Goal: Task Accomplishment & Management: Manage account settings

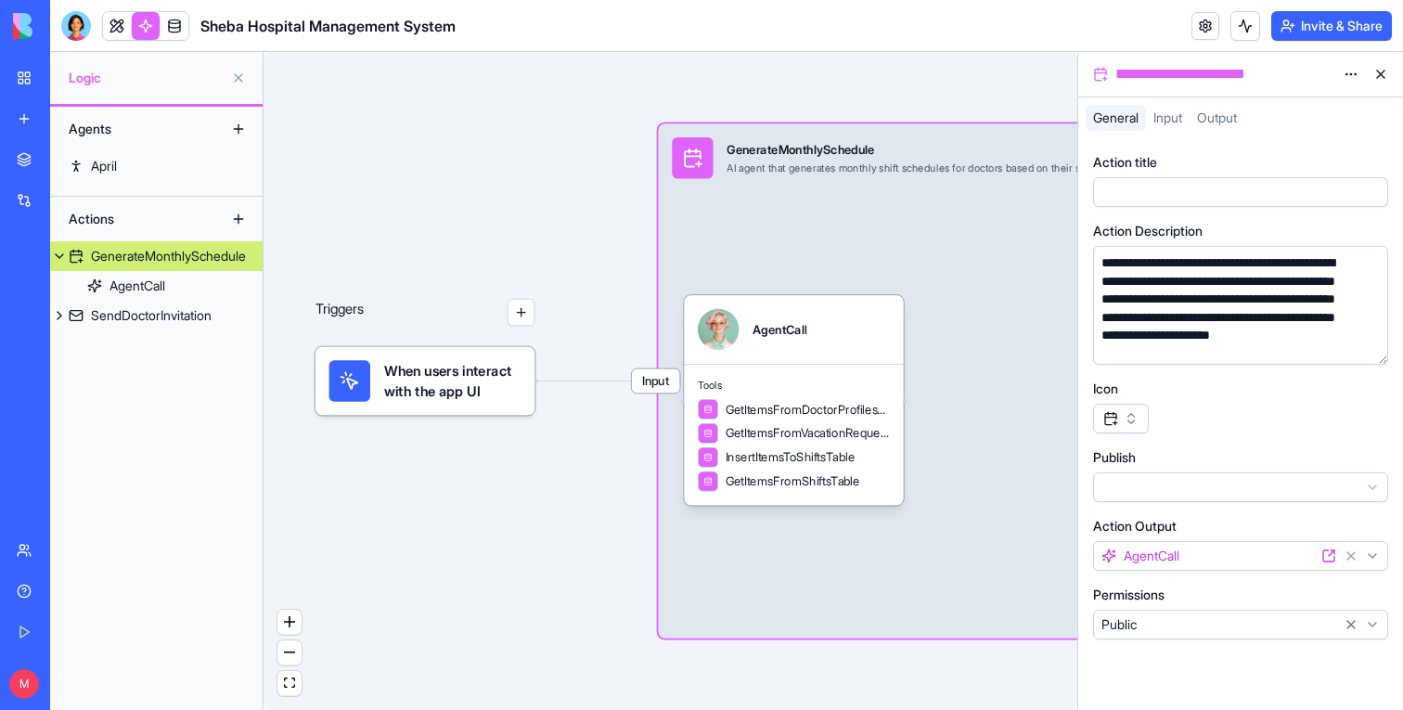
click at [71, 38] on div at bounding box center [76, 26] width 30 height 30
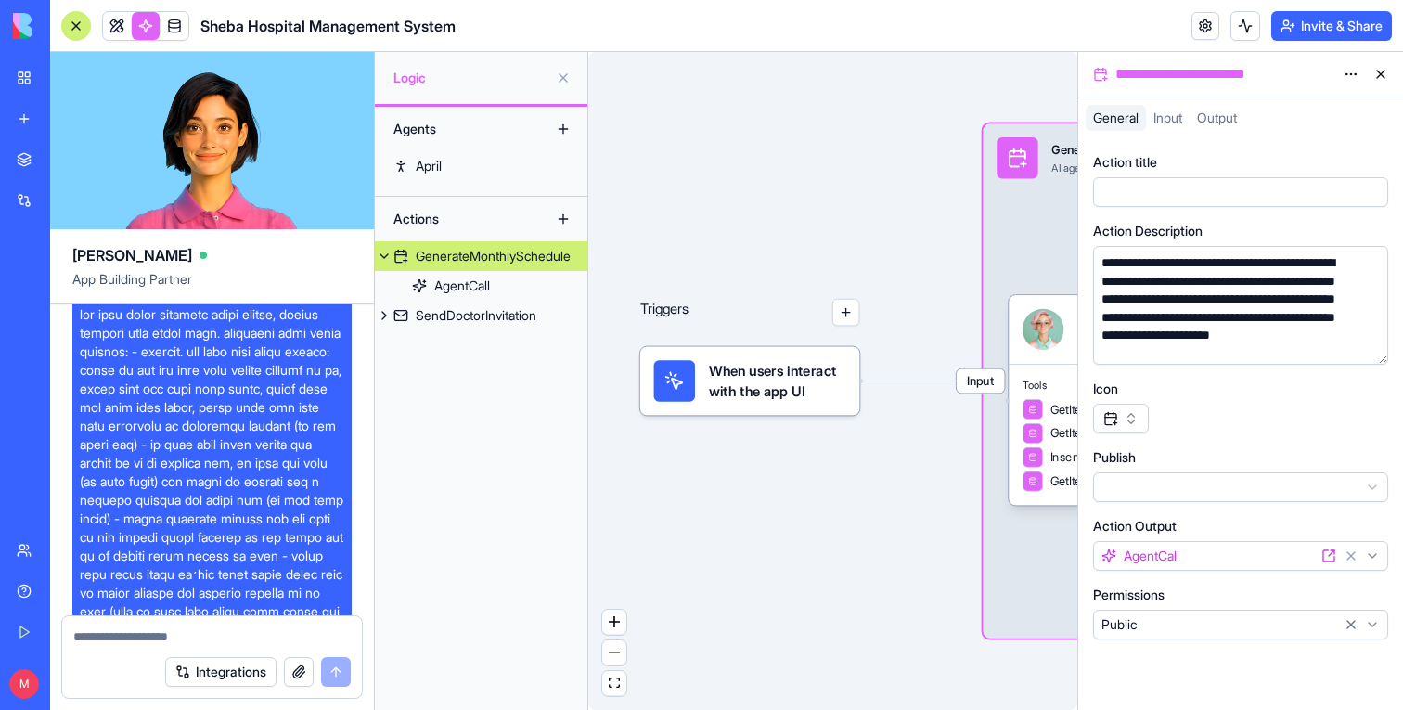
scroll to position [19, 0]
click at [161, 342] on span at bounding box center [212, 674] width 265 height 742
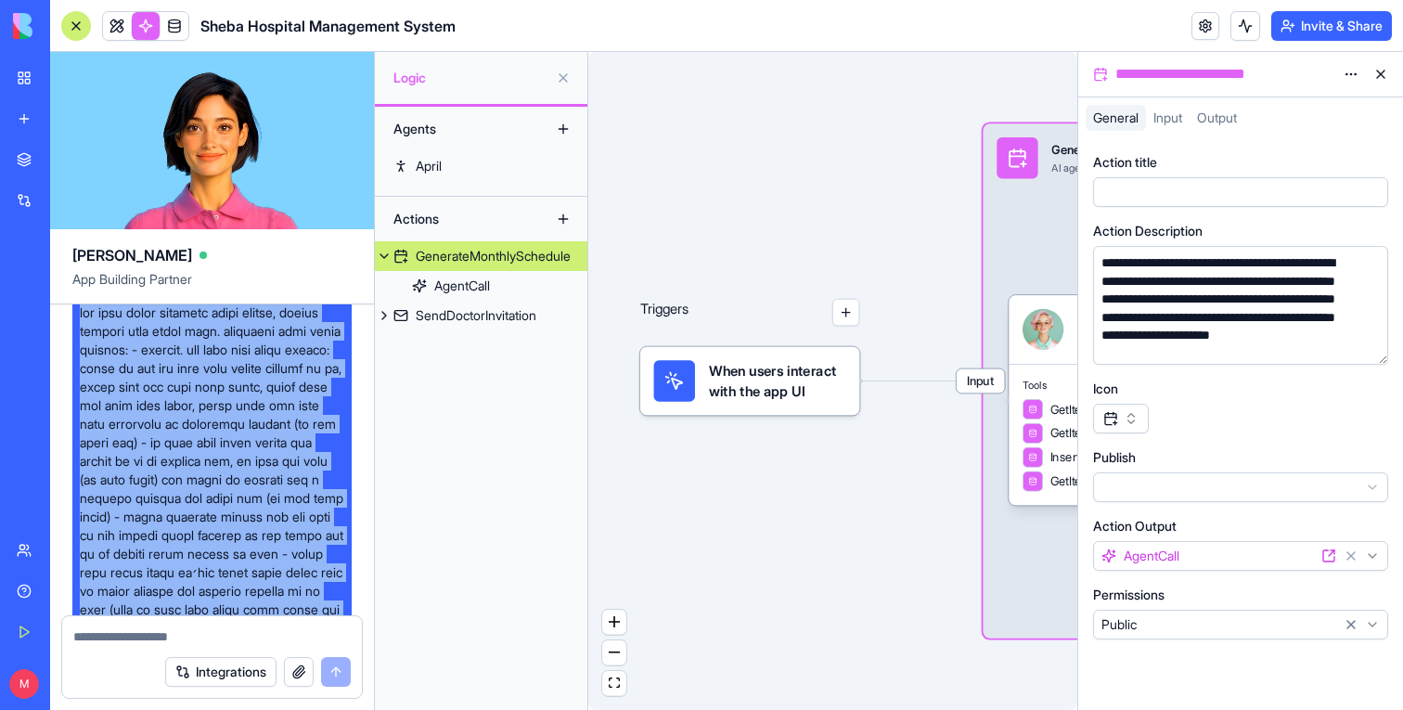
click at [161, 342] on span at bounding box center [212, 674] width 265 height 742
copy span "אני רוצה לבנות אפליקציה ניהול רופאים, חופשות ומשמרות לבית חולים שיבא. באפליקציה…"
click at [126, 12] on link at bounding box center [117, 26] width 28 height 28
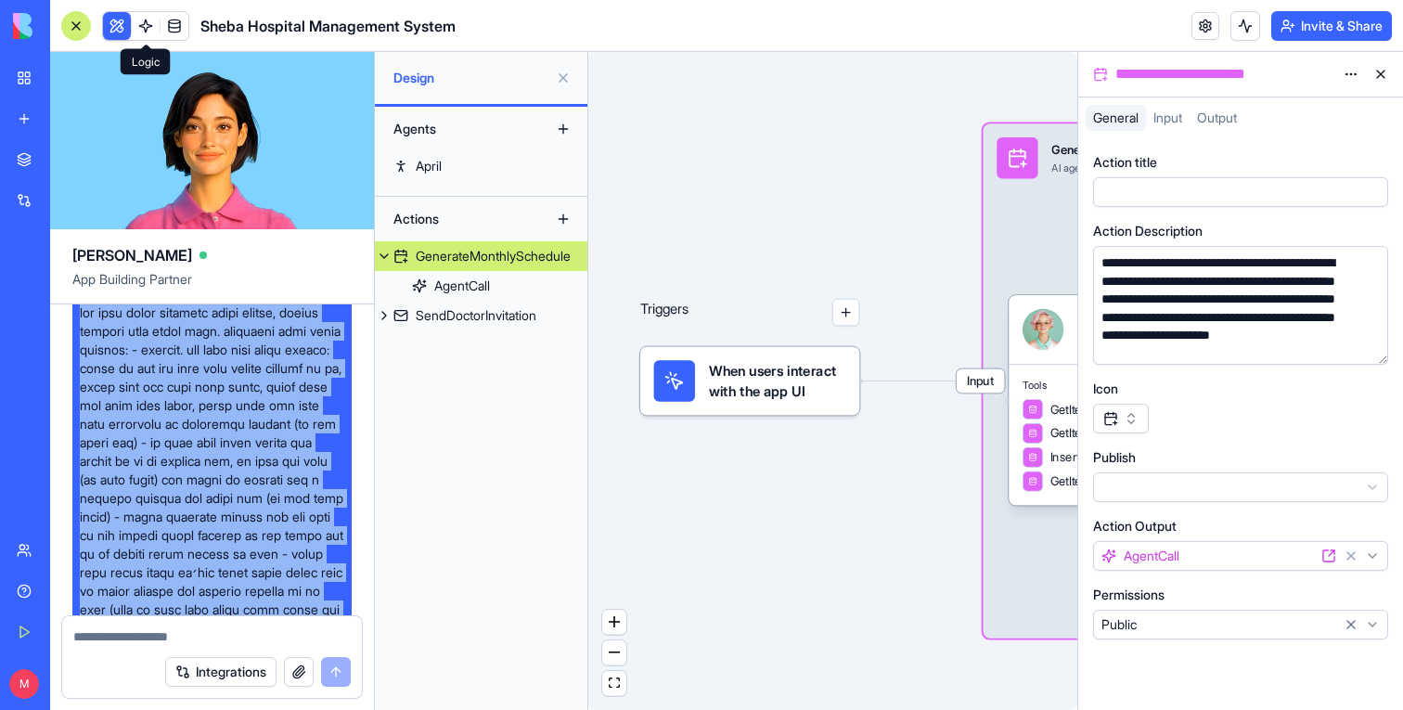
click at [123, 19] on button at bounding box center [117, 26] width 28 height 28
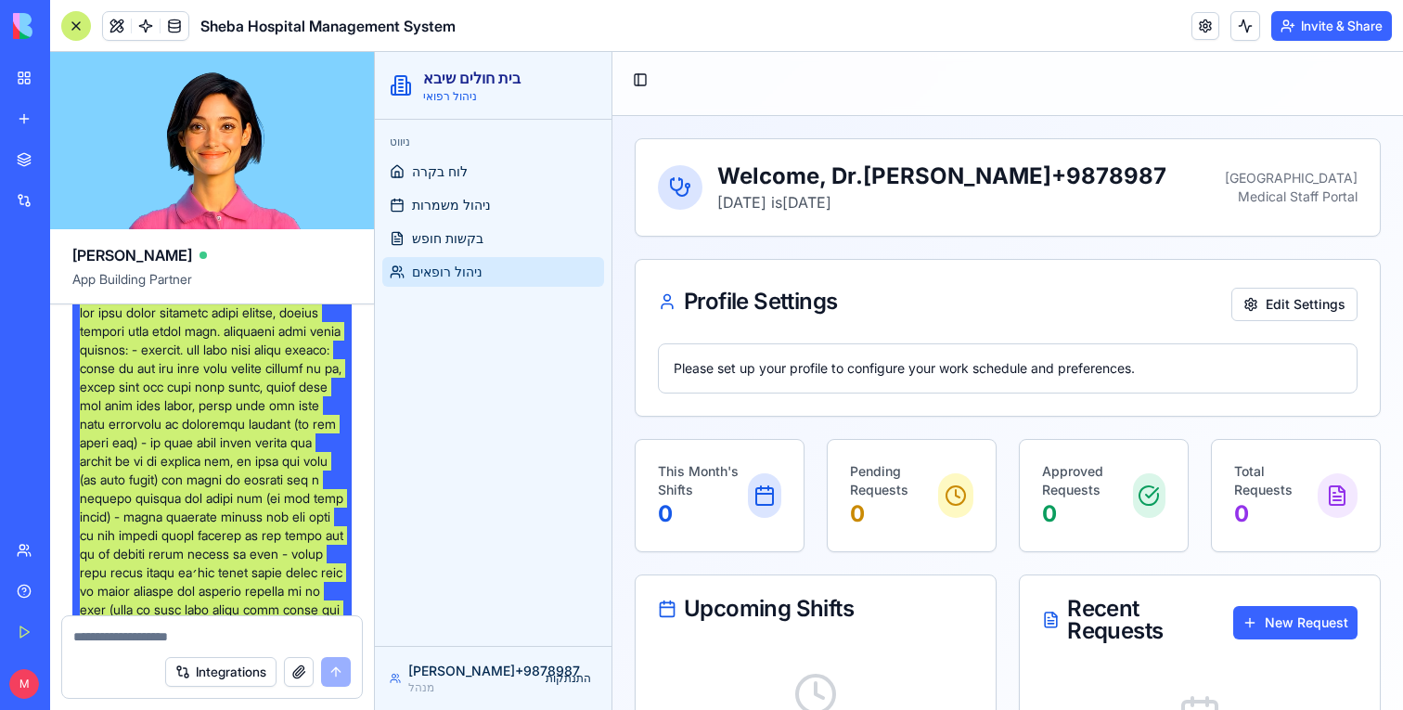
click at [458, 279] on span "ניהול רופאים" at bounding box center [447, 272] width 71 height 19
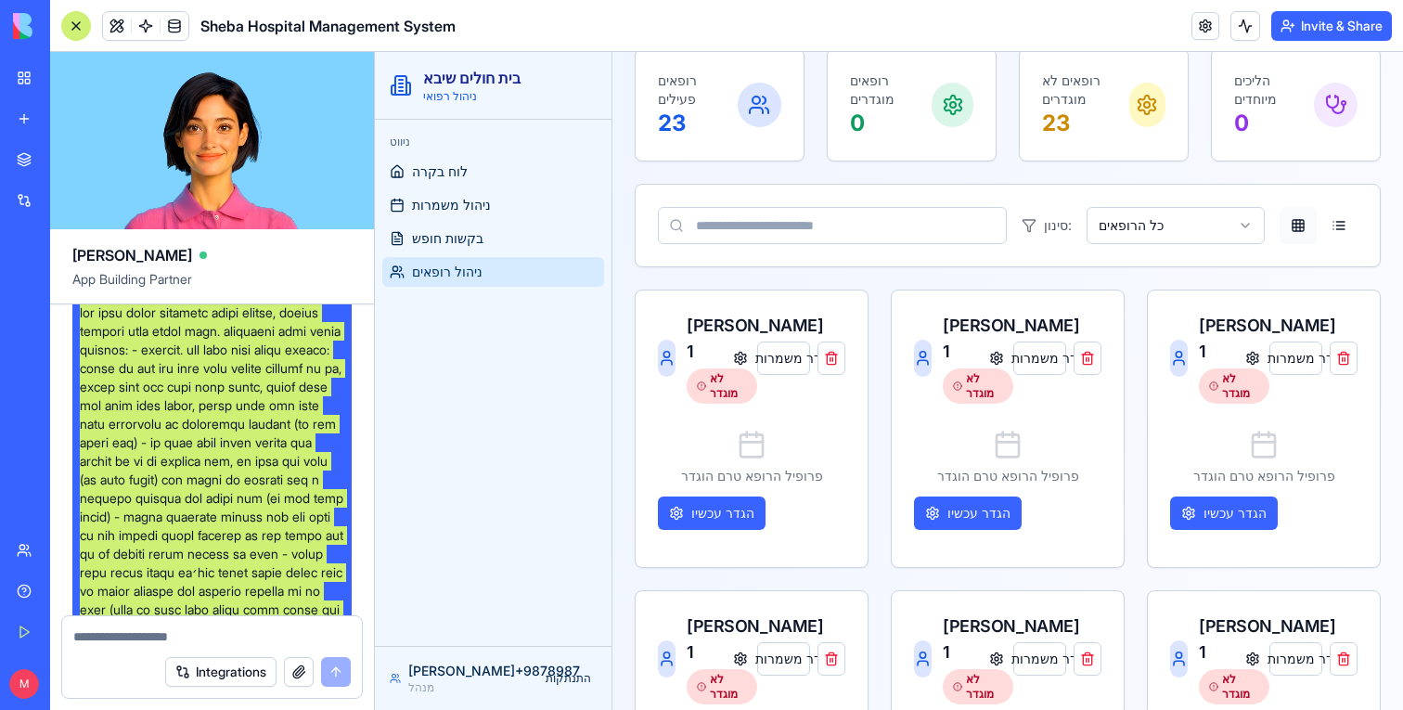
scroll to position [234, 0]
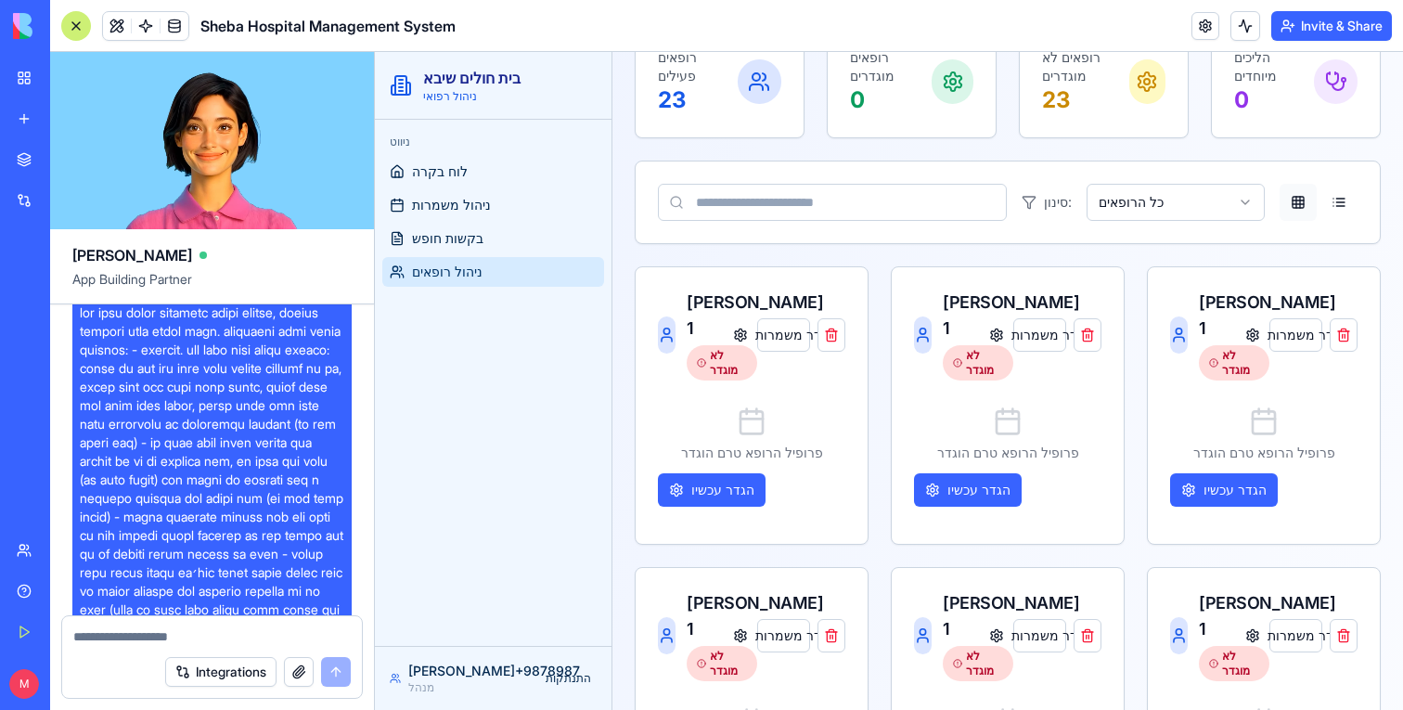
click at [179, 640] on textarea at bounding box center [212, 636] width 278 height 19
type textarea "*"
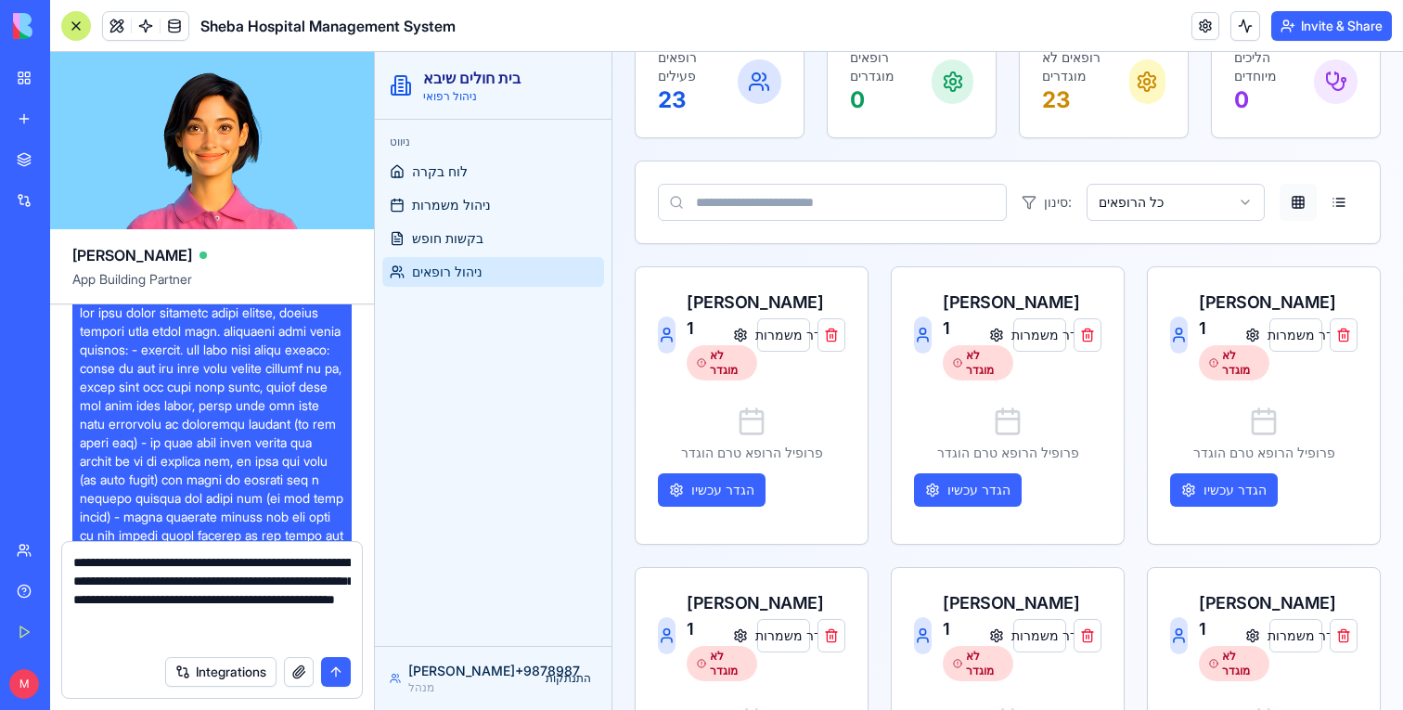
type textarea "**********"
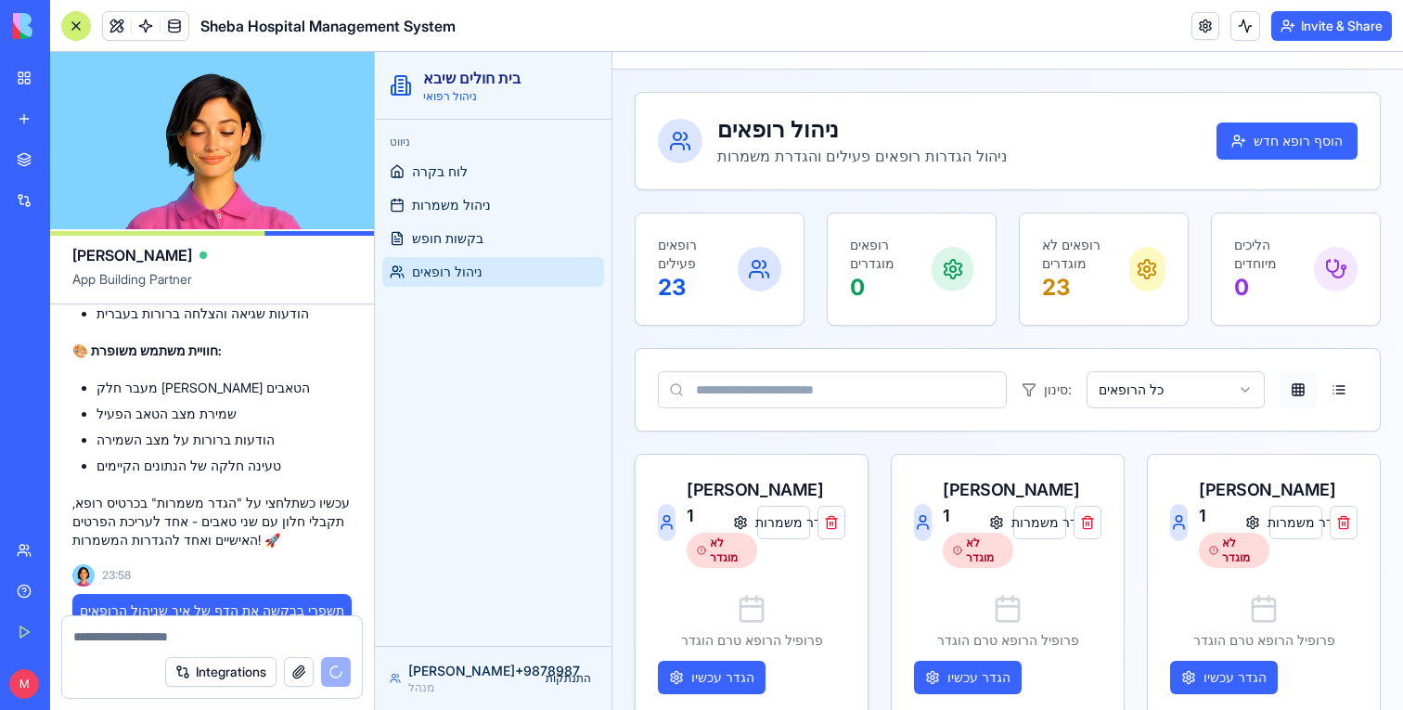
scroll to position [0, 0]
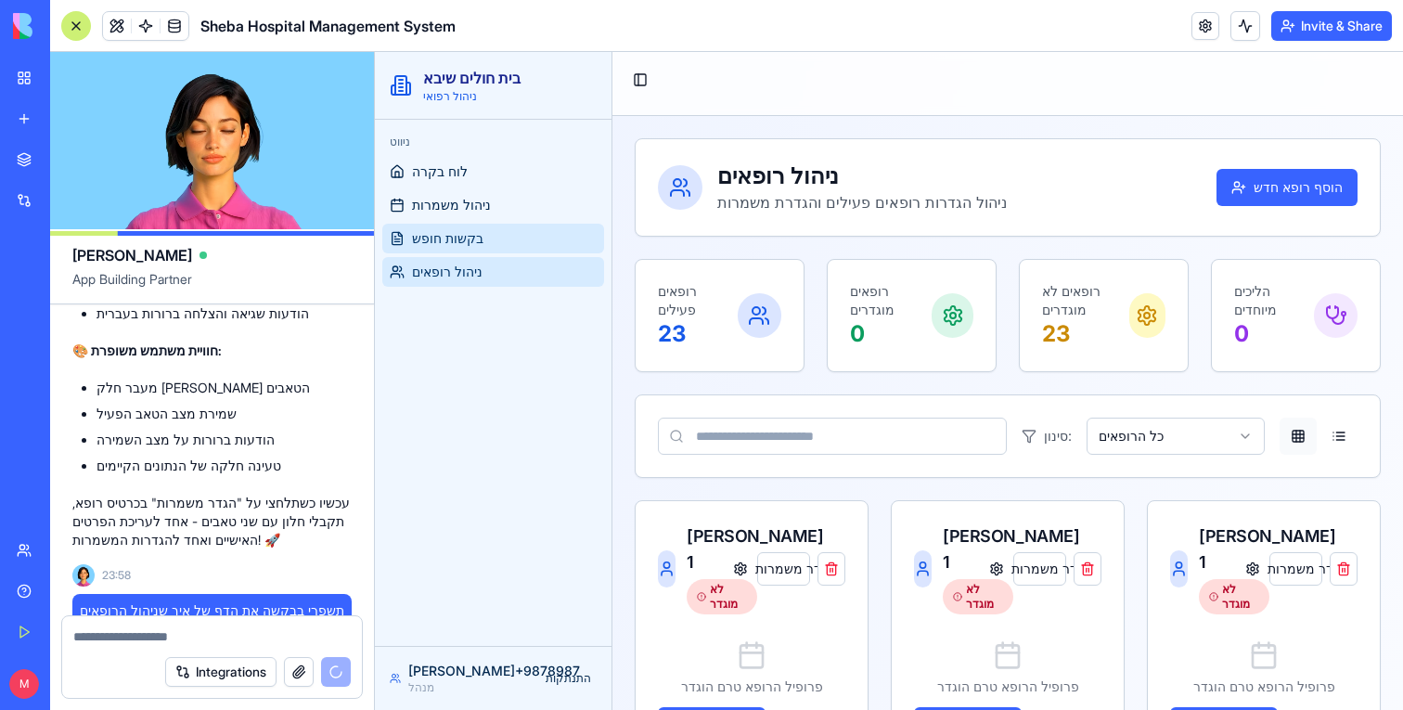
click at [501, 232] on link "בקשות חופש" at bounding box center [493, 239] width 222 height 30
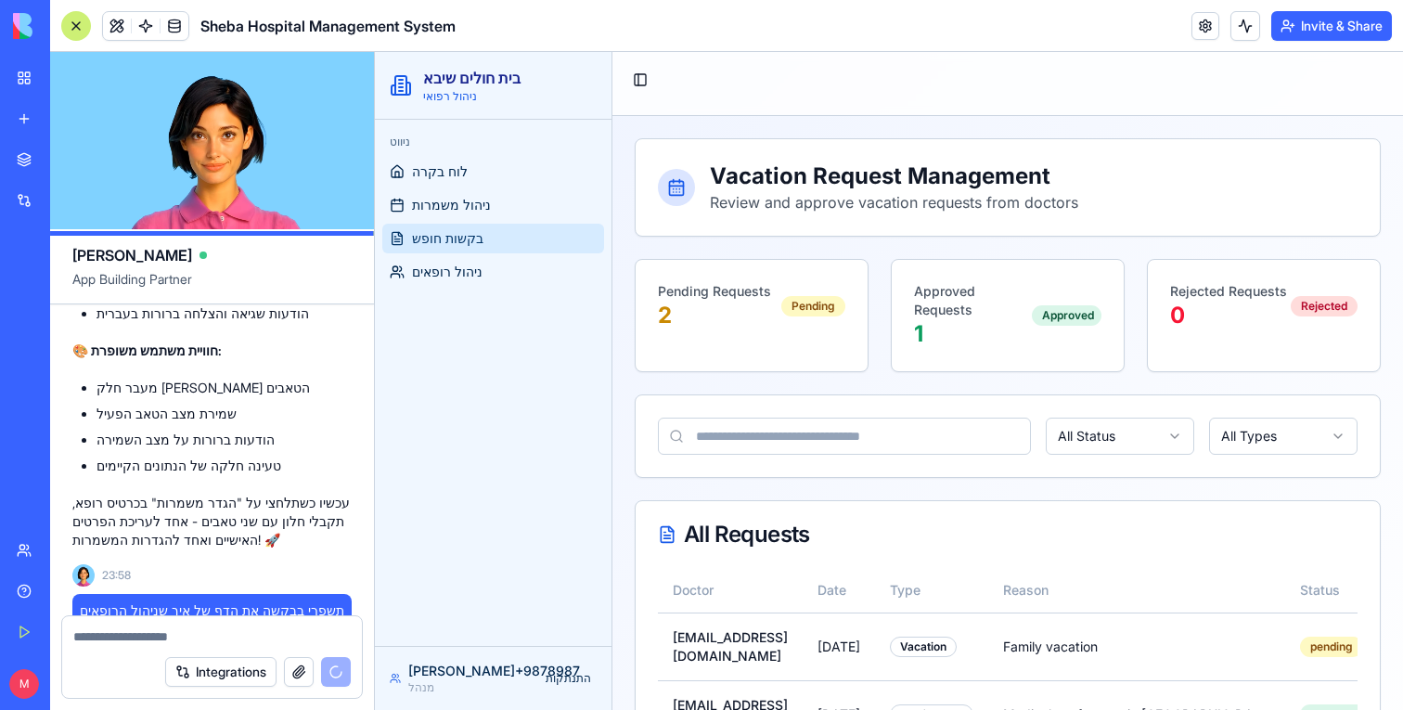
click at [62, 30] on div at bounding box center [76, 26] width 30 height 30
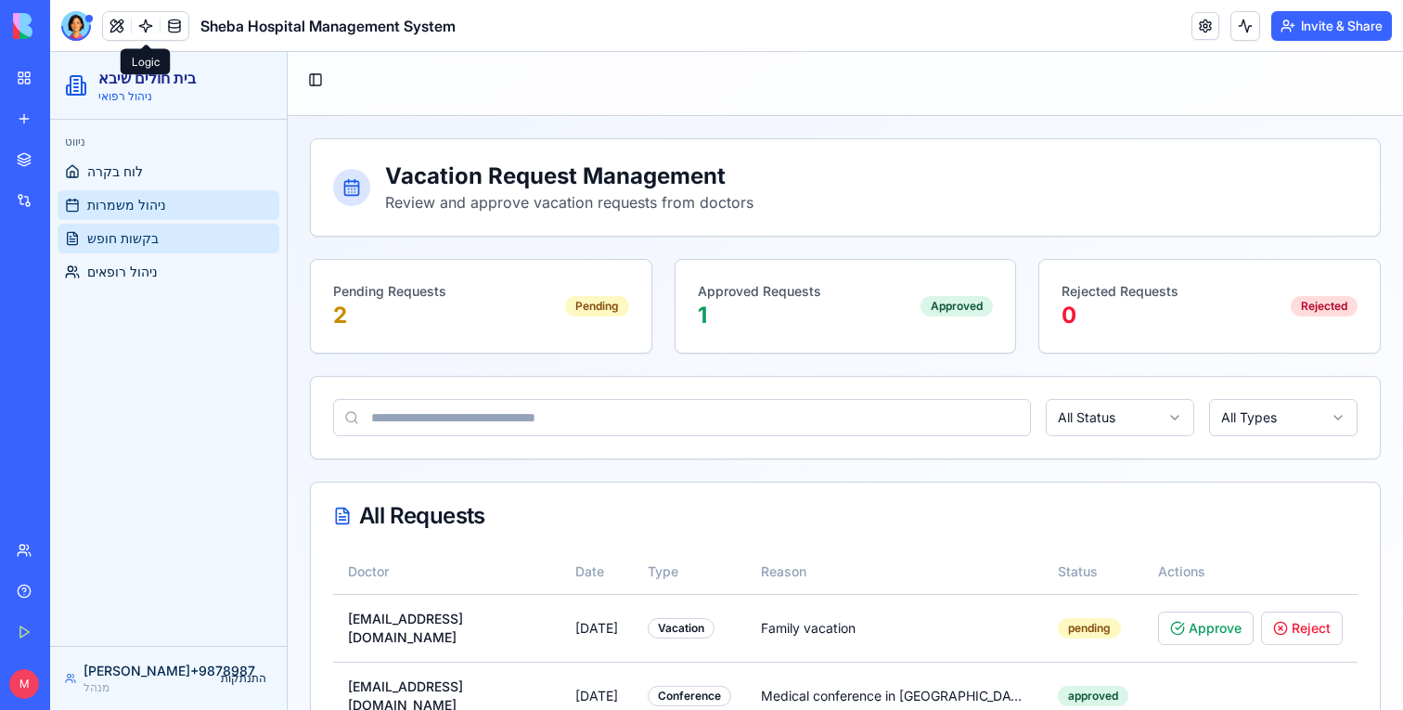
click at [162, 195] on link "ניהול משמרות" at bounding box center [169, 205] width 222 height 30
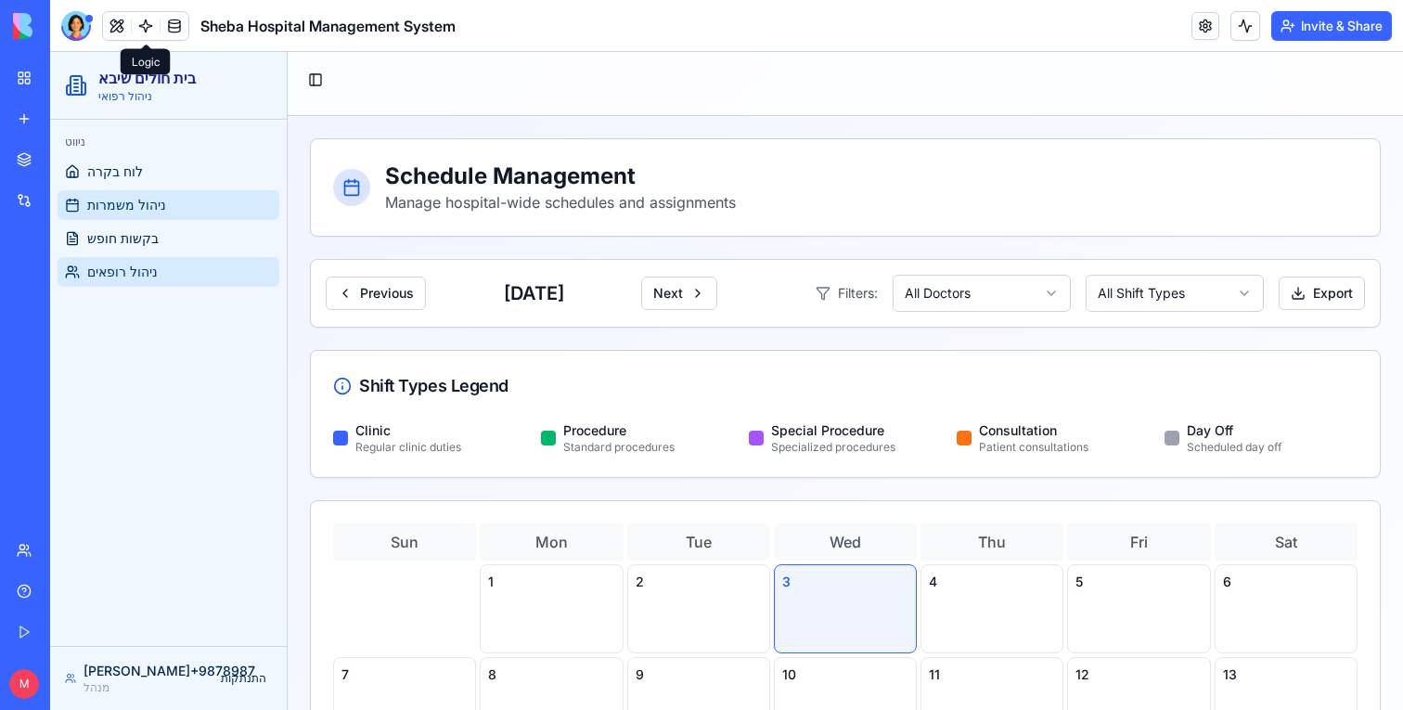
click at [82, 285] on link "ניהול רופאים" at bounding box center [169, 272] width 222 height 30
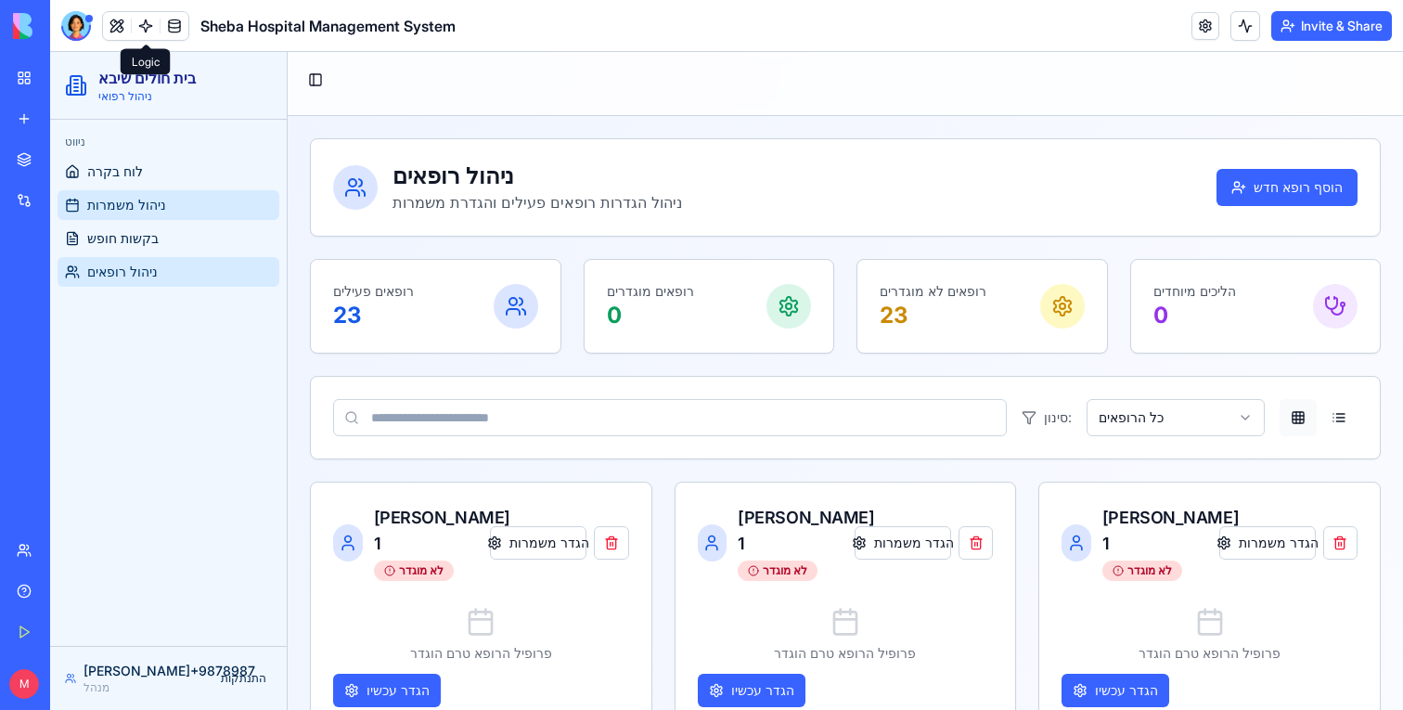
click at [138, 190] on link "ניהול משמרות" at bounding box center [169, 205] width 222 height 30
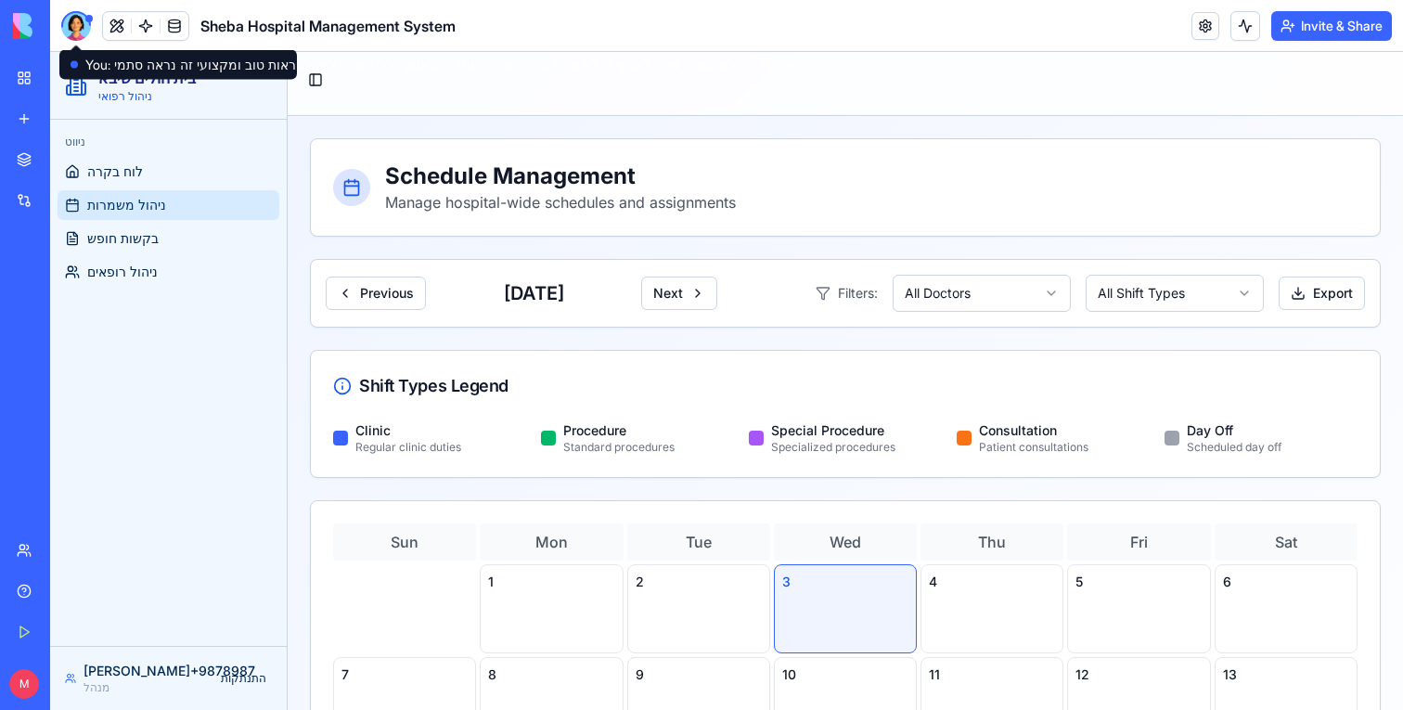
click at [71, 29] on div at bounding box center [76, 26] width 30 height 30
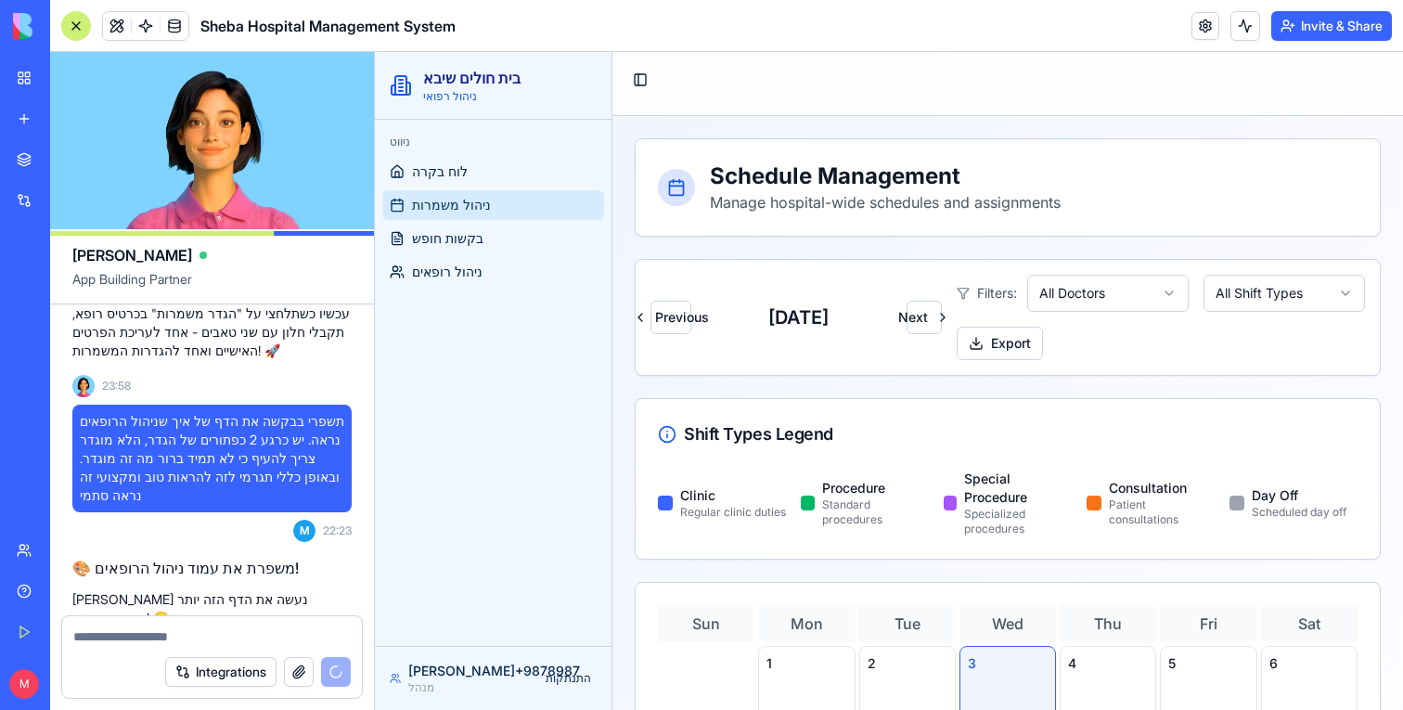
scroll to position [15808, 0]
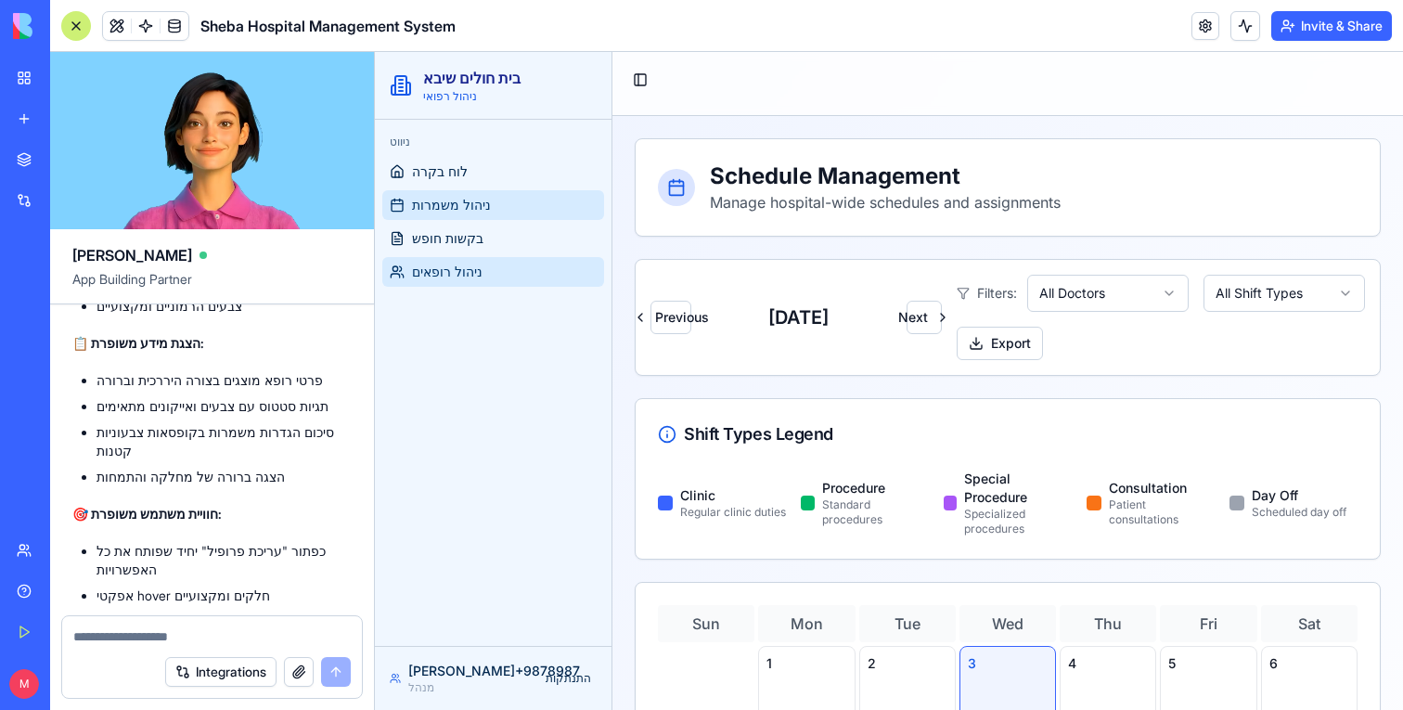
click at [448, 271] on span "ניהול רופאים" at bounding box center [447, 272] width 71 height 19
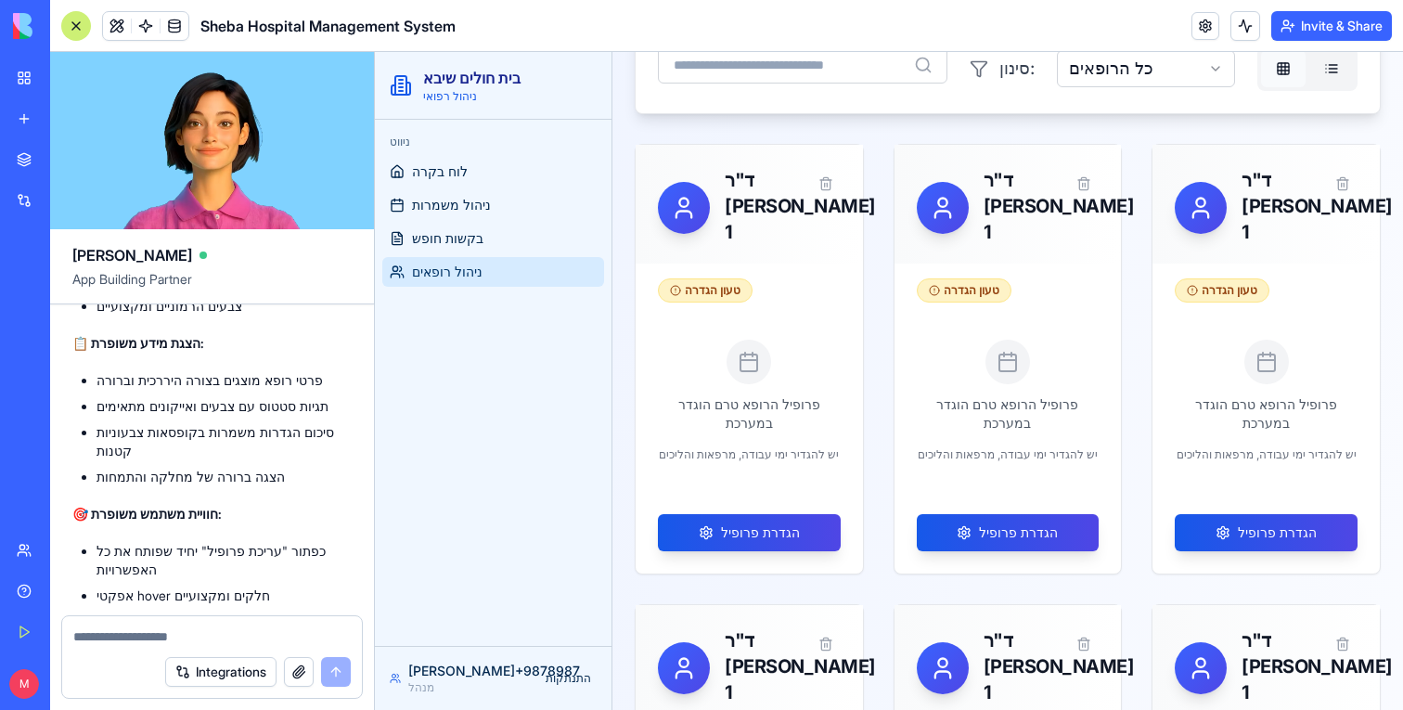
scroll to position [846, 0]
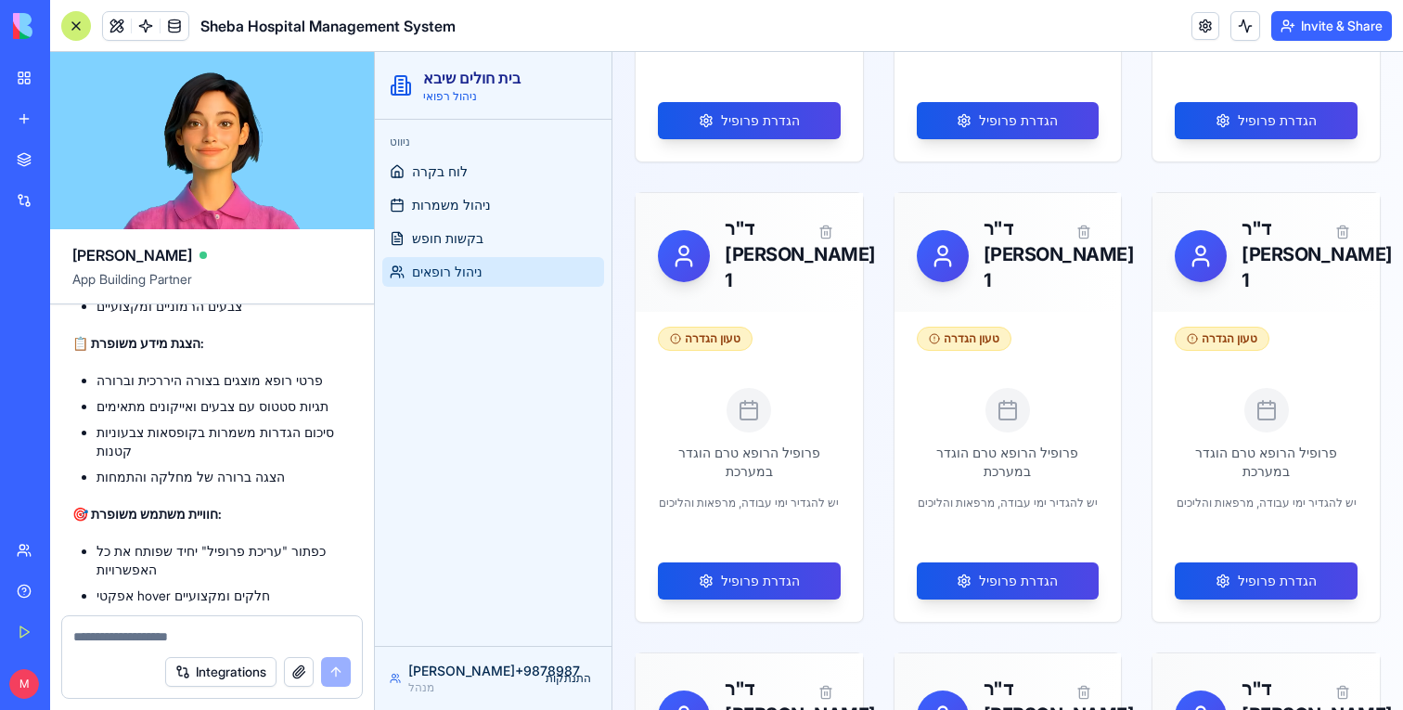
click at [81, 32] on div at bounding box center [76, 26] width 30 height 30
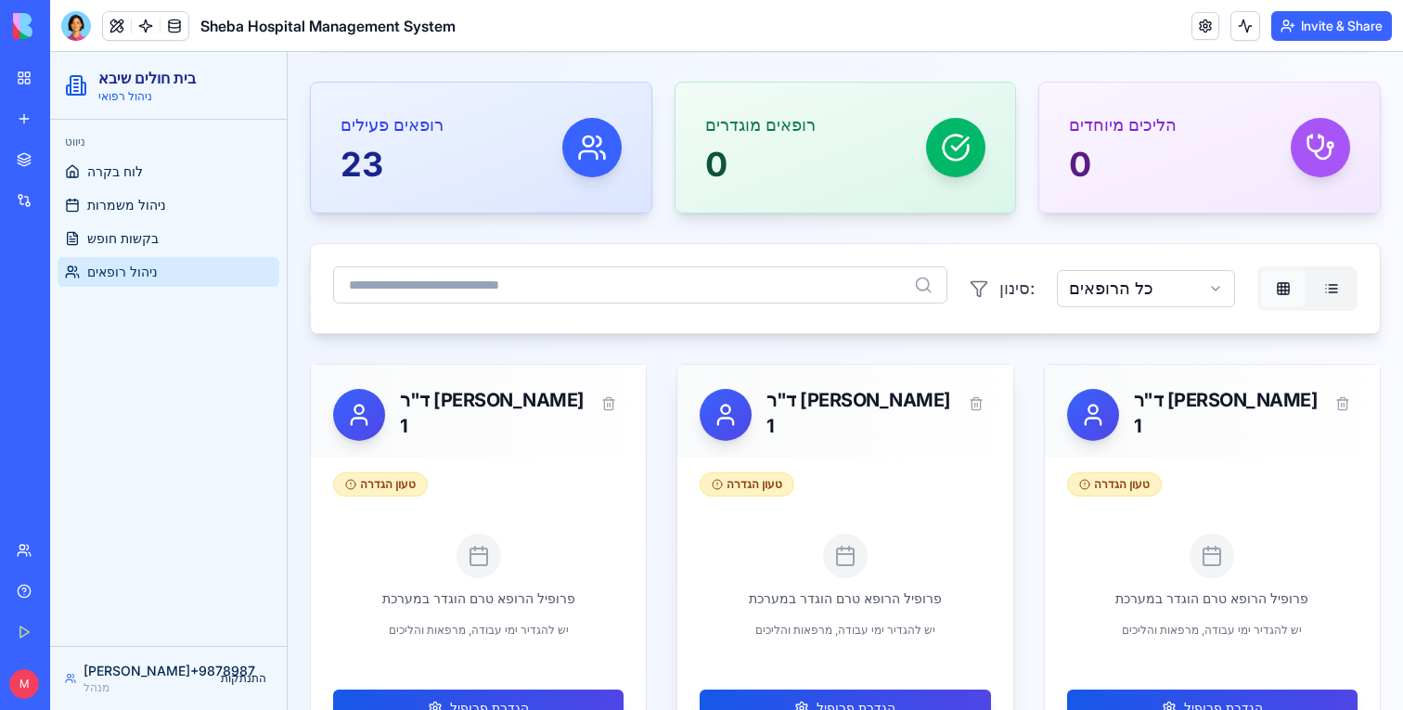
scroll to position [261, 0]
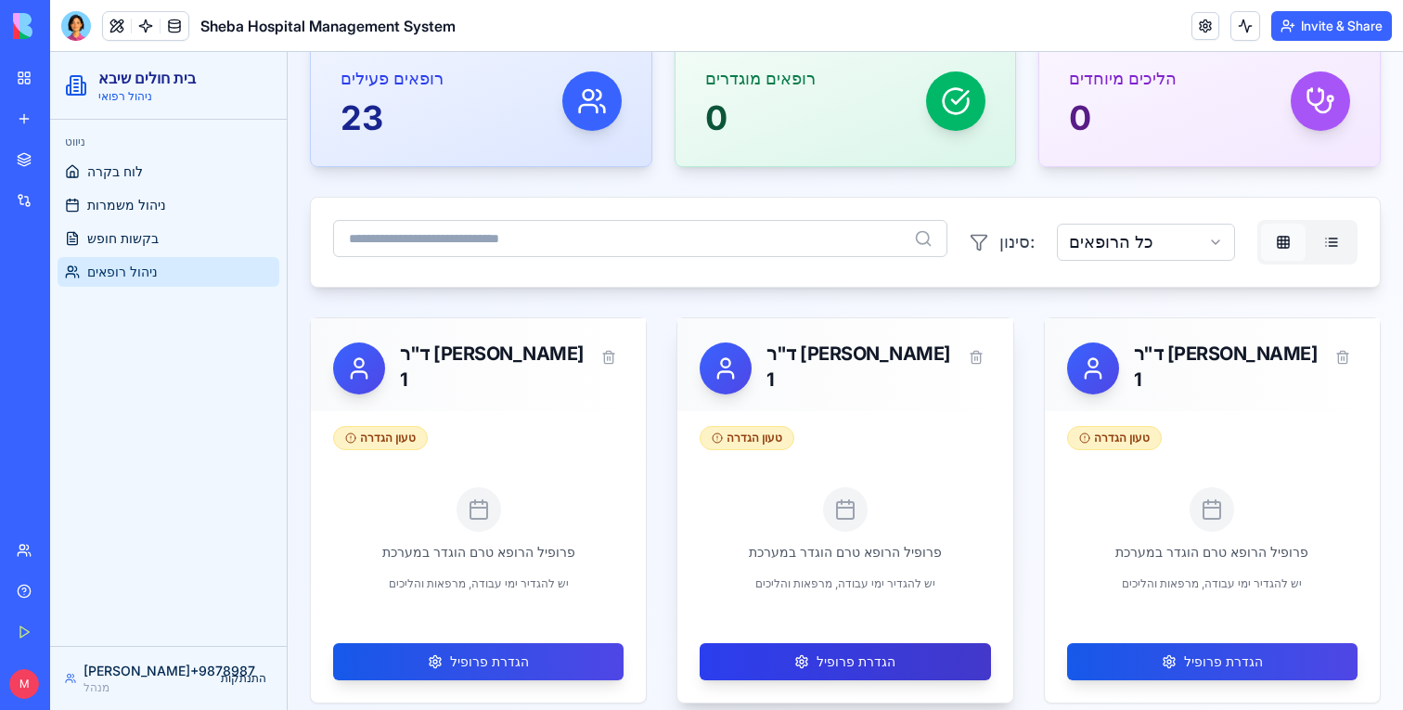
click at [812, 672] on button "הגדרת פרופיל" at bounding box center [845, 661] width 290 height 37
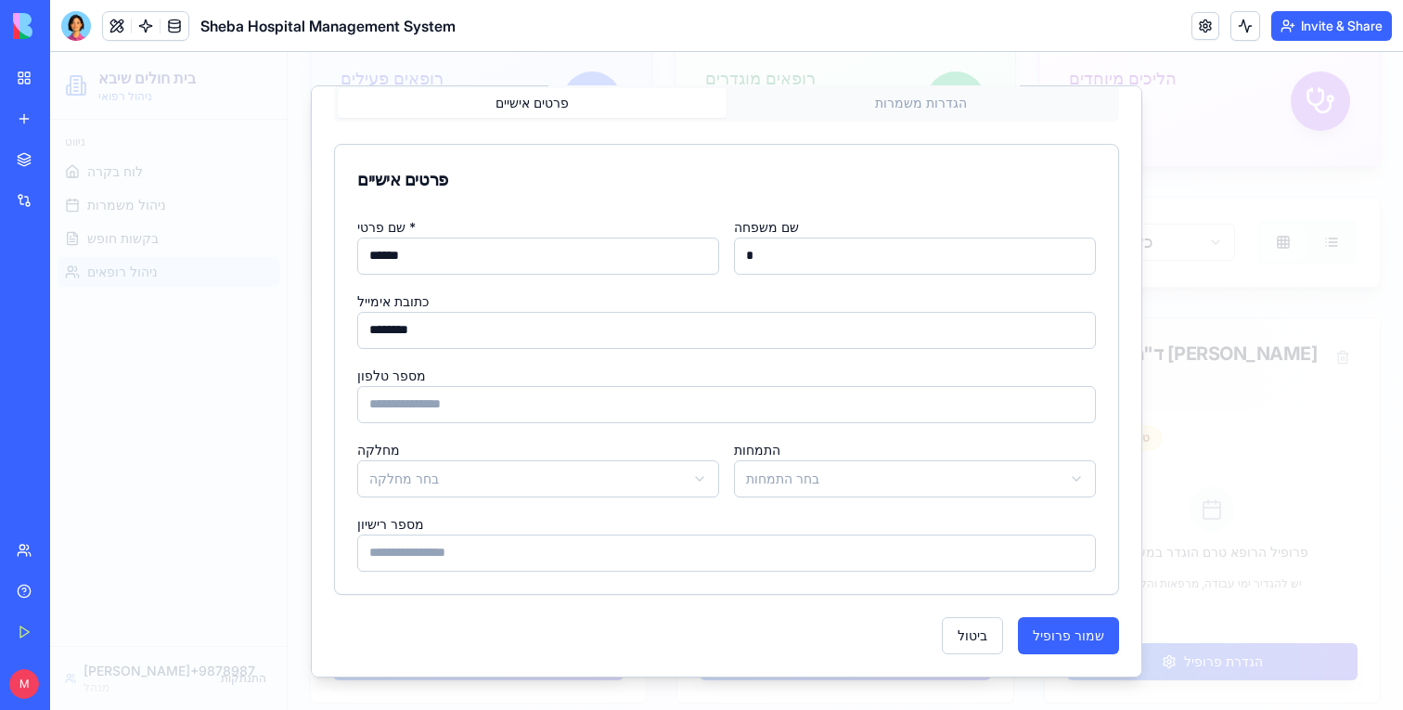
scroll to position [0, 0]
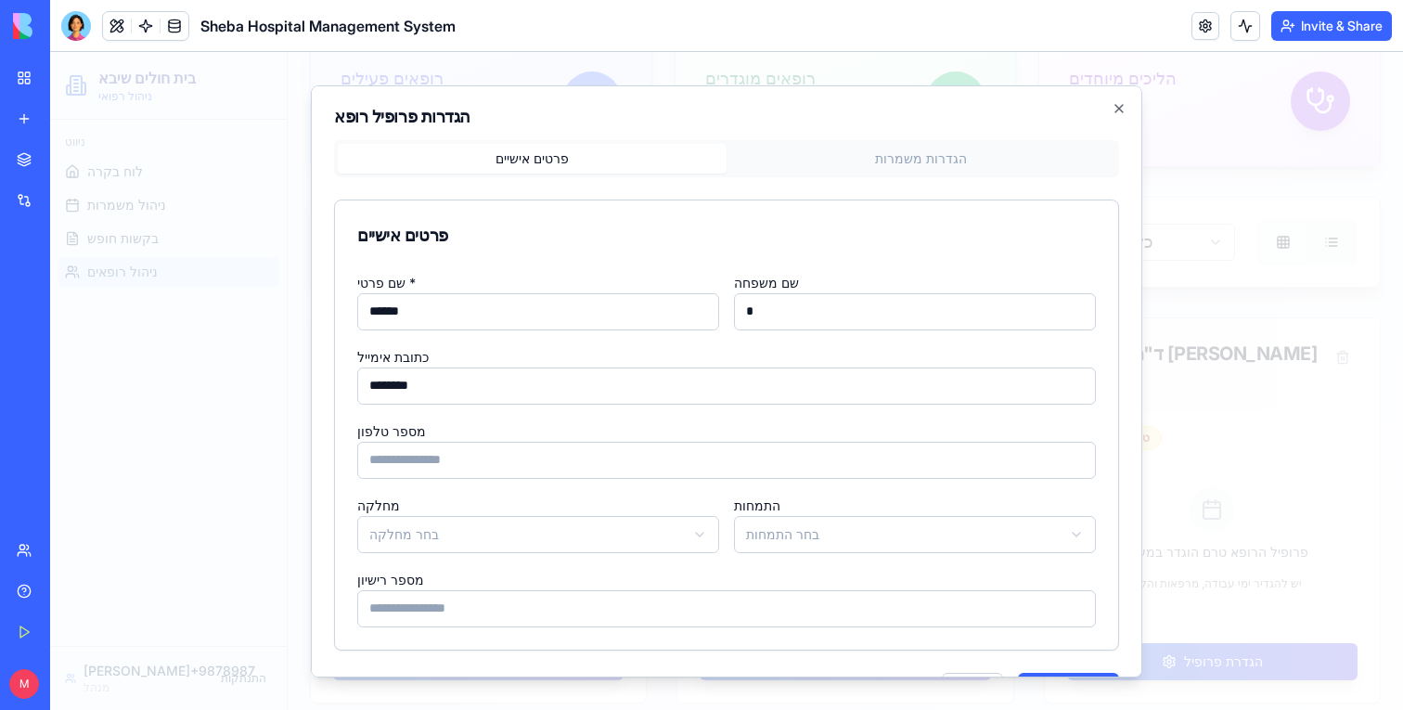
click at [985, 161] on button "הגדרות משמרות" at bounding box center [921, 158] width 389 height 30
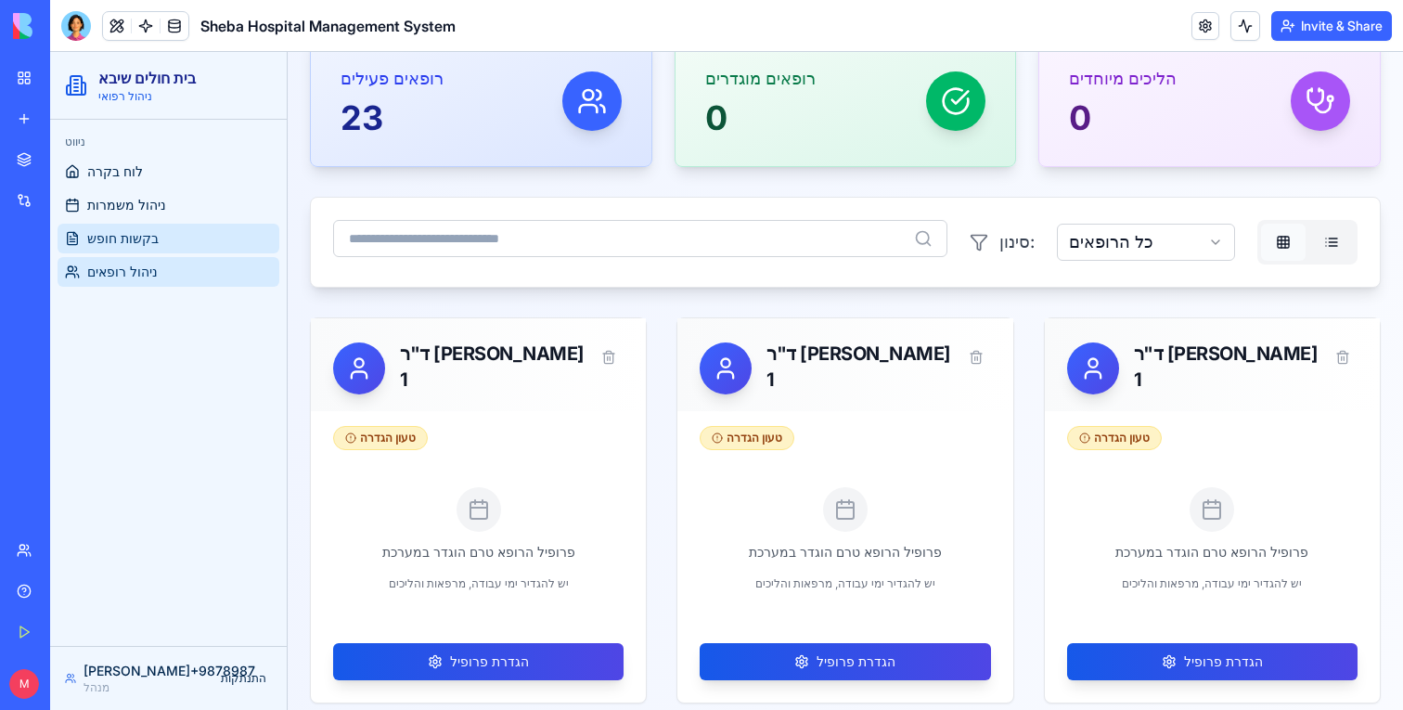
click at [193, 245] on link "בקשות חופש" at bounding box center [169, 239] width 222 height 30
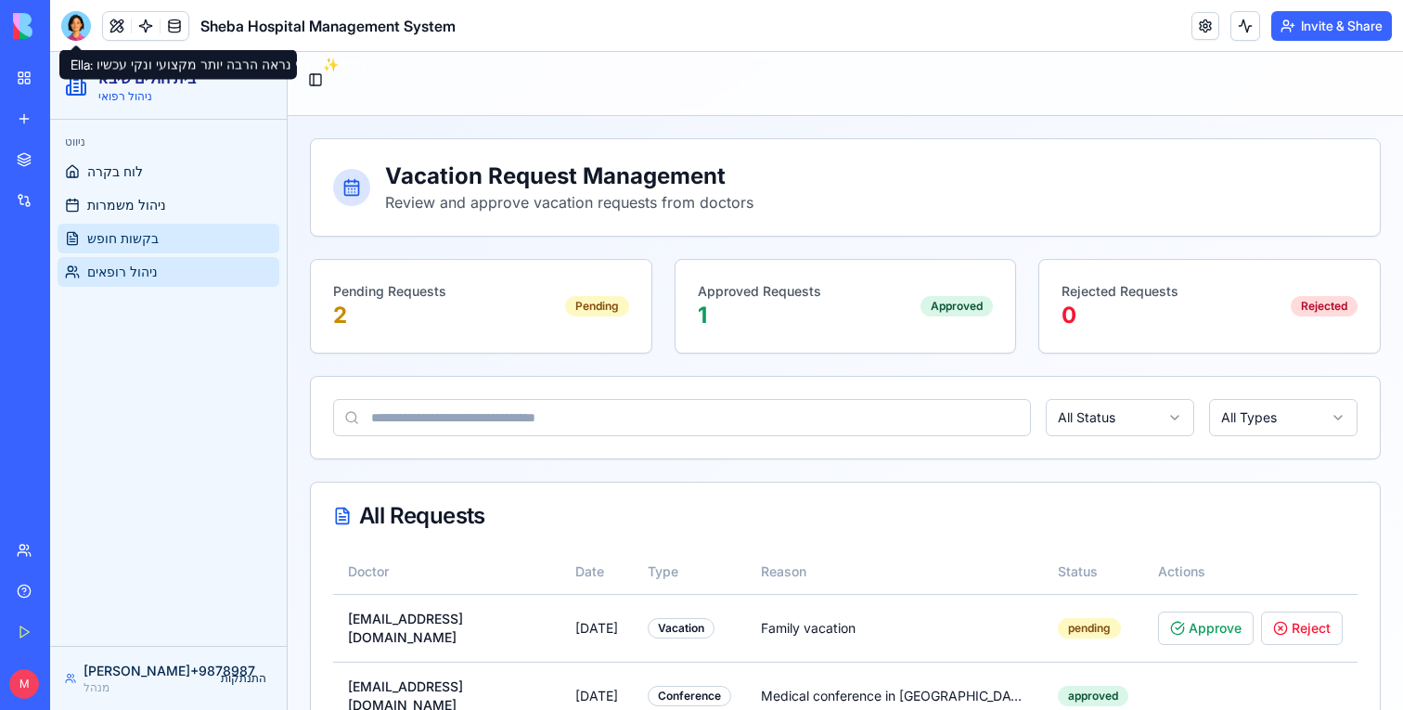
click at [146, 278] on span "ניהול רופאים" at bounding box center [122, 272] width 71 height 19
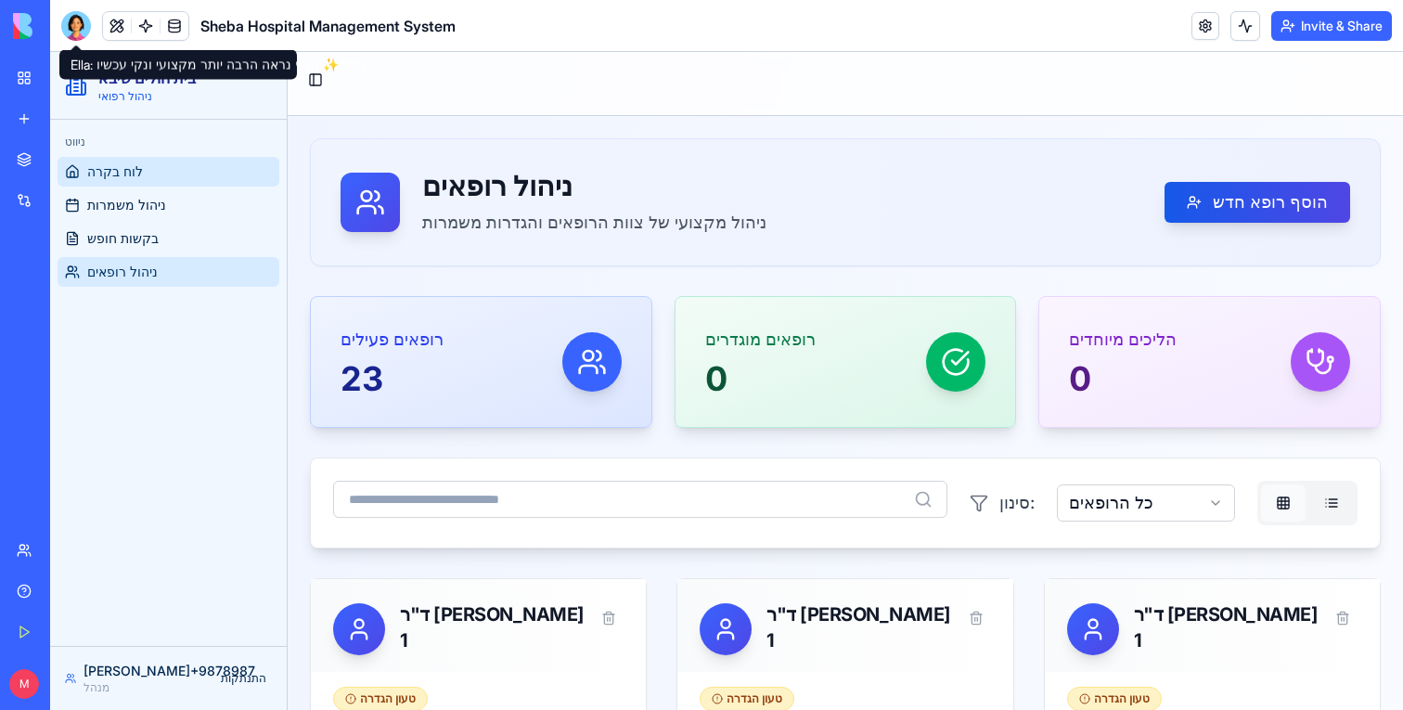
click at [128, 165] on span "לוח בקרה" at bounding box center [115, 171] width 56 height 19
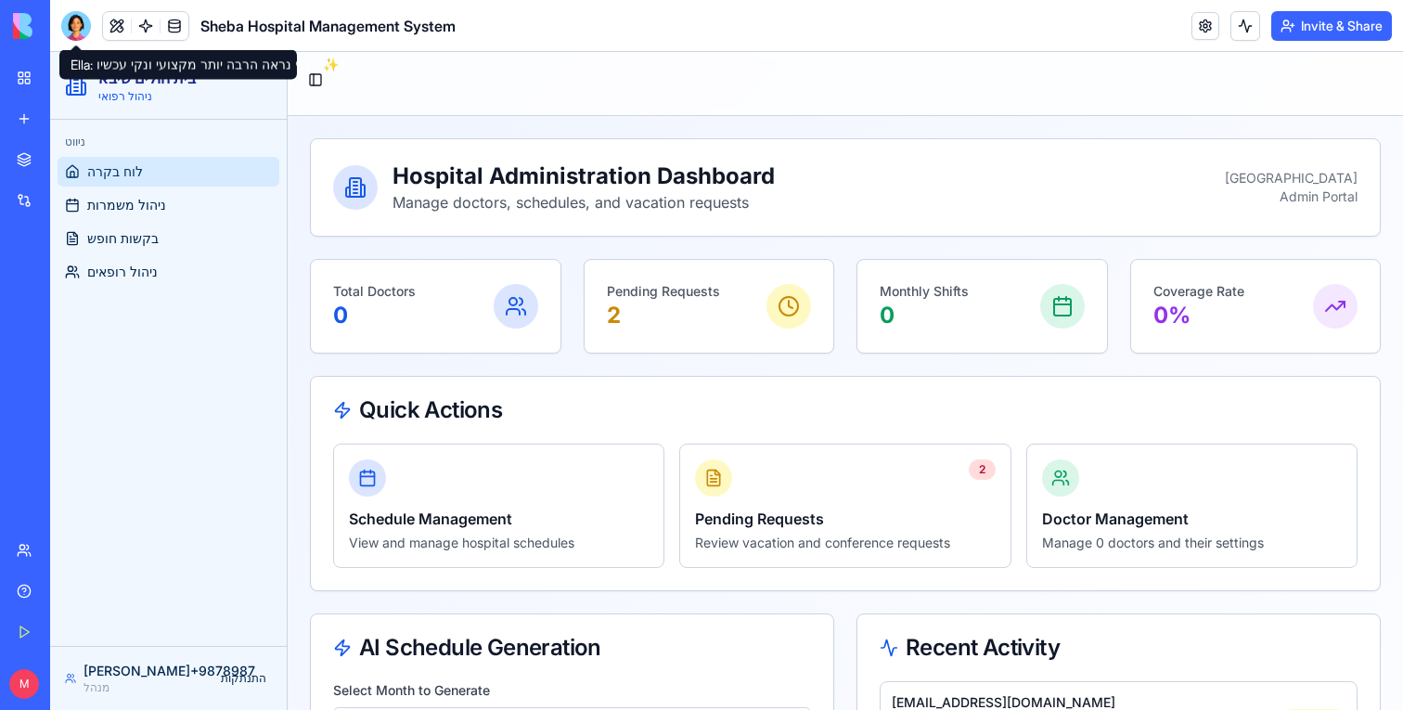
click at [79, 30] on div at bounding box center [76, 26] width 30 height 30
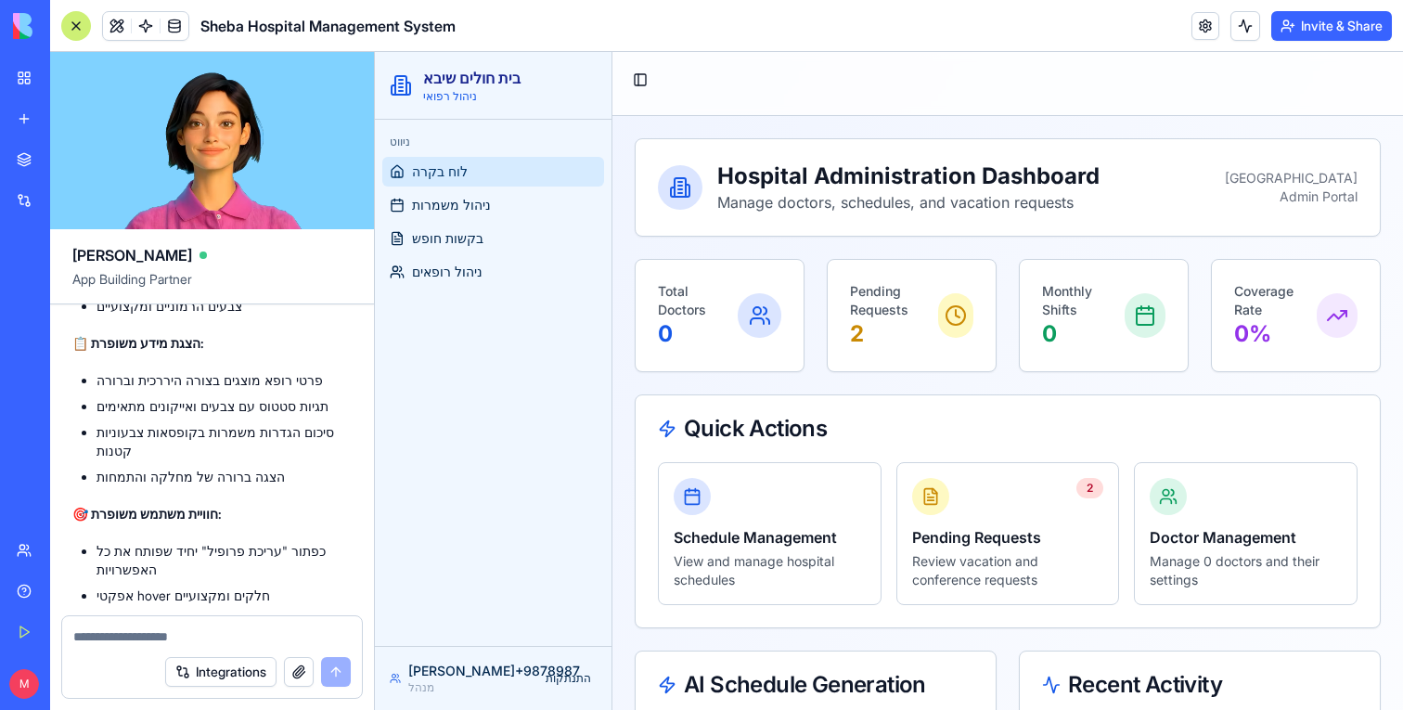
click at [262, 648] on div "Integrations" at bounding box center [212, 672] width 300 height 52
click at [254, 638] on textarea at bounding box center [212, 636] width 278 height 19
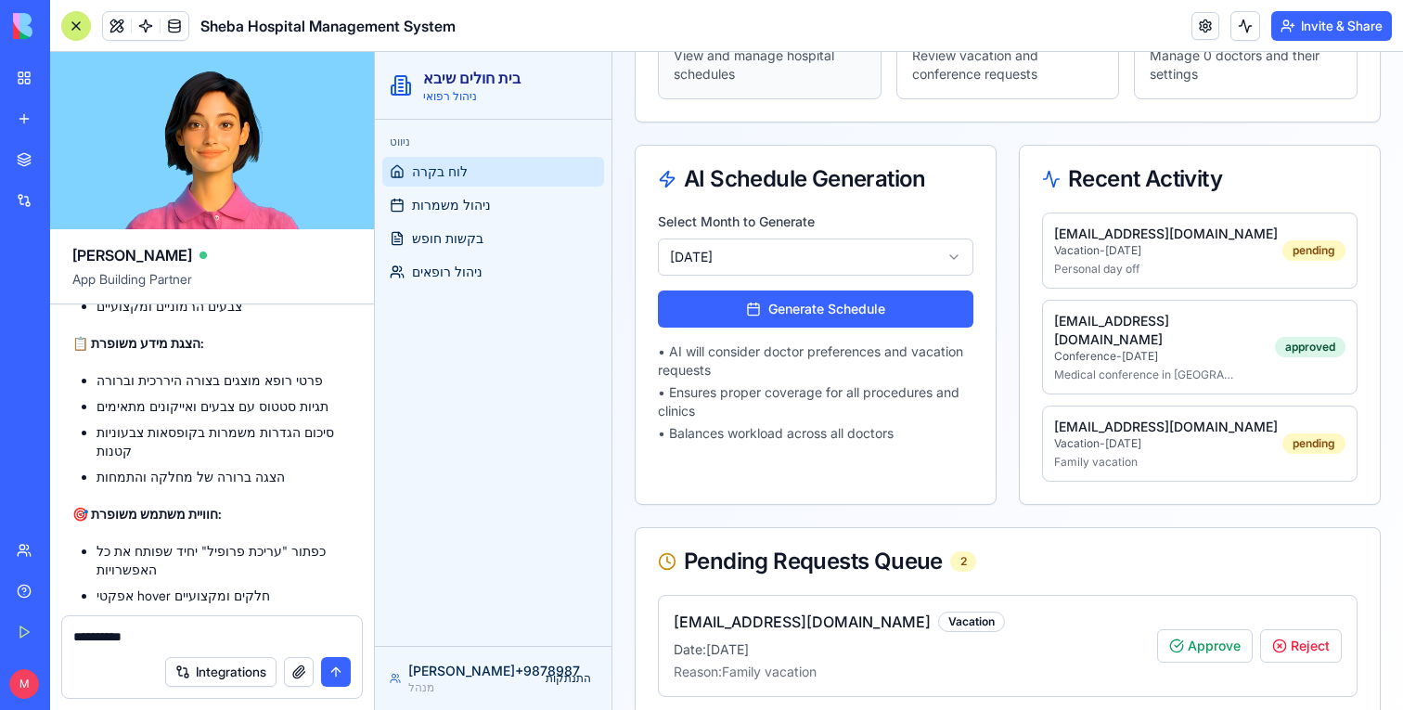
scroll to position [637, 0]
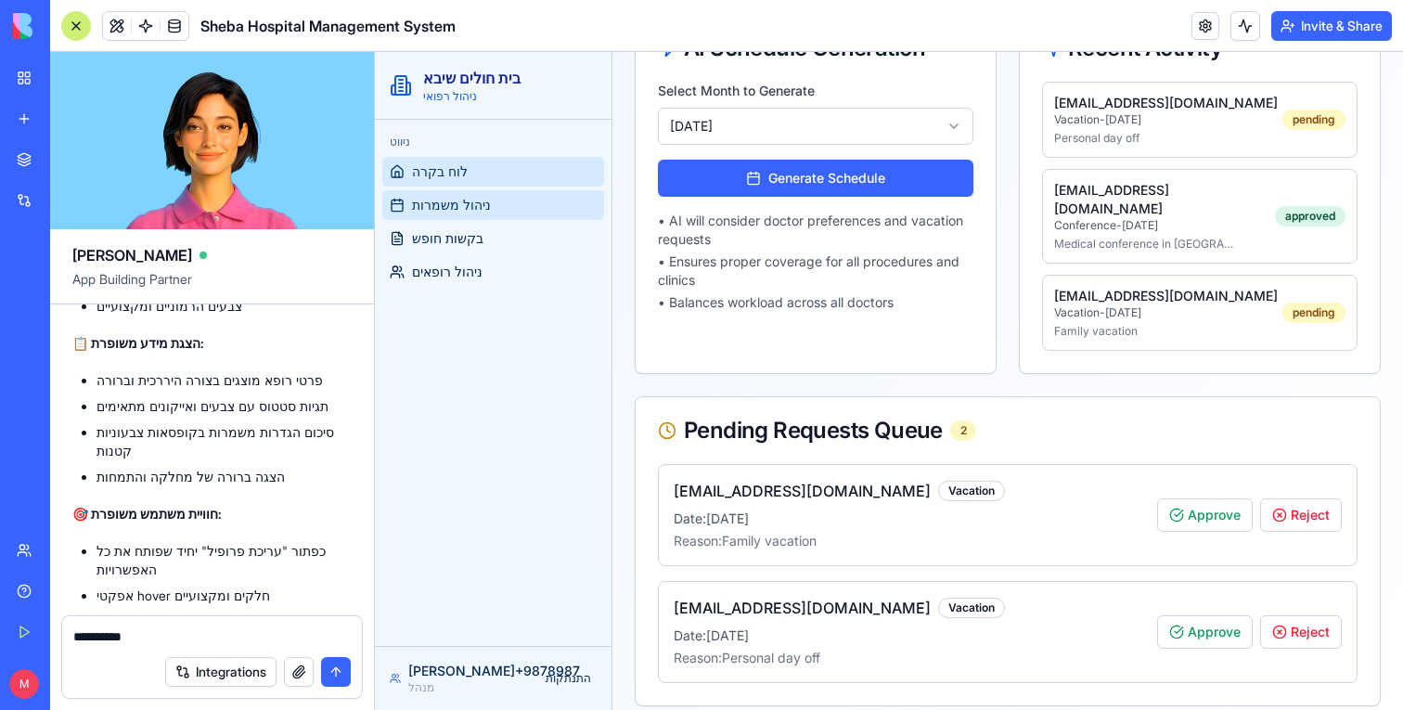
click at [487, 210] on span "ניהול משמרות" at bounding box center [451, 205] width 79 height 19
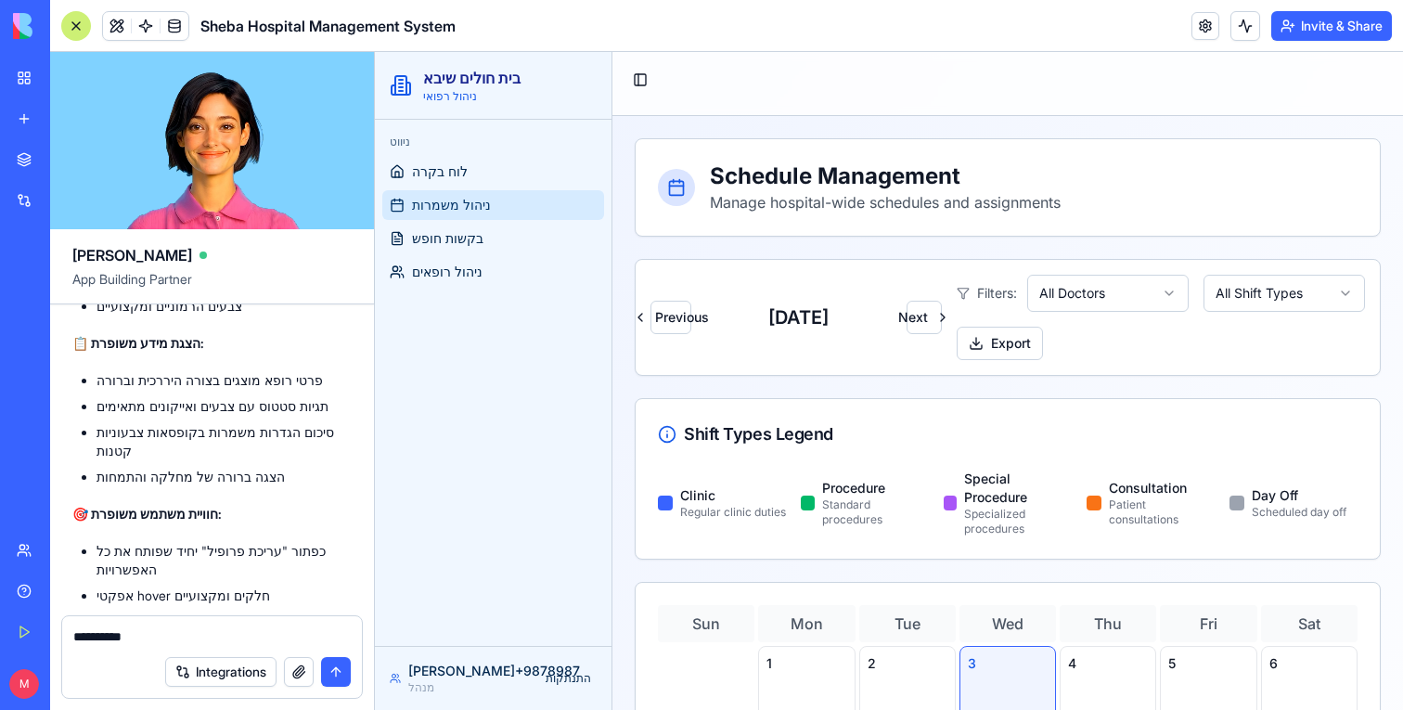
click at [68, 632] on div "*********" at bounding box center [212, 631] width 300 height 30
click at [67, 632] on div "*********" at bounding box center [212, 631] width 300 height 30
click at [73, 637] on textarea "*********" at bounding box center [212, 636] width 278 height 19
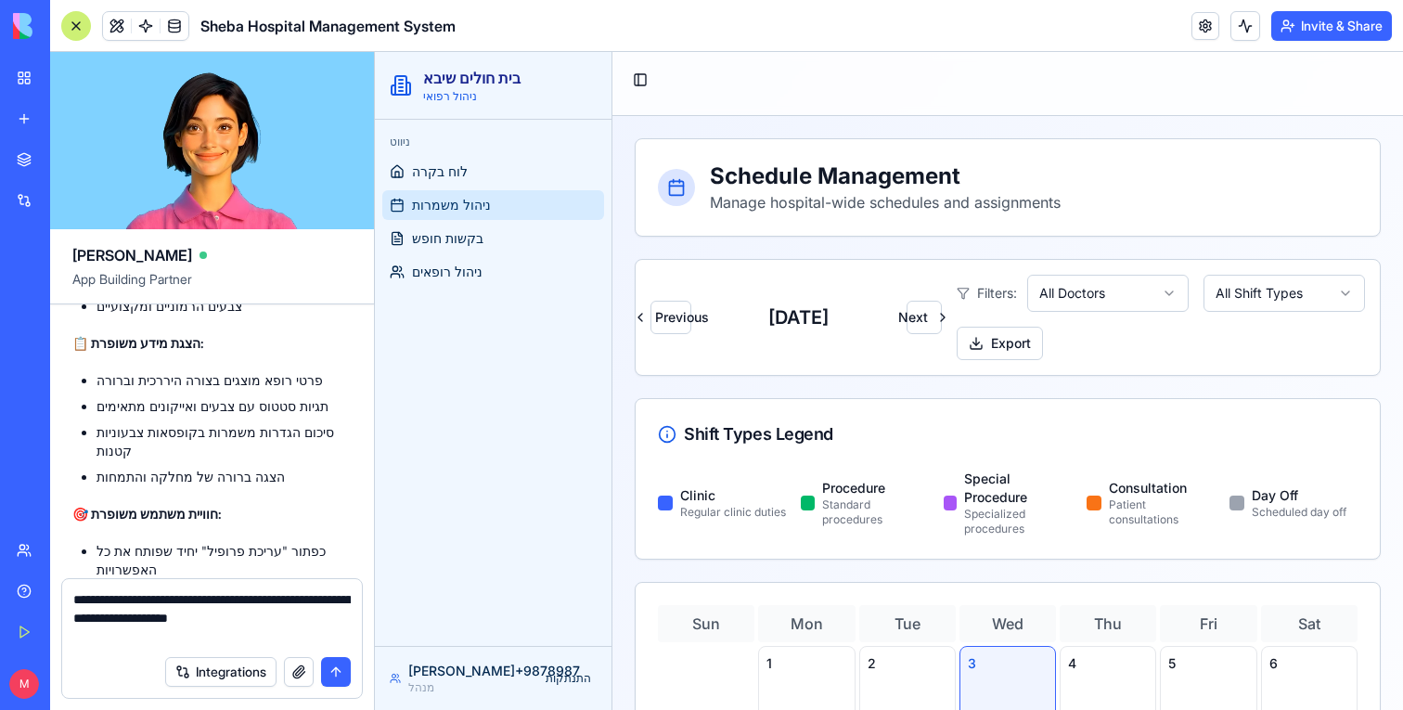
click at [161, 600] on textarea "**********" at bounding box center [212, 618] width 278 height 56
click at [1276, 299] on html "בית חולים שיבא ניהול רפואי ניווט לוח בקרה ניהול משמרות בקשות חופש ניהול רופאים …" at bounding box center [889, 653] width 1028 height 1202
click at [446, 264] on span "ניהול רופאים" at bounding box center [447, 272] width 71 height 19
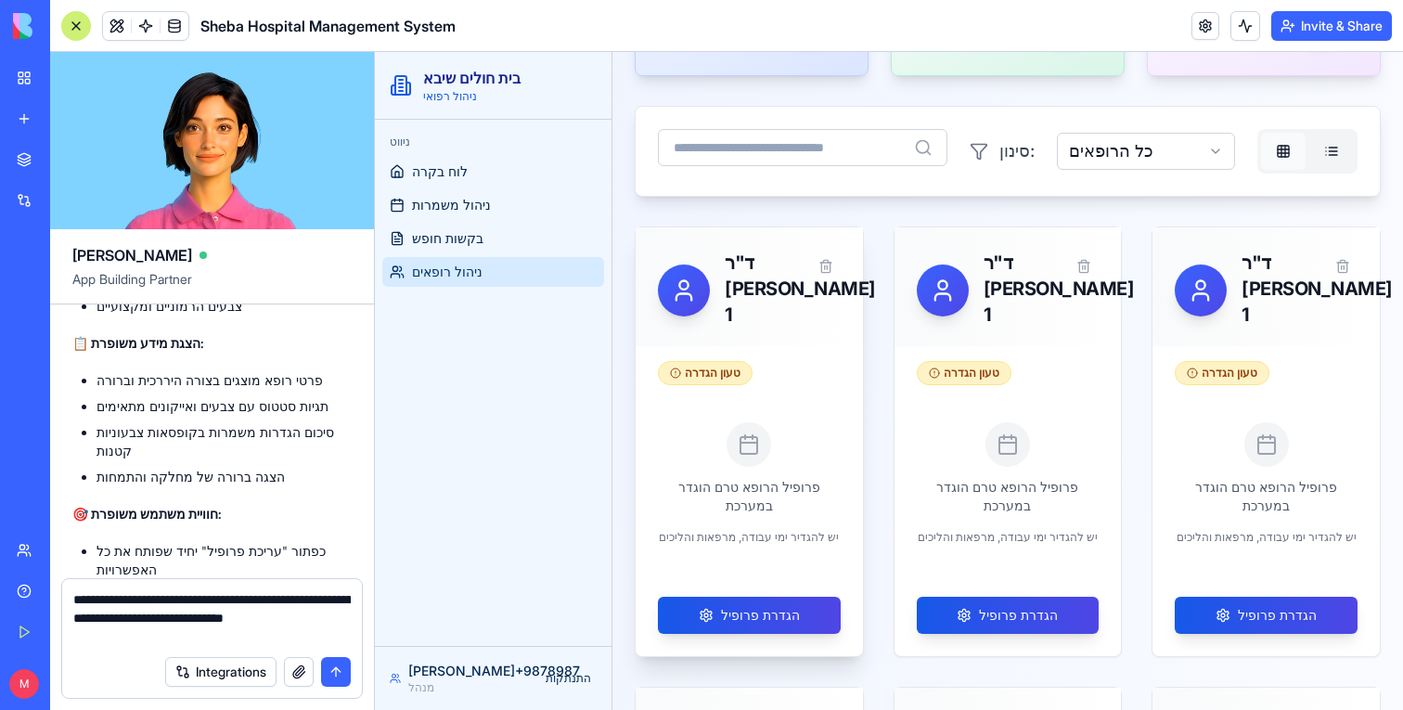
scroll to position [397, 0]
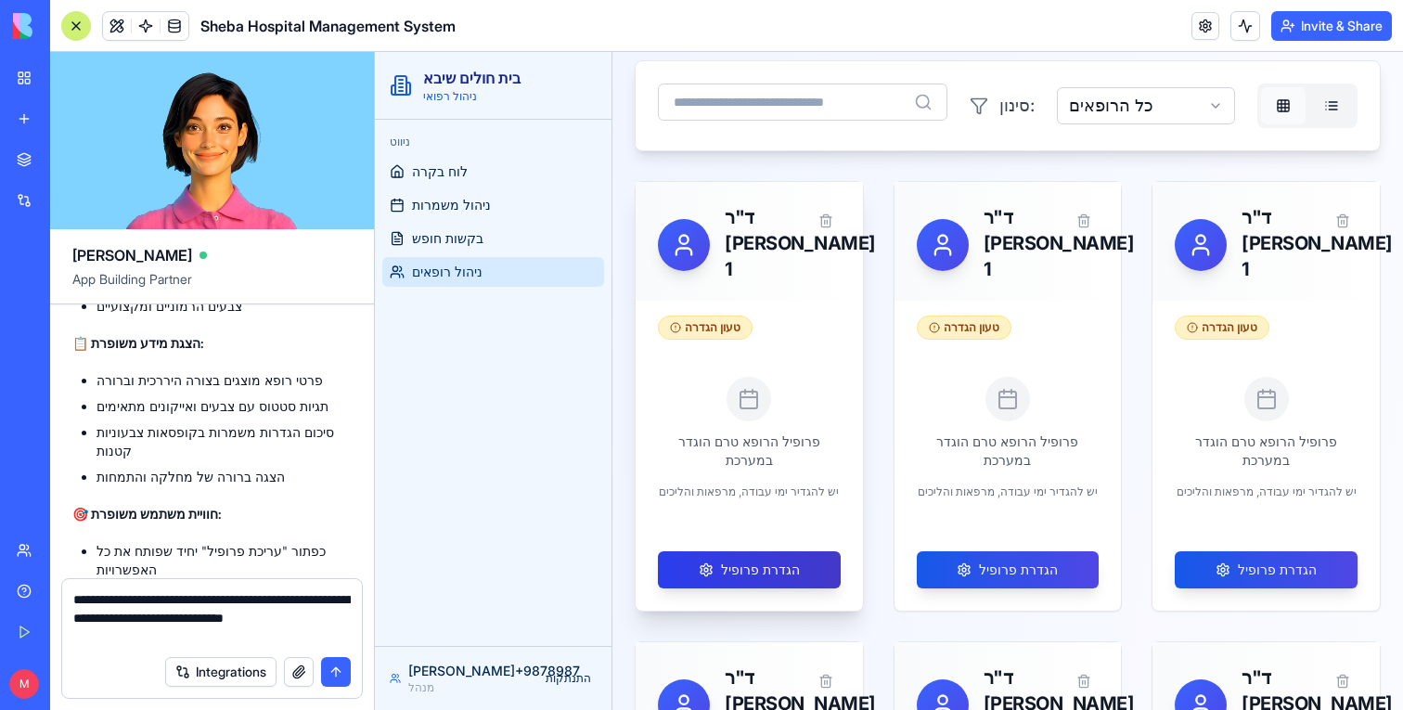
click at [726, 586] on button "הגדרת פרופיל" at bounding box center [749, 569] width 183 height 37
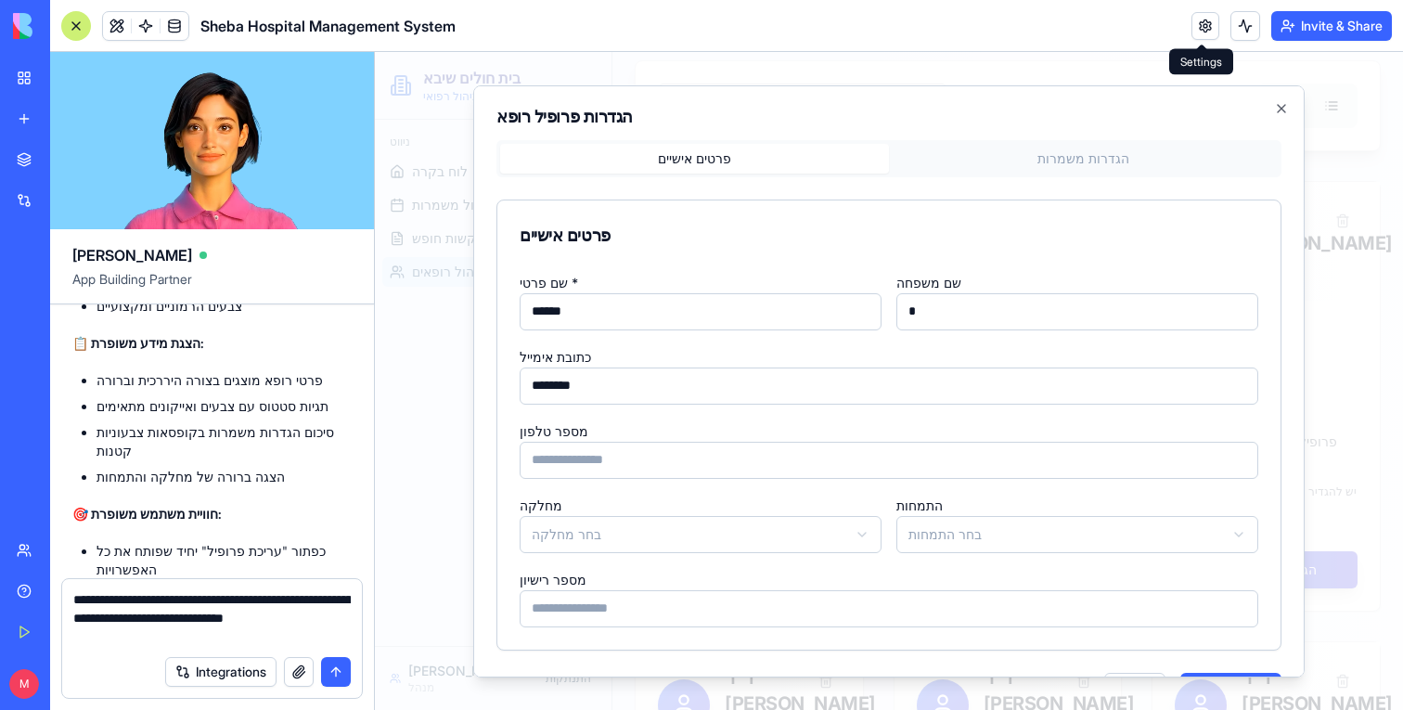
click at [1073, 171] on button "הגדרות משמרות" at bounding box center [1083, 158] width 389 height 30
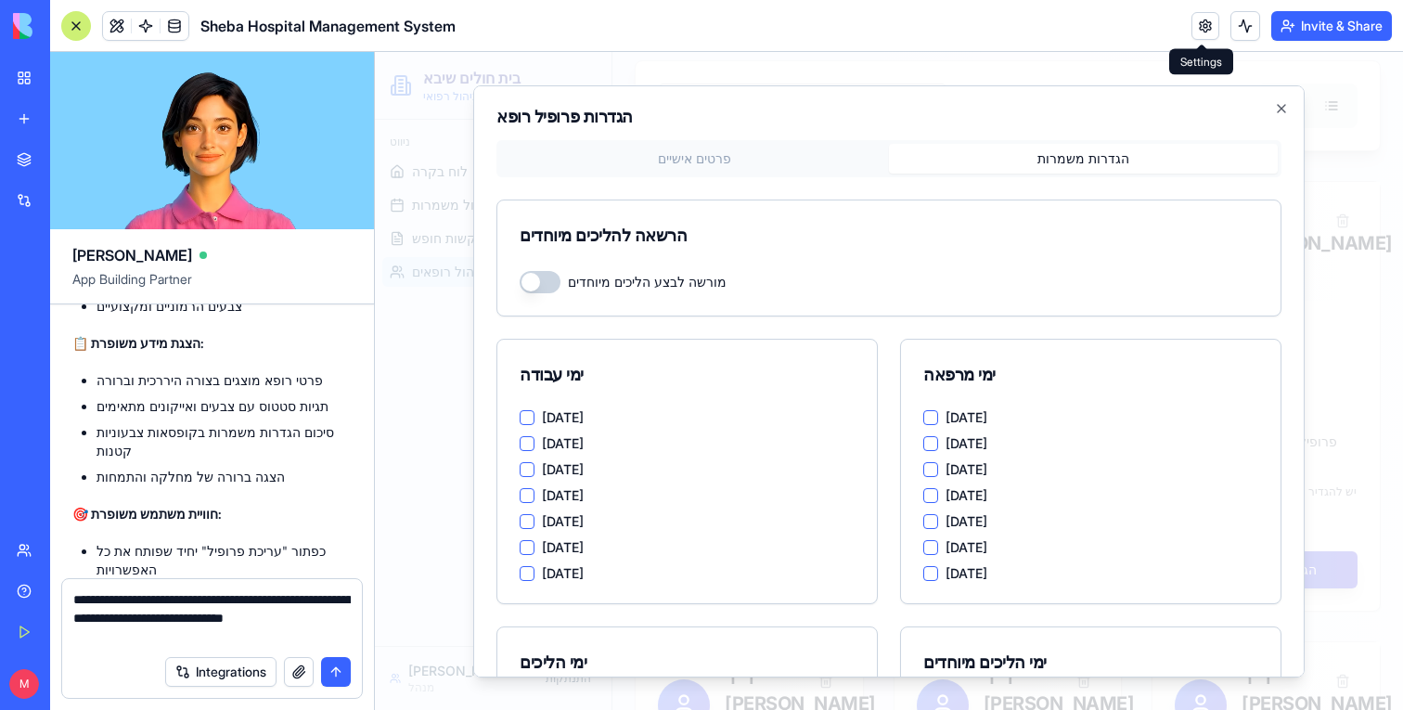
click at [531, 412] on button "[DATE]" at bounding box center [527, 416] width 15 height 15
click at [531, 441] on button "[DATE]" at bounding box center [527, 442] width 15 height 15
click at [528, 466] on button "[DATE]" at bounding box center [527, 468] width 15 height 15
click at [528, 508] on div "Sunday Monday Tuesday Wednesday Thursday Friday Saturday" at bounding box center [687, 494] width 335 height 171
click at [528, 501] on button "[DATE]" at bounding box center [527, 494] width 15 height 15
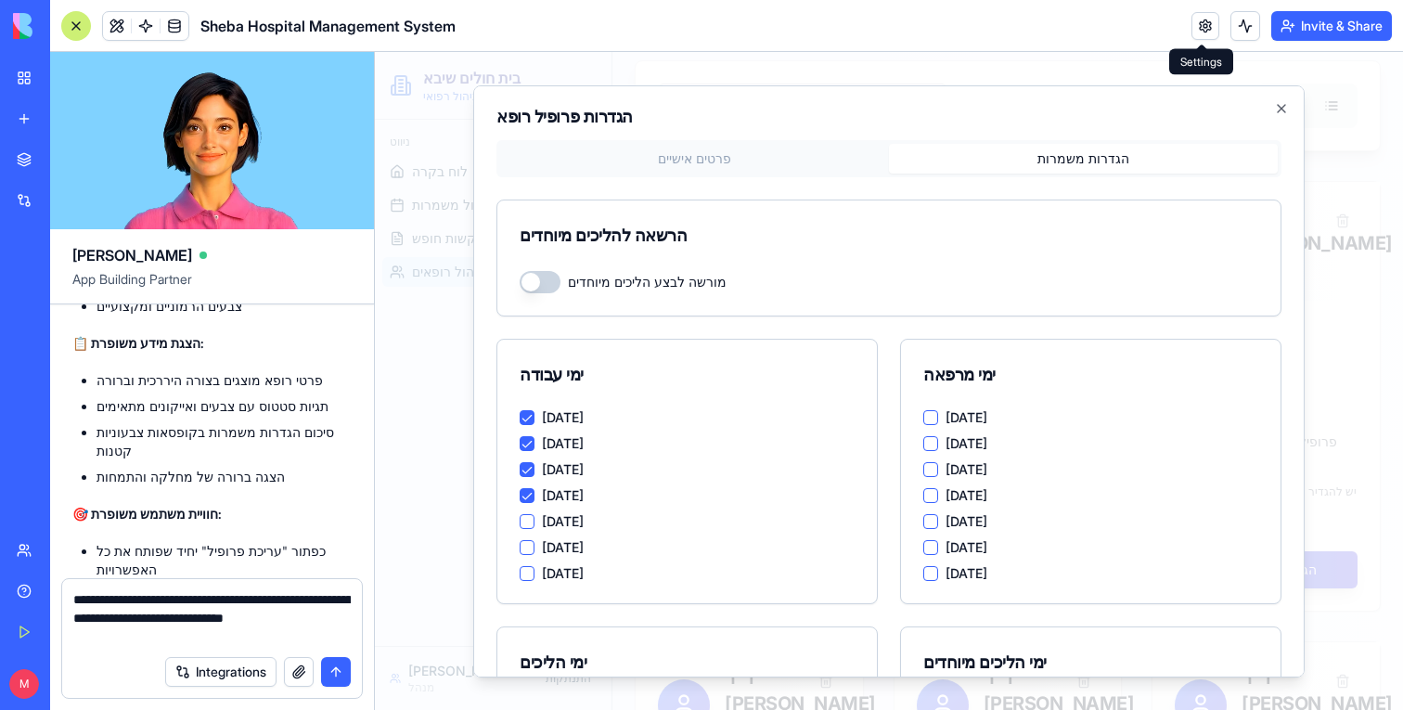
click at [528, 523] on button "[DATE]" at bounding box center [527, 520] width 15 height 15
click at [528, 552] on button "[DATE]" at bounding box center [527, 546] width 15 height 15
click at [528, 573] on button "Saturday" at bounding box center [527, 572] width 15 height 15
click at [931, 424] on div "Sunday Monday Tuesday Wednesday Thursday Friday Saturday" at bounding box center [1090, 494] width 335 height 171
click at [931, 420] on button "[DATE]" at bounding box center [930, 416] width 15 height 15
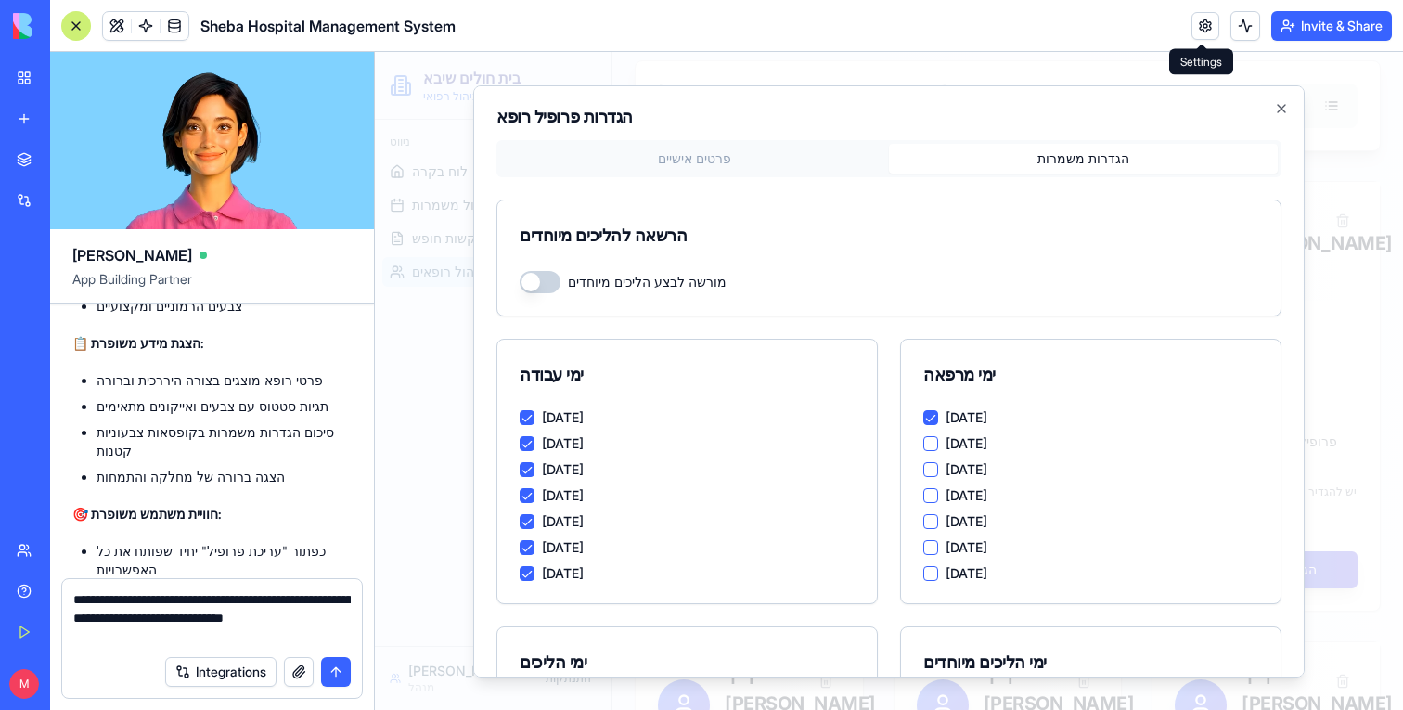
click at [931, 438] on button "[DATE]" at bounding box center [930, 442] width 15 height 15
click at [935, 522] on button "[DATE]" at bounding box center [930, 520] width 15 height 15
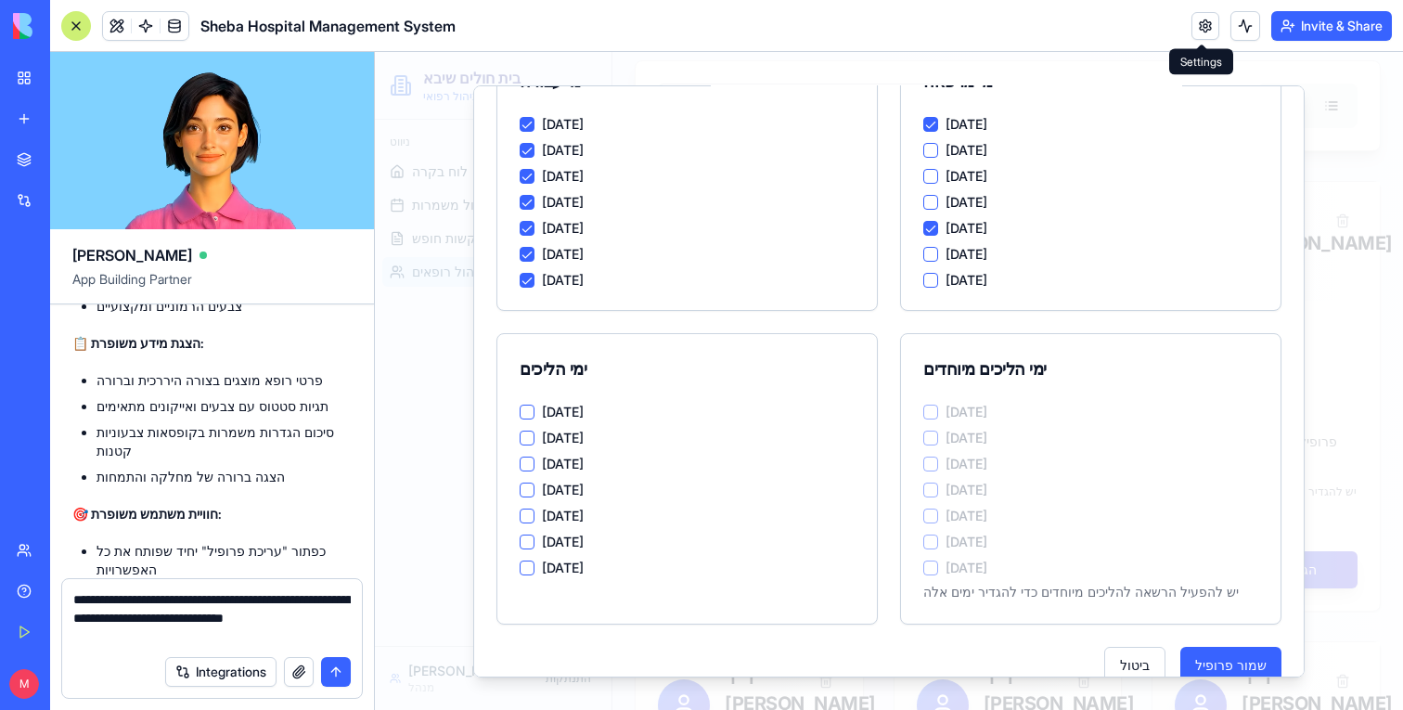
scroll to position [311, 0]
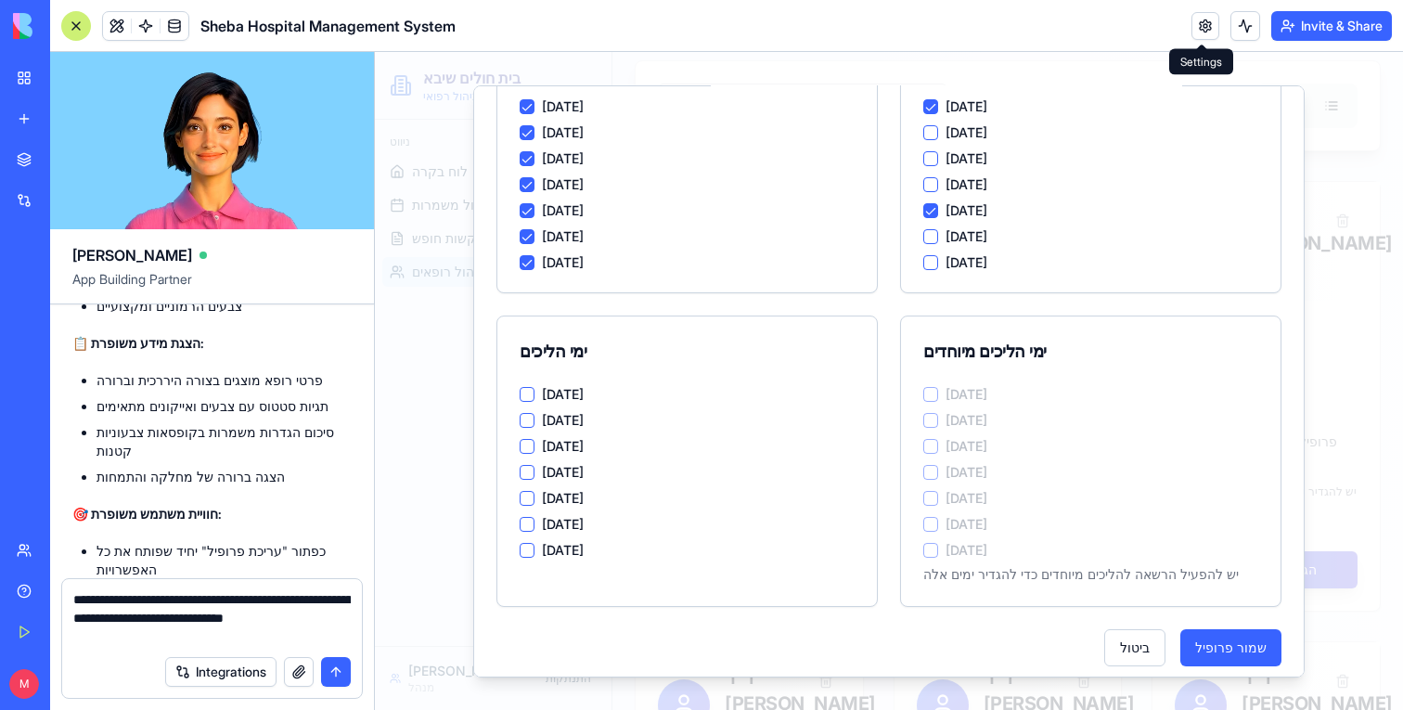
click at [528, 394] on button "[DATE]" at bounding box center [527, 393] width 15 height 15
click at [528, 422] on button "[DATE]" at bounding box center [527, 419] width 15 height 15
click at [528, 401] on button "[DATE]" at bounding box center [527, 393] width 15 height 15
click at [528, 420] on button "[DATE]" at bounding box center [527, 419] width 15 height 15
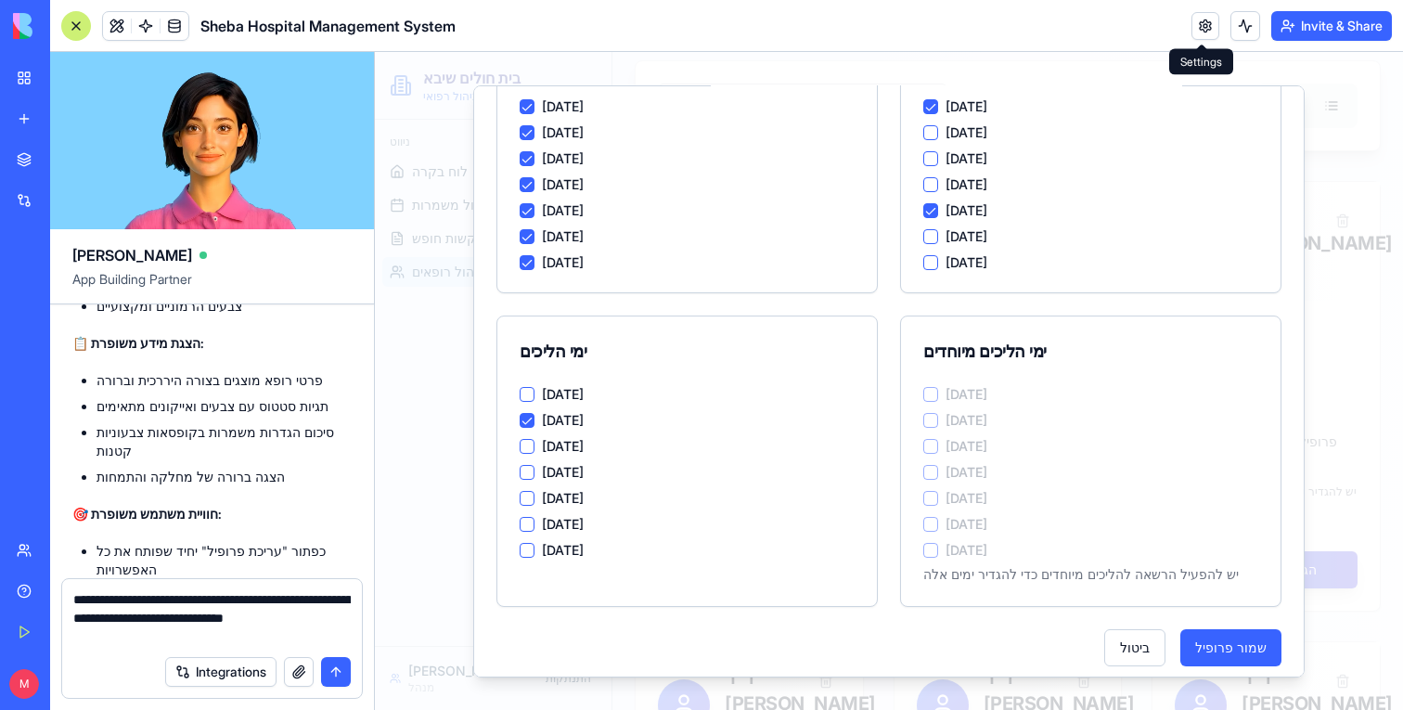
click at [528, 445] on button "[DATE]" at bounding box center [527, 445] width 15 height 15
click at [1213, 644] on button "שמור פרופיל" at bounding box center [1231, 646] width 101 height 37
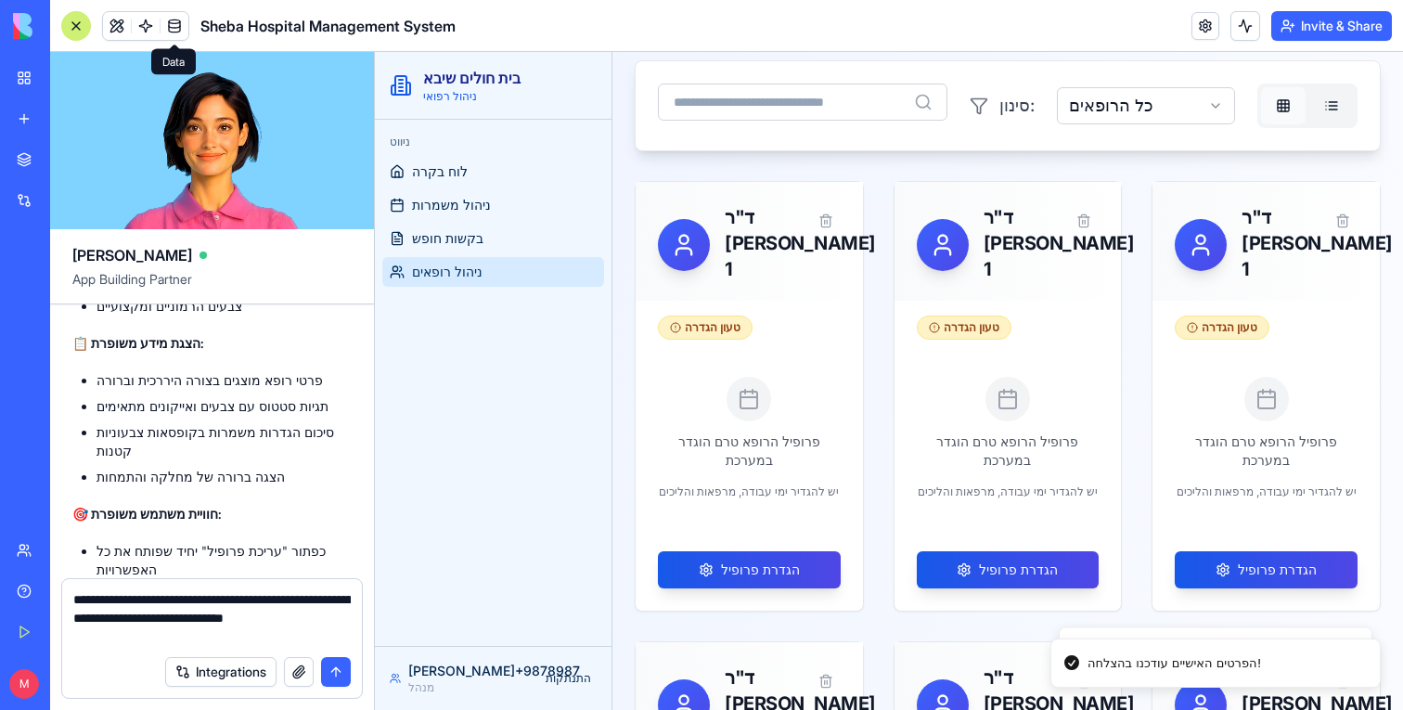
click at [169, 35] on span at bounding box center [174, 26] width 52 height 52
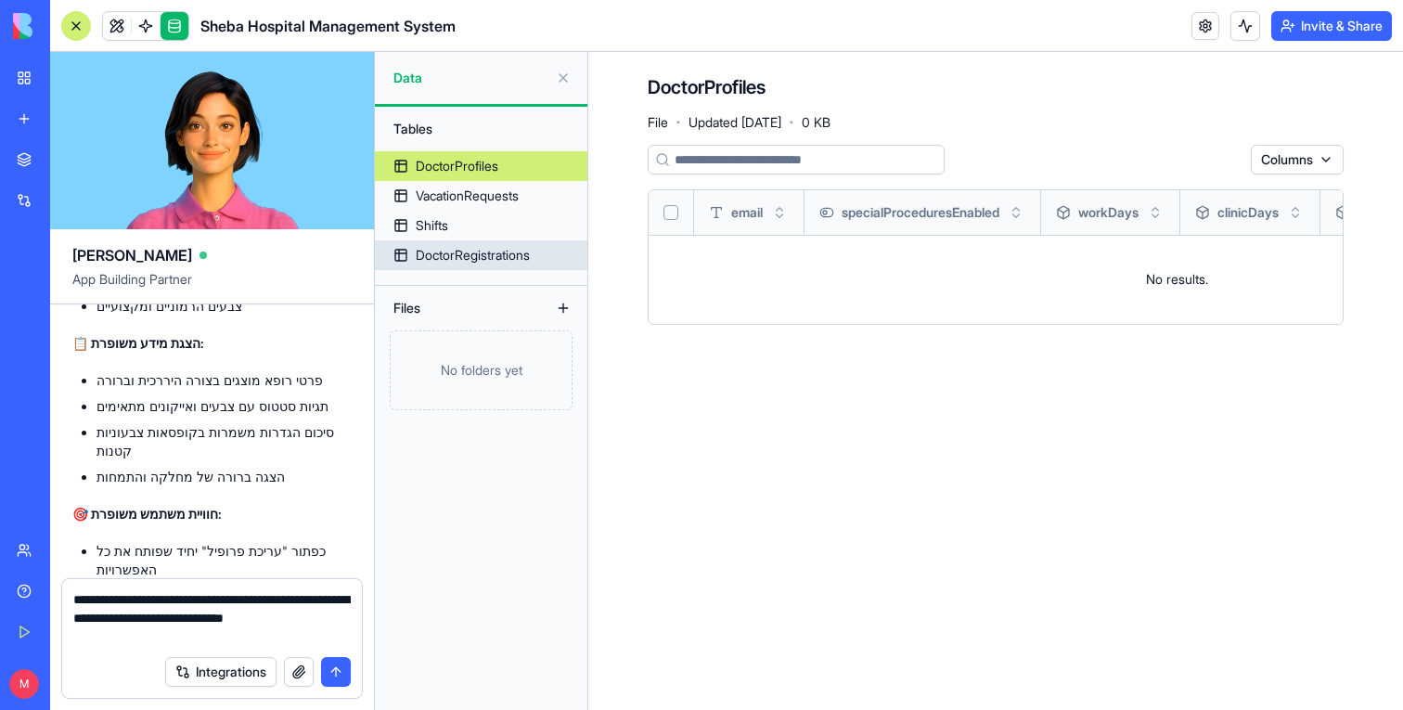
click at [494, 251] on div "DoctorRegistrations" at bounding box center [473, 255] width 114 height 19
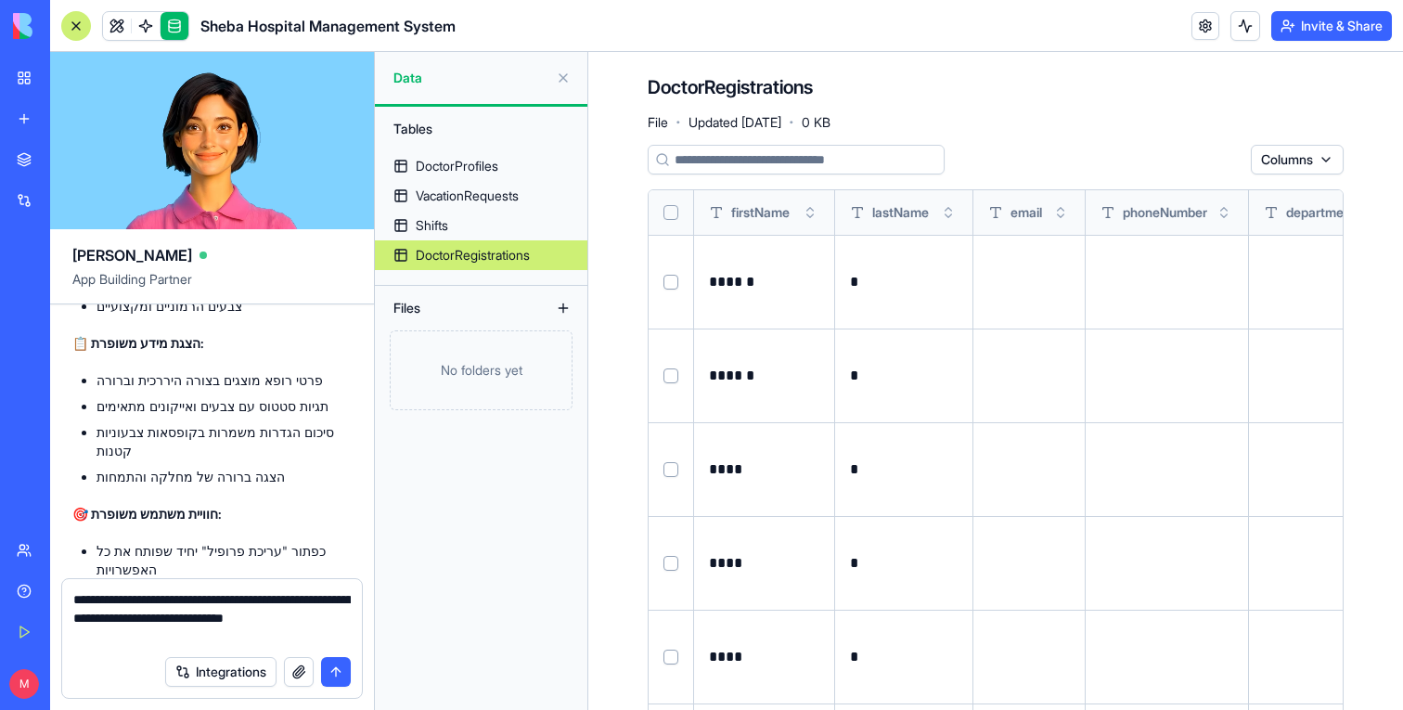
scroll to position [0, 897]
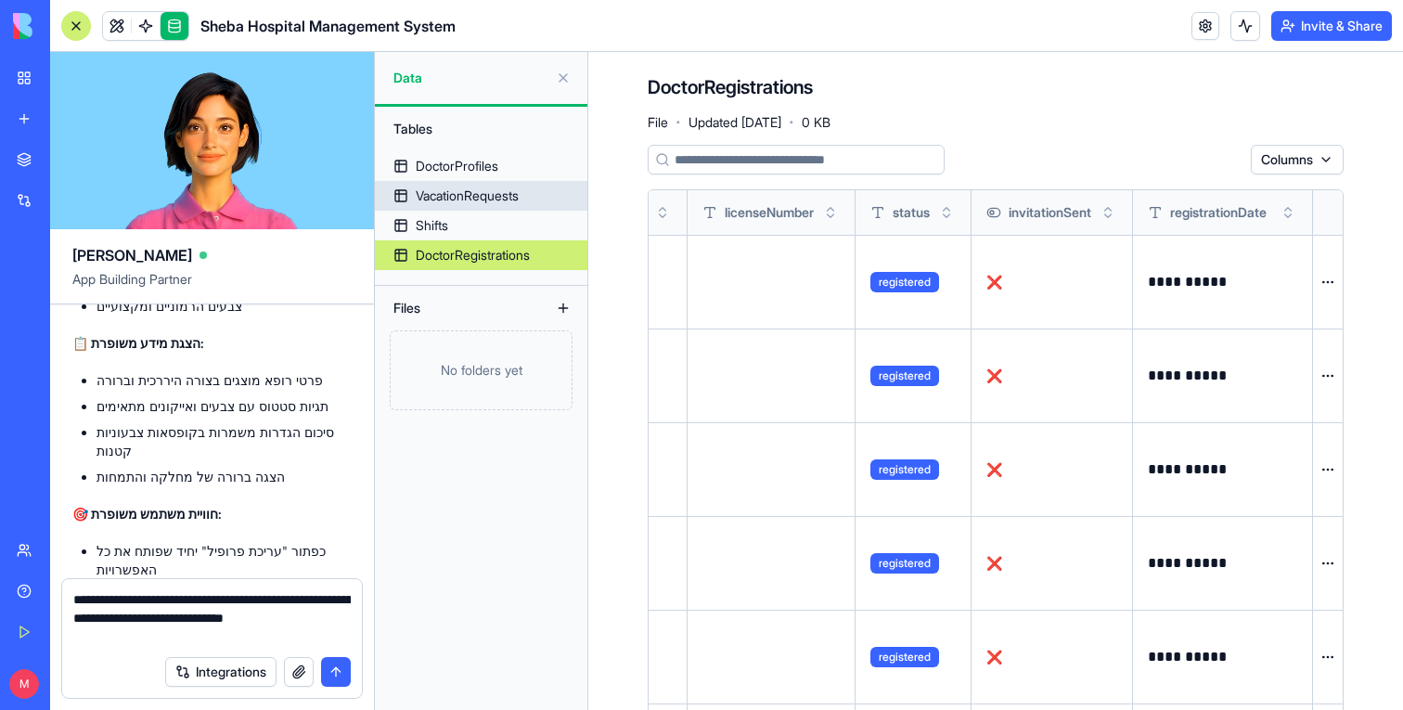
click at [539, 209] on link "VacationRequests" at bounding box center [481, 196] width 213 height 30
click at [520, 227] on link "Shifts" at bounding box center [481, 226] width 213 height 30
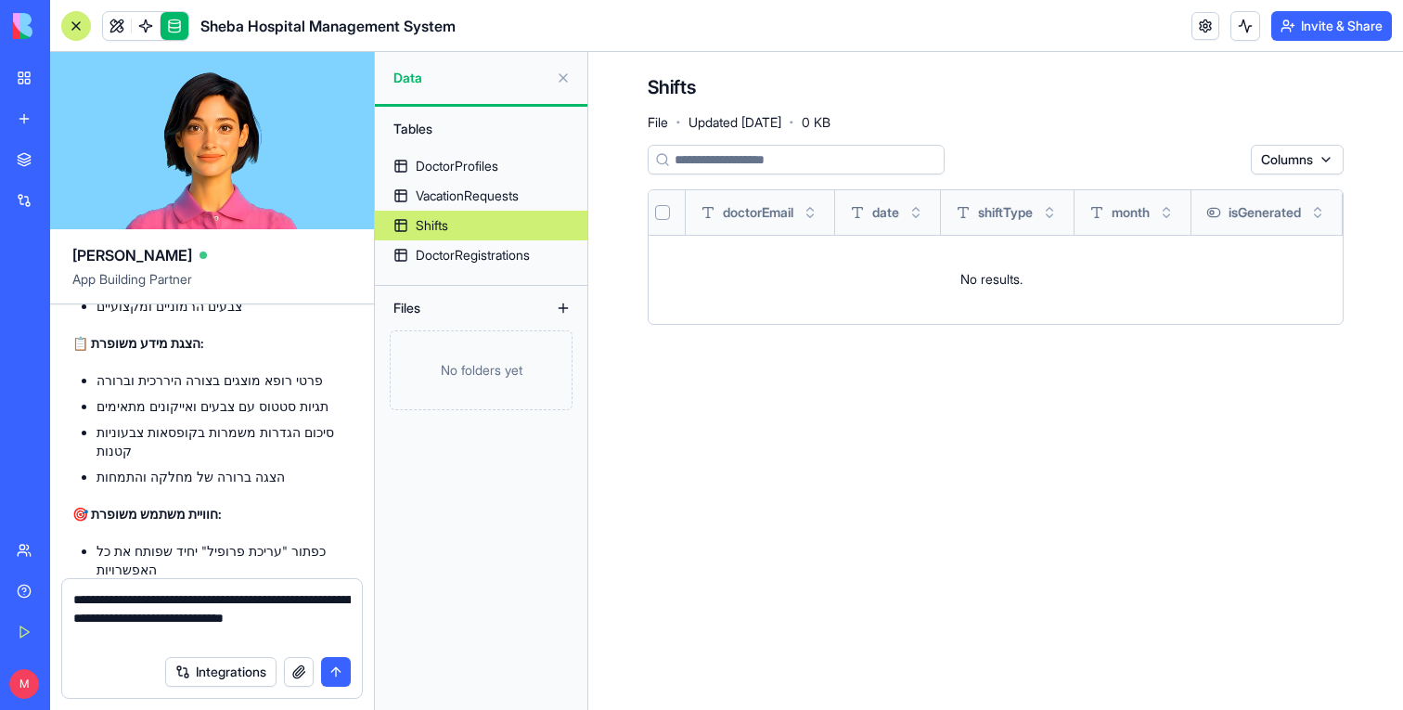
scroll to position [0, 23]
click at [517, 165] on link "DoctorProfiles" at bounding box center [481, 166] width 213 height 30
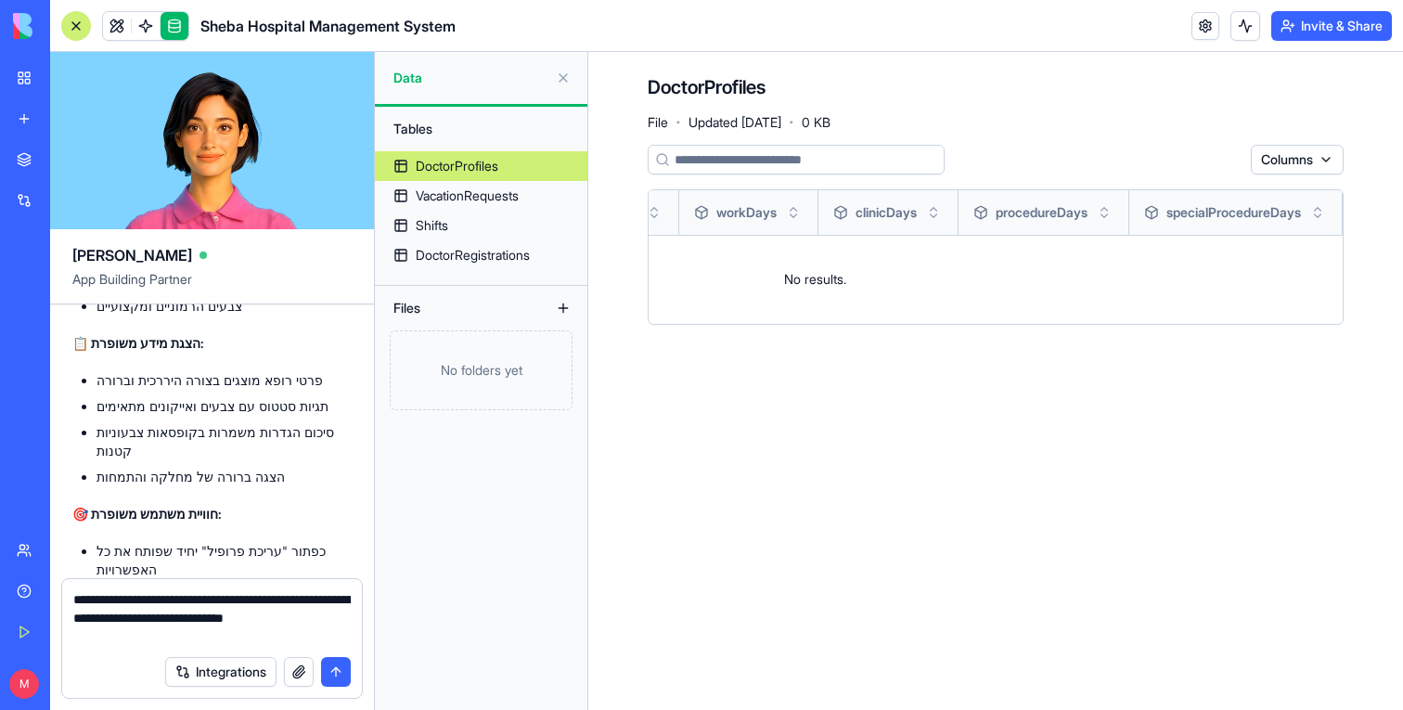
scroll to position [0, 391]
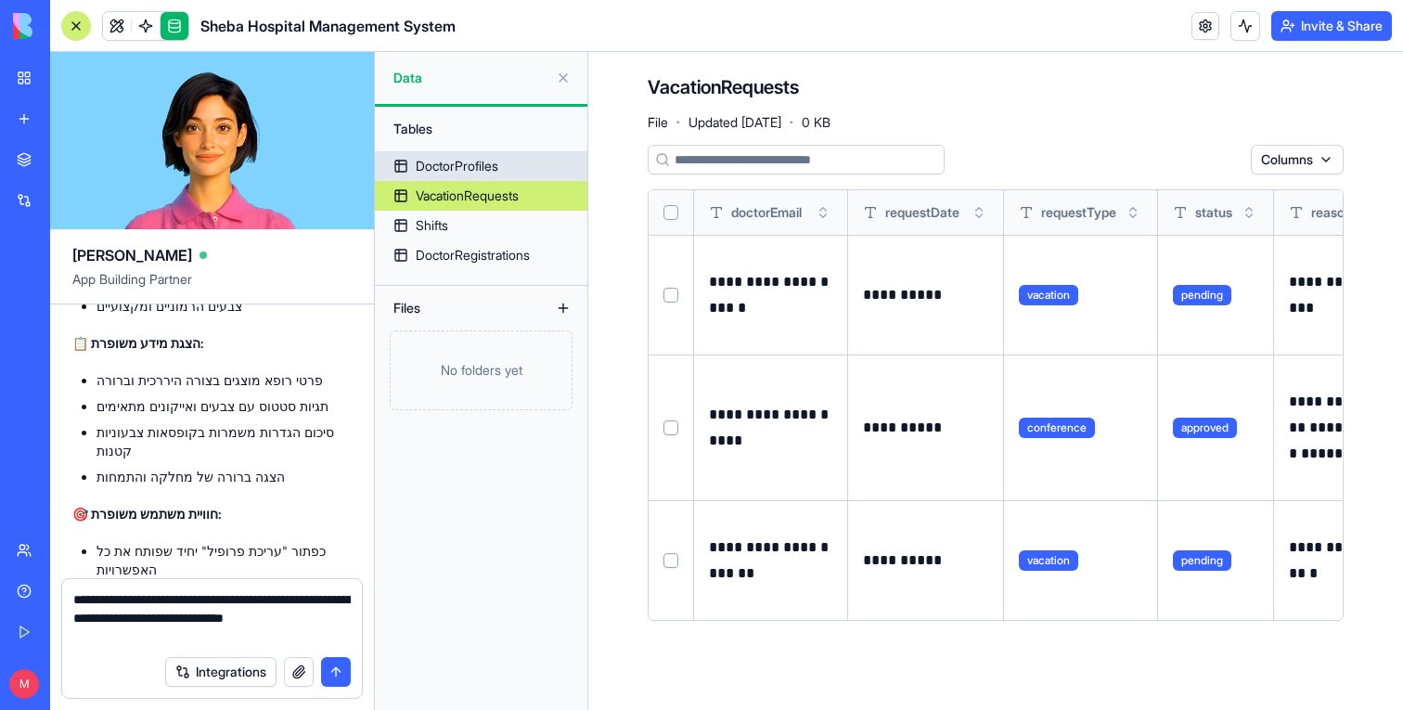
click at [485, 174] on div "DoctorProfiles" at bounding box center [457, 166] width 83 height 19
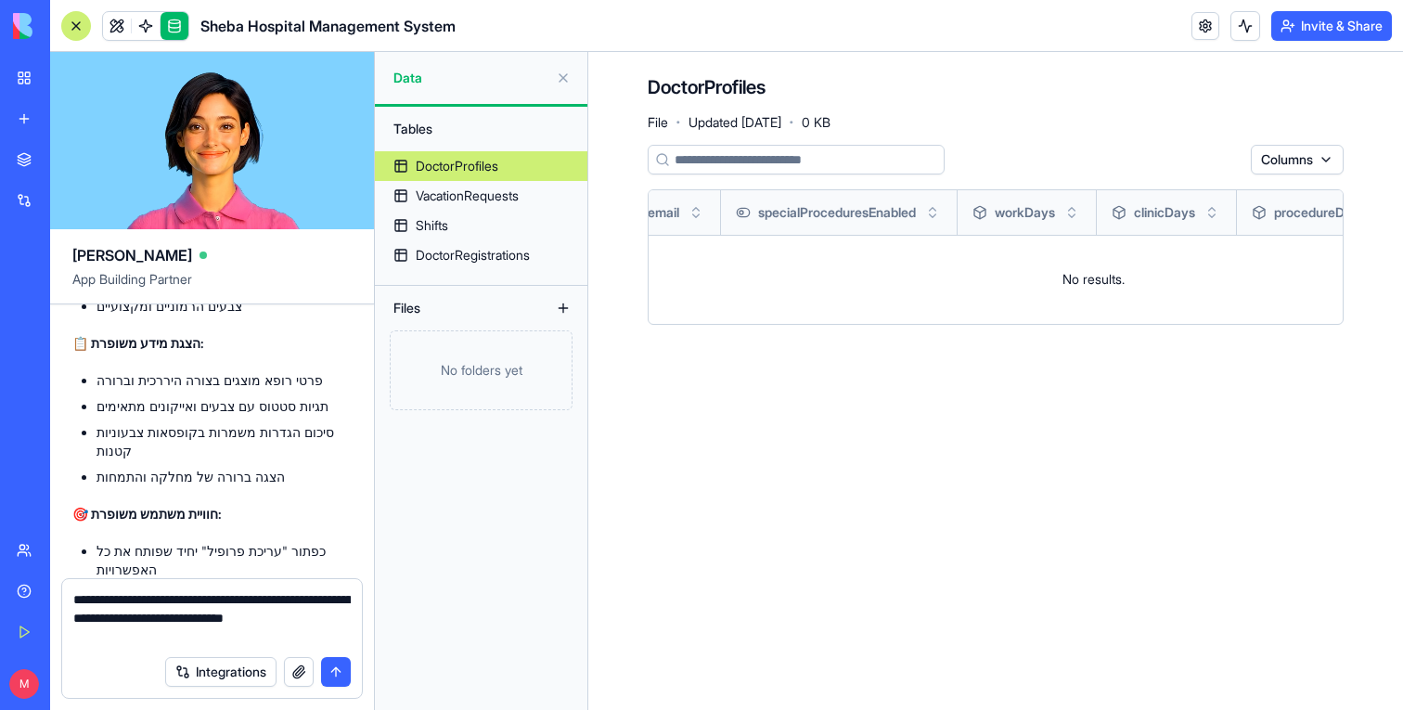
scroll to position [0, 86]
click at [118, 34] on link at bounding box center [117, 26] width 28 height 28
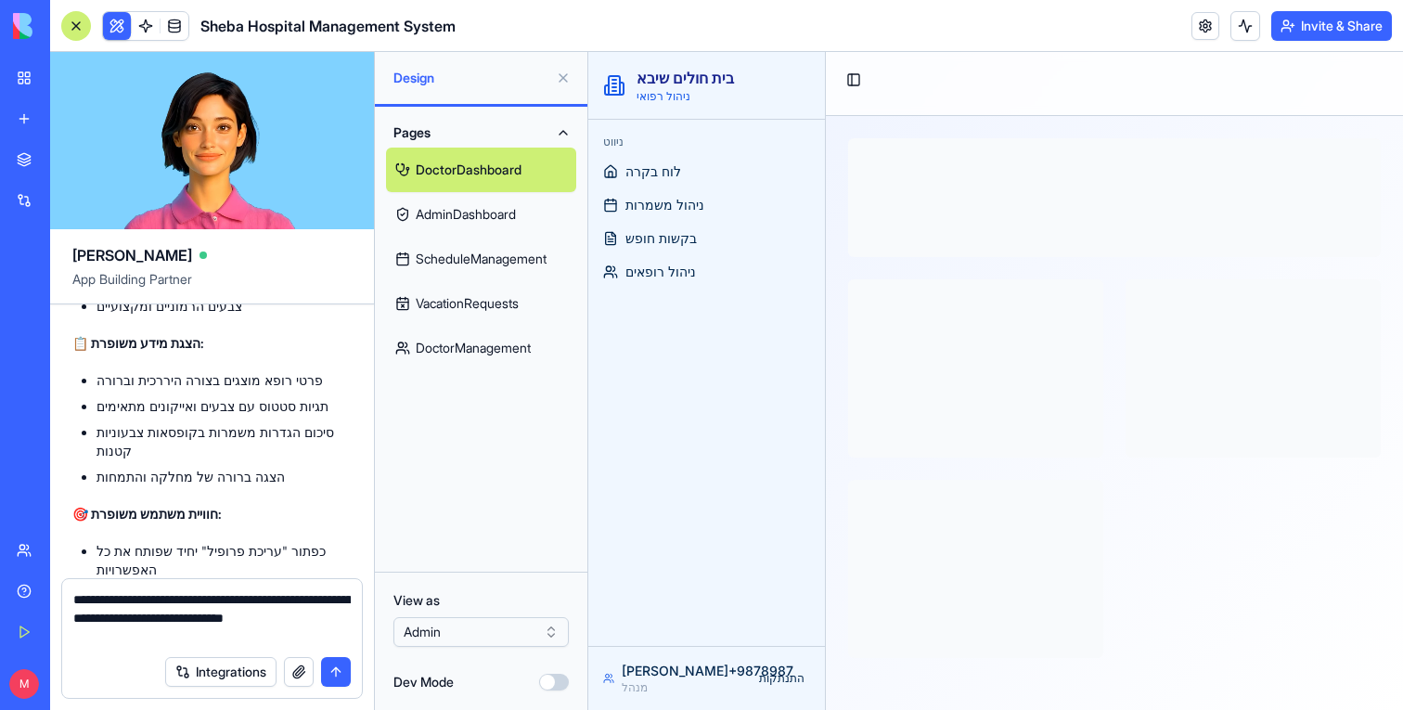
click at [487, 329] on link "DoctorManagement" at bounding box center [481, 348] width 190 height 45
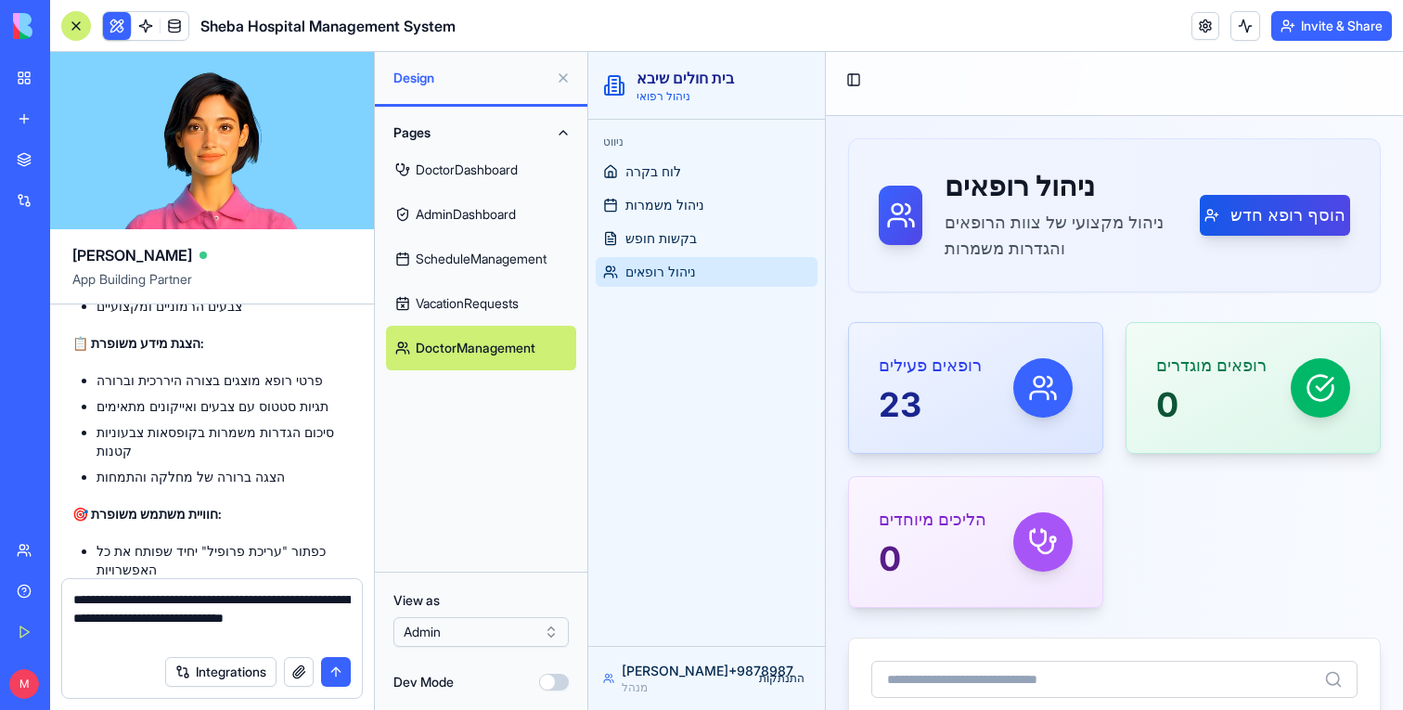
click at [556, 73] on button at bounding box center [564, 78] width 30 height 30
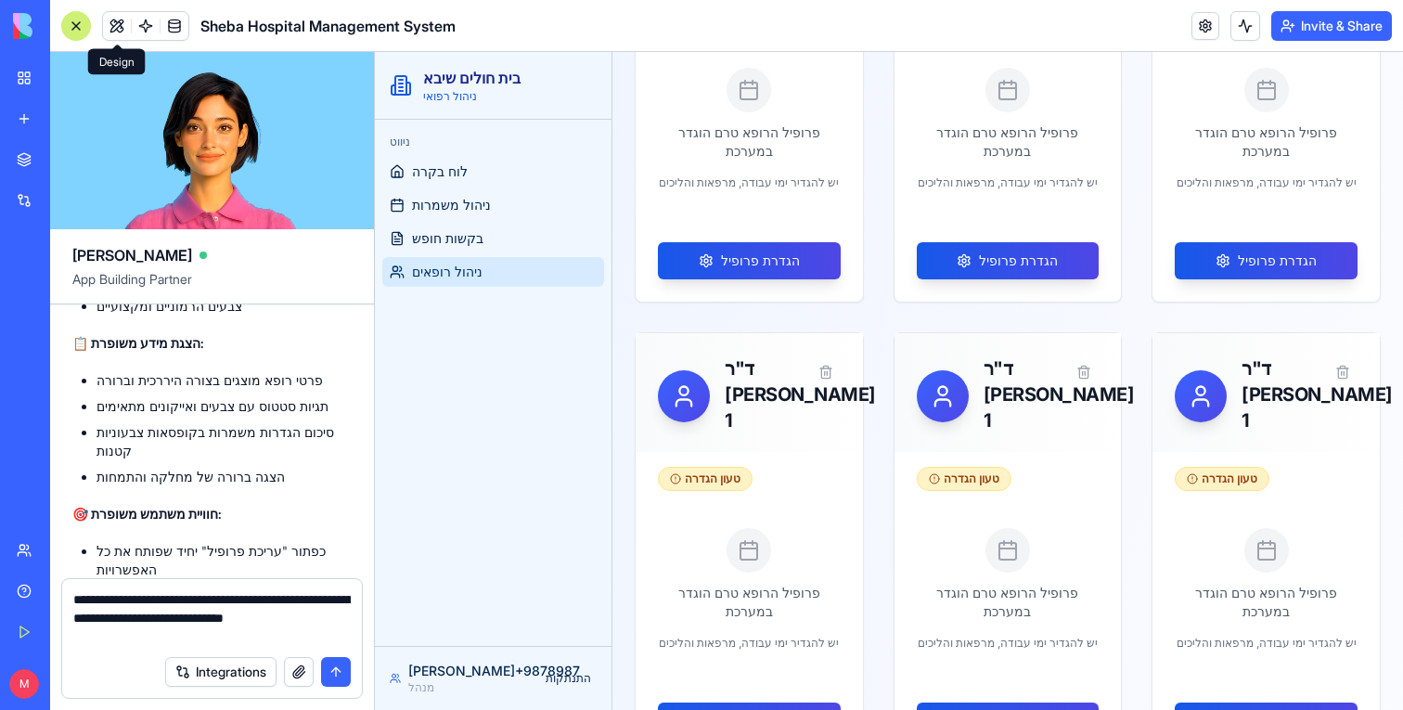
scroll to position [729, 0]
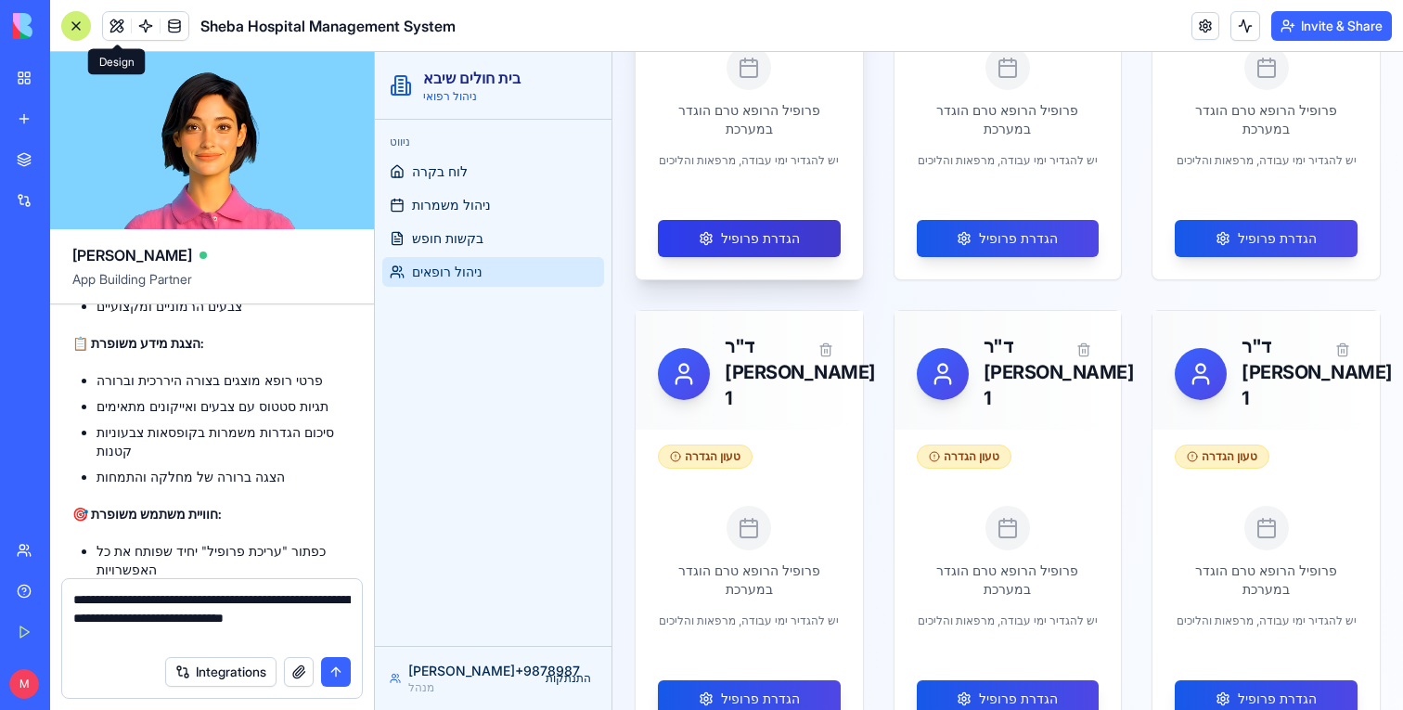
click at [775, 236] on button "הגדרת פרופיל" at bounding box center [749, 238] width 183 height 37
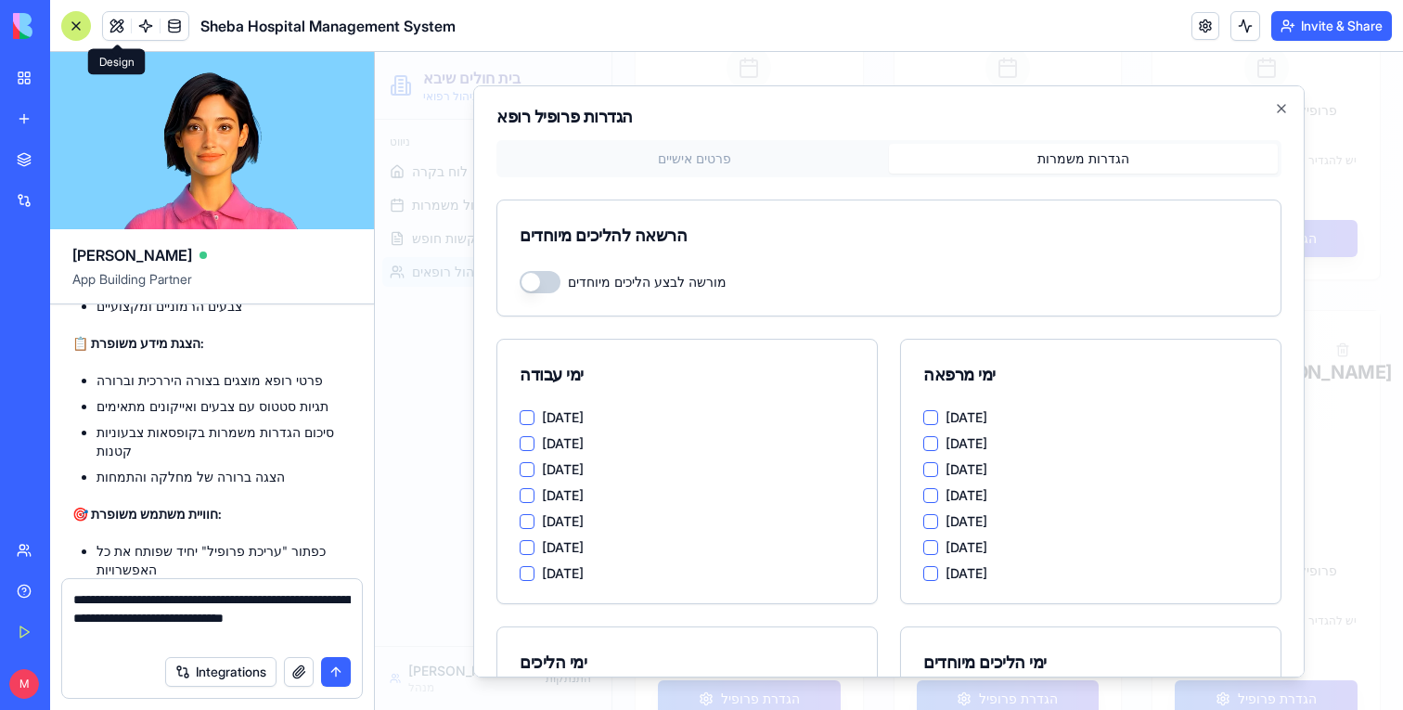
click at [1109, 160] on button "הגדרות משמרות" at bounding box center [1083, 158] width 389 height 30
click at [528, 419] on button "[DATE]" at bounding box center [527, 416] width 15 height 15
click at [528, 444] on button "[DATE]" at bounding box center [527, 442] width 15 height 15
click at [528, 471] on button "[DATE]" at bounding box center [527, 468] width 15 height 15
click at [528, 490] on button "[DATE]" at bounding box center [527, 494] width 15 height 15
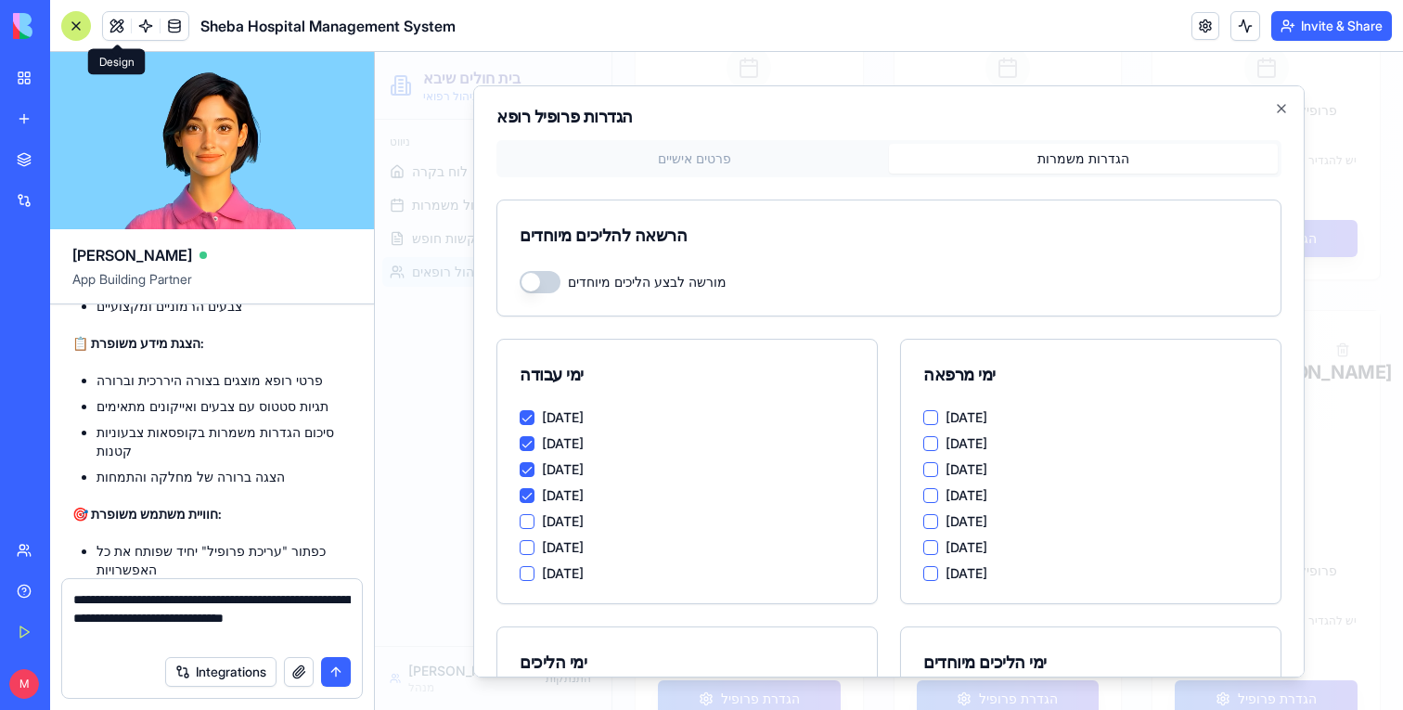
click at [528, 524] on button "[DATE]" at bounding box center [527, 520] width 15 height 15
click at [528, 543] on button "[DATE]" at bounding box center [527, 546] width 15 height 15
click at [528, 571] on button "Saturday" at bounding box center [527, 572] width 15 height 15
click at [935, 415] on button "[DATE]" at bounding box center [930, 416] width 15 height 15
click at [935, 447] on button "[DATE]" at bounding box center [930, 442] width 15 height 15
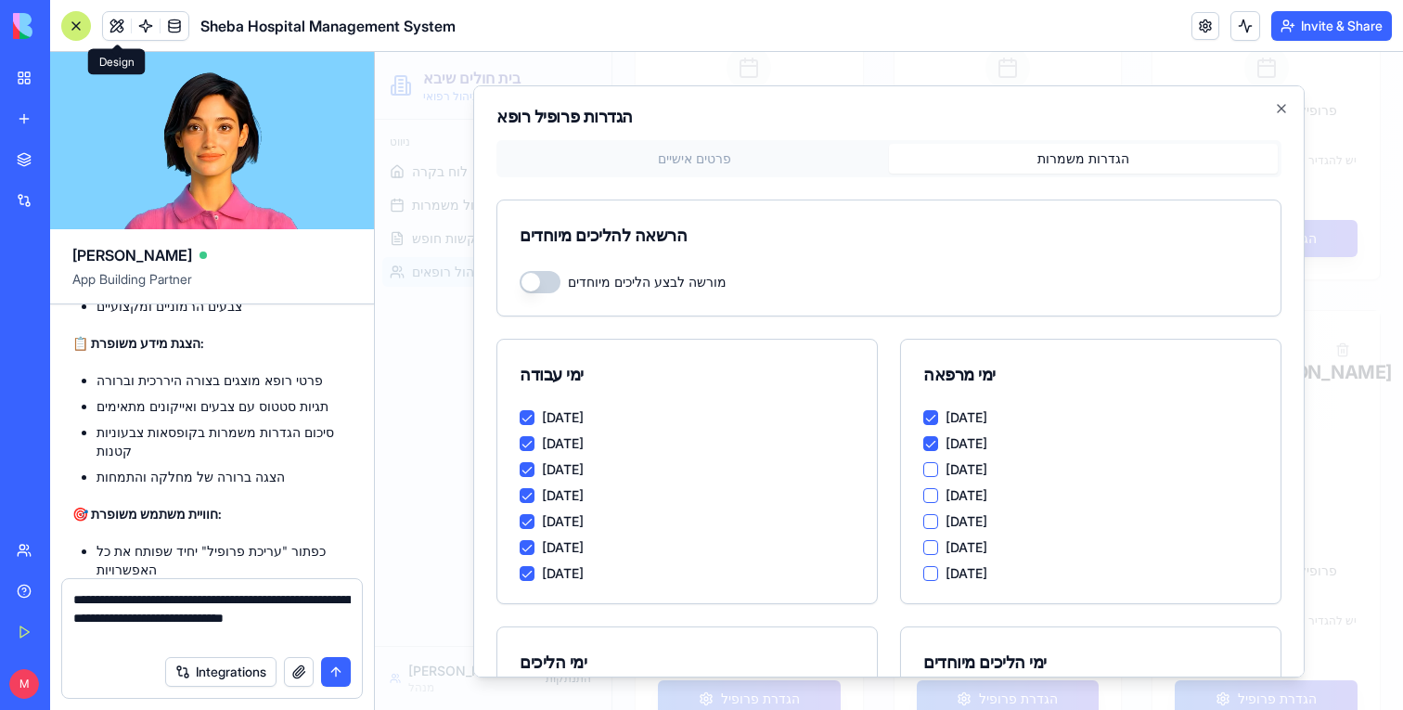
scroll to position [323, 0]
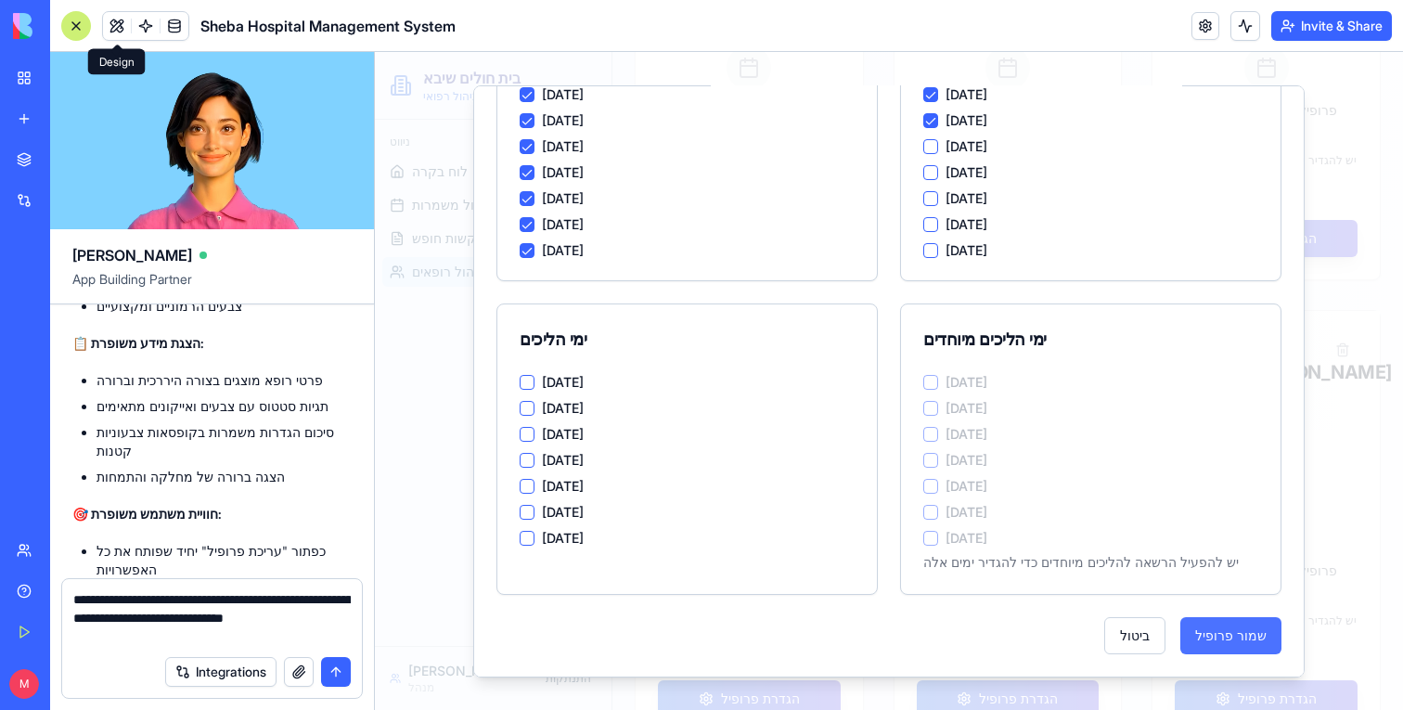
click at [1226, 633] on button "שמור פרופיל" at bounding box center [1231, 634] width 101 height 37
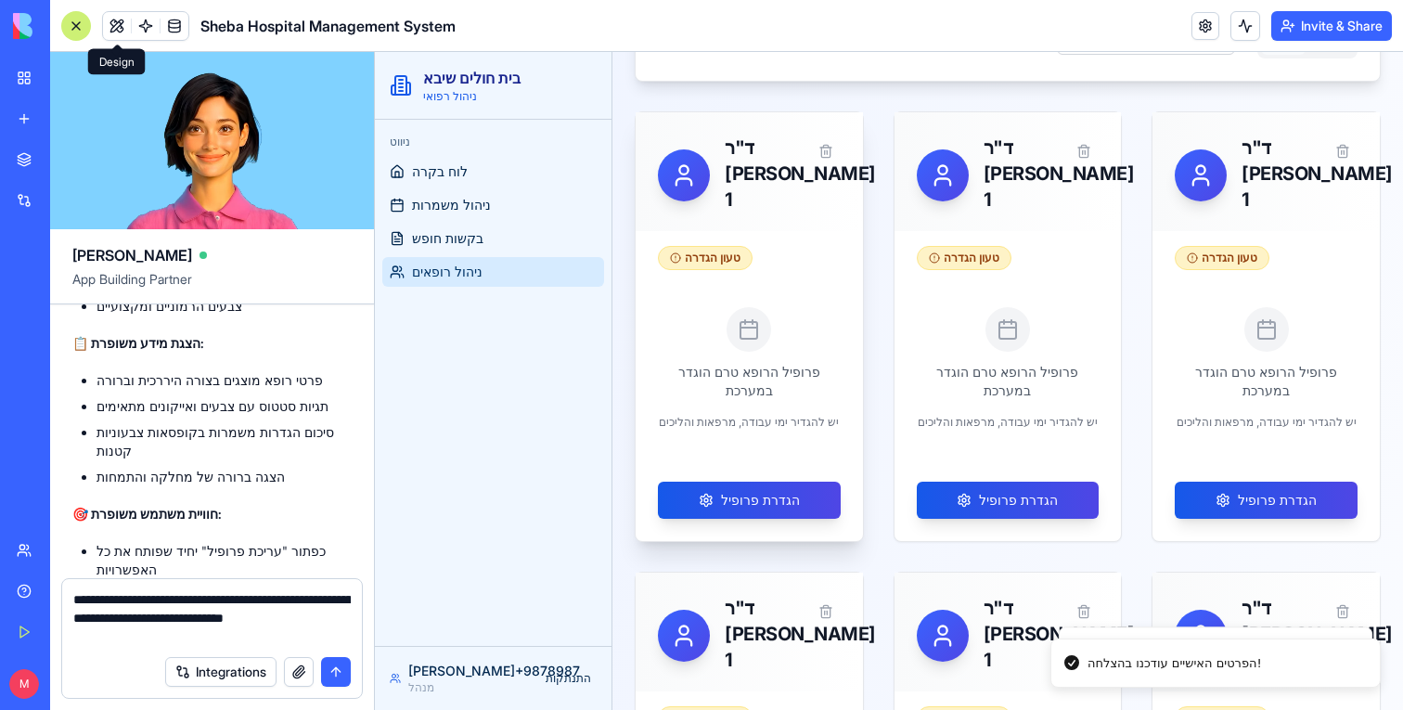
scroll to position [443, 0]
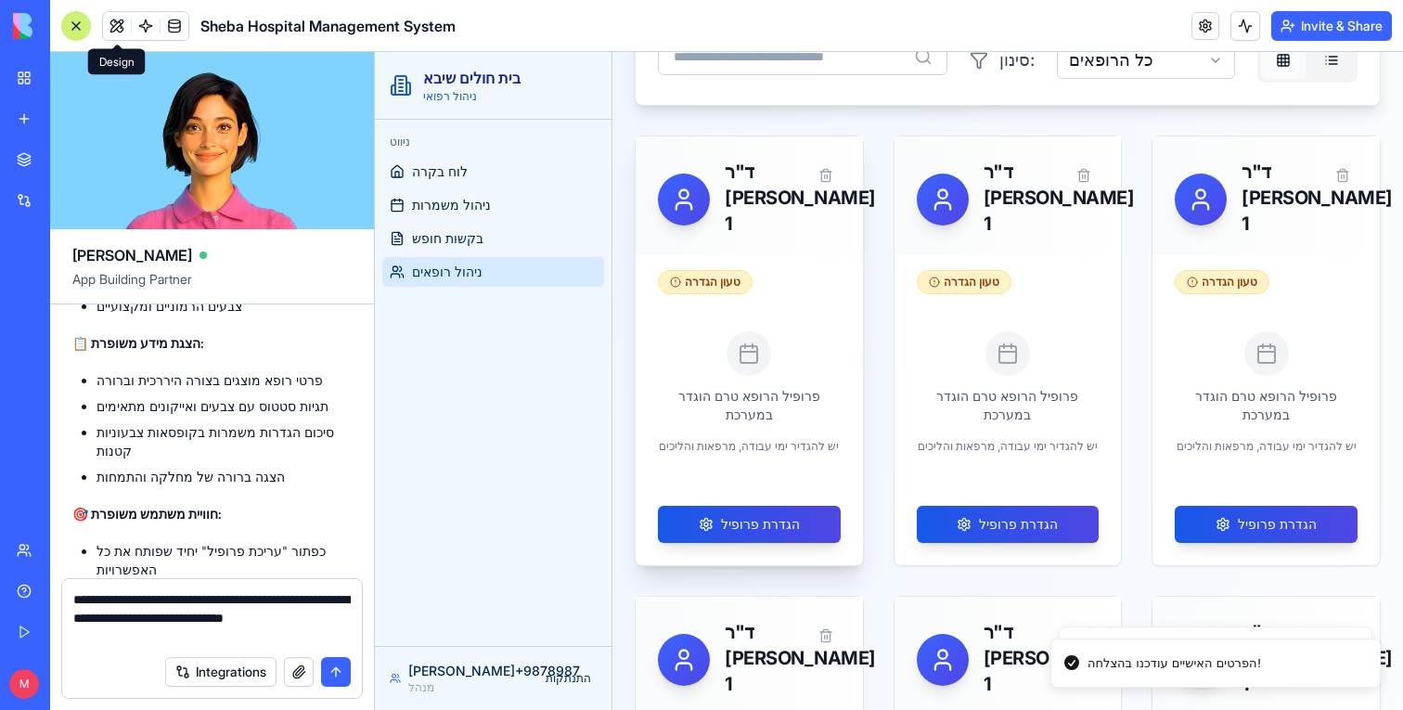
click at [753, 491] on div "פרופיל הרופא טרם הוגדר במערכת יש להגדיר ימי עבודה, מרפאות והליכים" at bounding box center [749, 400] width 183 height 182
click at [753, 533] on button "הגדרת פרופיל" at bounding box center [749, 524] width 183 height 37
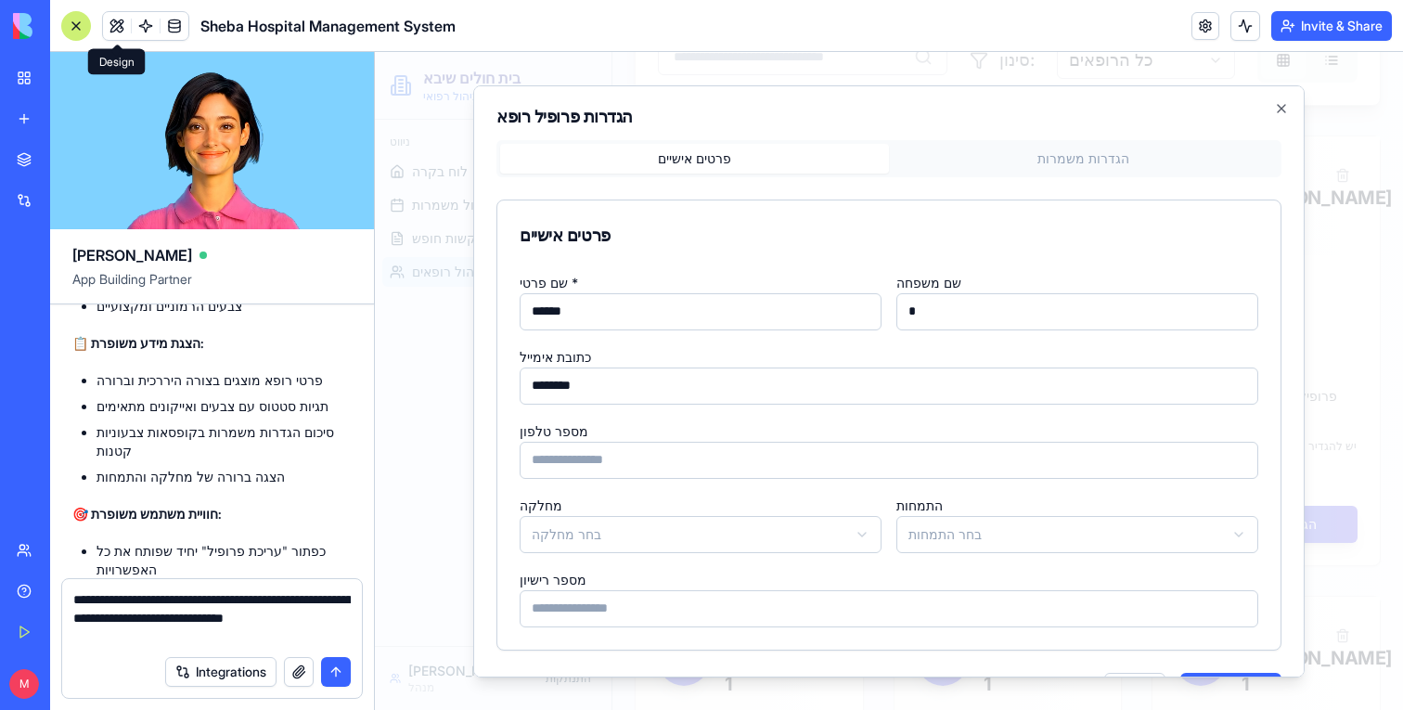
click at [1077, 161] on button "הגדרות משמרות" at bounding box center [1083, 158] width 389 height 30
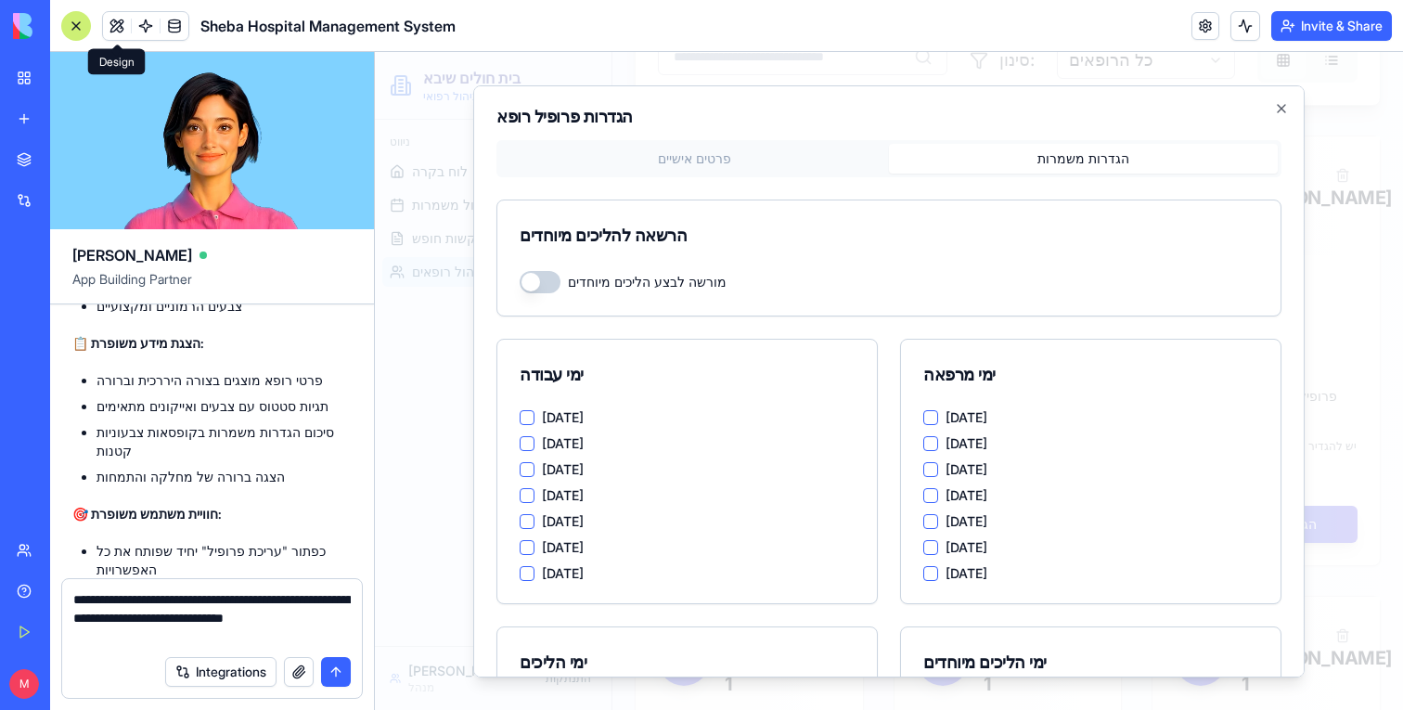
click at [131, 609] on textarea "**********" at bounding box center [212, 618] width 278 height 56
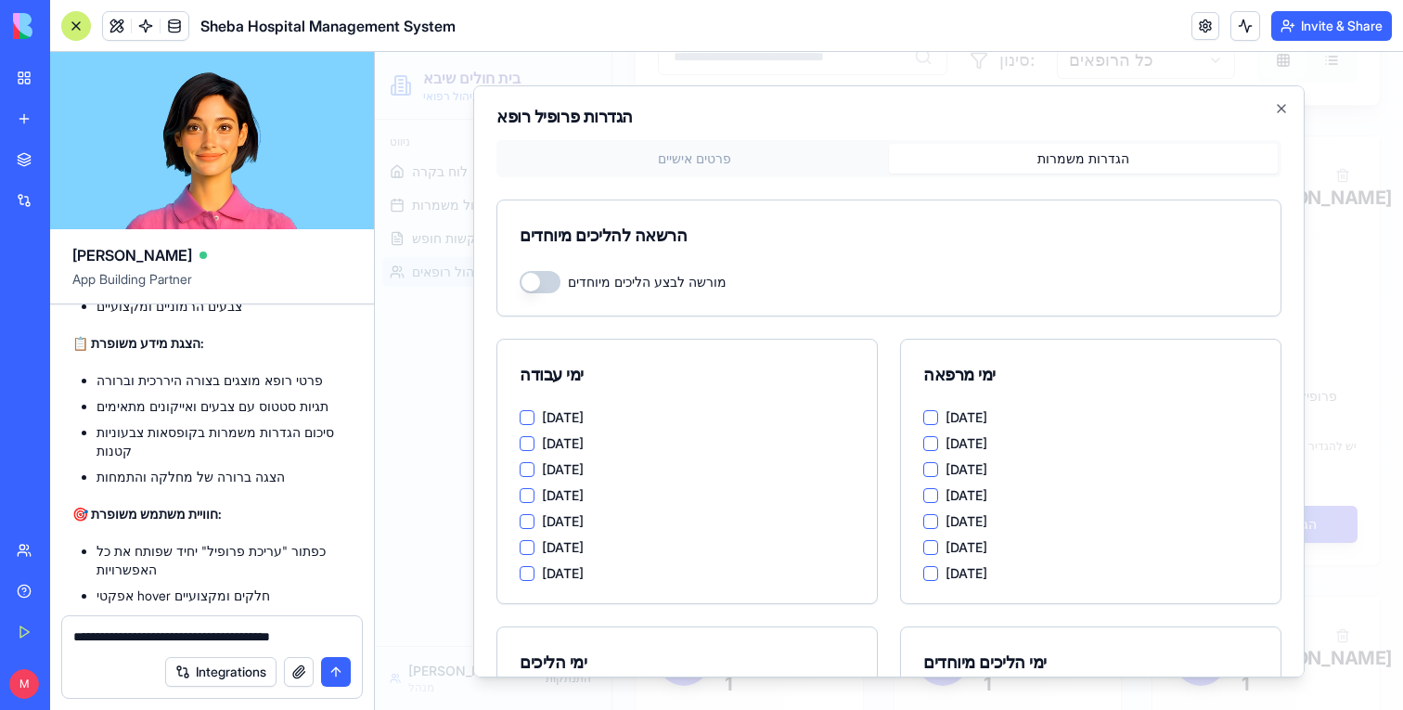
type textarea "**********"
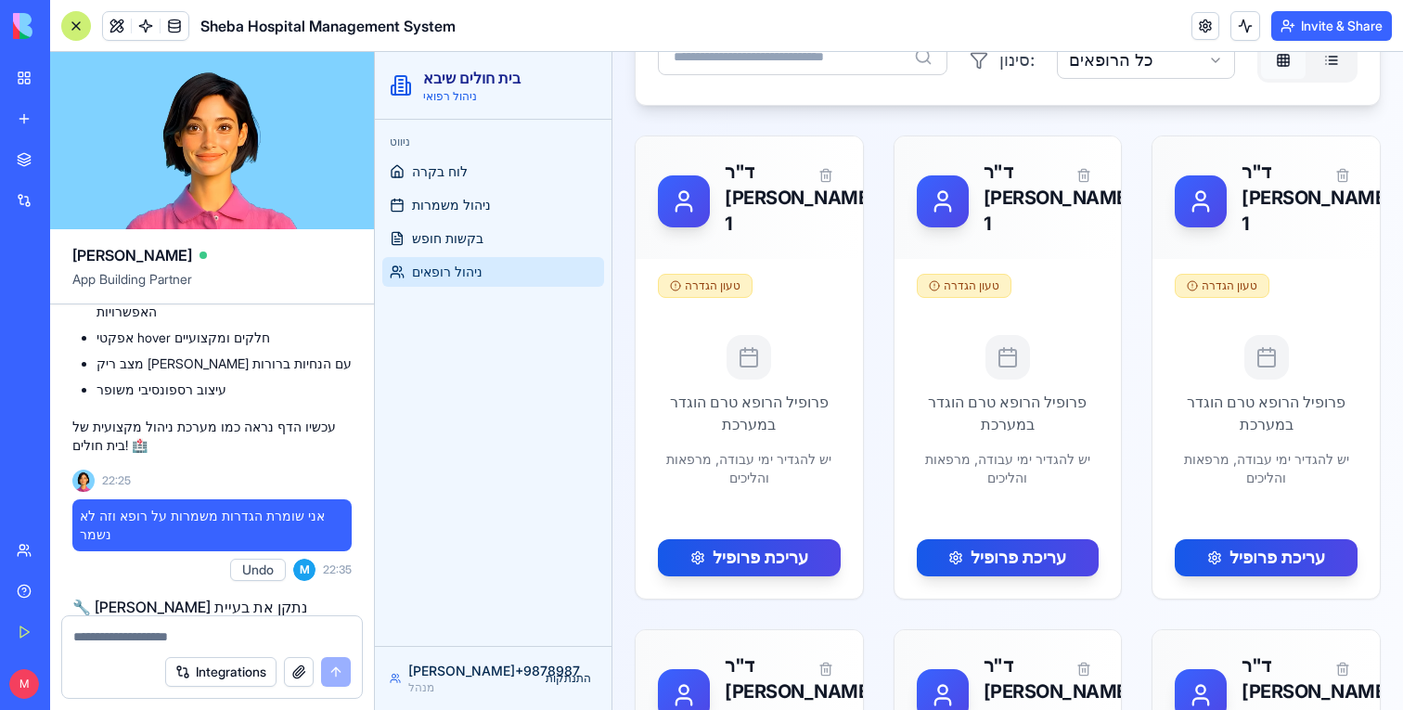
scroll to position [16866, 0]
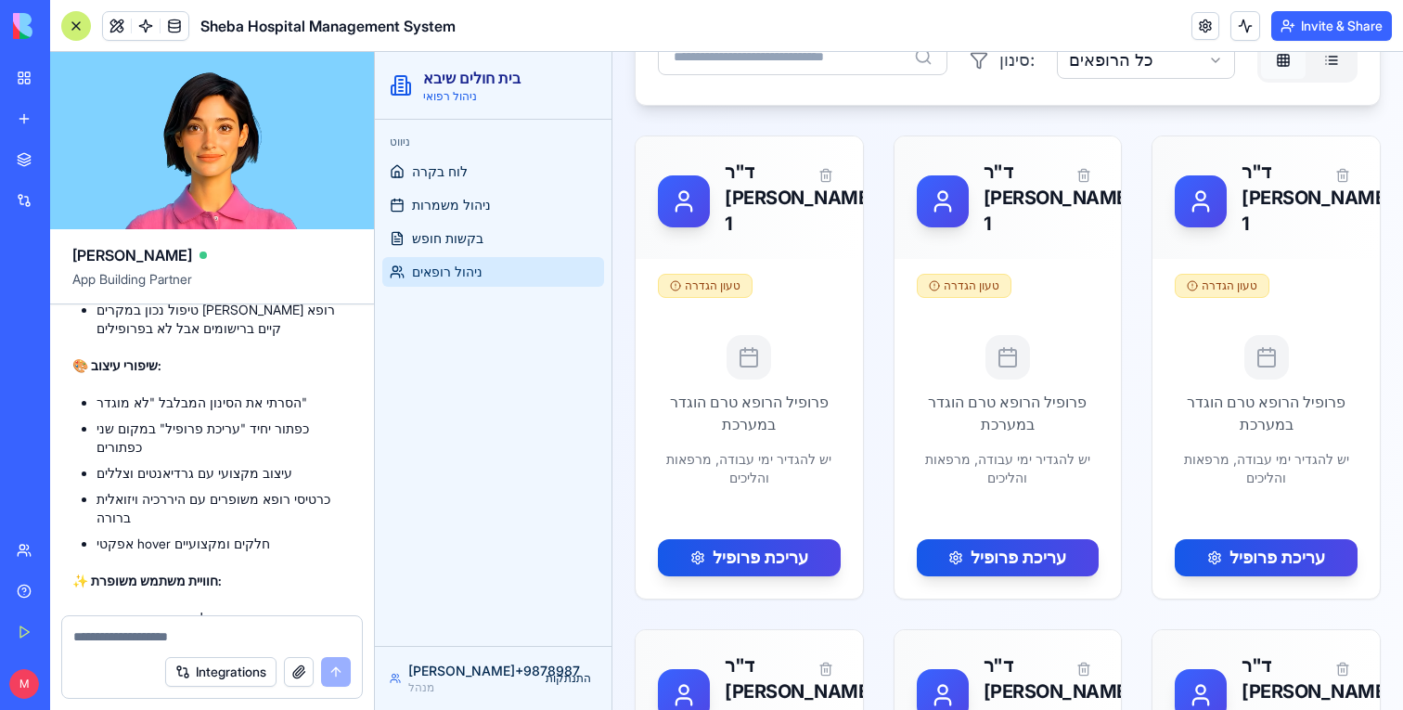
click at [74, 28] on div at bounding box center [76, 26] width 30 height 30
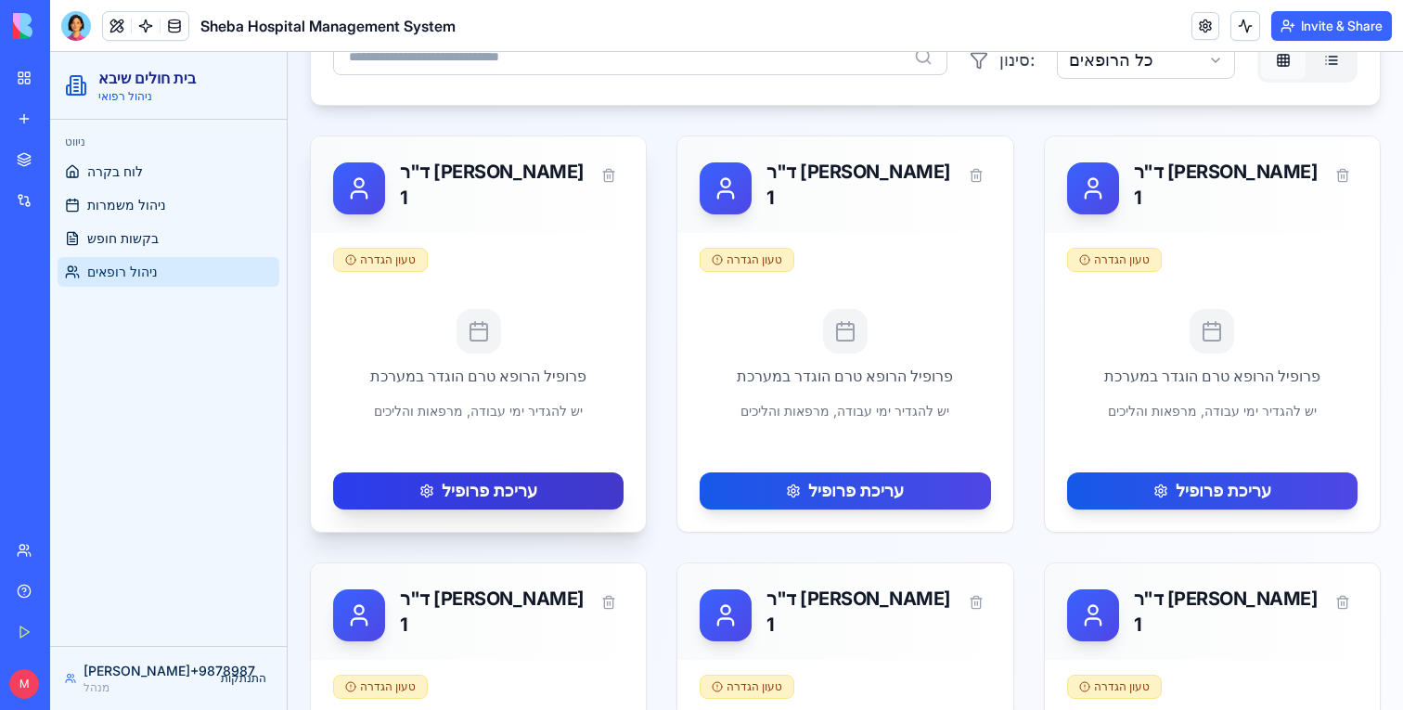
click at [503, 473] on button "עריכת פרופיל" at bounding box center [478, 490] width 290 height 37
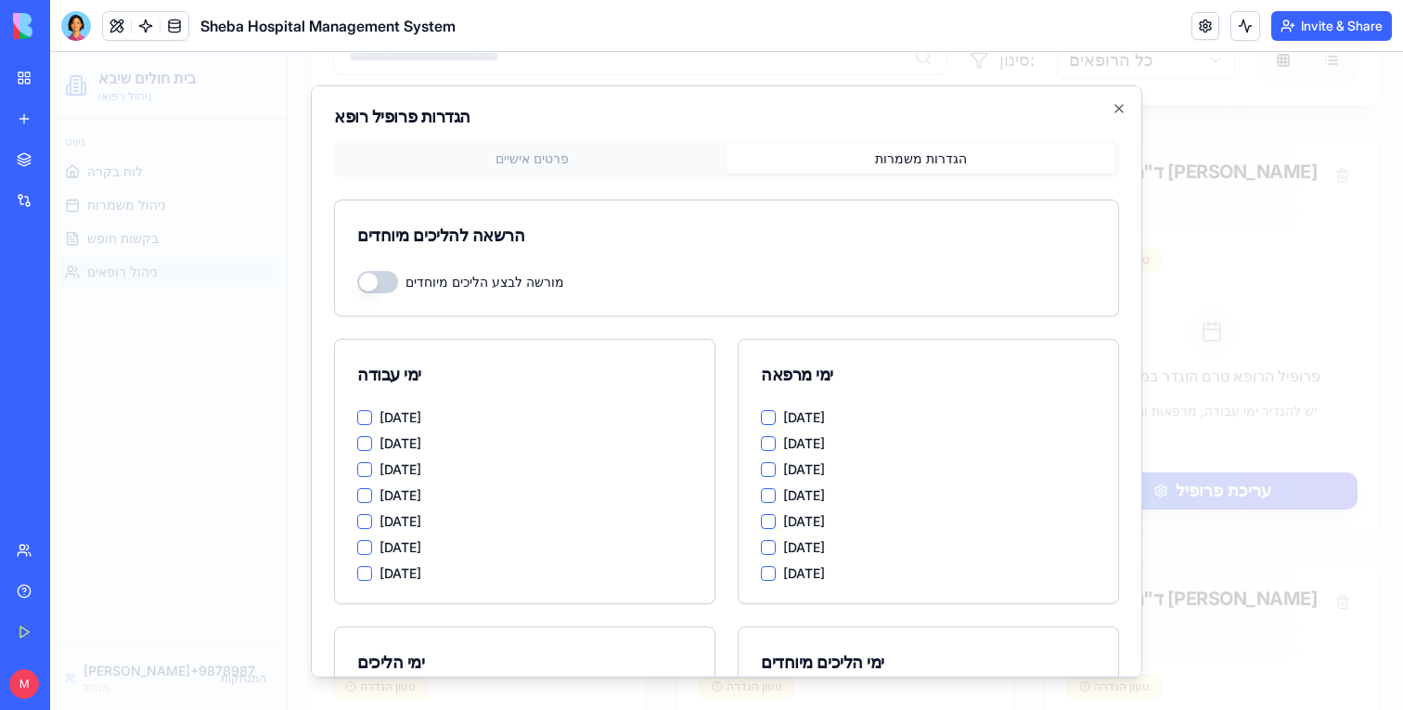
click at [947, 163] on button "הגדרות משמרות" at bounding box center [921, 158] width 389 height 30
click at [363, 418] on button "[DATE]" at bounding box center [364, 416] width 15 height 15
click at [364, 439] on button "[DATE]" at bounding box center [364, 442] width 15 height 15
click at [364, 475] on button "[DATE]" at bounding box center [364, 468] width 15 height 15
click at [365, 497] on button "[DATE]" at bounding box center [364, 494] width 15 height 15
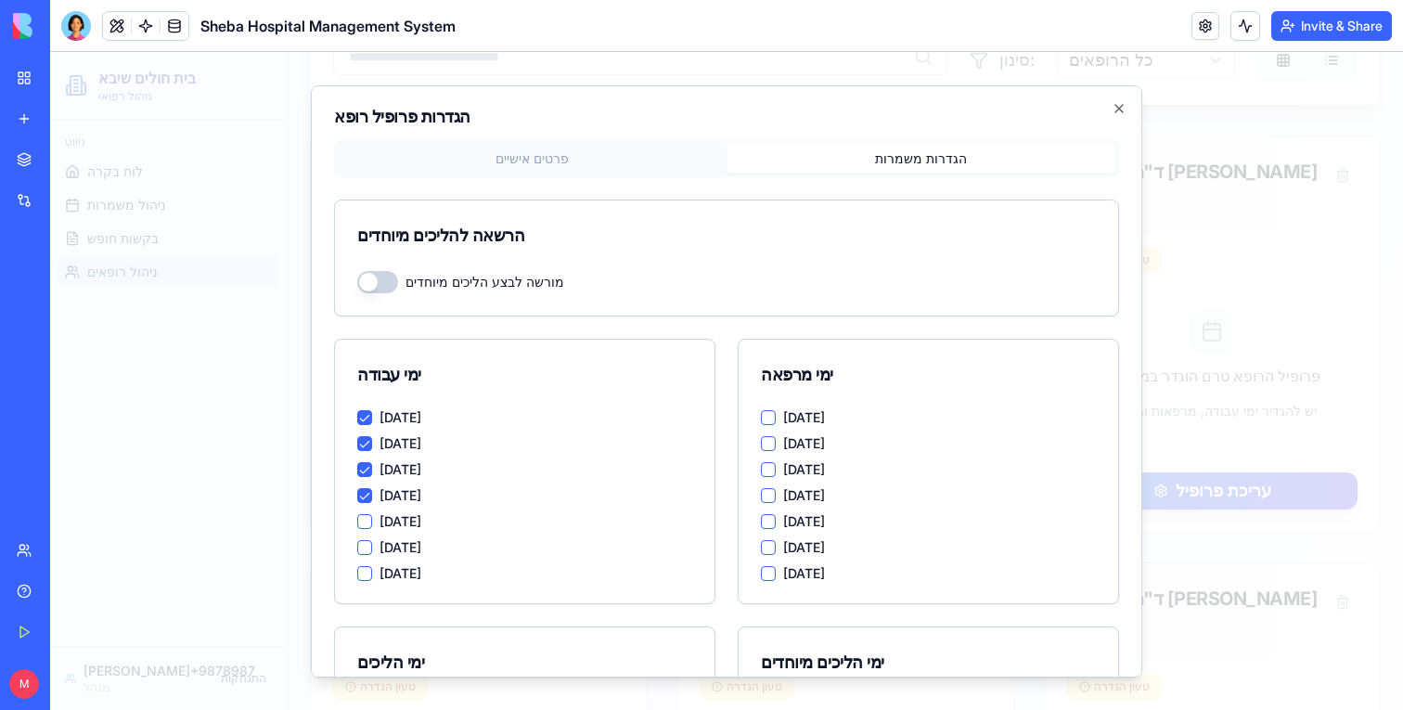
click at [365, 526] on button "[DATE]" at bounding box center [364, 520] width 15 height 15
click at [365, 545] on button "[DATE]" at bounding box center [364, 546] width 15 height 15
click at [365, 567] on button "Saturday" at bounding box center [364, 572] width 15 height 15
click at [754, 418] on div "Sunday Monday Tuesday Wednesday Thursday Friday Saturday" at bounding box center [929, 505] width 380 height 193
click at [758, 418] on div "Sunday Monday Tuesday Wednesday Thursday Friday Saturday" at bounding box center [929, 505] width 380 height 193
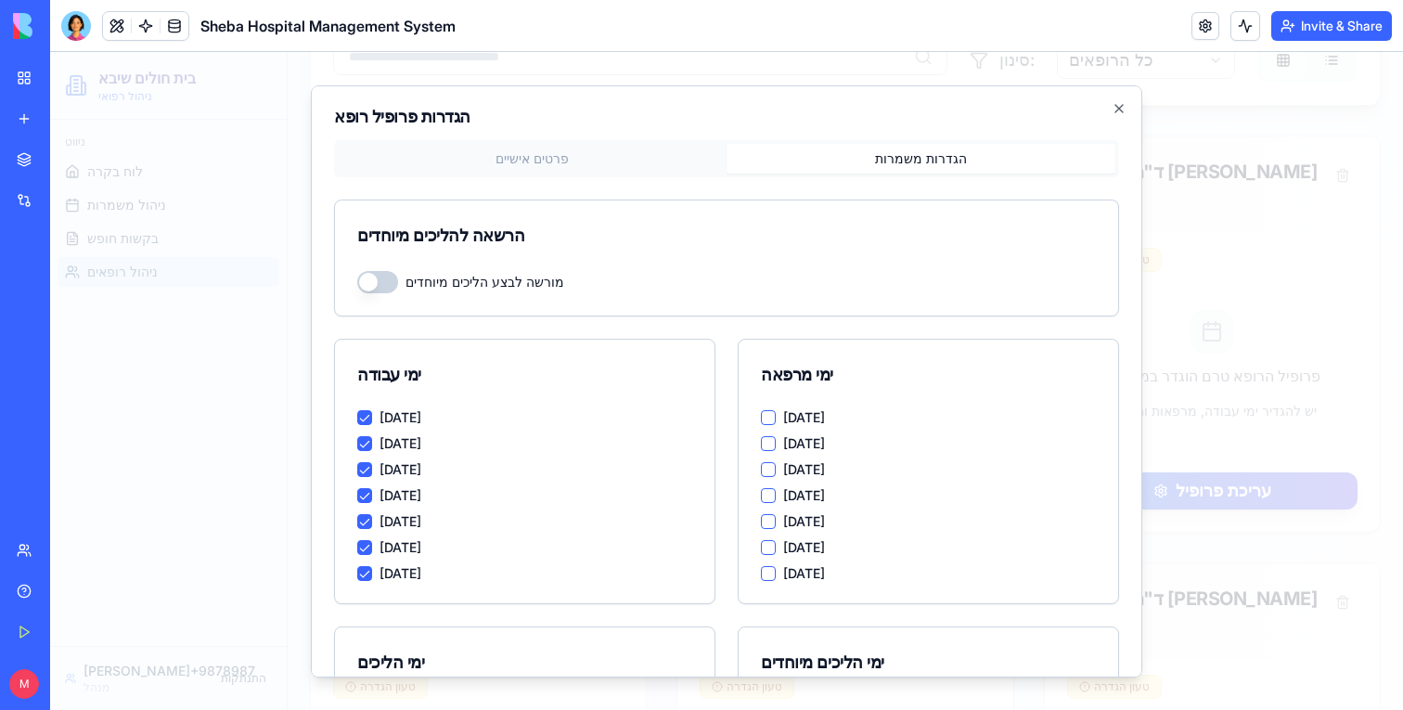
click at [764, 412] on button "[DATE]" at bounding box center [768, 416] width 15 height 15
click at [764, 429] on div "Sunday Monday Tuesday Wednesday Thursday Friday Saturday" at bounding box center [928, 494] width 335 height 171
click at [765, 446] on button "[DATE]" at bounding box center [768, 442] width 15 height 15
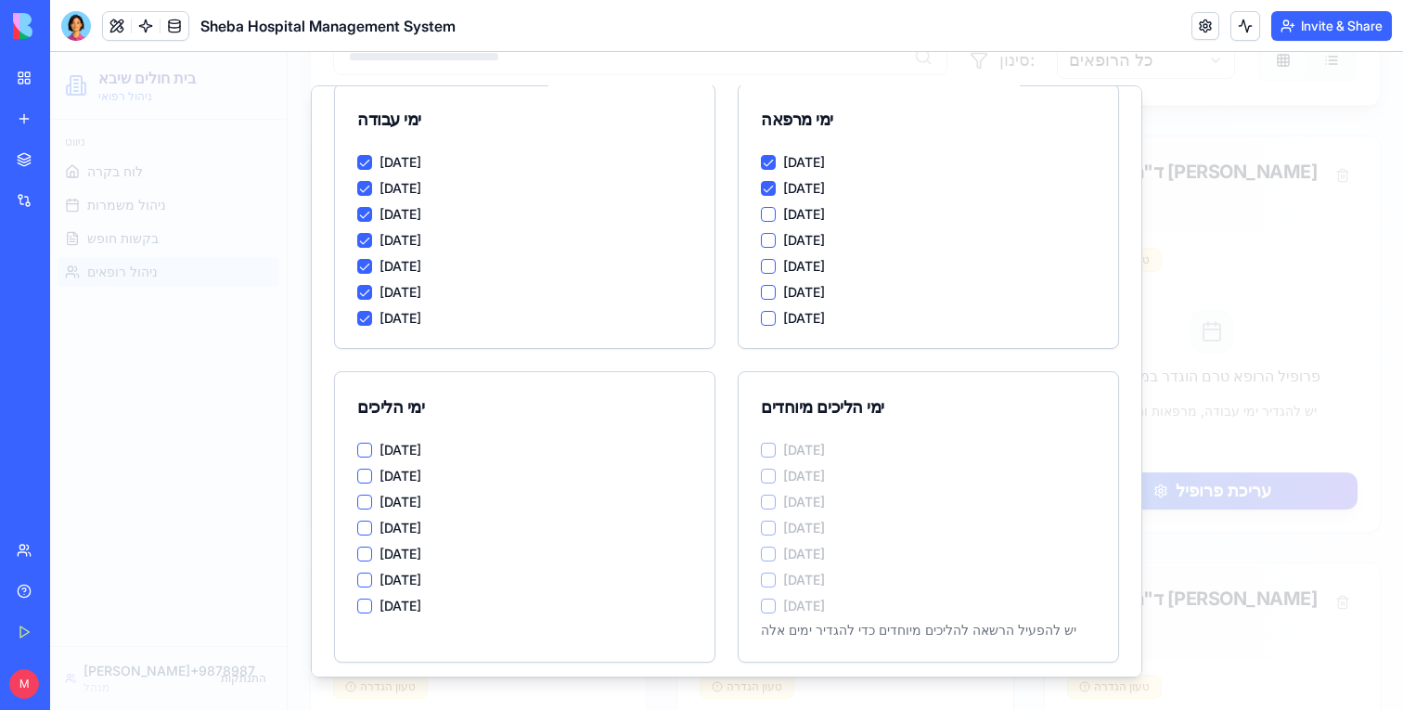
scroll to position [323, 0]
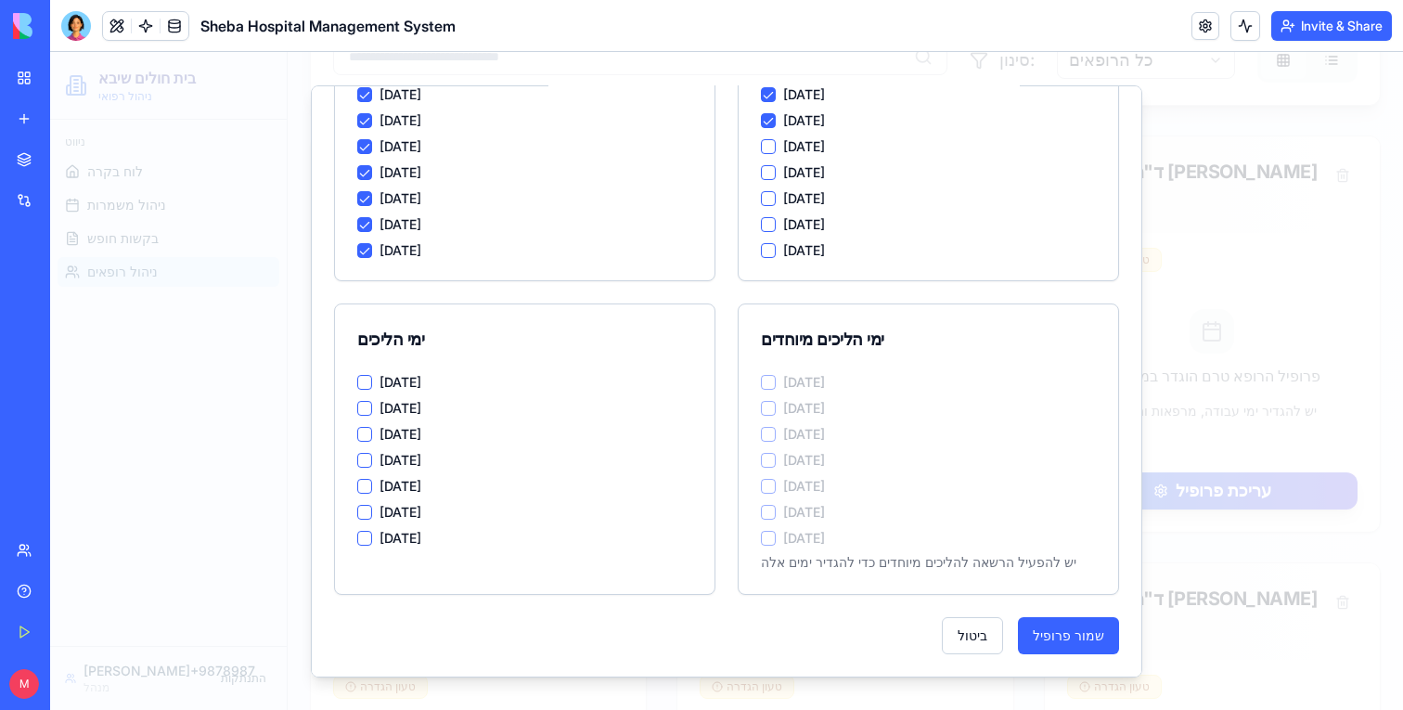
click at [366, 383] on button "[DATE]" at bounding box center [364, 381] width 15 height 15
click at [367, 461] on button "[DATE]" at bounding box center [364, 459] width 15 height 15
click at [367, 487] on button "[DATE]" at bounding box center [364, 485] width 15 height 15
click at [1078, 654] on div "הגדרות פרופיל רופא פרטים אישיים הגדרות משמרות הרשאה להליכים מיוחדים מורשה לבצע …" at bounding box center [727, 380] width 832 height 592
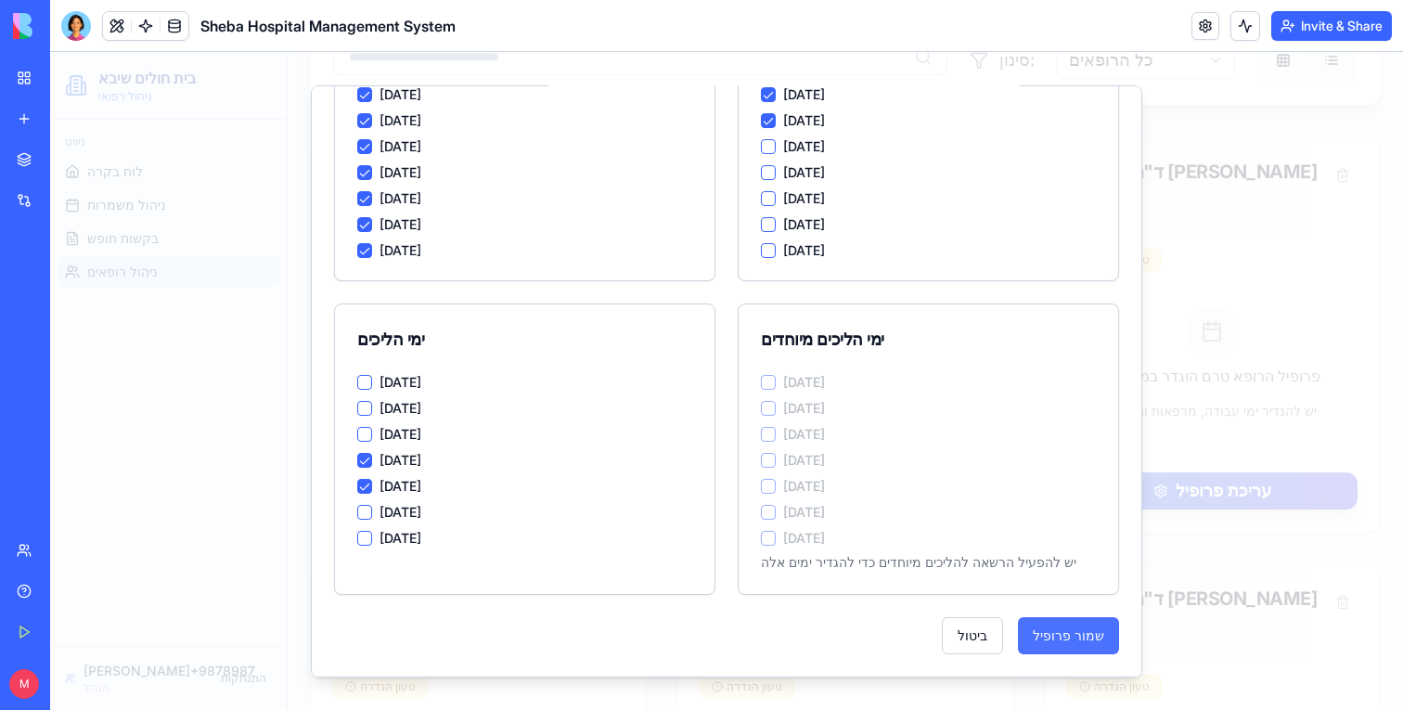
click at [1078, 642] on button "שמור פרופיל" at bounding box center [1068, 634] width 101 height 37
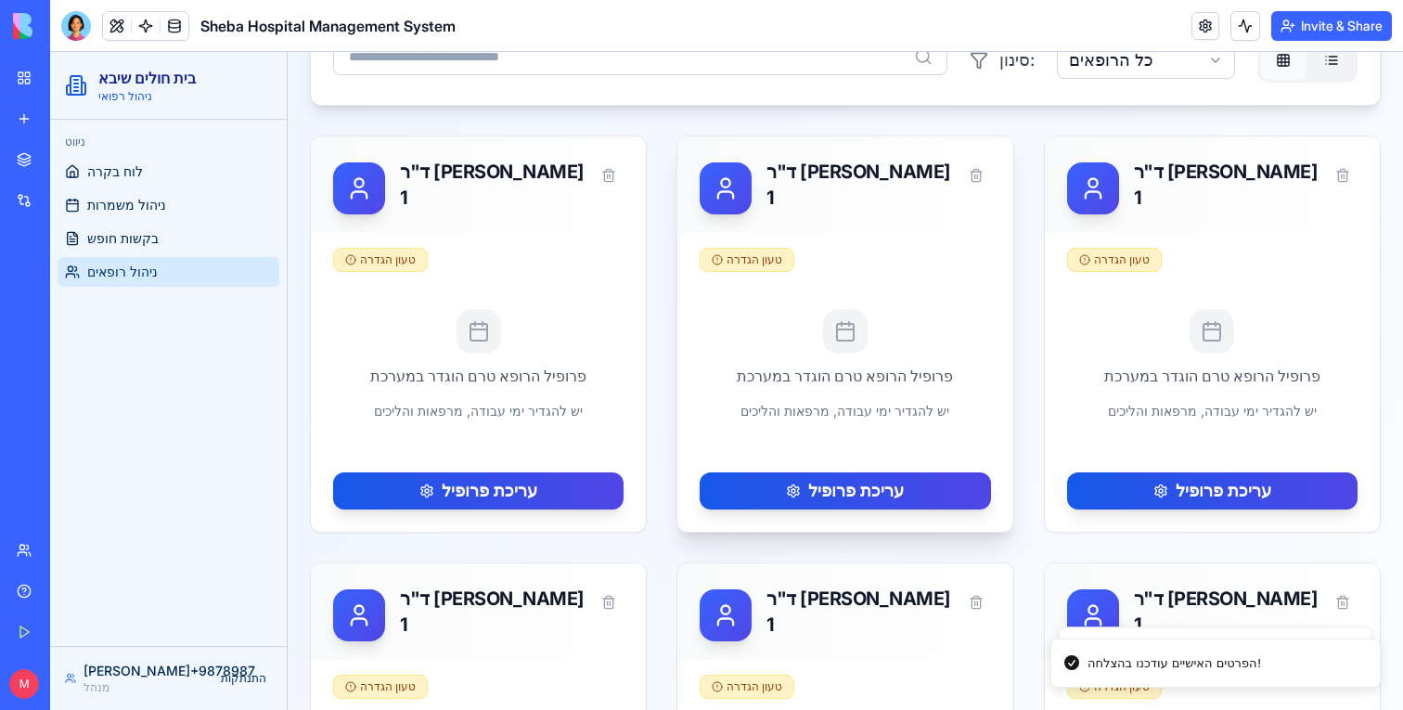
scroll to position [0, 0]
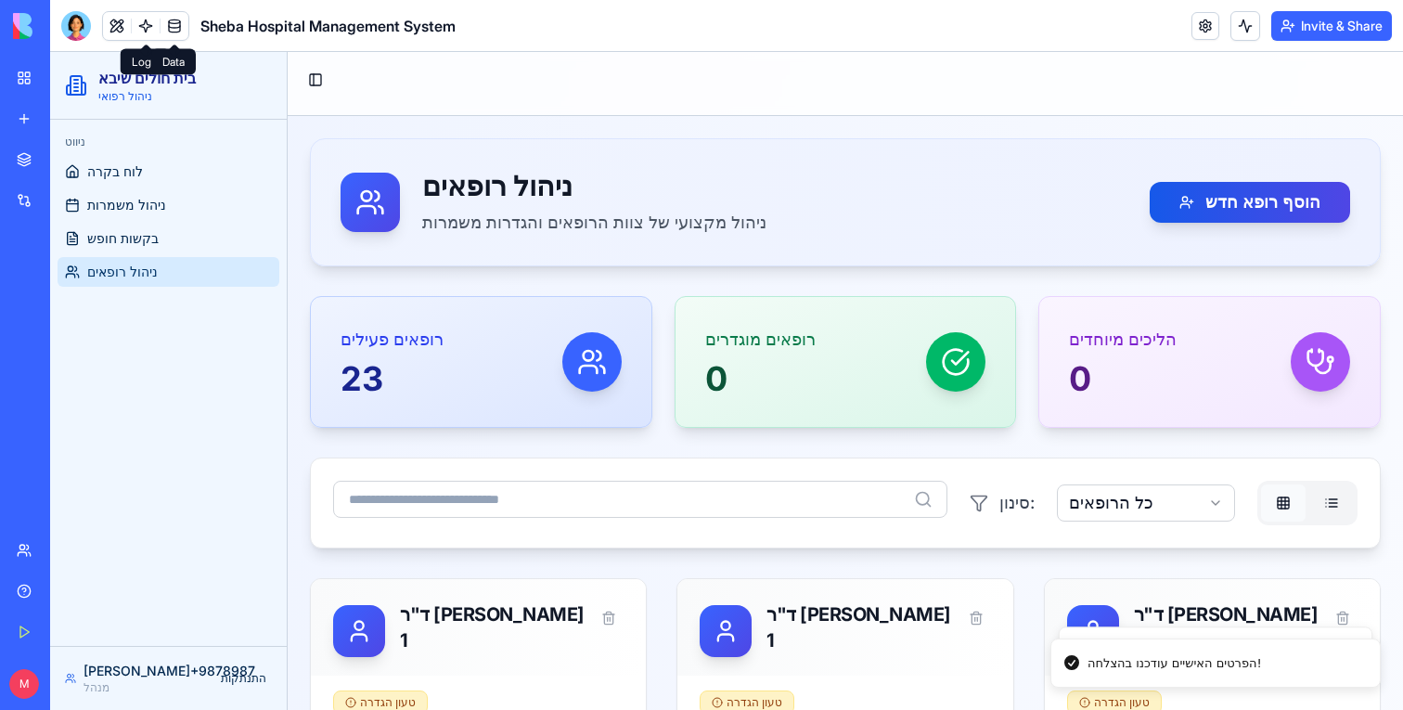
click at [176, 36] on link at bounding box center [175, 26] width 28 height 28
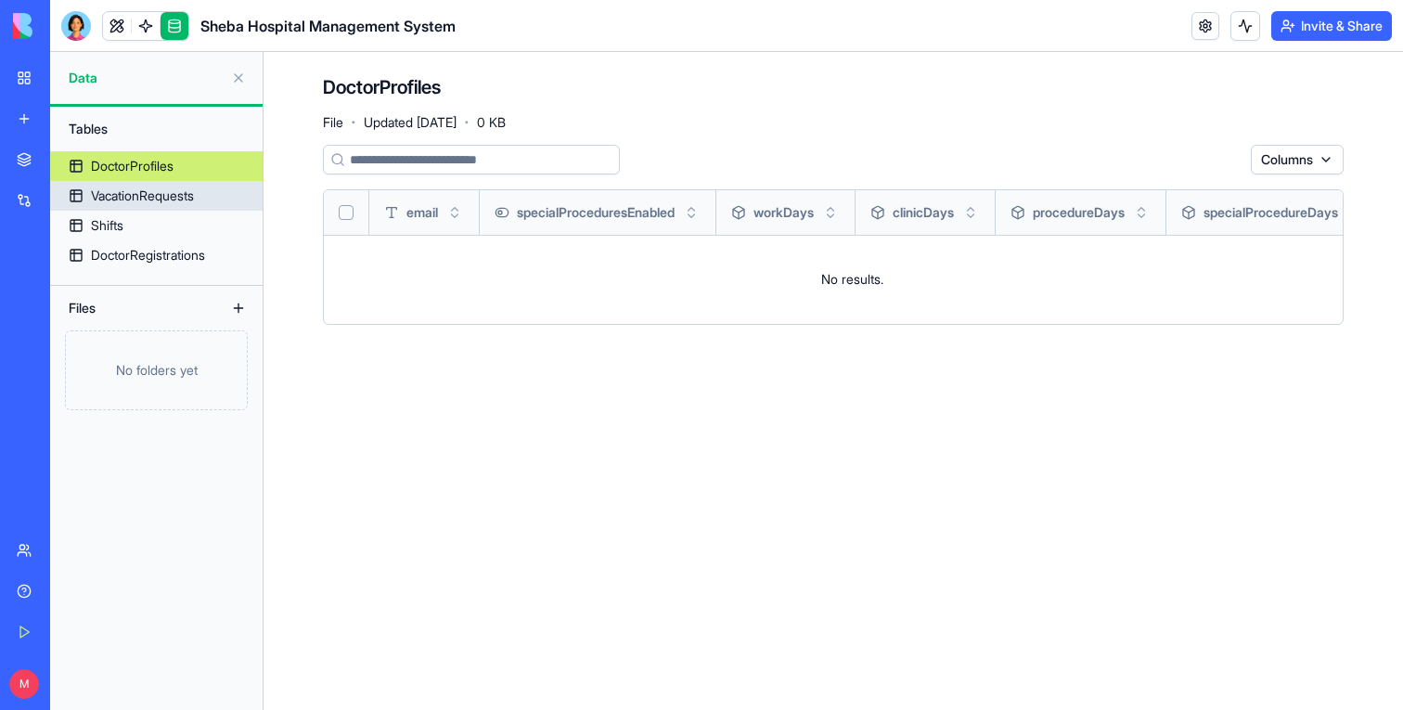
click at [149, 190] on div "VacationRequests" at bounding box center [142, 196] width 103 height 19
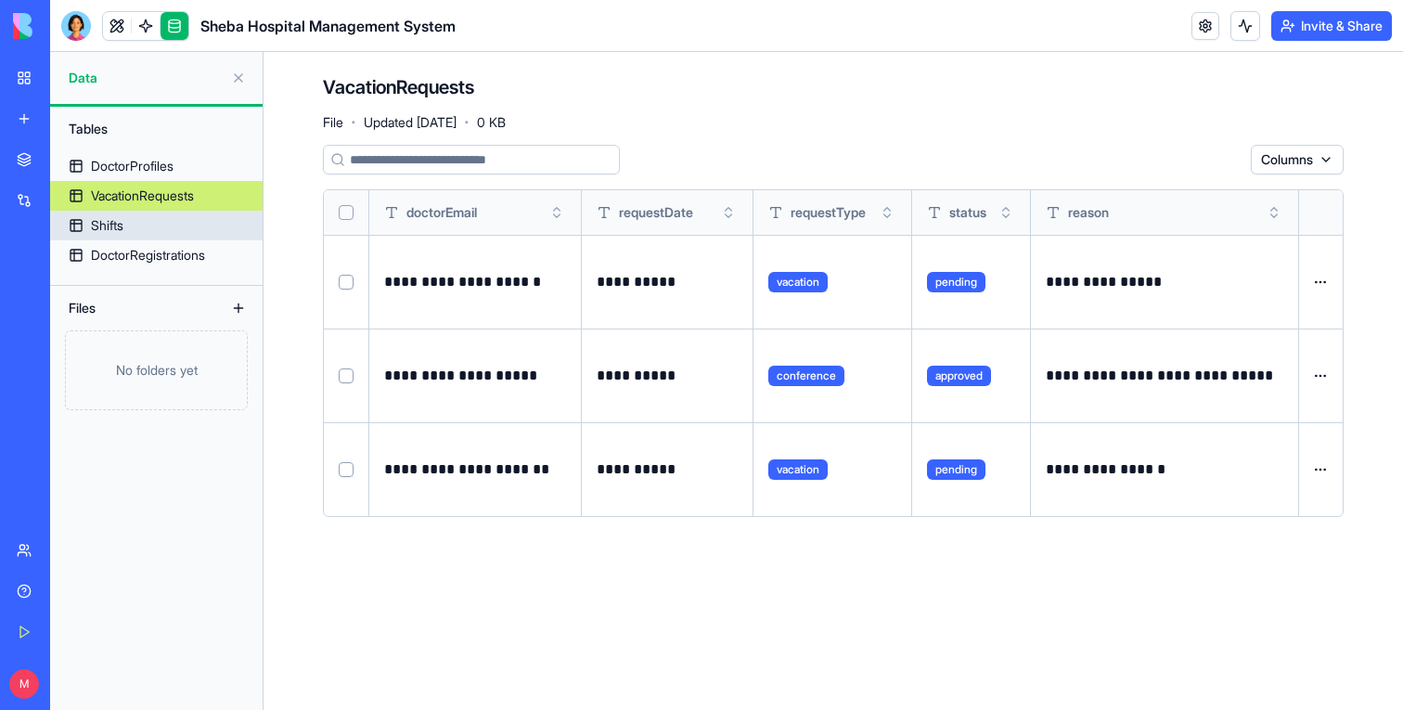
click at [136, 233] on link "Shifts" at bounding box center [156, 226] width 213 height 30
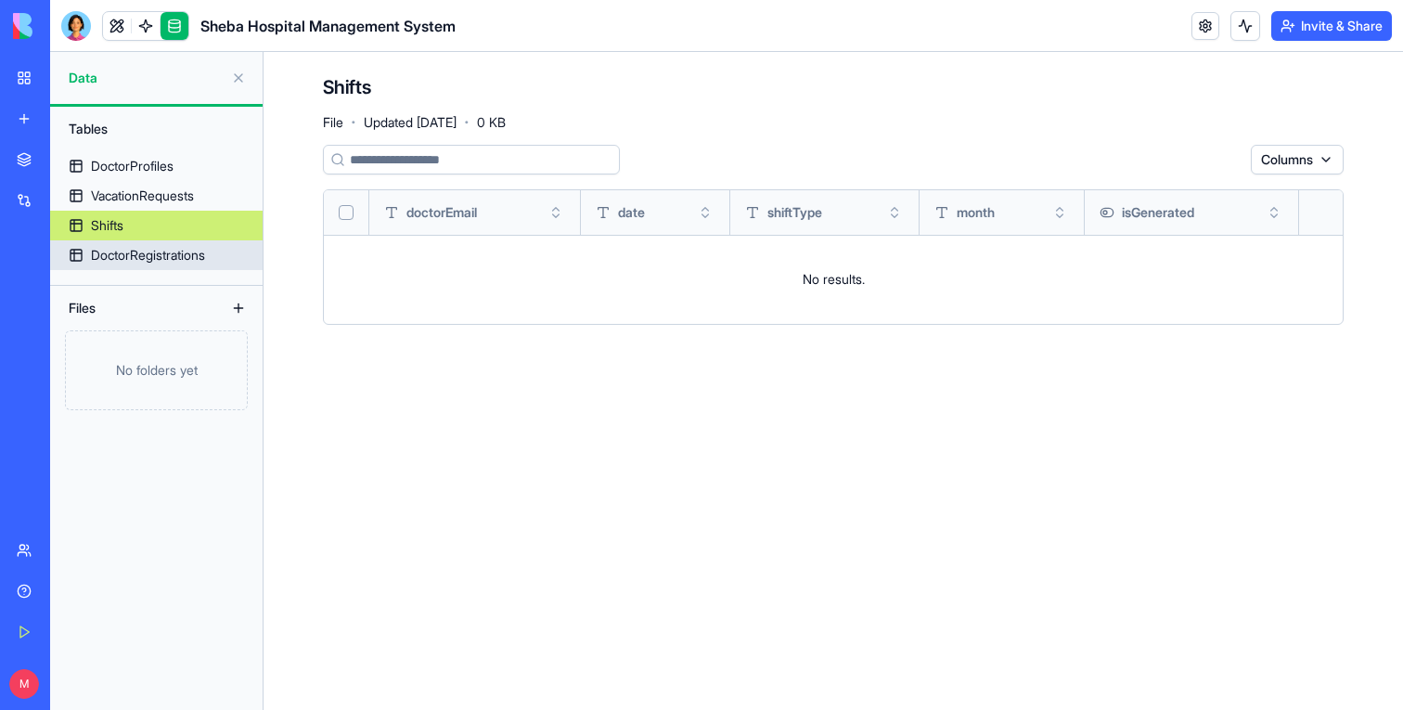
click at [140, 263] on div "DoctorRegistrations" at bounding box center [148, 255] width 114 height 19
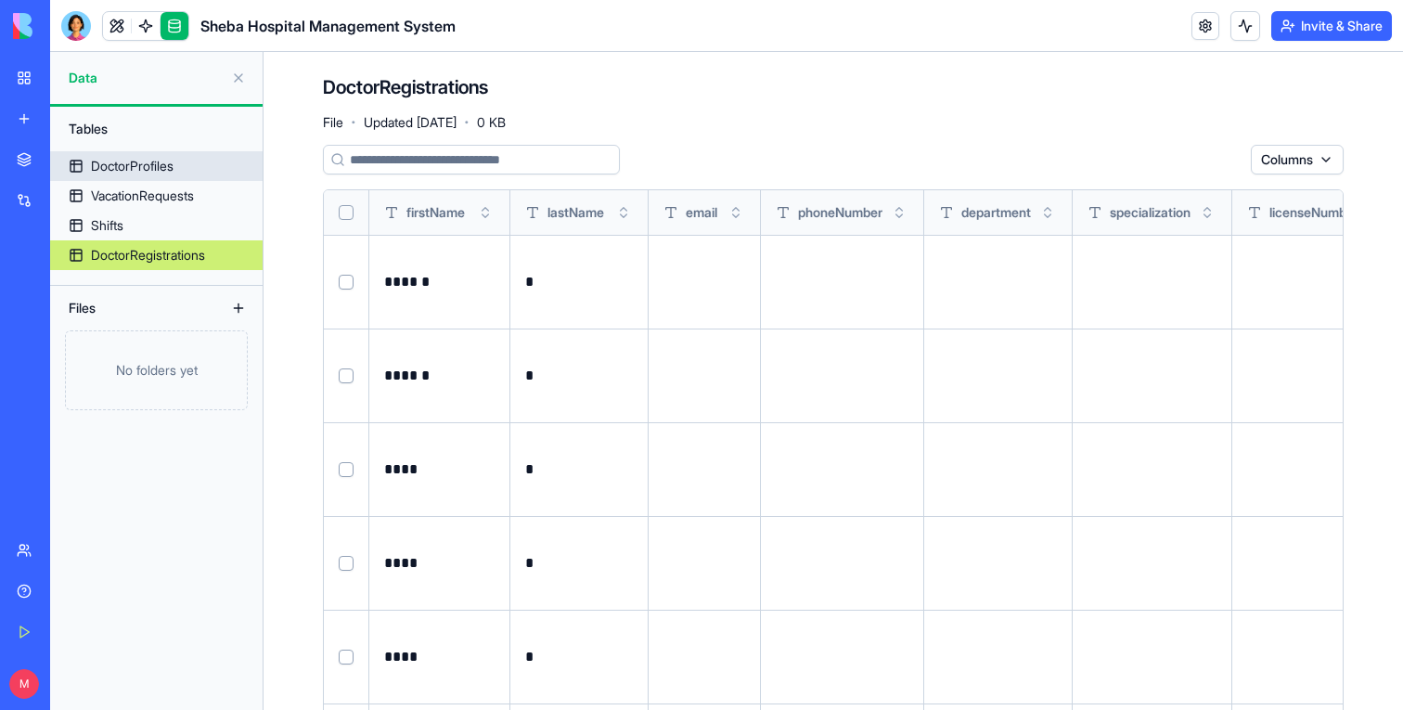
click at [148, 171] on div "DoctorProfiles" at bounding box center [132, 166] width 83 height 19
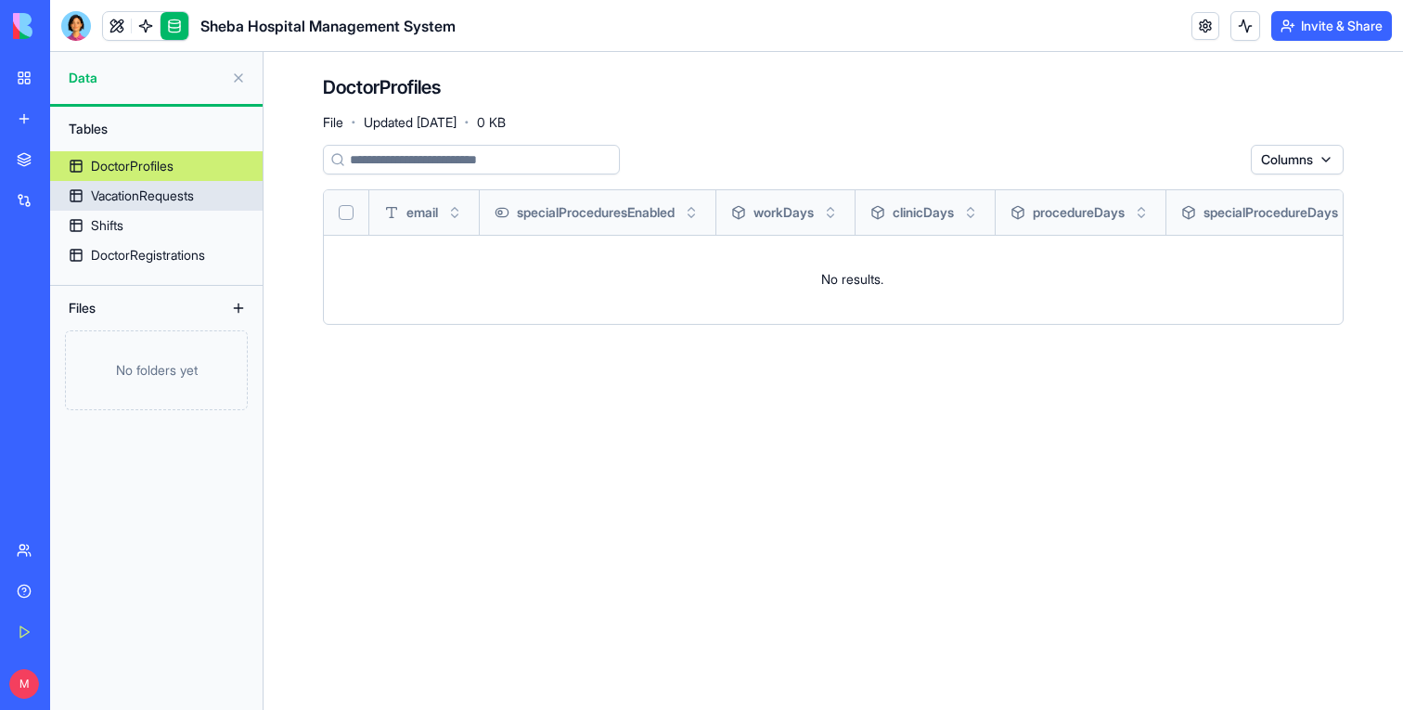
click at [207, 200] on link "VacationRequests" at bounding box center [156, 196] width 213 height 30
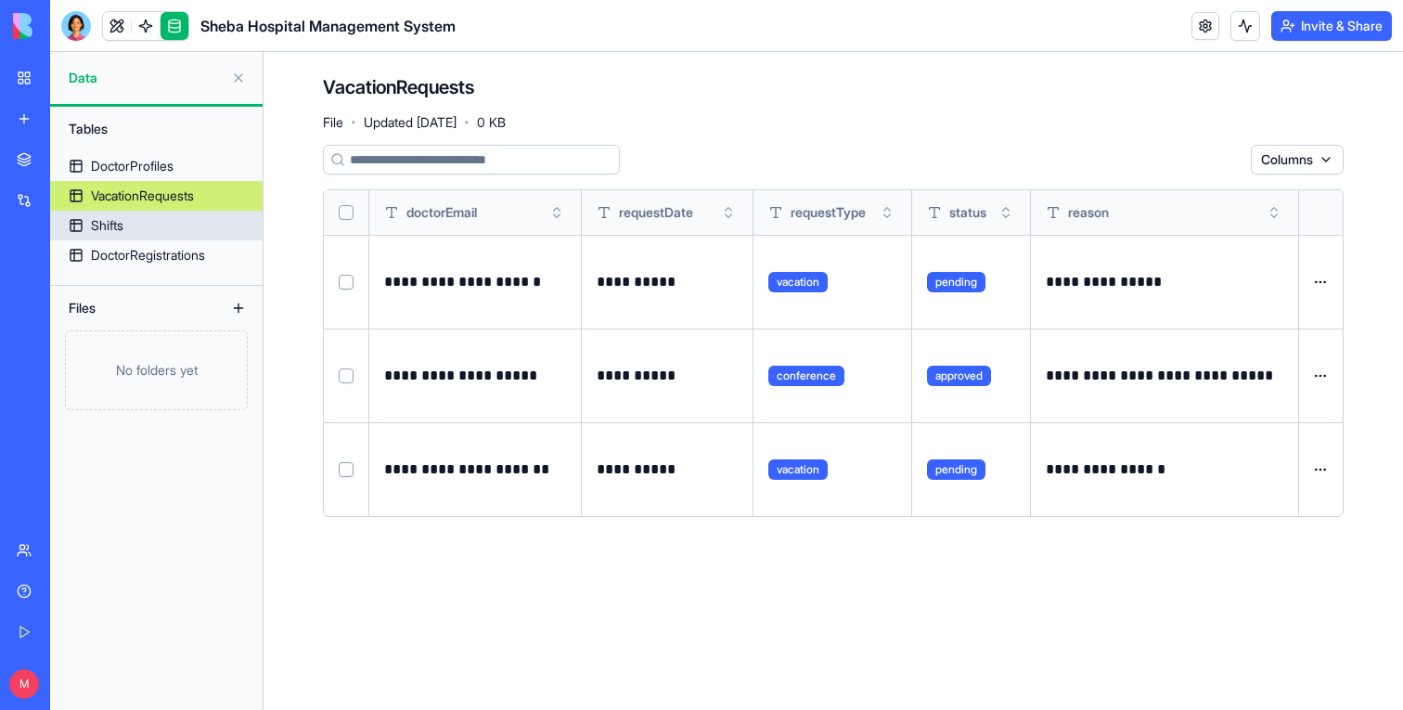
click at [197, 231] on link "Shifts" at bounding box center [156, 226] width 213 height 30
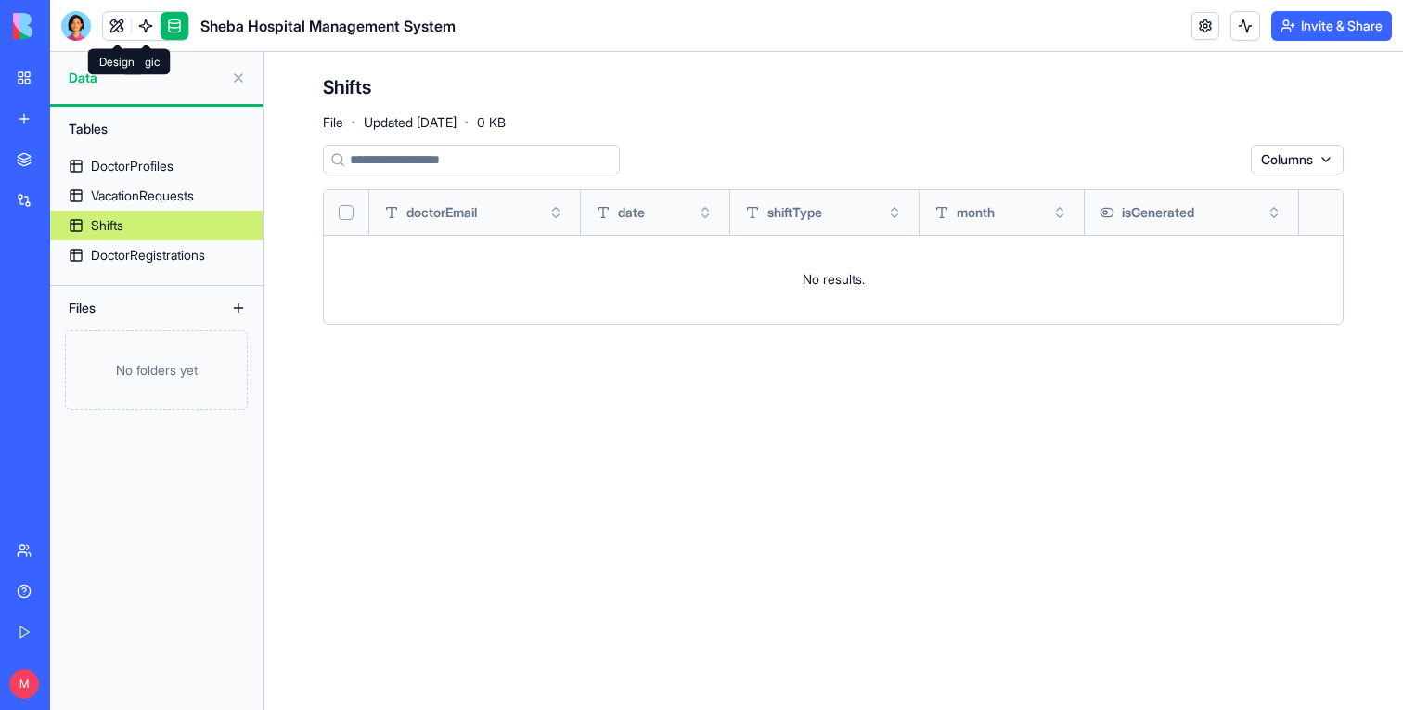
click at [124, 32] on link at bounding box center [117, 26] width 28 height 28
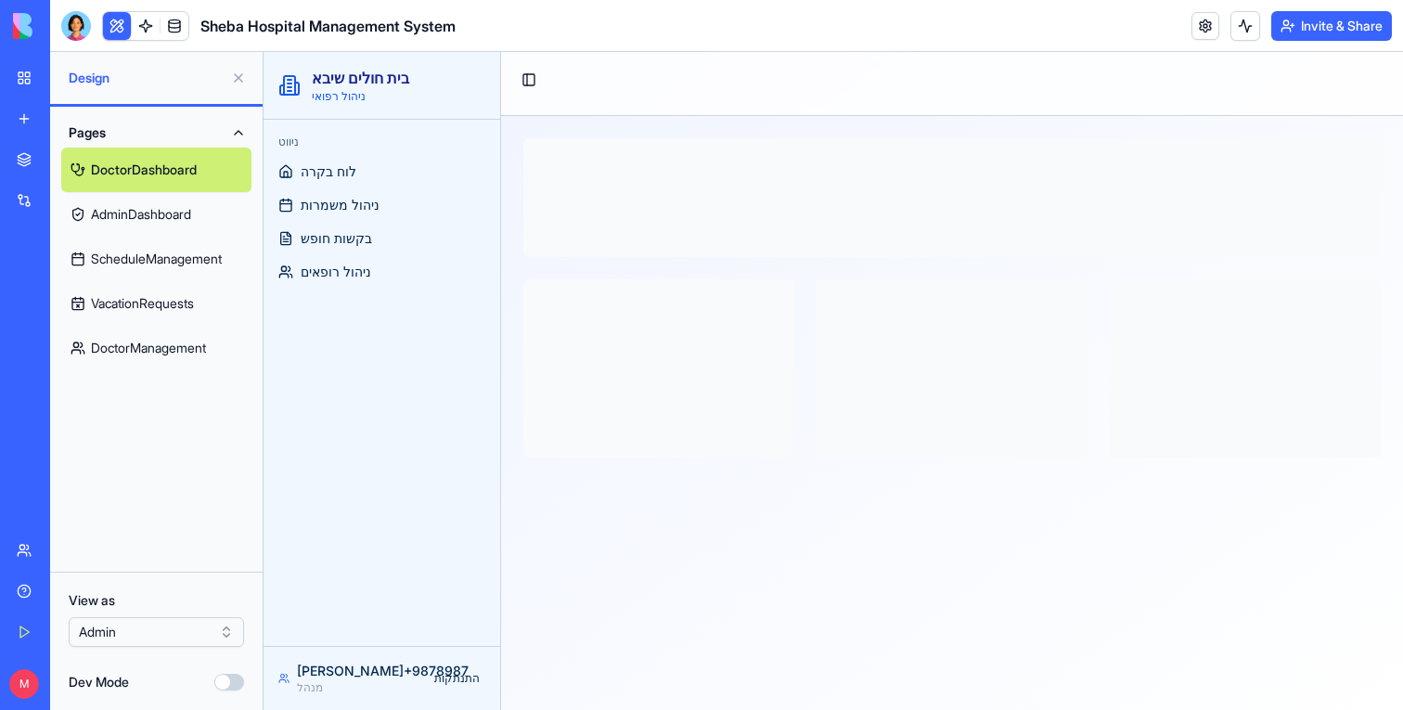
click at [171, 348] on link "DoctorManagement" at bounding box center [156, 348] width 190 height 45
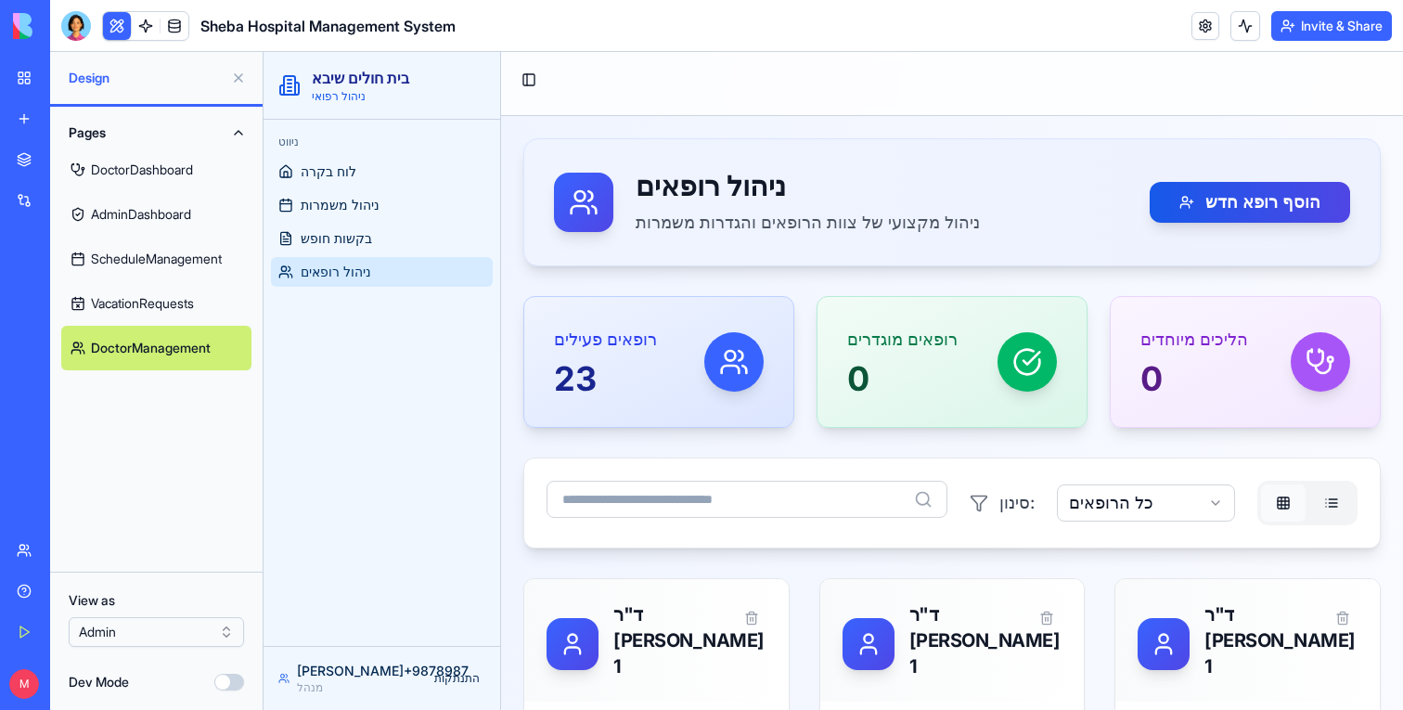
click at [239, 82] on button at bounding box center [239, 78] width 30 height 30
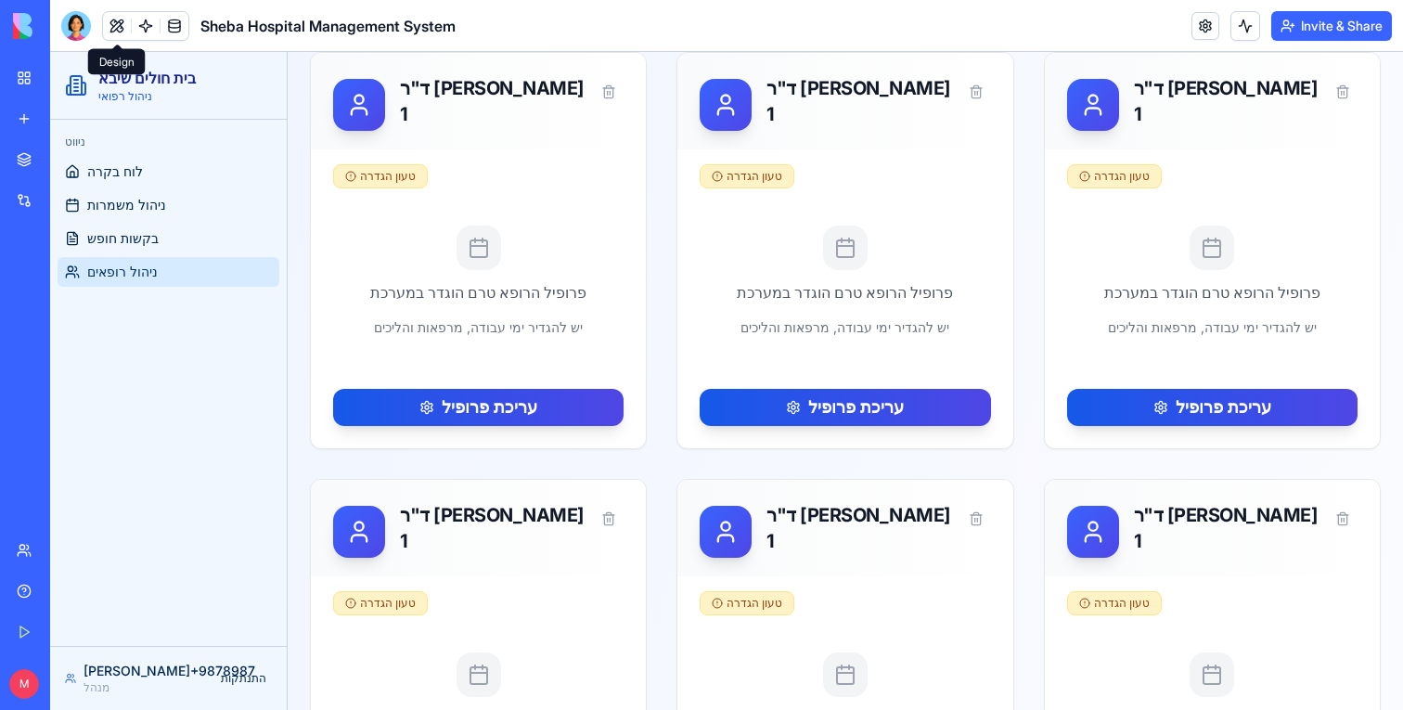
scroll to position [370, 0]
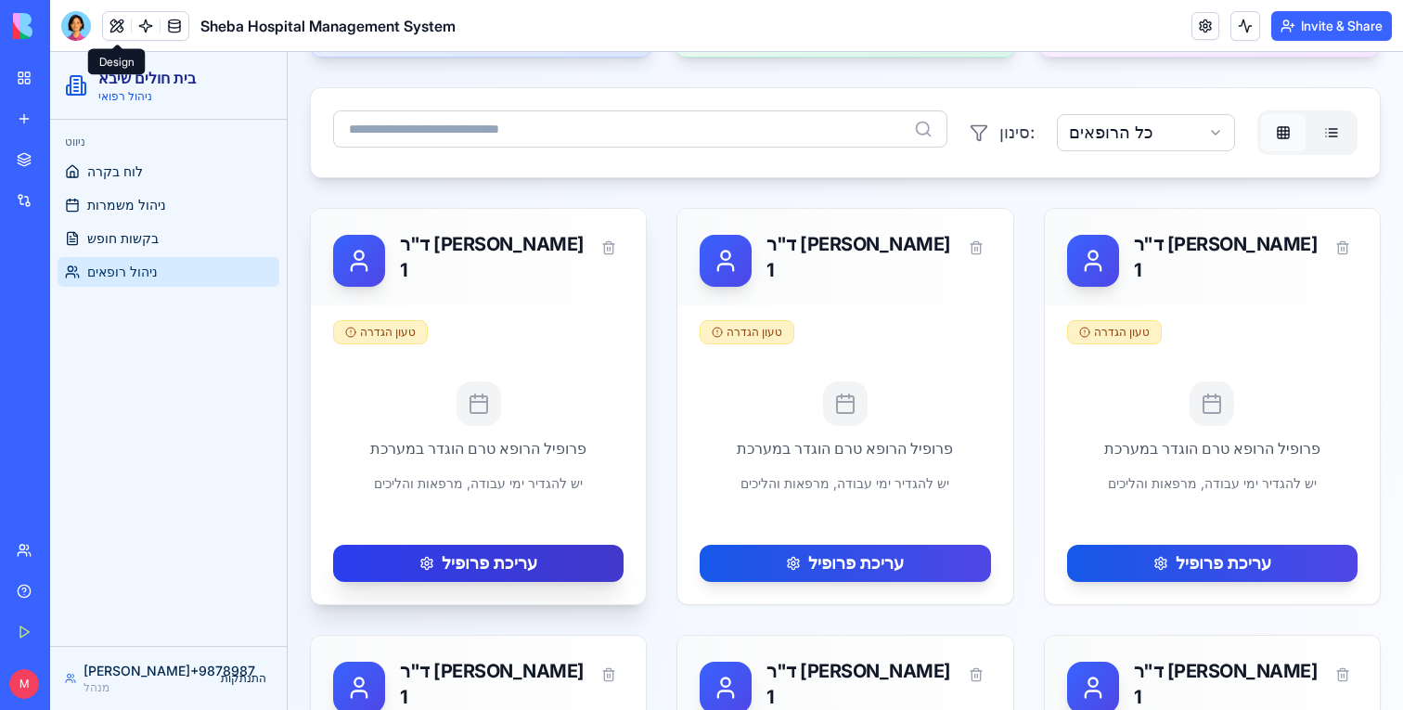
click at [485, 560] on button "עריכת פרופיל" at bounding box center [478, 563] width 290 height 37
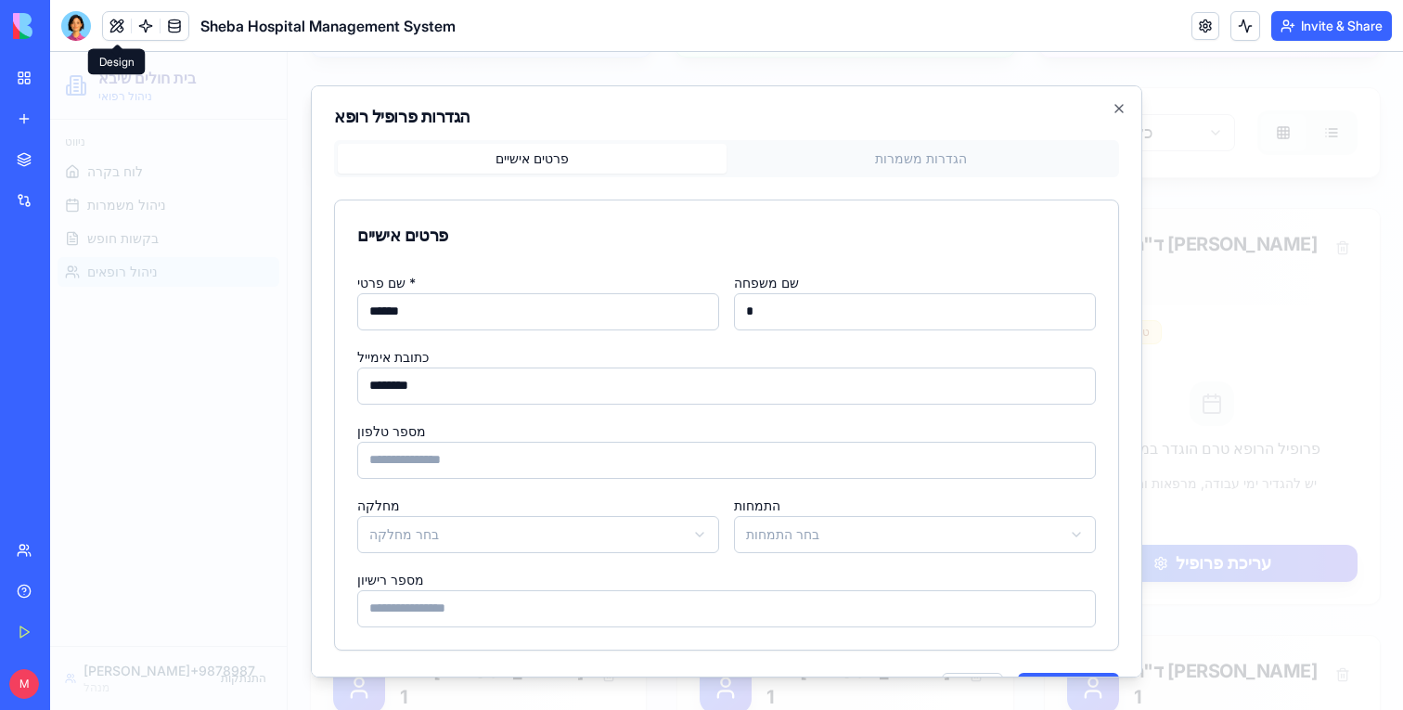
click at [942, 148] on button "הגדרות משמרות" at bounding box center [921, 158] width 389 height 30
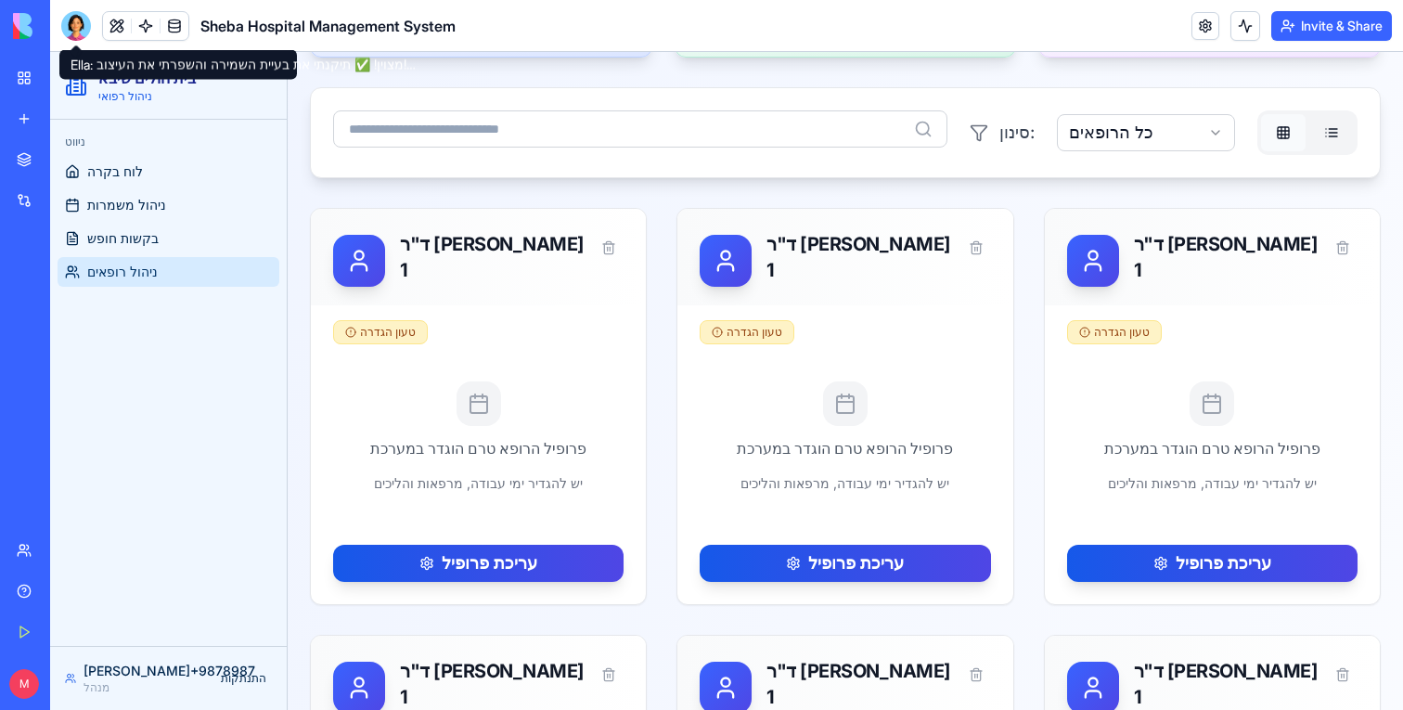
click at [77, 24] on div at bounding box center [76, 26] width 30 height 30
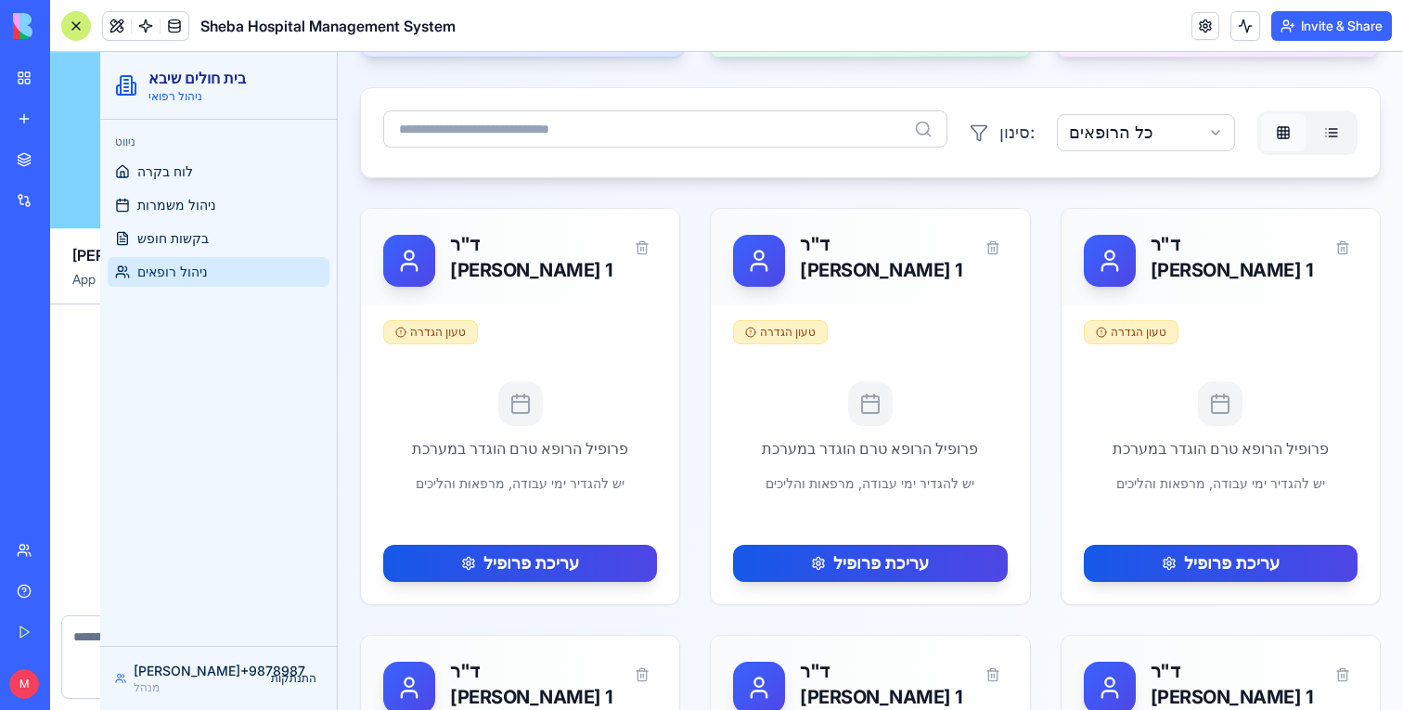
scroll to position [16866, 0]
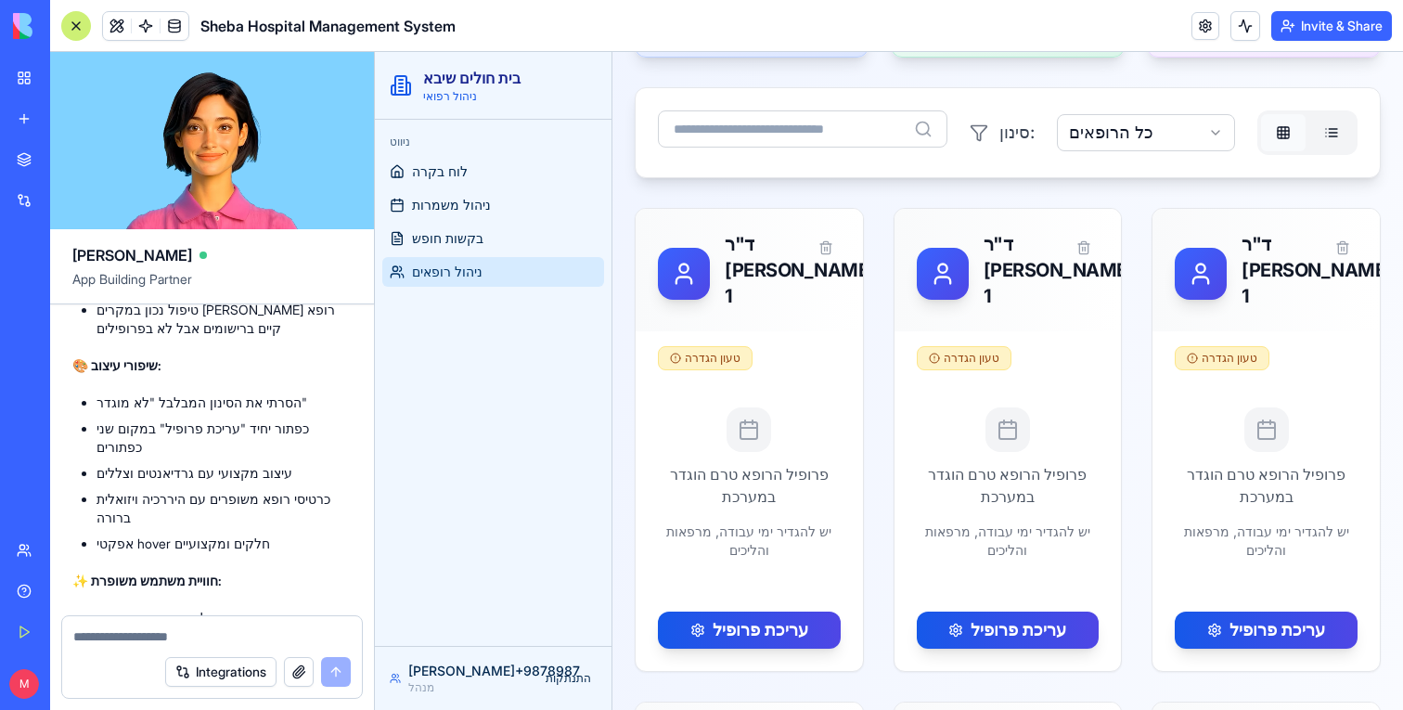
click at [132, 640] on textarea at bounding box center [212, 636] width 278 height 19
type textarea "**********"
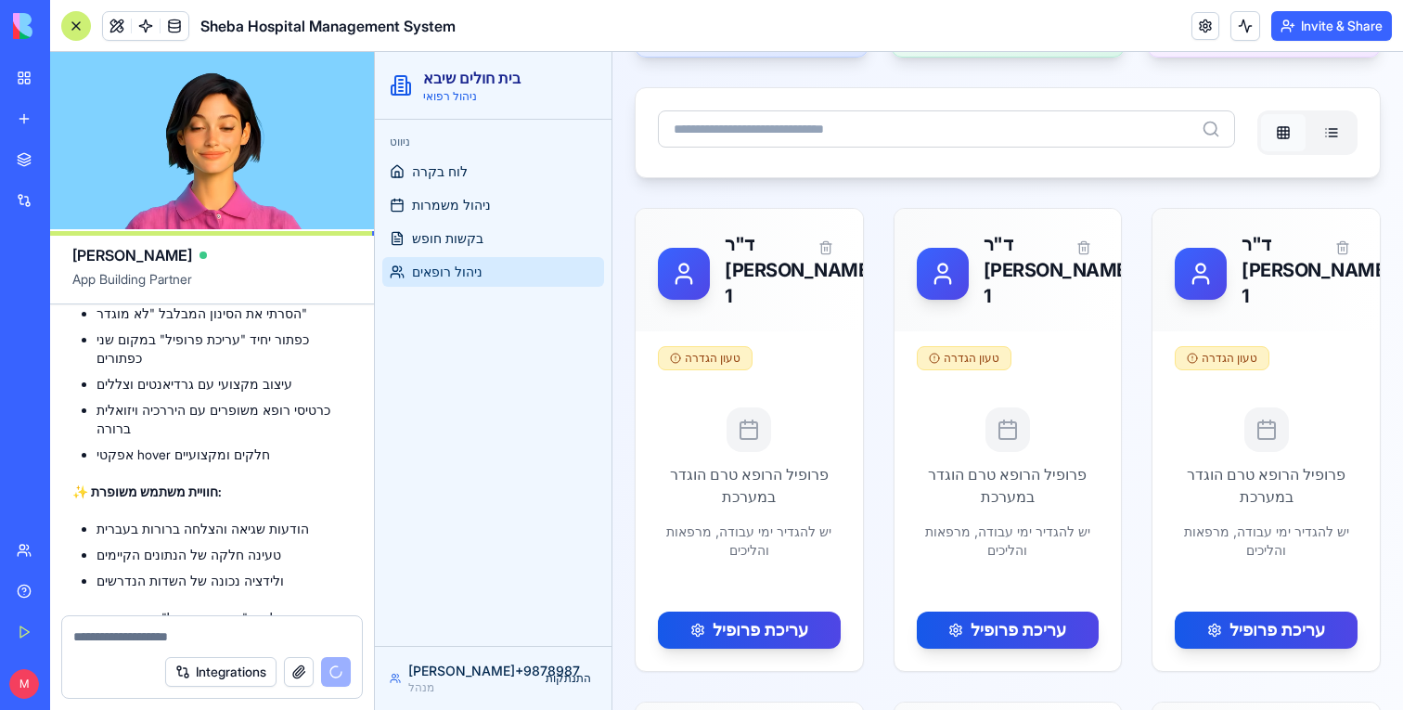
scroll to position [17215, 0]
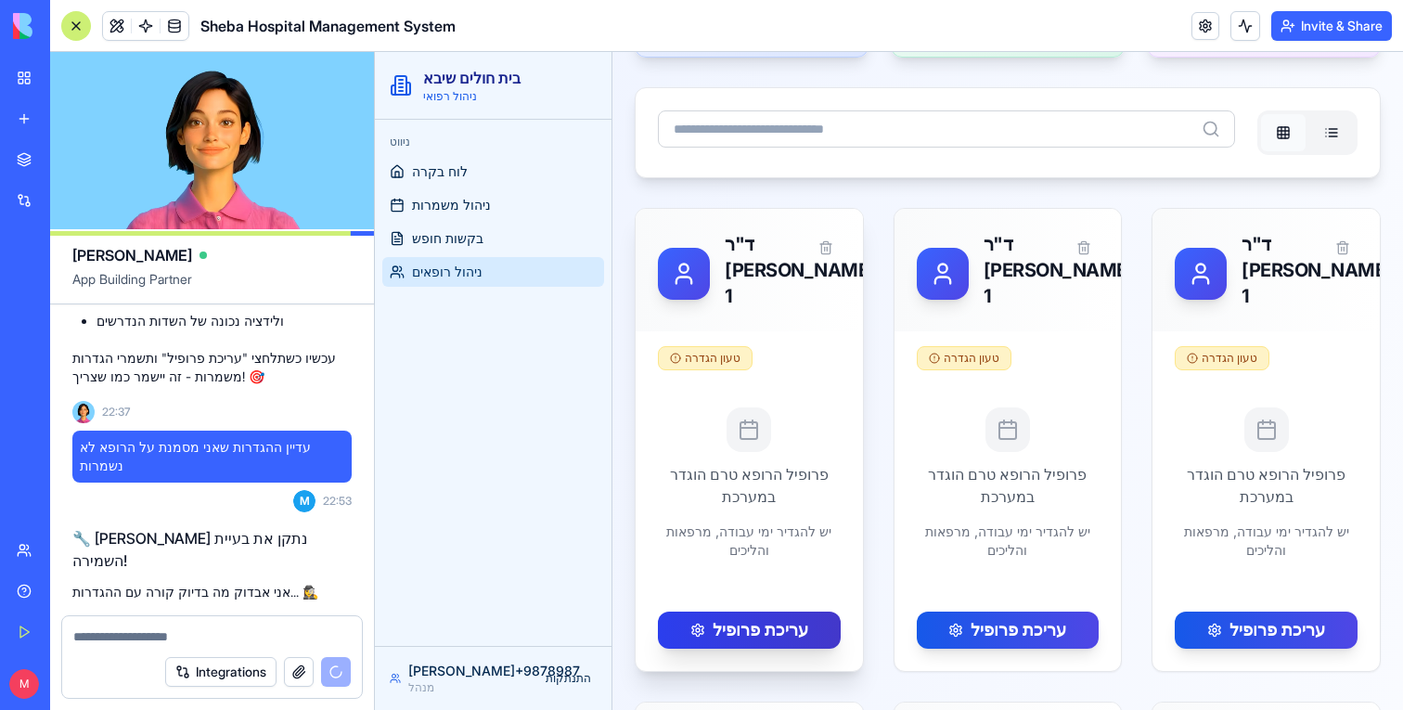
click at [742, 634] on button "עריכת פרופיל" at bounding box center [749, 630] width 183 height 37
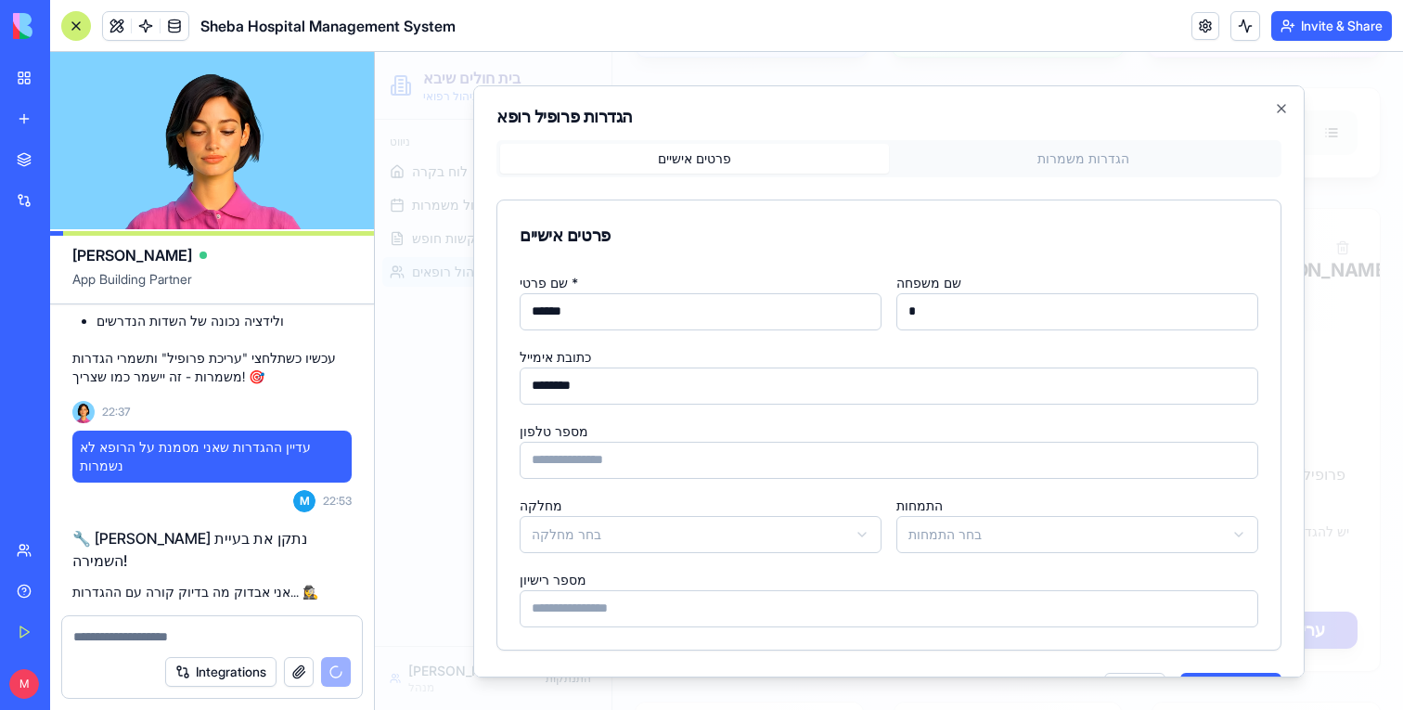
click at [1055, 170] on button "הגדרות משמרות" at bounding box center [1083, 158] width 389 height 30
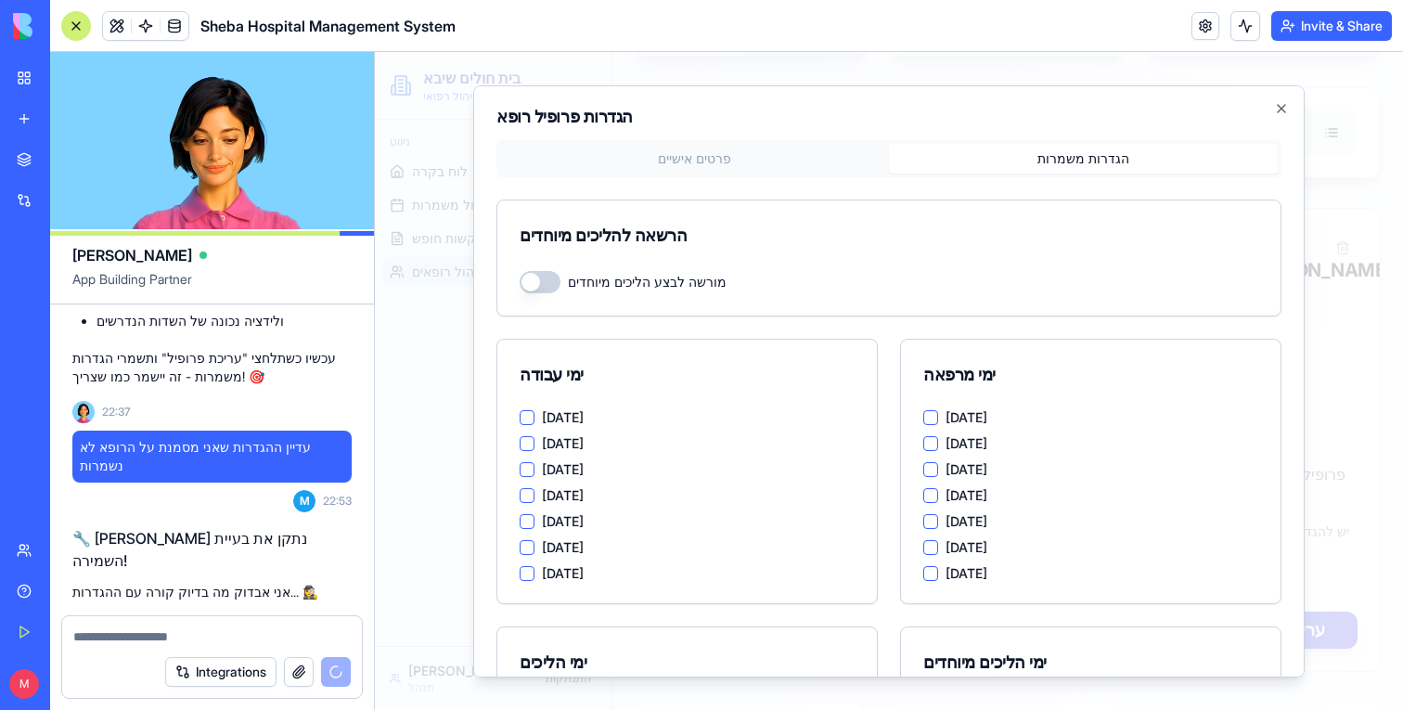
scroll to position [17286, 0]
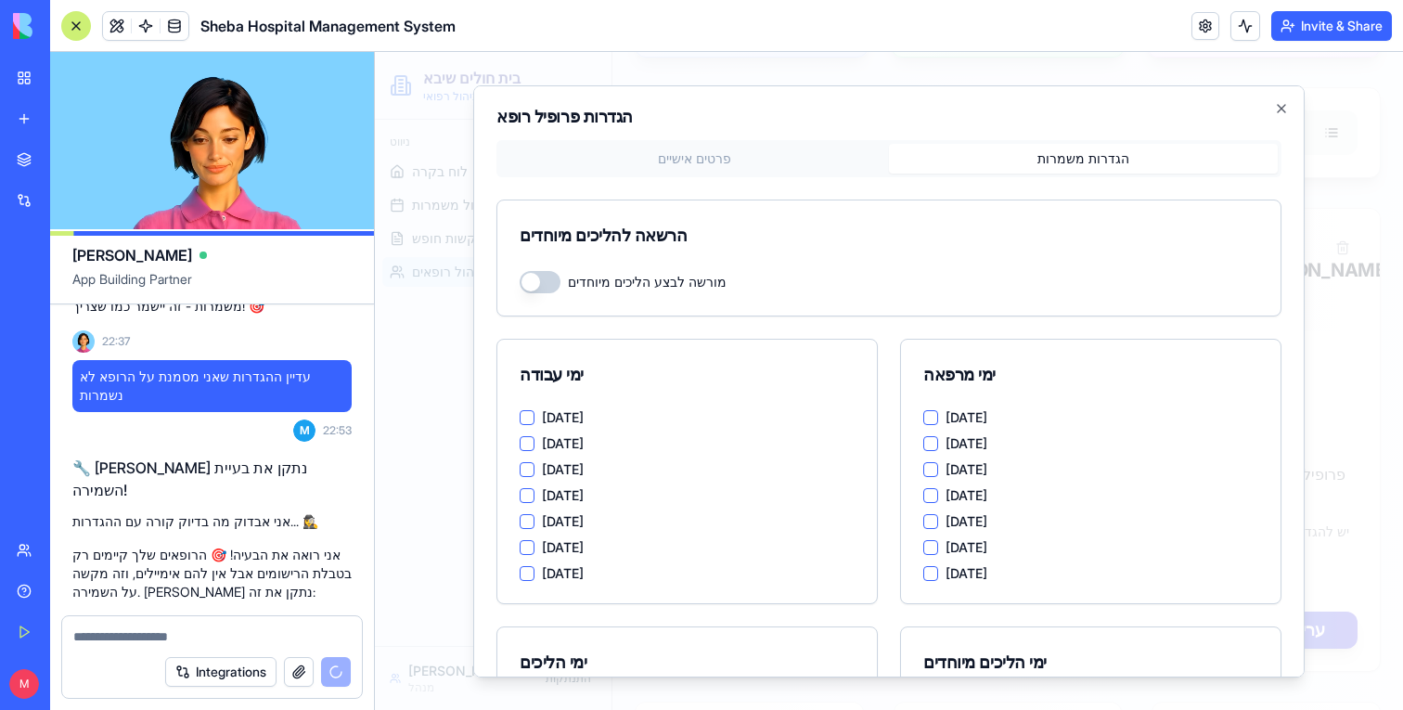
click at [527, 411] on button "[DATE]" at bounding box center [527, 416] width 15 height 15
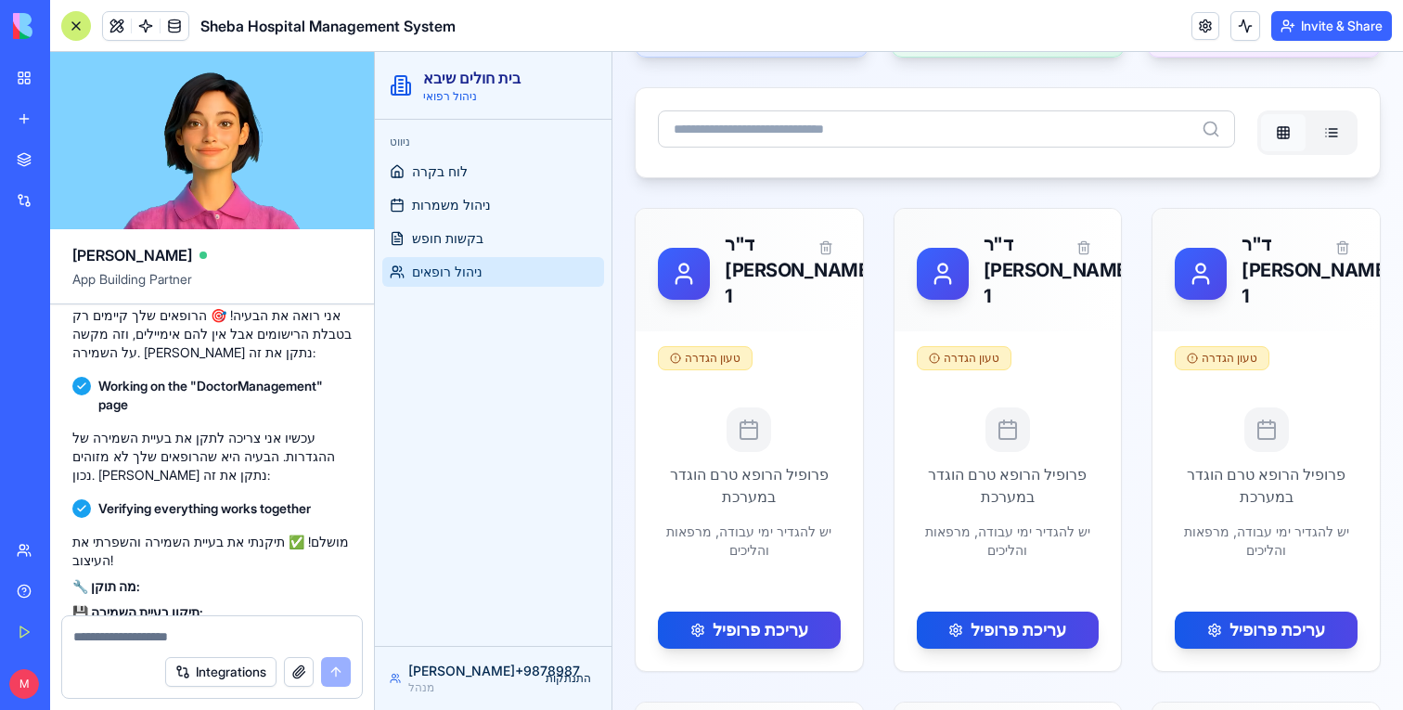
scroll to position [18002, 0]
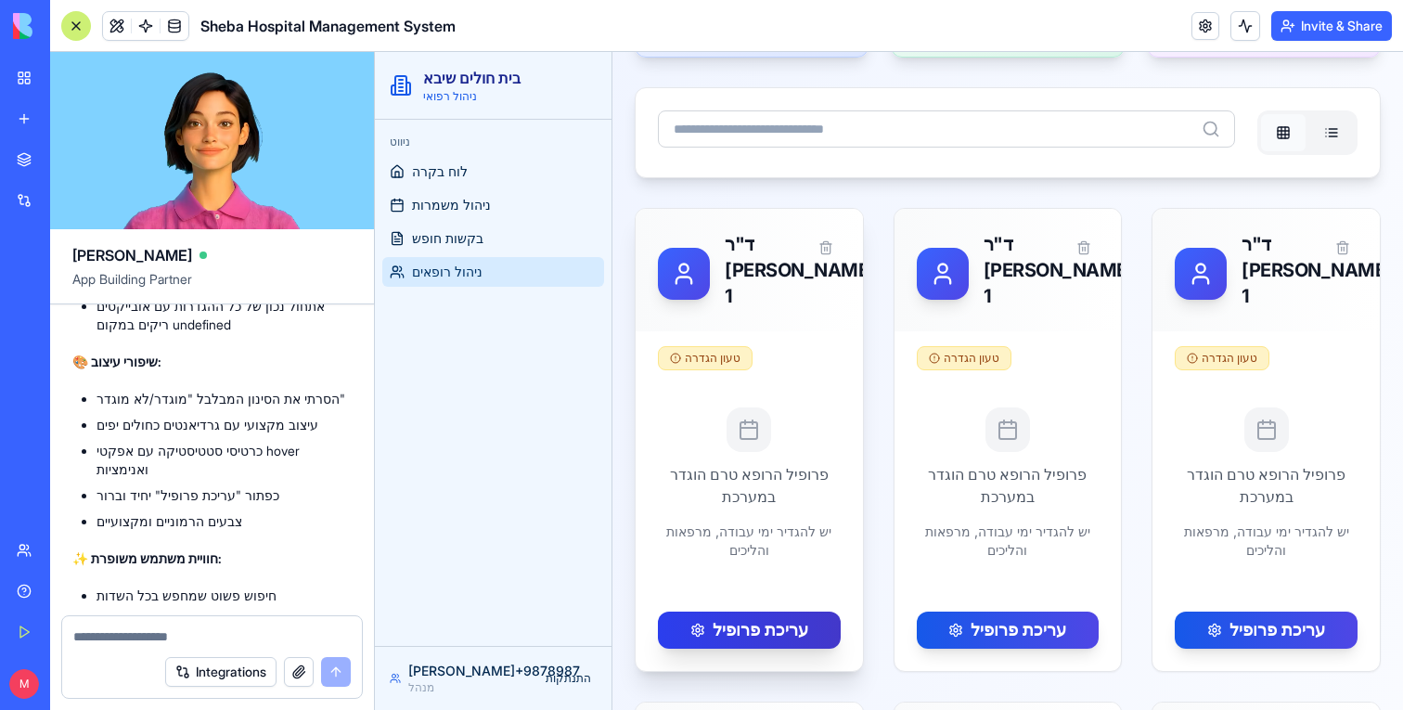
click at [764, 639] on button "עריכת פרופיל" at bounding box center [749, 630] width 183 height 37
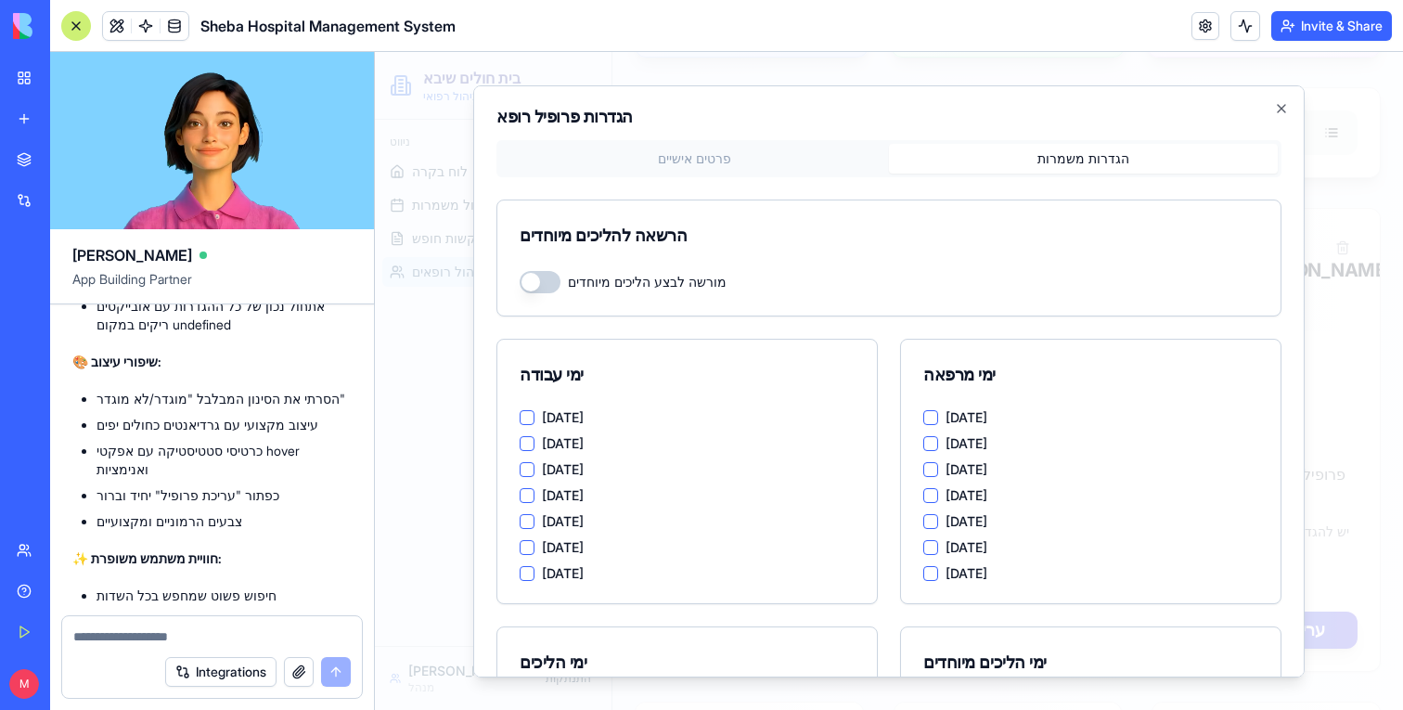
click at [1060, 150] on button "הגדרות משמרות" at bounding box center [1083, 158] width 389 height 30
click at [522, 420] on button "[DATE]" at bounding box center [527, 416] width 15 height 15
click at [523, 443] on button "[DATE]" at bounding box center [527, 442] width 15 height 15
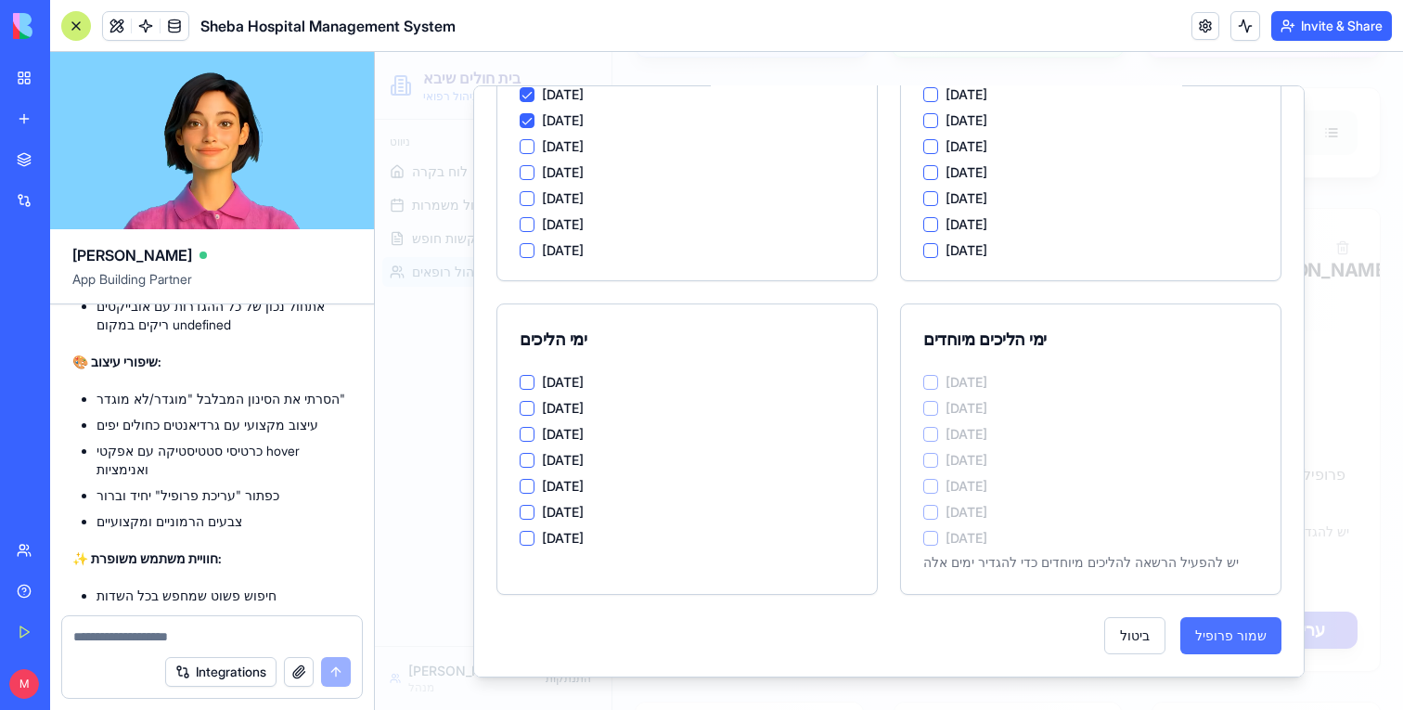
click at [1201, 622] on button "שמור פרופיל" at bounding box center [1231, 634] width 101 height 37
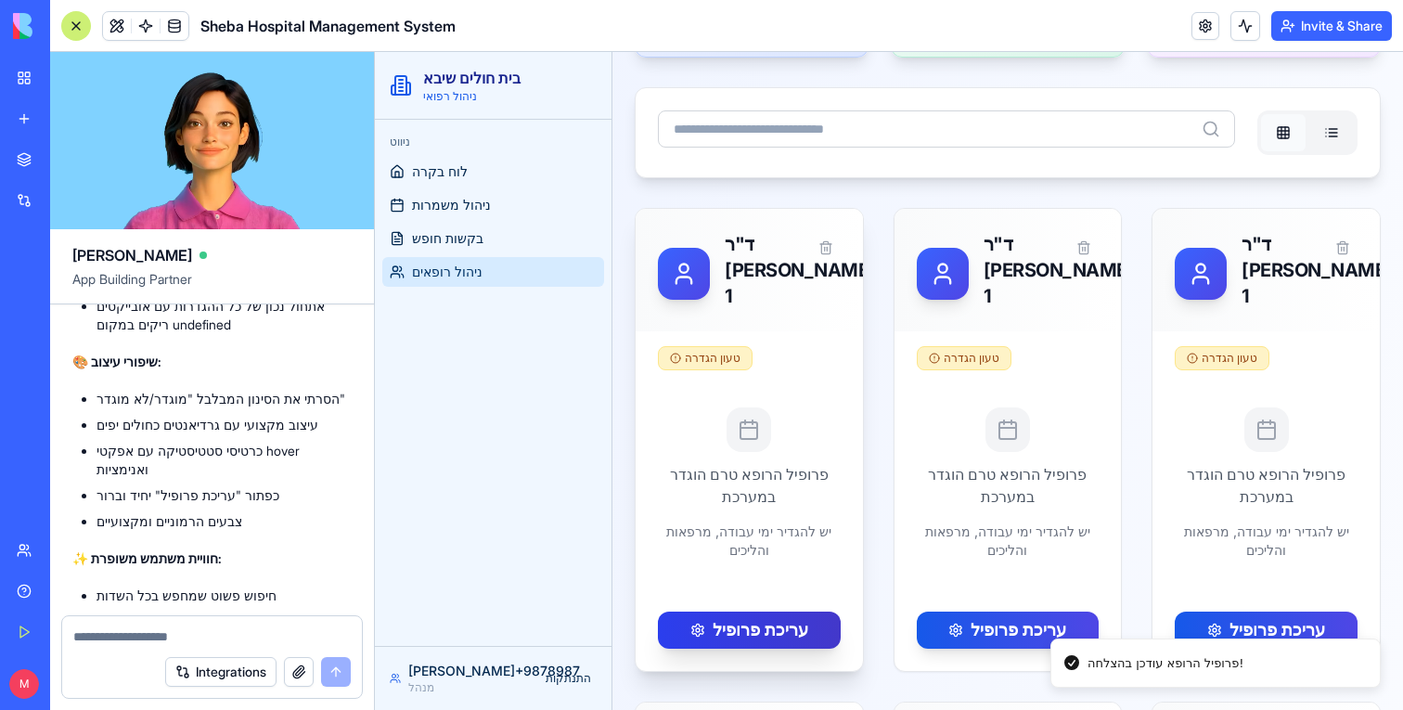
click at [749, 640] on button "עריכת פרופיל" at bounding box center [749, 630] width 183 height 37
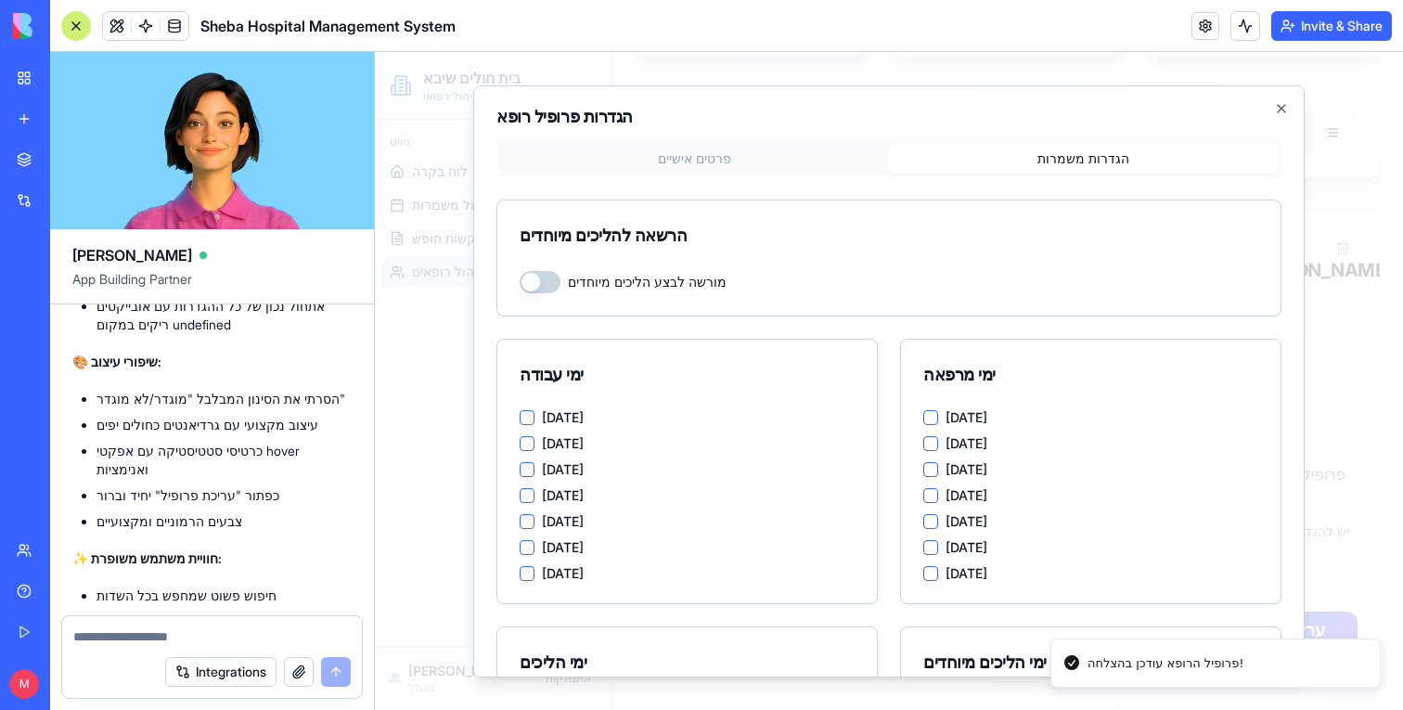
click at [1065, 156] on button "הגדרות משמרות" at bounding box center [1083, 158] width 389 height 30
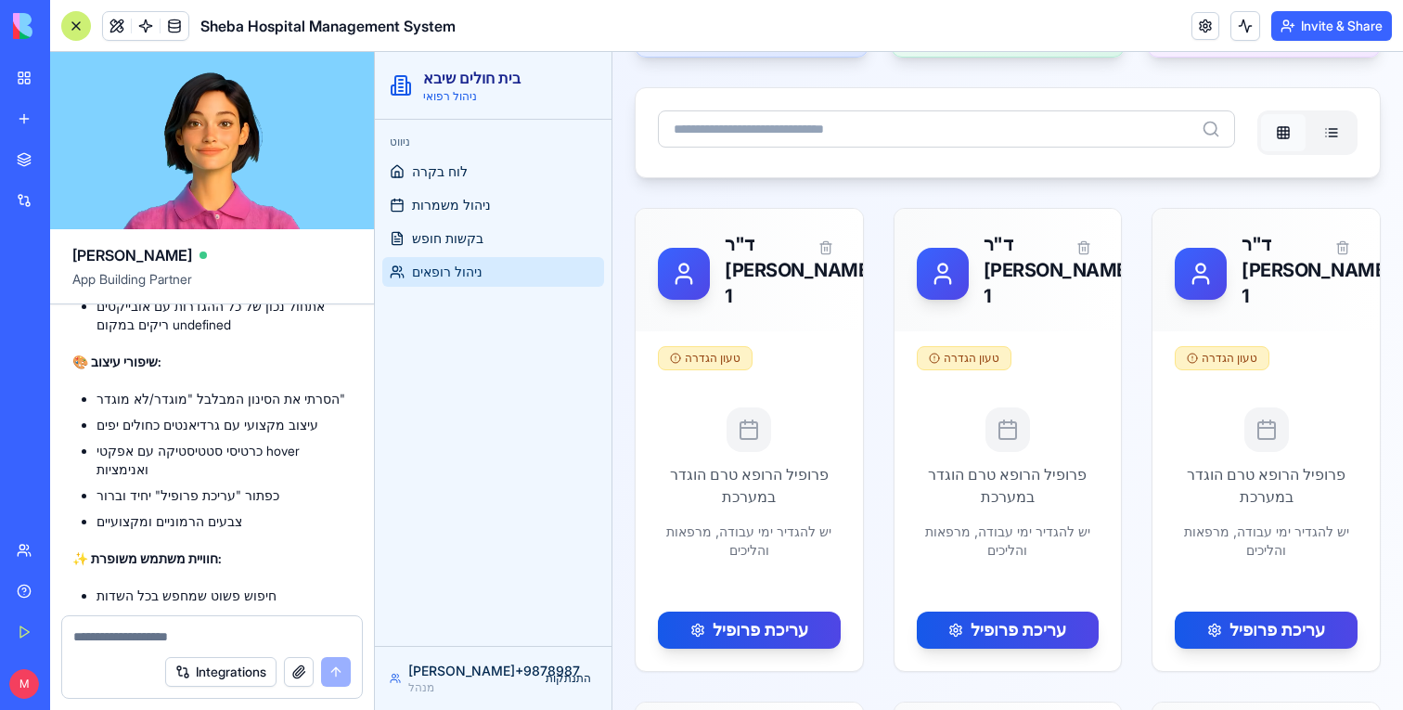
click at [166, 639] on textarea at bounding box center [212, 636] width 278 height 19
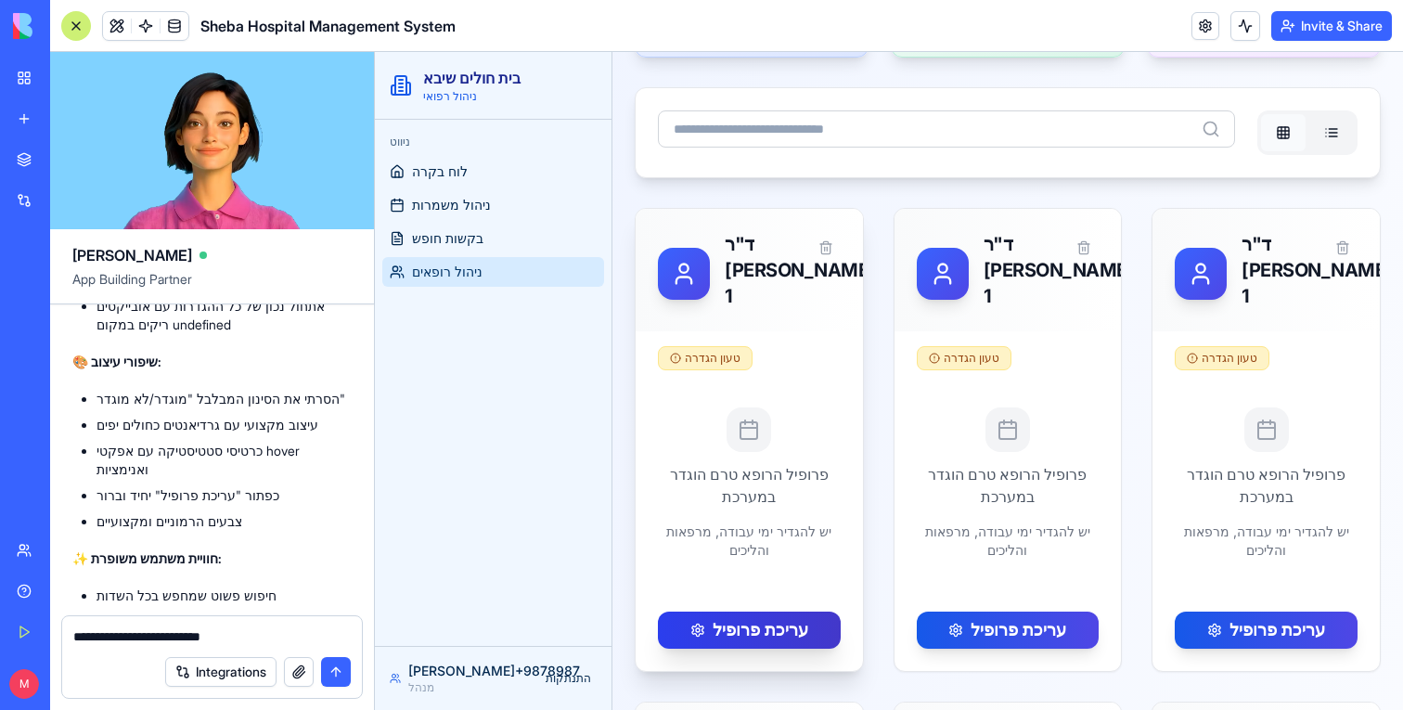
click at [760, 640] on button "עריכת פרופיל" at bounding box center [749, 630] width 183 height 37
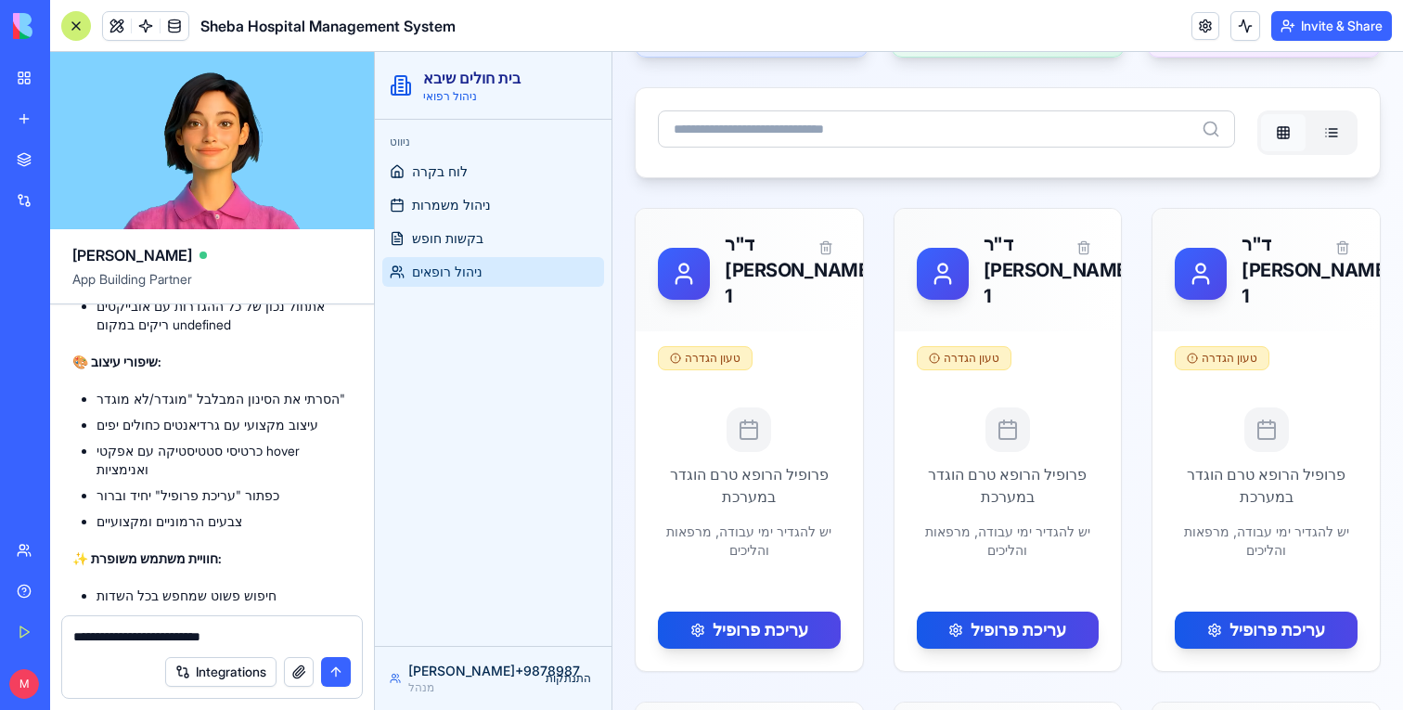
click at [84, 639] on textarea "**********" at bounding box center [212, 636] width 278 height 19
click at [74, 639] on textarea "**********" at bounding box center [212, 636] width 278 height 19
click at [75, 639] on textarea "**********" at bounding box center [212, 636] width 278 height 19
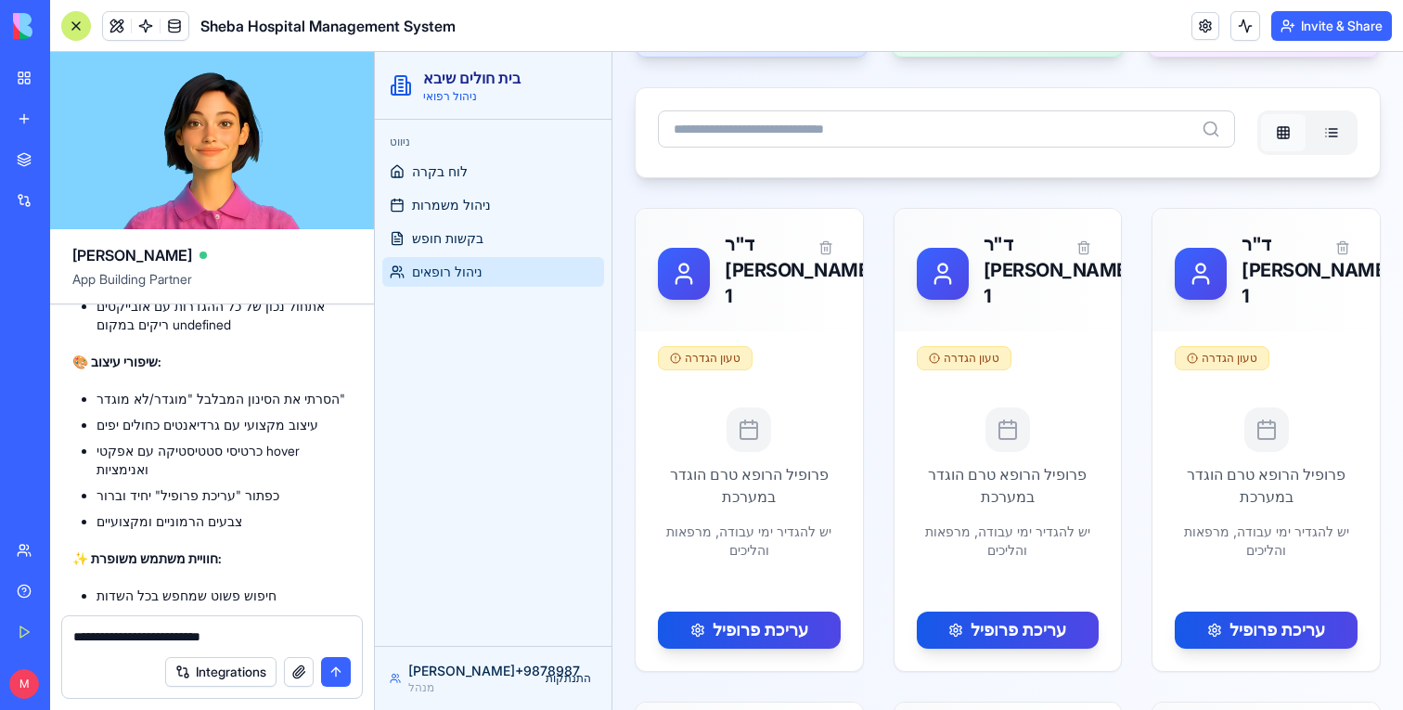
click at [75, 639] on textarea "**********" at bounding box center [212, 636] width 278 height 19
type textarea "**********"
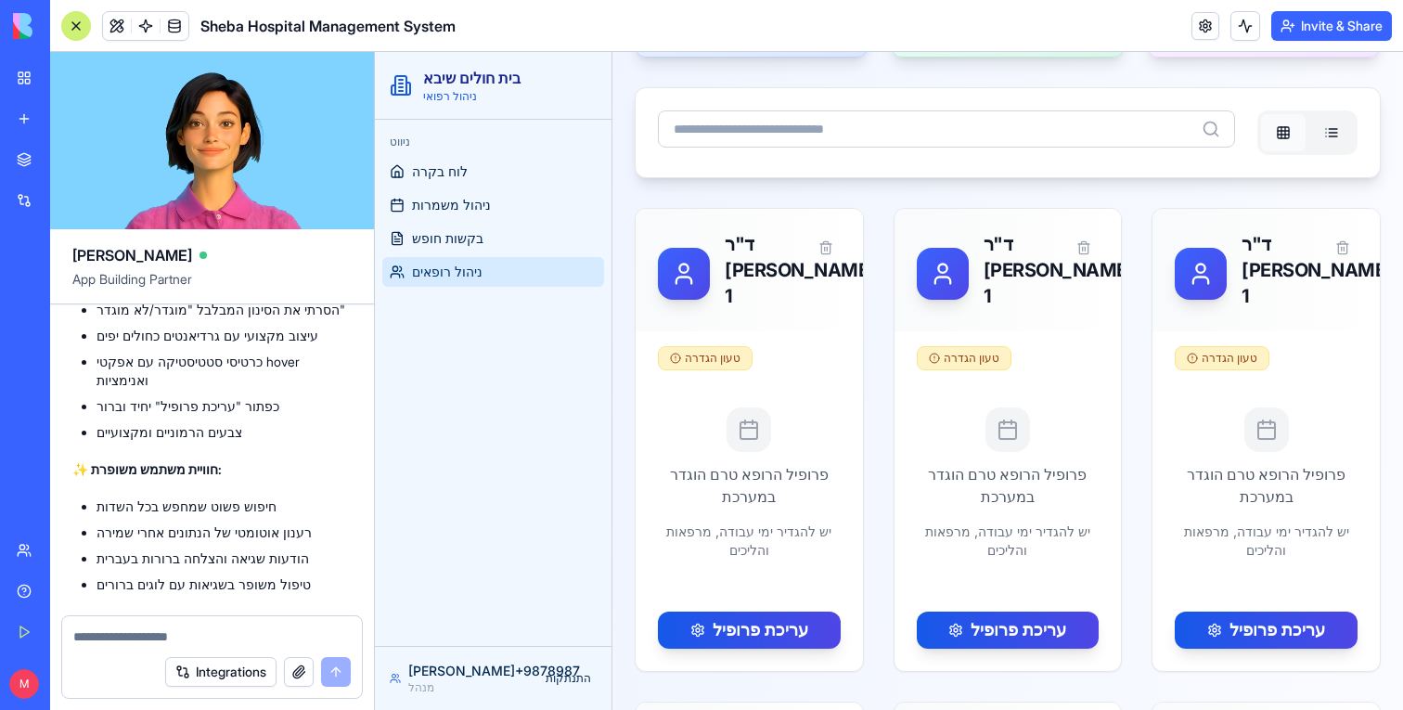
scroll to position [18955, 0]
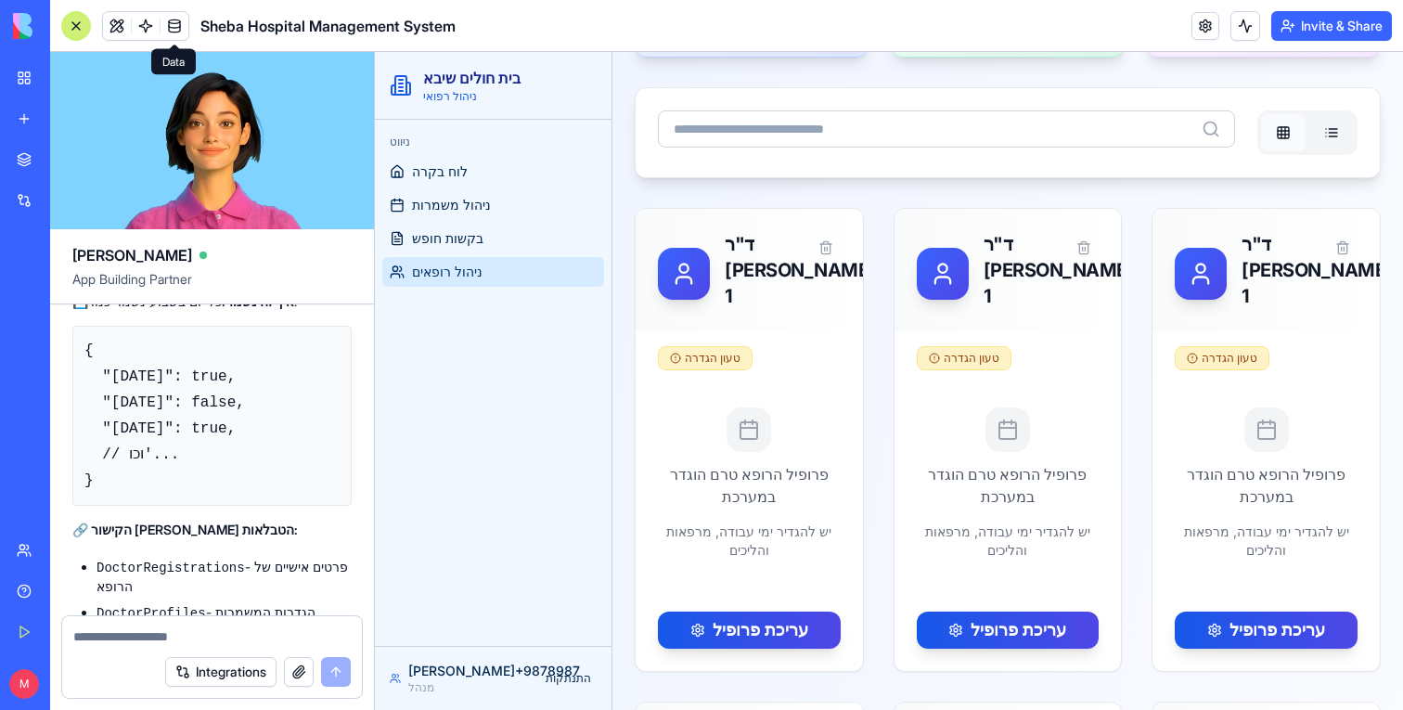
click at [185, 36] on link at bounding box center [175, 26] width 28 height 28
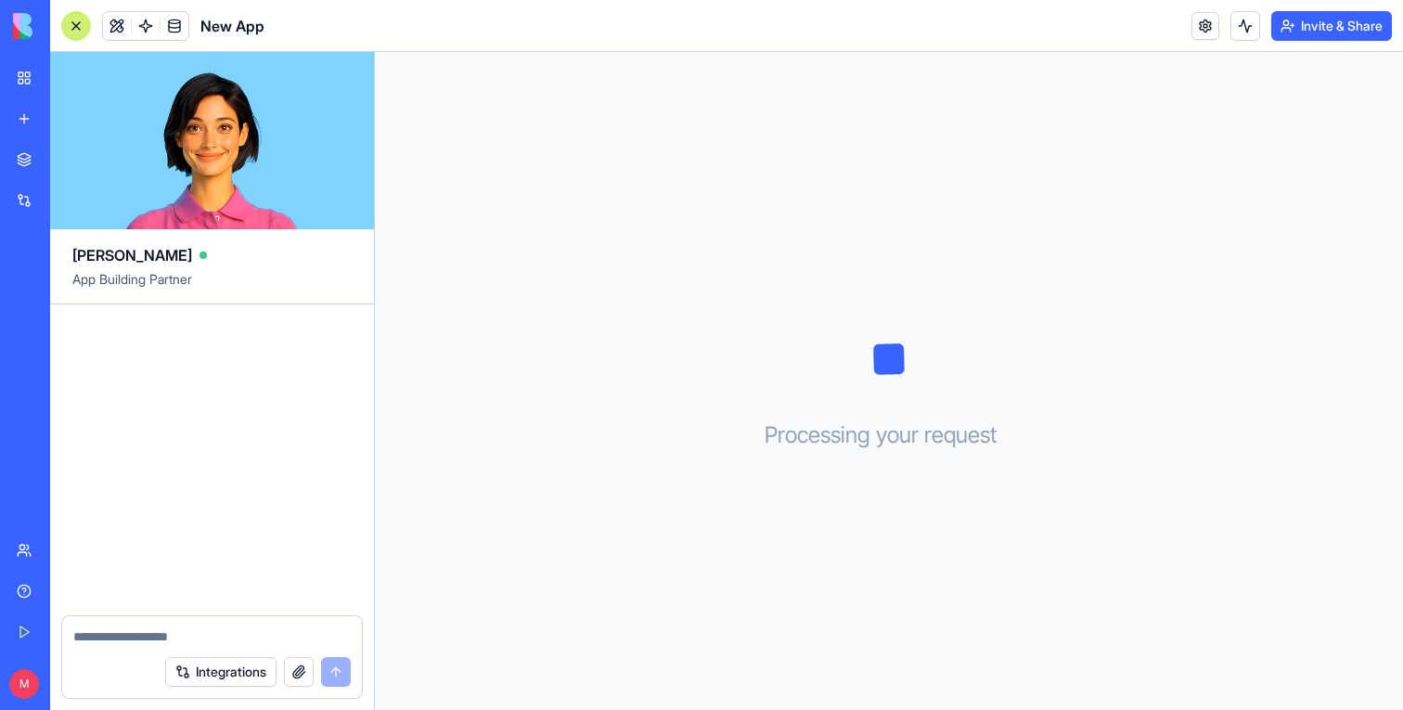
click at [15, 120] on link "New app" at bounding box center [43, 118] width 74 height 37
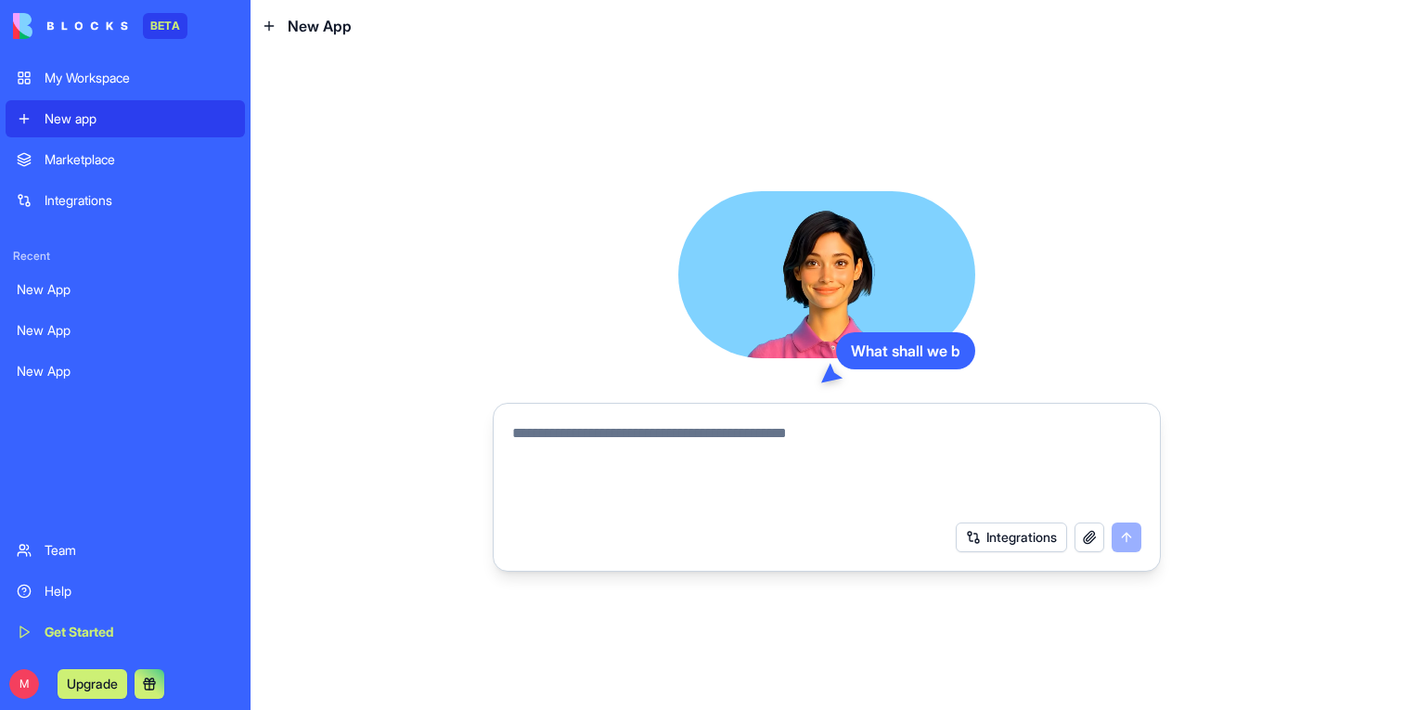
click at [616, 411] on div at bounding box center [827, 461] width 652 height 100
click at [613, 439] on textarea at bounding box center [826, 466] width 629 height 89
paste textarea "**********"
type textarea "**********"
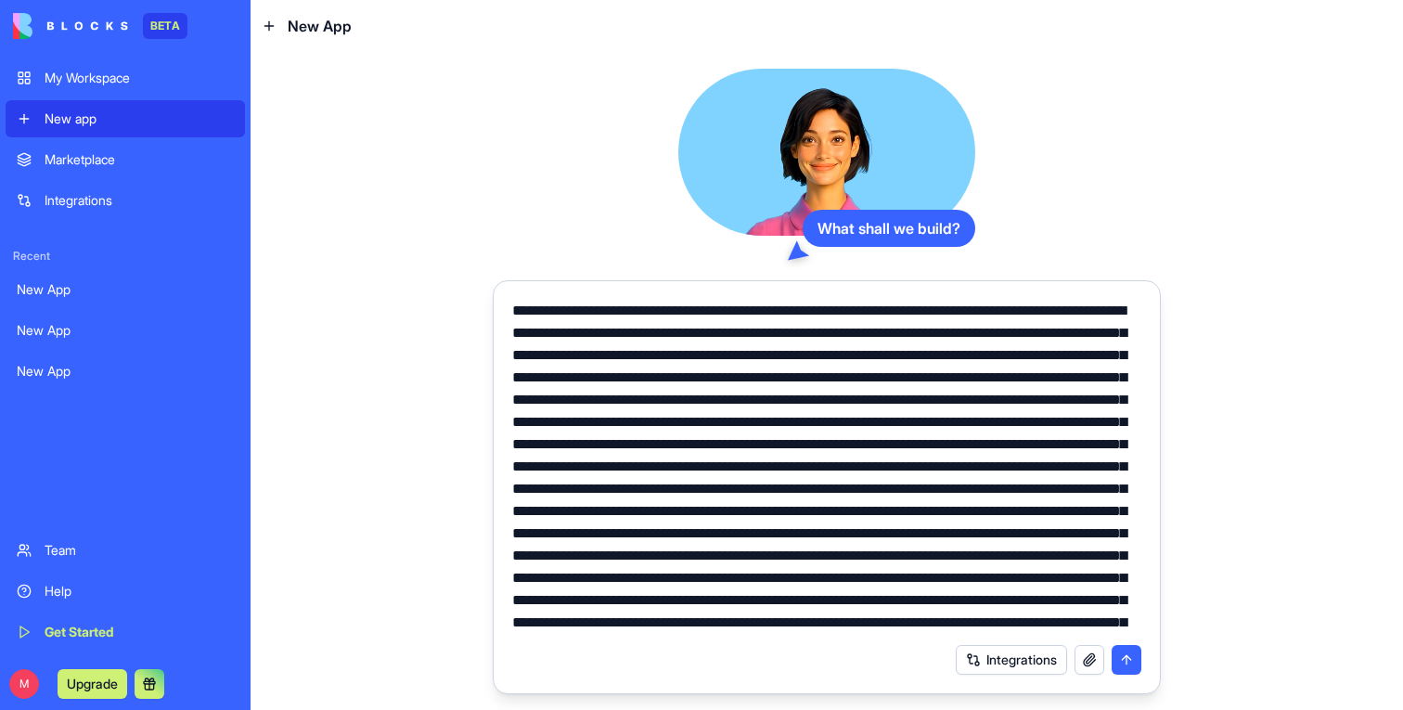
scroll to position [153, 0]
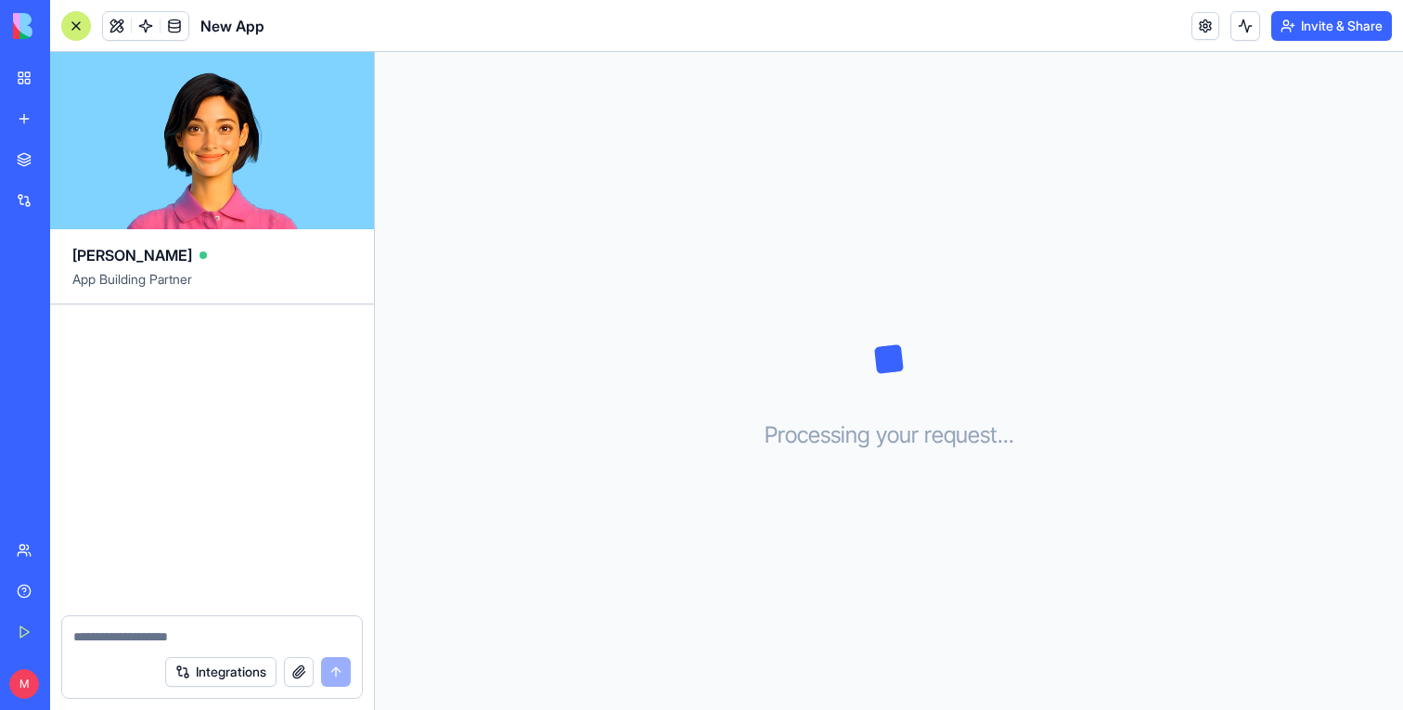
click at [13, 110] on link "New app" at bounding box center [43, 118] width 74 height 37
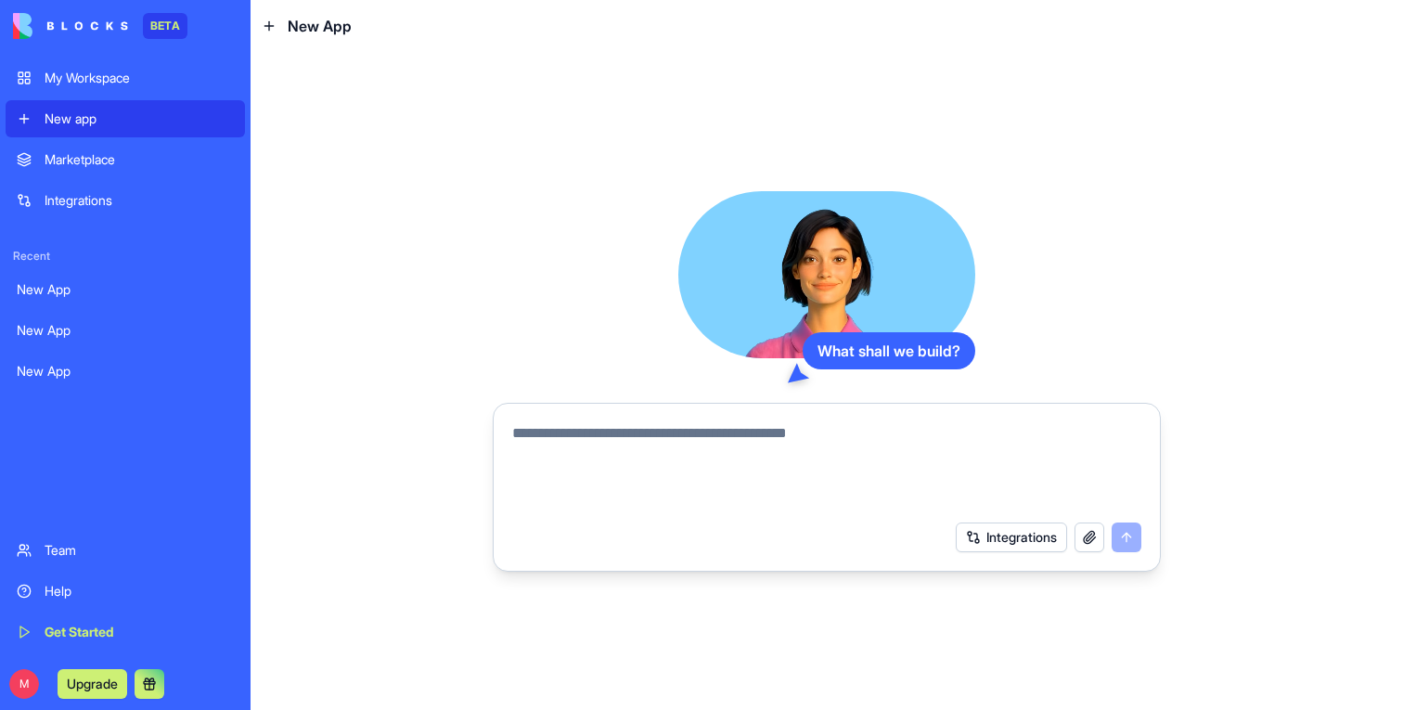
paste textarea "**********"
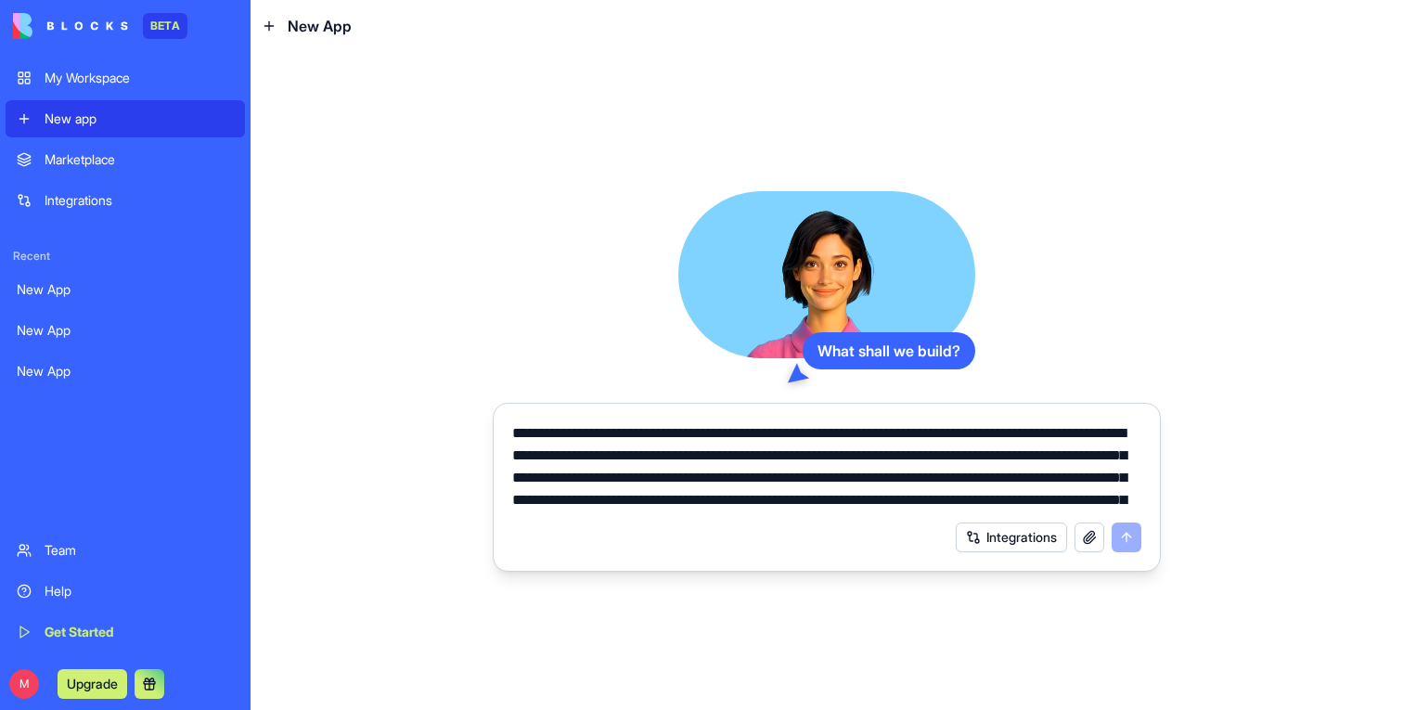
scroll to position [153, 0]
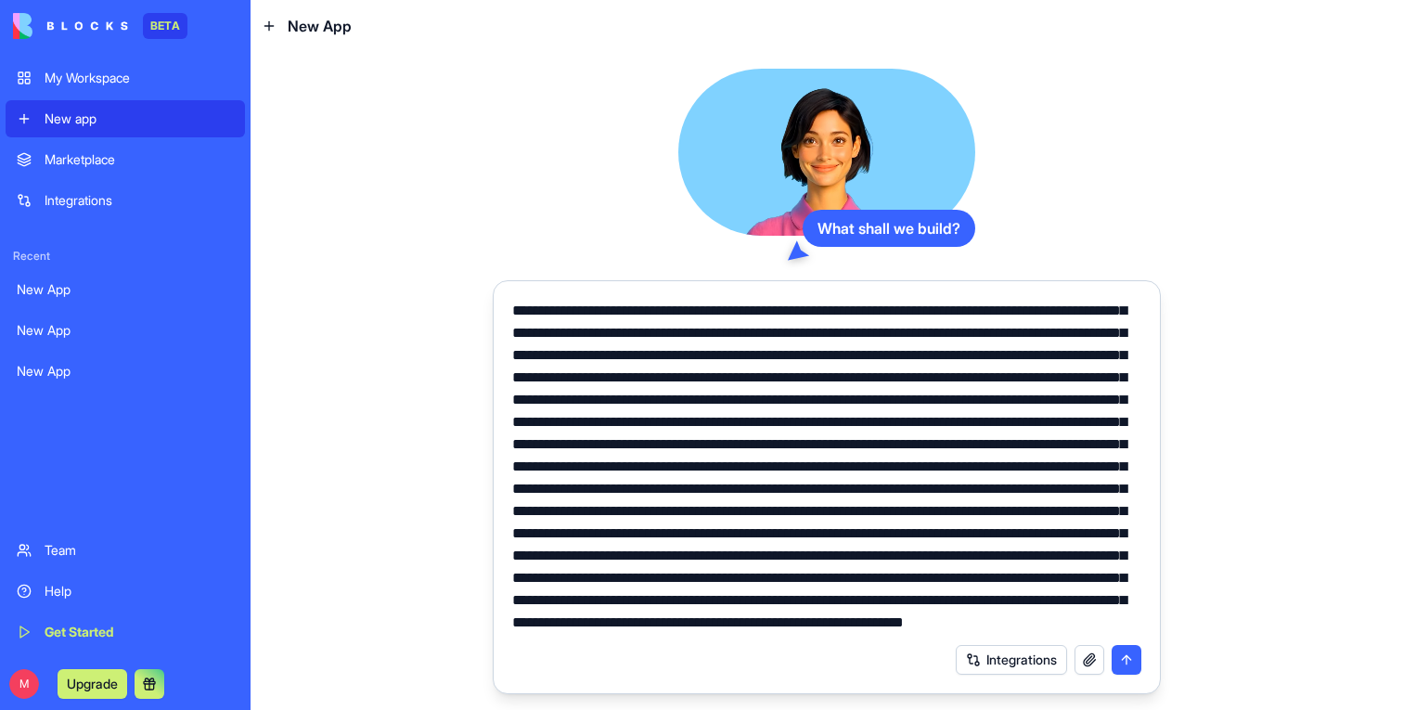
type textarea "**********"
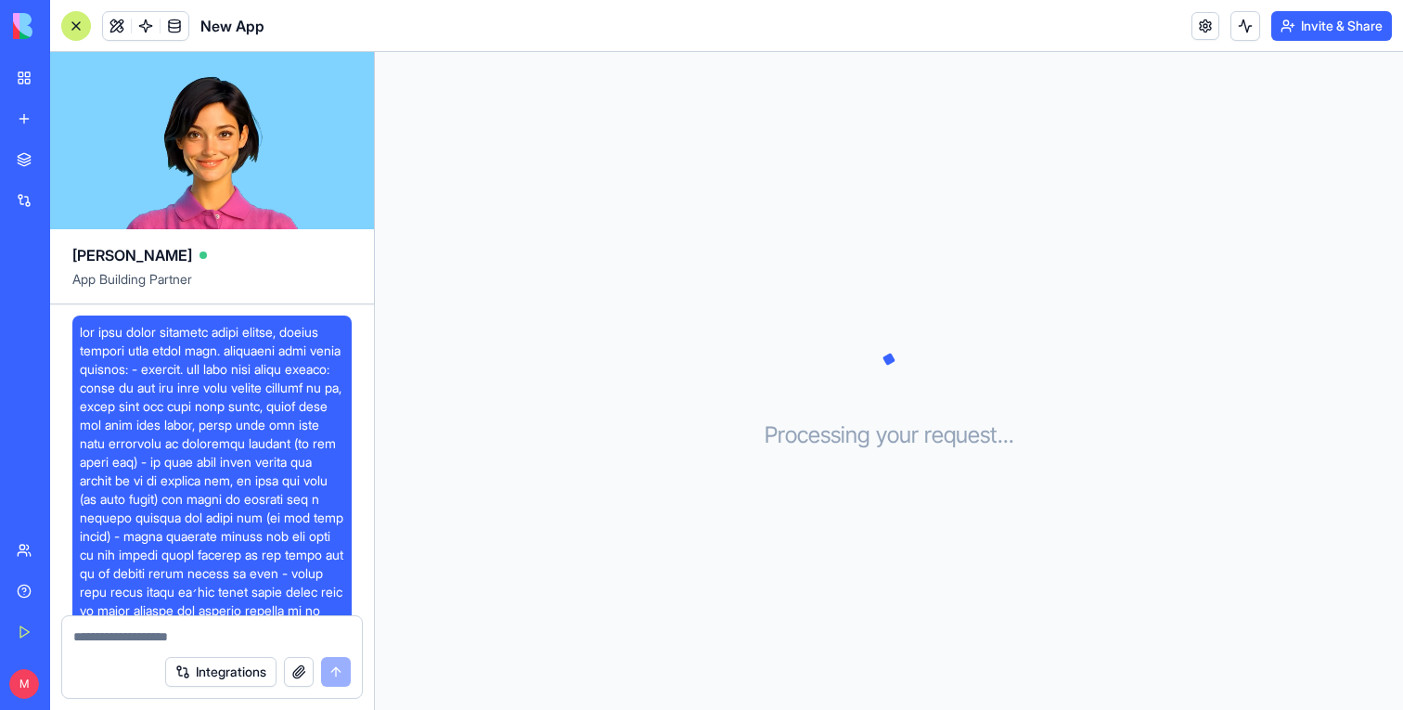
click at [234, 363] on span at bounding box center [212, 694] width 265 height 742
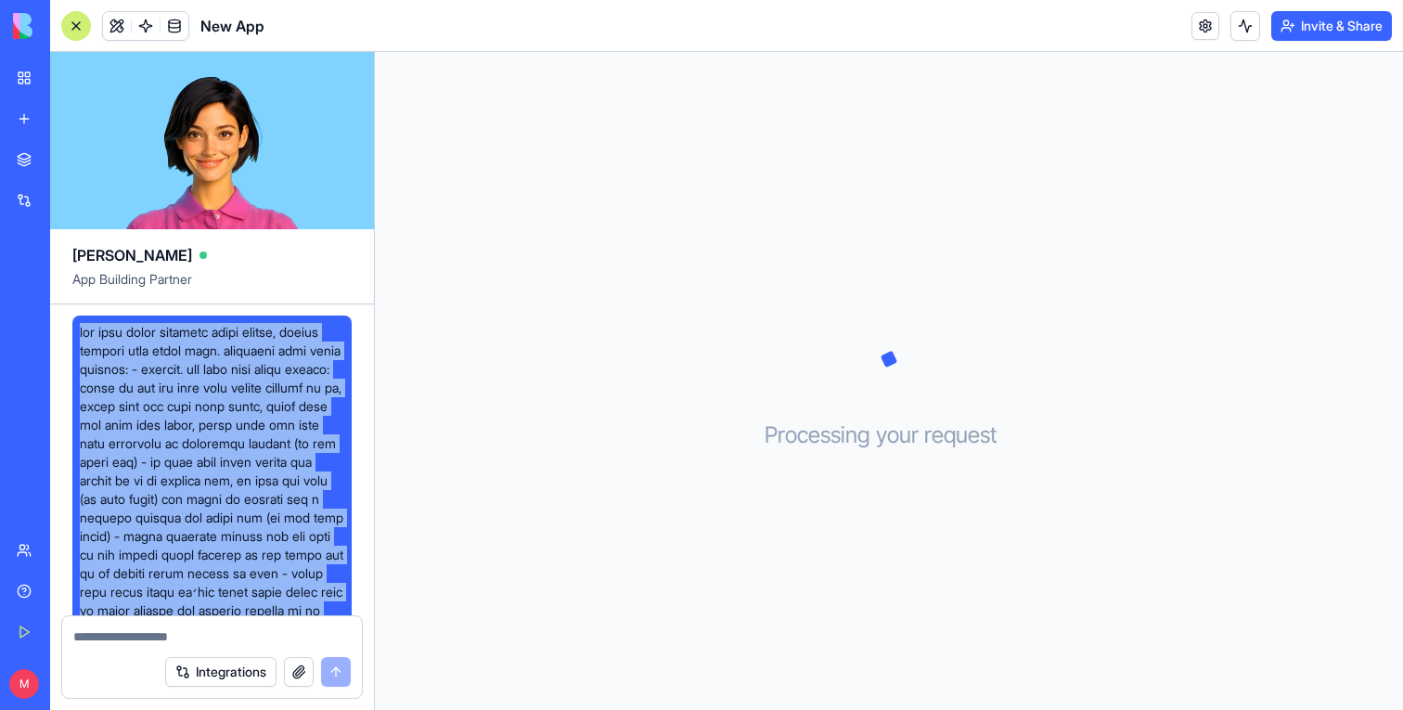
click at [234, 363] on span at bounding box center [212, 694] width 265 height 742
copy span "אני רוצה לבנות אפליקציה ניהול רופאים, חופשות ומשמרות לבית חולים שיבא. באפליקציה…"
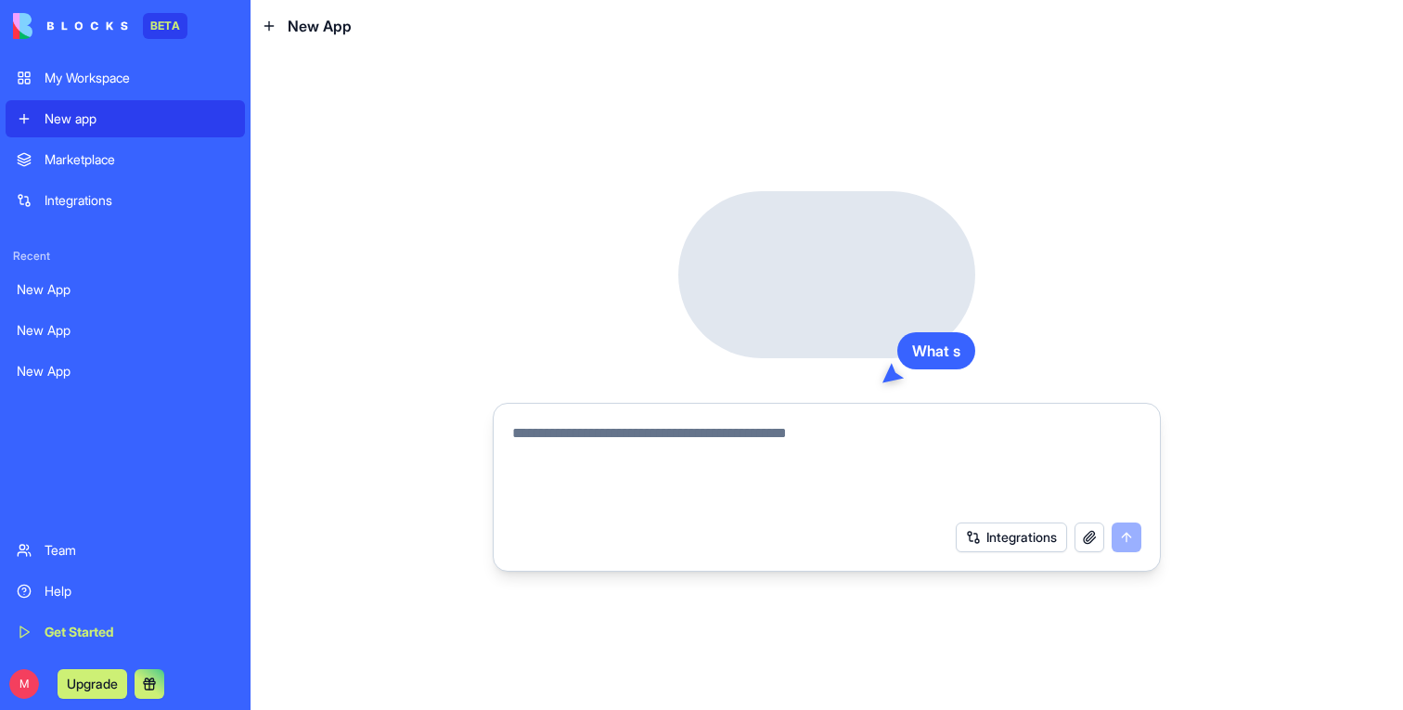
click at [729, 455] on textarea at bounding box center [826, 466] width 629 height 89
type textarea "**********"
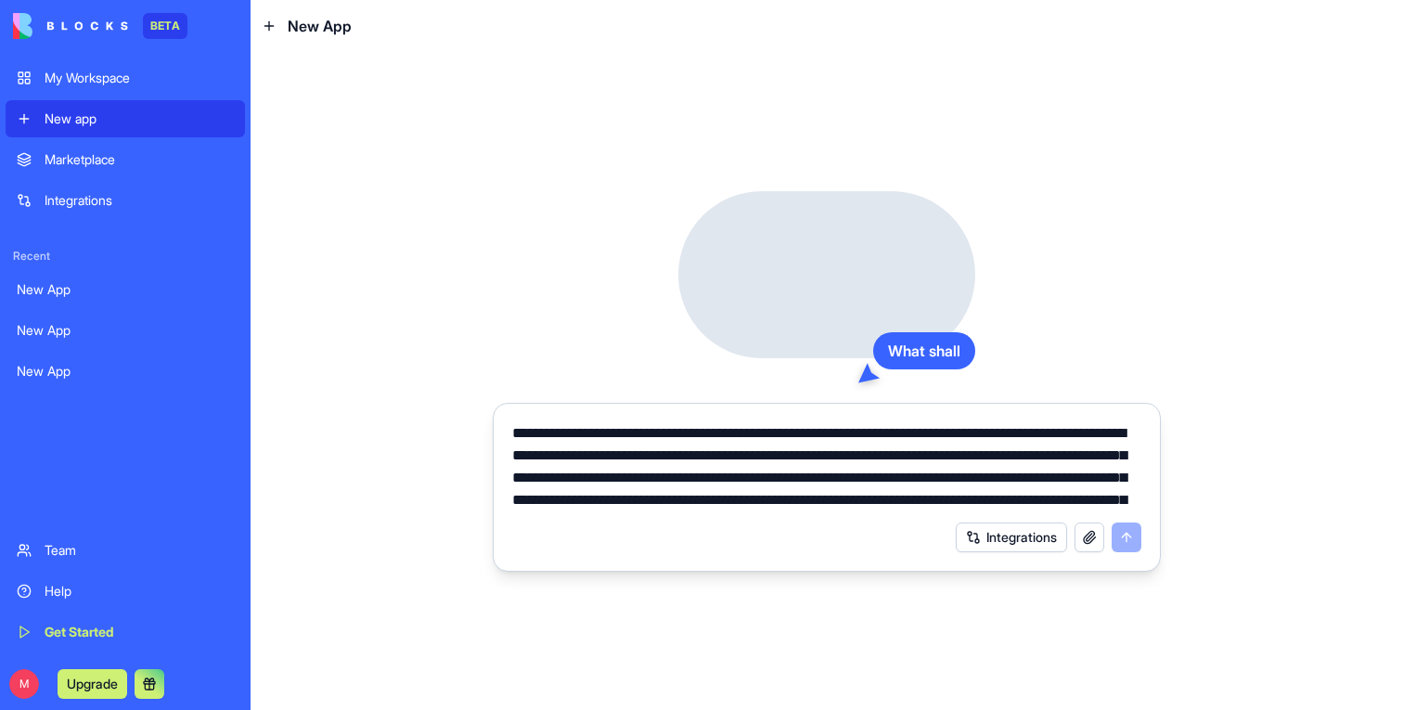
scroll to position [153, 0]
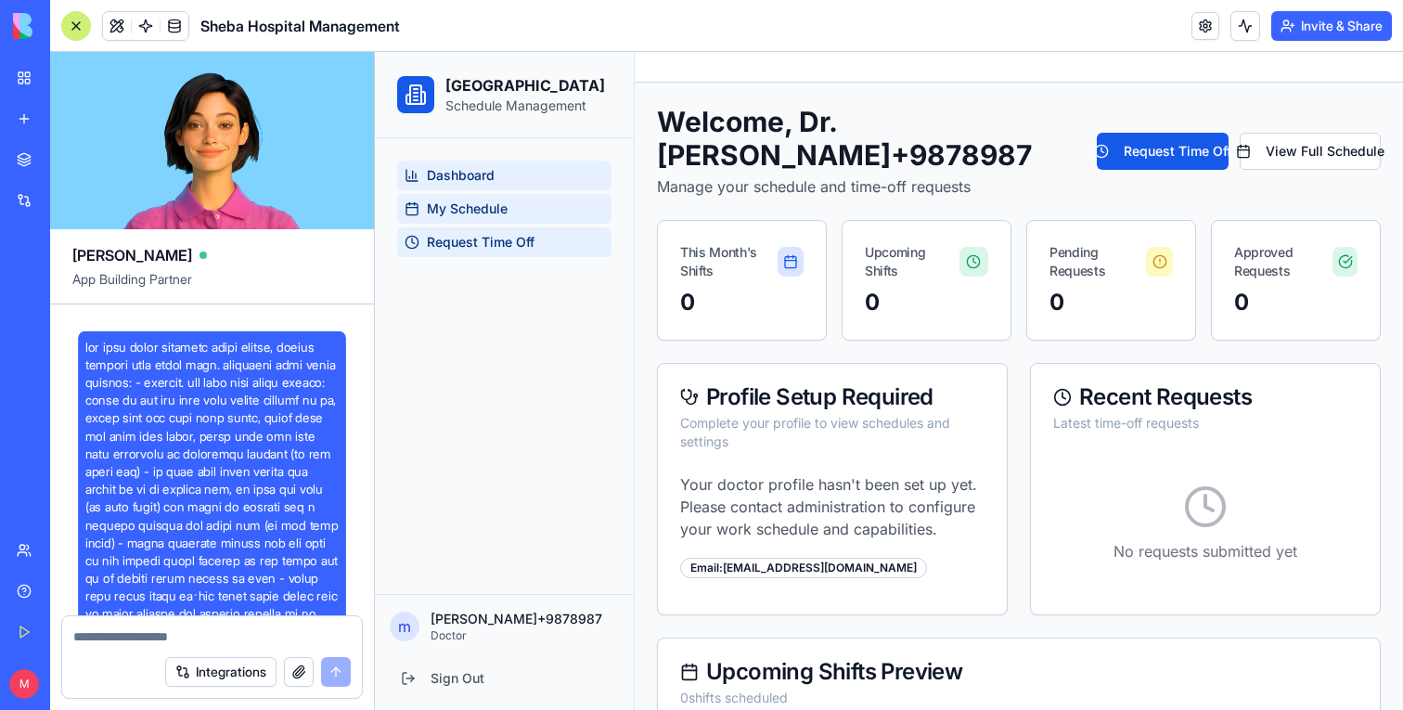
scroll to position [1627, 0]
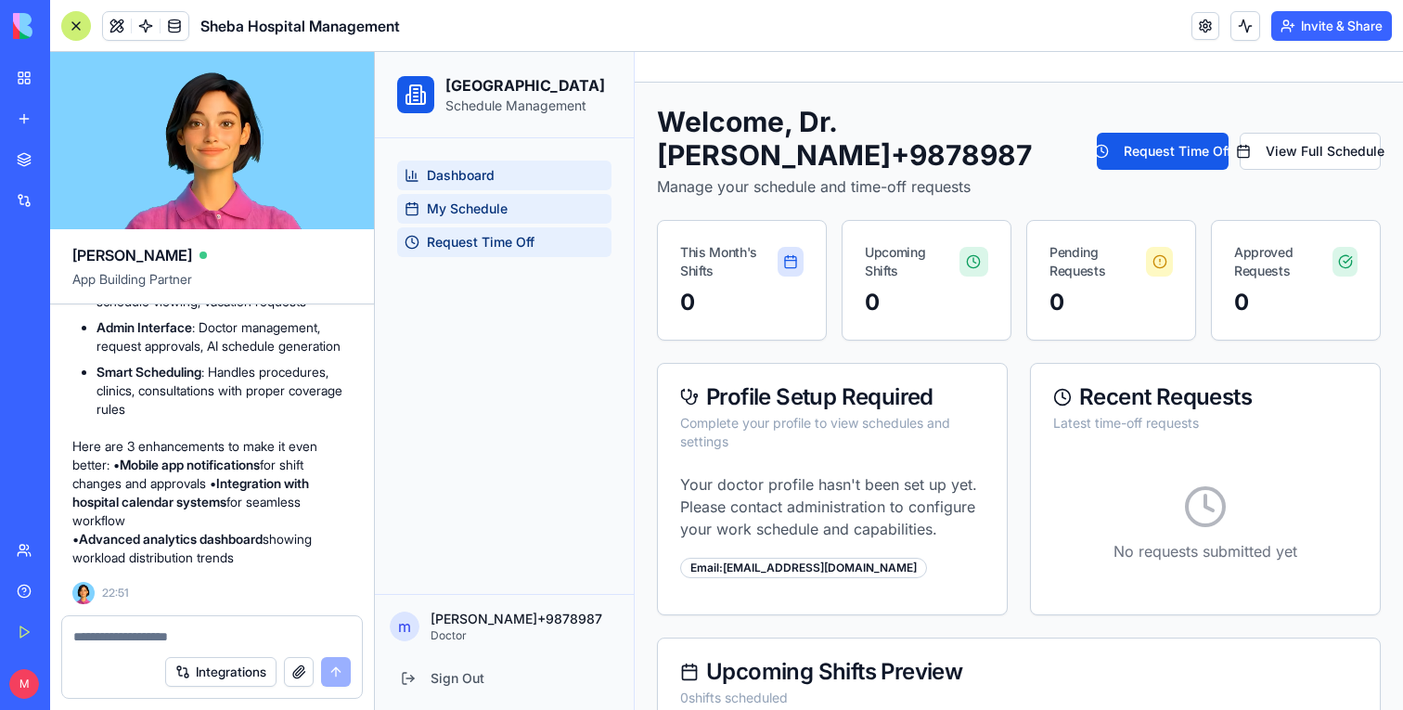
click at [527, 208] on link "My Schedule" at bounding box center [504, 209] width 214 height 30
click at [516, 182] on link "Dashboard" at bounding box center [504, 176] width 214 height 30
click at [491, 200] on span "My Schedule" at bounding box center [467, 209] width 81 height 19
click at [490, 217] on span "My Schedule" at bounding box center [467, 209] width 81 height 19
click at [490, 223] on link "My Schedule" at bounding box center [504, 209] width 214 height 30
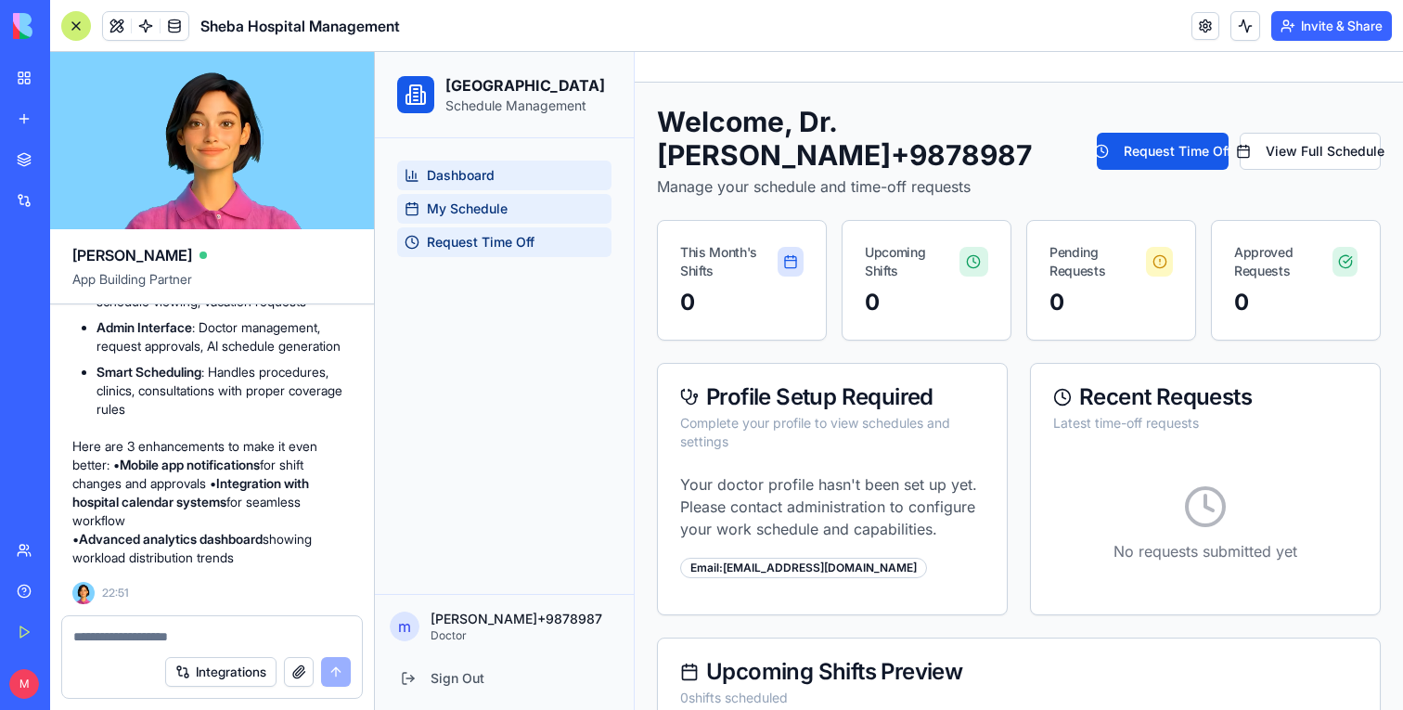
click at [490, 234] on span "Request Time Off" at bounding box center [481, 242] width 108 height 19
click at [493, 236] on span "Request Time Off" at bounding box center [481, 242] width 108 height 19
click at [487, 204] on span "My Schedule" at bounding box center [467, 209] width 81 height 19
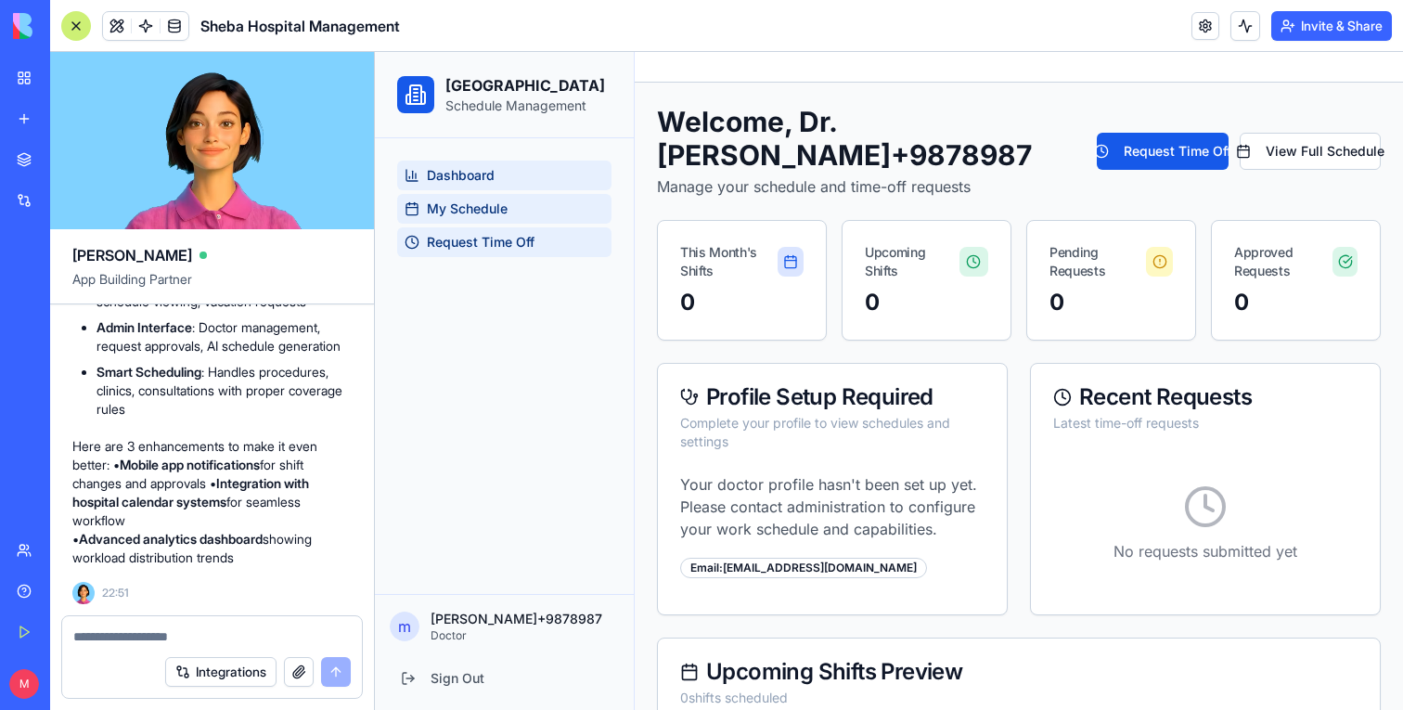
click at [487, 183] on span "Dashboard" at bounding box center [461, 175] width 68 height 19
click at [1131, 168] on button "Request Time Off" at bounding box center [1162, 151] width 131 height 37
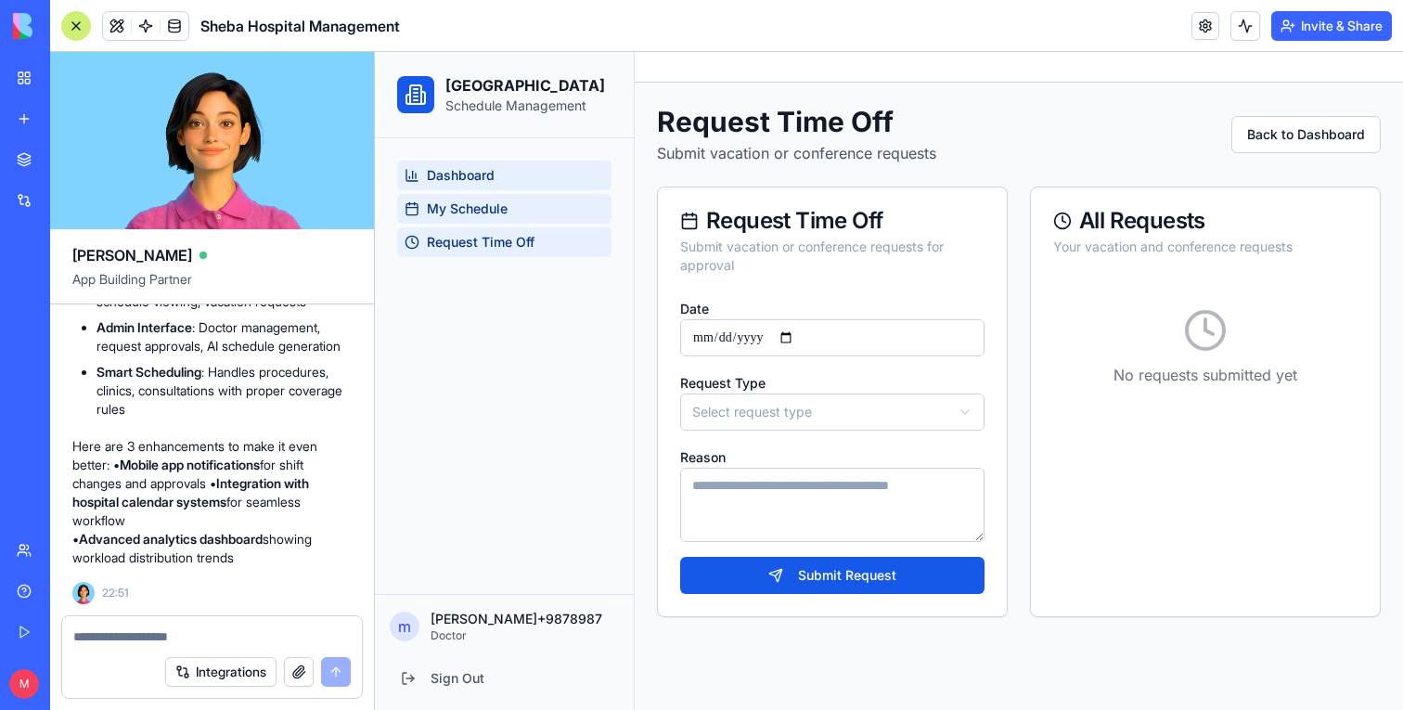
click at [472, 167] on span "Dashboard" at bounding box center [461, 175] width 68 height 19
click at [468, 233] on span "Request Time Off" at bounding box center [481, 242] width 108 height 19
click at [113, 18] on span at bounding box center [117, 26] width 52 height 52
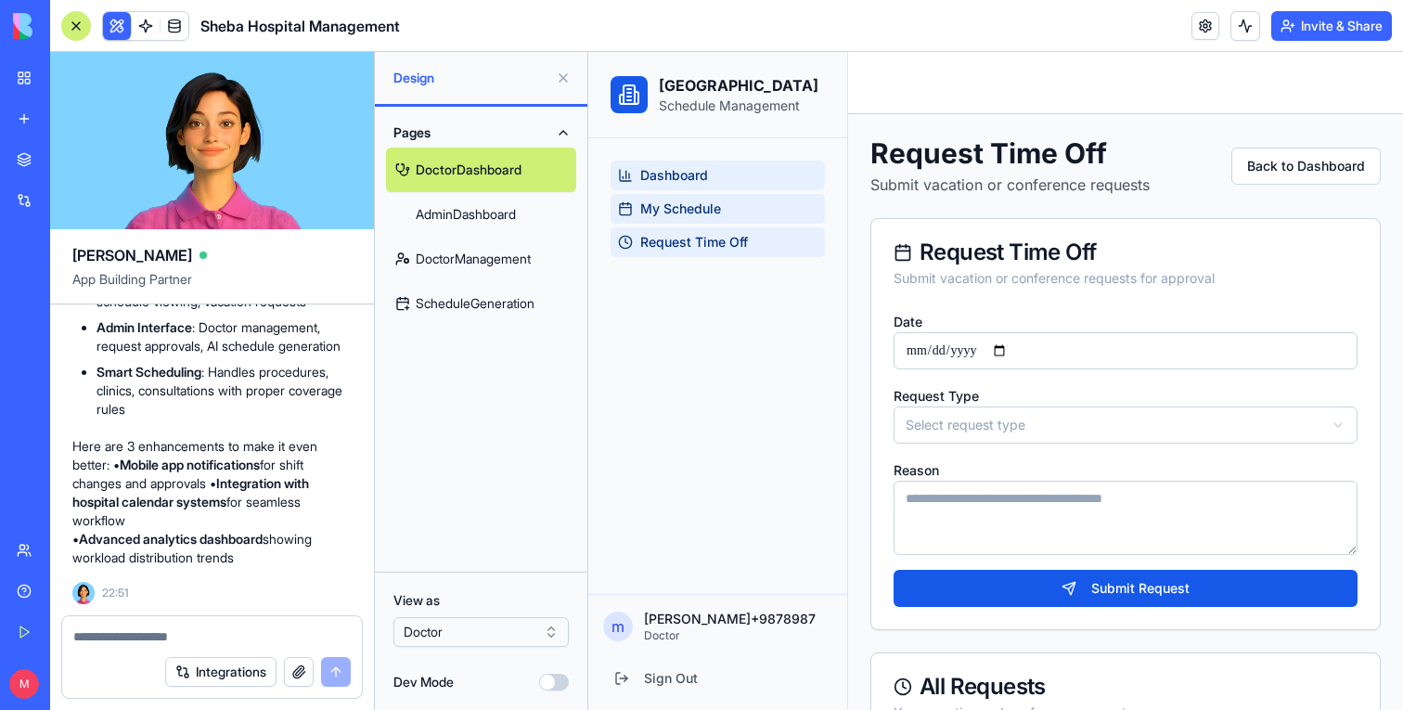
click at [482, 218] on link "AdminDashboard" at bounding box center [481, 214] width 190 height 45
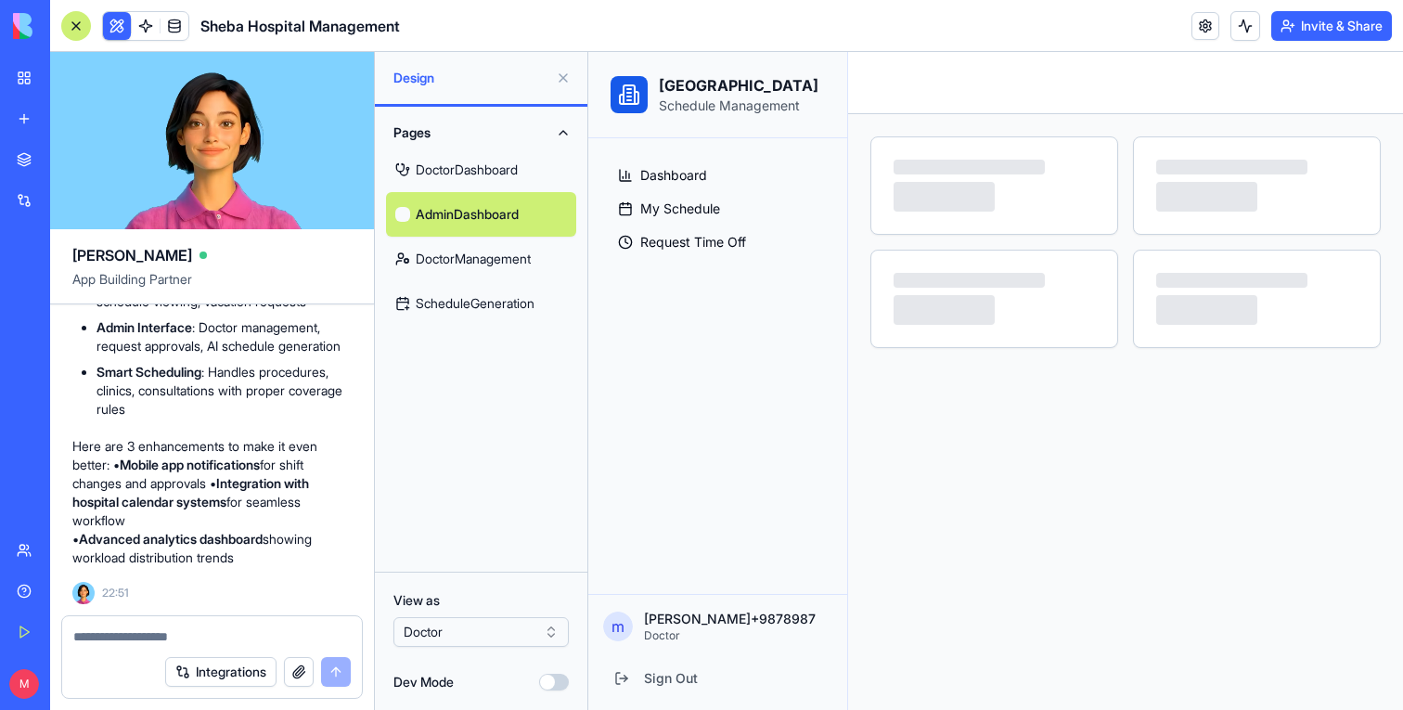
click at [482, 218] on link "AdminDashboard" at bounding box center [481, 214] width 190 height 45
click at [482, 262] on link "DoctorManagement" at bounding box center [481, 259] width 190 height 45
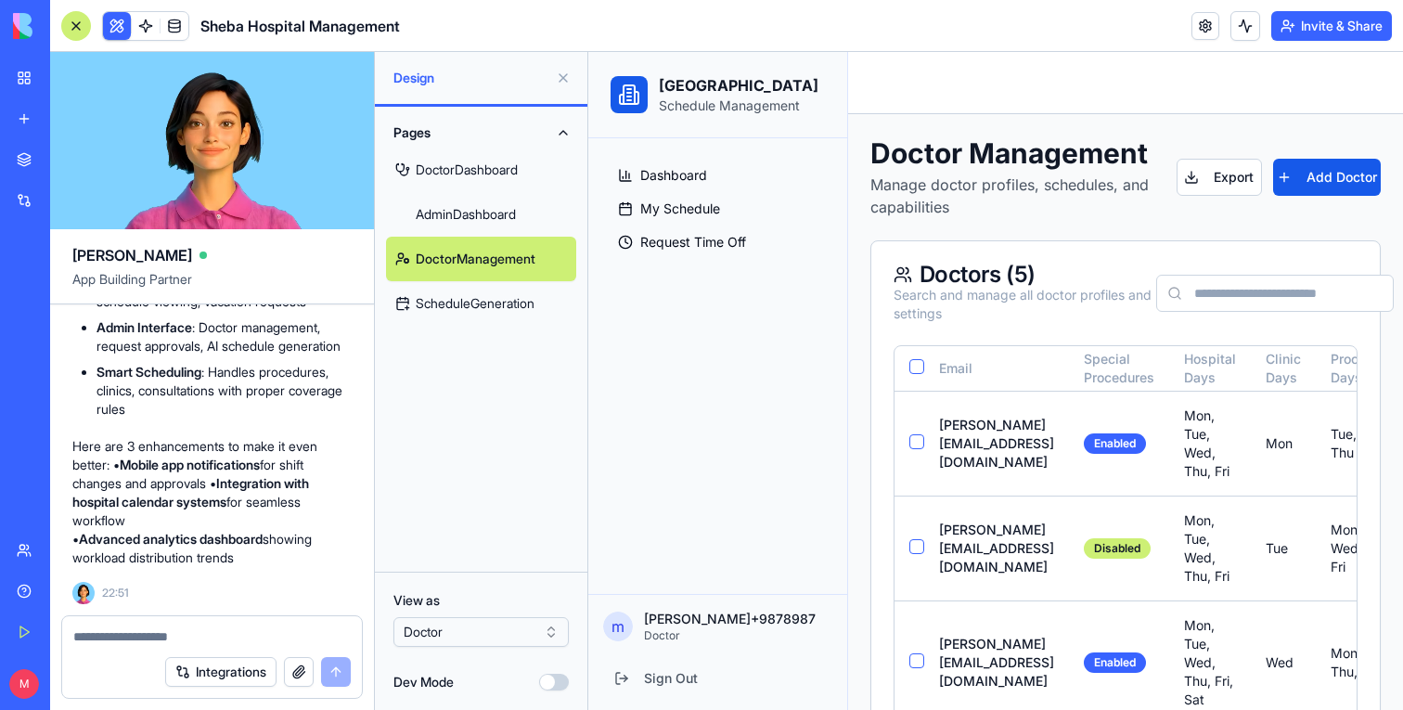
click at [484, 307] on link "ScheduleGeneration" at bounding box center [481, 303] width 190 height 45
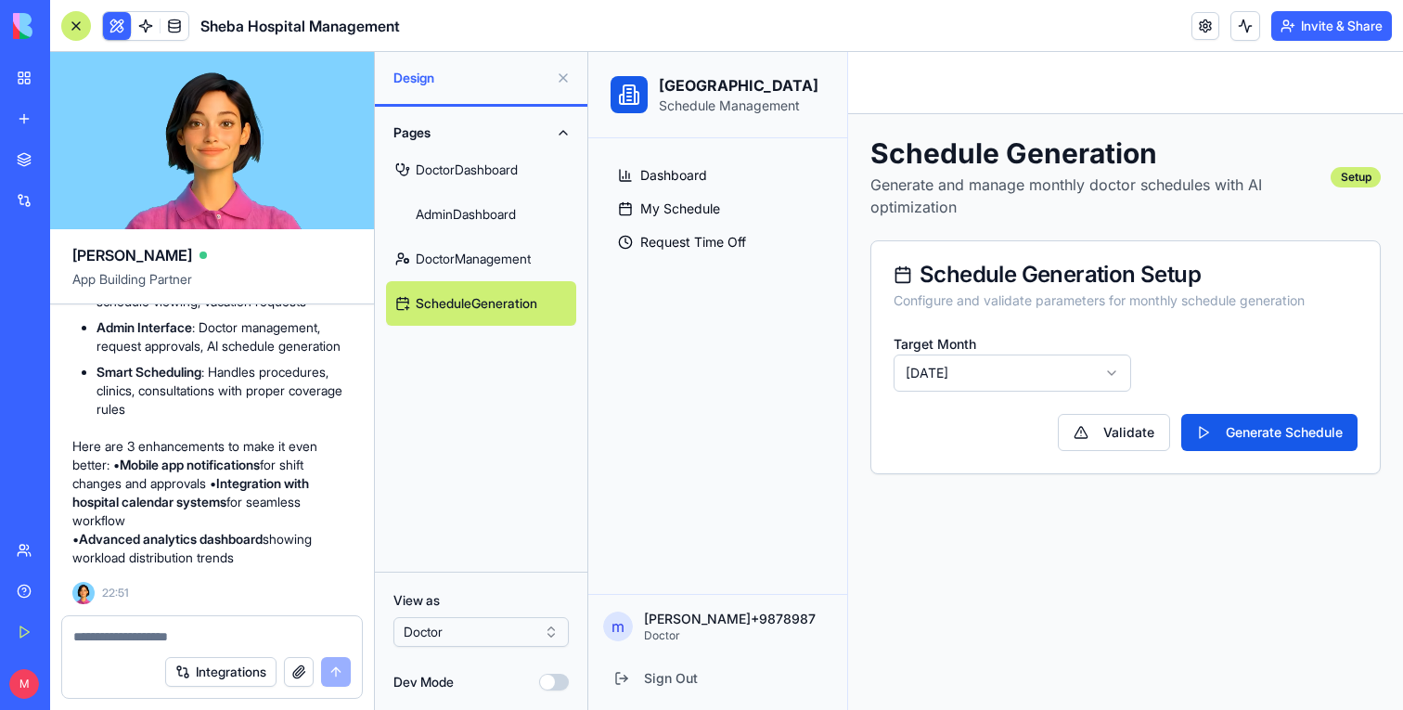
click at [494, 226] on link "AdminDashboard" at bounding box center [481, 214] width 190 height 45
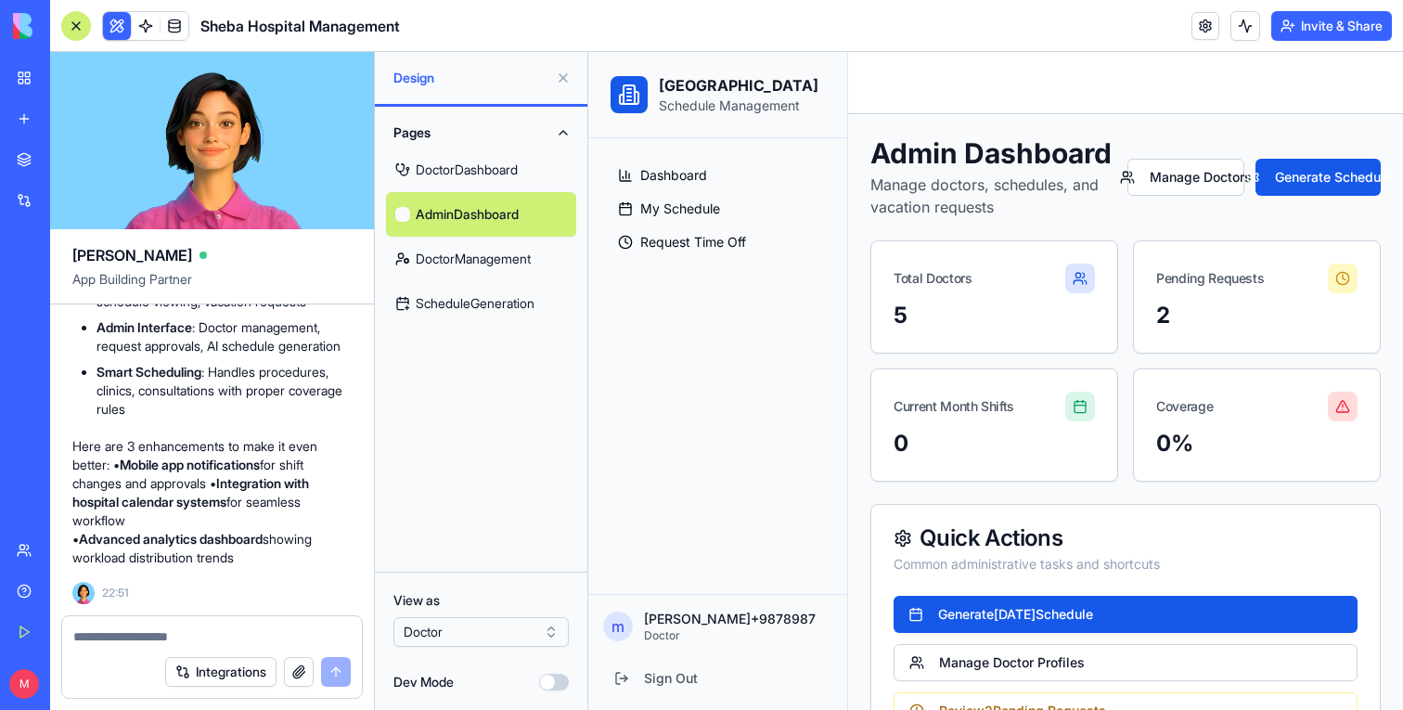
click at [499, 169] on link "DoctorDashboard" at bounding box center [481, 170] width 190 height 45
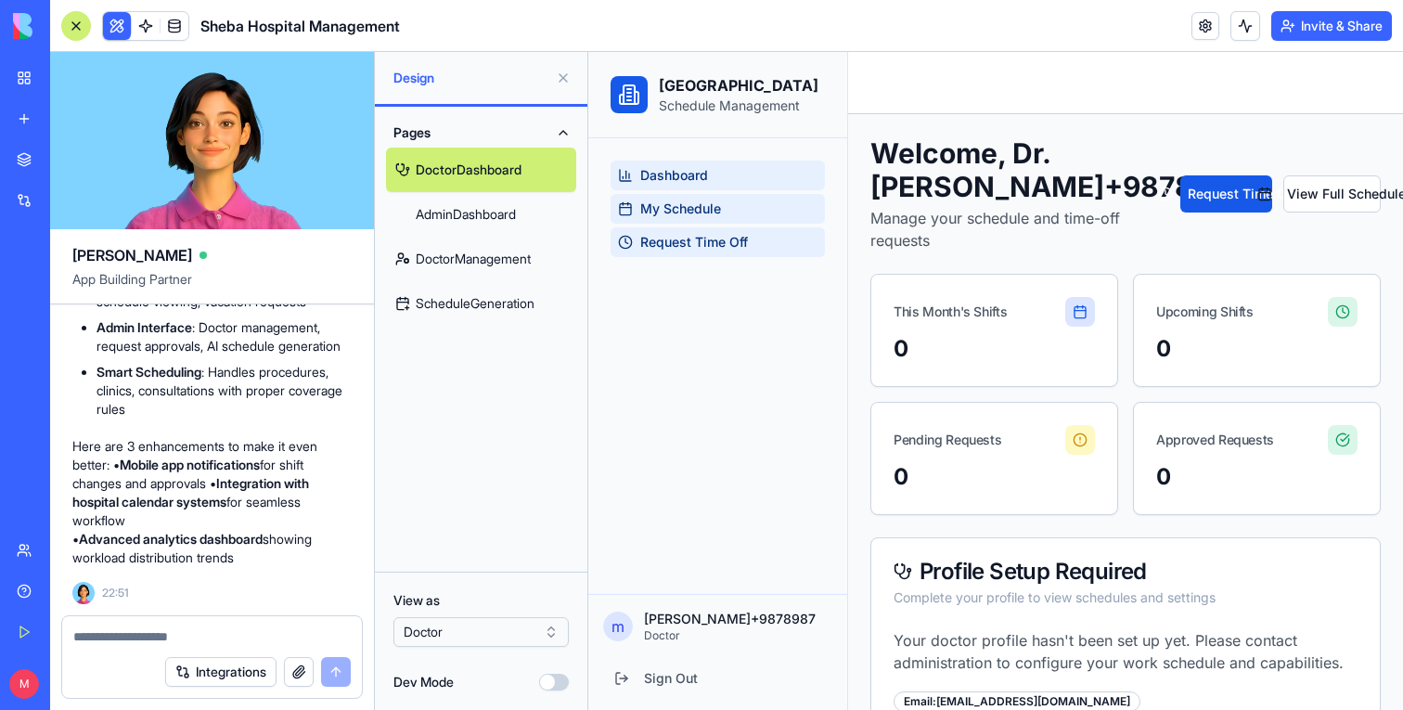
click at [513, 210] on link "AdminDashboard" at bounding box center [481, 214] width 190 height 45
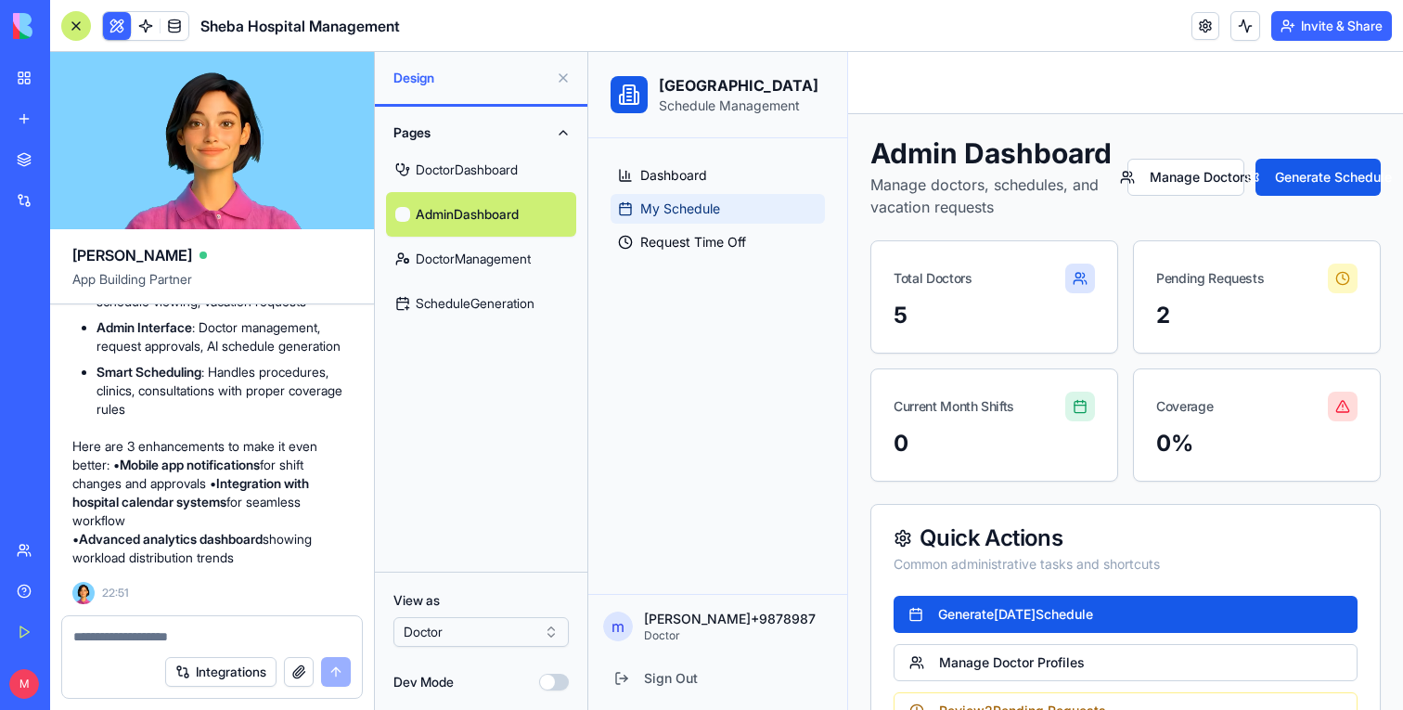
click at [666, 199] on link "My Schedule" at bounding box center [718, 209] width 214 height 30
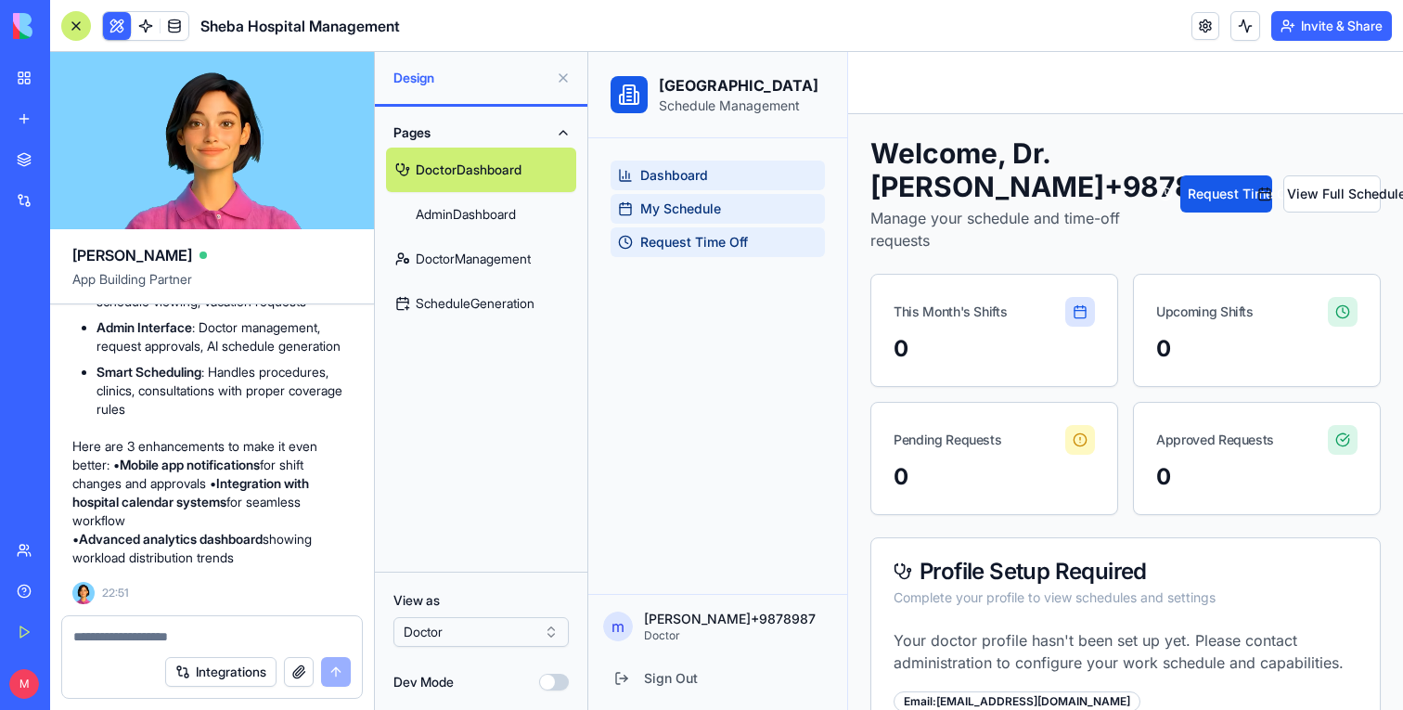
drag, startPoint x: 682, startPoint y: 229, endPoint x: 1171, endPoint y: 281, distance: 491.9
click at [682, 229] on link "Request Time Off" at bounding box center [718, 242] width 214 height 30
click at [473, 229] on link "AdminDashboard" at bounding box center [481, 214] width 190 height 45
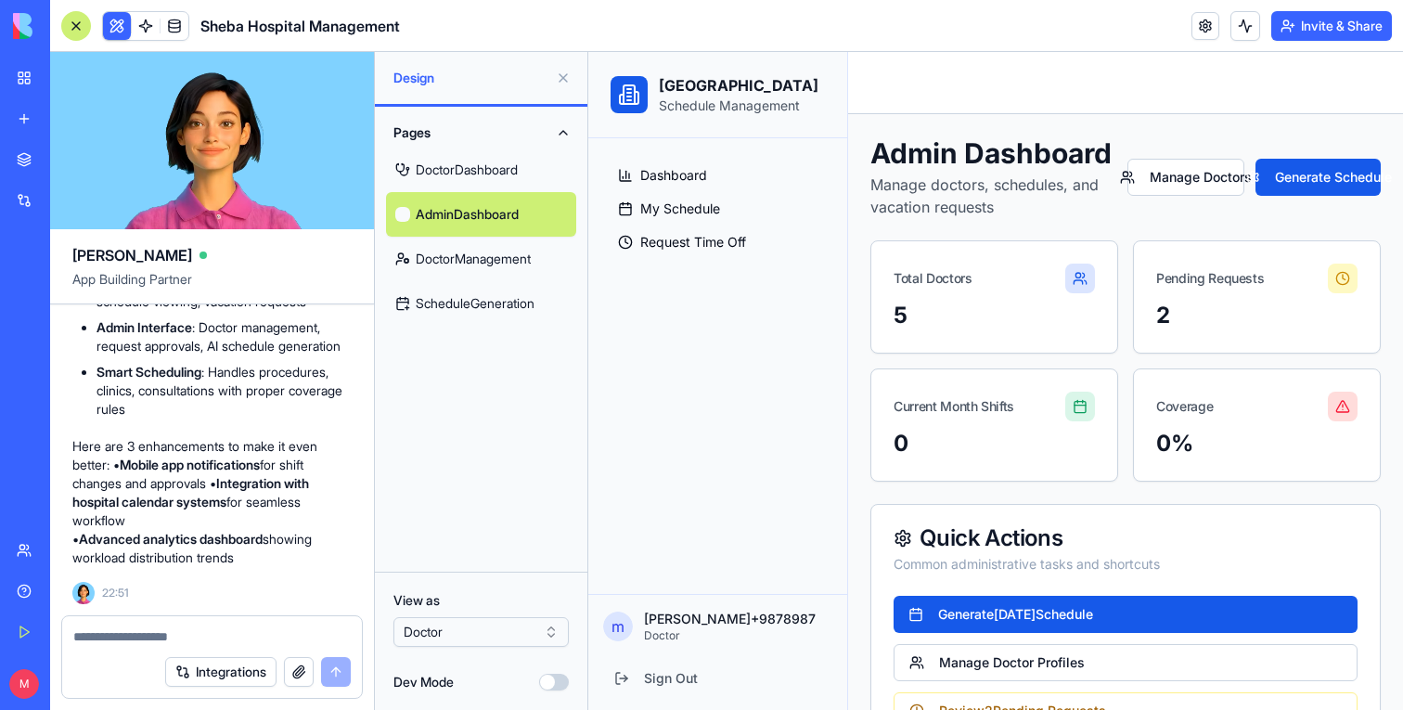
click at [475, 257] on link "DoctorManagement" at bounding box center [481, 259] width 190 height 45
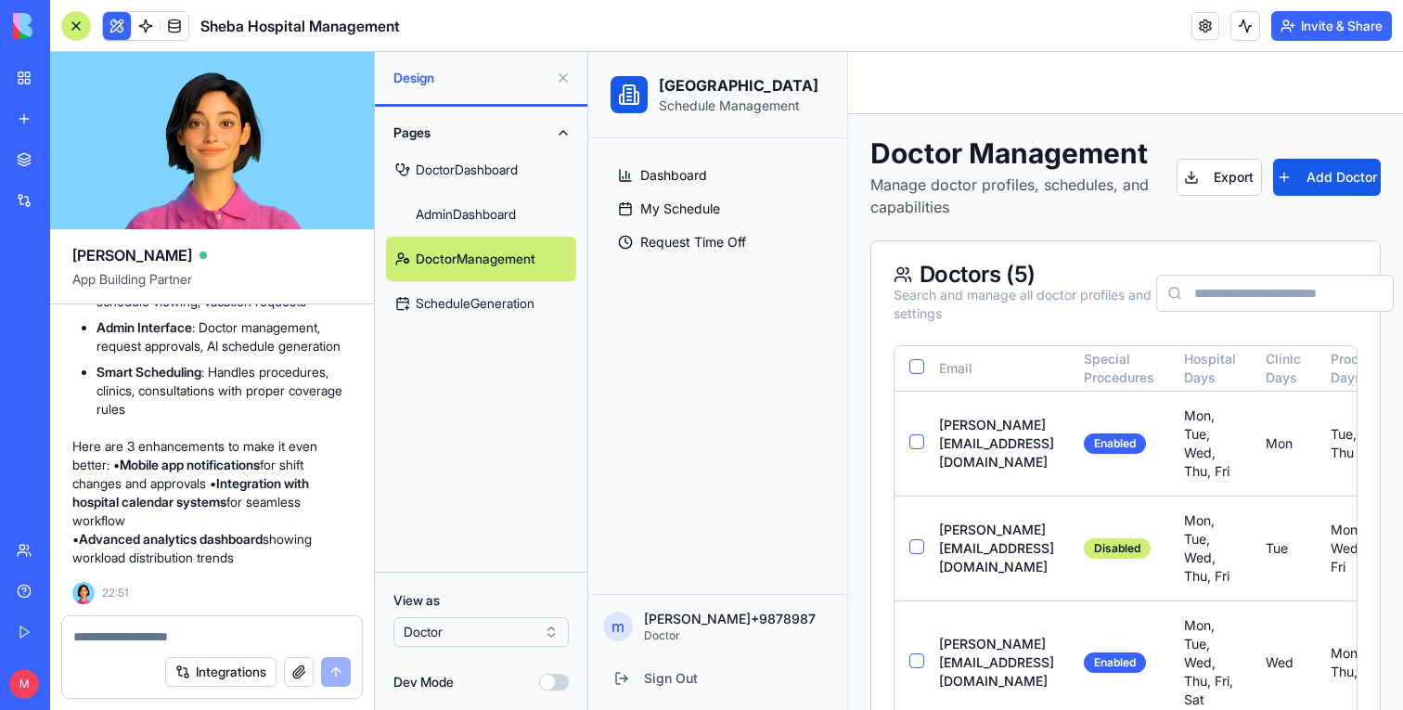
click at [627, 257] on div "Dashboard My Schedule Request Time Off" at bounding box center [717, 208] width 229 height 111
click at [646, 252] on link "Request Time Off" at bounding box center [718, 242] width 214 height 30
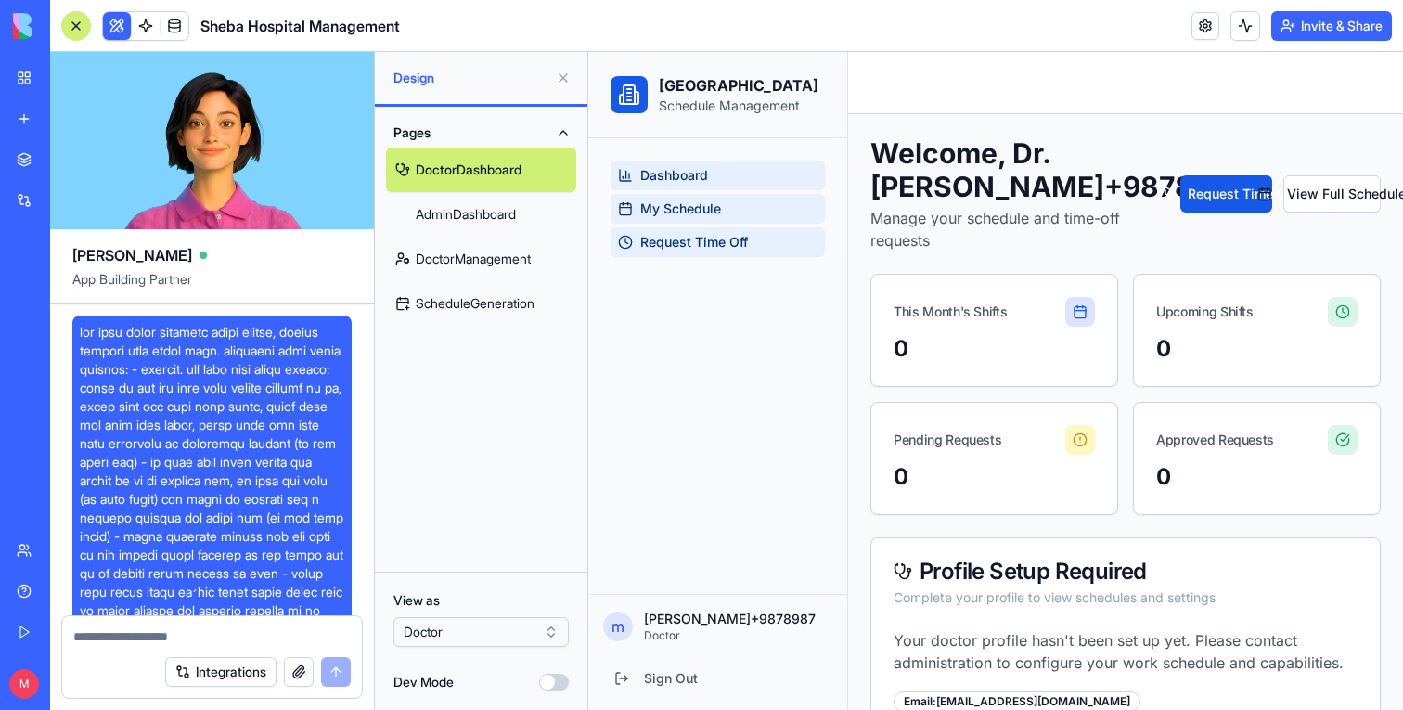
click at [259, 391] on span at bounding box center [212, 694] width 265 height 742
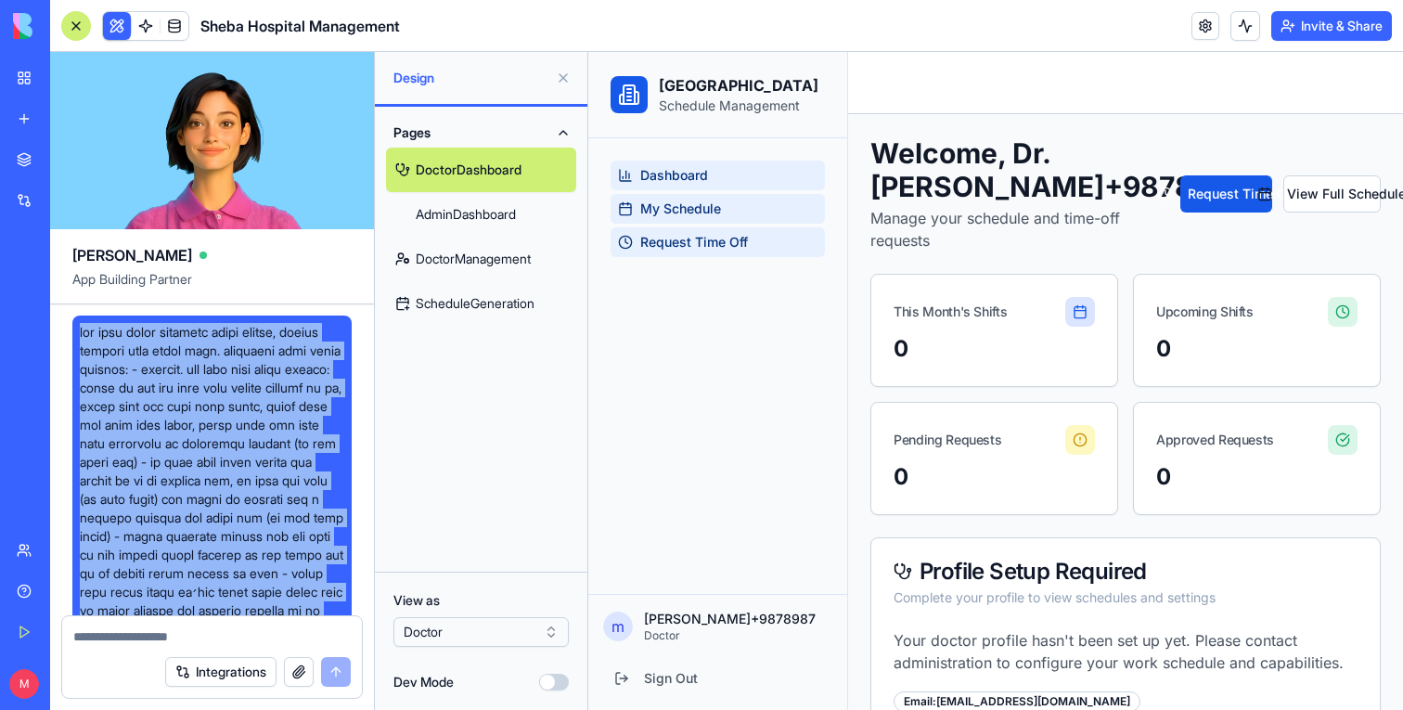
click at [259, 391] on span at bounding box center [212, 694] width 265 height 742
copy span "אני רוצה לבנות אפליקציה ניהול רופאים, חופשות ומשמרות לבית חולים שיבא. באפליקציה…"
click at [35, 115] on link "New app" at bounding box center [43, 118] width 74 height 37
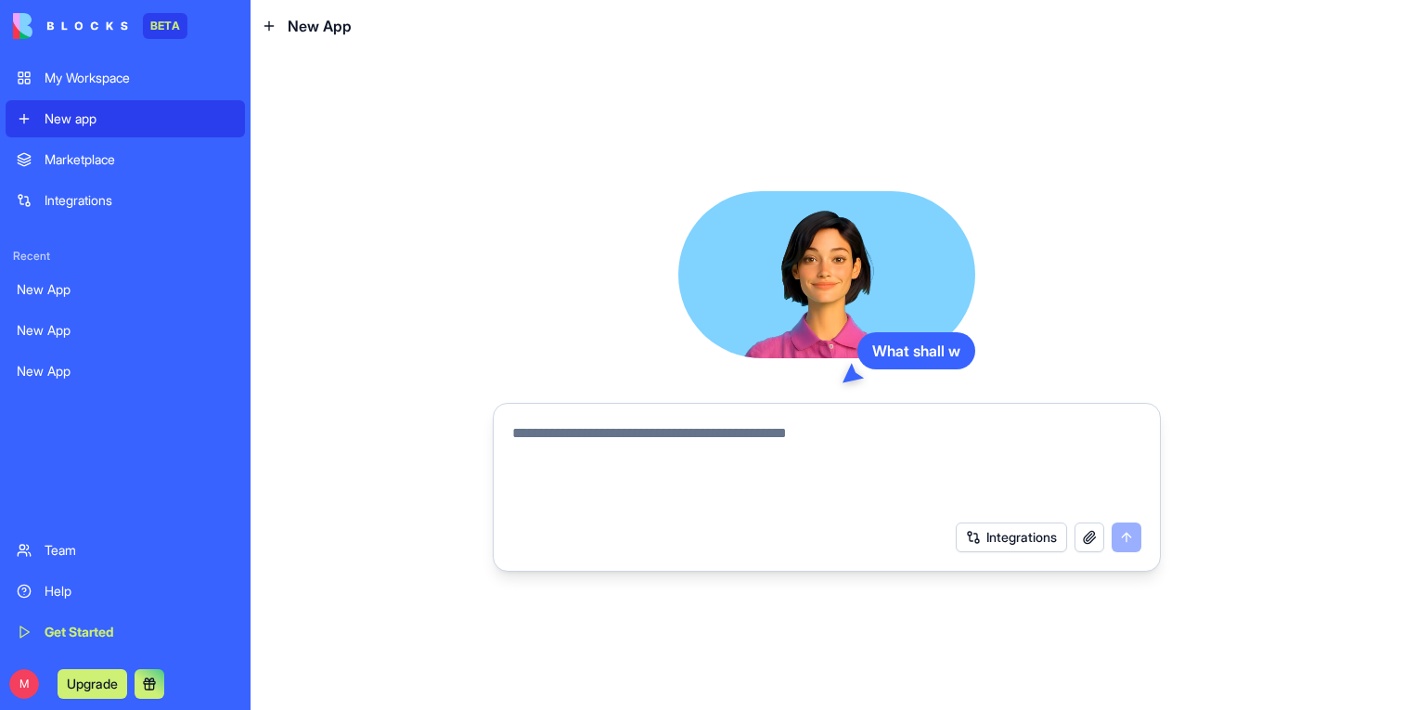
click at [730, 472] on textarea at bounding box center [826, 466] width 629 height 89
type textarea "**********"
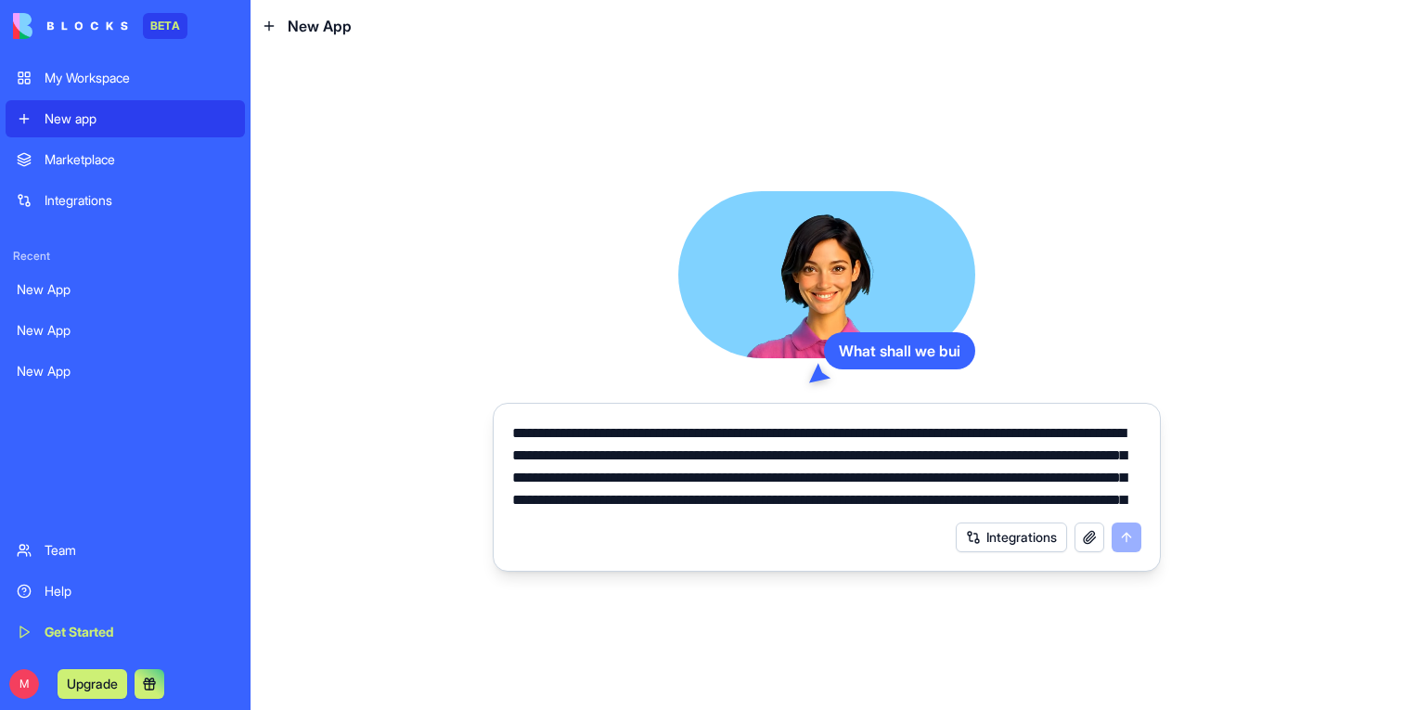
scroll to position [153, 0]
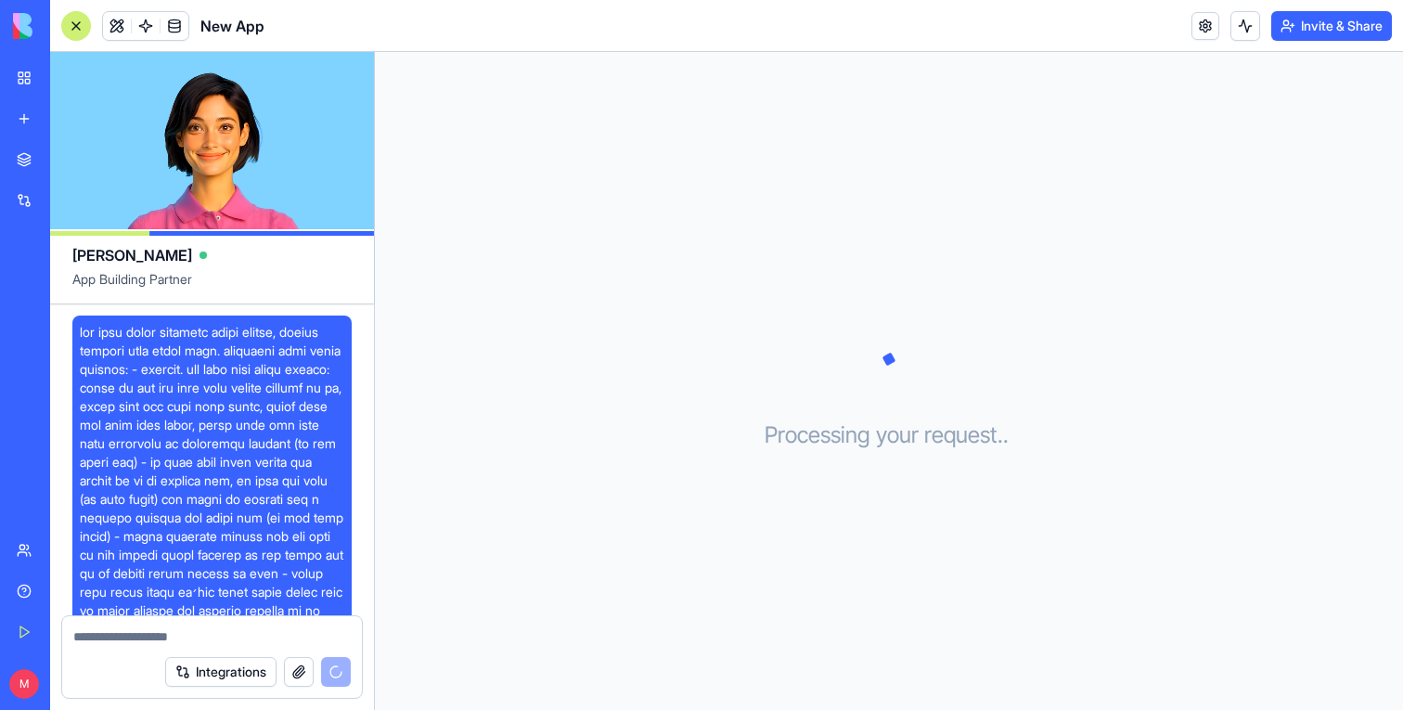
click at [270, 406] on span at bounding box center [212, 694] width 265 height 742
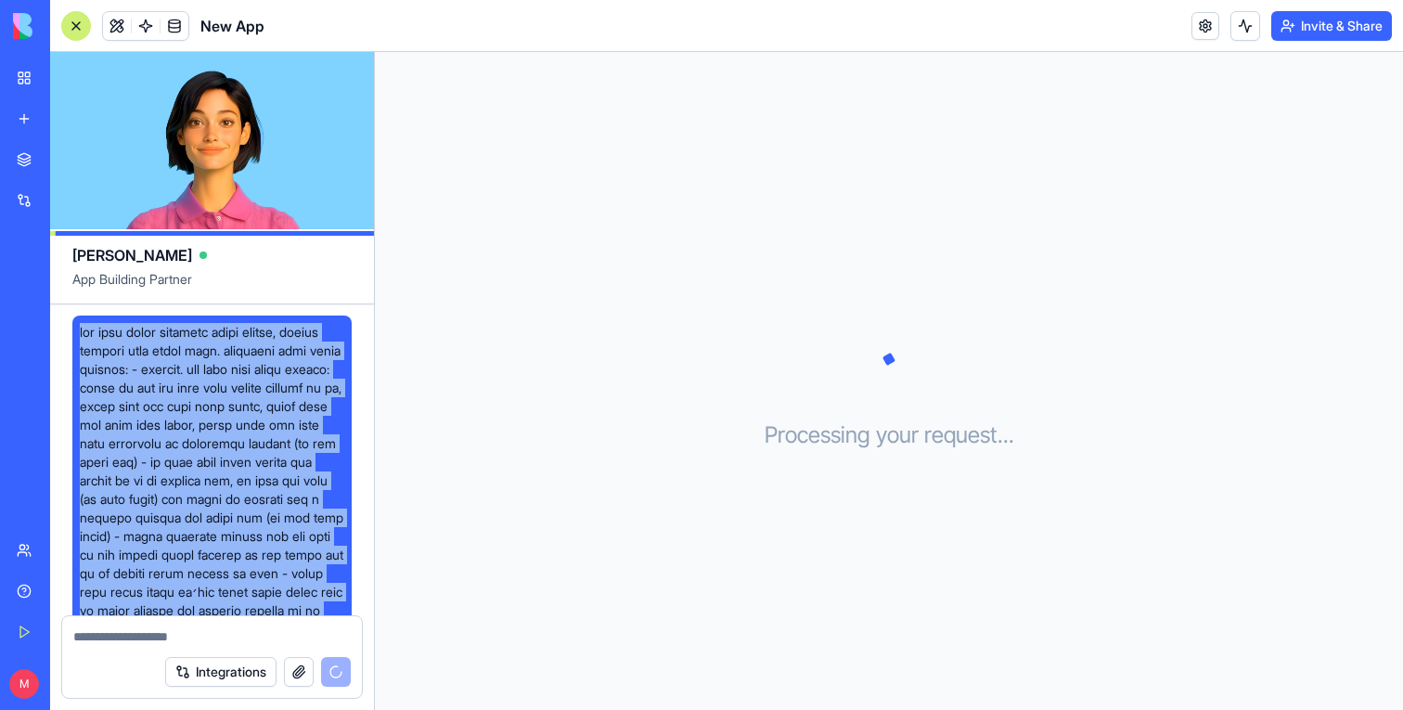
click at [270, 406] on span at bounding box center [212, 694] width 265 height 742
copy span "אני רוצה לבנות אפליקציה ניהול רופאים, חופשות ומשמרות לבית חולים שיבא. באפליקציה…"
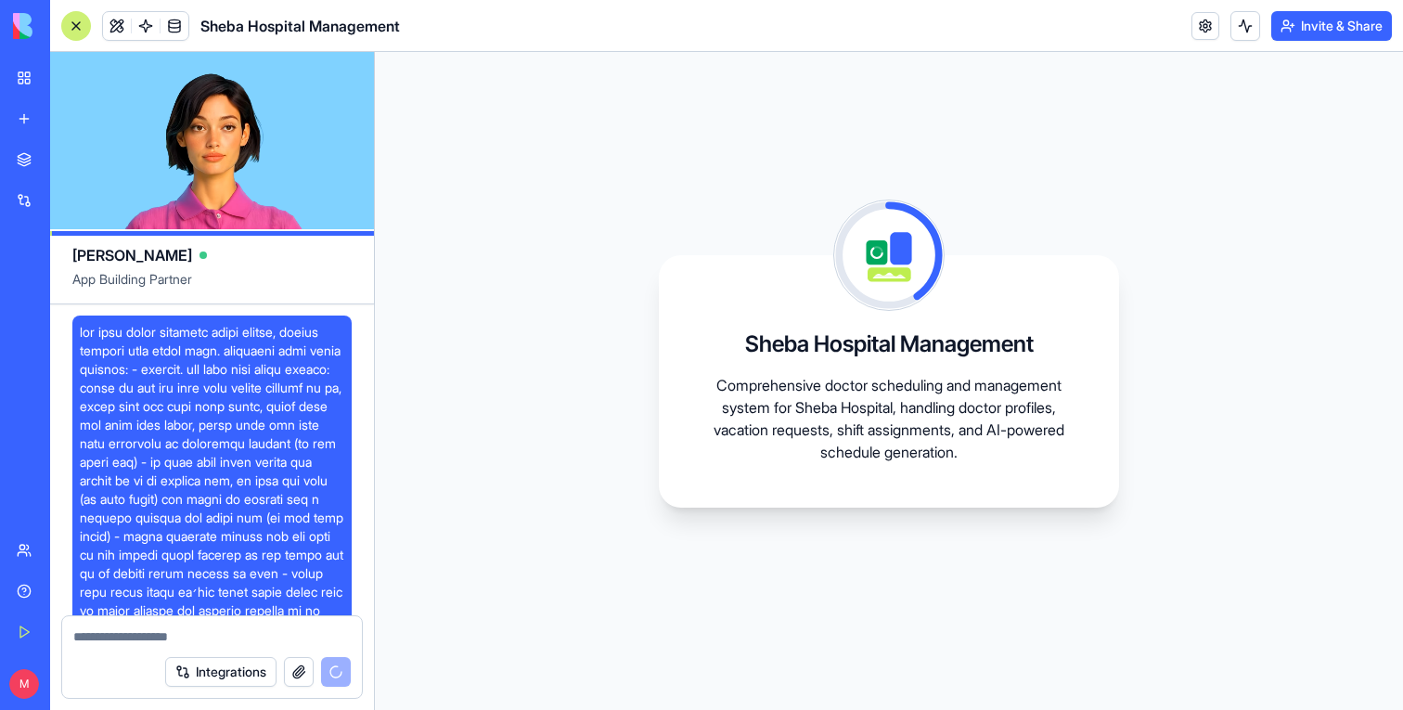
click at [223, 439] on span at bounding box center [212, 694] width 265 height 742
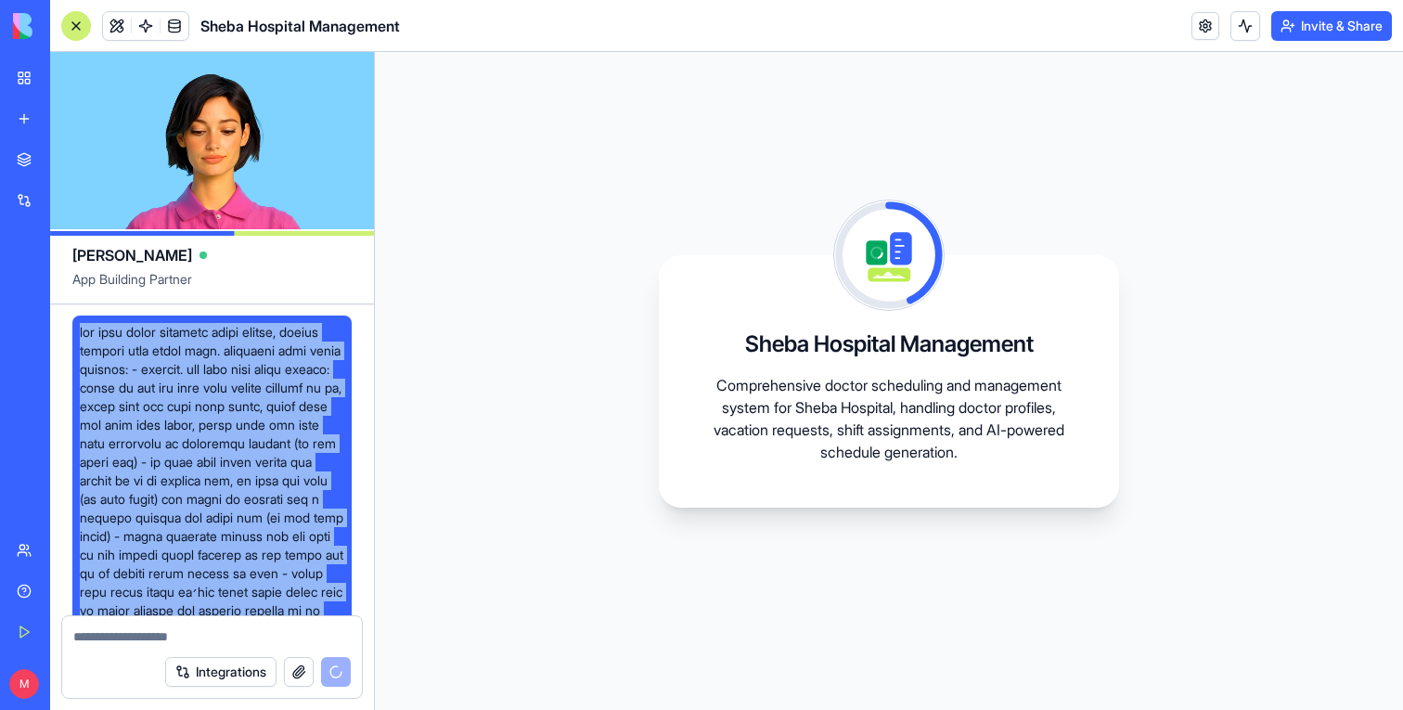
click at [223, 439] on span at bounding box center [212, 694] width 265 height 742
copy span "אני רוצה לבנות אפליקציה ניהול רופאים, חופשות ומשמרות לבית חולים שיבא. באפליקציה…"
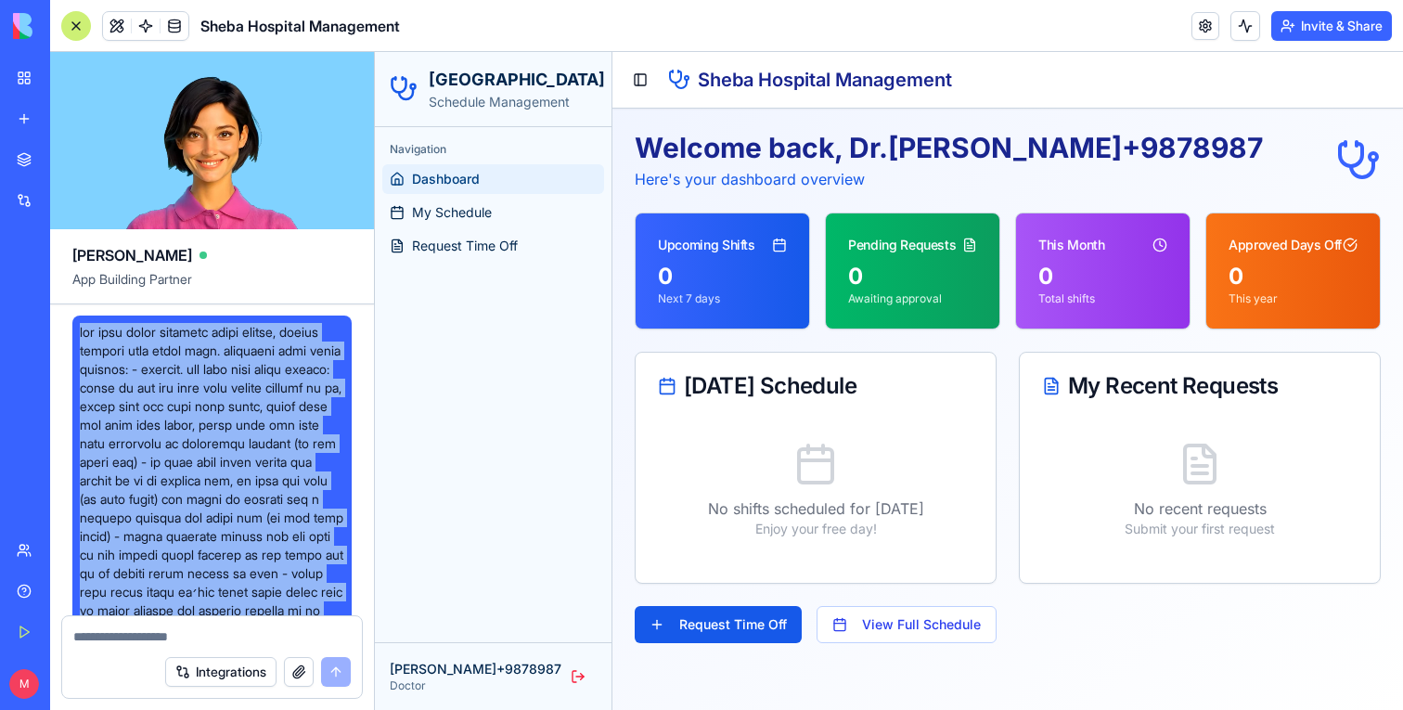
scroll to position [1568, 0]
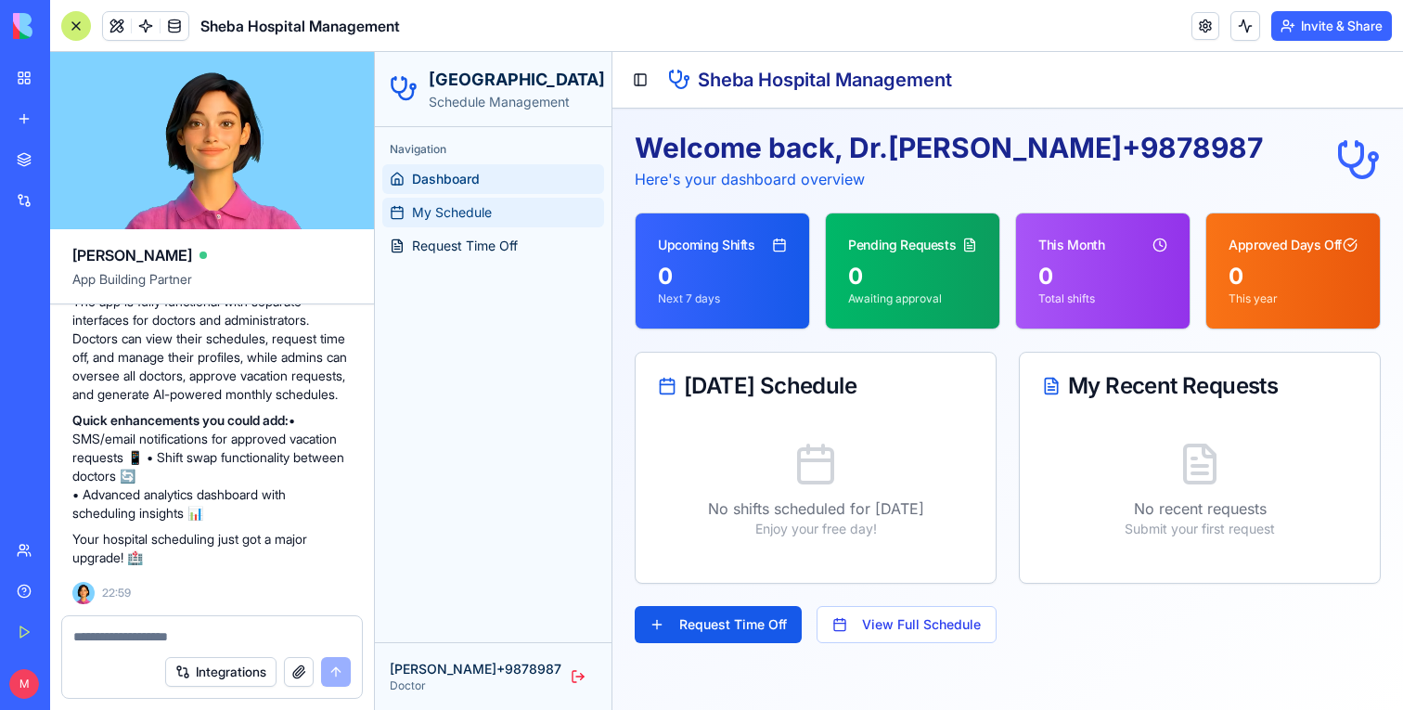
click at [469, 213] on span "My Schedule" at bounding box center [452, 212] width 80 height 19
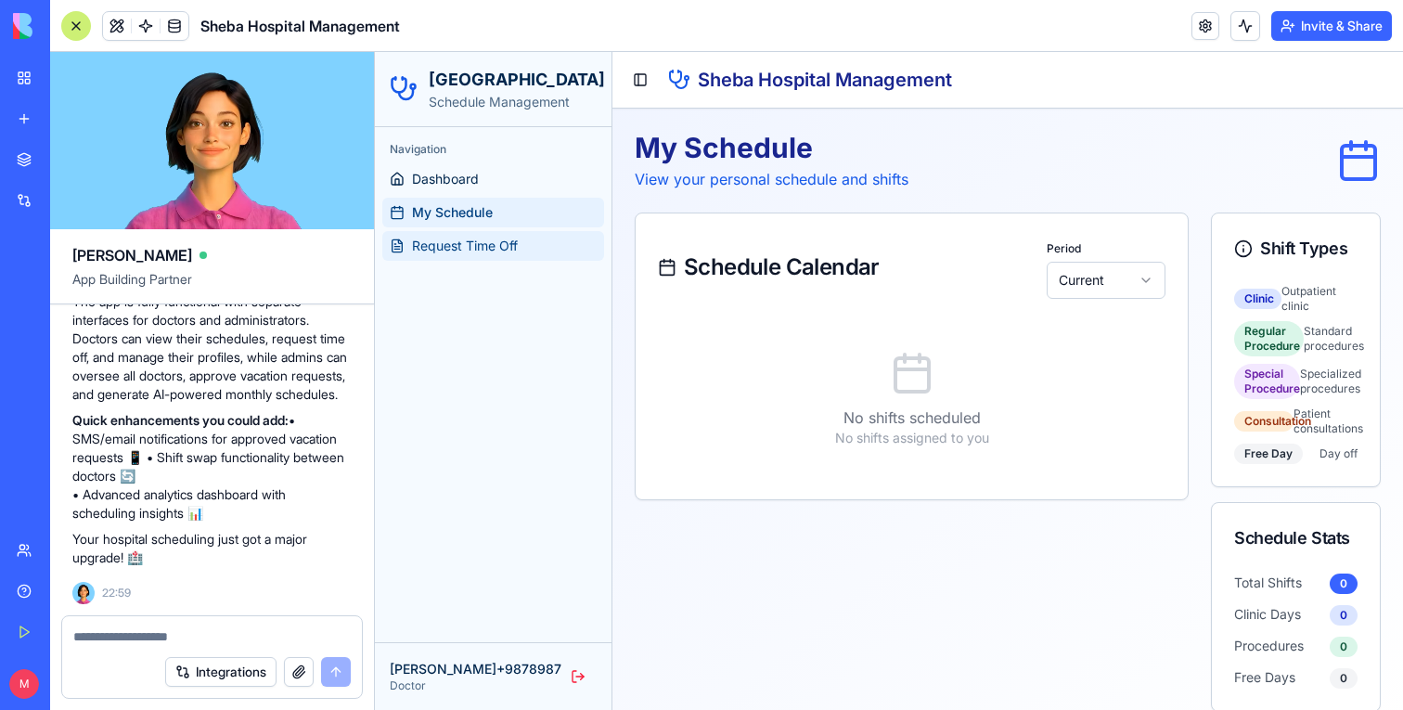
click at [474, 258] on link "Request Time Off" at bounding box center [493, 246] width 222 height 30
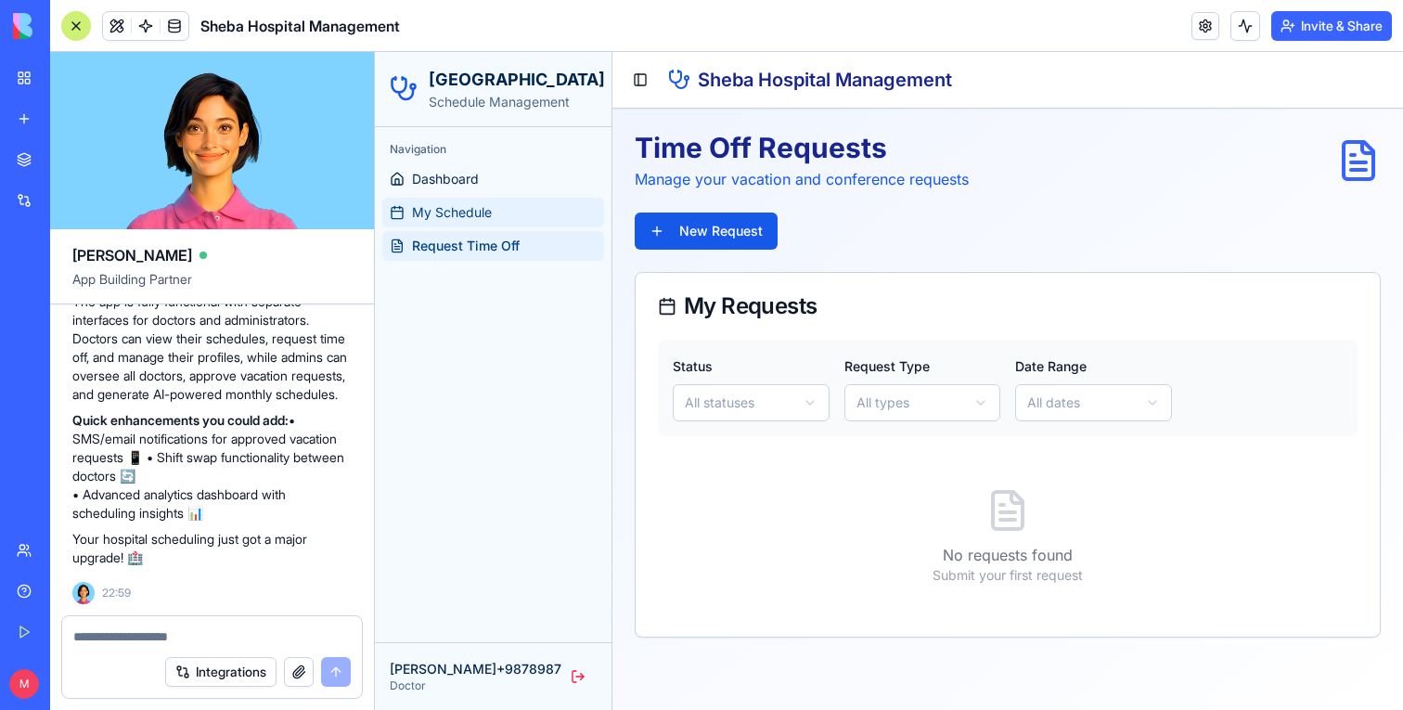
click at [478, 212] on span "My Schedule" at bounding box center [452, 212] width 80 height 19
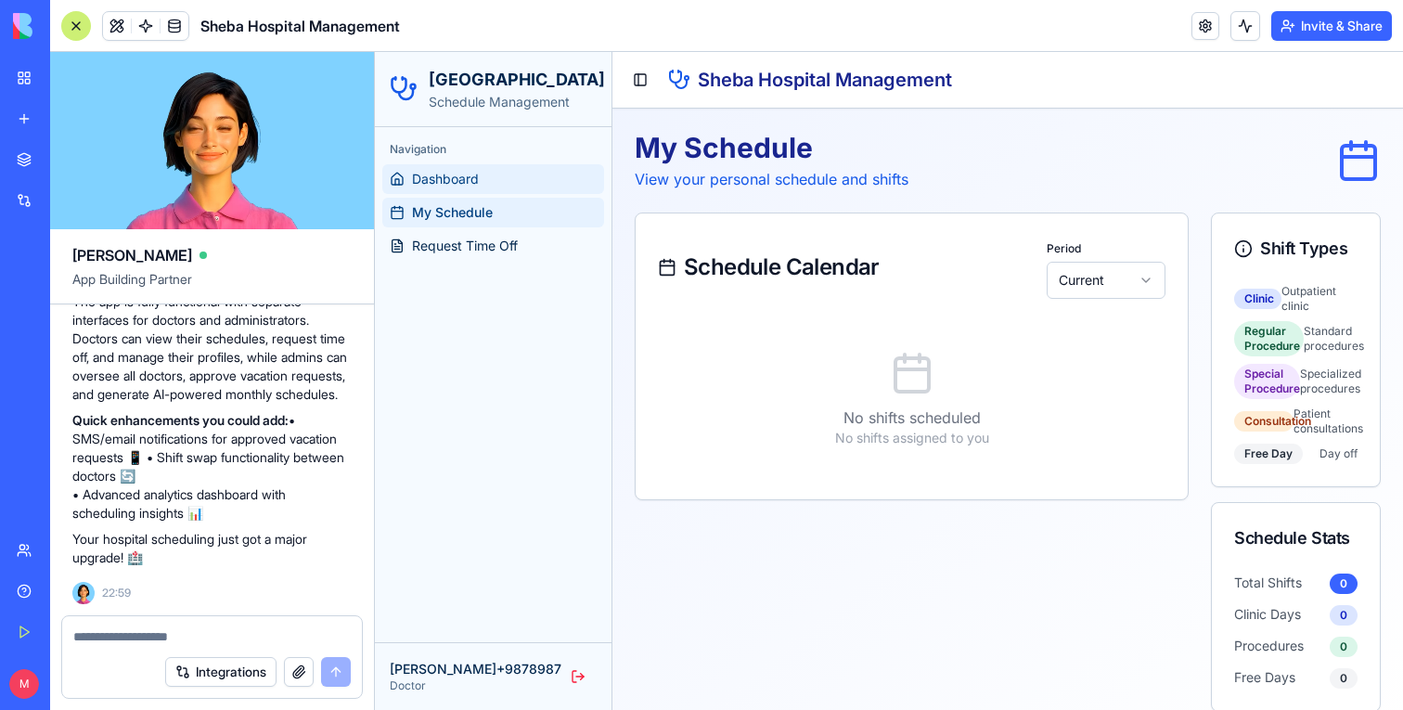
click at [465, 178] on span "Dashboard" at bounding box center [445, 179] width 67 height 19
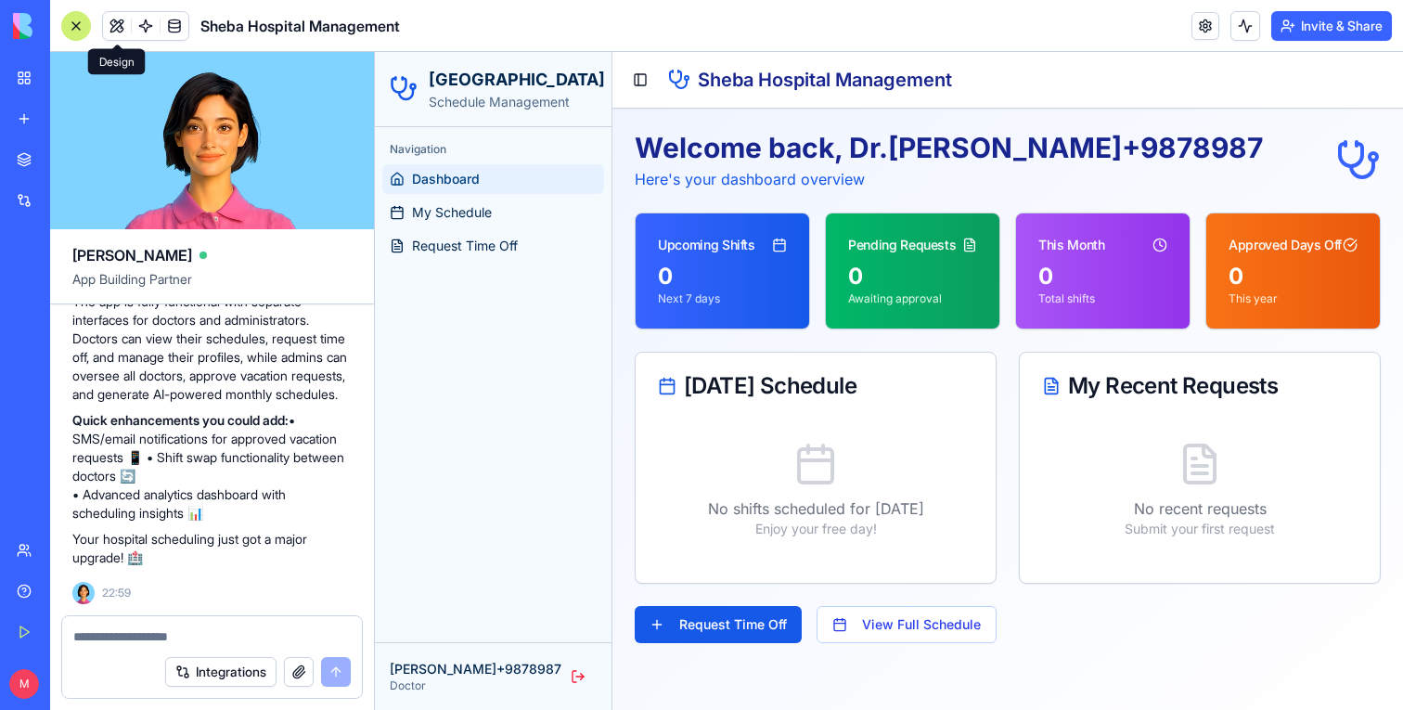
click at [107, 25] on span at bounding box center [117, 26] width 52 height 52
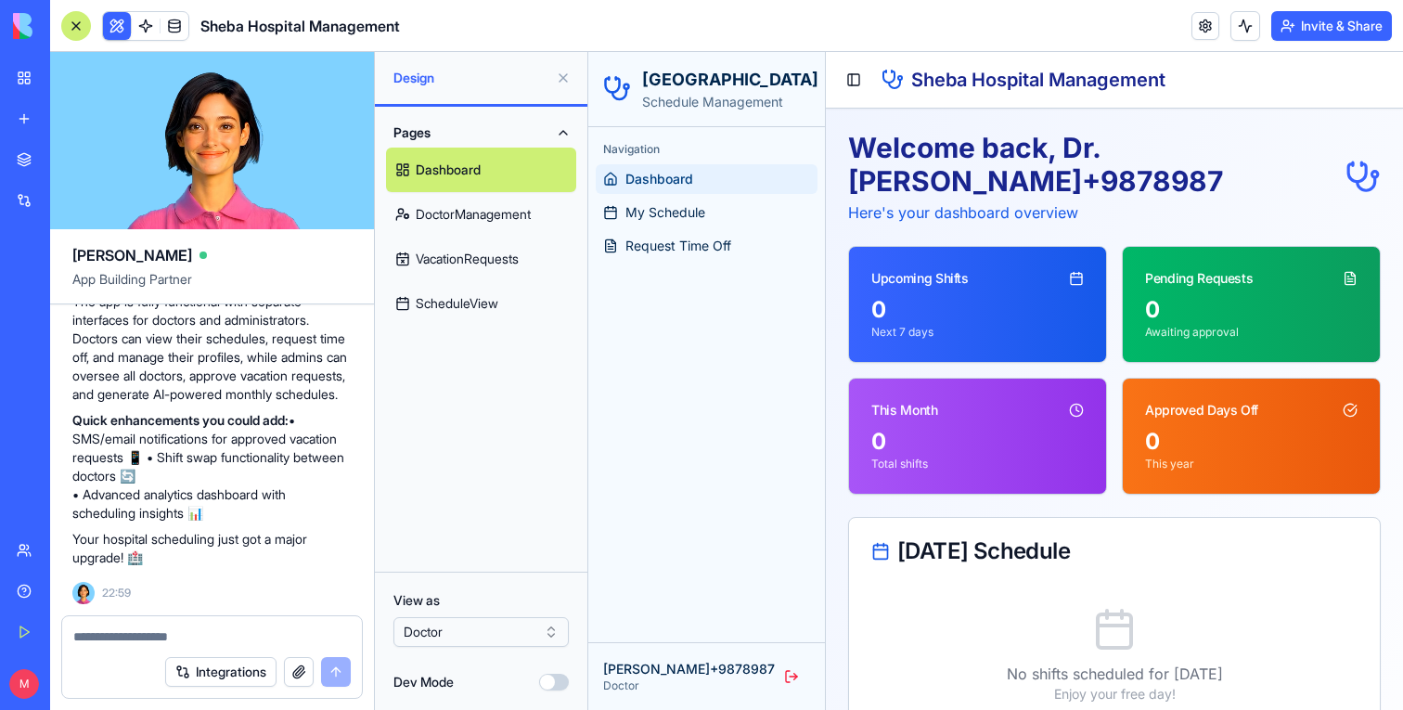
click at [471, 213] on link "DoctorManagement" at bounding box center [481, 214] width 190 height 45
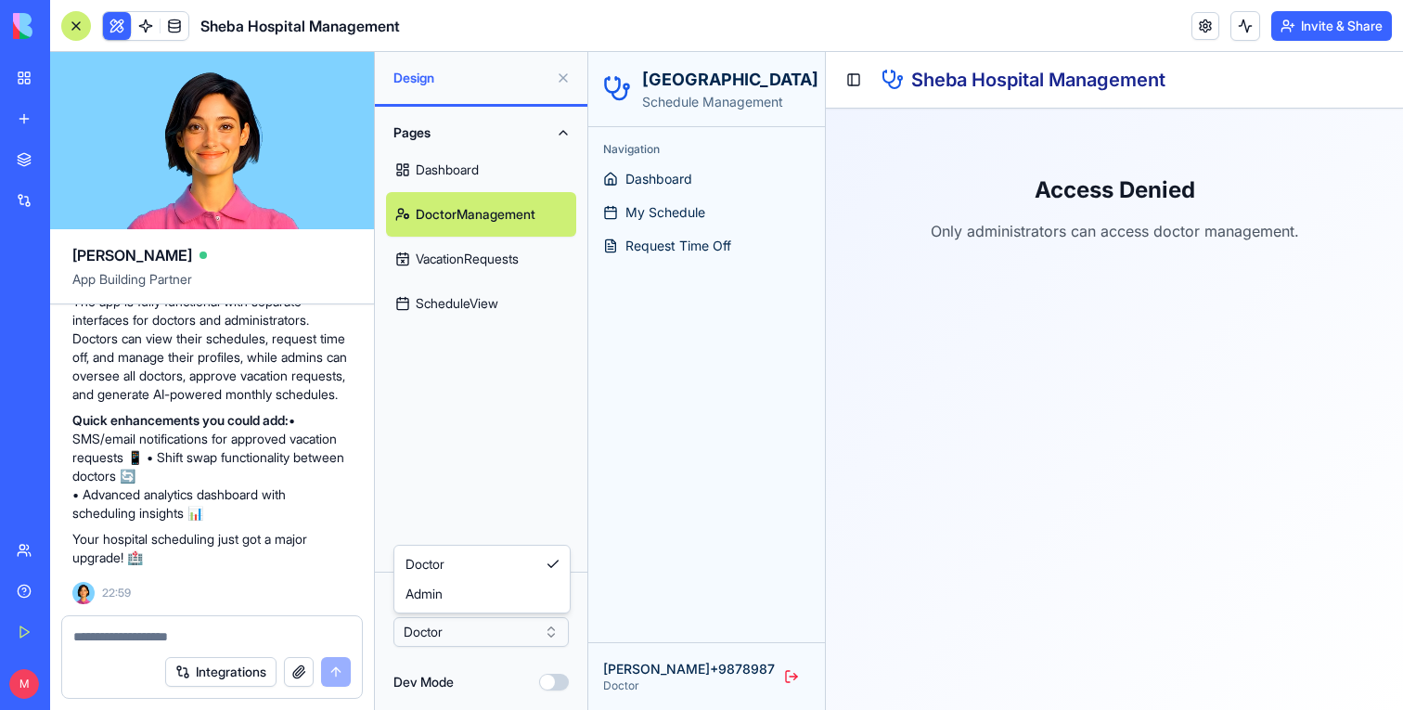
click at [484, 622] on html "BETA My Workspace New app Marketplace Integrations Recent New App Sheba Hospita…" at bounding box center [701, 355] width 1403 height 710
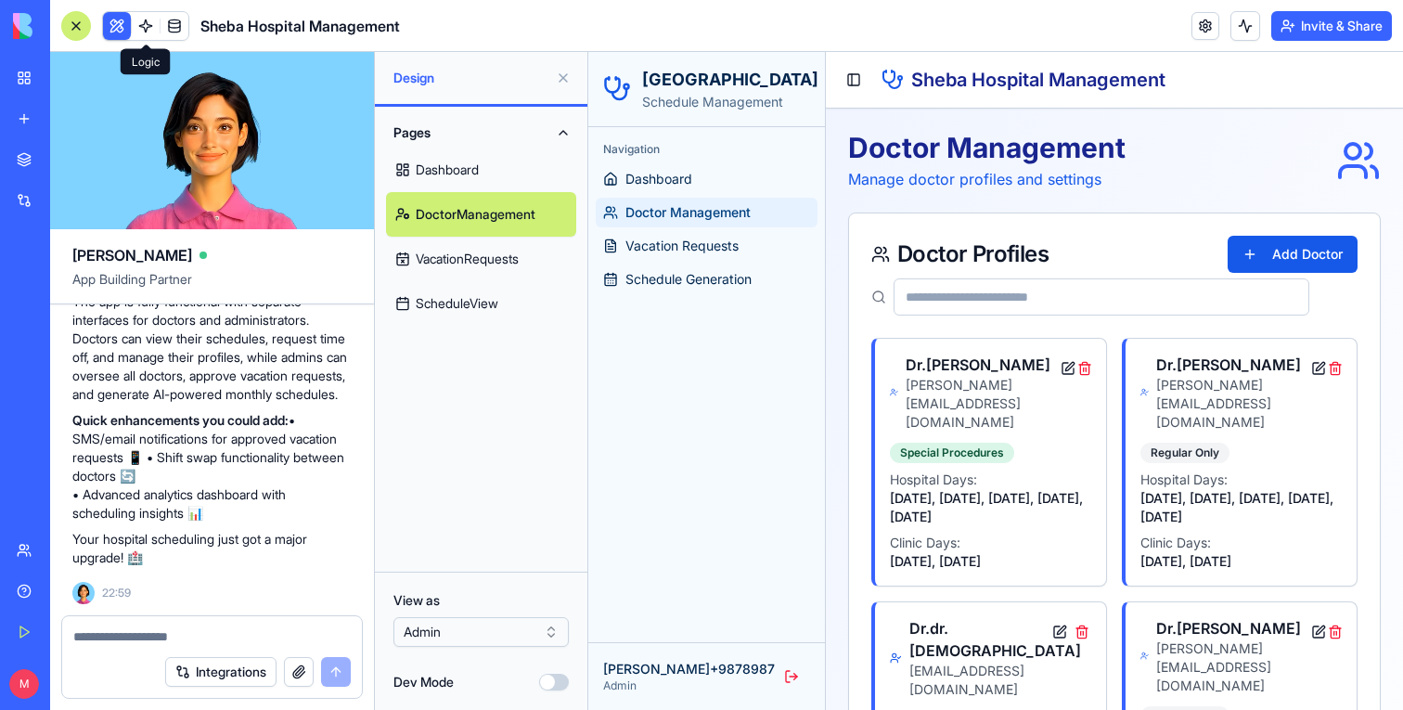
click at [120, 27] on span at bounding box center [146, 26] width 52 height 52
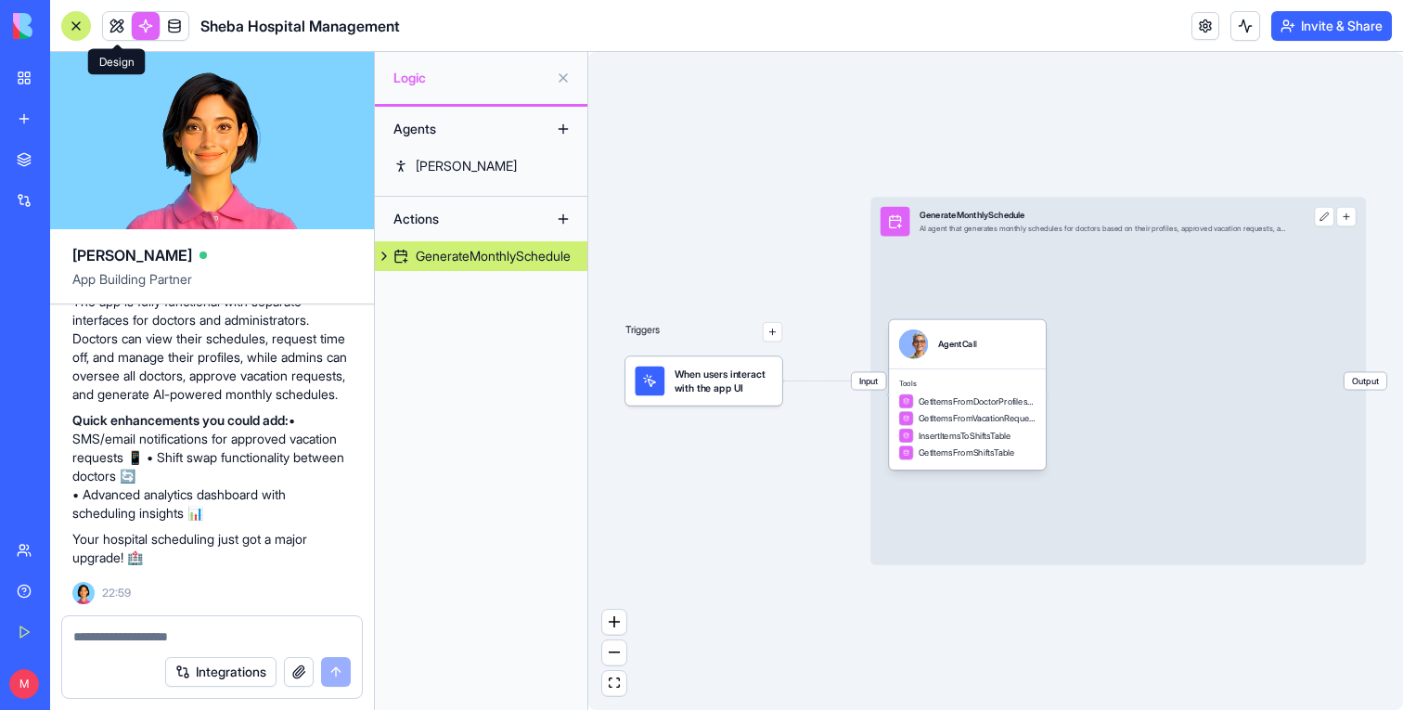
click at [122, 29] on link at bounding box center [117, 26] width 28 height 28
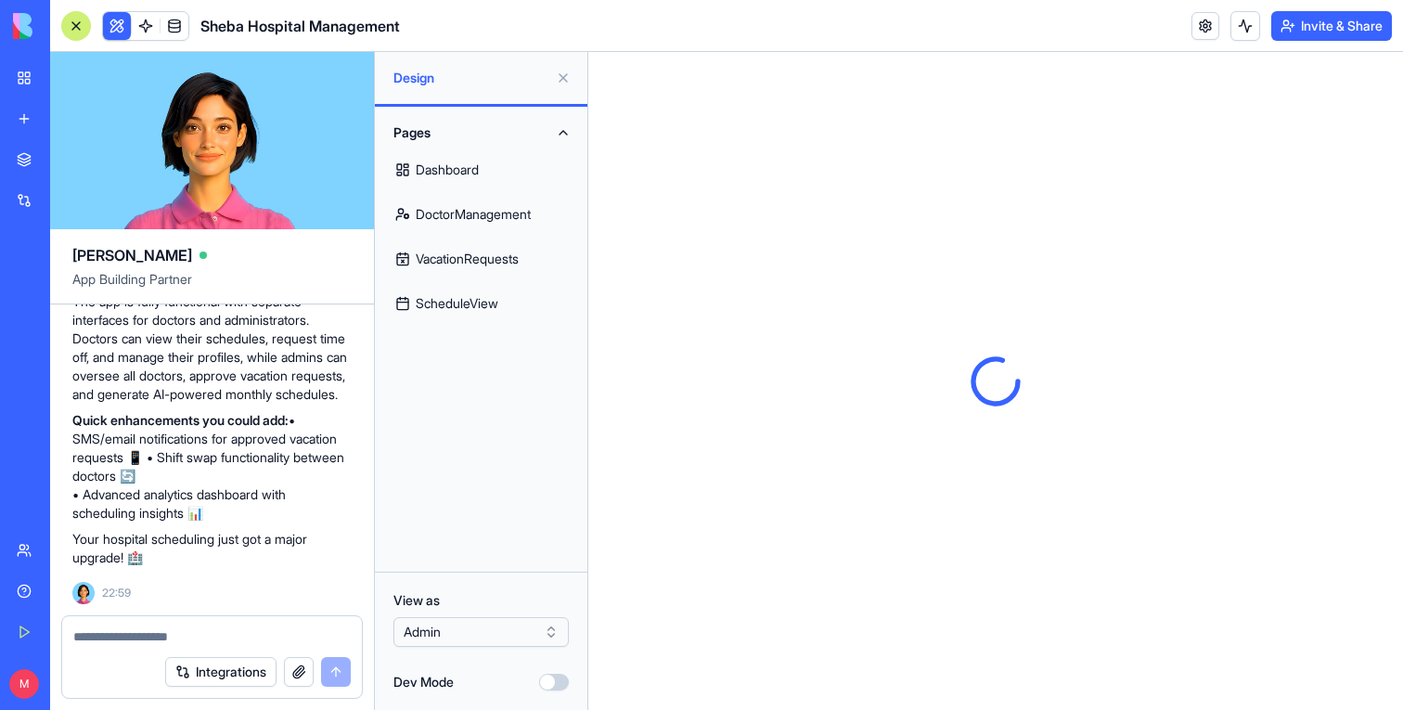
click at [563, 81] on button at bounding box center [564, 78] width 30 height 30
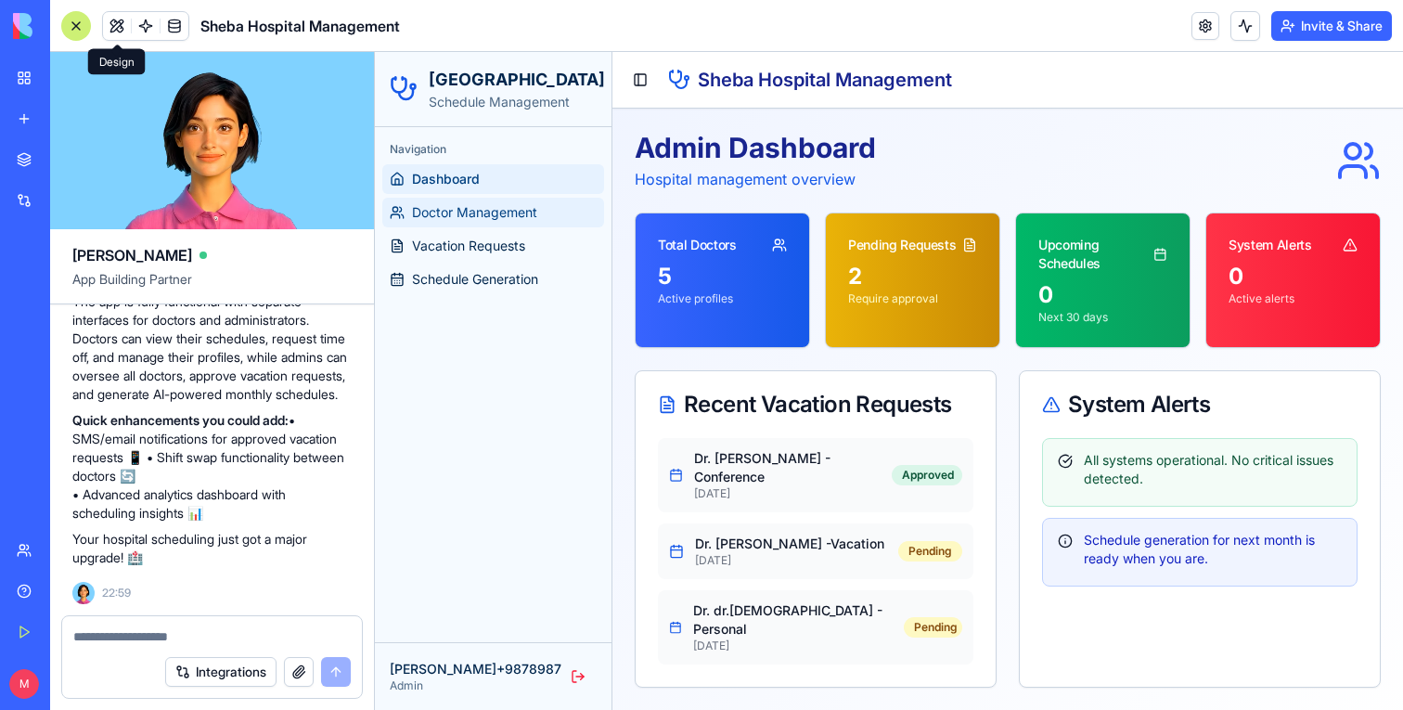
click at [503, 217] on span "Doctor Management" at bounding box center [474, 212] width 125 height 19
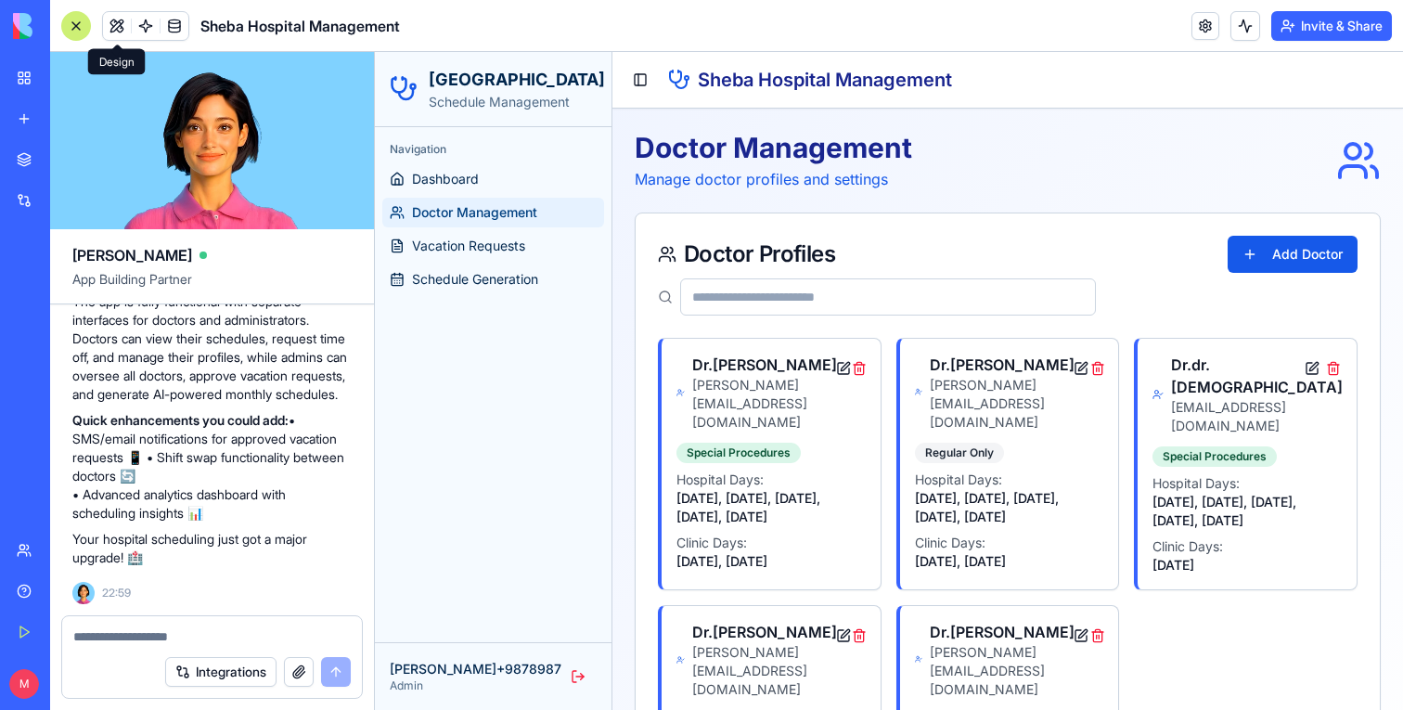
click at [1279, 278] on div at bounding box center [1008, 296] width 700 height 37
click at [1279, 244] on button "Add Doctor" at bounding box center [1293, 254] width 130 height 37
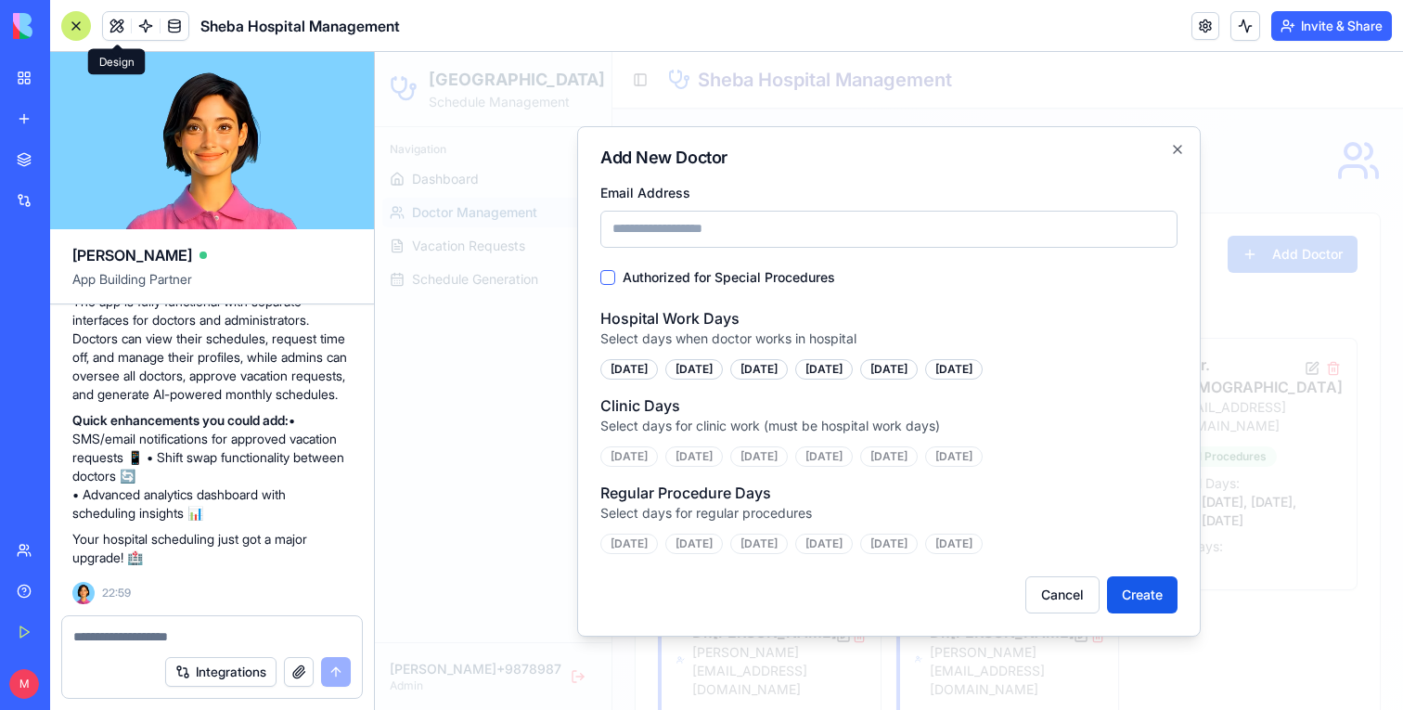
click at [612, 275] on button "Authorized for Special Procedures" at bounding box center [607, 277] width 15 height 15
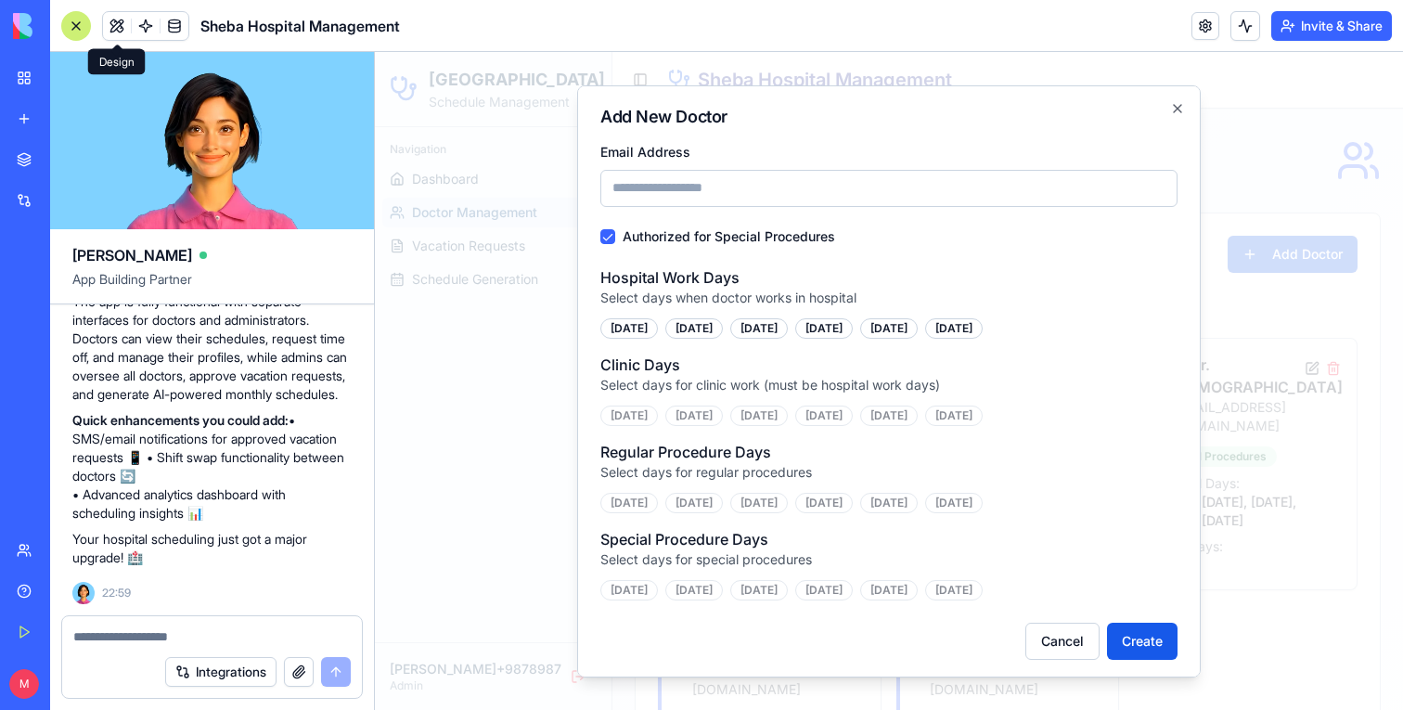
click at [610, 237] on button "Authorized for Special Procedures" at bounding box center [607, 235] width 15 height 15
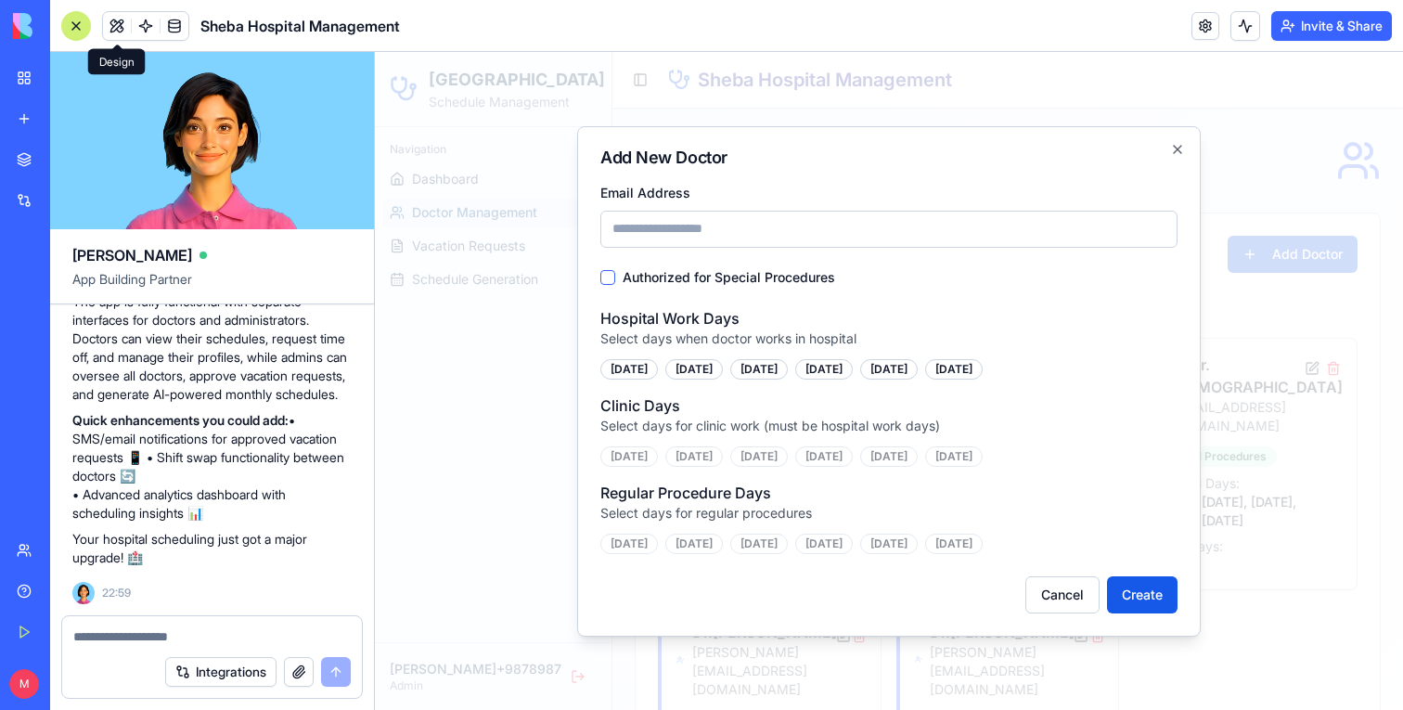
click at [644, 237] on input "Email Address" at bounding box center [888, 229] width 577 height 37
click at [722, 229] on input "Email Address" at bounding box center [888, 229] width 577 height 37
type input "*"
type input "**********"
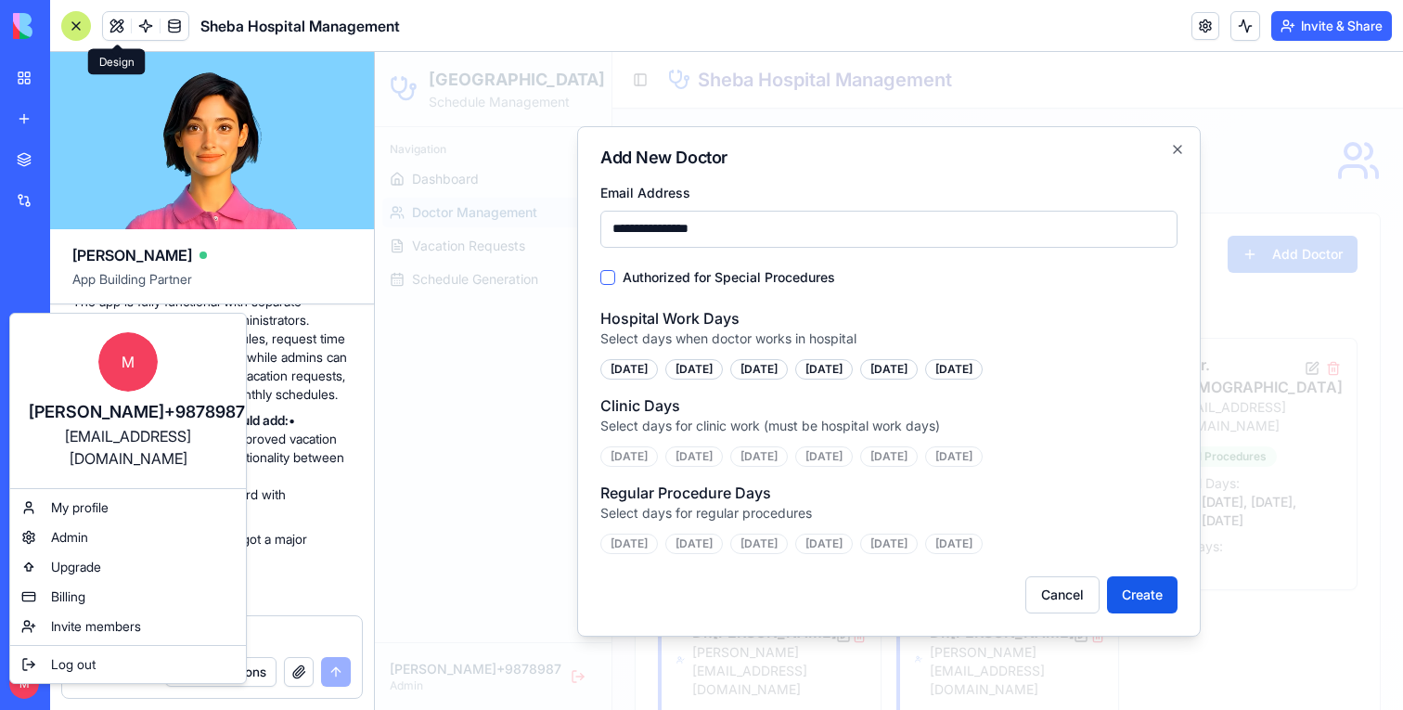
click at [20, 678] on html "BETA My Workspace New app Marketplace Integrations Recent New App Sheba Hospita…" at bounding box center [701, 355] width 1403 height 710
click at [140, 436] on div "[EMAIL_ADDRESS][DOMAIN_NAME]" at bounding box center [128, 447] width 199 height 45
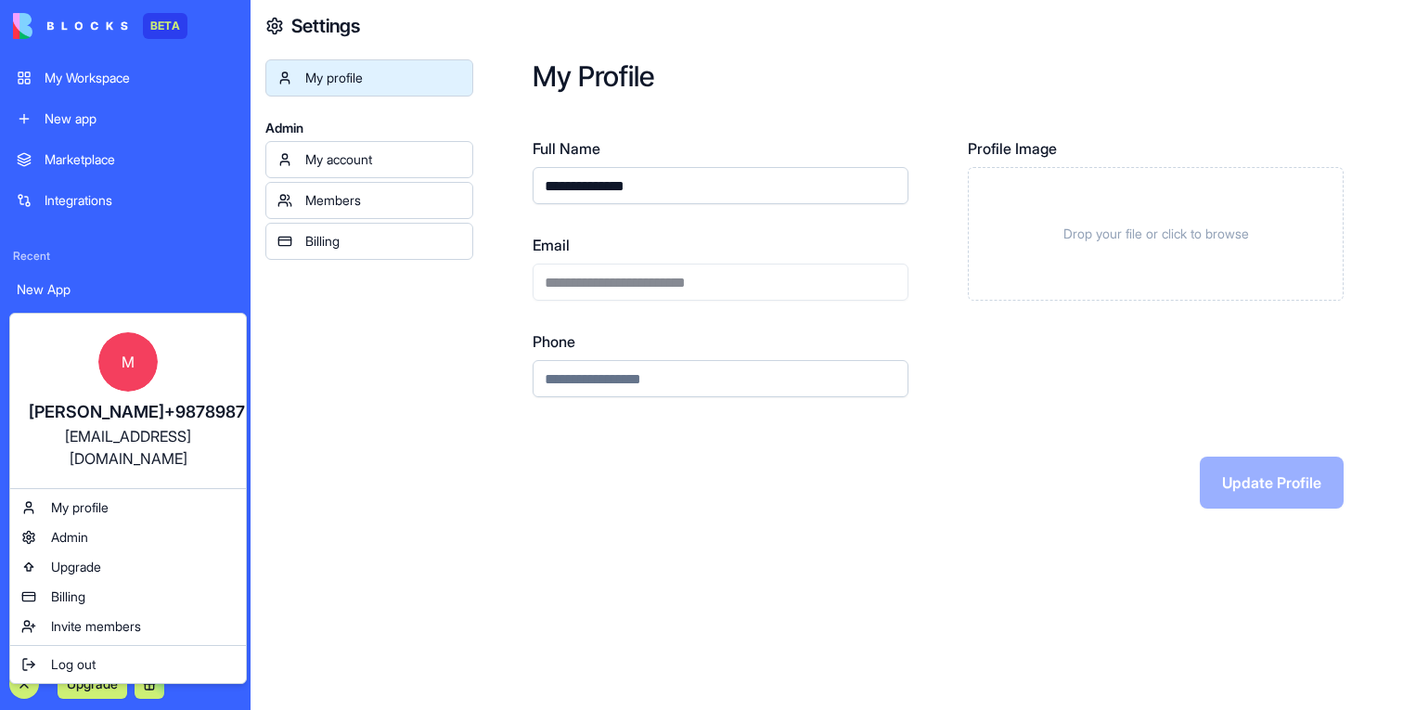
click at [624, 187] on html "**********" at bounding box center [701, 355] width 1403 height 710
click at [624, 187] on input "**********" at bounding box center [721, 185] width 376 height 37
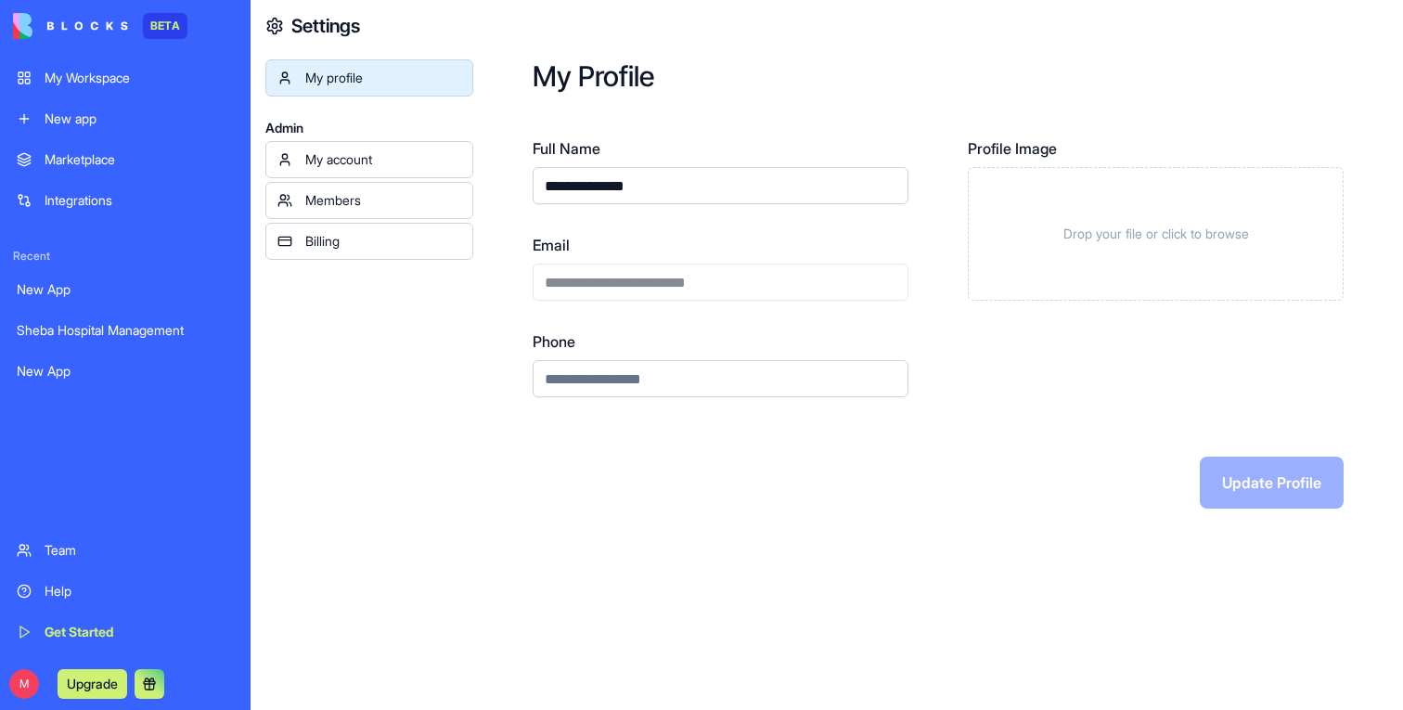
click at [624, 187] on input "**********" at bounding box center [721, 185] width 376 height 37
click at [624, 313] on div "**********" at bounding box center [721, 267] width 376 height 260
click at [637, 287] on div "**********" at bounding box center [721, 267] width 376 height 67
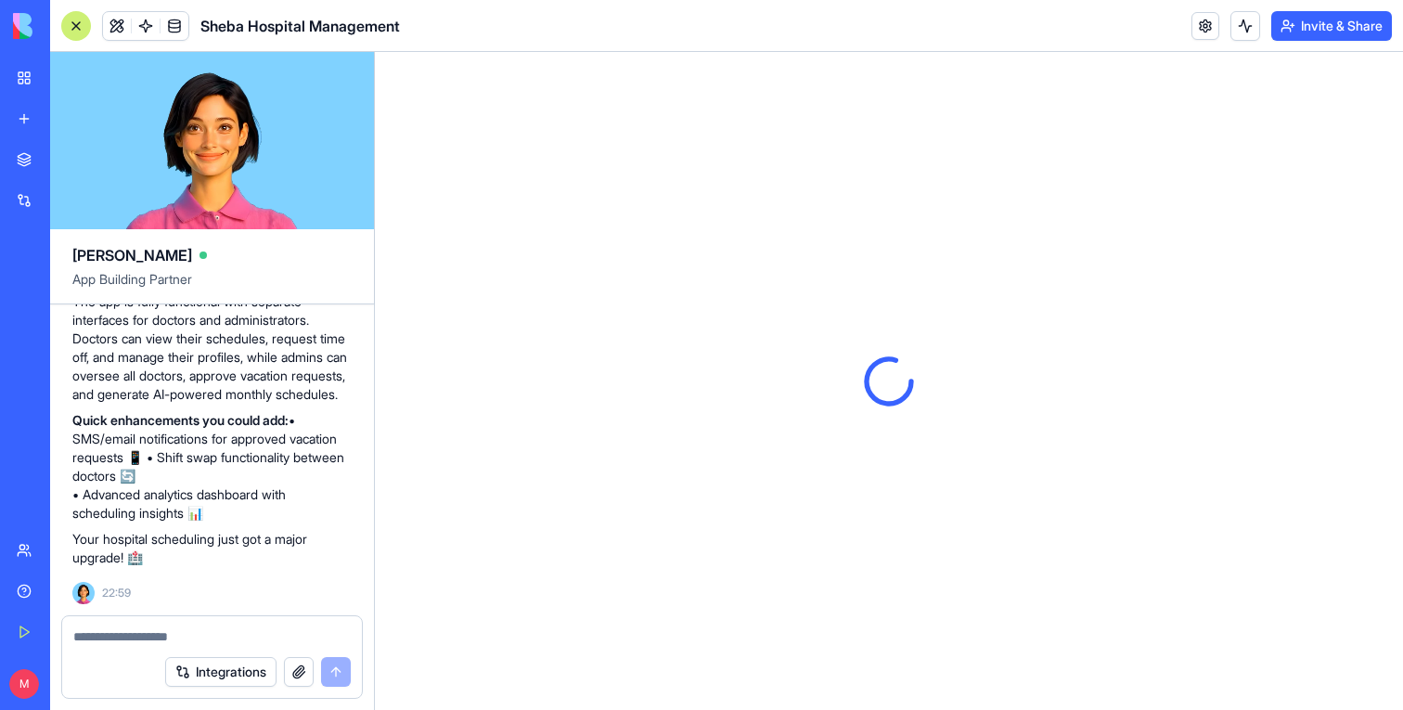
click at [61, 26] on div at bounding box center [76, 26] width 30 height 30
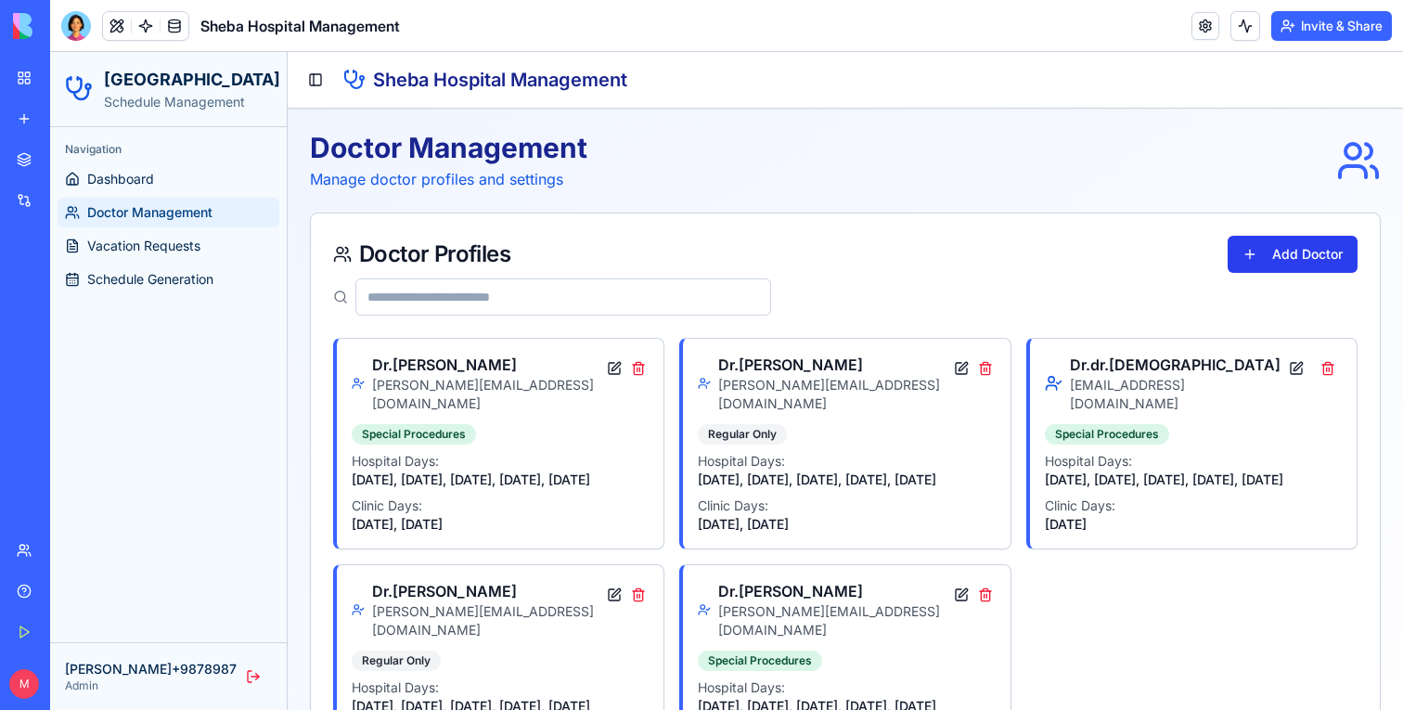
click at [1244, 248] on button "Add Doctor" at bounding box center [1293, 254] width 130 height 37
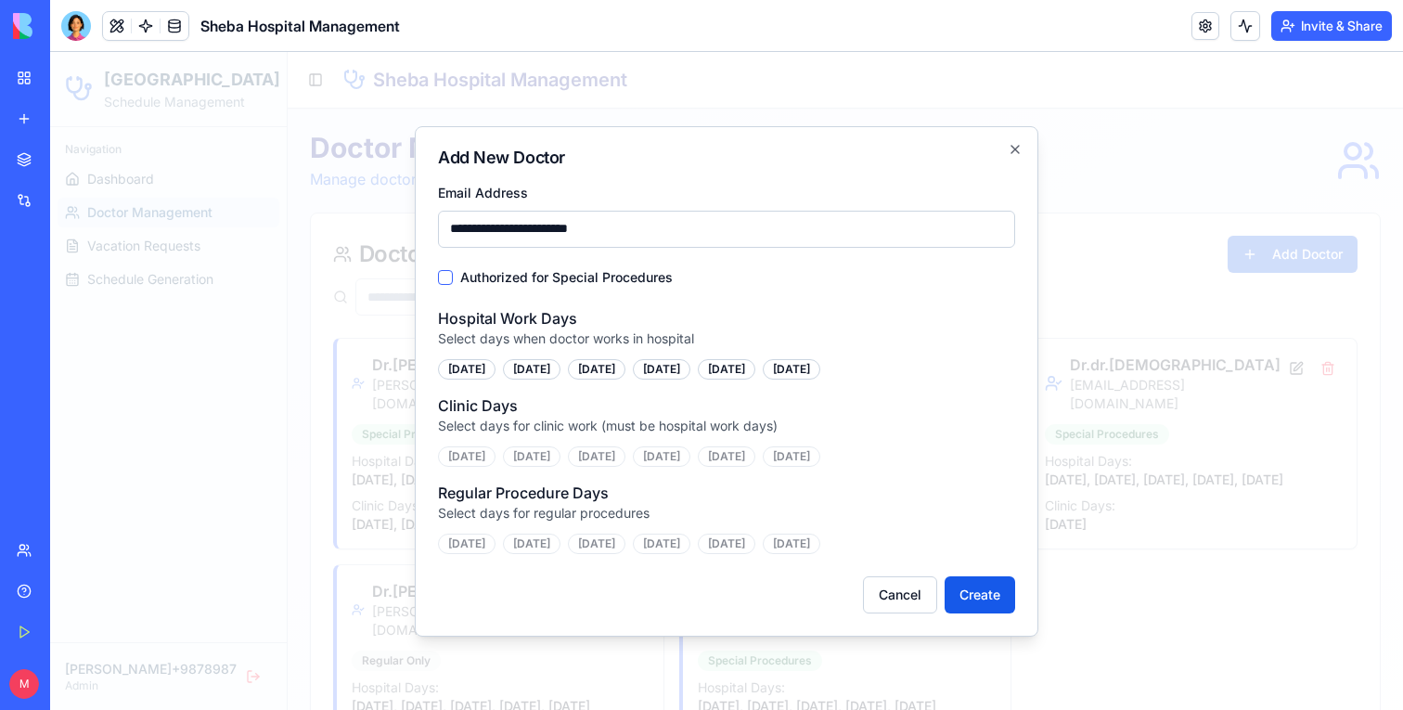
type input "**********"
click at [687, 309] on div "Hospital Work Days Select days when doctor works in hospital Sunday Monday Tues…" at bounding box center [726, 343] width 577 height 72
click at [472, 369] on div "[DATE]" at bounding box center [467, 369] width 58 height 20
click at [558, 369] on div "[DATE]" at bounding box center [532, 369] width 58 height 20
click at [612, 369] on div "[DATE]" at bounding box center [597, 369] width 58 height 20
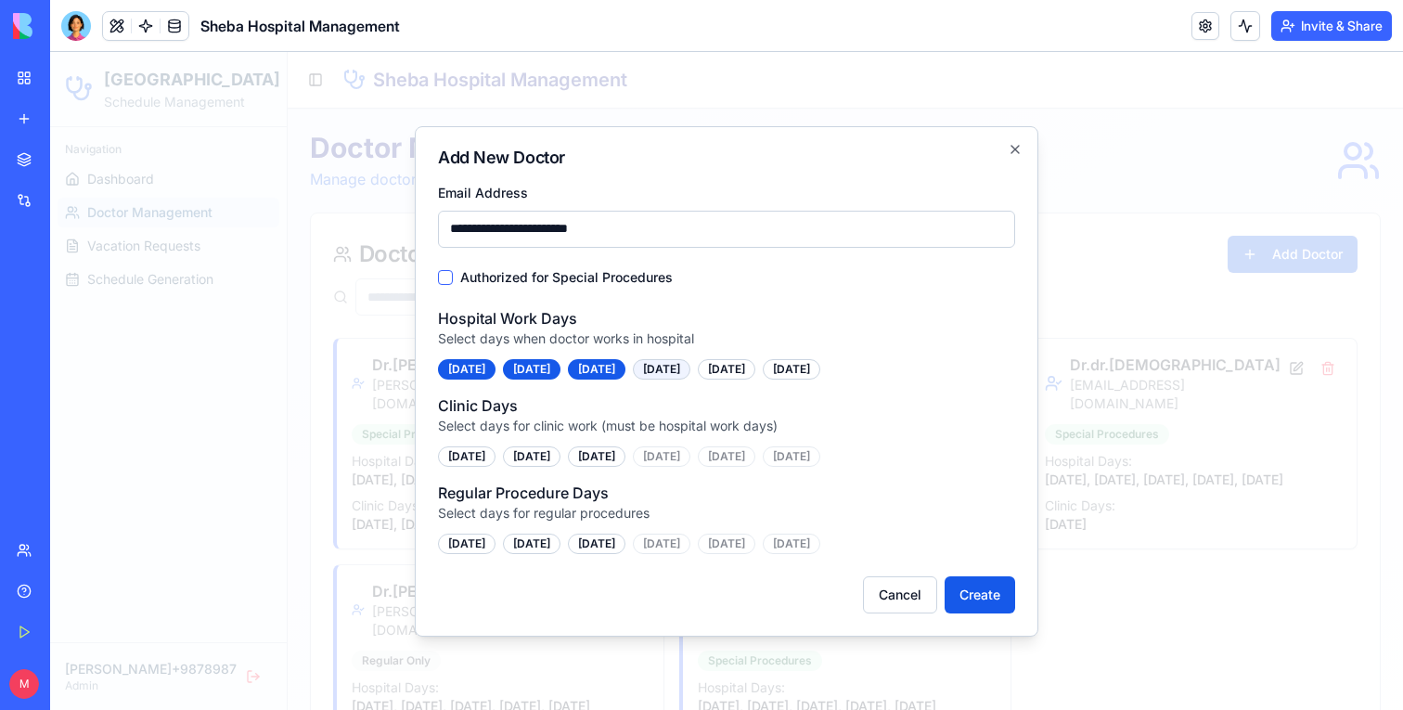
click at [691, 369] on div "[DATE]" at bounding box center [662, 369] width 58 height 20
click at [755, 369] on div "[DATE]" at bounding box center [727, 369] width 58 height 20
click at [820, 369] on div "[DATE]" at bounding box center [792, 369] width 58 height 20
click at [484, 460] on div "[DATE]" at bounding box center [467, 456] width 58 height 20
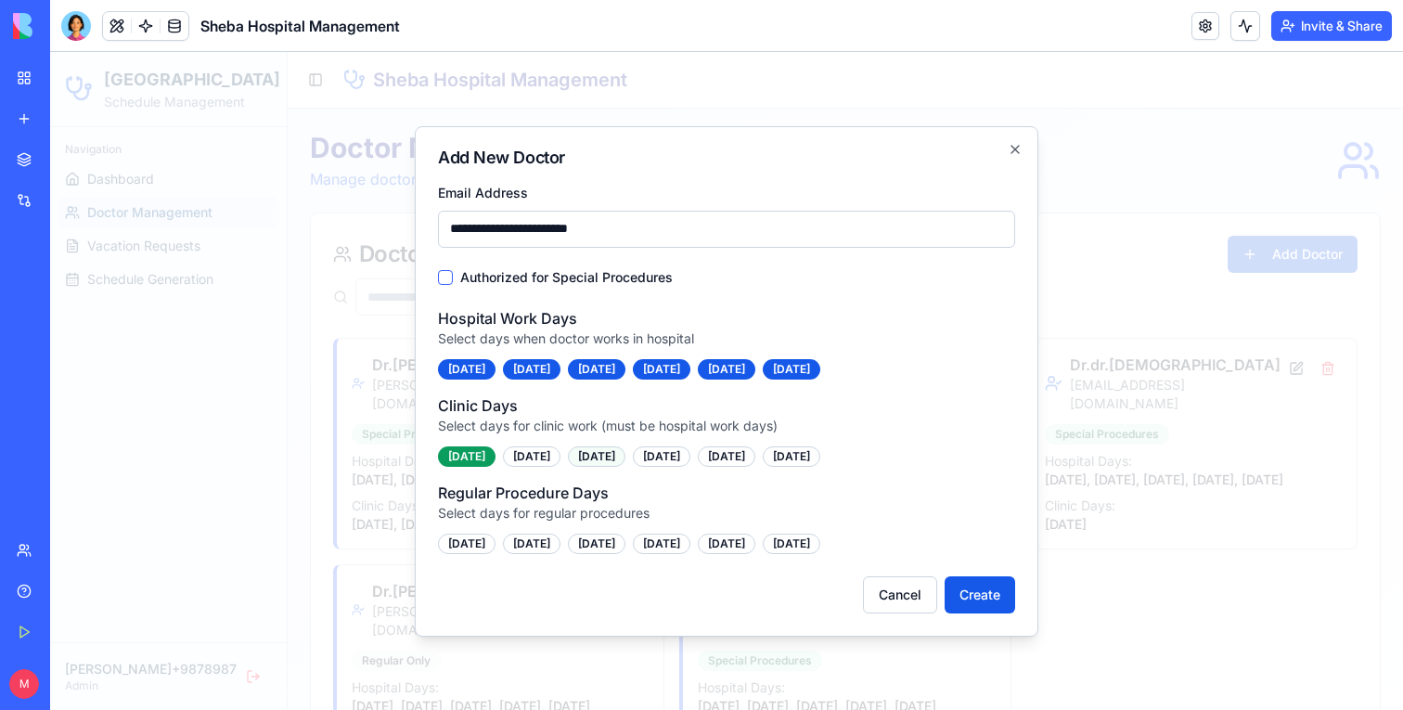
click at [600, 458] on div "[DATE]" at bounding box center [597, 456] width 58 height 20
click at [536, 547] on div "[DATE]" at bounding box center [532, 544] width 58 height 20
click at [444, 277] on button "Authorized for Special Procedures" at bounding box center [445, 277] width 15 height 15
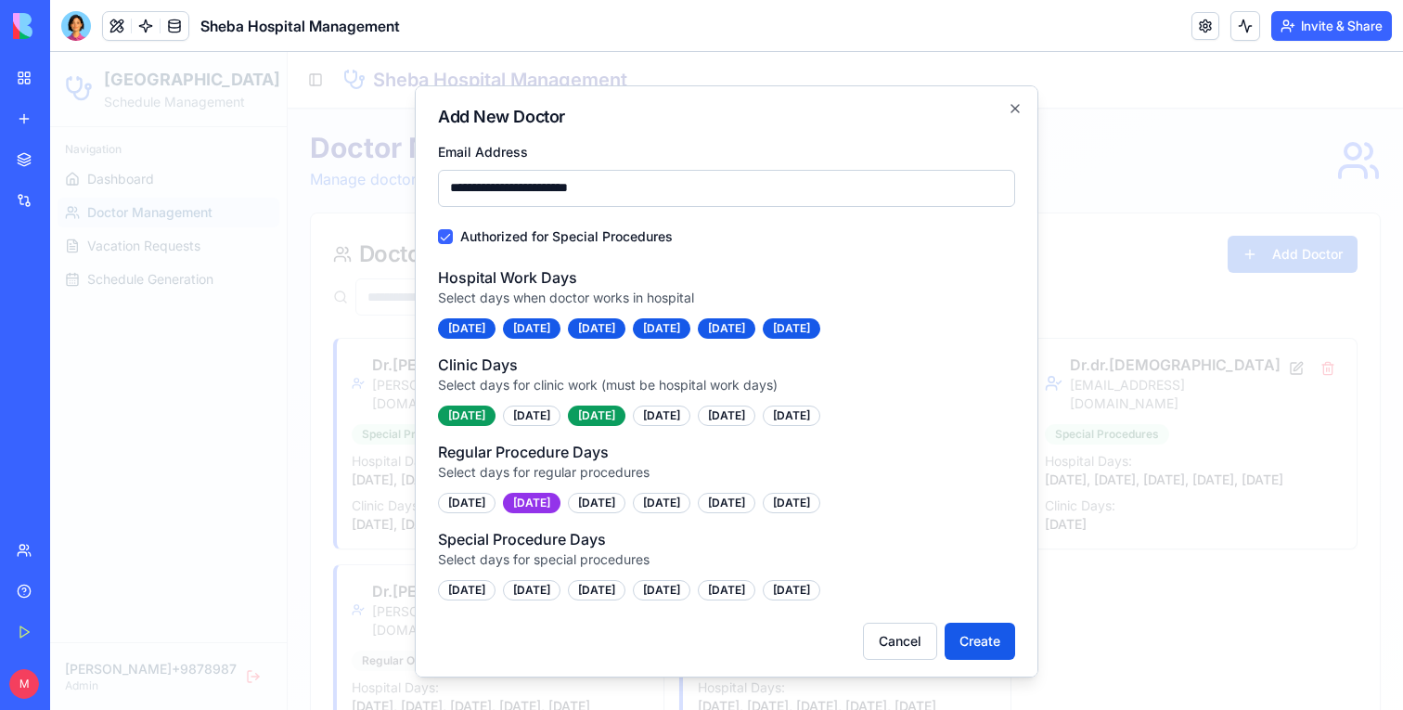
click at [444, 277] on label "Hospital Work Days" at bounding box center [507, 276] width 139 height 19
click at [445, 229] on button "Authorized for Special Procedures" at bounding box center [445, 235] width 15 height 15
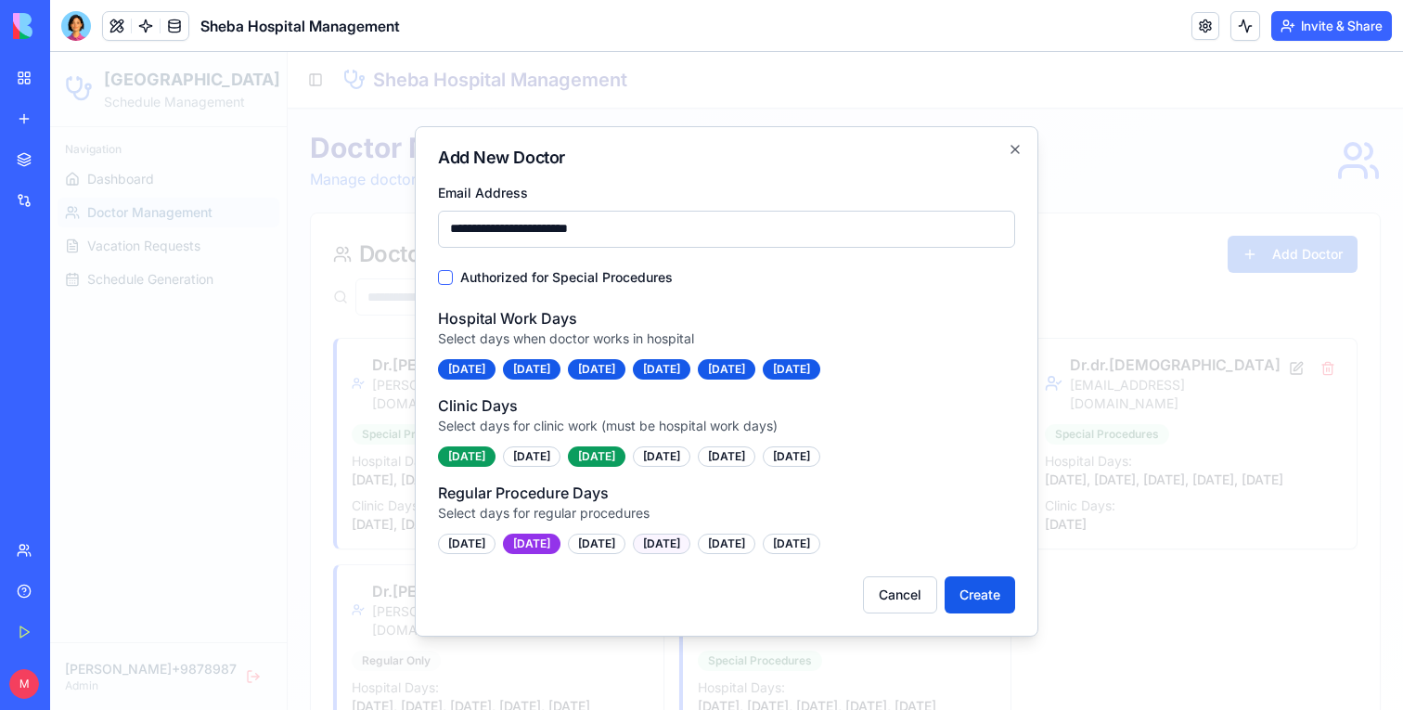
click at [691, 549] on div "[DATE]" at bounding box center [662, 544] width 58 height 20
click at [975, 594] on button "Create" at bounding box center [980, 594] width 71 height 37
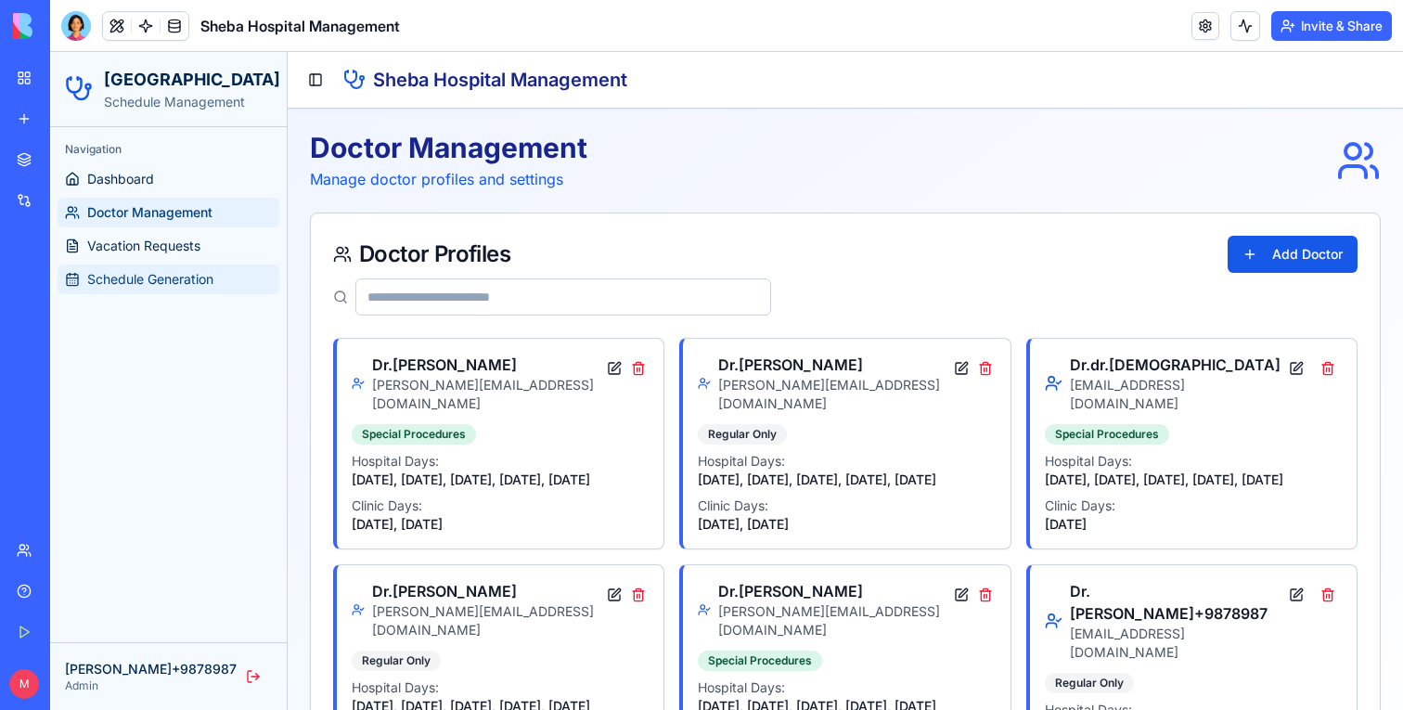
click at [148, 283] on span "Schedule Generation" at bounding box center [150, 279] width 126 height 19
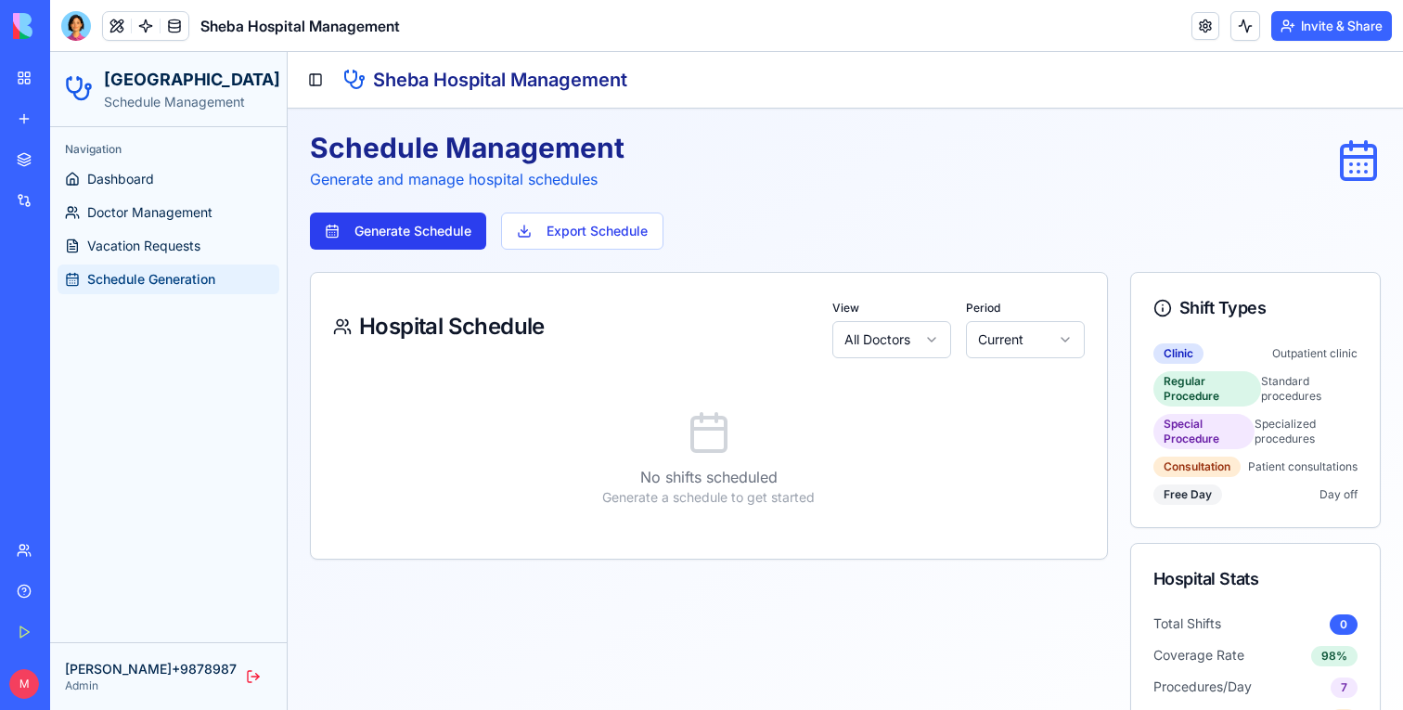
click at [406, 231] on button "Generate Schedule" at bounding box center [398, 231] width 176 height 37
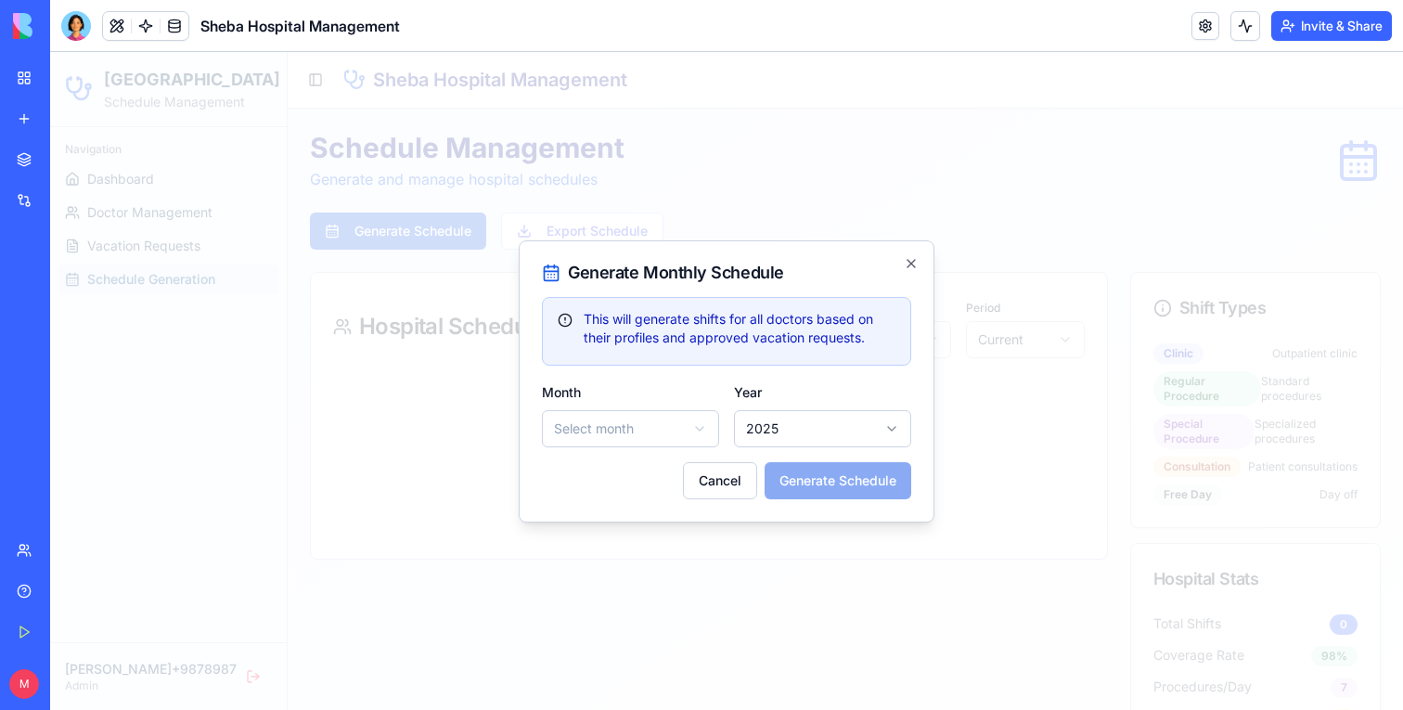
click at [587, 429] on body "Sheba Hospital Schedule Management Navigation Dashboard Doctor Management Vacat…" at bounding box center [726, 413] width 1353 height 723
click at [858, 473] on button "Generate Schedule" at bounding box center [838, 480] width 147 height 37
click at [910, 265] on icon "button" at bounding box center [911, 263] width 15 height 15
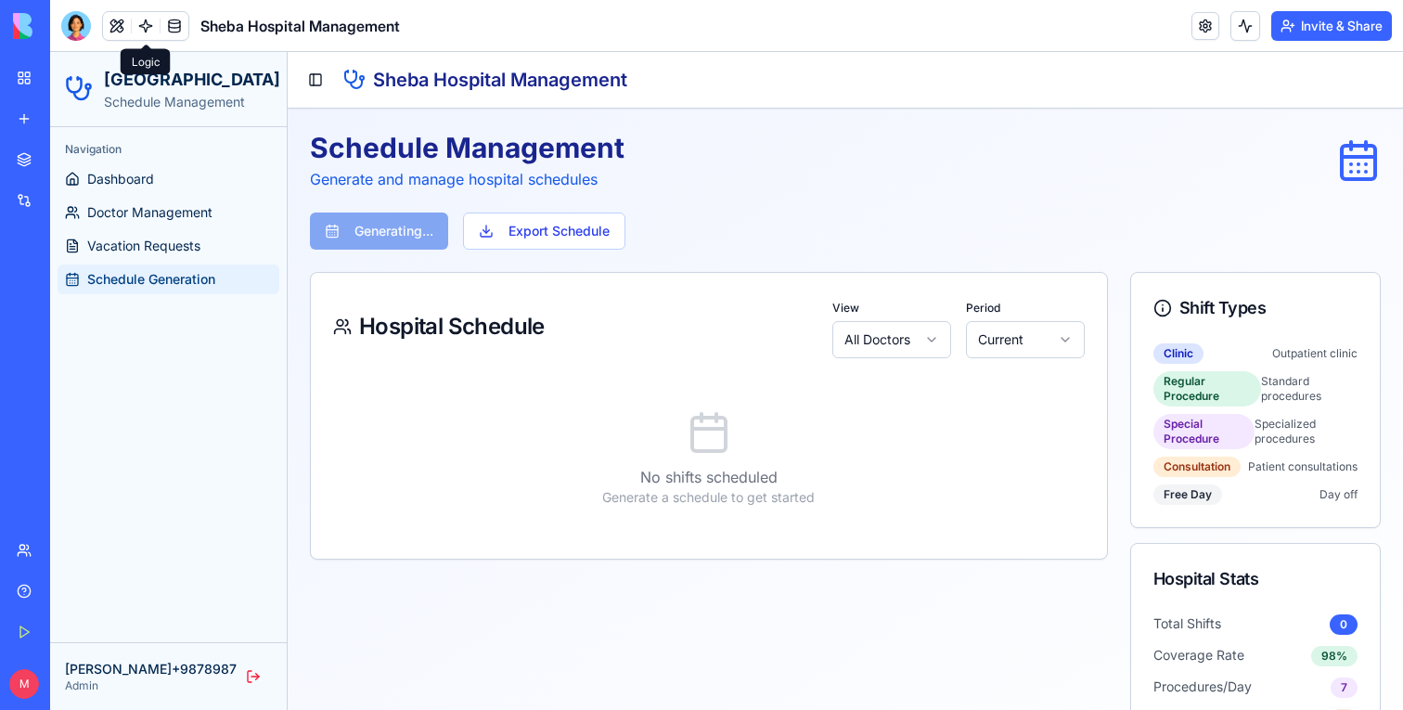
click at [149, 26] on link at bounding box center [146, 26] width 28 height 28
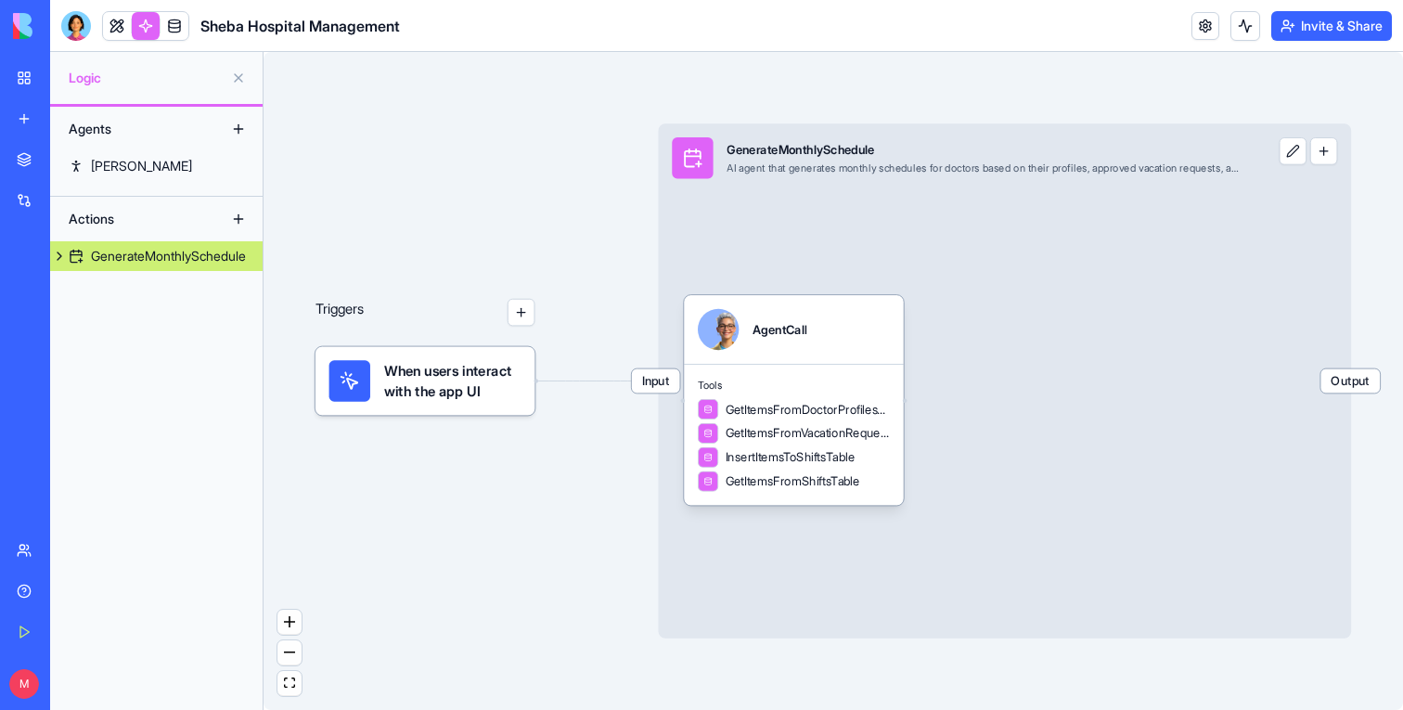
click at [649, 378] on span "Input" at bounding box center [656, 381] width 48 height 24
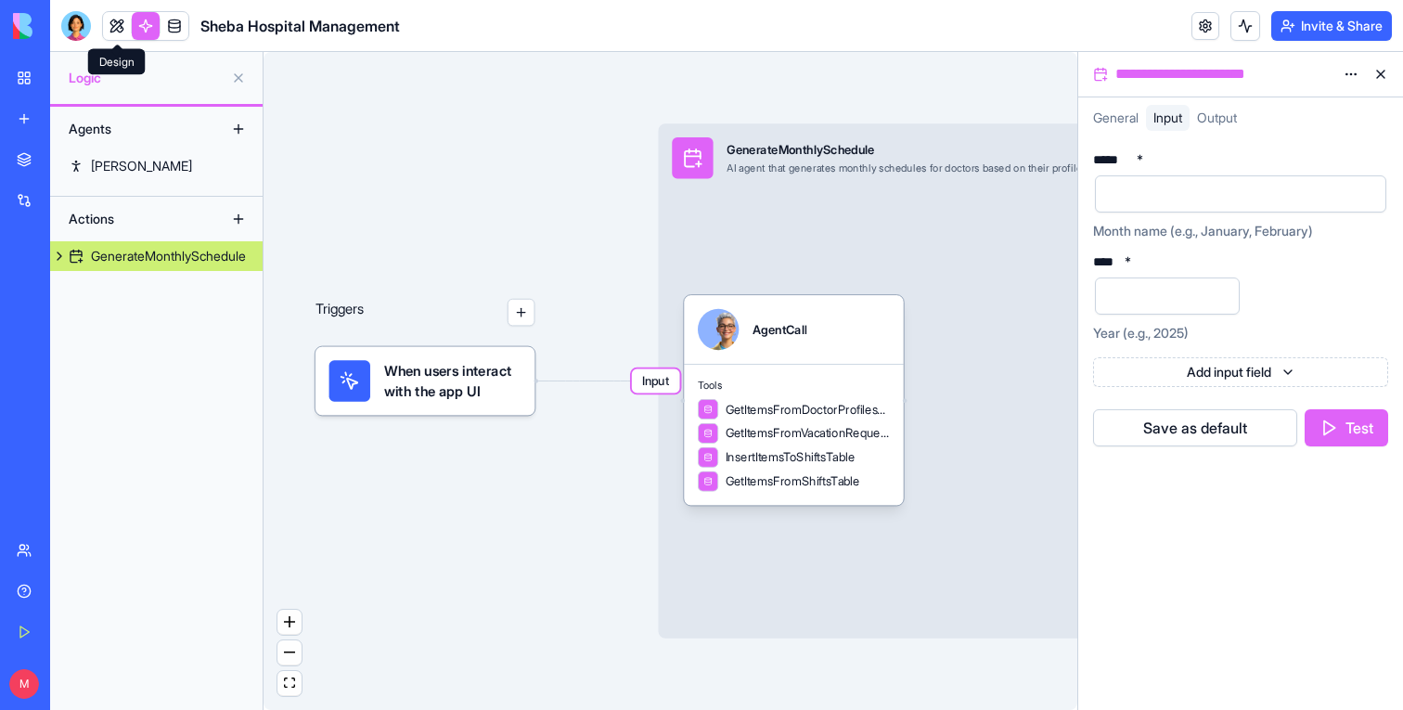
click at [114, 32] on link at bounding box center [117, 26] width 28 height 28
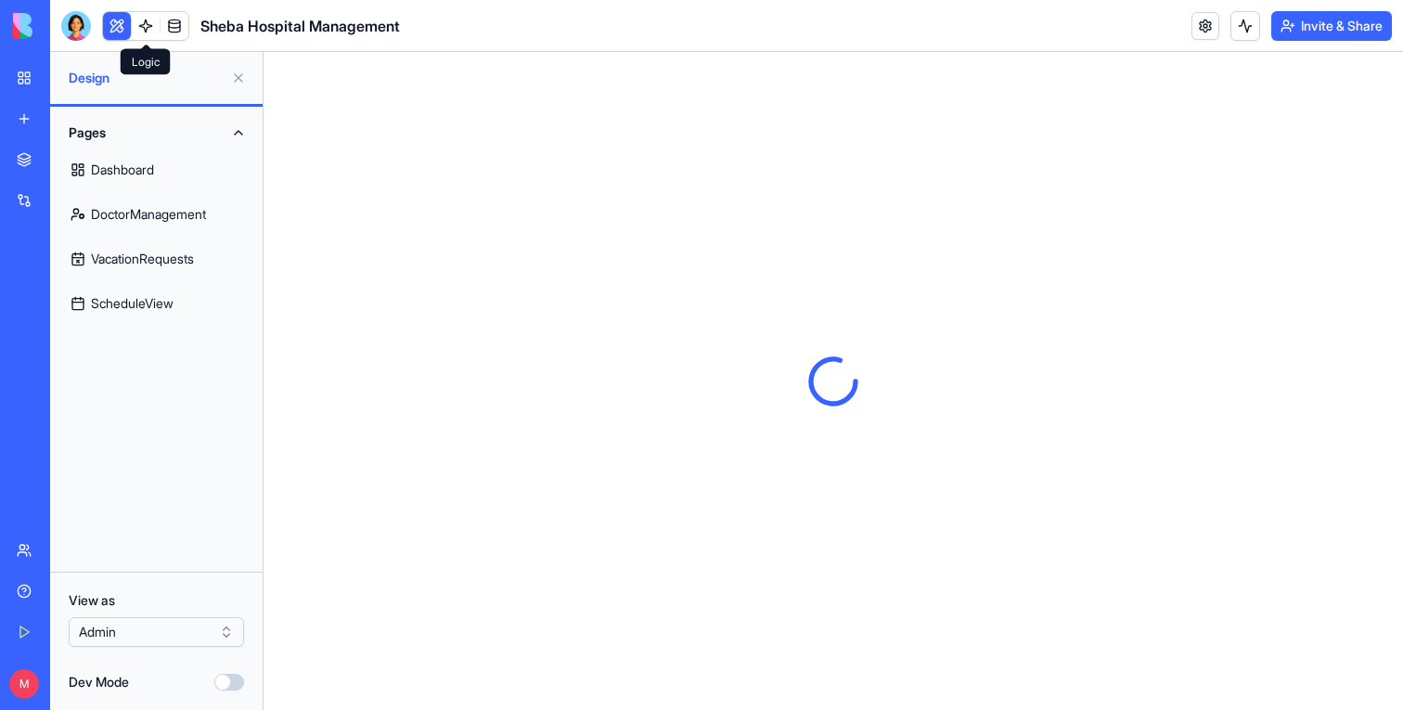
click at [114, 32] on button at bounding box center [117, 26] width 28 height 28
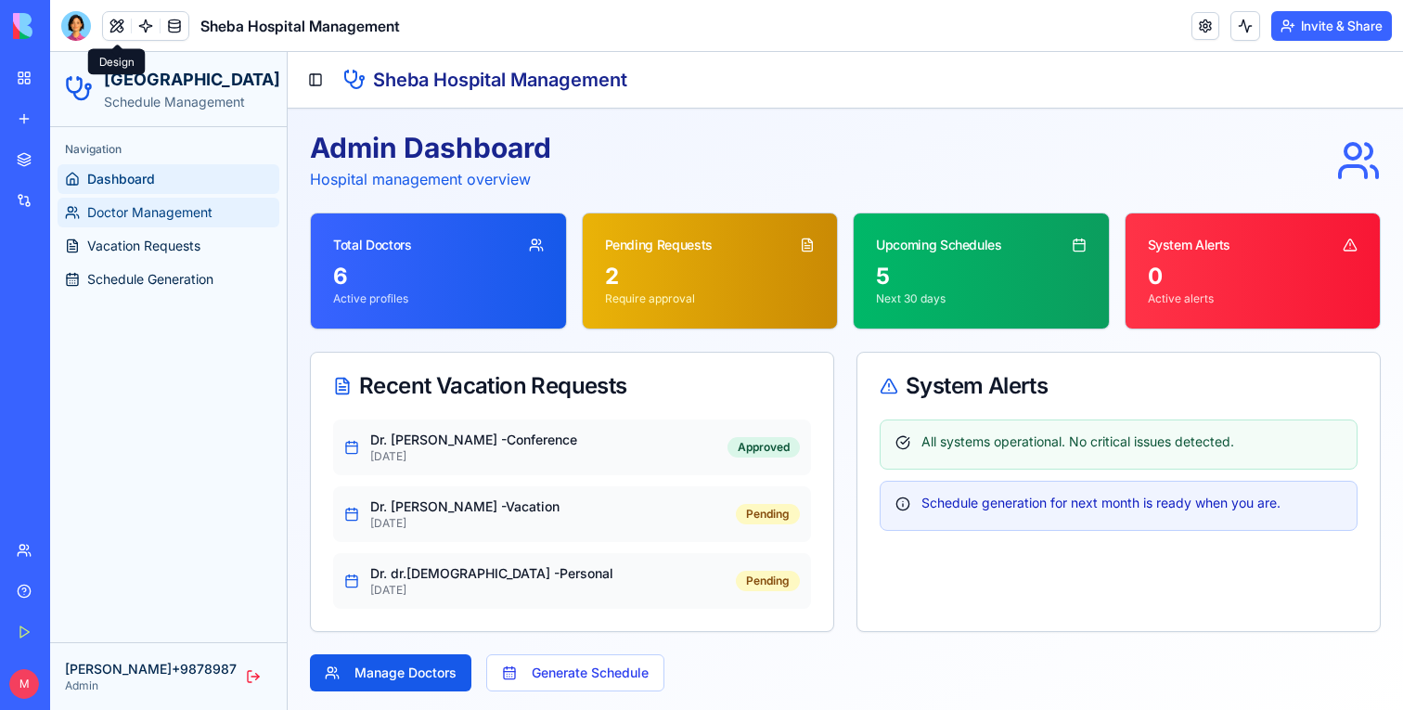
click at [148, 216] on span "Doctor Management" at bounding box center [149, 212] width 125 height 19
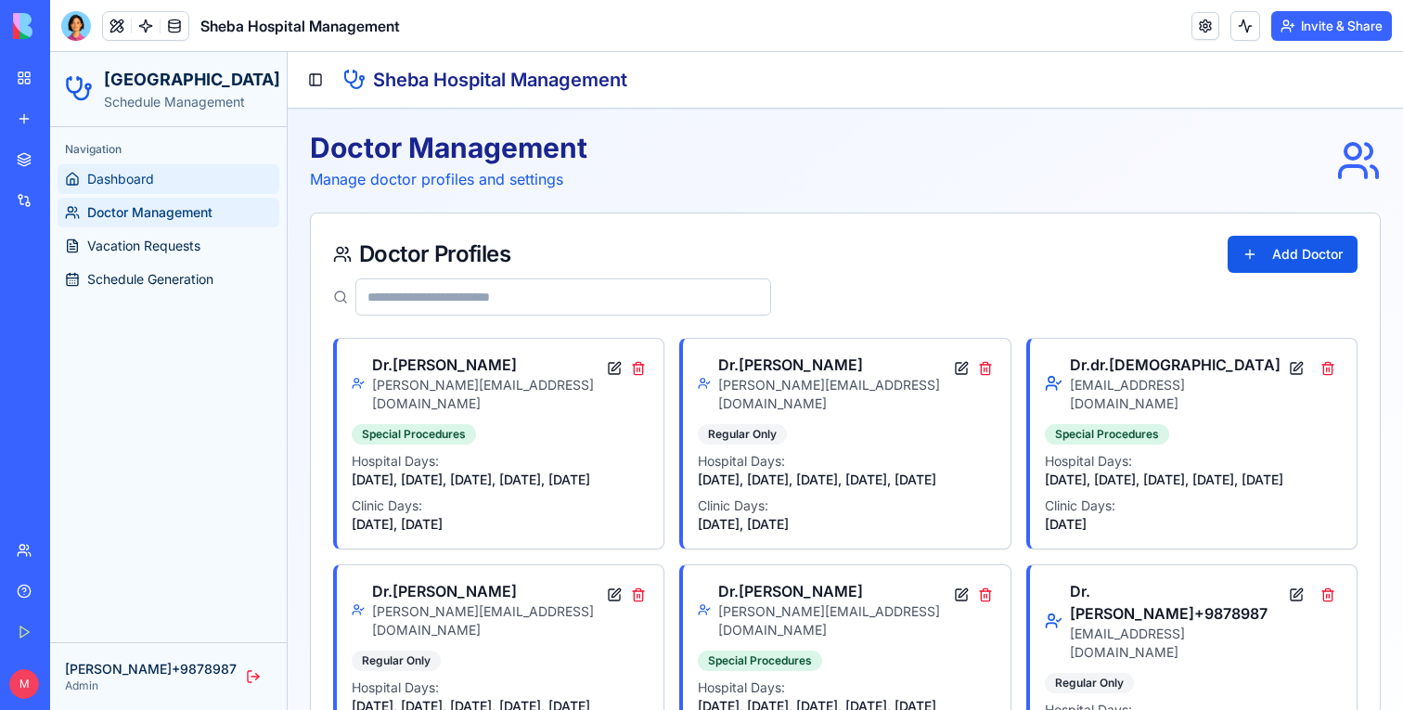
click at [151, 184] on span "Dashboard" at bounding box center [120, 179] width 67 height 19
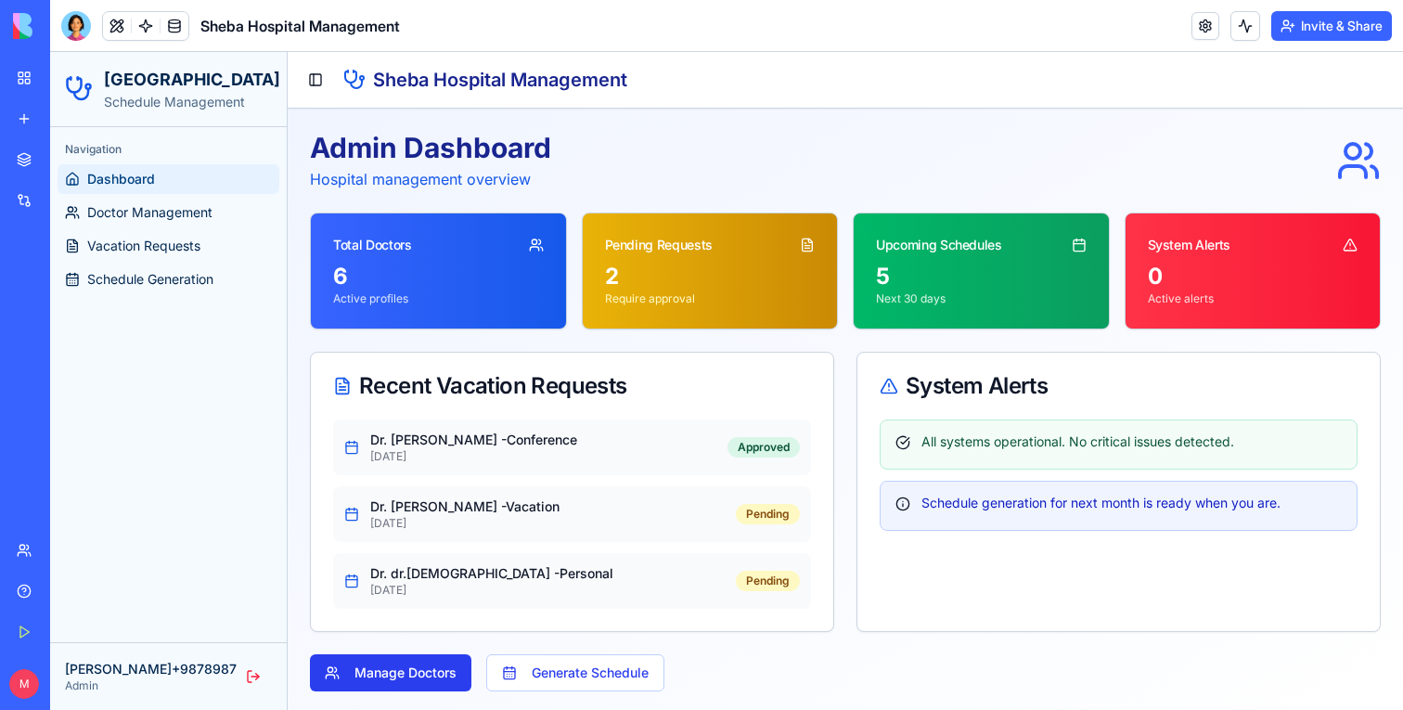
click at [434, 667] on button "Manage Doctors" at bounding box center [390, 672] width 161 height 37
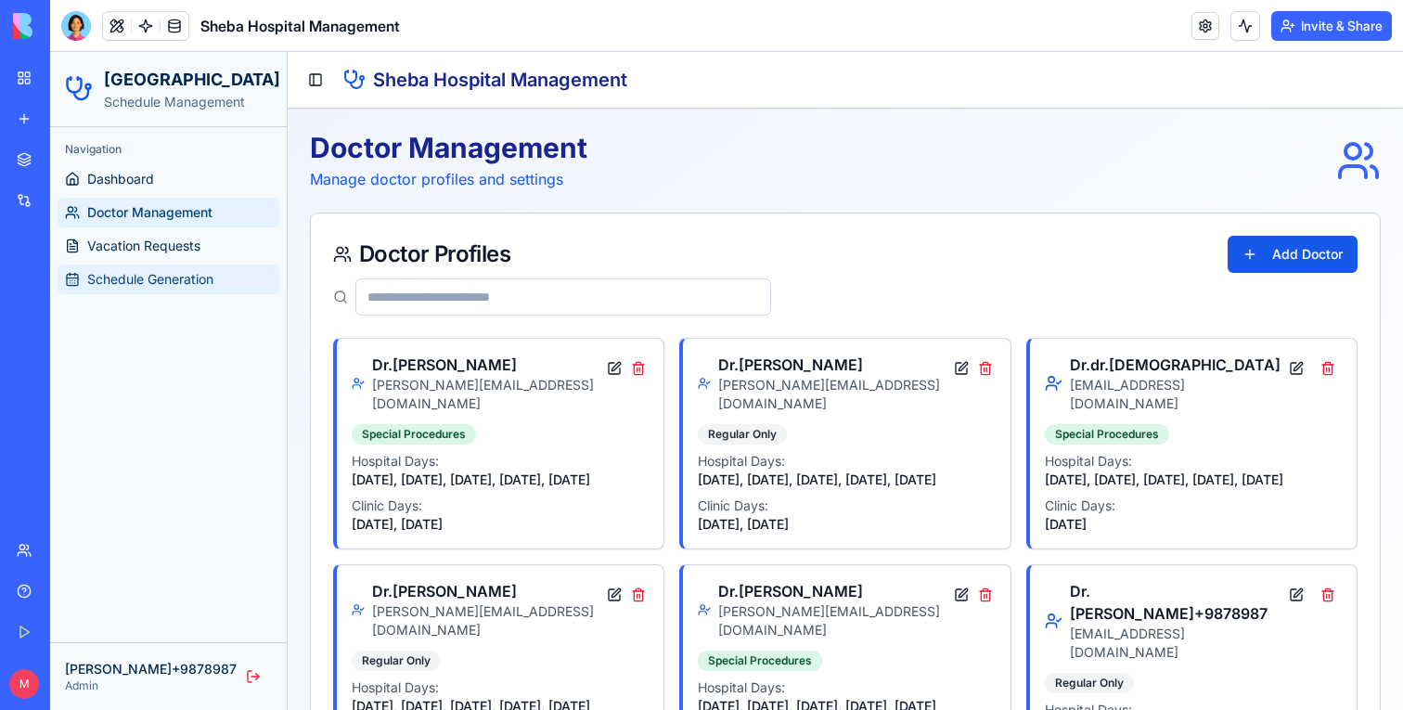
click at [187, 287] on span "Schedule Generation" at bounding box center [150, 279] width 126 height 19
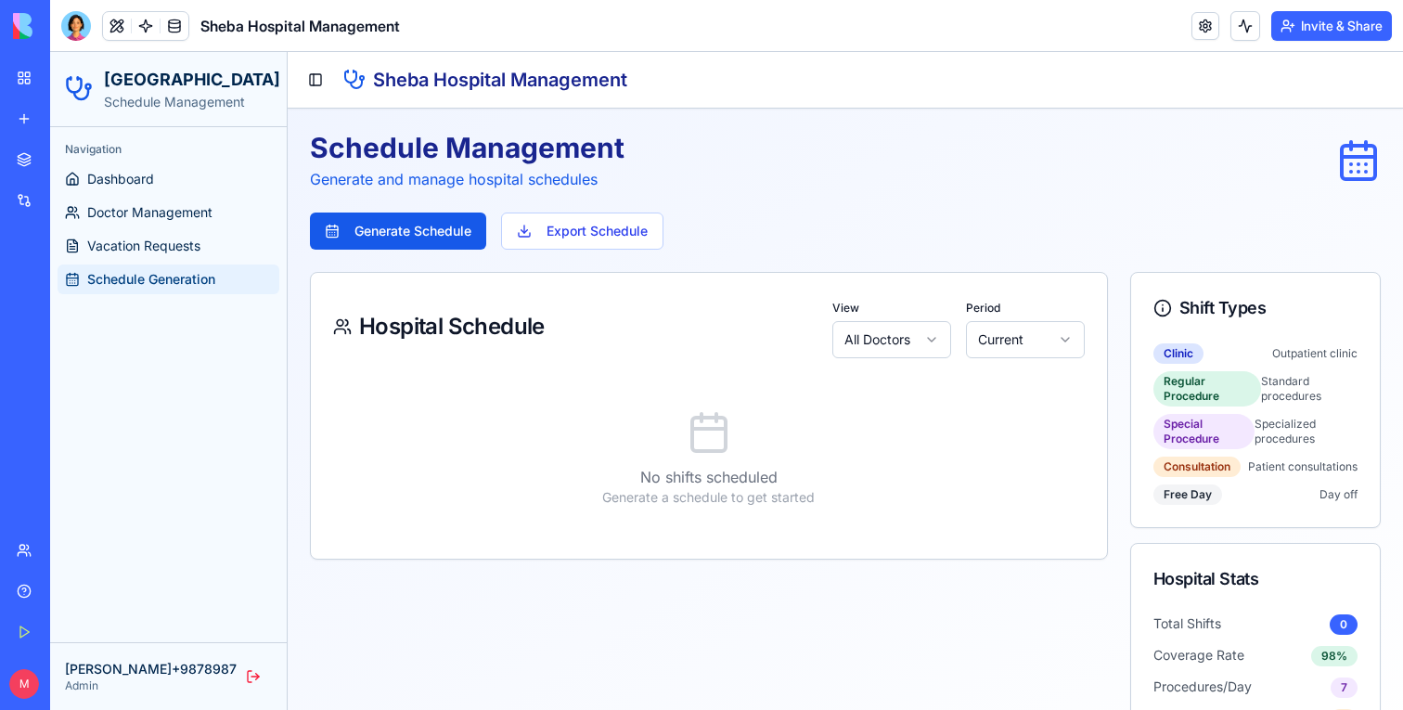
click at [1037, 336] on html "Sheba Hospital Schedule Management Navigation Dashboard Doctor Management Vacat…" at bounding box center [726, 413] width 1353 height 723
click at [150, 34] on link at bounding box center [146, 26] width 28 height 28
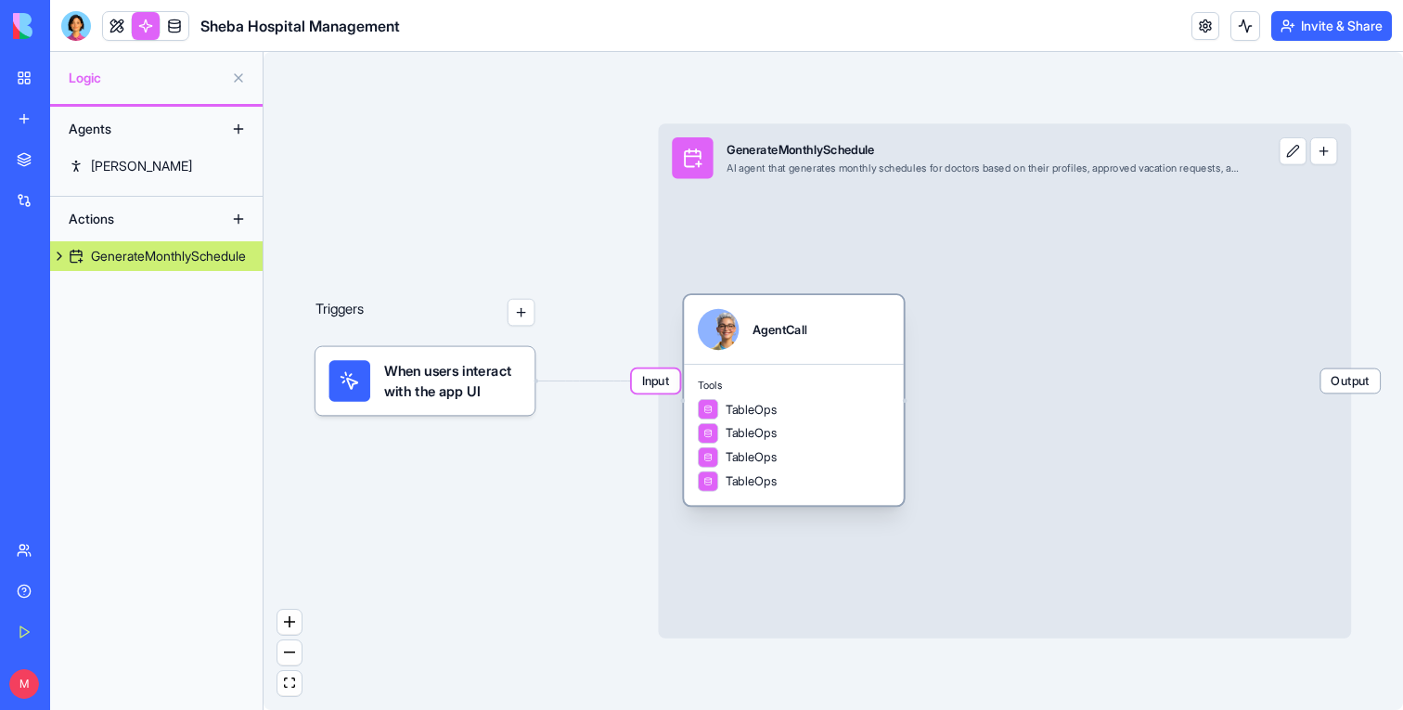
click at [842, 395] on div "Tools TableOps TableOps TableOps TableOps" at bounding box center [794, 434] width 220 height 141
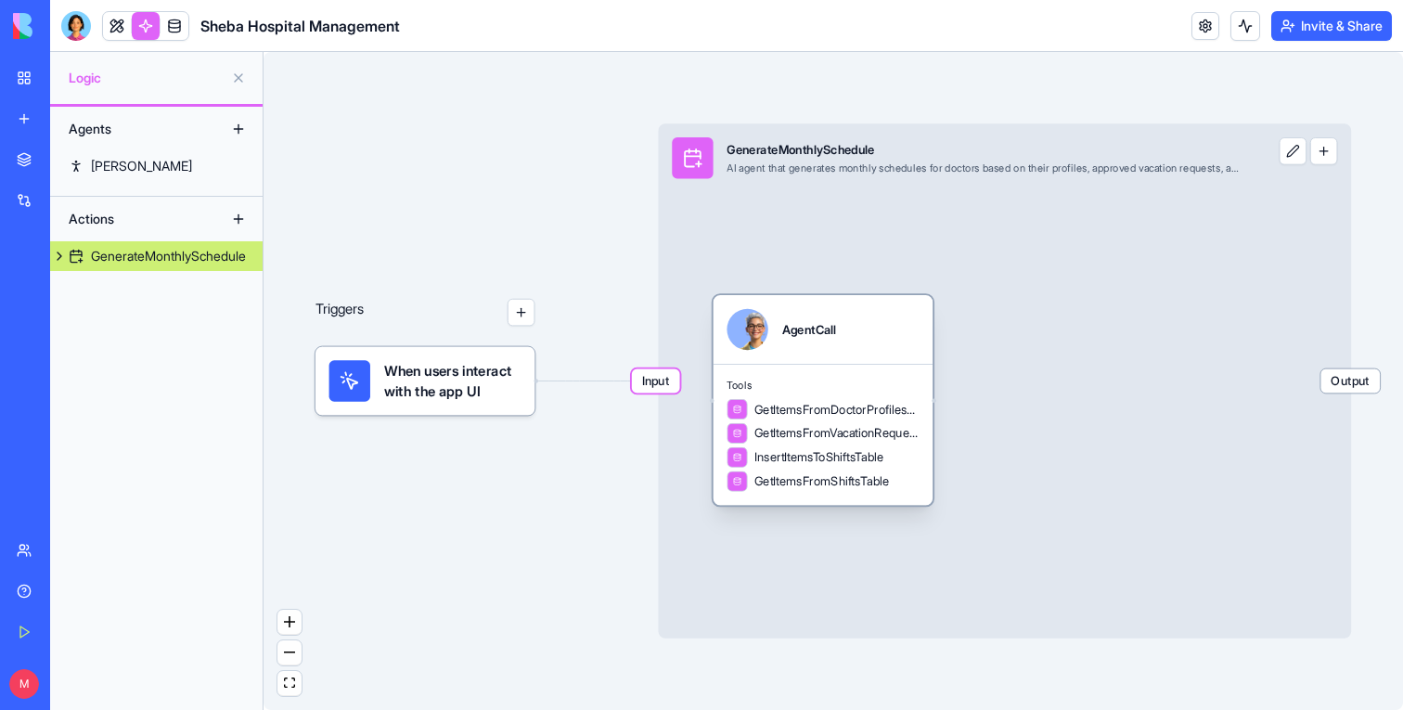
click at [842, 395] on div "Tools GetItemsFromDoctorProfilesTable GetItemsFromVacationRequestsTable InsertI…" at bounding box center [824, 434] width 220 height 141
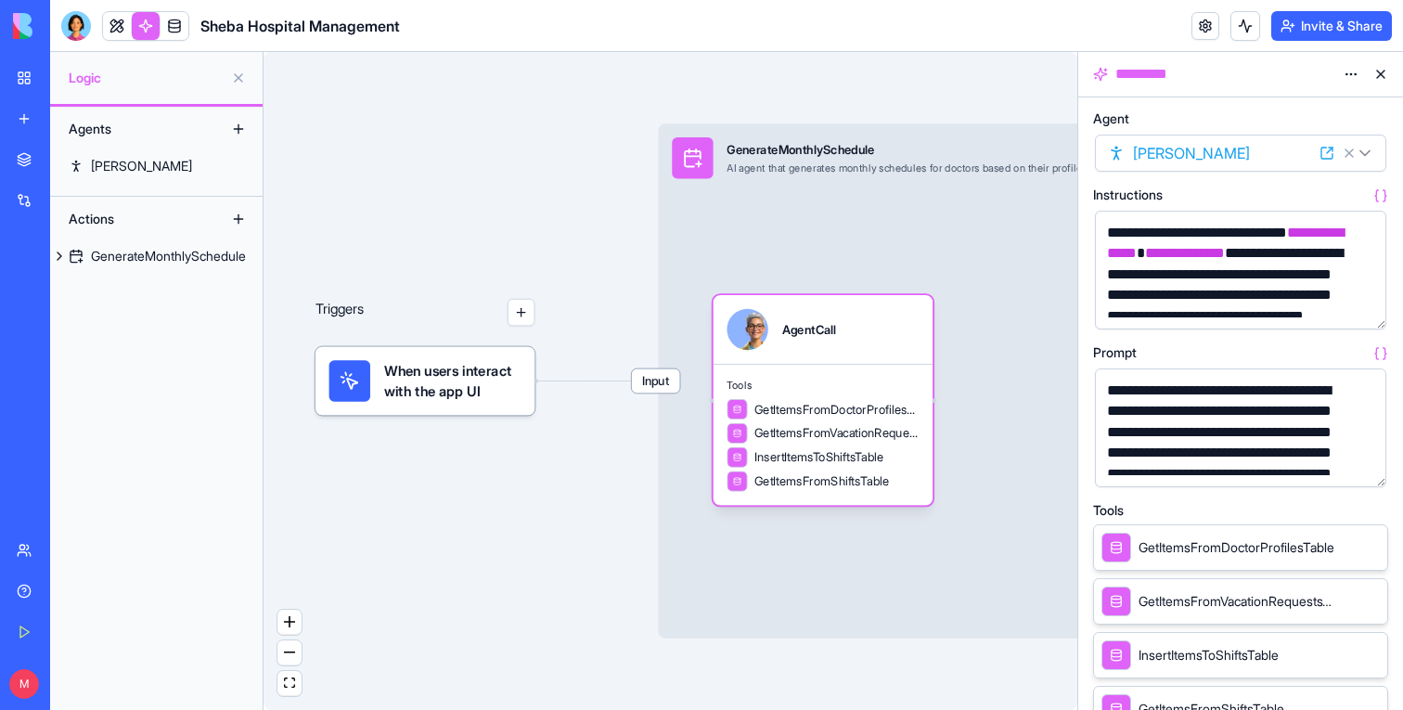
scroll to position [444, 0]
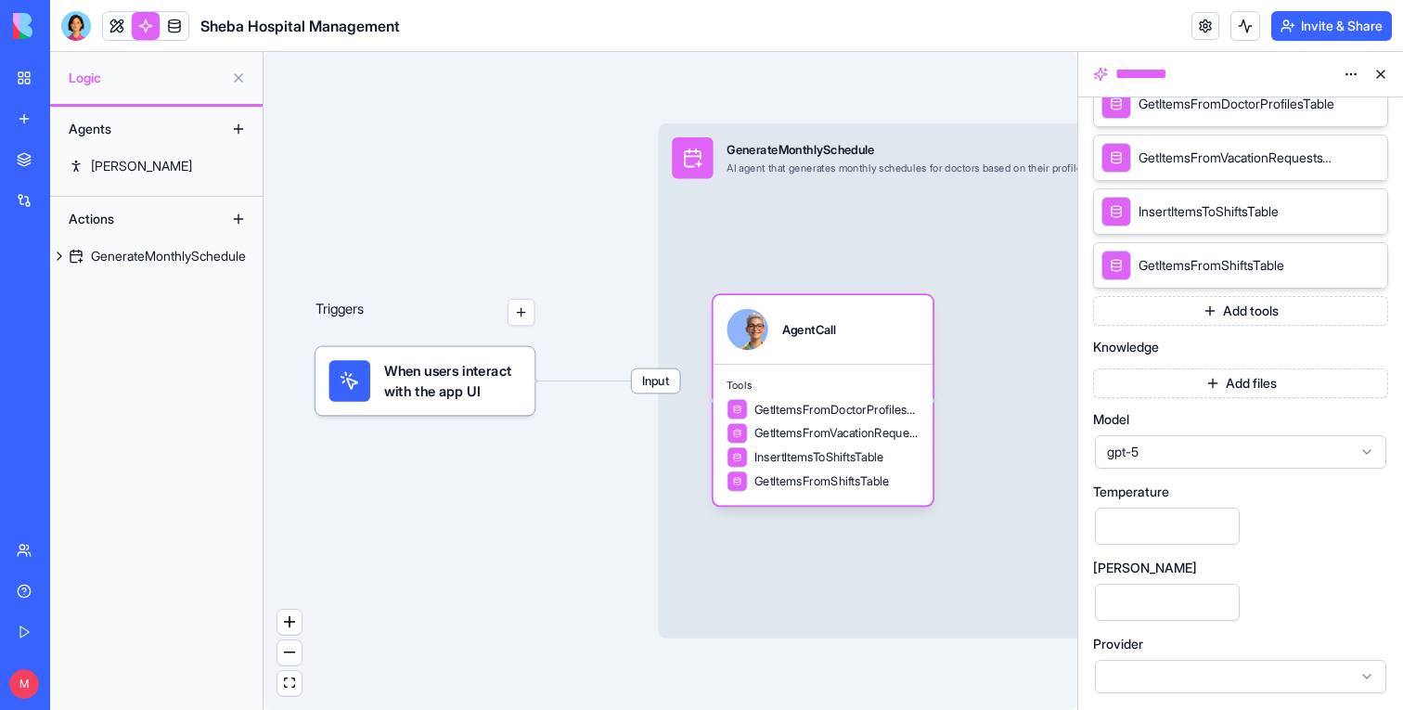
click at [1141, 606] on input "****" at bounding box center [1167, 602] width 145 height 37
click at [1112, 604] on input "*****" at bounding box center [1167, 602] width 145 height 37
type input "*****"
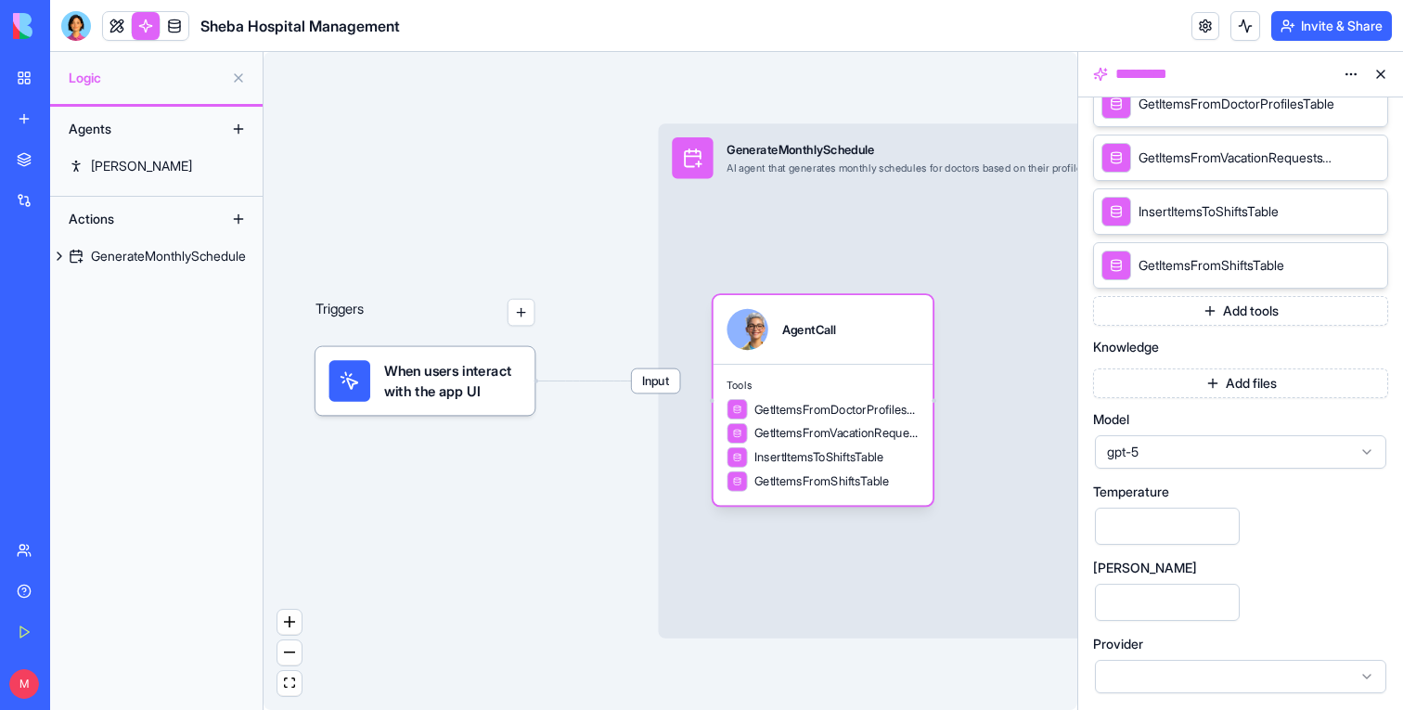
click at [595, 431] on div "Triggers When users interact with the app UI Input GenerateMonthlySchedule AI a…" at bounding box center [671, 381] width 814 height 658
click at [119, 17] on link at bounding box center [117, 26] width 28 height 28
click at [119, 17] on button at bounding box center [117, 26] width 28 height 28
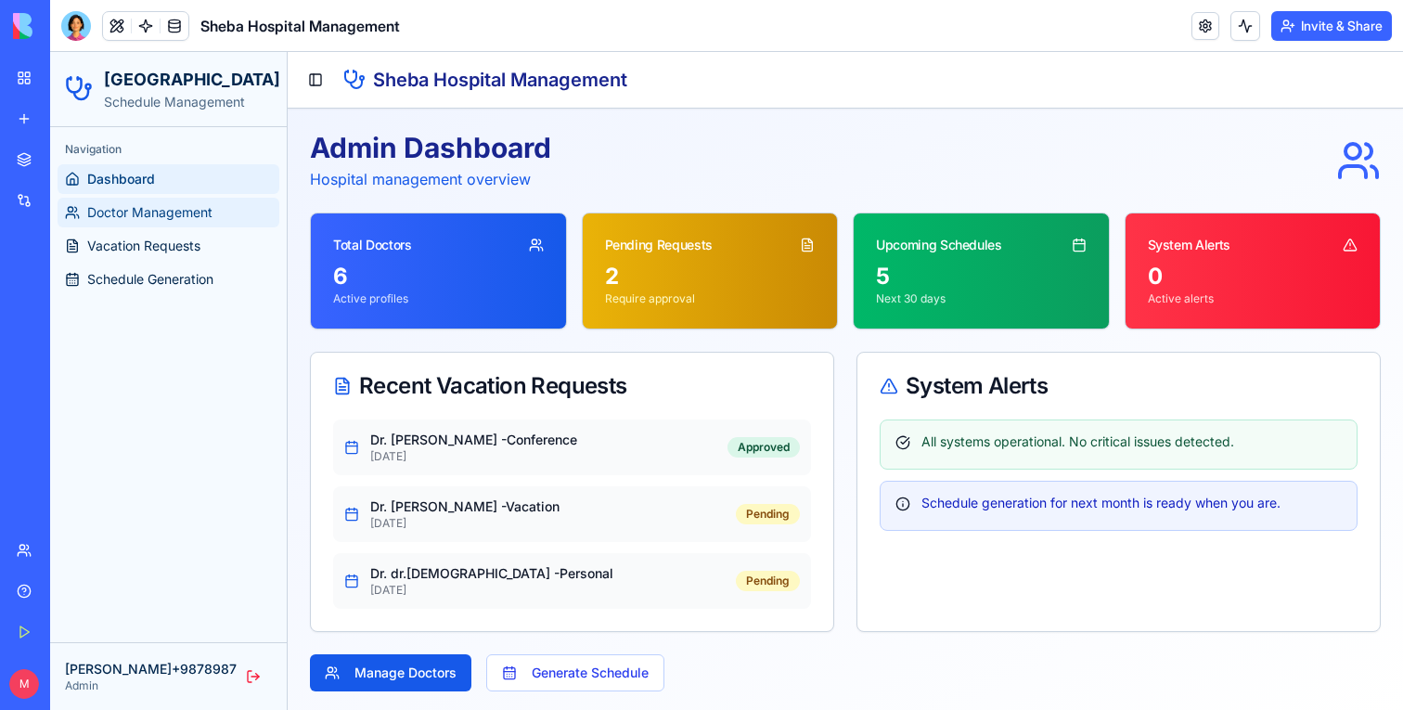
click at [170, 219] on span "Doctor Management" at bounding box center [149, 212] width 125 height 19
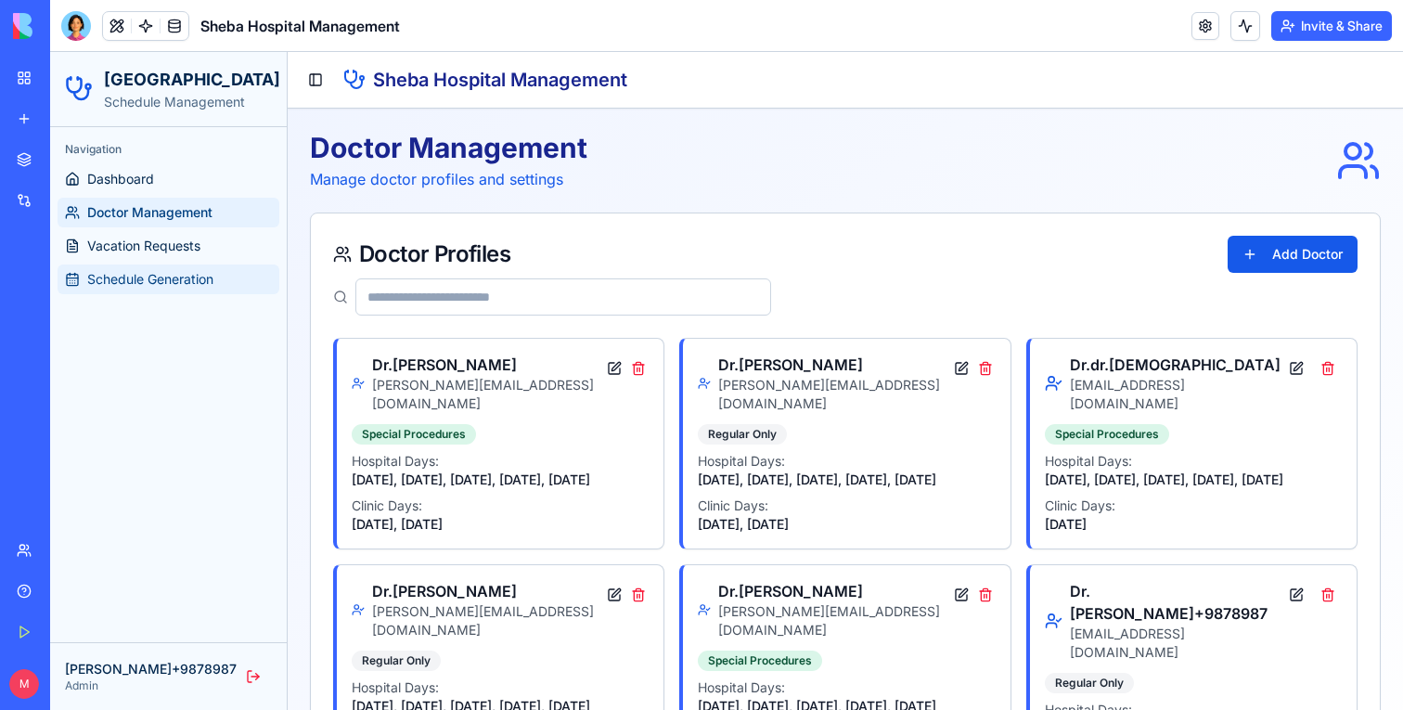
click at [141, 269] on link "Schedule Generation" at bounding box center [169, 280] width 222 height 30
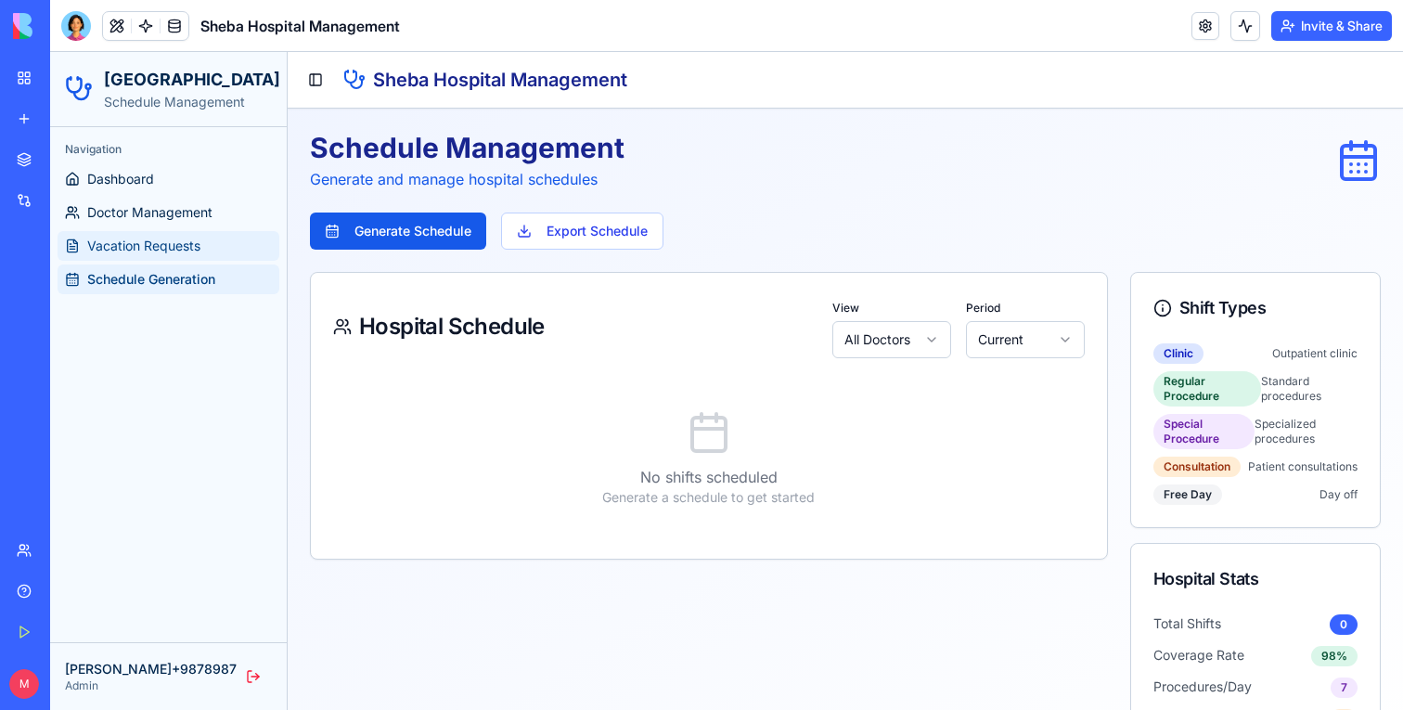
click at [110, 239] on span "Vacation Requests" at bounding box center [143, 246] width 113 height 19
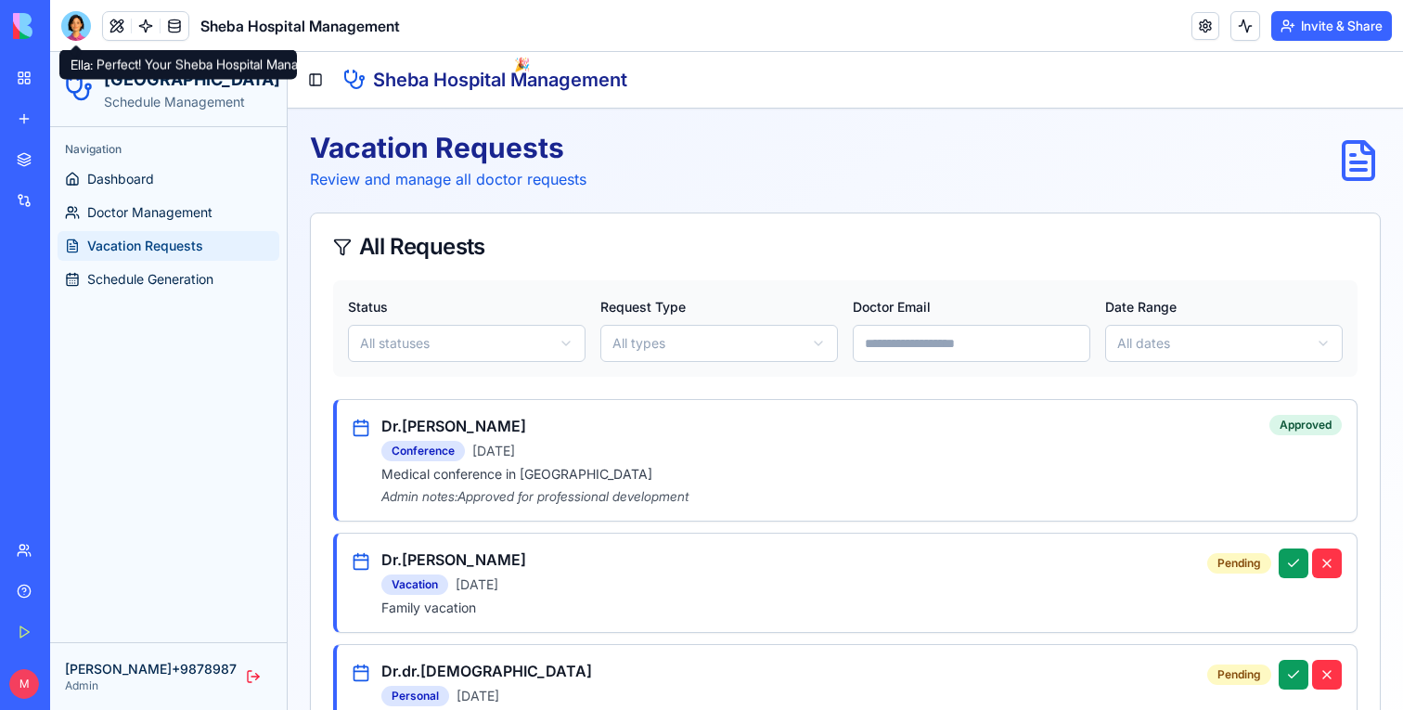
click at [69, 30] on div at bounding box center [76, 26] width 30 height 30
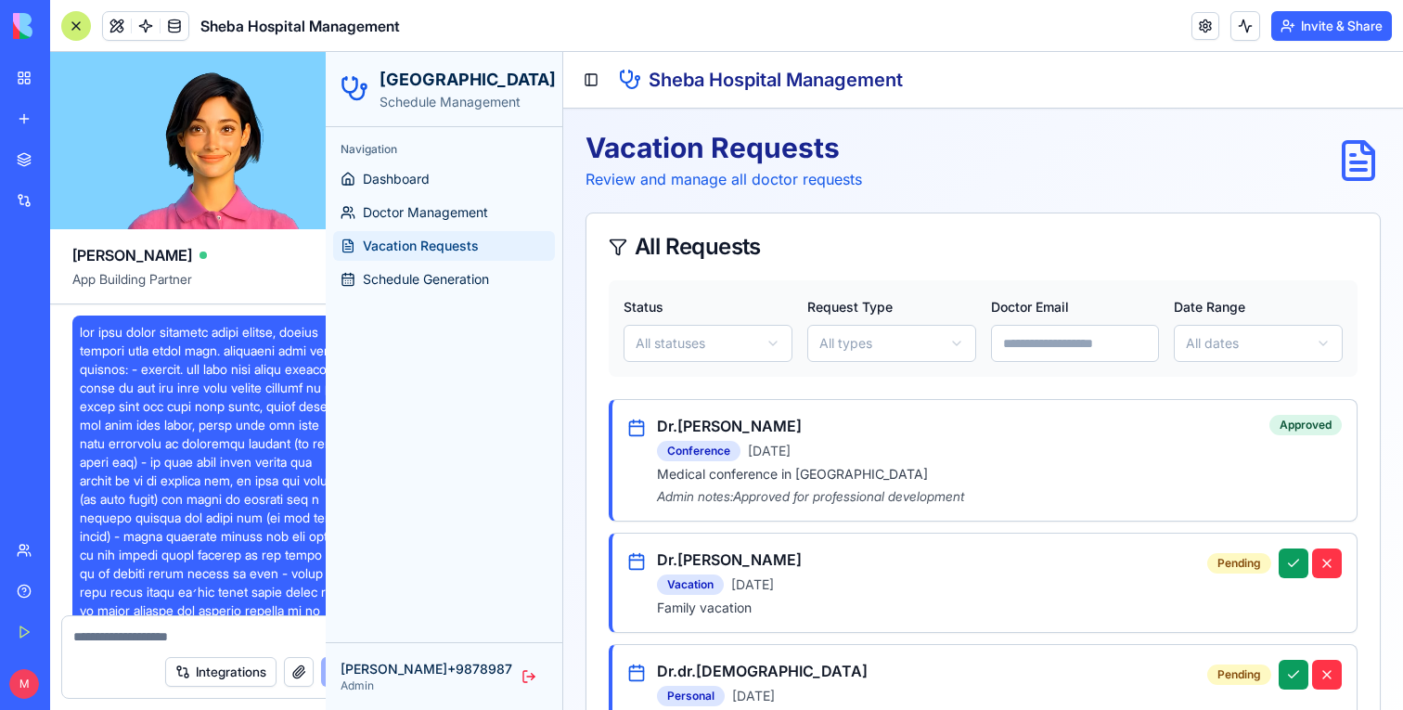
scroll to position [1568, 0]
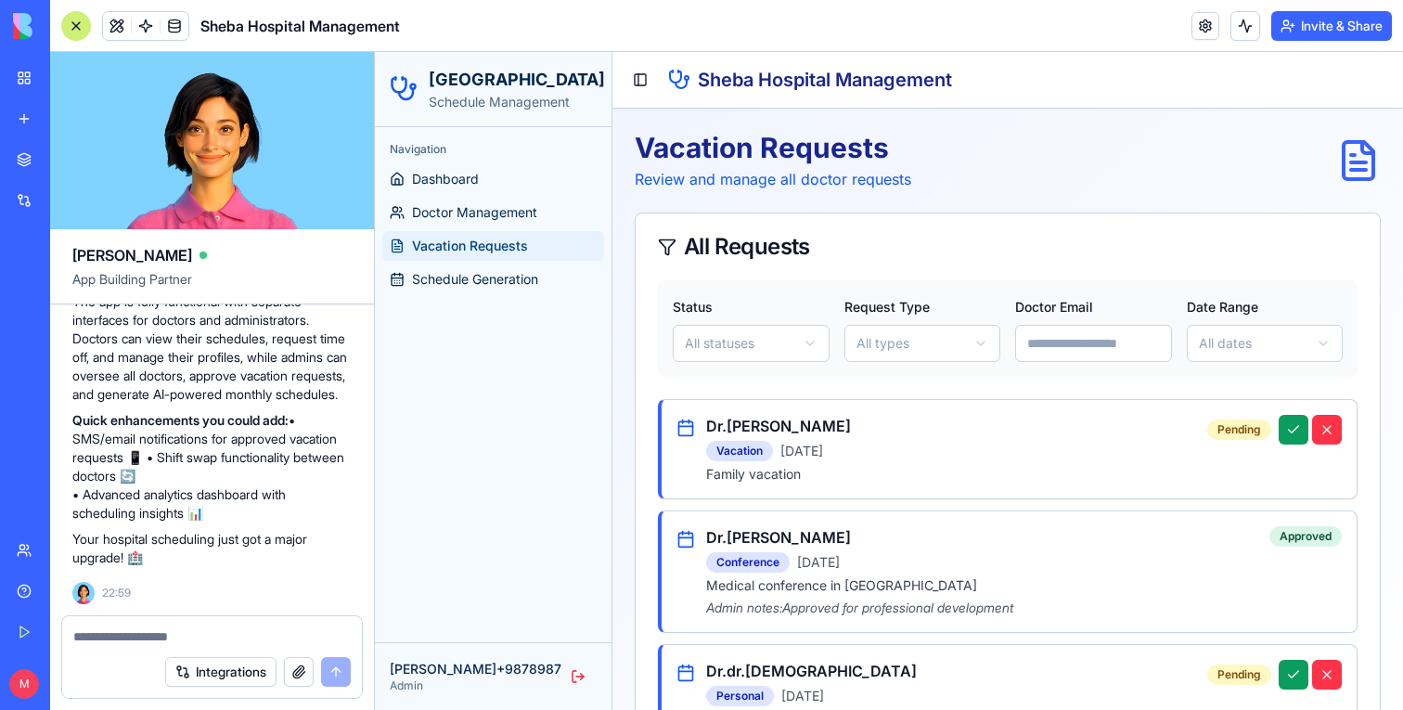
click at [143, 621] on div at bounding box center [212, 631] width 300 height 30
click at [143, 632] on textarea at bounding box center [212, 636] width 278 height 19
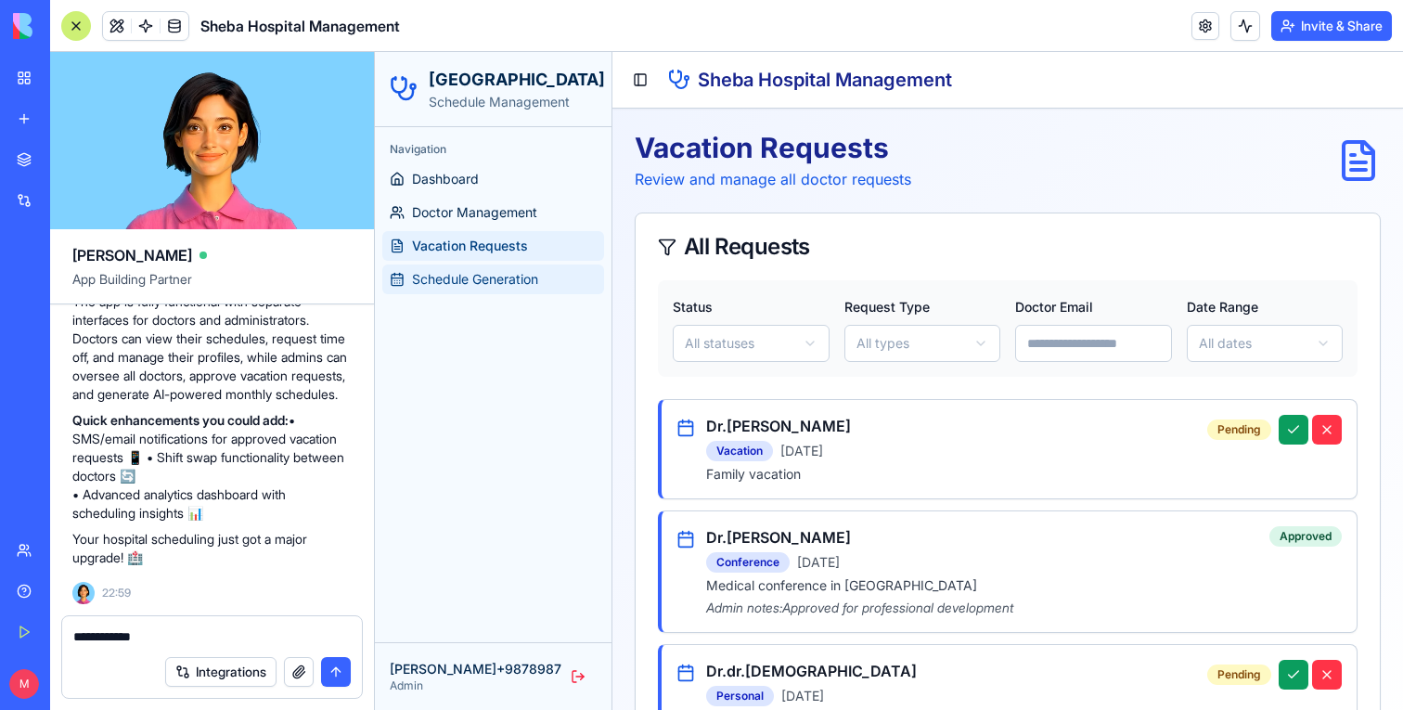
click at [471, 275] on span "Schedule Generation" at bounding box center [475, 279] width 126 height 19
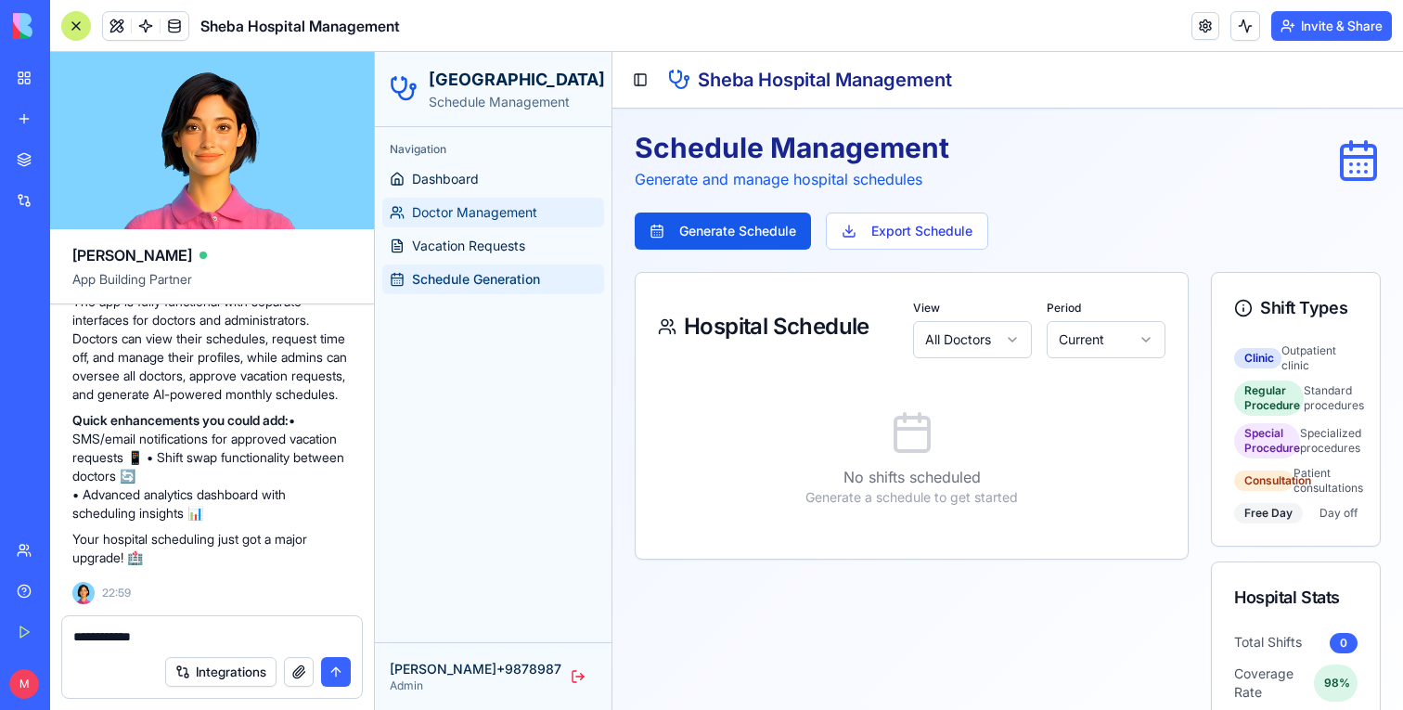
click at [449, 216] on span "Doctor Management" at bounding box center [474, 212] width 125 height 19
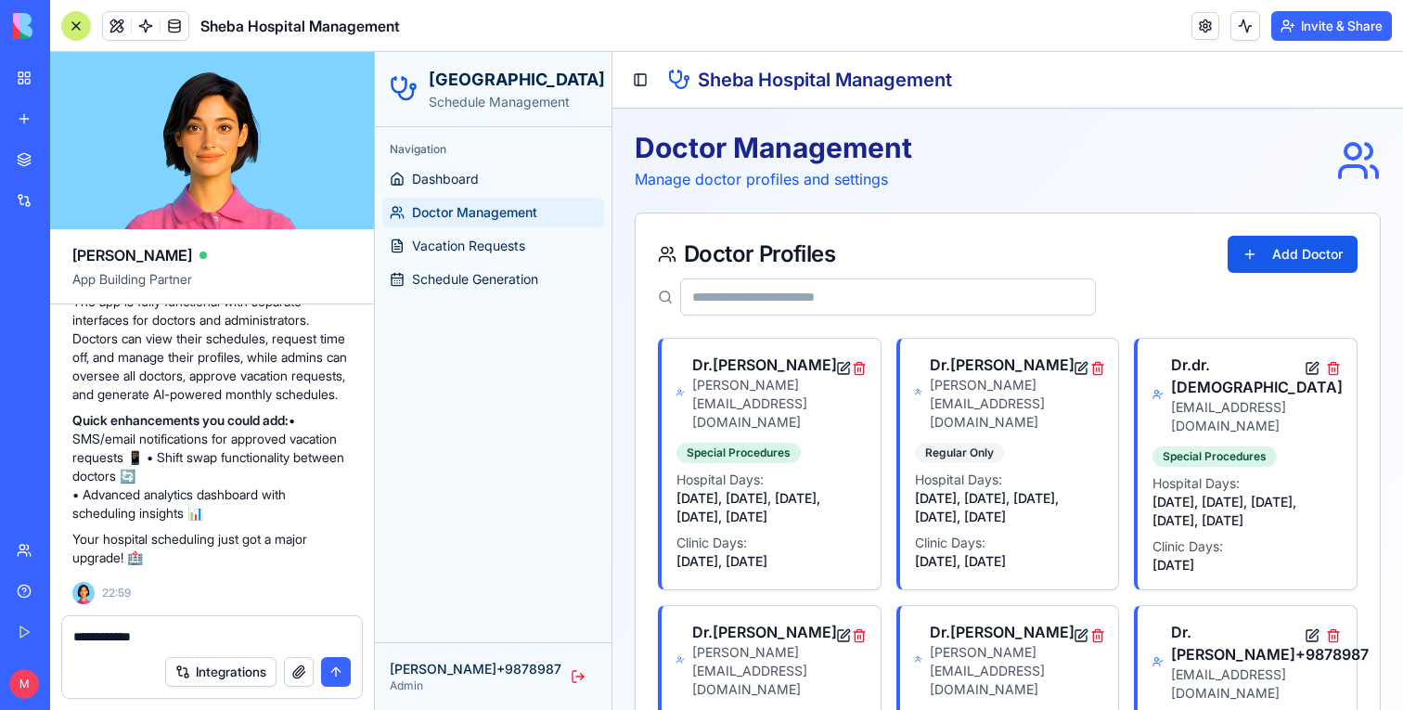
click at [178, 647] on div "Integrations" at bounding box center [212, 672] width 300 height 52
click at [179, 638] on textarea "**********" at bounding box center [212, 636] width 278 height 19
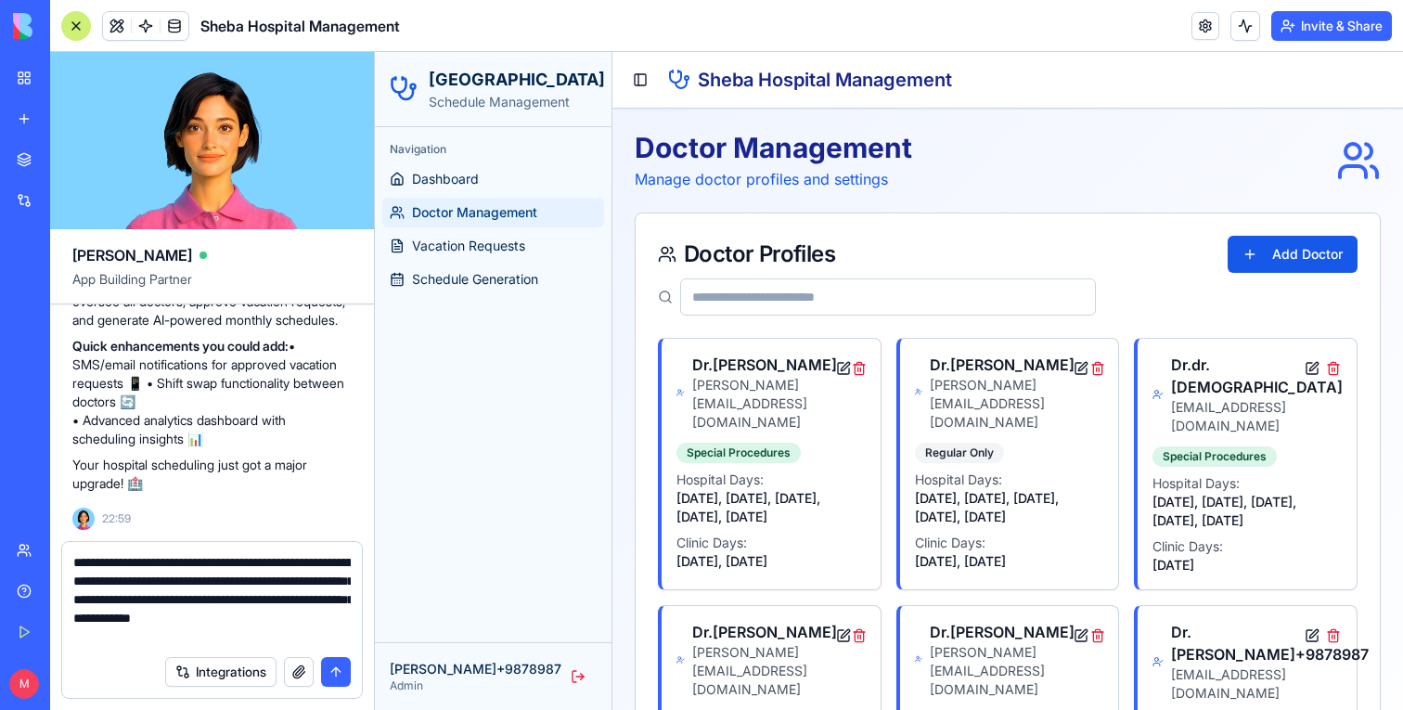
type textarea "**********"
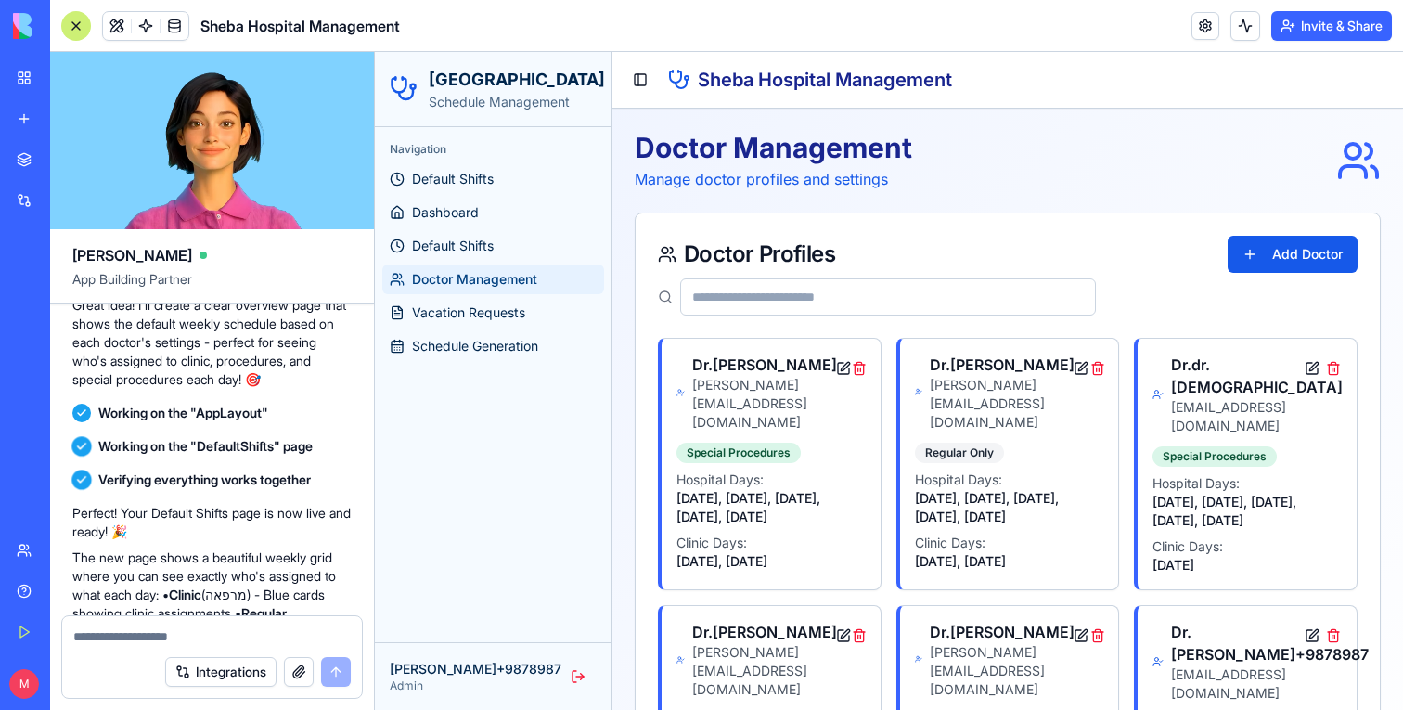
scroll to position [2262, 0]
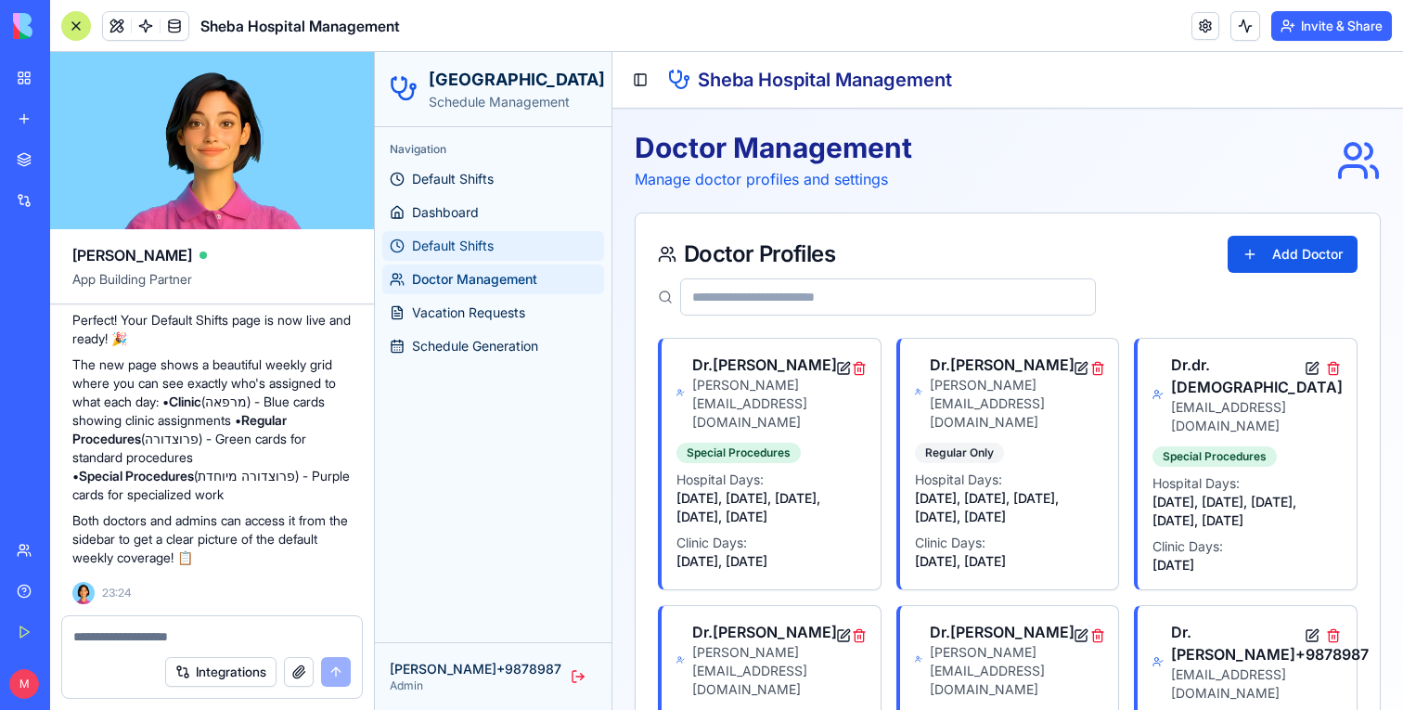
click at [488, 245] on span "Default Shifts" at bounding box center [453, 246] width 82 height 19
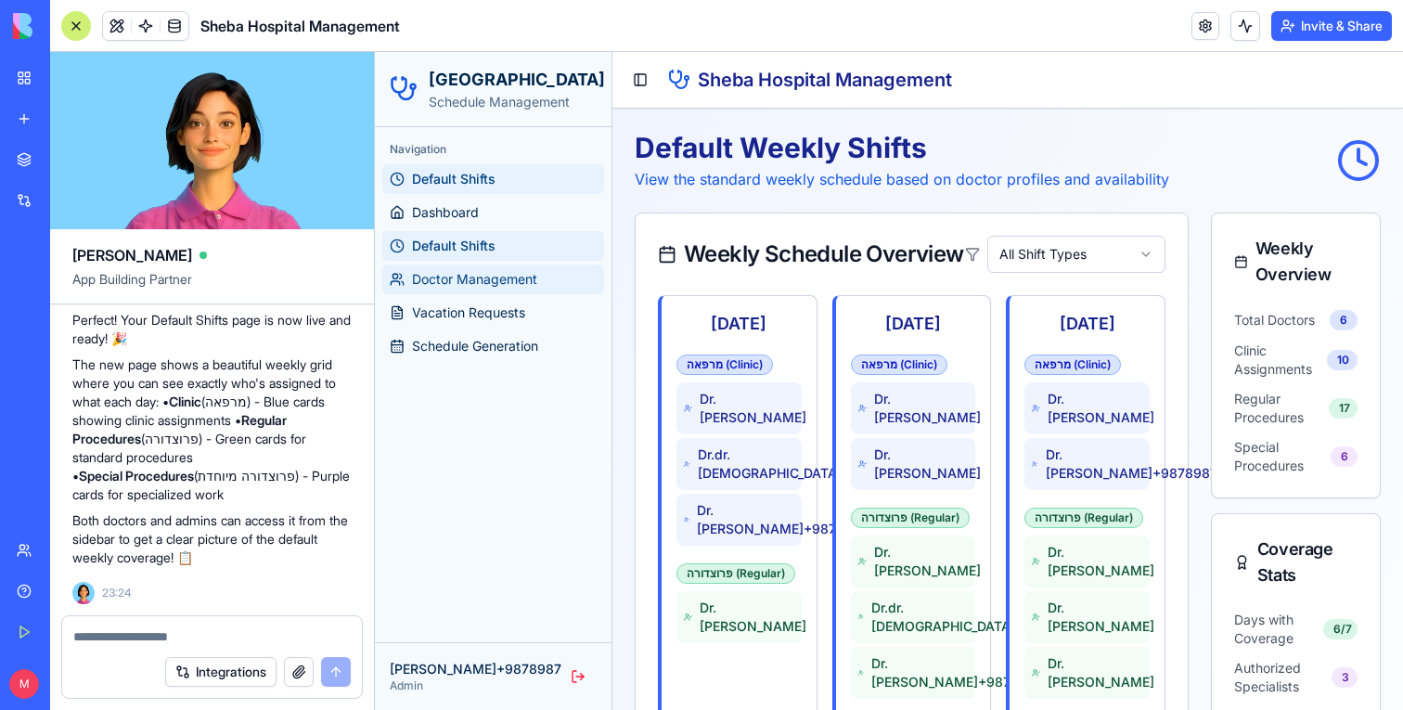
click at [510, 276] on span "Doctor Management" at bounding box center [474, 279] width 125 height 19
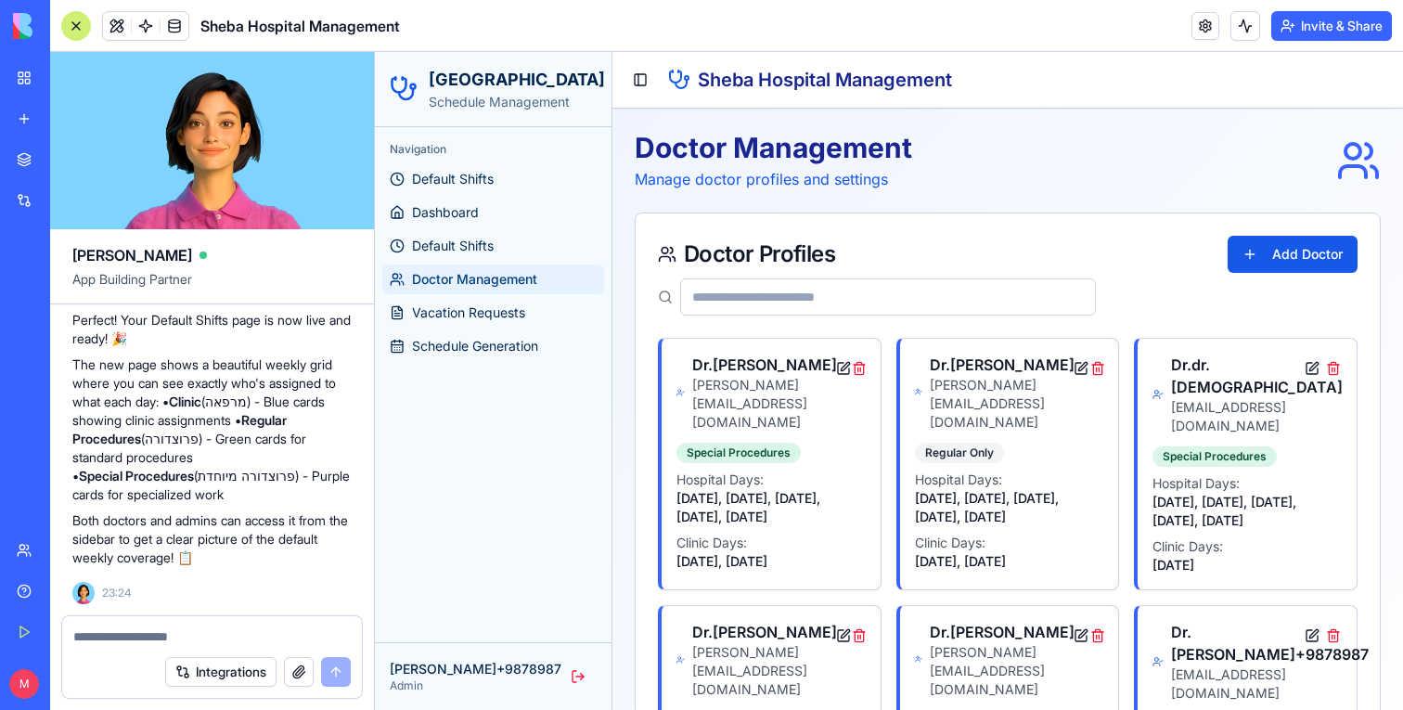
click at [789, 401] on div "Dr. dr.cohen dr.cohen@sheba.gov.il Special Procedures Hospital Days: Sunday, Mo…" at bounding box center [771, 462] width 219 height 247
click at [180, 31] on link at bounding box center [175, 26] width 28 height 28
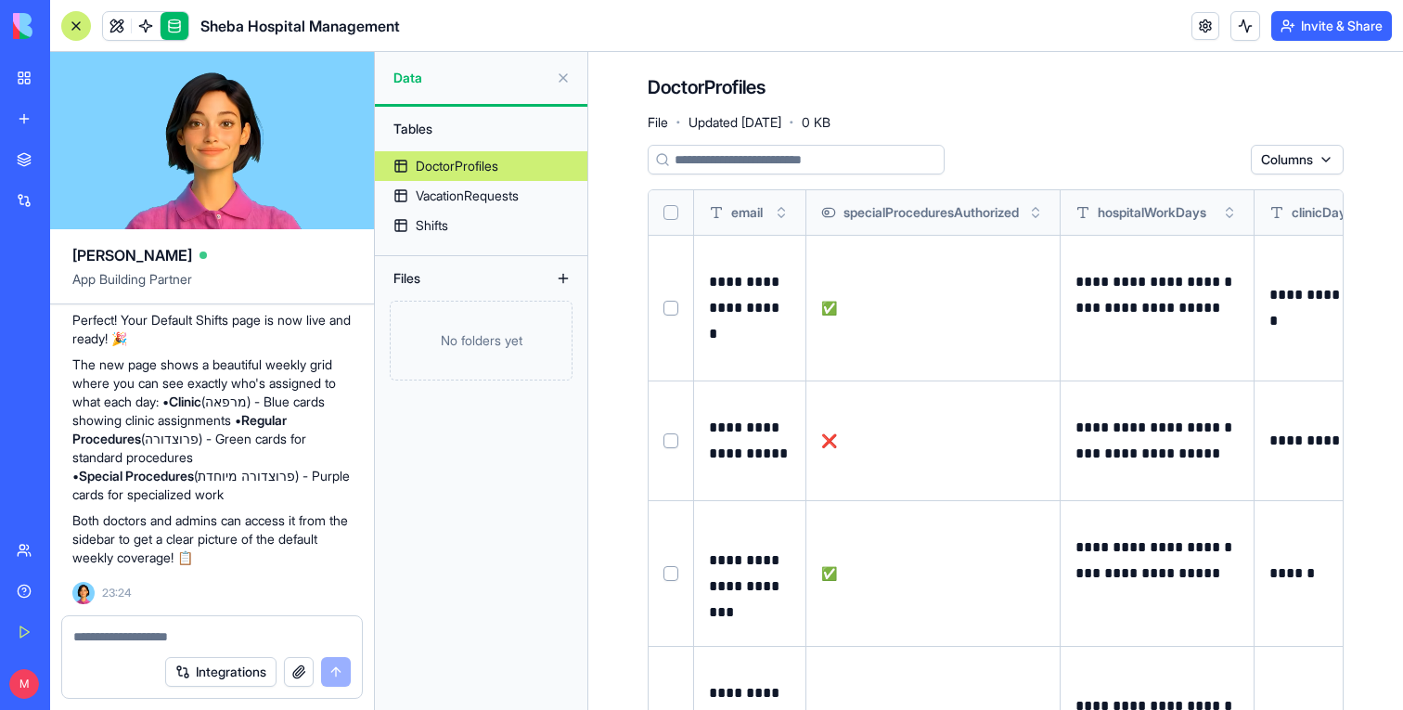
click at [677, 303] on button "Select row" at bounding box center [671, 308] width 15 height 15
click at [677, 420] on td at bounding box center [671, 441] width 45 height 120
click at [673, 461] on td at bounding box center [671, 441] width 45 height 120
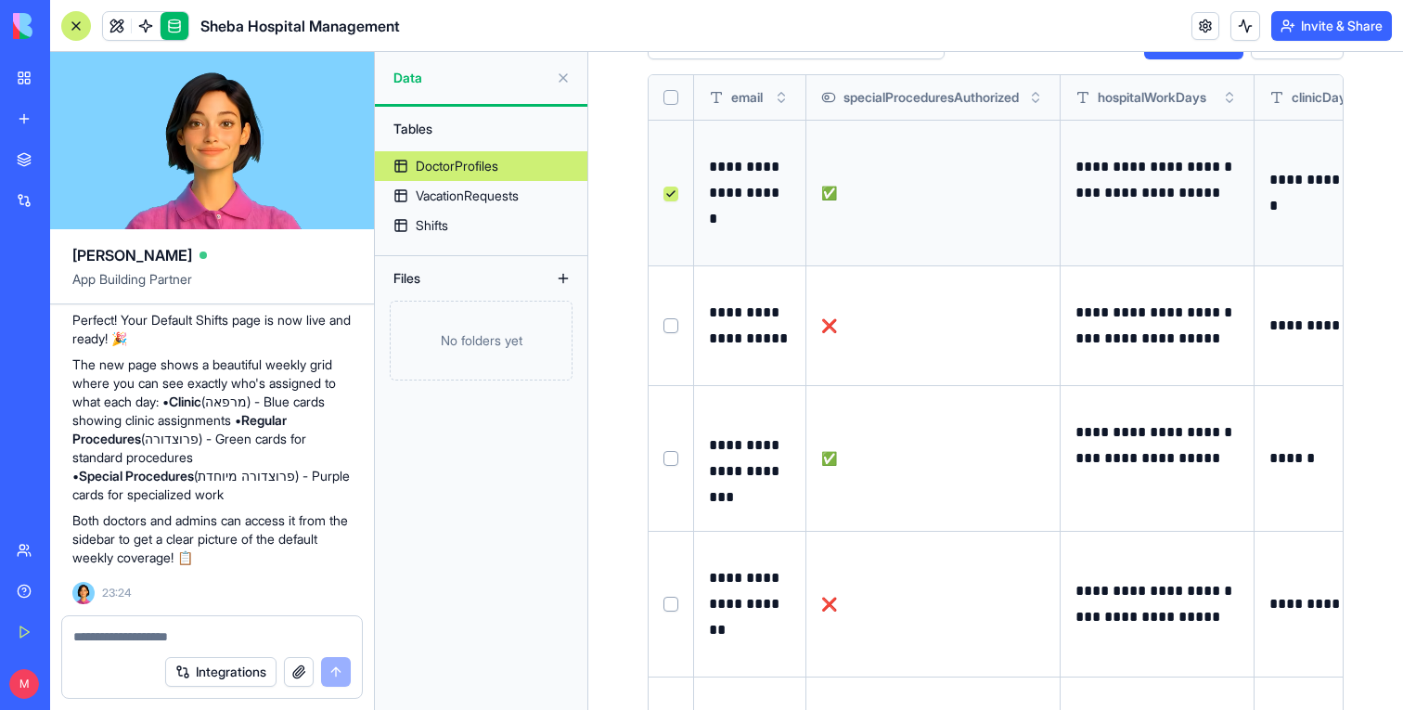
scroll to position [129, 0]
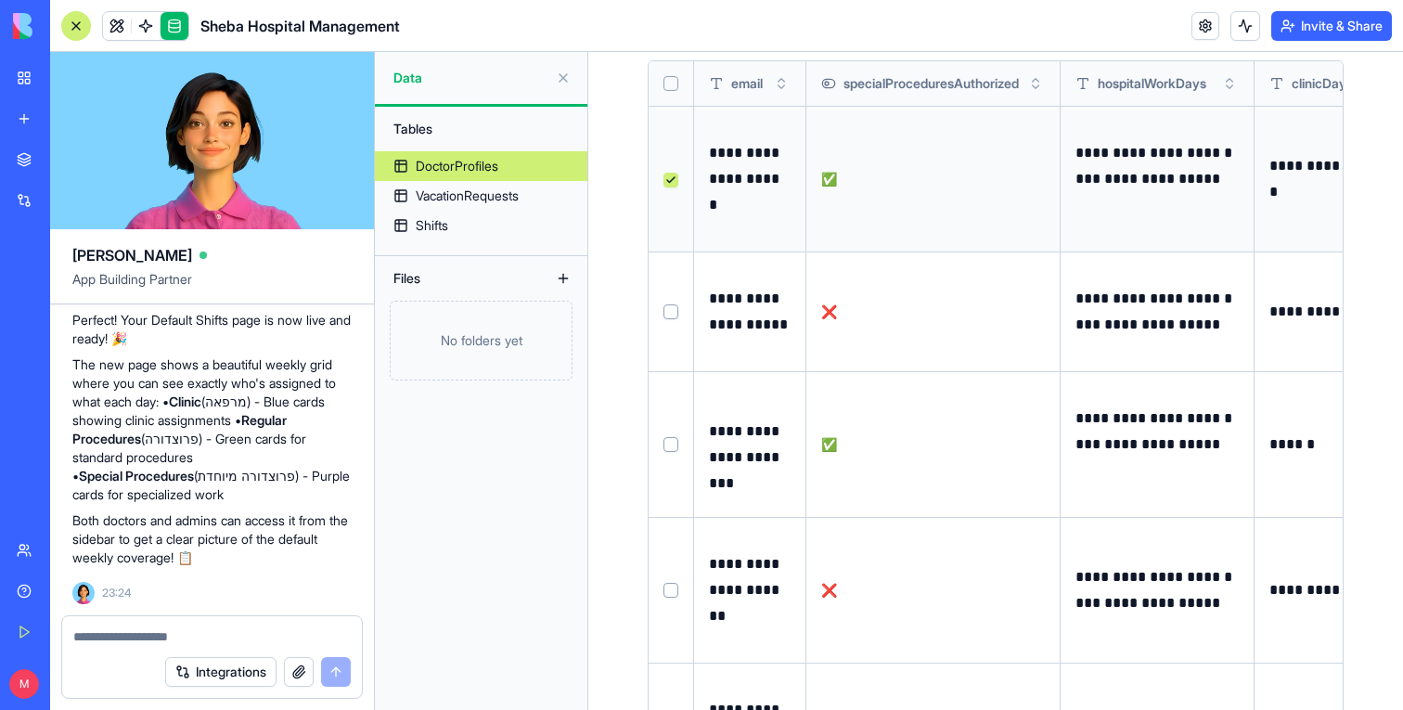
click at [677, 314] on button "Select row" at bounding box center [671, 311] width 15 height 15
click at [670, 444] on button "Select row" at bounding box center [671, 444] width 15 height 15
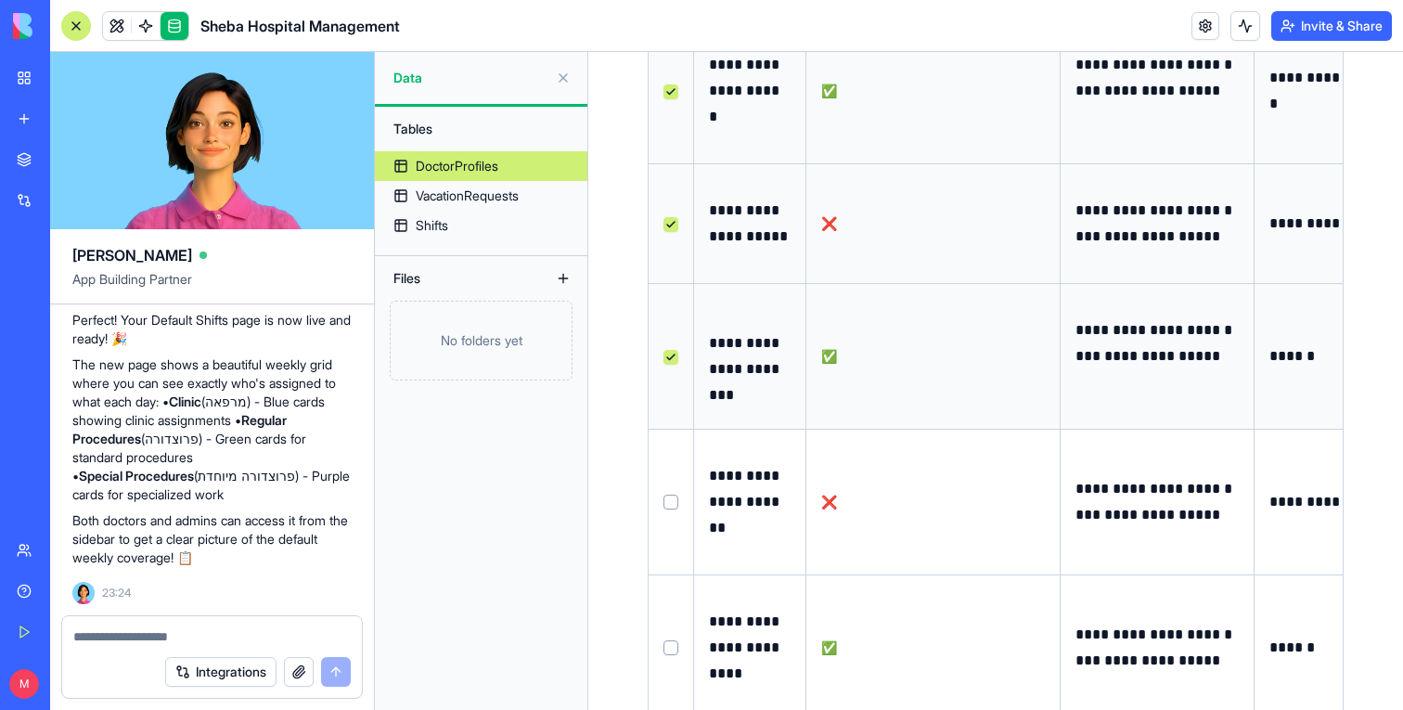
scroll to position [236, 0]
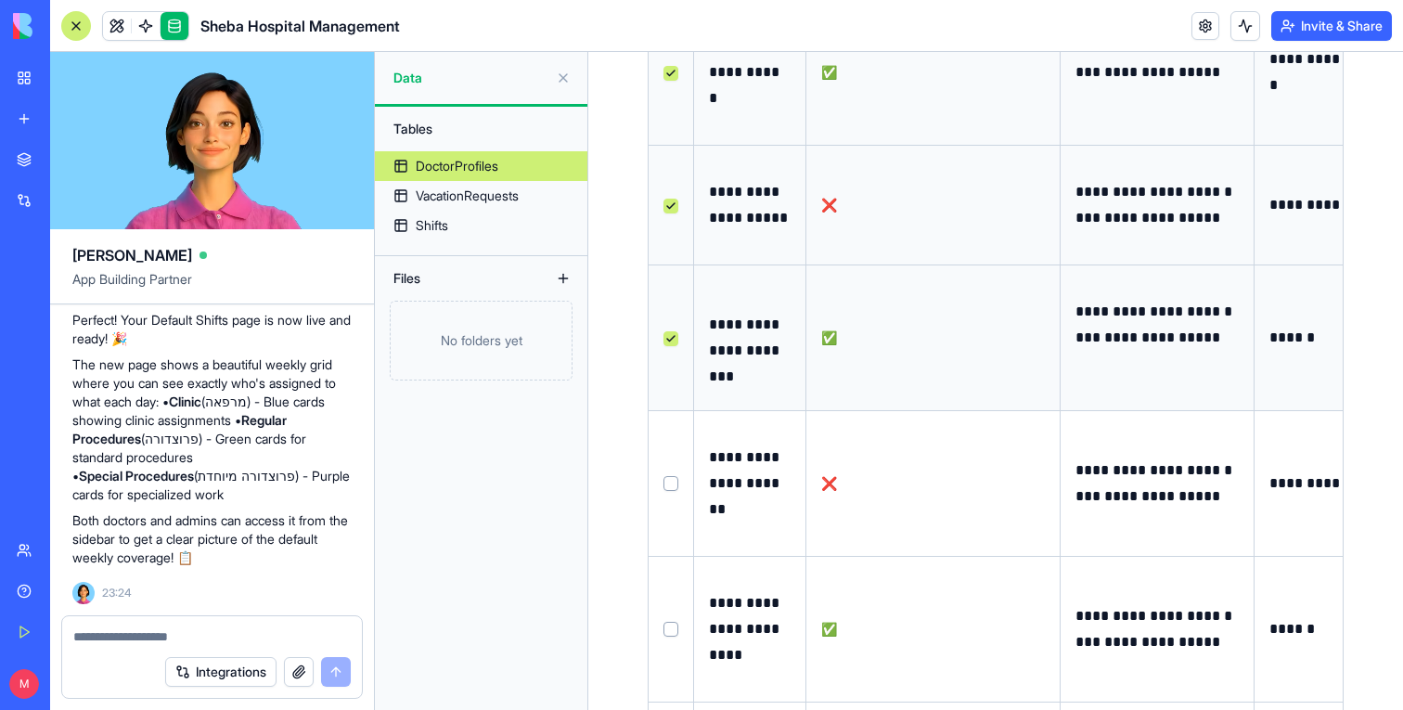
click at [670, 462] on td at bounding box center [671, 483] width 45 height 146
click at [670, 476] on button "Select row" at bounding box center [671, 483] width 15 height 15
click at [671, 634] on button "Select row" at bounding box center [671, 629] width 15 height 15
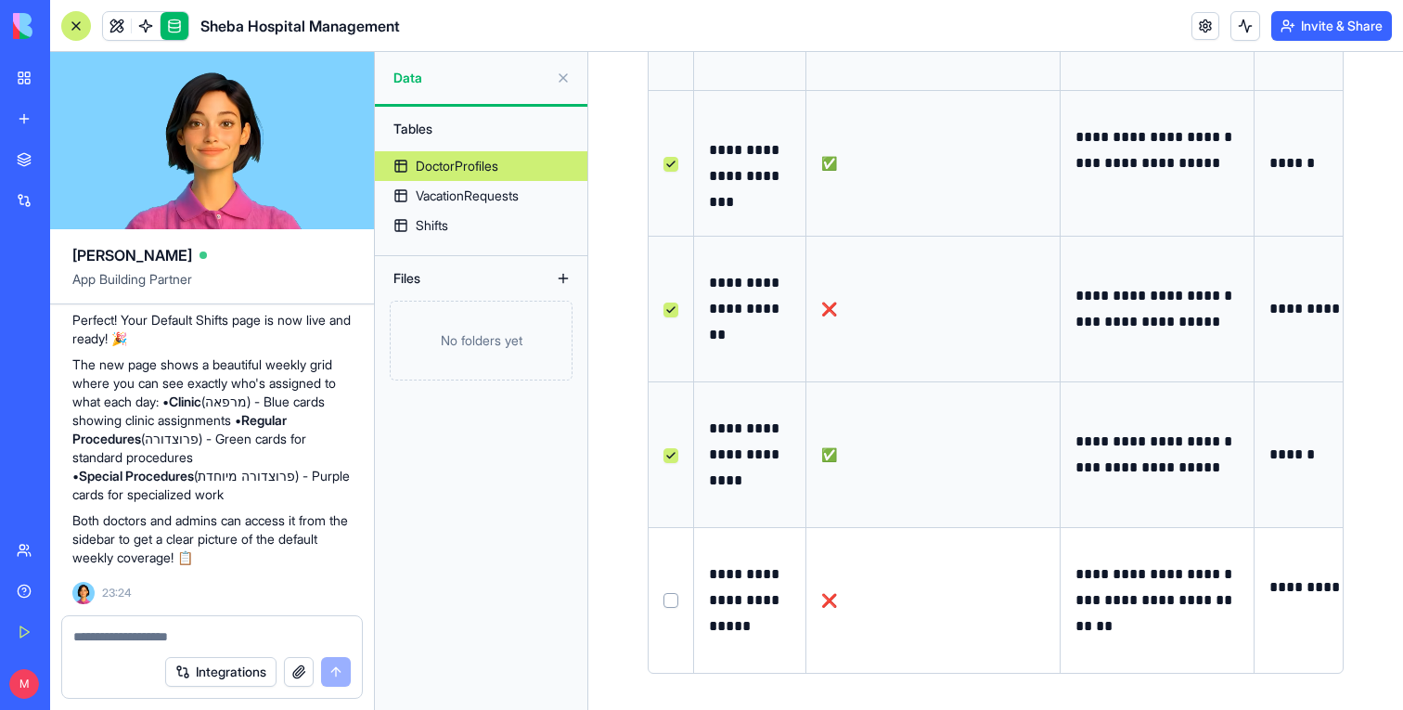
scroll to position [0, 0]
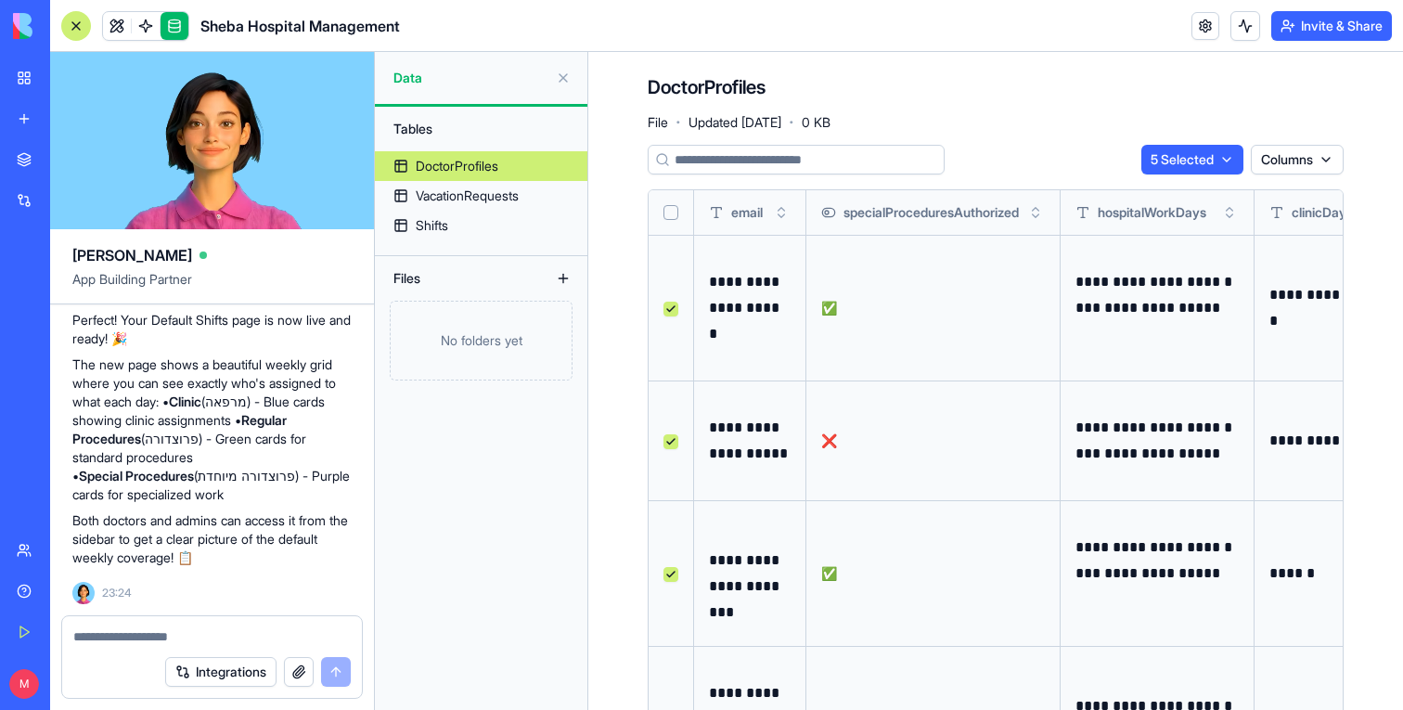
click at [1195, 146] on html "BETA My Workspace New app Marketplace Integrations Recent New App Sheba Hospita…" at bounding box center [701, 355] width 1403 height 710
click at [1195, 193] on div "Delete" at bounding box center [1182, 198] width 110 height 30
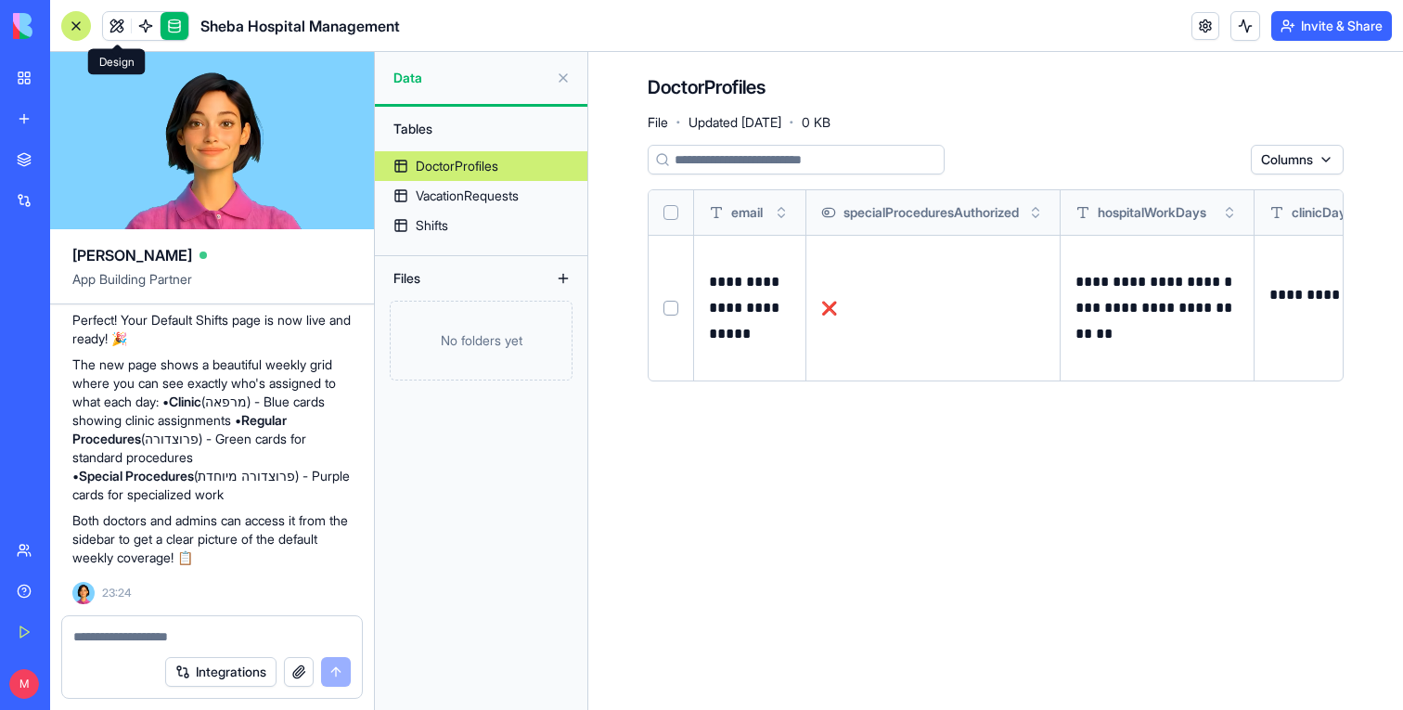
click at [112, 27] on link at bounding box center [117, 26] width 28 height 28
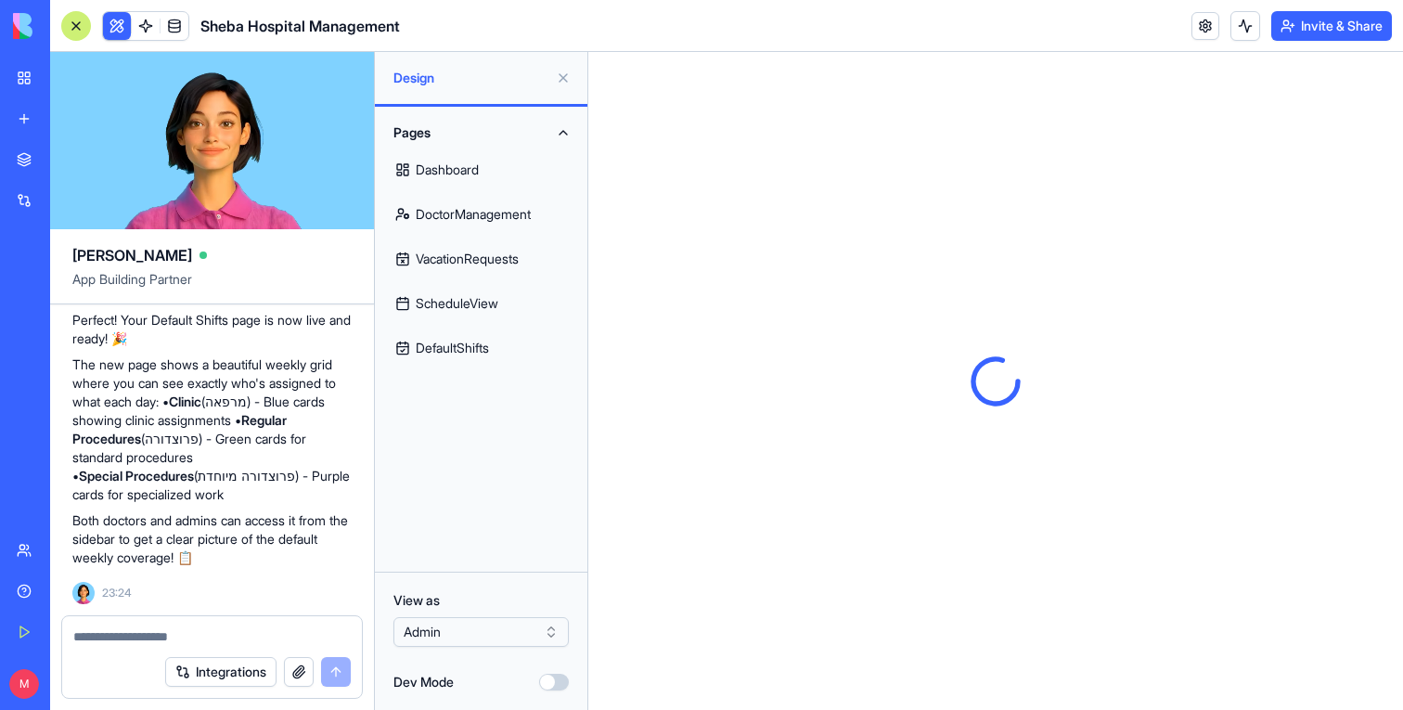
click at [112, 27] on button at bounding box center [117, 26] width 28 height 28
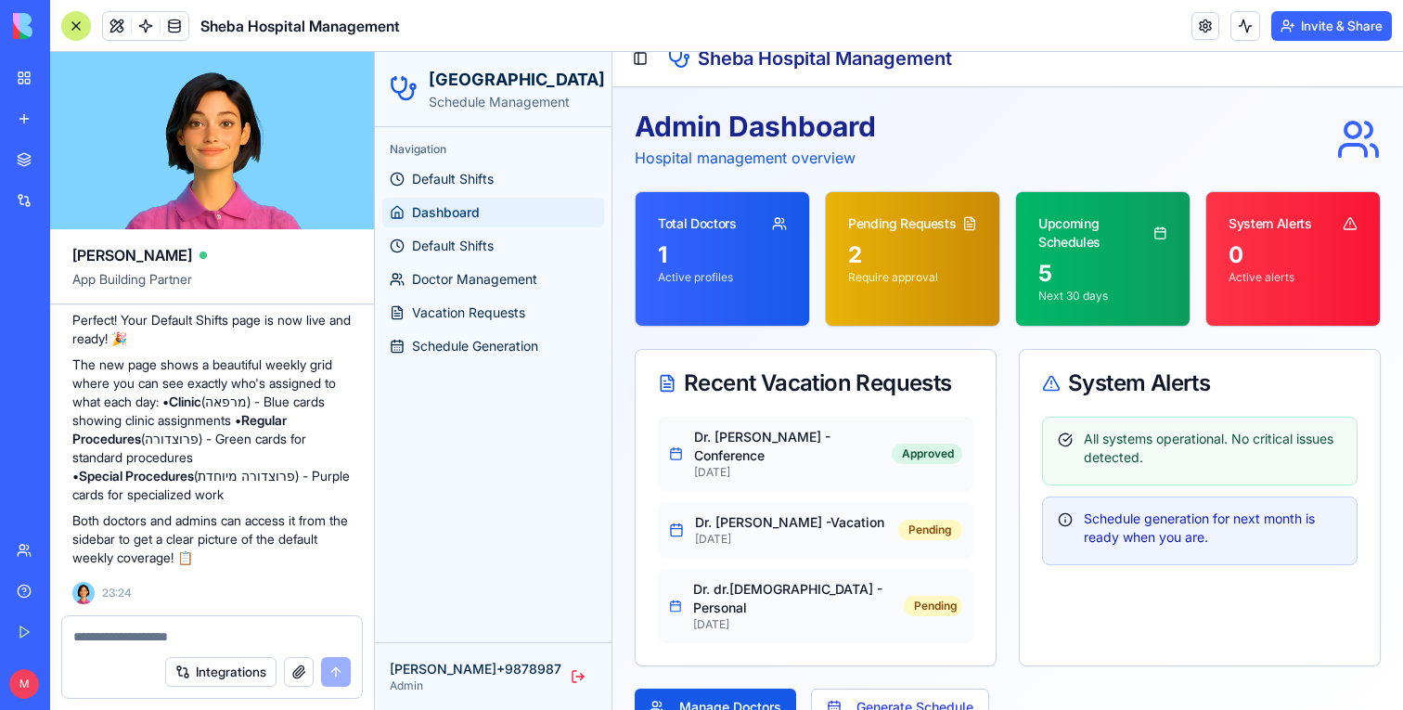
scroll to position [22, 0]
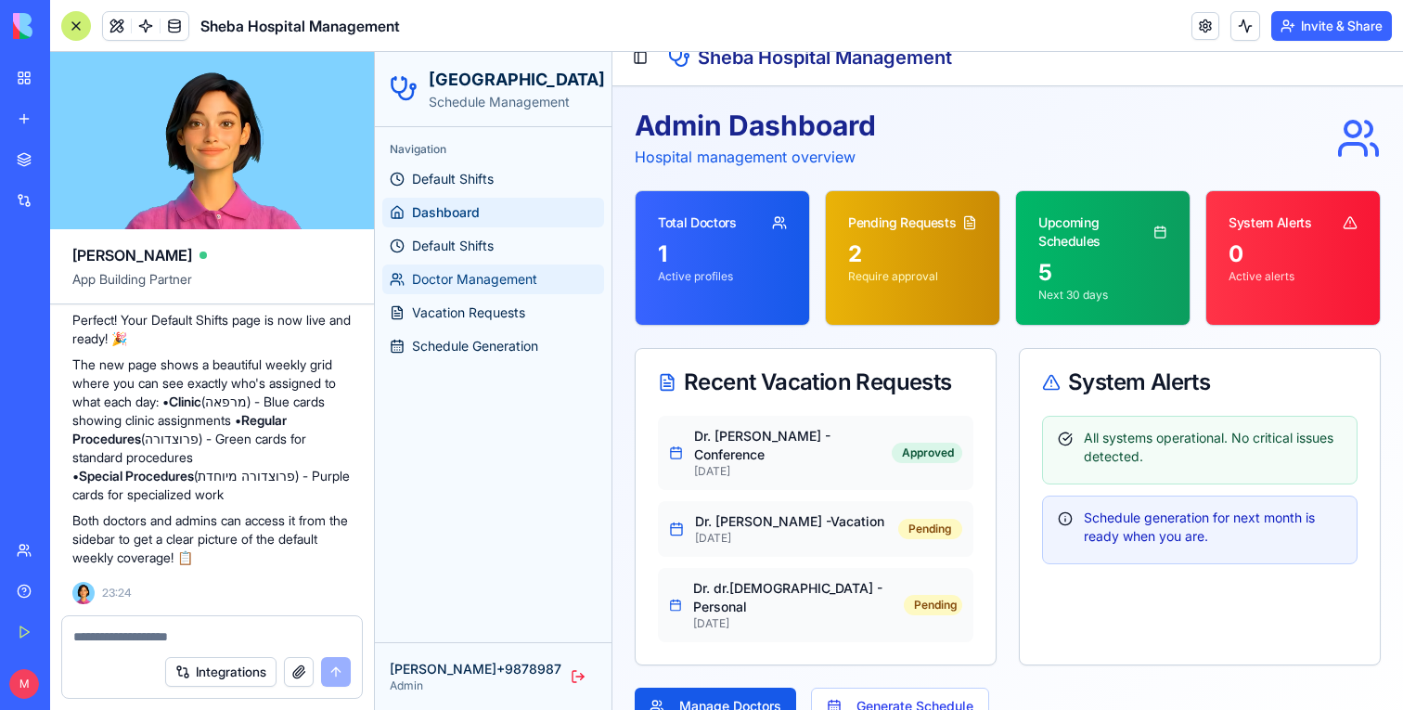
click at [476, 284] on span "Doctor Management" at bounding box center [474, 279] width 125 height 19
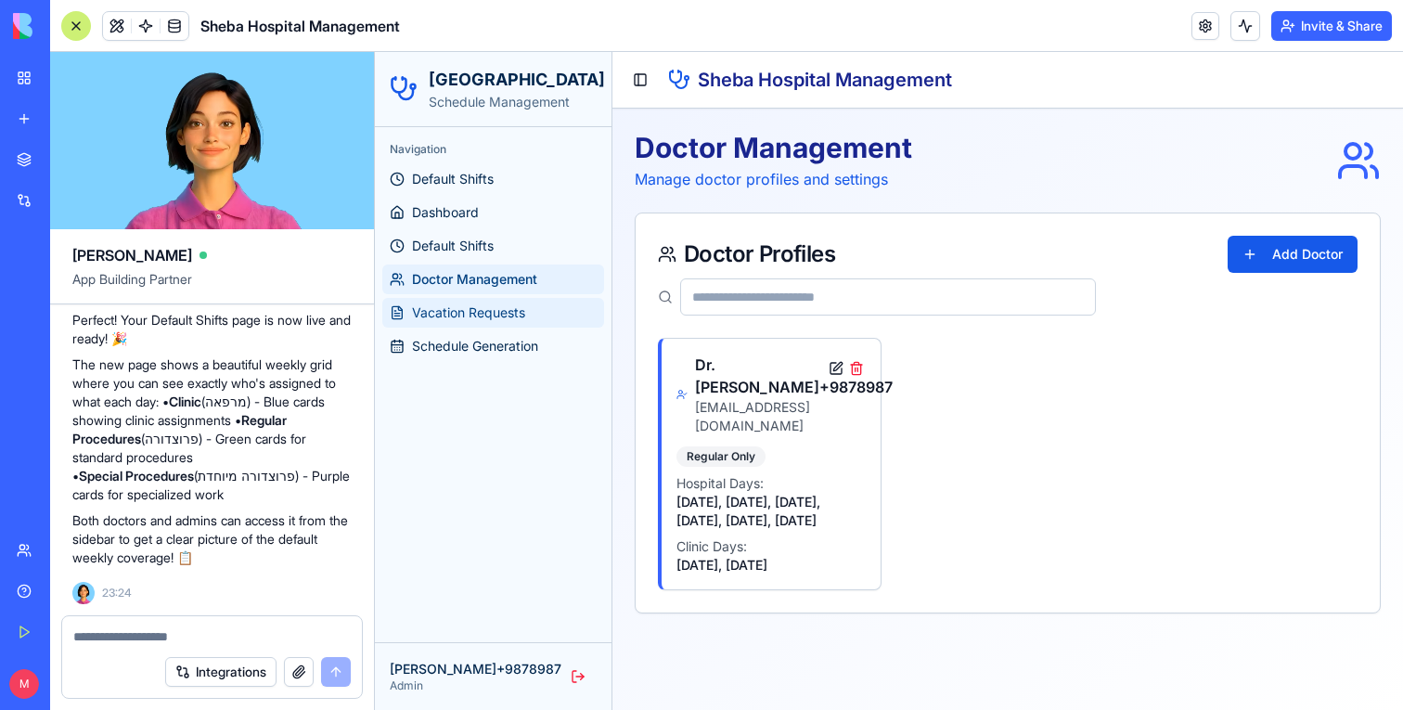
click at [497, 320] on span "Vacation Requests" at bounding box center [468, 312] width 113 height 19
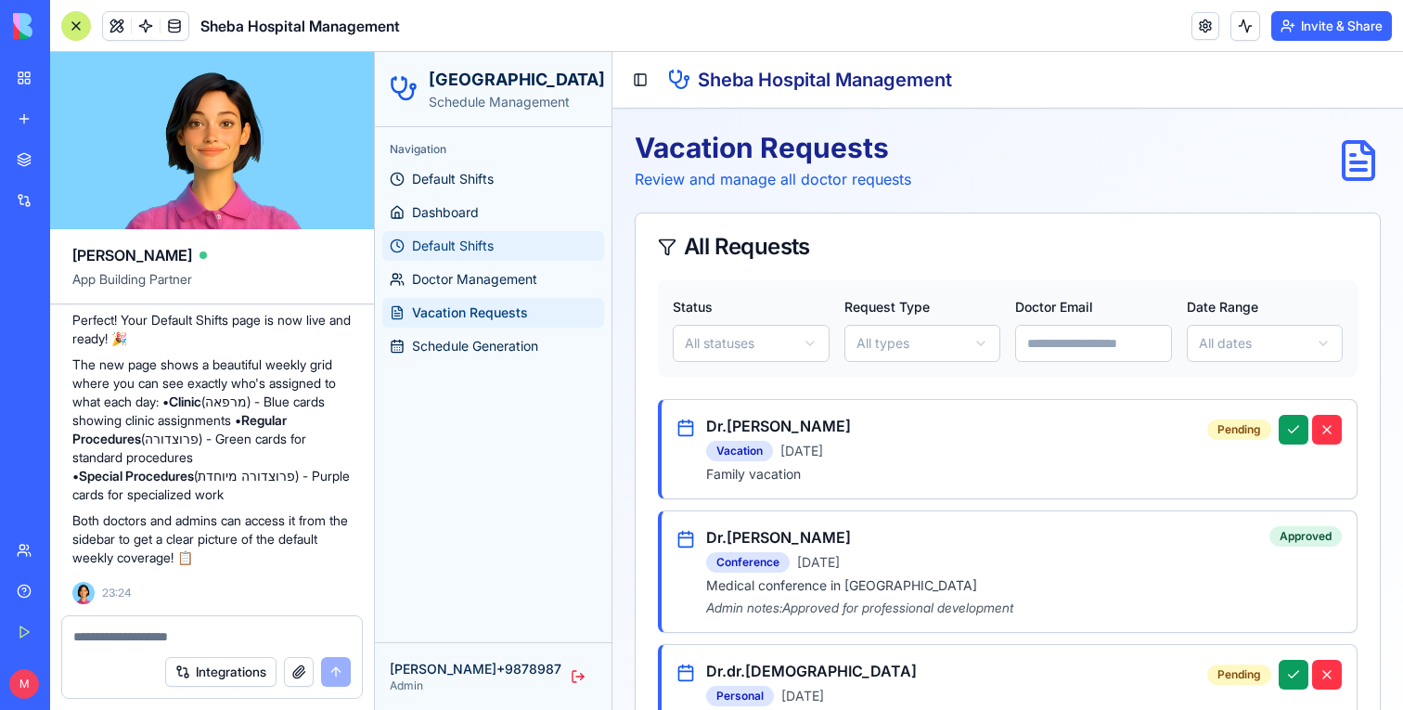
click at [460, 252] on span "Default Shifts" at bounding box center [453, 246] width 82 height 19
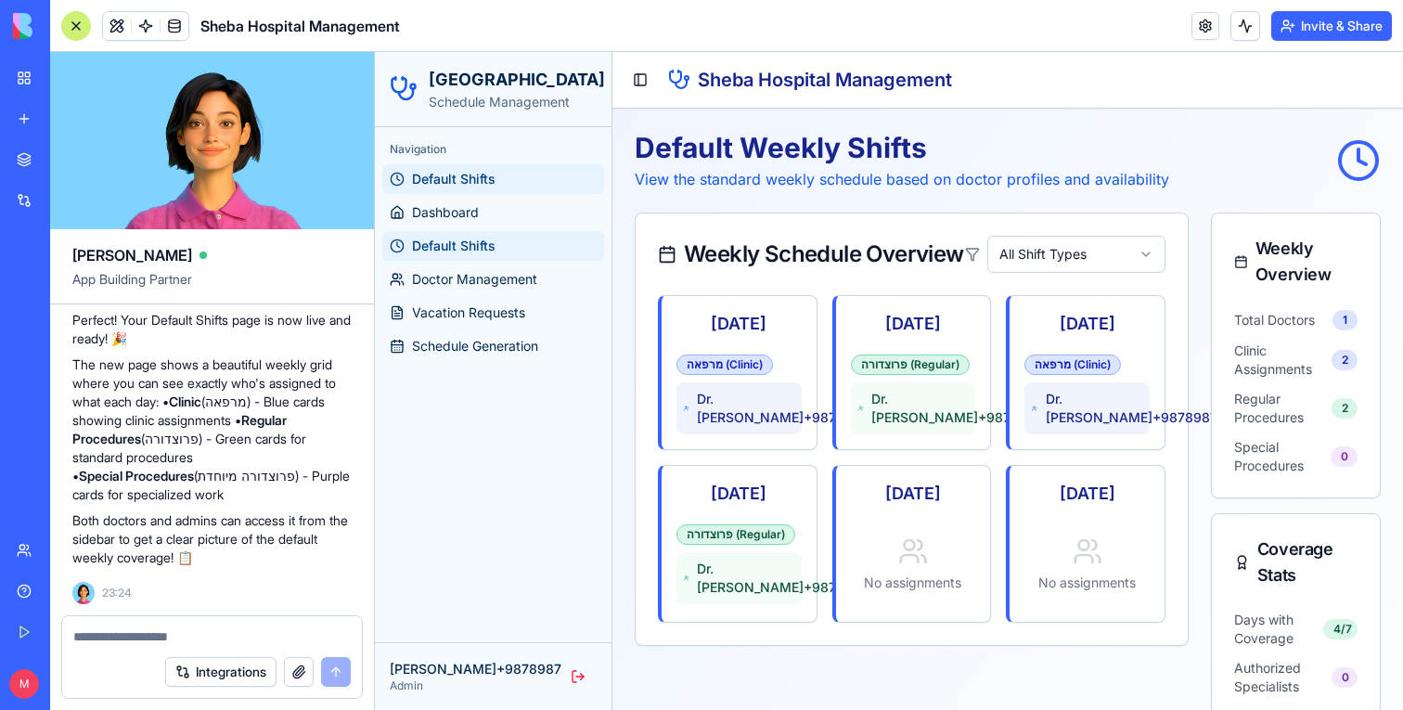
click at [81, 28] on div at bounding box center [76, 26] width 30 height 30
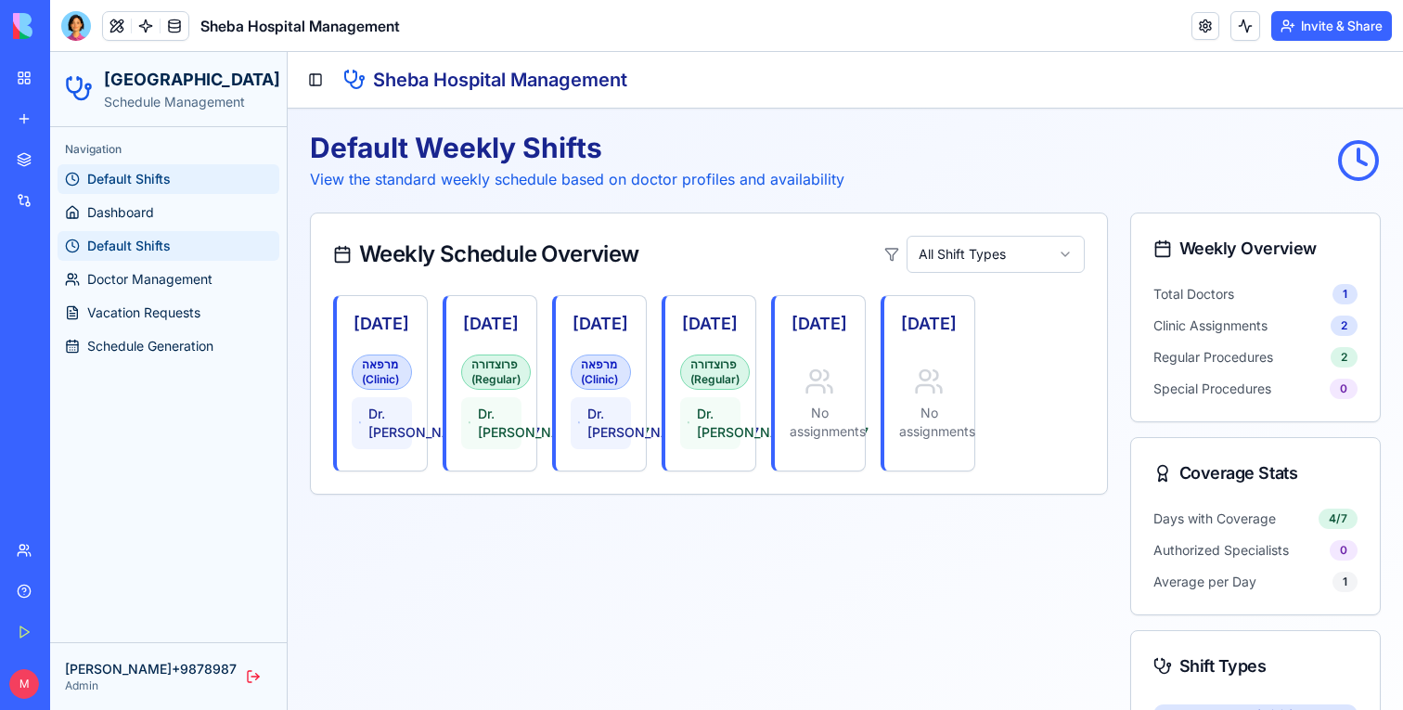
click at [381, 377] on div "מרפאה (Clinic)" at bounding box center [382, 372] width 60 height 35
click at [382, 463] on div "Sunday מרפאה (Clinic) Dr. michal+9878987" at bounding box center [382, 380] width 90 height 168
click at [313, 87] on button "Toggle Sidebar" at bounding box center [316, 80] width 26 height 26
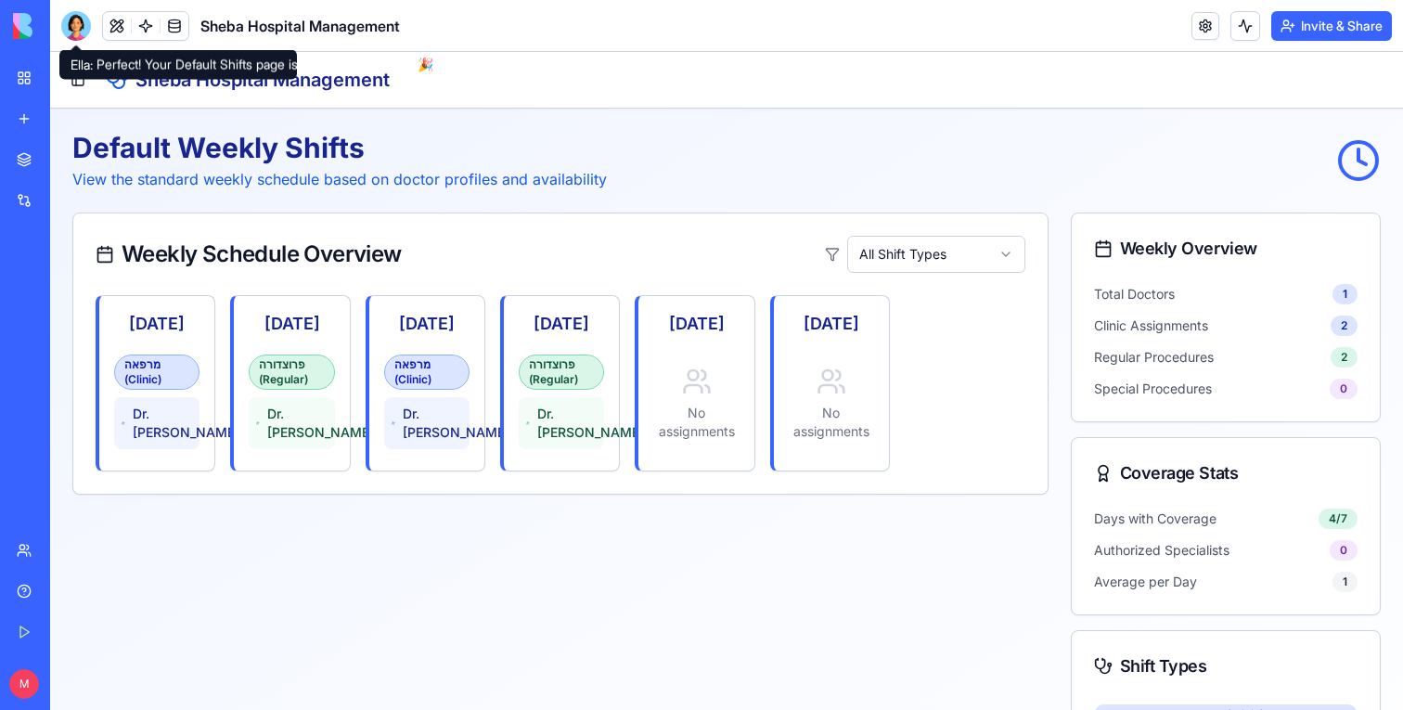
click at [83, 16] on div at bounding box center [76, 26] width 30 height 30
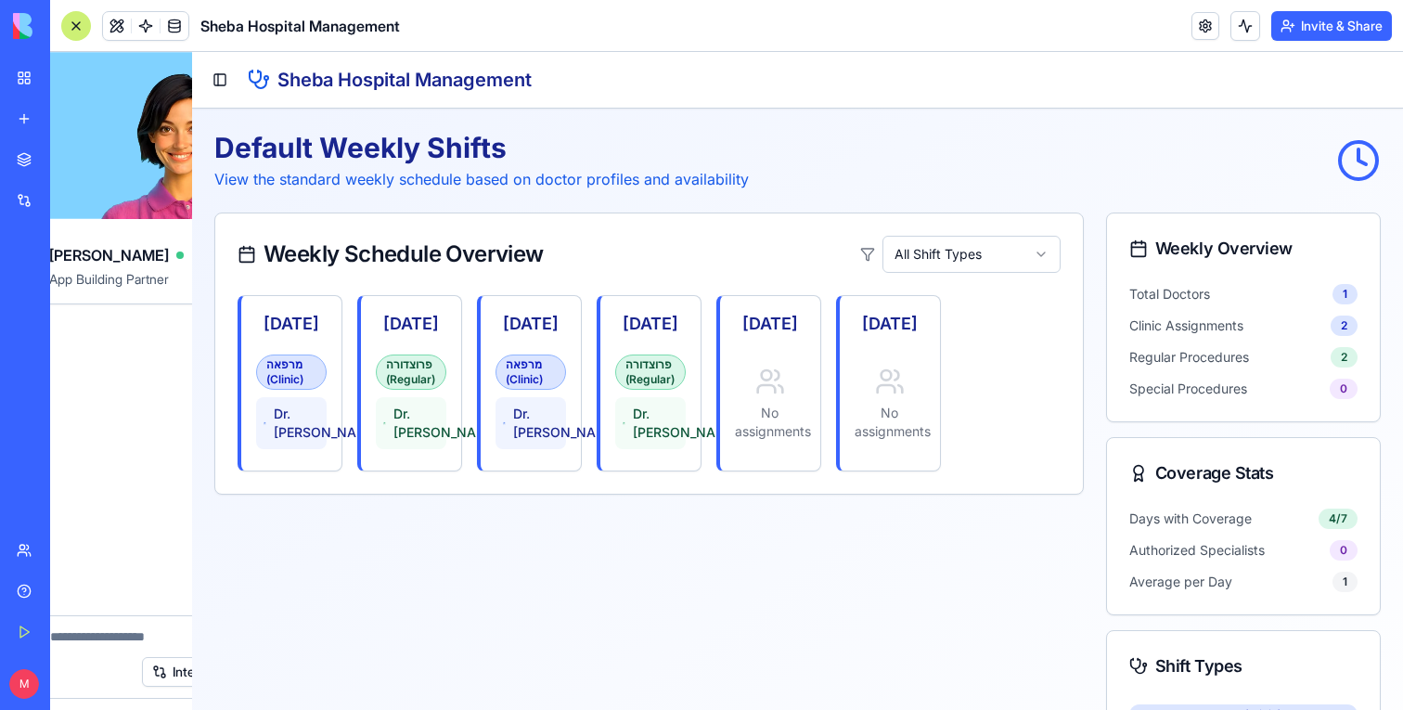
scroll to position [2262, 0]
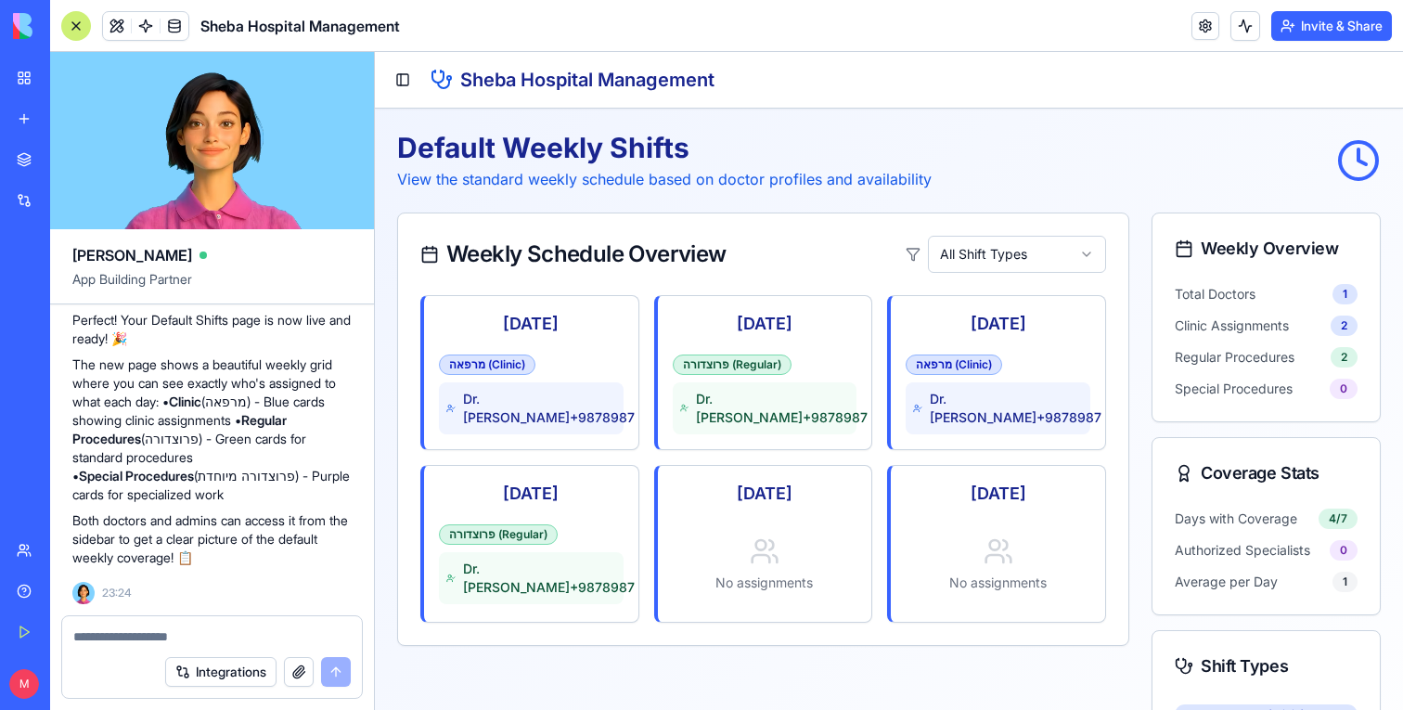
click at [128, 647] on div "Integrations" at bounding box center [212, 672] width 300 height 52
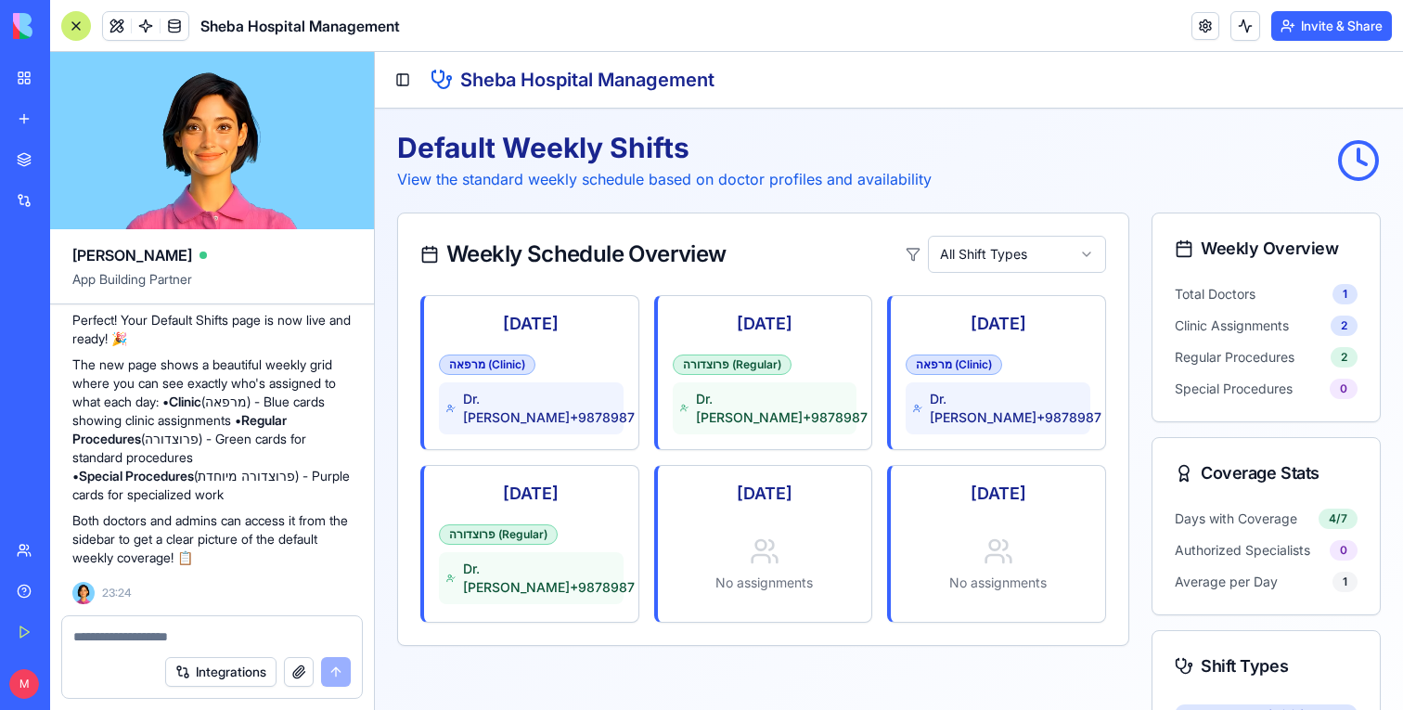
click at [128, 639] on textarea at bounding box center [212, 636] width 278 height 19
drag, startPoint x: 495, startPoint y: 682, endPoint x: 389, endPoint y: 646, distance: 111.8
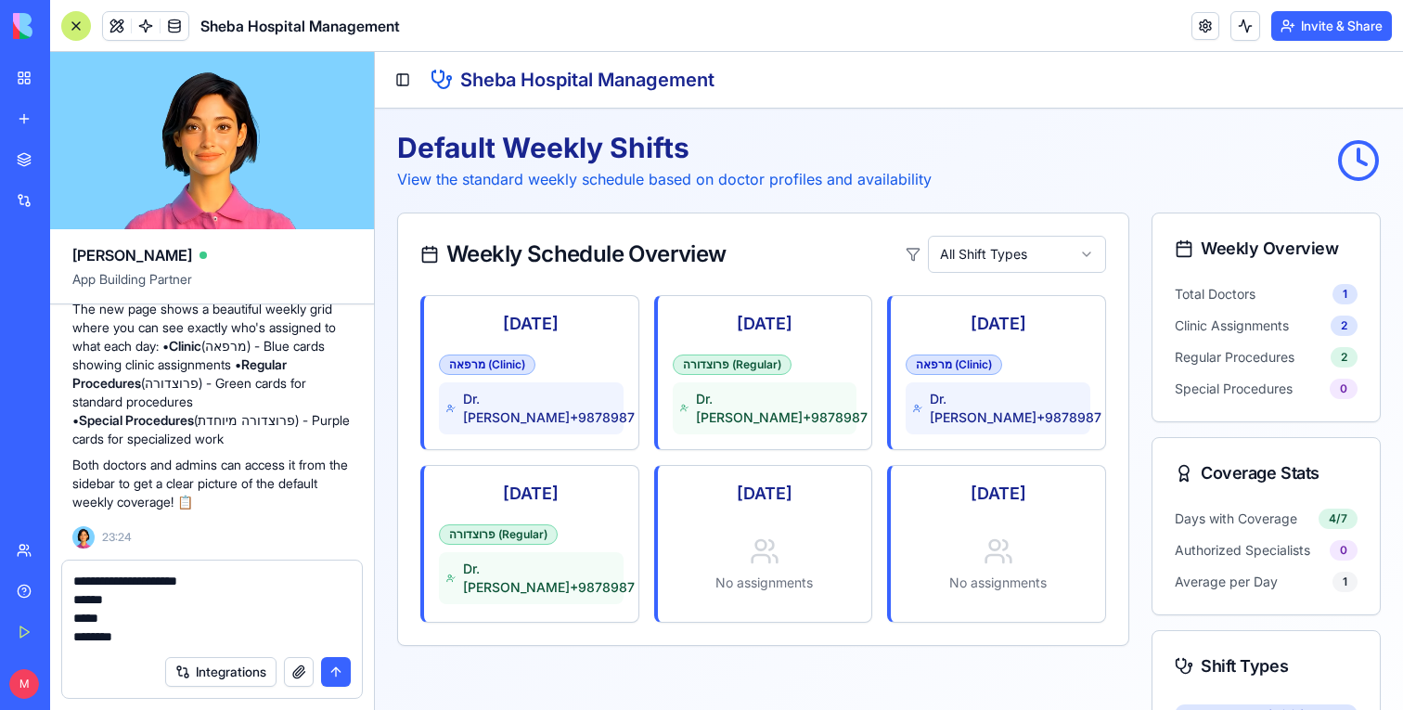
type textarea "**********"
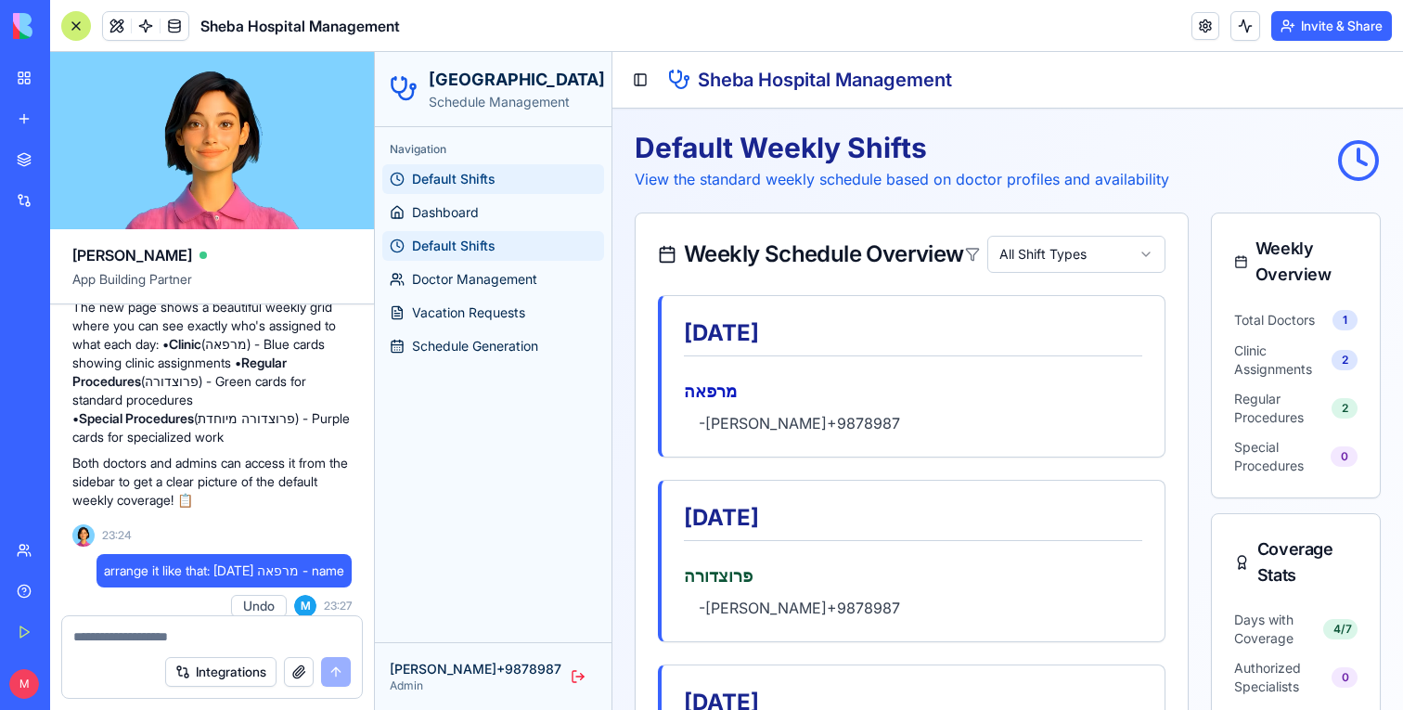
scroll to position [2204, 0]
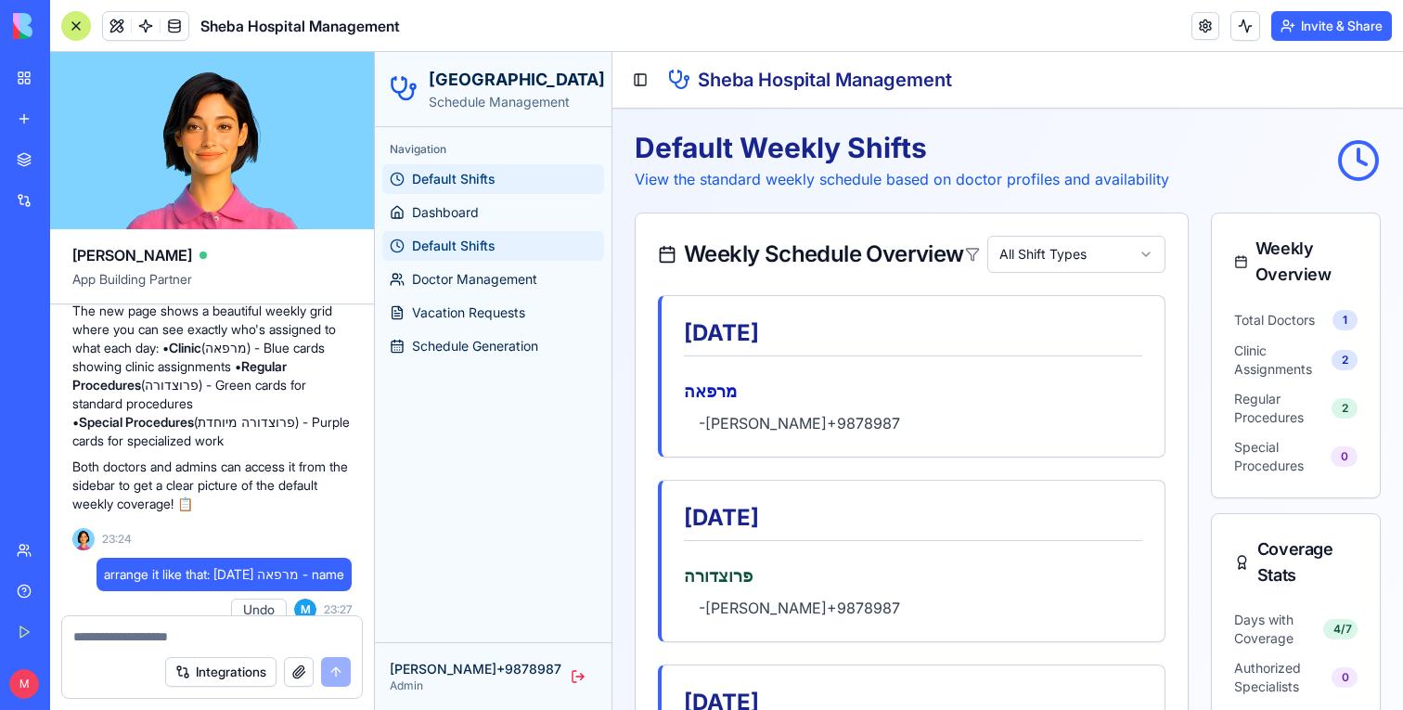
click at [511, 234] on link "Default Shifts" at bounding box center [493, 246] width 222 height 30
click at [78, 22] on div at bounding box center [76, 26] width 30 height 30
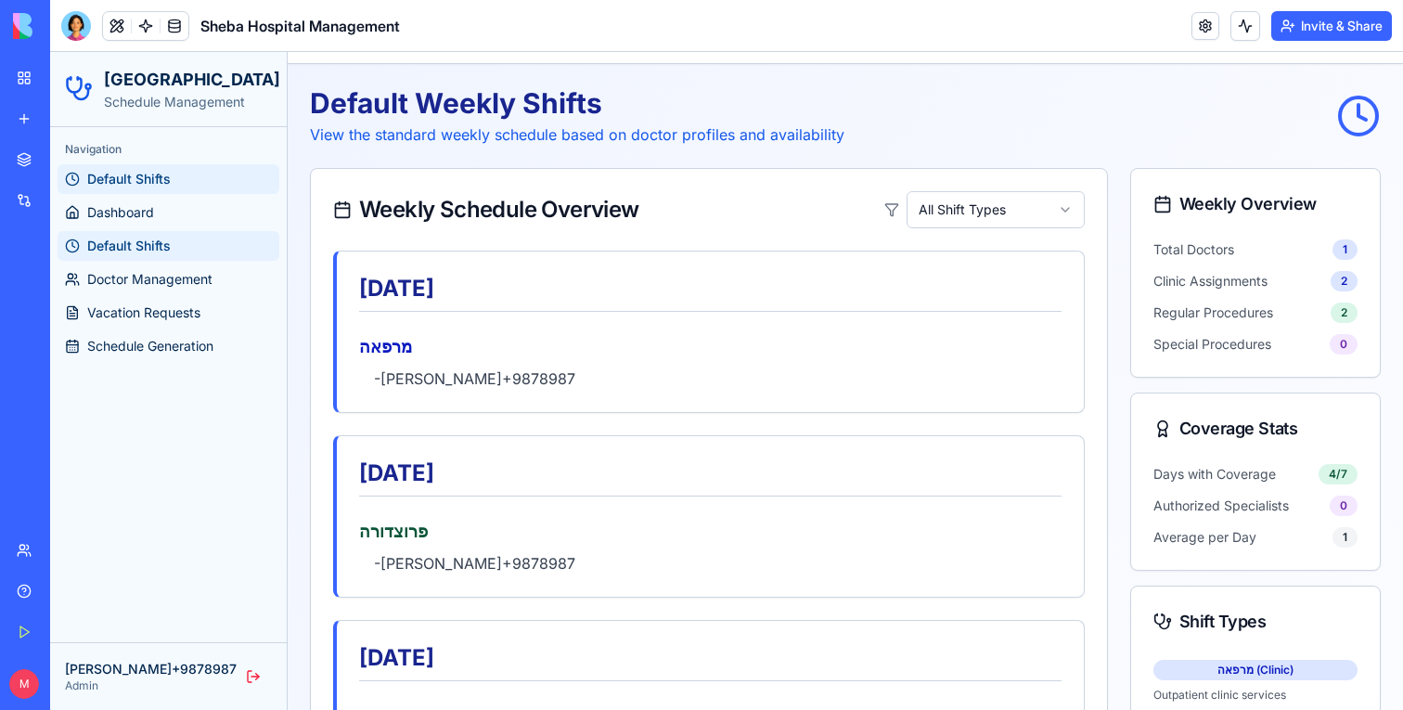
scroll to position [0, 0]
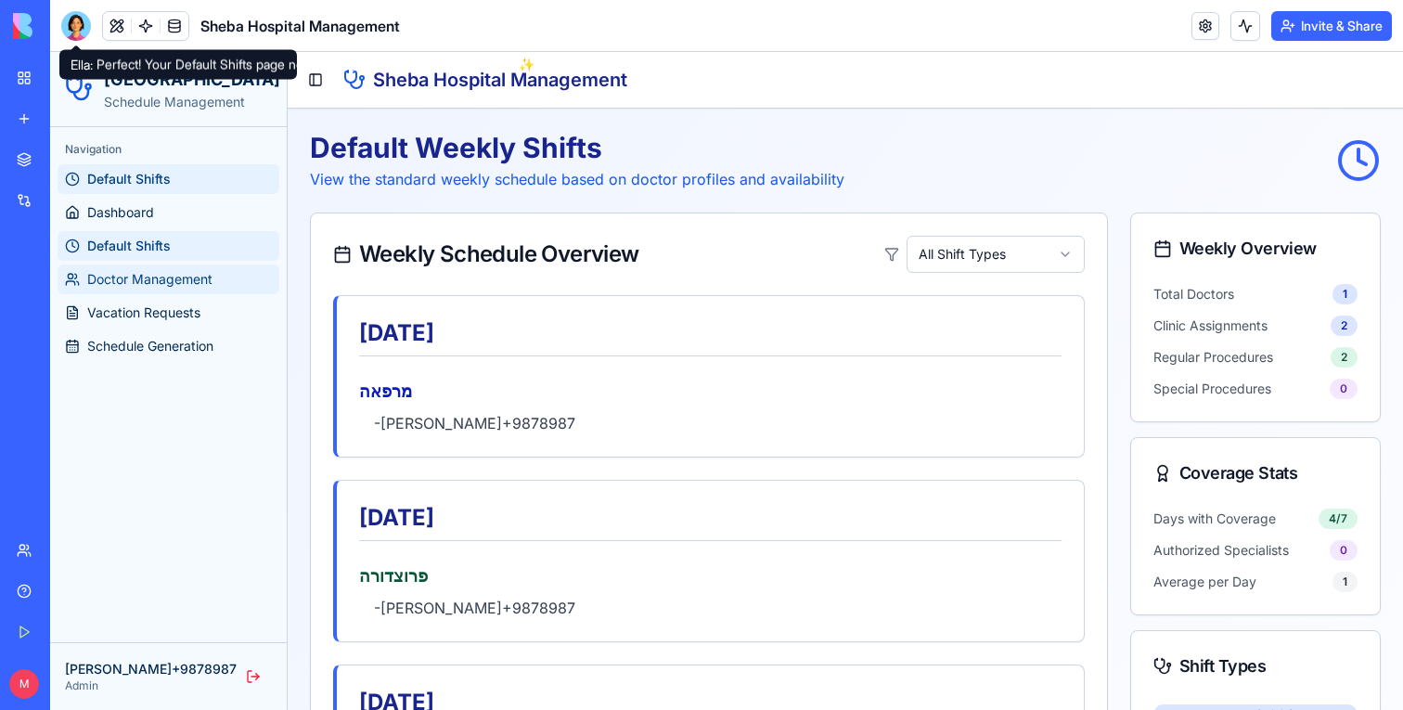
click at [132, 287] on span "Doctor Management" at bounding box center [149, 279] width 125 height 19
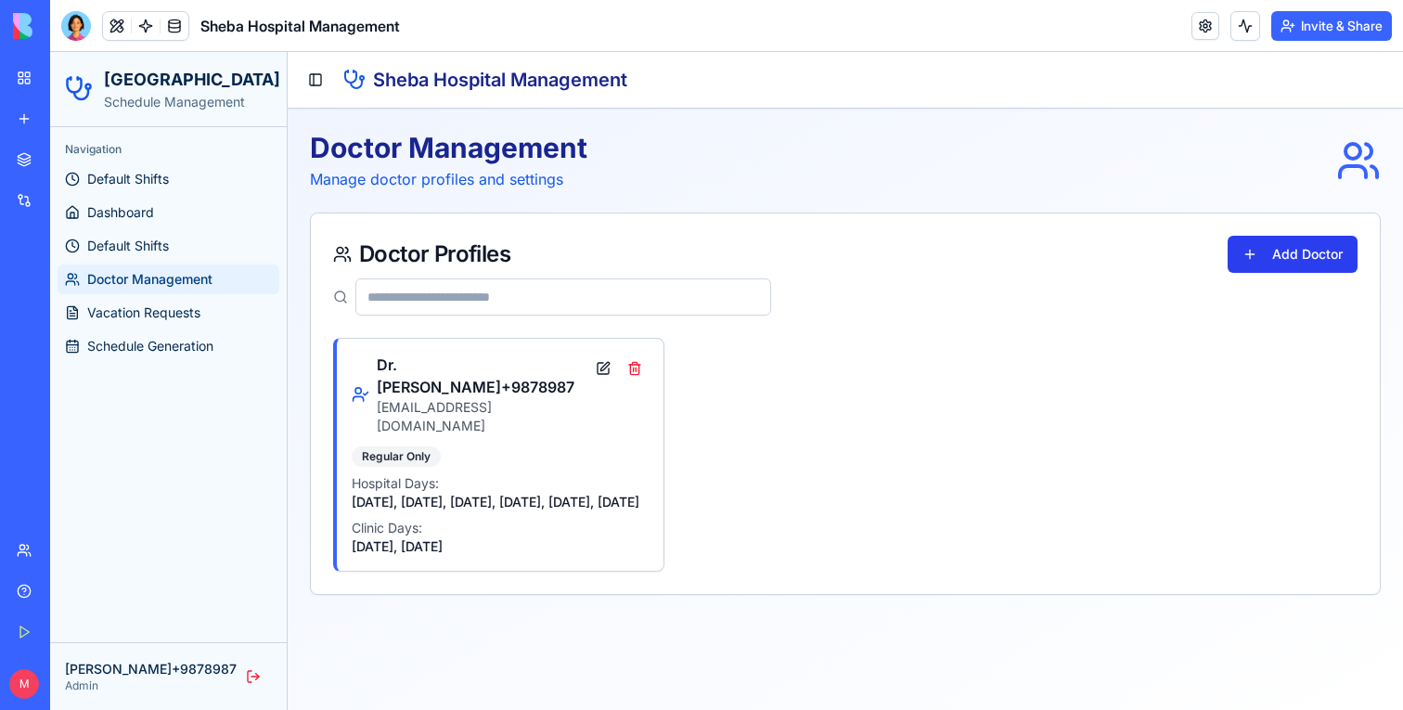
click at [1273, 263] on button "Add Doctor" at bounding box center [1293, 254] width 130 height 37
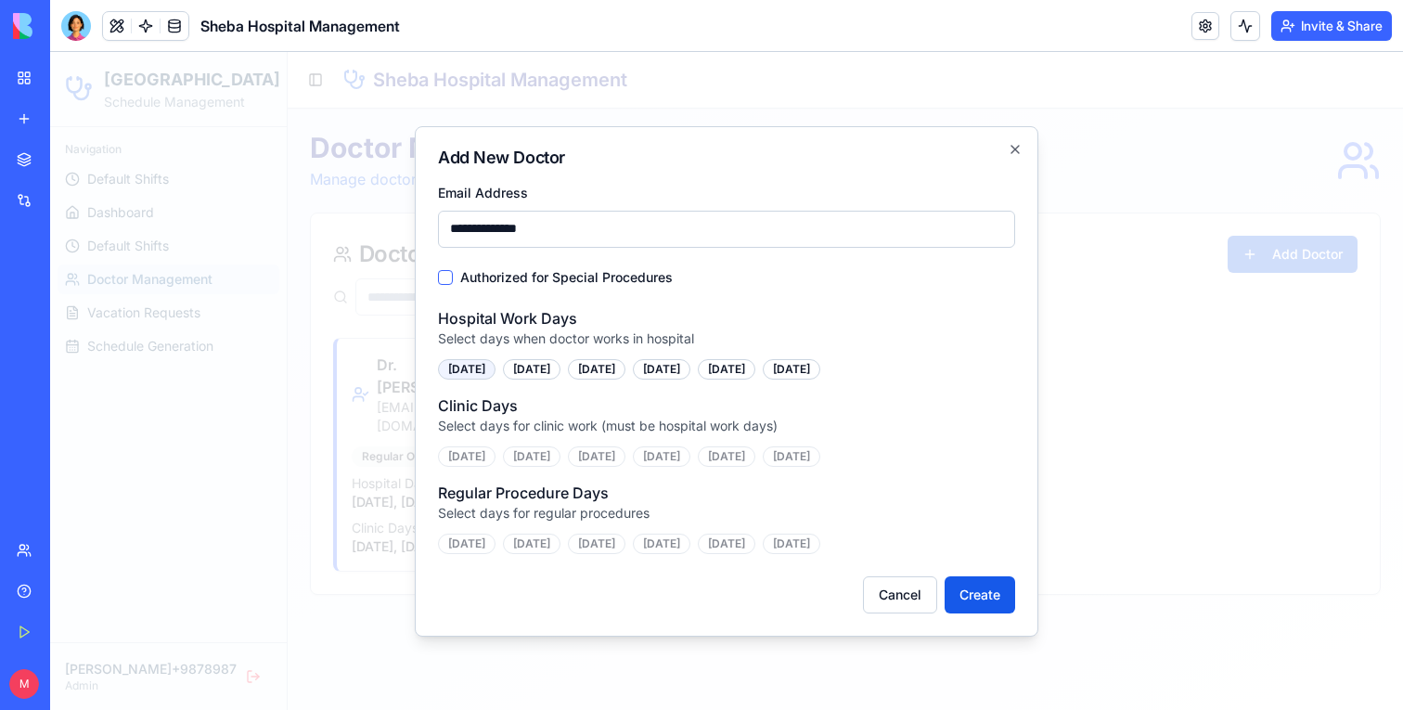
type input "**********"
click at [486, 369] on div "[DATE]" at bounding box center [467, 369] width 58 height 20
click at [549, 369] on div "[DATE]" at bounding box center [532, 369] width 58 height 20
click at [615, 369] on div "[DATE]" at bounding box center [597, 369] width 58 height 20
click at [691, 369] on div "[DATE]" at bounding box center [662, 369] width 58 height 20
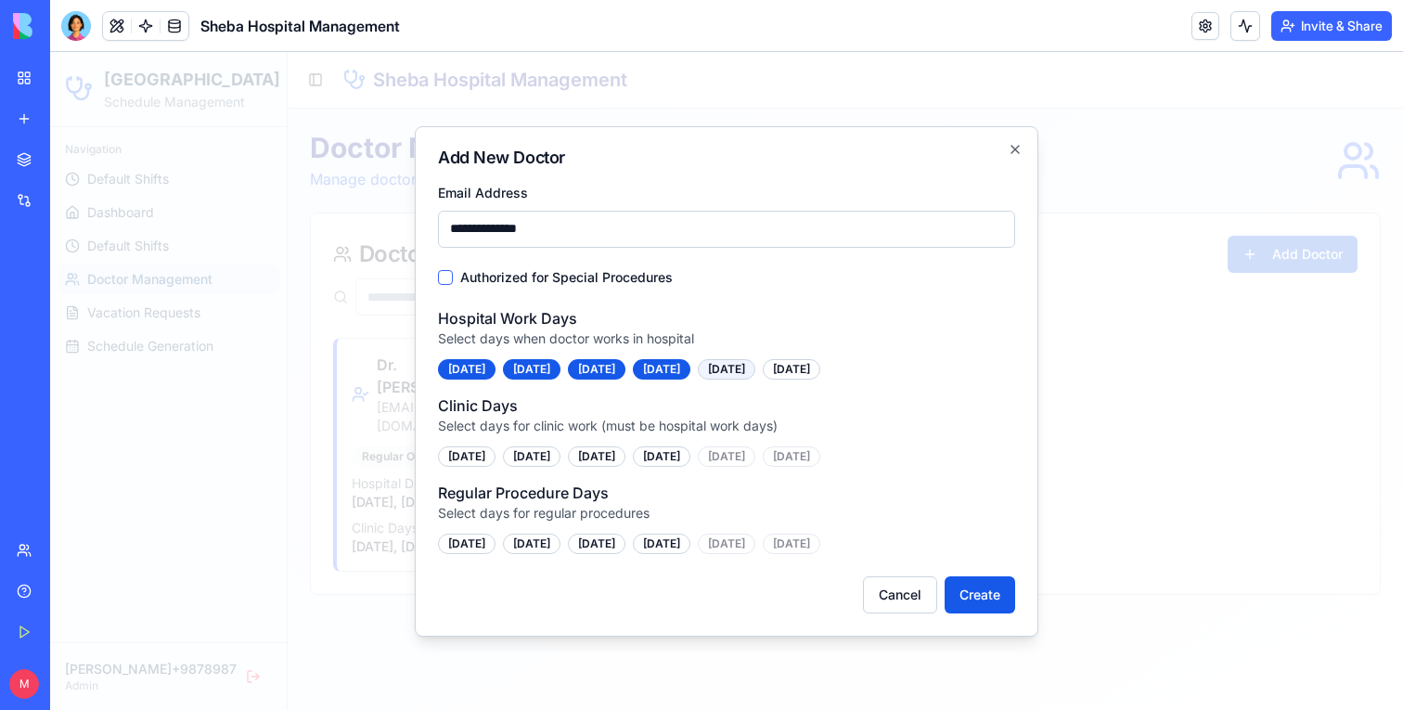
click at [755, 369] on div "[DATE]" at bounding box center [727, 369] width 58 height 20
click at [820, 369] on div "[DATE]" at bounding box center [792, 369] width 58 height 20
click at [691, 456] on div "[DATE]" at bounding box center [662, 456] width 58 height 20
click at [839, 439] on div "Clinic Days Select days for clinic work (must be hospital work days) Sunday Mon…" at bounding box center [726, 430] width 577 height 72
click at [534, 457] on div "[DATE]" at bounding box center [532, 456] width 58 height 20
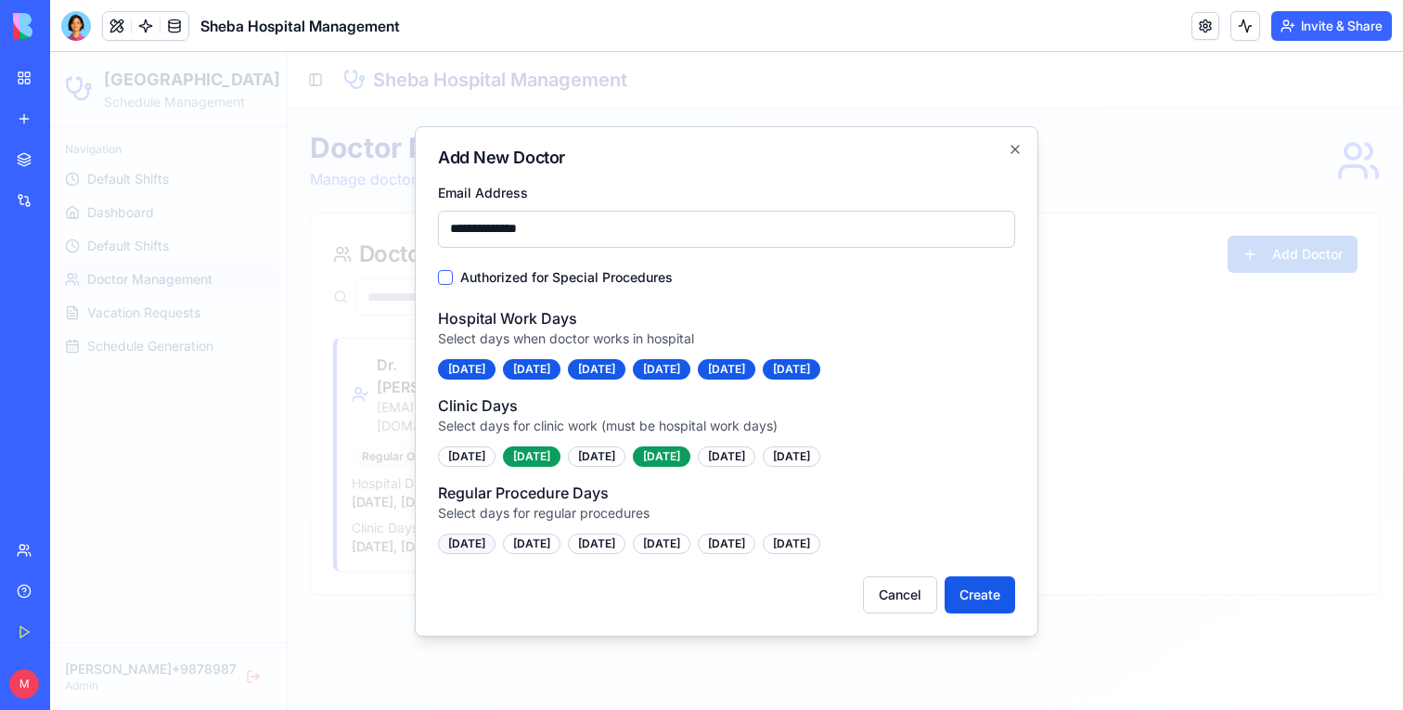
click at [480, 537] on div "[DATE]" at bounding box center [467, 544] width 58 height 20
click at [667, 540] on div "[DATE]" at bounding box center [662, 544] width 58 height 20
click at [661, 538] on div "[DATE]" at bounding box center [662, 544] width 58 height 20
click at [612, 538] on div "[DATE]" at bounding box center [597, 544] width 58 height 20
click at [985, 589] on button "Create" at bounding box center [980, 594] width 71 height 37
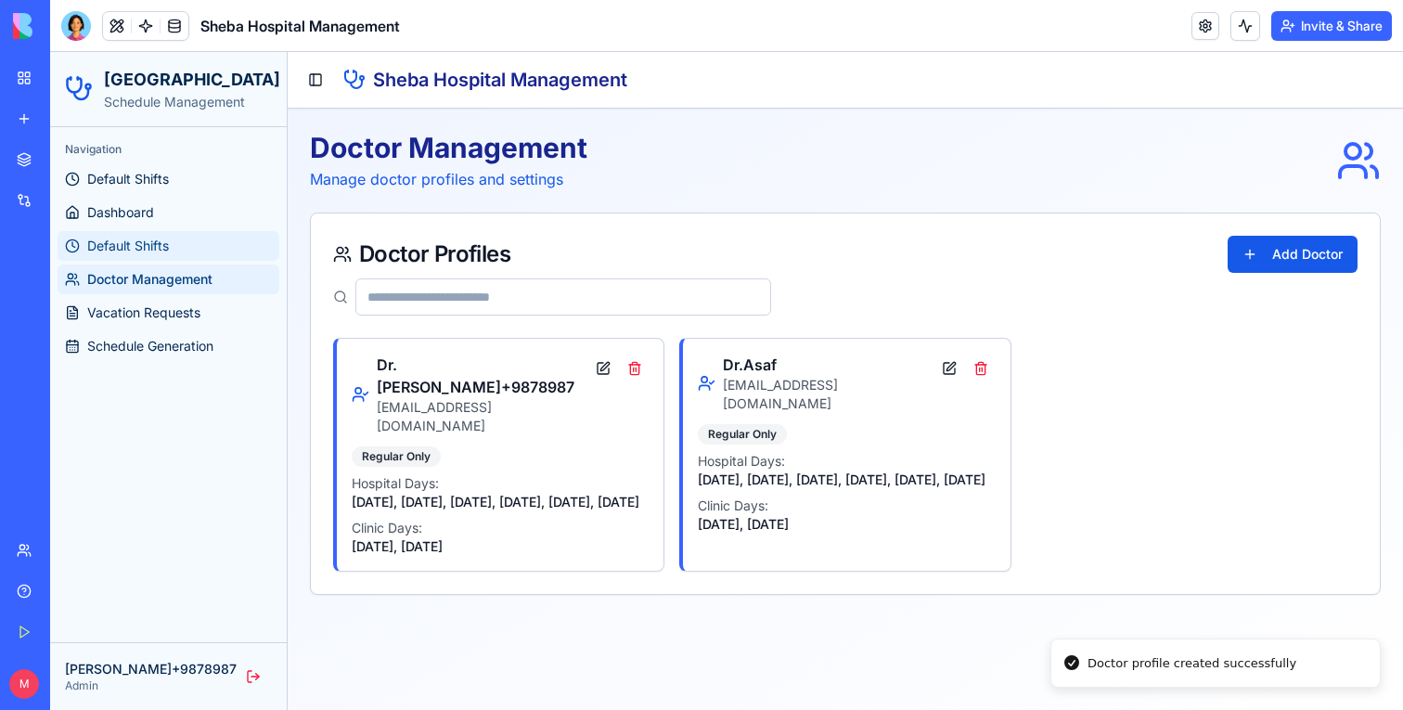
click at [135, 243] on span "Default Shifts" at bounding box center [128, 246] width 82 height 19
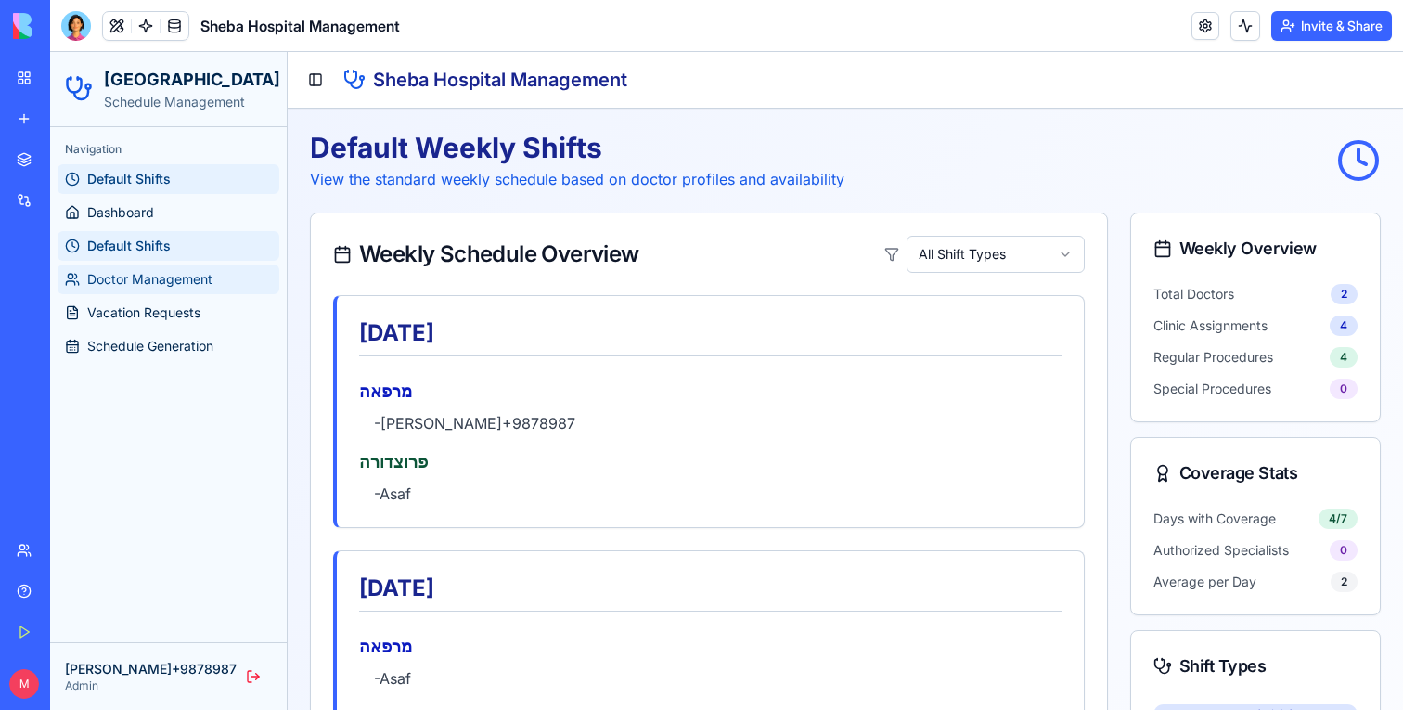
click at [133, 278] on span "Doctor Management" at bounding box center [149, 279] width 125 height 19
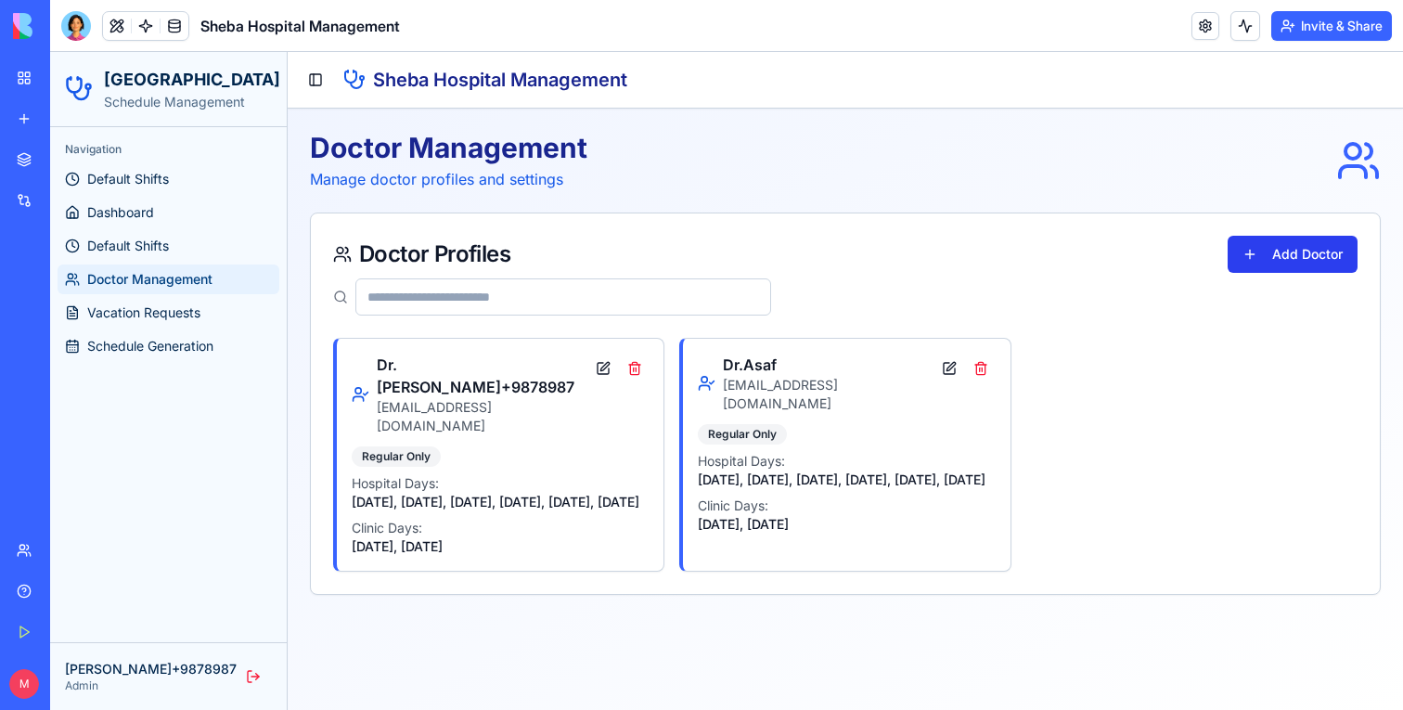
click at [1248, 246] on button "Add Doctor" at bounding box center [1293, 254] width 130 height 37
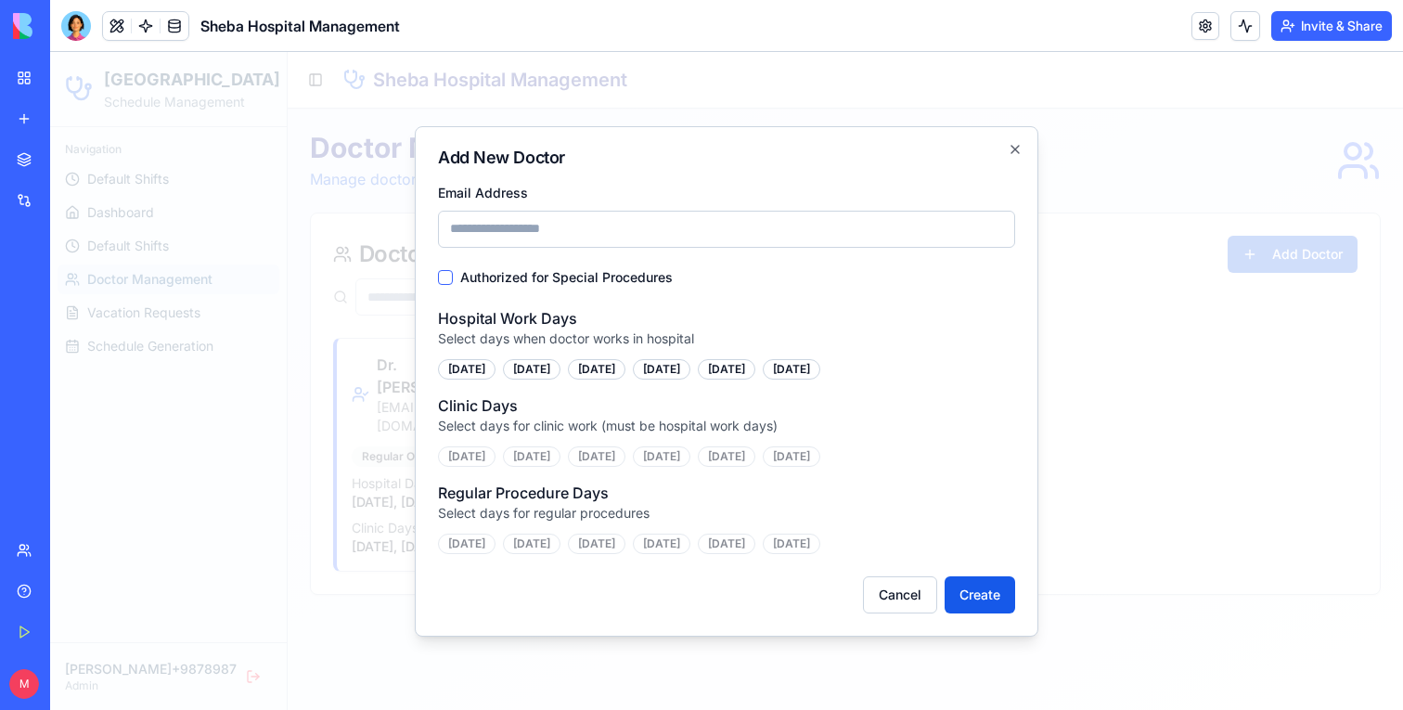
click at [631, 217] on input "Email Address" at bounding box center [726, 229] width 577 height 37
type input "**********"
click at [471, 381] on div "Hospital Work Days Select days when doctor works in hospital Sunday Monday Tues…" at bounding box center [726, 430] width 577 height 247
click at [538, 377] on div "[DATE]" at bounding box center [532, 369] width 58 height 20
click at [455, 377] on div "[DATE]" at bounding box center [467, 369] width 58 height 20
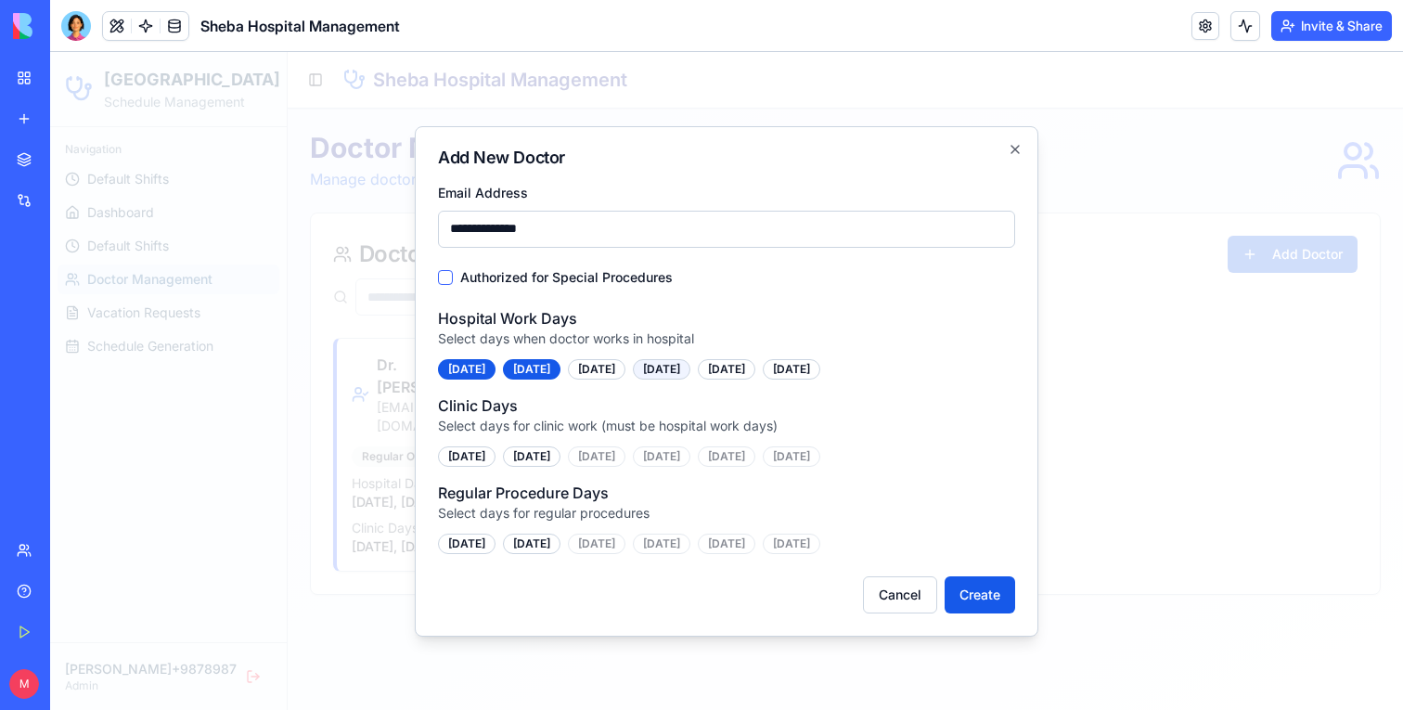
click at [665, 377] on div "[DATE]" at bounding box center [662, 369] width 58 height 20
click at [643, 377] on div "Sunday Monday Tuesday Wednesday Thursday Friday" at bounding box center [726, 369] width 577 height 20
click at [755, 377] on div "[DATE]" at bounding box center [727, 369] width 58 height 20
click at [573, 377] on div "Sunday Monday Tuesday Wednesday Thursday Friday" at bounding box center [726, 369] width 577 height 20
click at [606, 377] on div "[DATE]" at bounding box center [597, 369] width 58 height 20
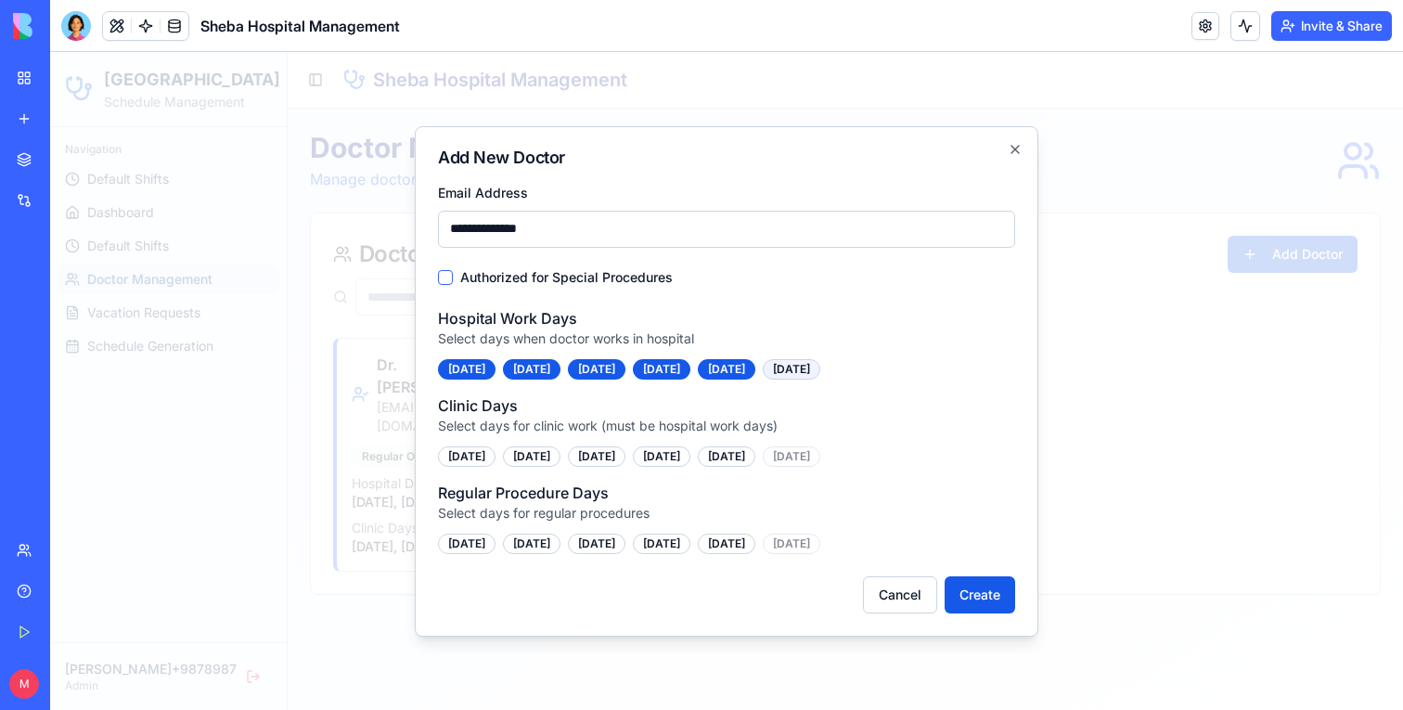
click at [820, 377] on div "[DATE]" at bounding box center [792, 369] width 58 height 20
click at [446, 283] on button "Authorized for Special Procedures" at bounding box center [445, 277] width 15 height 15
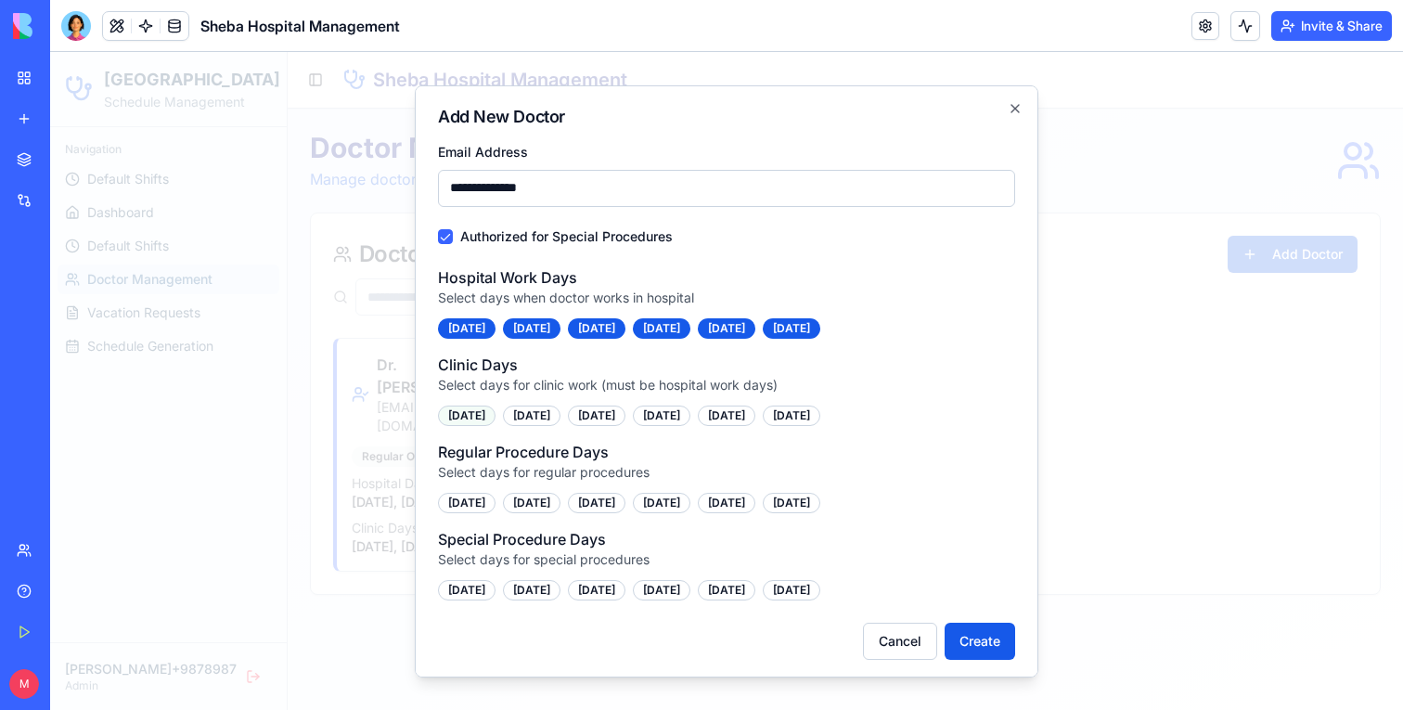
click at [469, 419] on div "[DATE]" at bounding box center [467, 415] width 58 height 20
click at [524, 419] on div "[DATE]" at bounding box center [532, 415] width 58 height 20
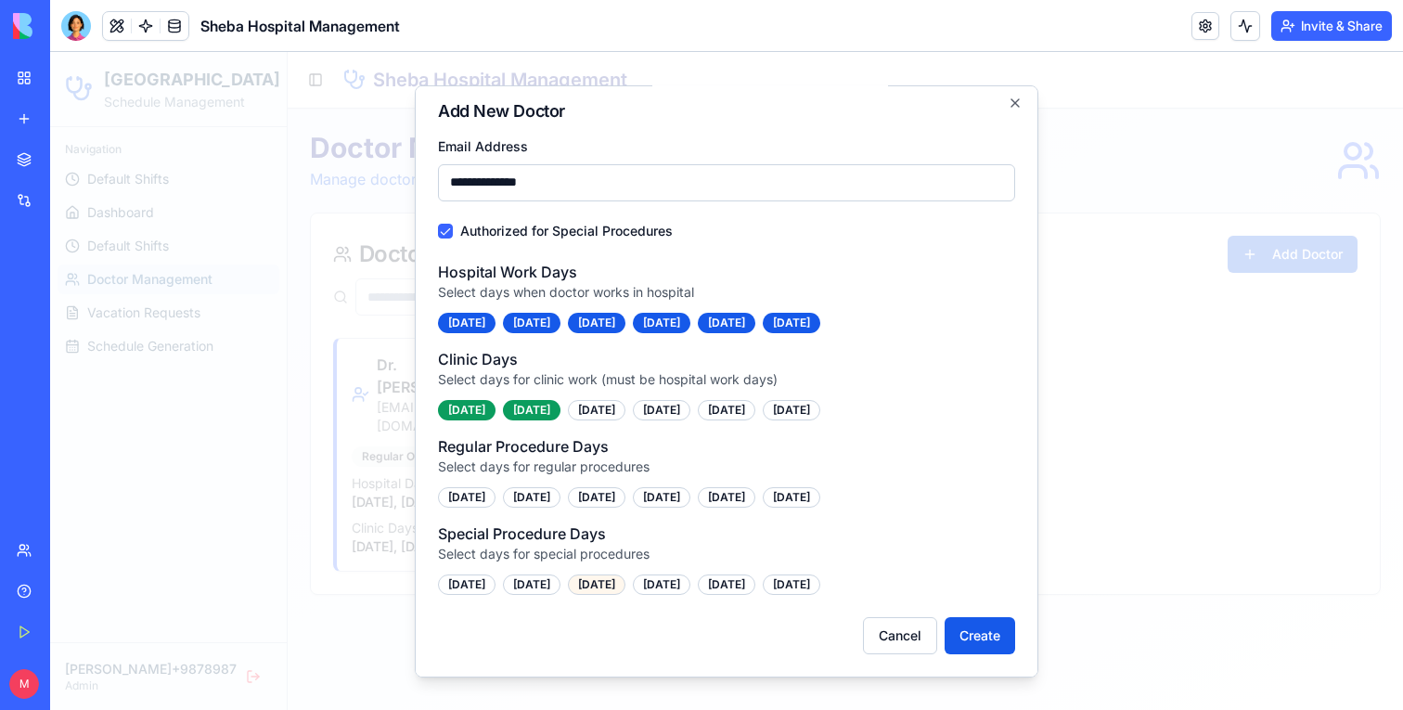
click at [626, 589] on div "[DATE]" at bounding box center [597, 584] width 58 height 20
click at [755, 589] on div "[DATE]" at bounding box center [727, 584] width 58 height 20
click at [691, 504] on div "[DATE]" at bounding box center [662, 496] width 58 height 20
click at [691, 503] on div "[DATE]" at bounding box center [662, 496] width 58 height 20
click at [962, 636] on button "Create" at bounding box center [980, 634] width 71 height 37
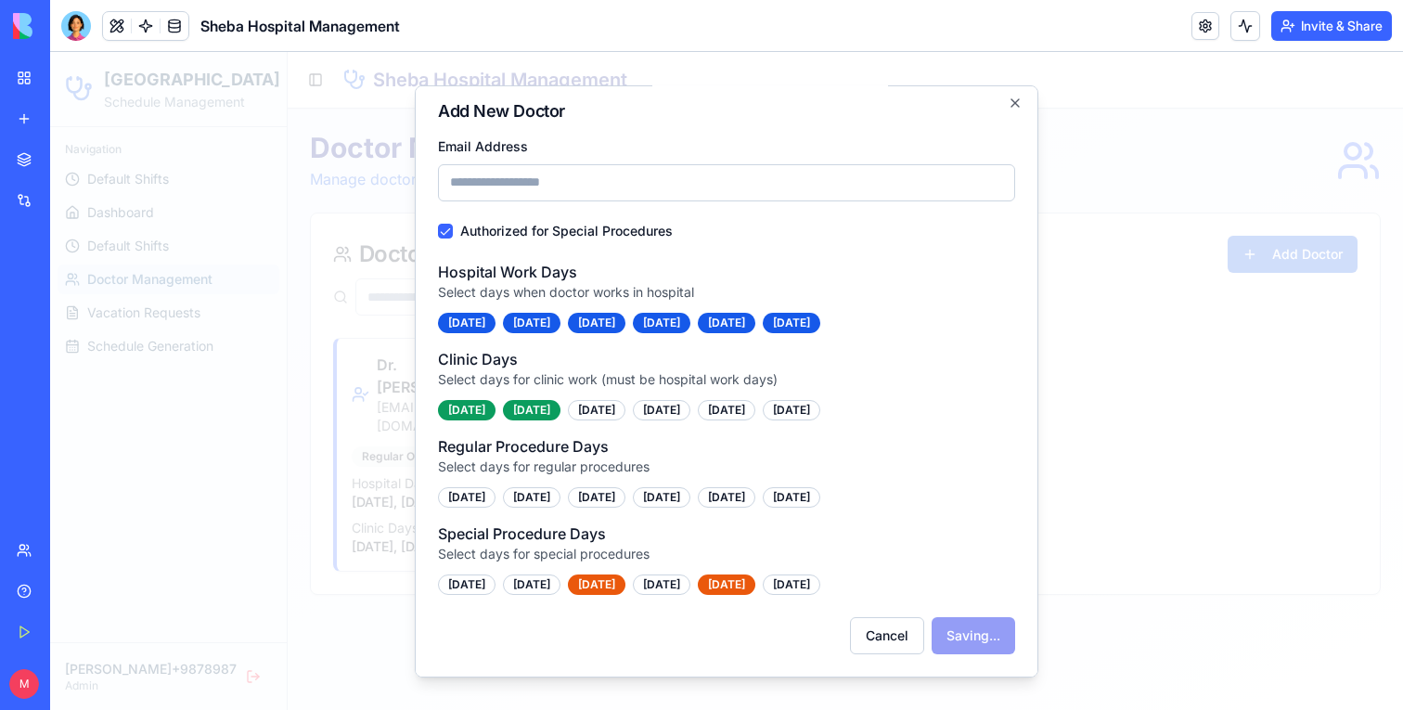
scroll to position [0, 0]
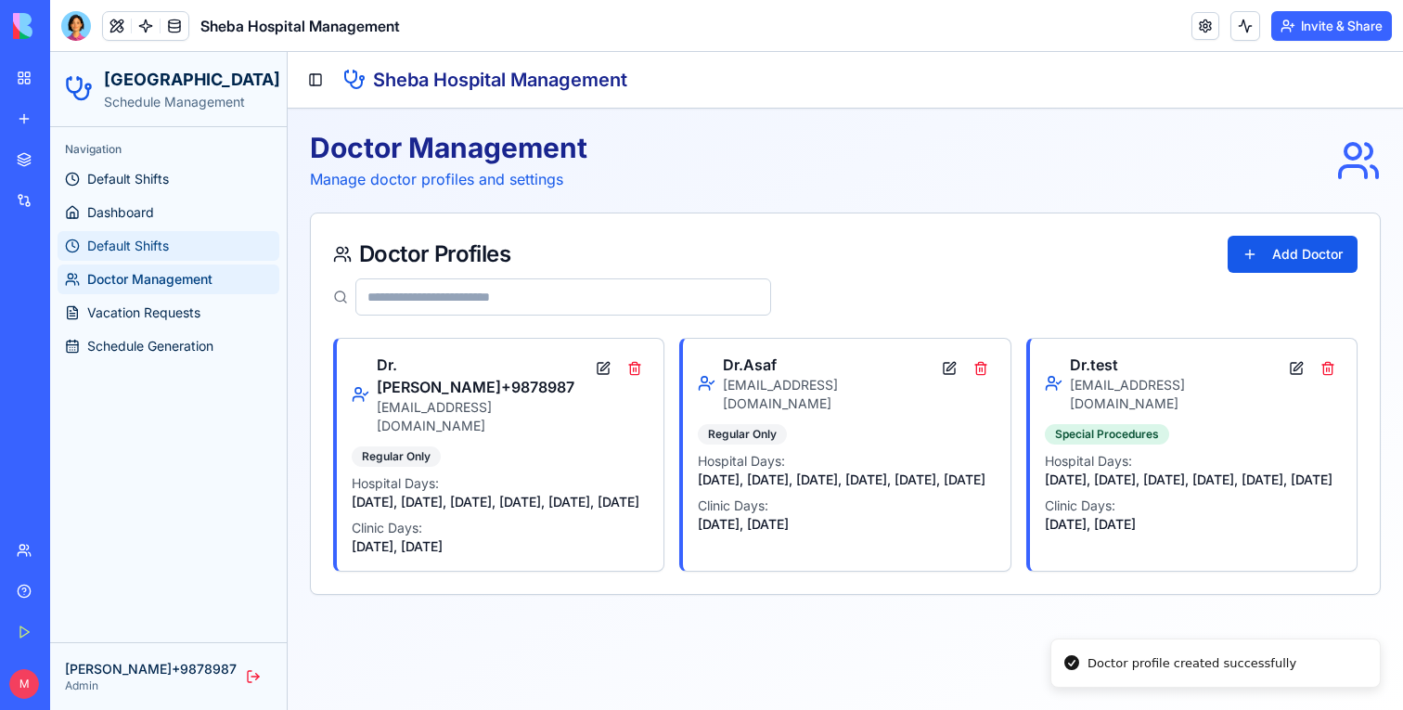
click at [174, 245] on link "Default Shifts" at bounding box center [169, 246] width 222 height 30
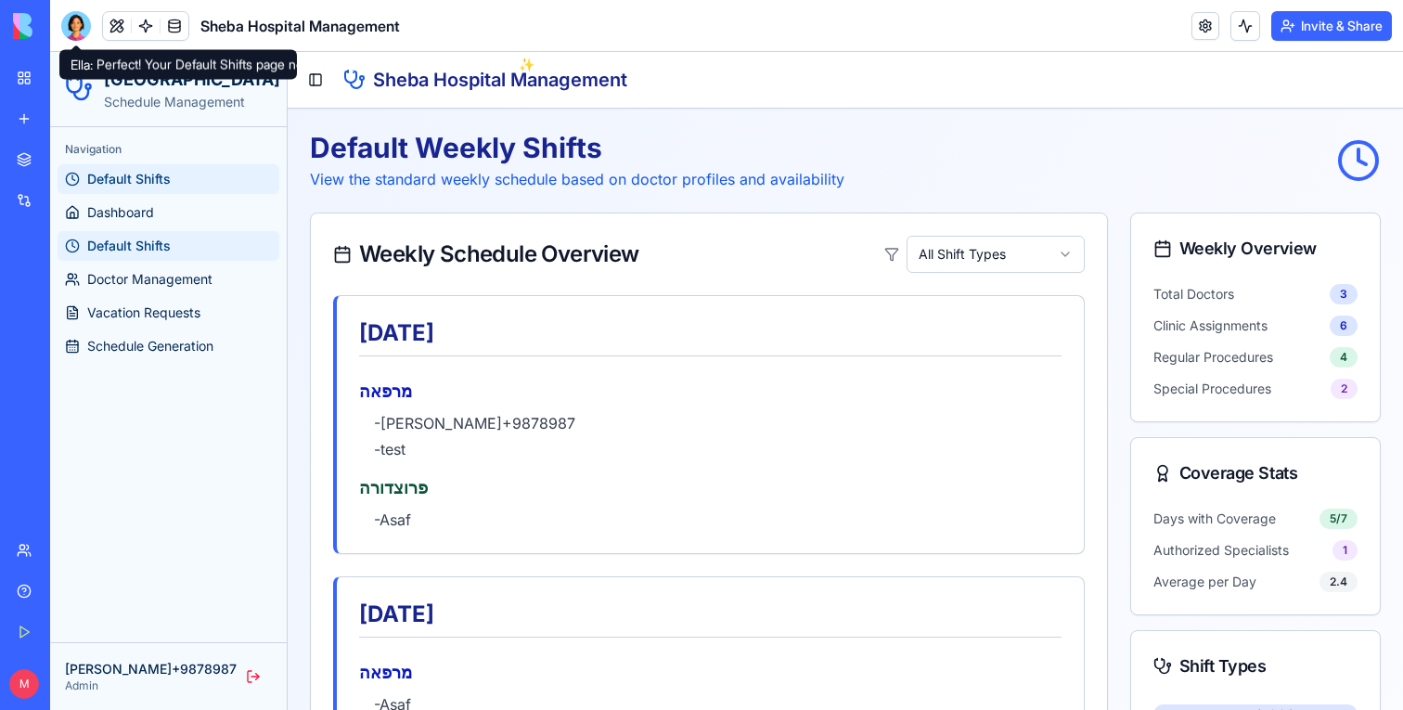
click at [81, 32] on div at bounding box center [76, 26] width 30 height 30
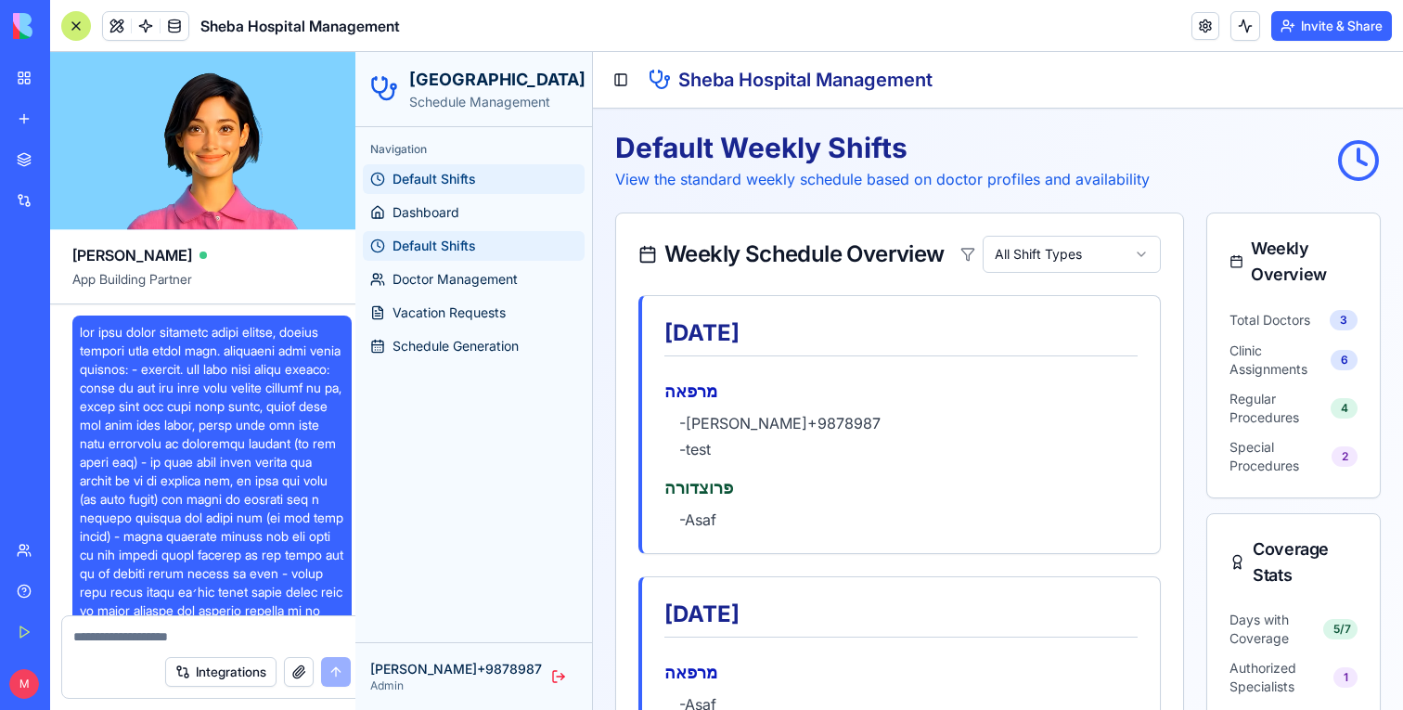
scroll to position [2926, 0]
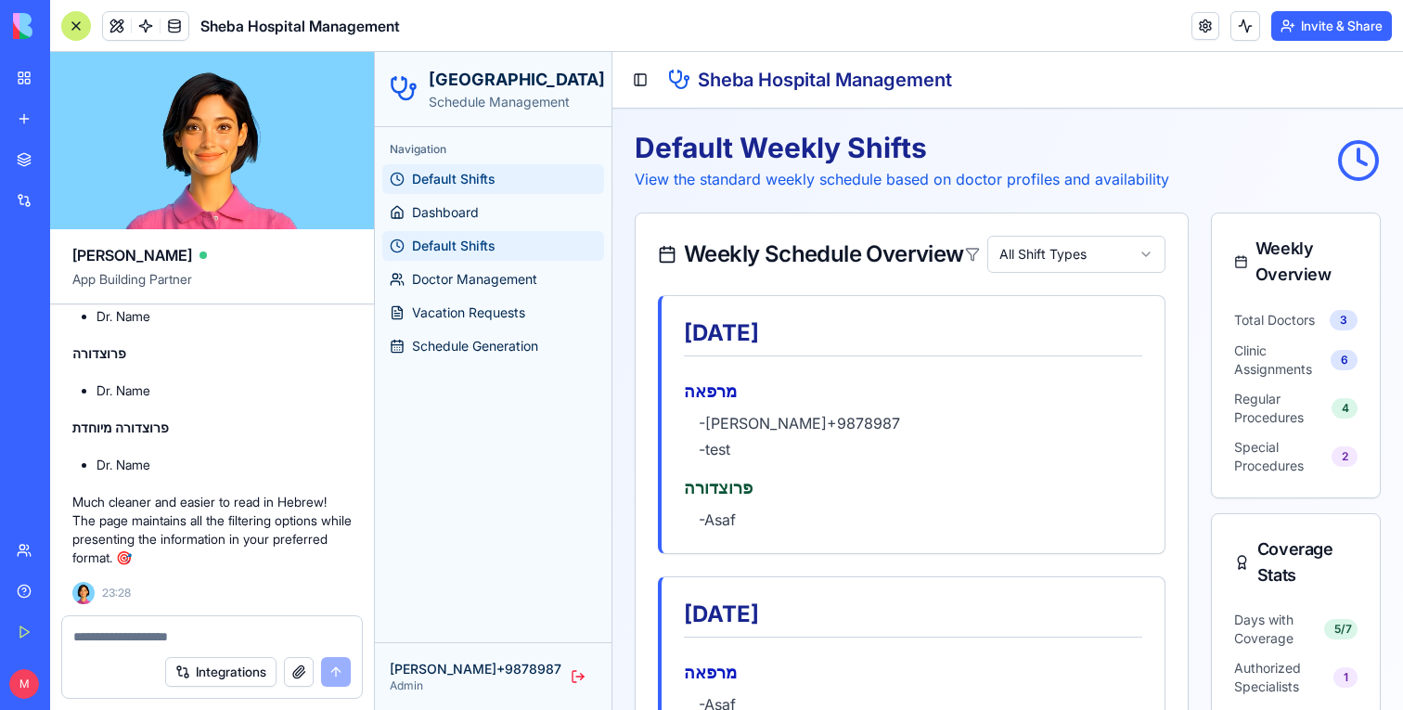
click at [134, 641] on textarea at bounding box center [212, 636] width 278 height 19
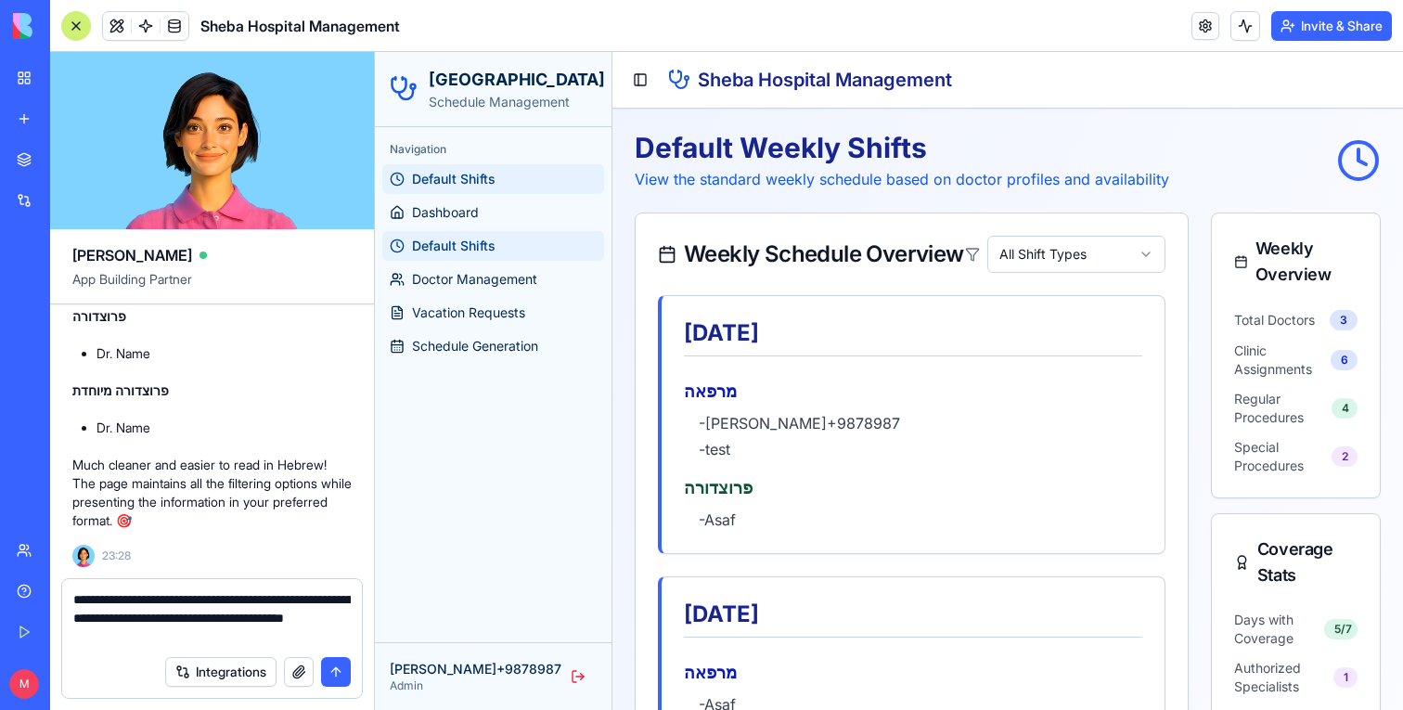
type textarea "**********"
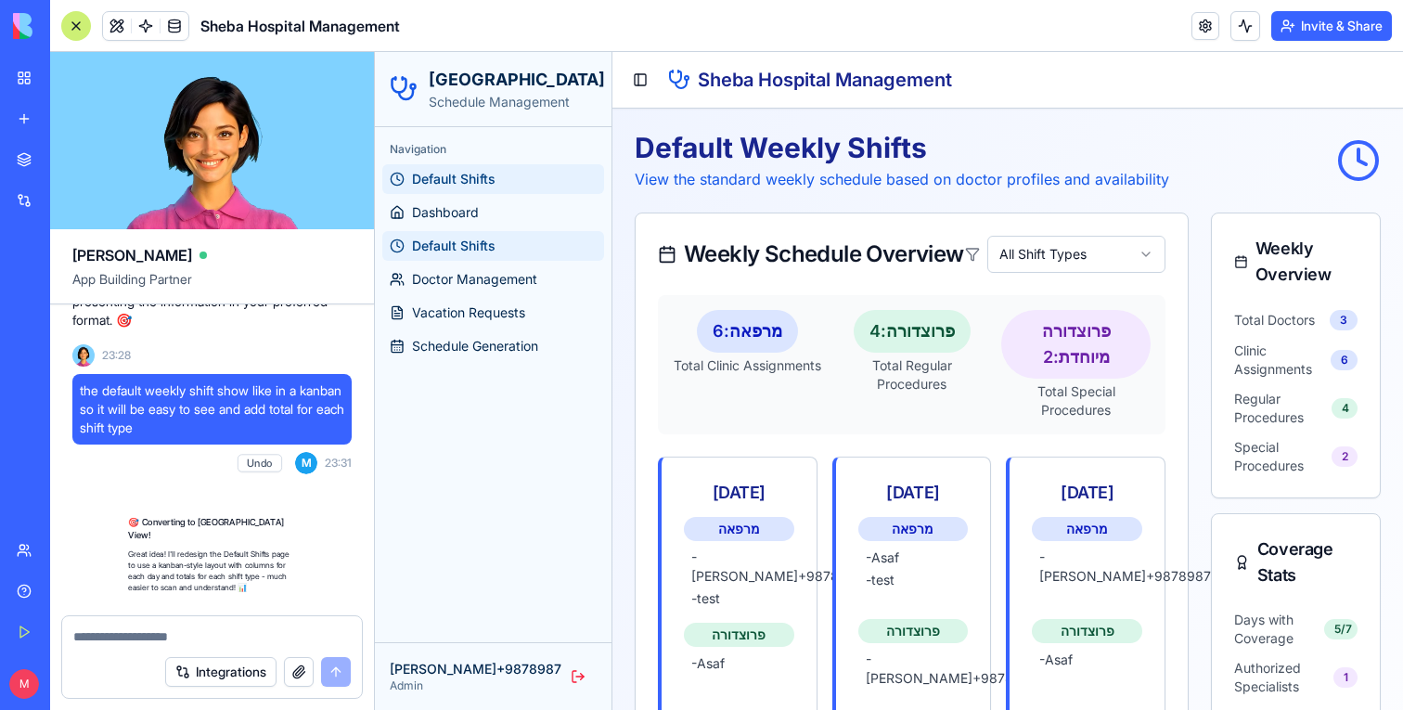
scroll to position [3531, 0]
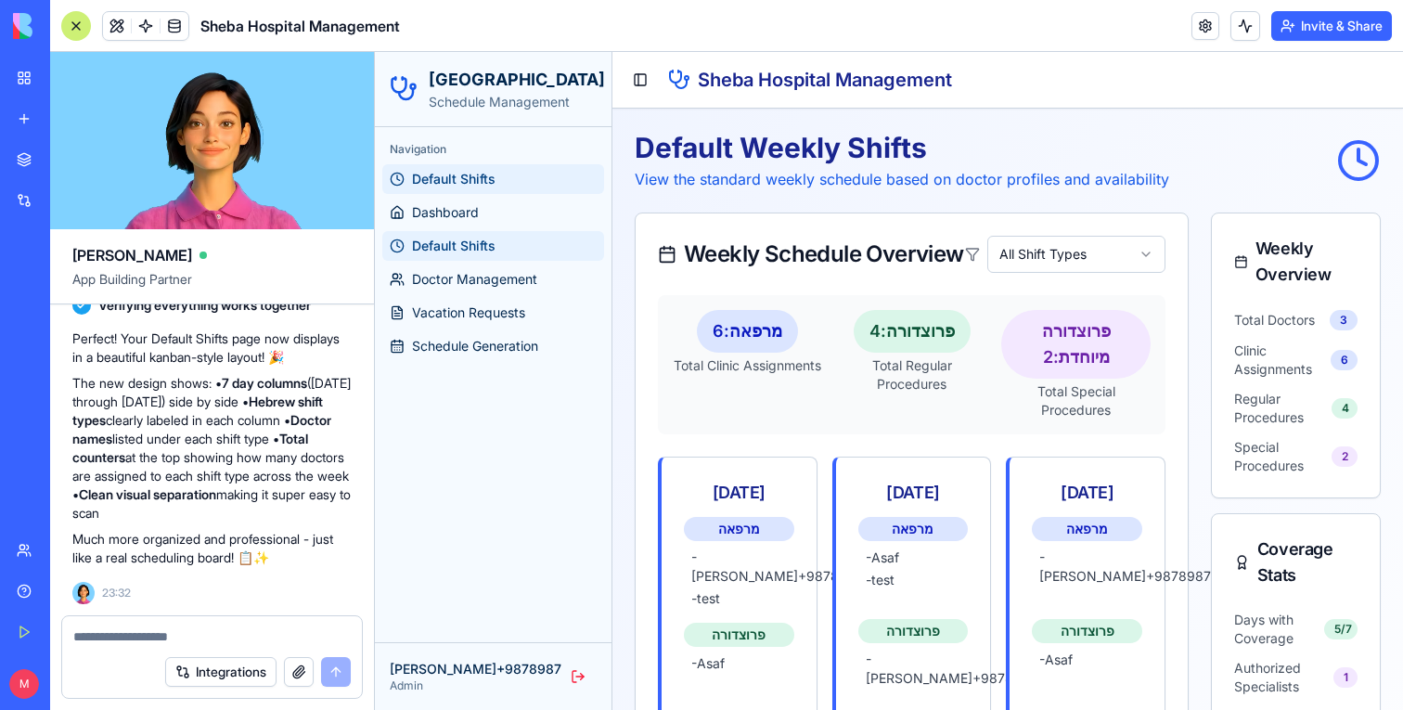
click at [79, 28] on div at bounding box center [76, 26] width 30 height 30
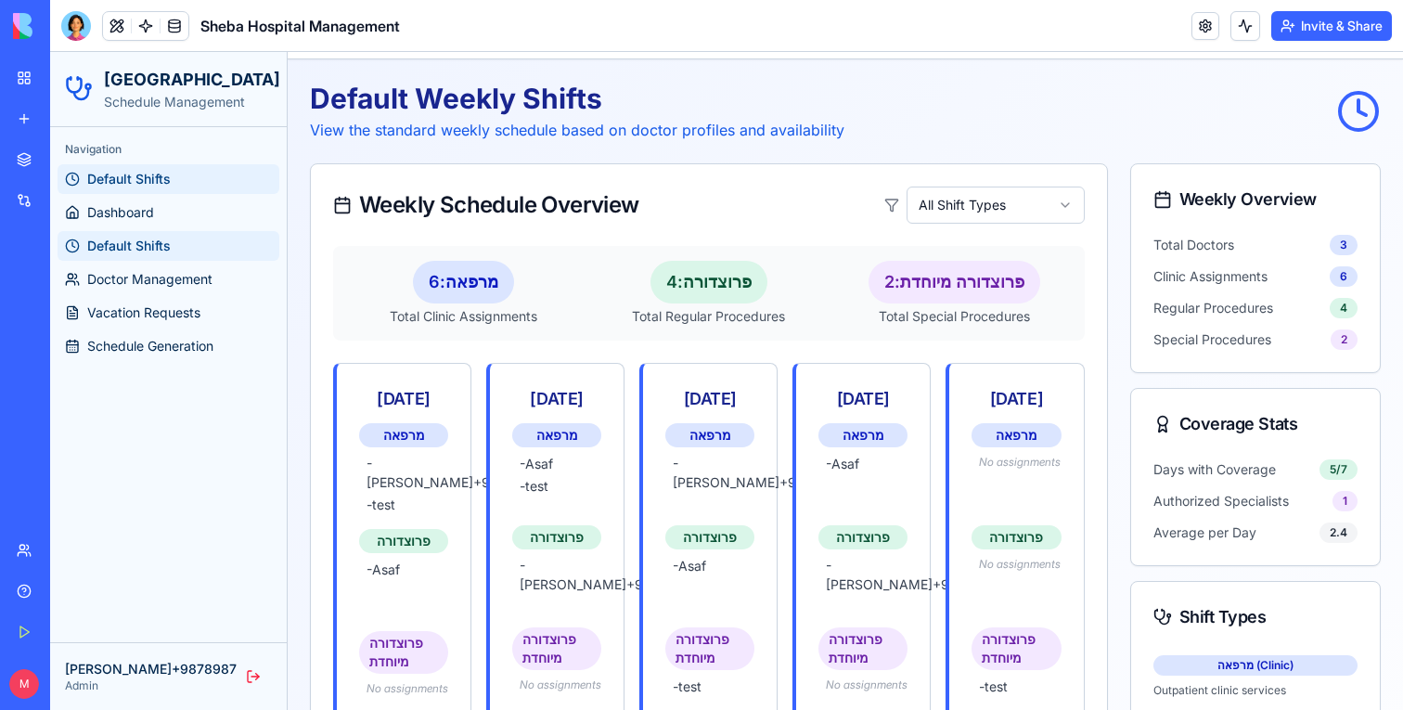
scroll to position [41, 0]
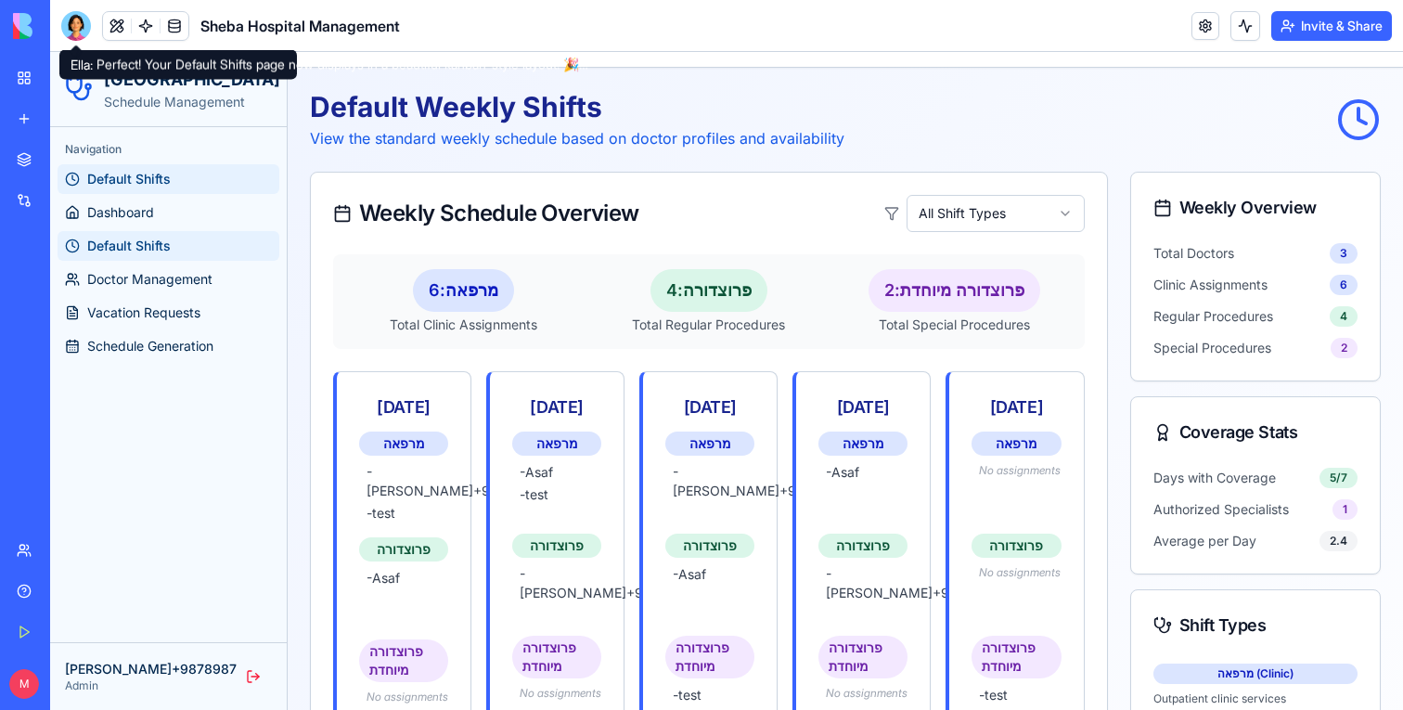
click at [81, 30] on div at bounding box center [76, 26] width 30 height 30
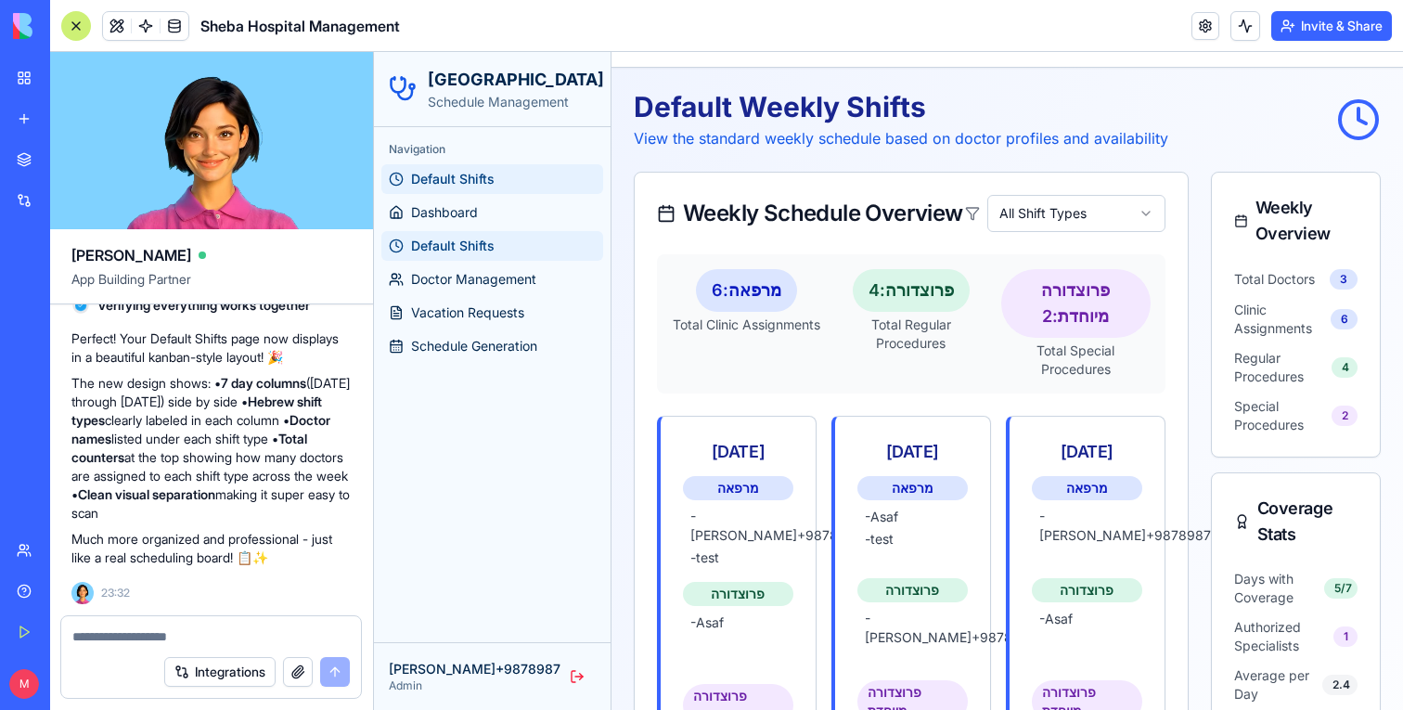
scroll to position [0, 0]
click at [153, 639] on textarea at bounding box center [212, 636] width 278 height 19
type textarea "*"
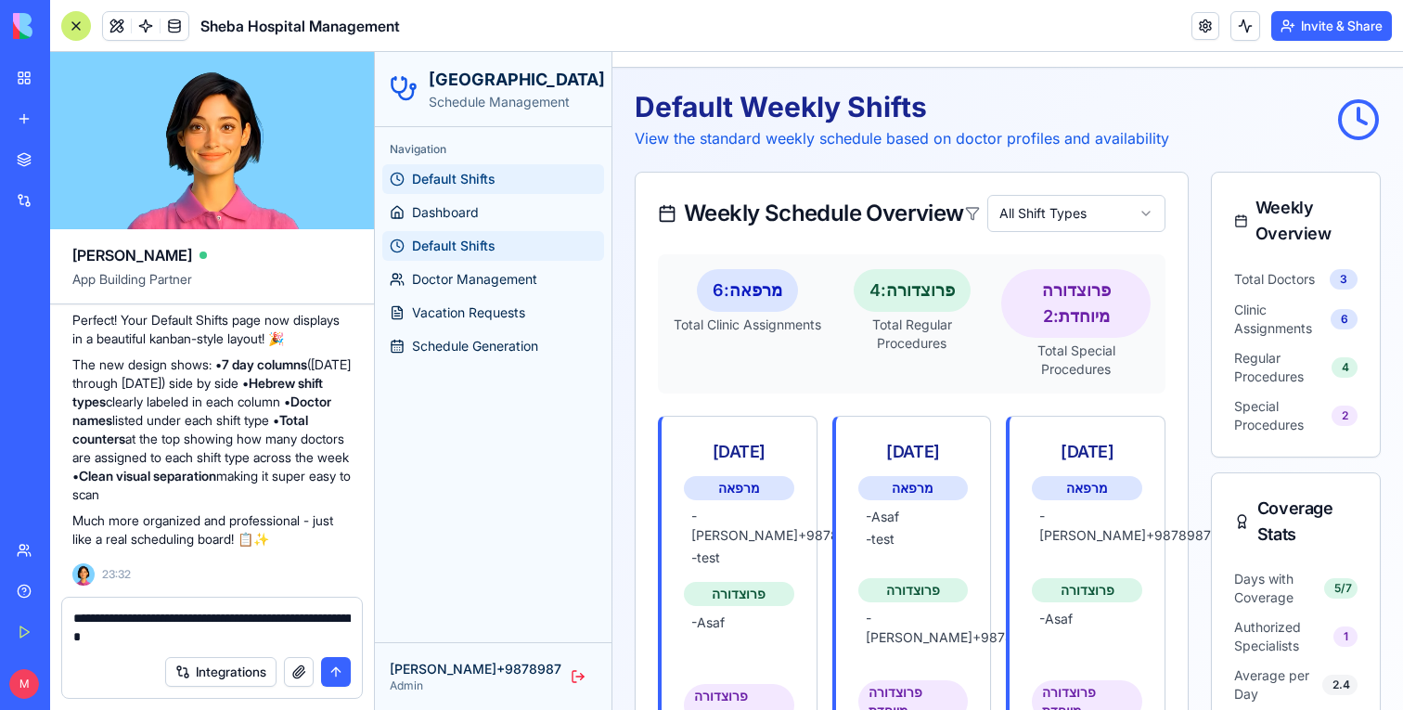
type textarea "**********"
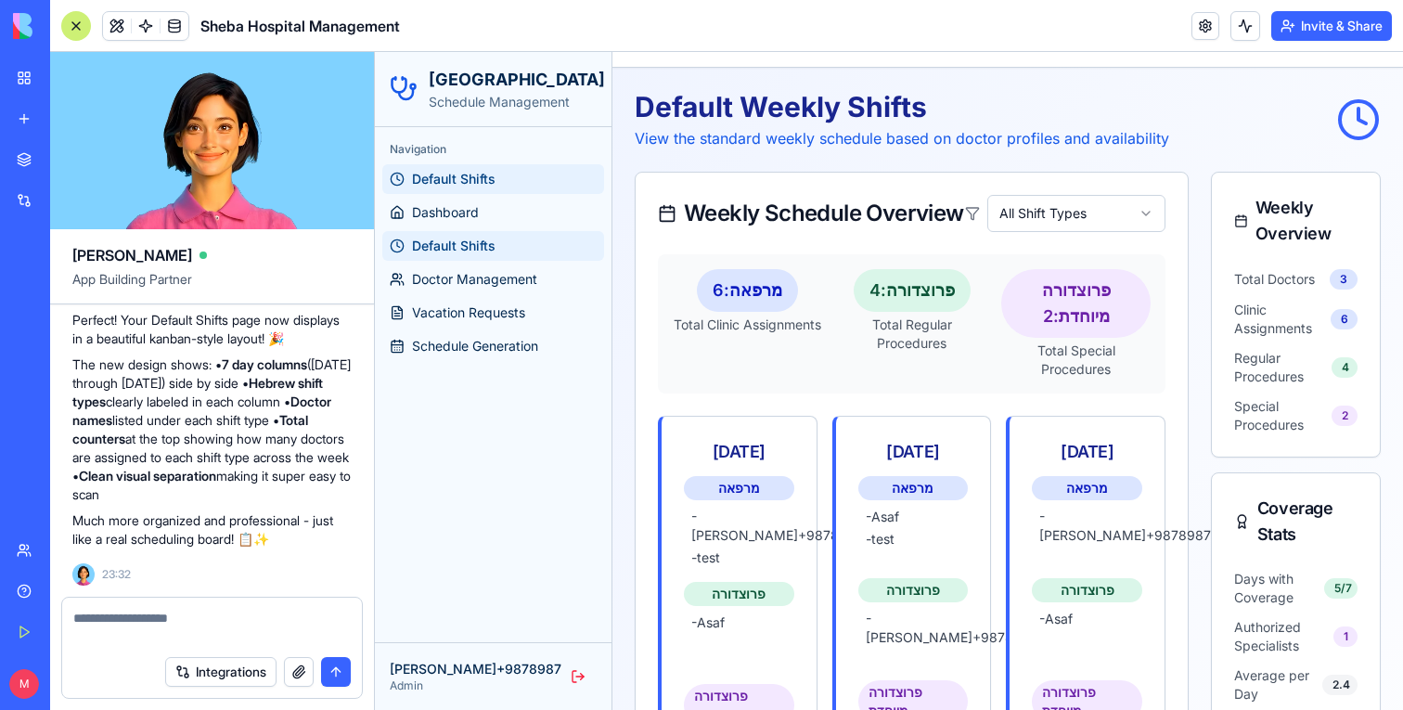
scroll to position [3621, 0]
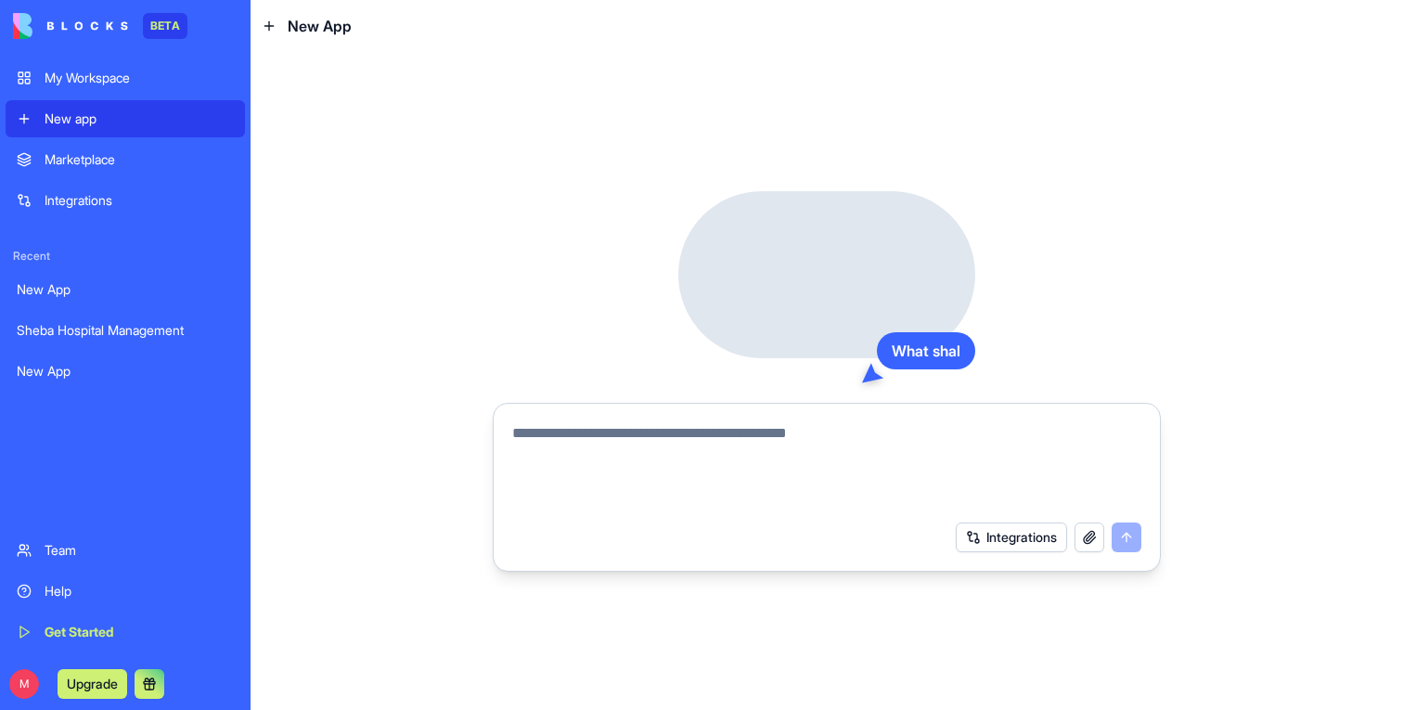
click at [551, 422] on textarea at bounding box center [826, 466] width 629 height 89
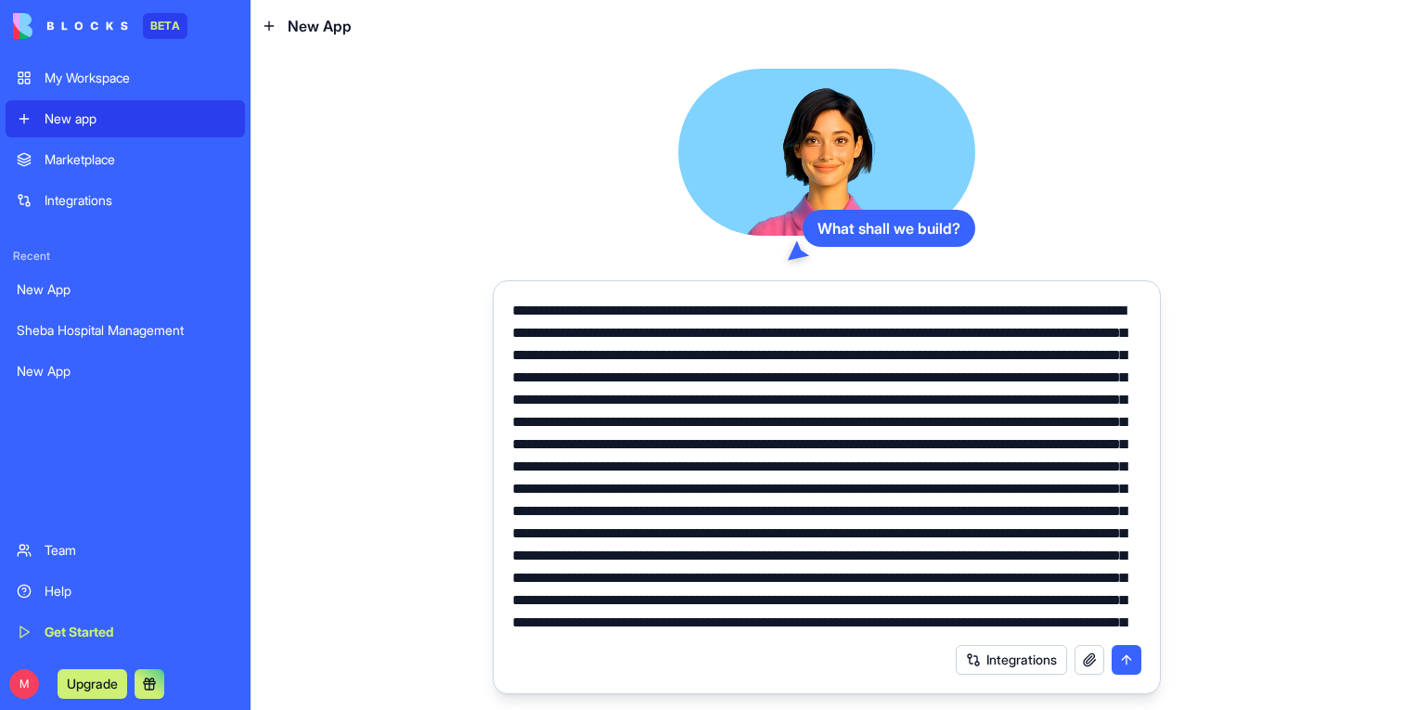
drag, startPoint x: 641, startPoint y: 381, endPoint x: 975, endPoint y: 461, distance: 343.7
click at [975, 461] on textarea at bounding box center [826, 467] width 629 height 334
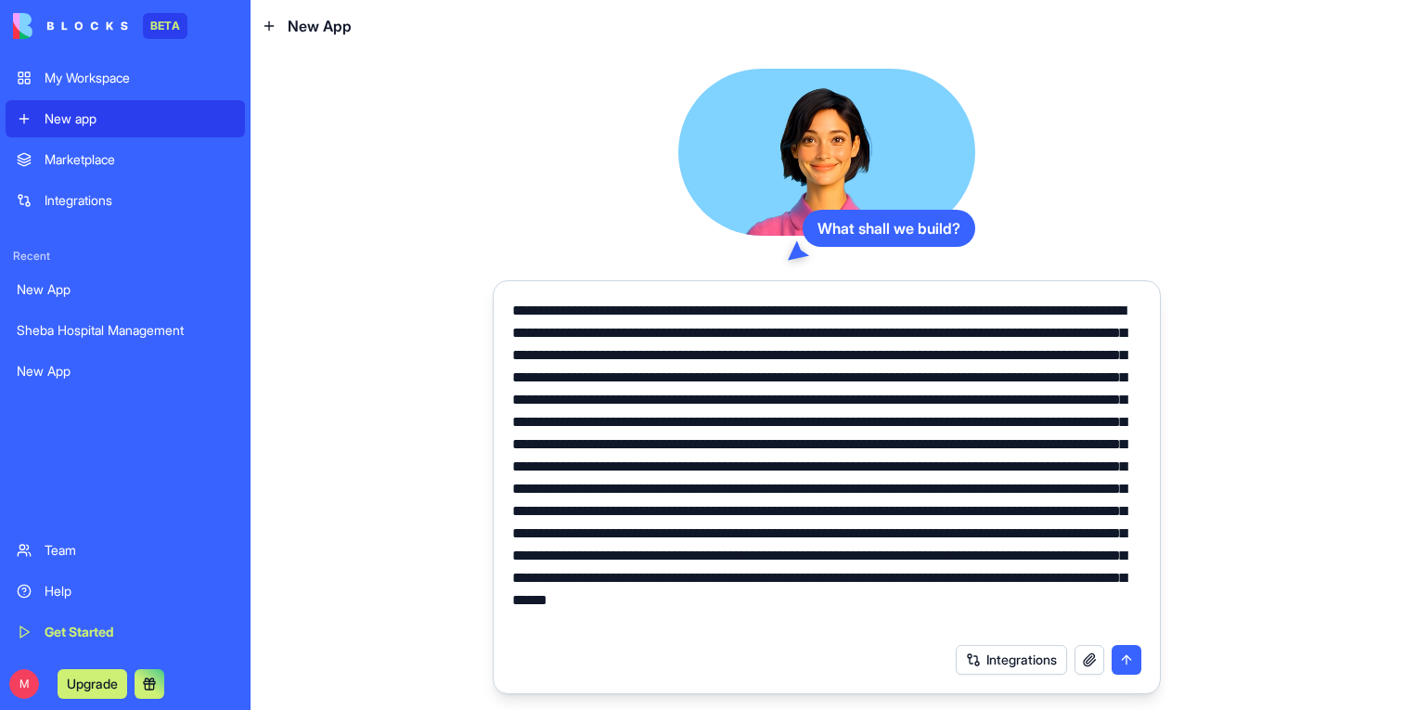
drag, startPoint x: 907, startPoint y: 446, endPoint x: 554, endPoint y: 452, distance: 352.7
click at [554, 452] on textarea at bounding box center [826, 467] width 629 height 334
click at [854, 466] on textarea at bounding box center [826, 467] width 629 height 334
drag, startPoint x: 859, startPoint y: 467, endPoint x: 470, endPoint y: 733, distance: 472.1
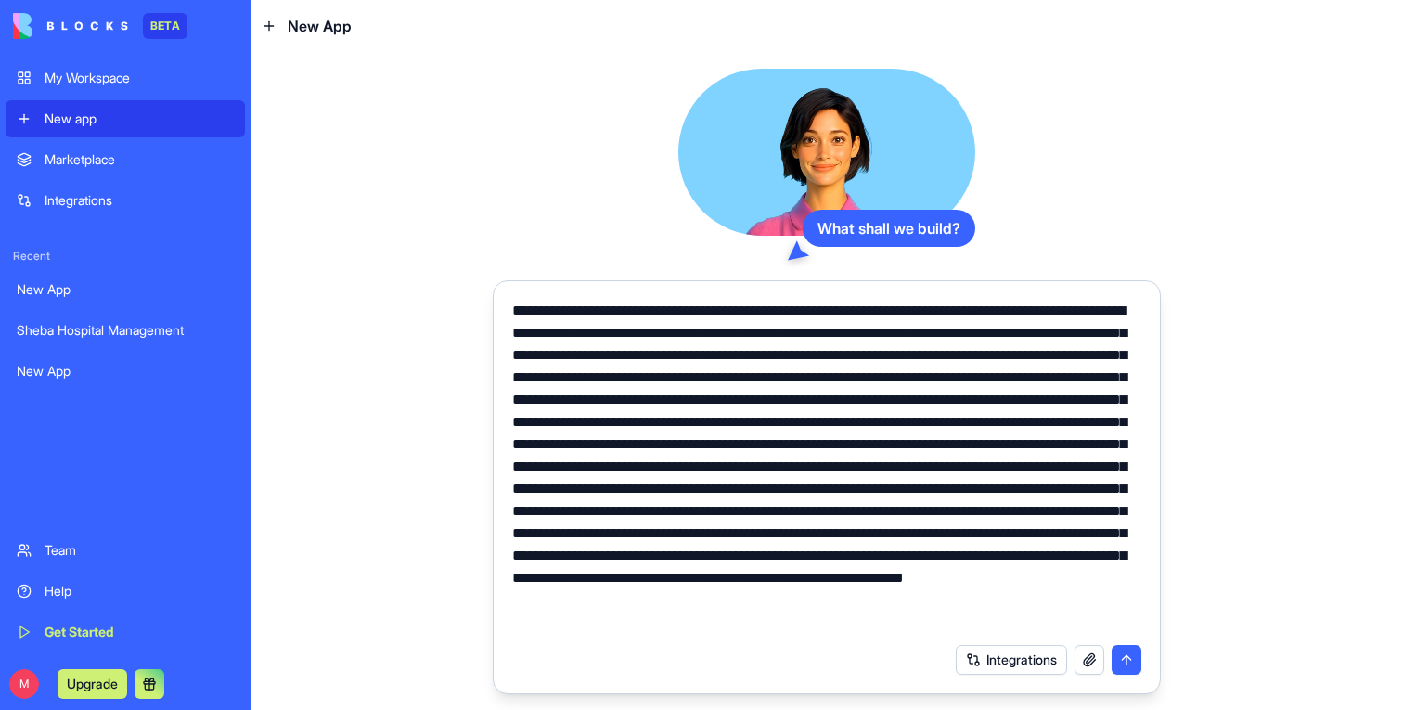
click at [470, 709] on html "BETA My Workspace New app Marketplace Integrations Recent New App Sheba Hospita…" at bounding box center [701, 355] width 1403 height 710
type textarea "**********"
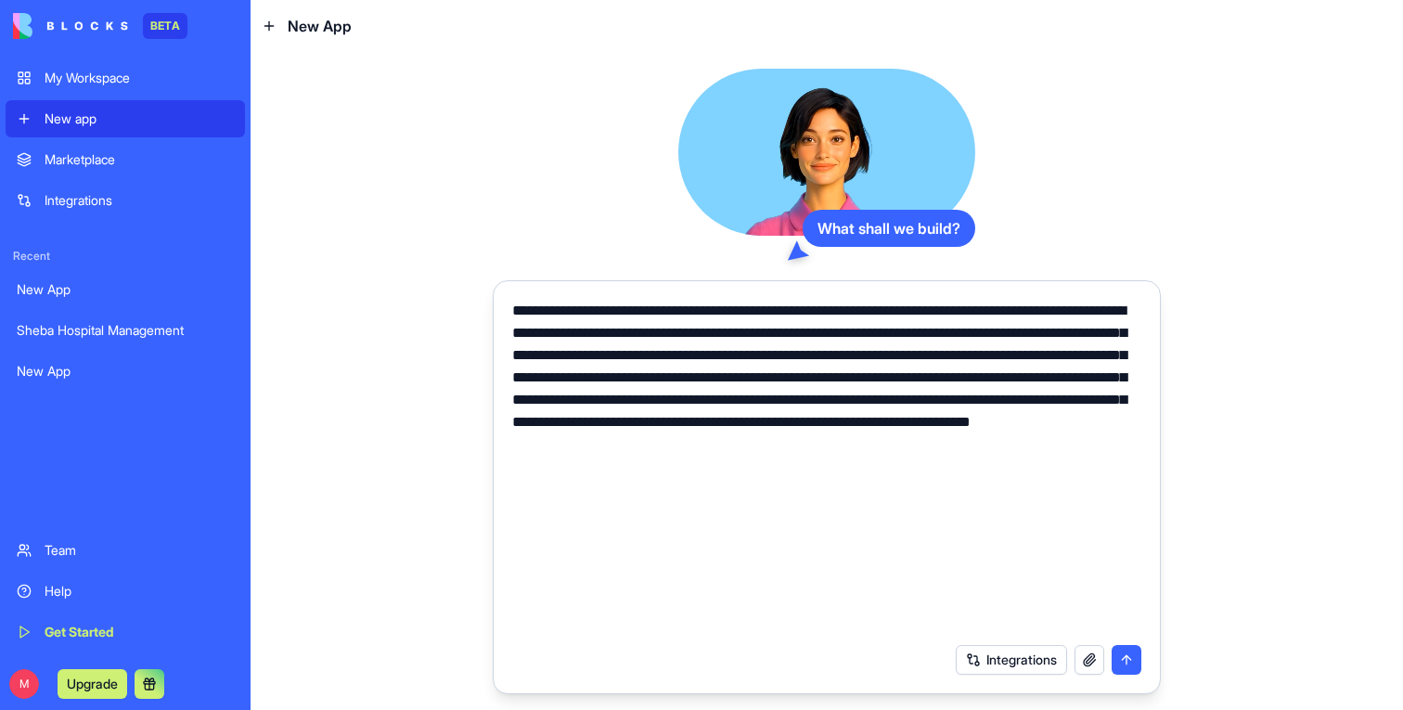
scroll to position [0, 0]
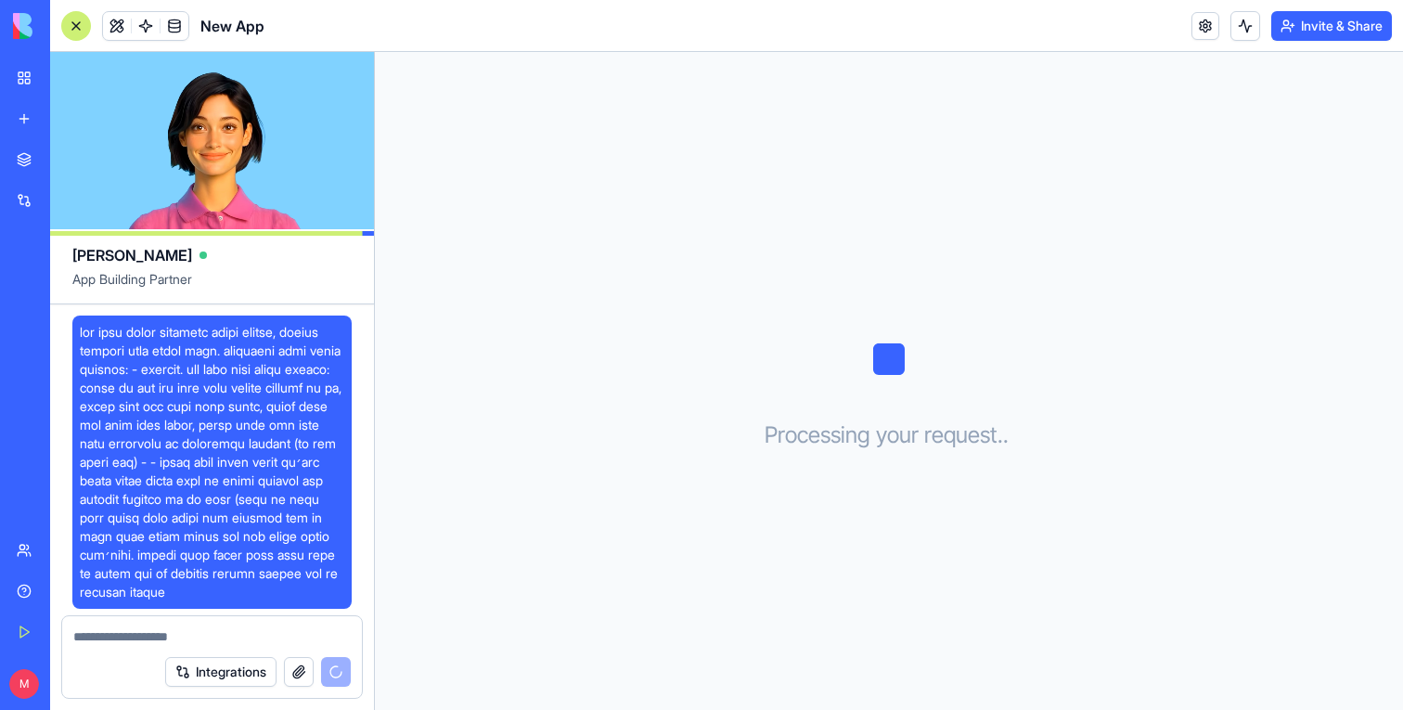
click at [230, 345] on span at bounding box center [212, 462] width 265 height 278
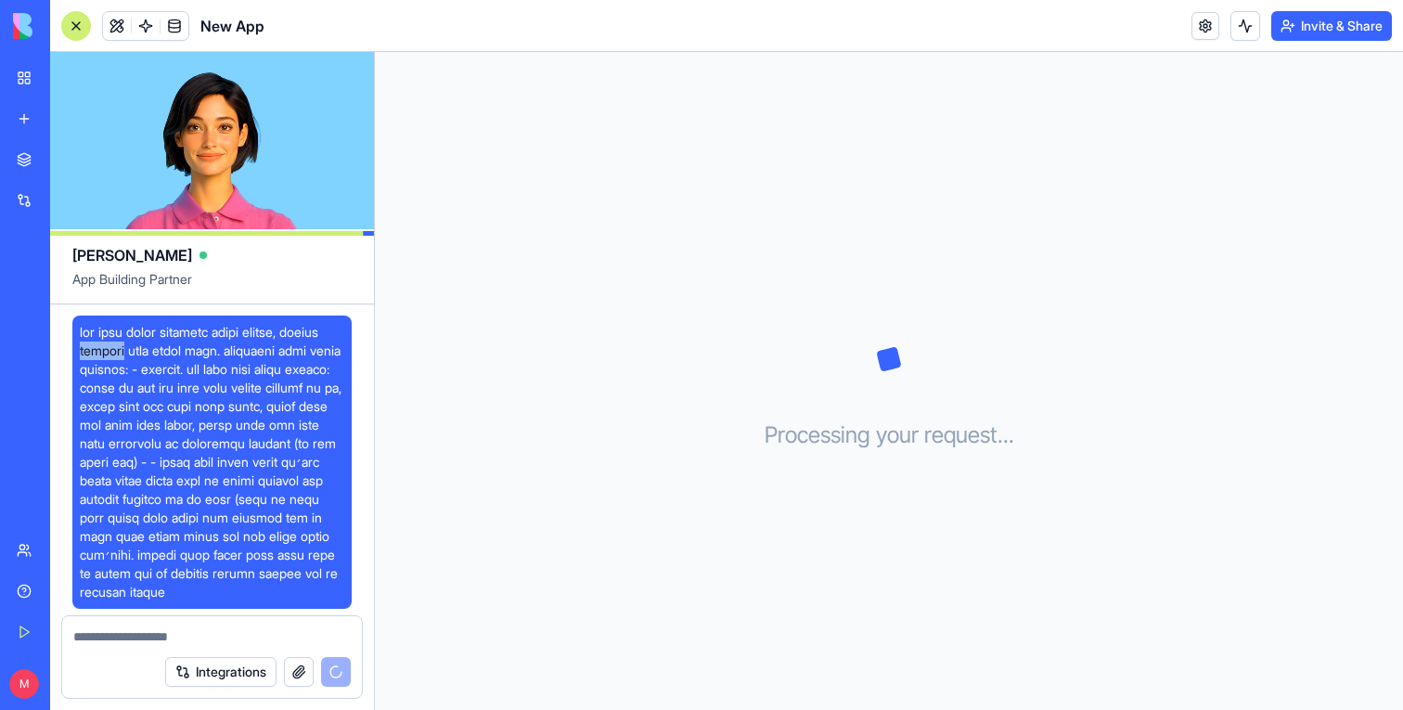
click at [230, 345] on span at bounding box center [212, 462] width 265 height 278
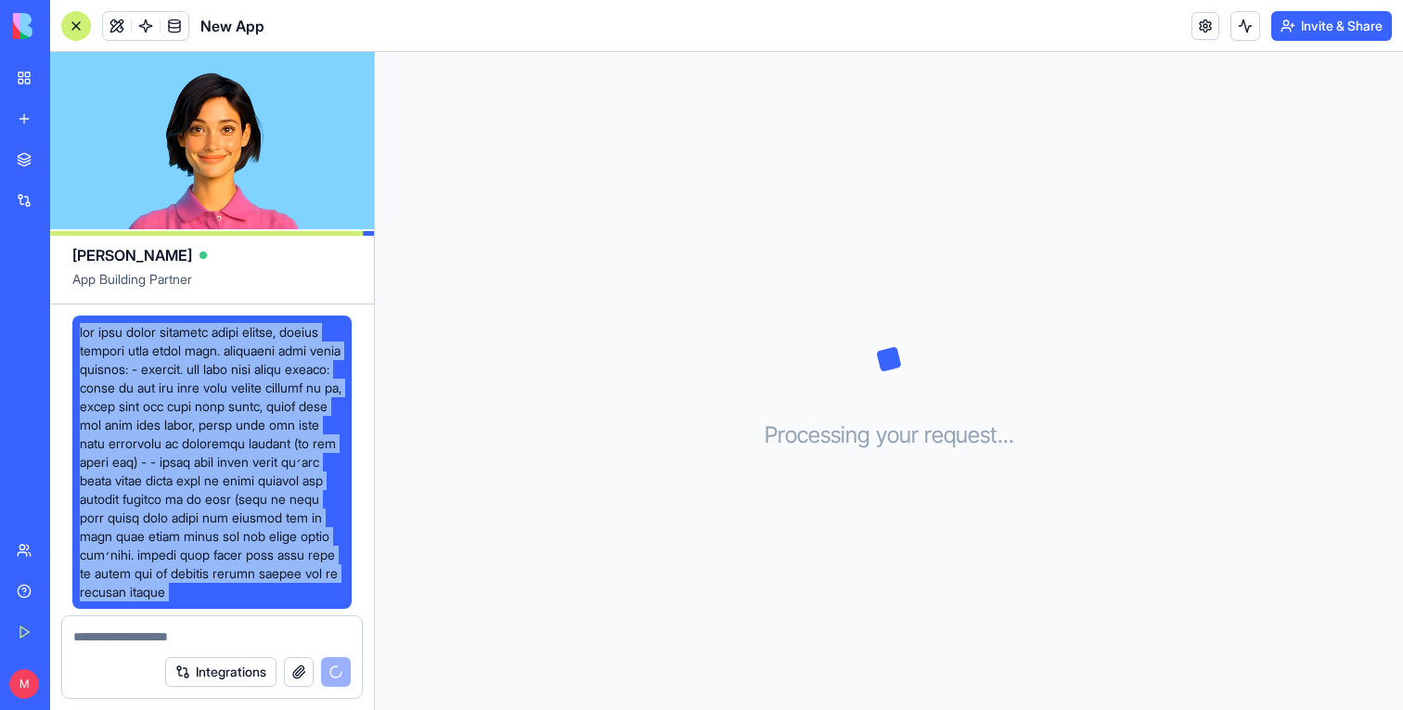
click at [230, 345] on span at bounding box center [212, 462] width 265 height 278
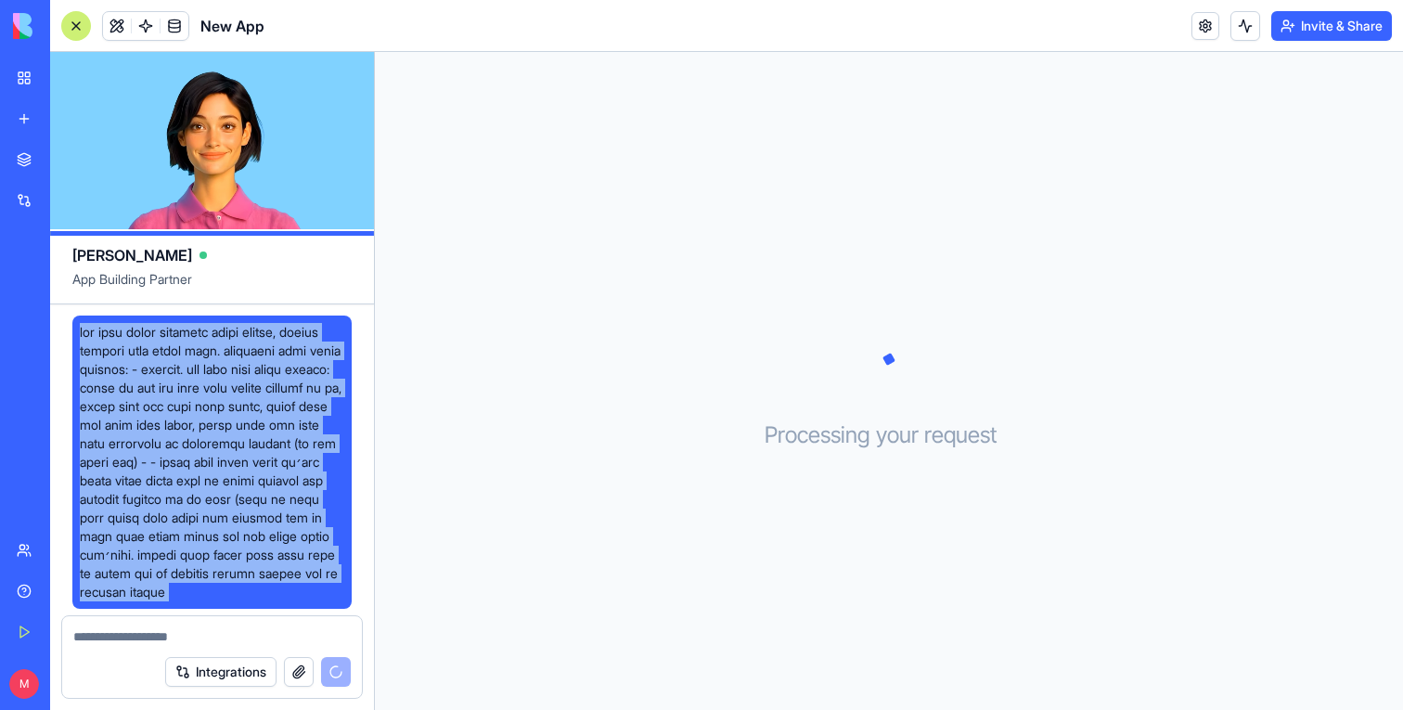
copy span "אני רוצה לבנות אפליקציה ניהול רופאים, חופשות ומשמרות לבית חולים שיבא. באפליקציה…"
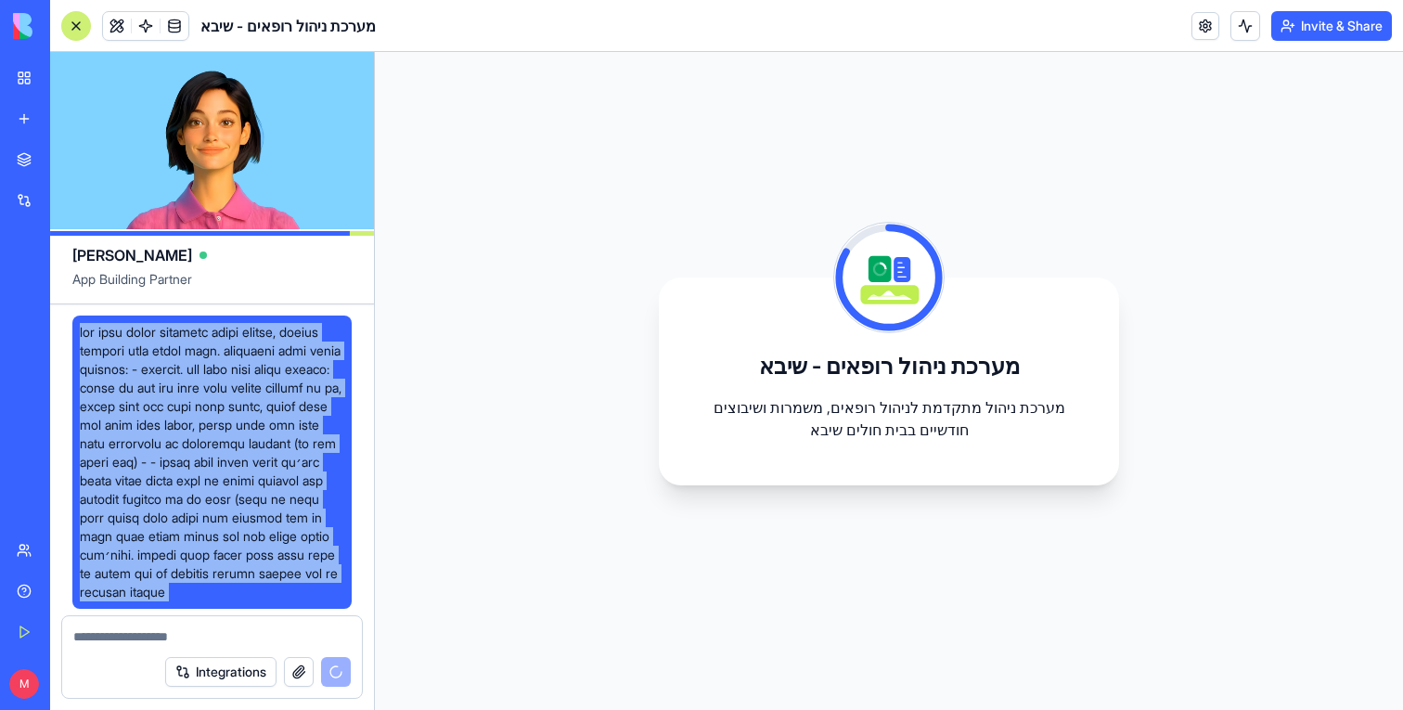
scroll to position [799, 0]
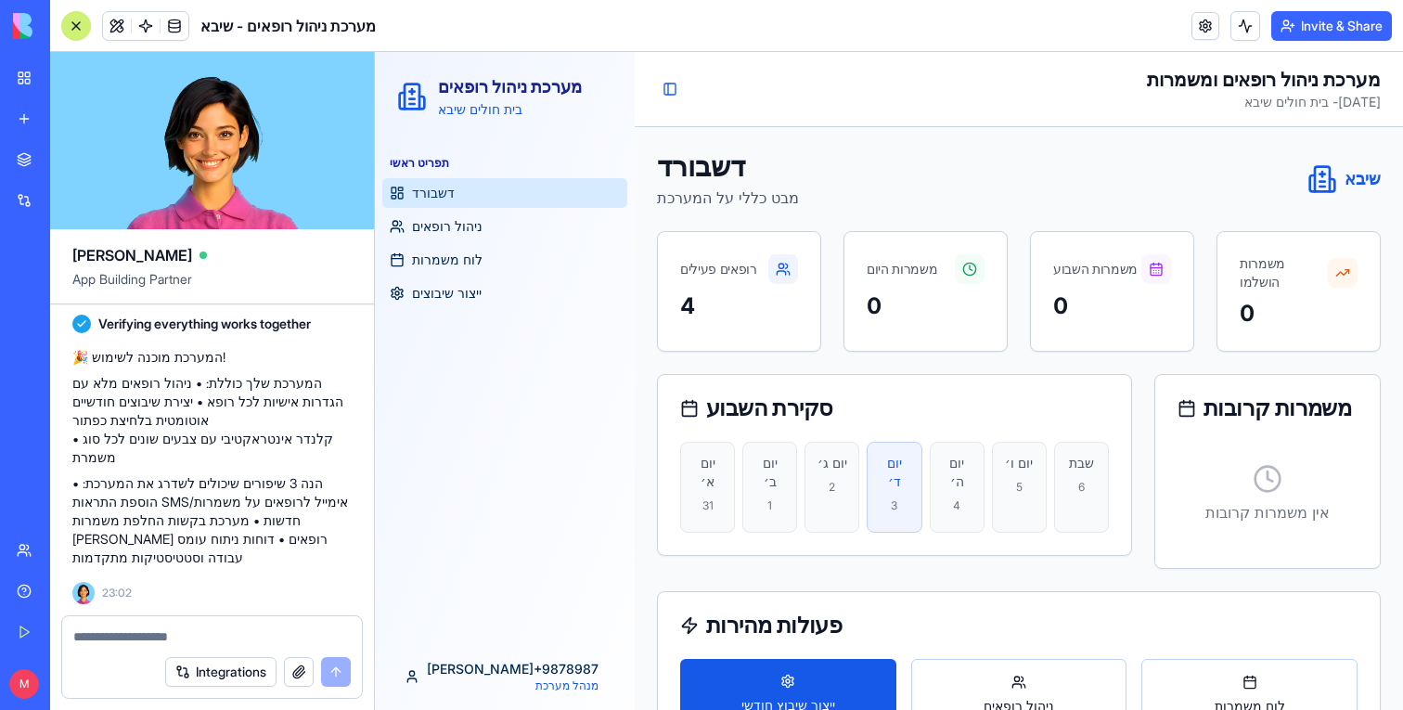
scroll to position [67, 0]
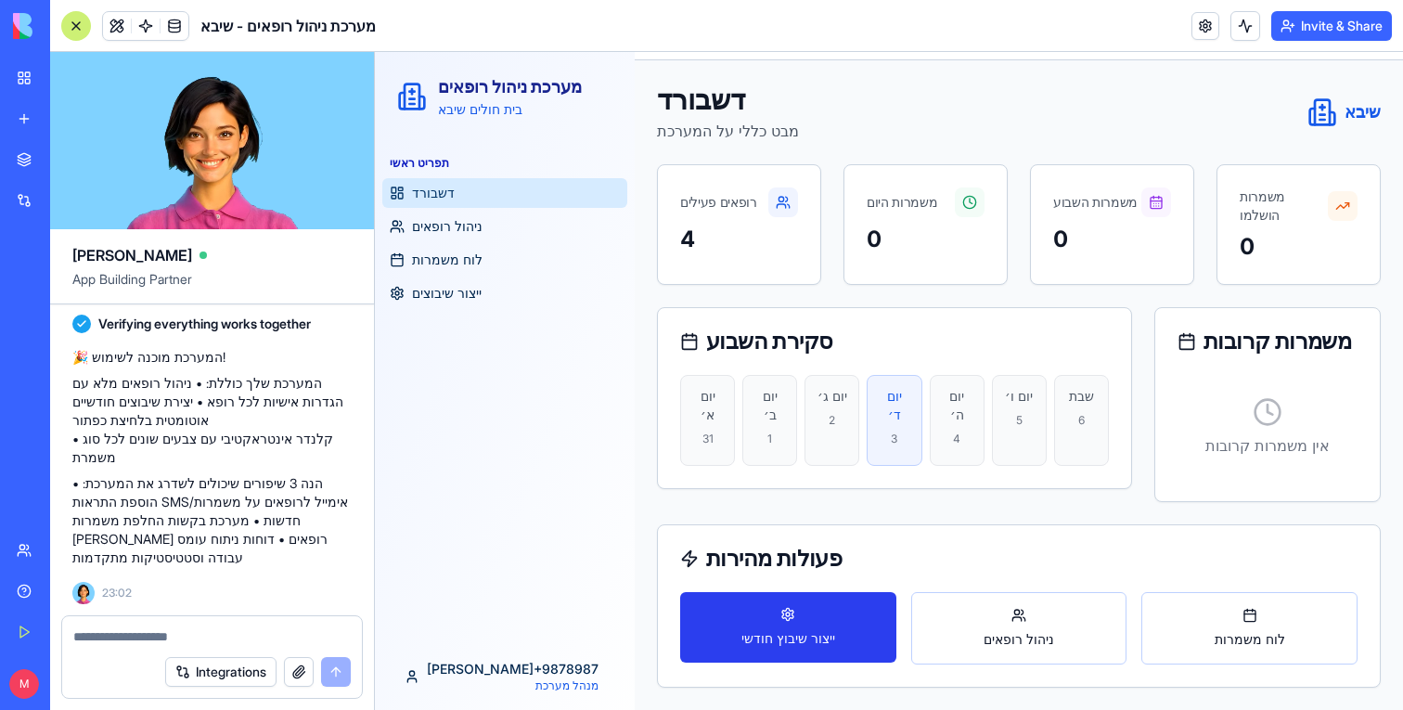
click at [810, 620] on div "ייצור שיבוץ חודשי" at bounding box center [789, 627] width 94 height 41
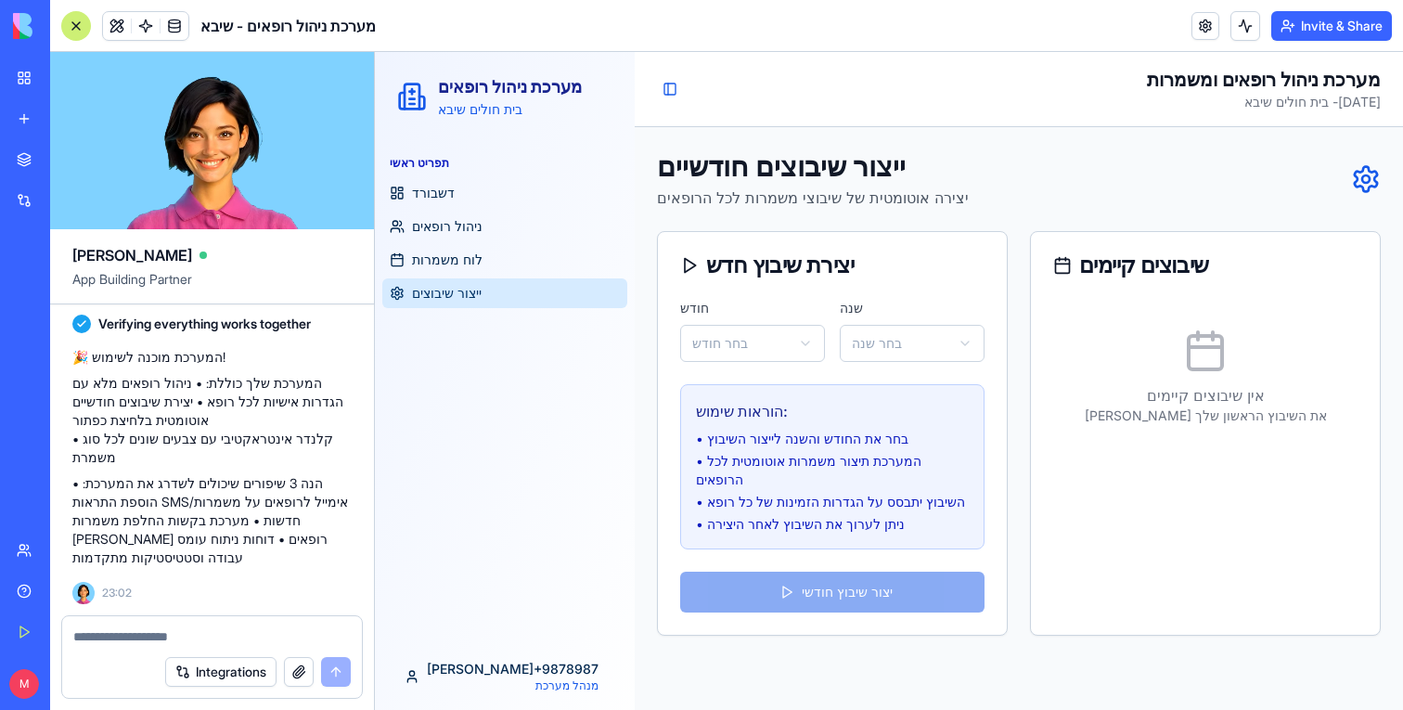
click at [926, 635] on div "חודש בחר חודש שנה בחר שנה הוראות שימוש: • בחר את החודש והשנה לייצור השיבוץ • המ…" at bounding box center [832, 467] width 349 height 336
click at [458, 286] on span "ייצור שיבוצים" at bounding box center [447, 293] width 70 height 19
click at [458, 265] on span "לוח משמרות" at bounding box center [447, 260] width 71 height 19
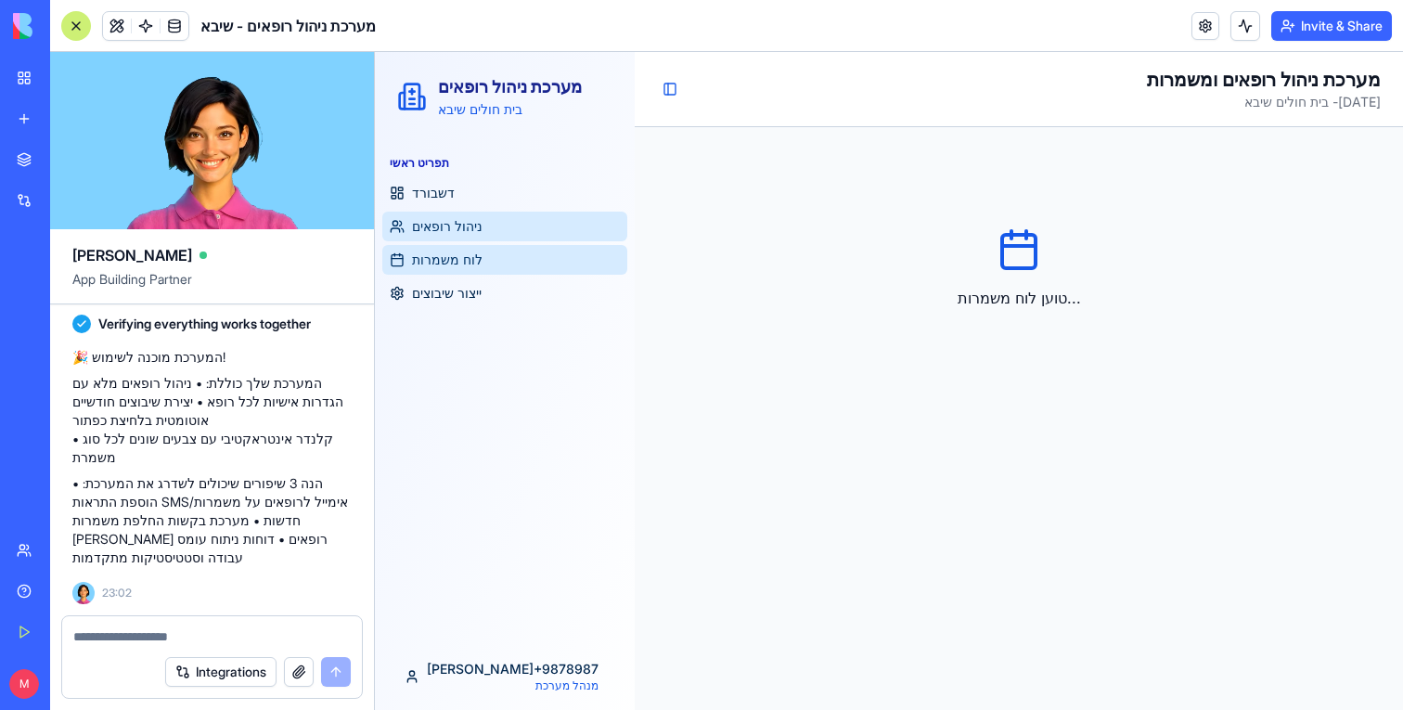
click at [466, 223] on span "ניהול רופאים" at bounding box center [447, 226] width 71 height 19
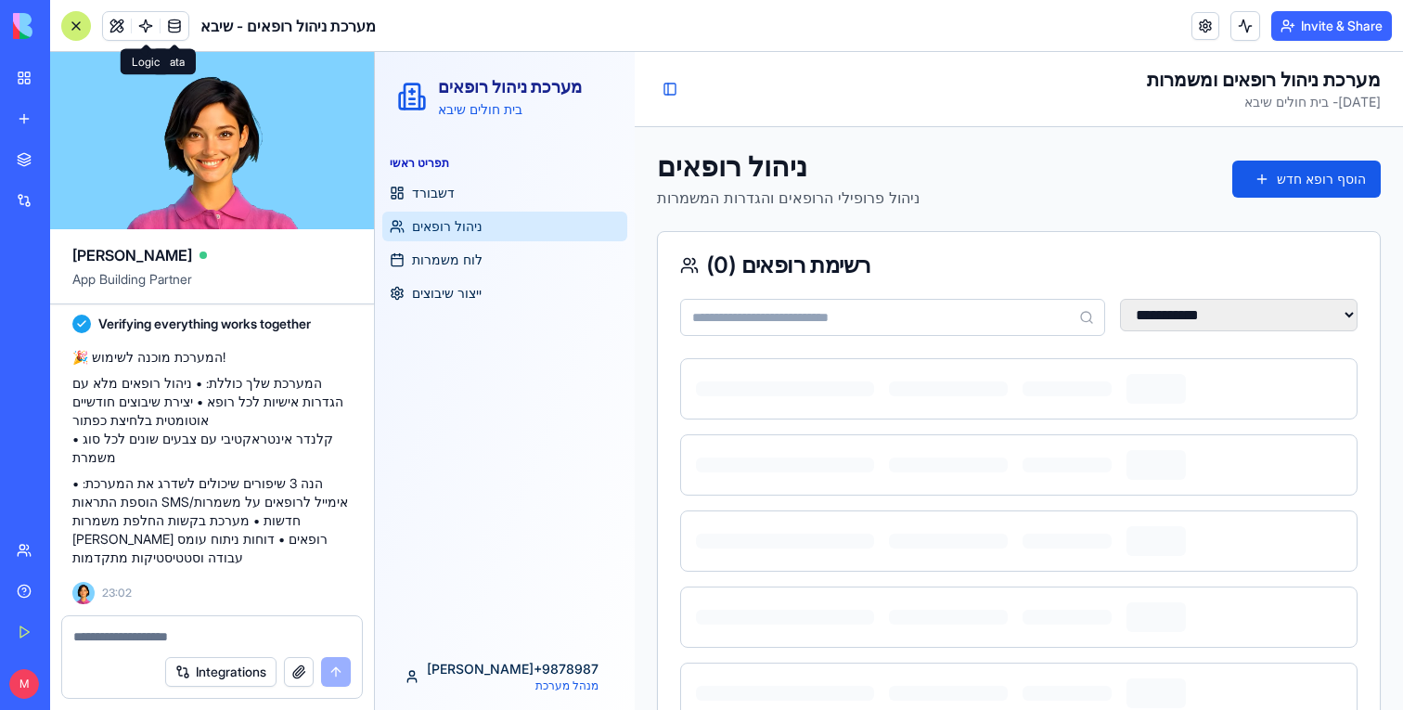
click at [111, 28] on span at bounding box center [117, 26] width 52 height 52
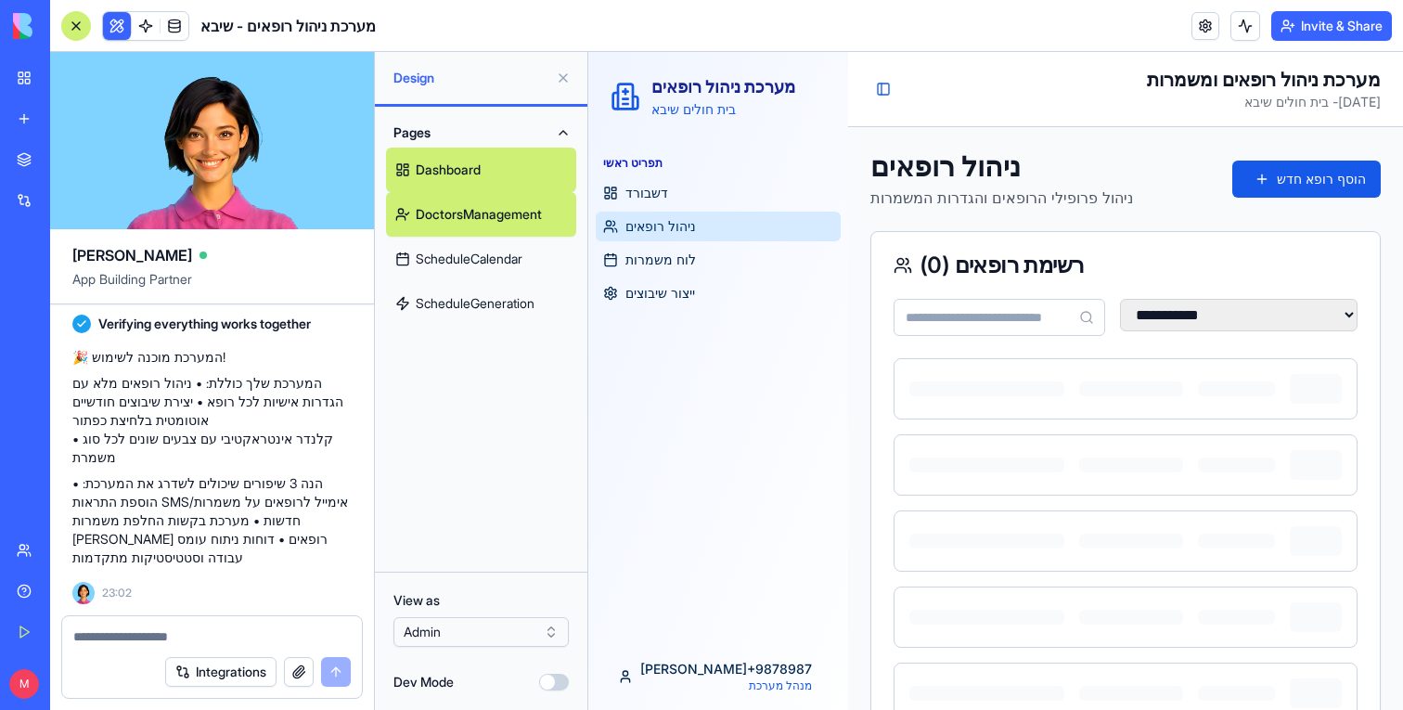
click at [111, 28] on button at bounding box center [117, 26] width 28 height 28
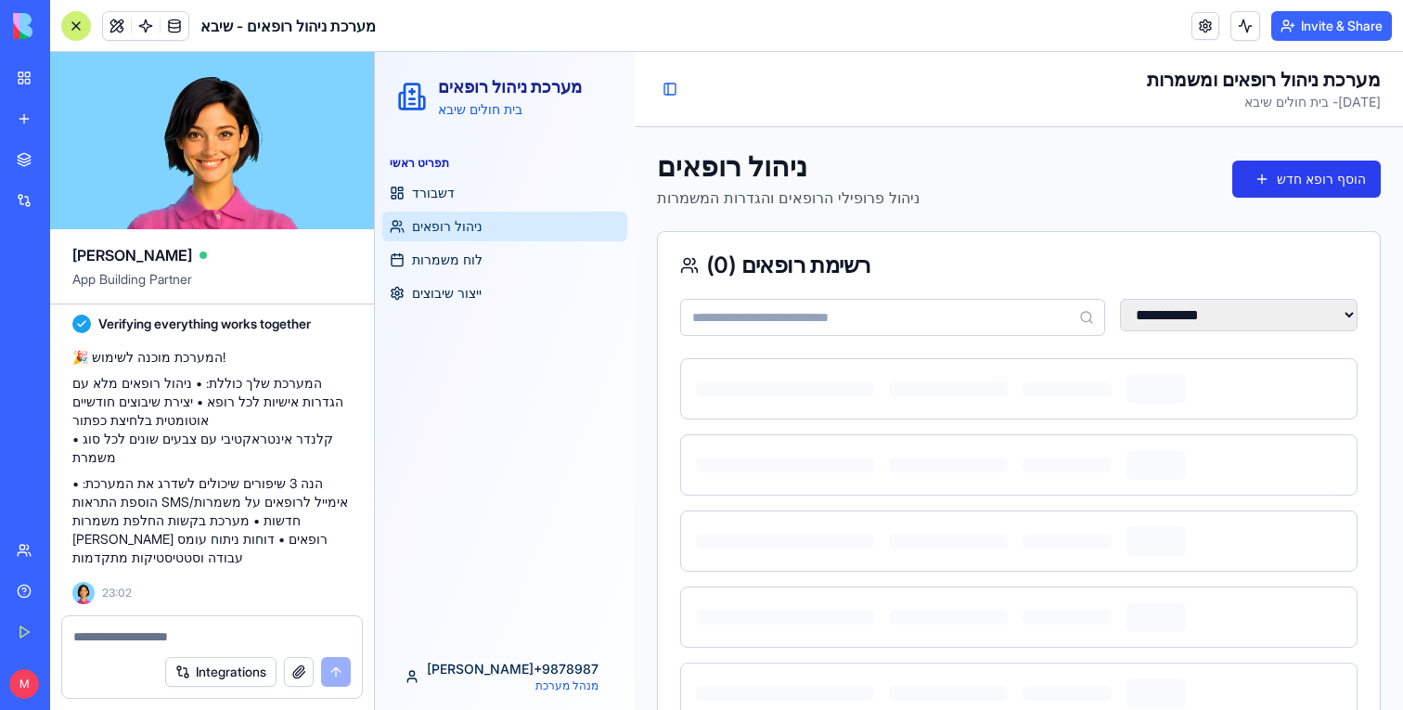
click at [1331, 181] on button "הוסף רופא חדש" at bounding box center [1307, 179] width 148 height 37
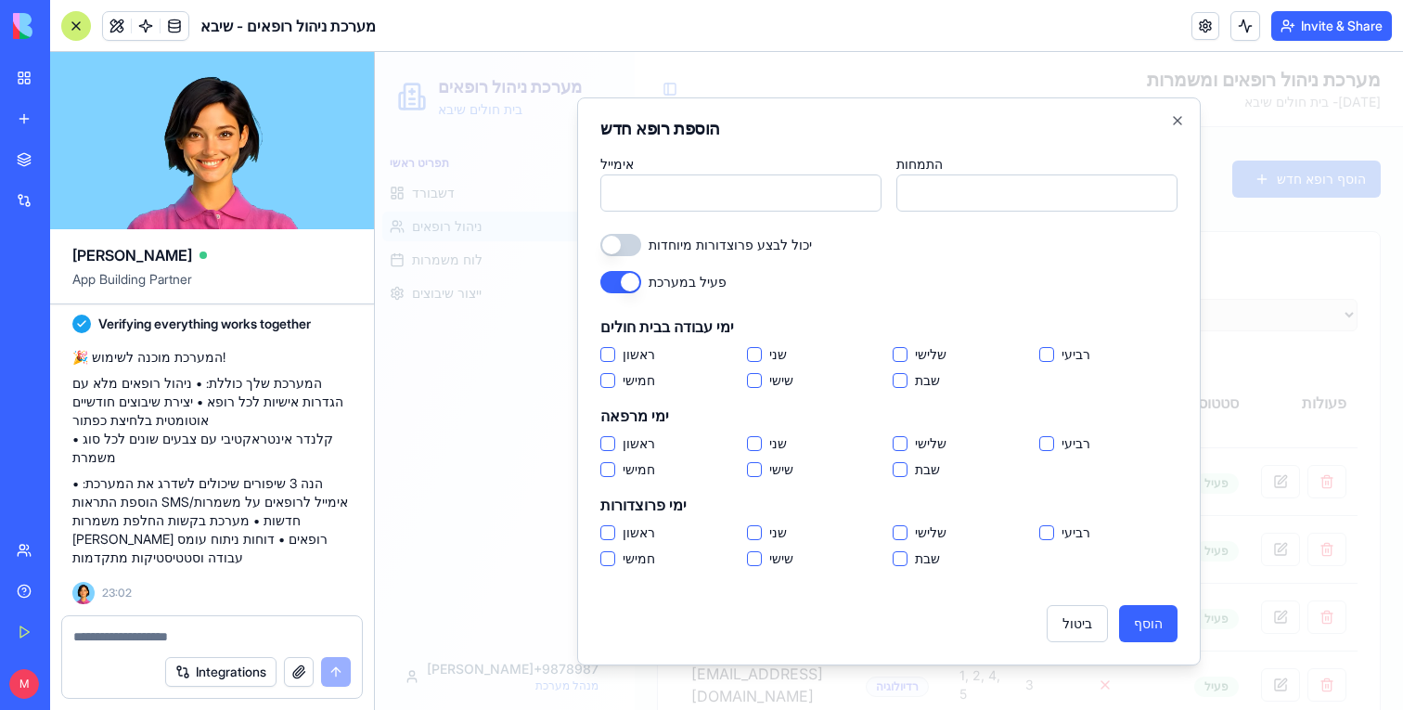
click at [606, 355] on button "ראשון" at bounding box center [607, 354] width 15 height 15
click at [757, 350] on button "שני" at bounding box center [754, 354] width 15 height 15
click at [894, 358] on button "שלישי" at bounding box center [900, 354] width 15 height 15
click at [1047, 355] on button "רביעי" at bounding box center [1046, 354] width 15 height 15
click at [897, 379] on button "שבת" at bounding box center [900, 380] width 15 height 15
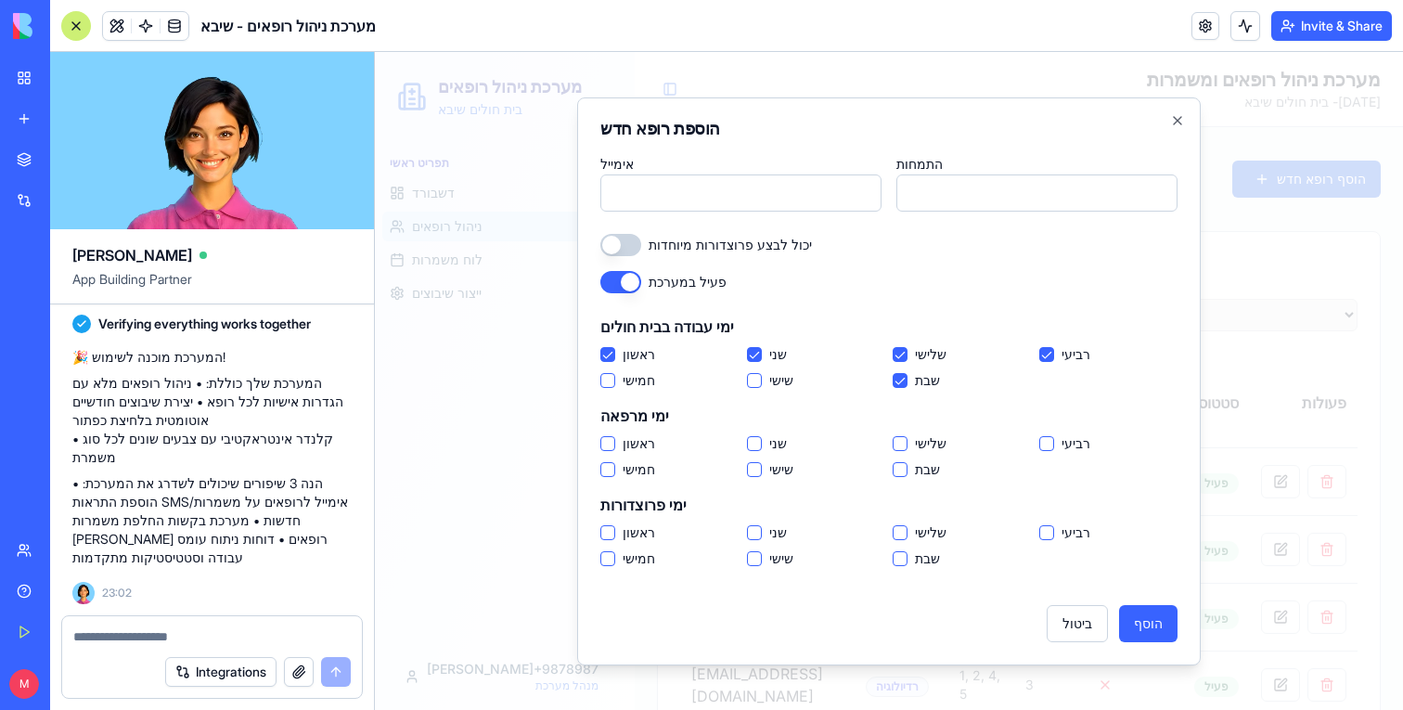
click at [754, 381] on button "שישי" at bounding box center [754, 380] width 15 height 15
click at [611, 381] on button "חמישי" at bounding box center [607, 380] width 15 height 15
click at [723, 203] on input "אימייל" at bounding box center [740, 192] width 281 height 37
paste input "**********"
type input "**********"
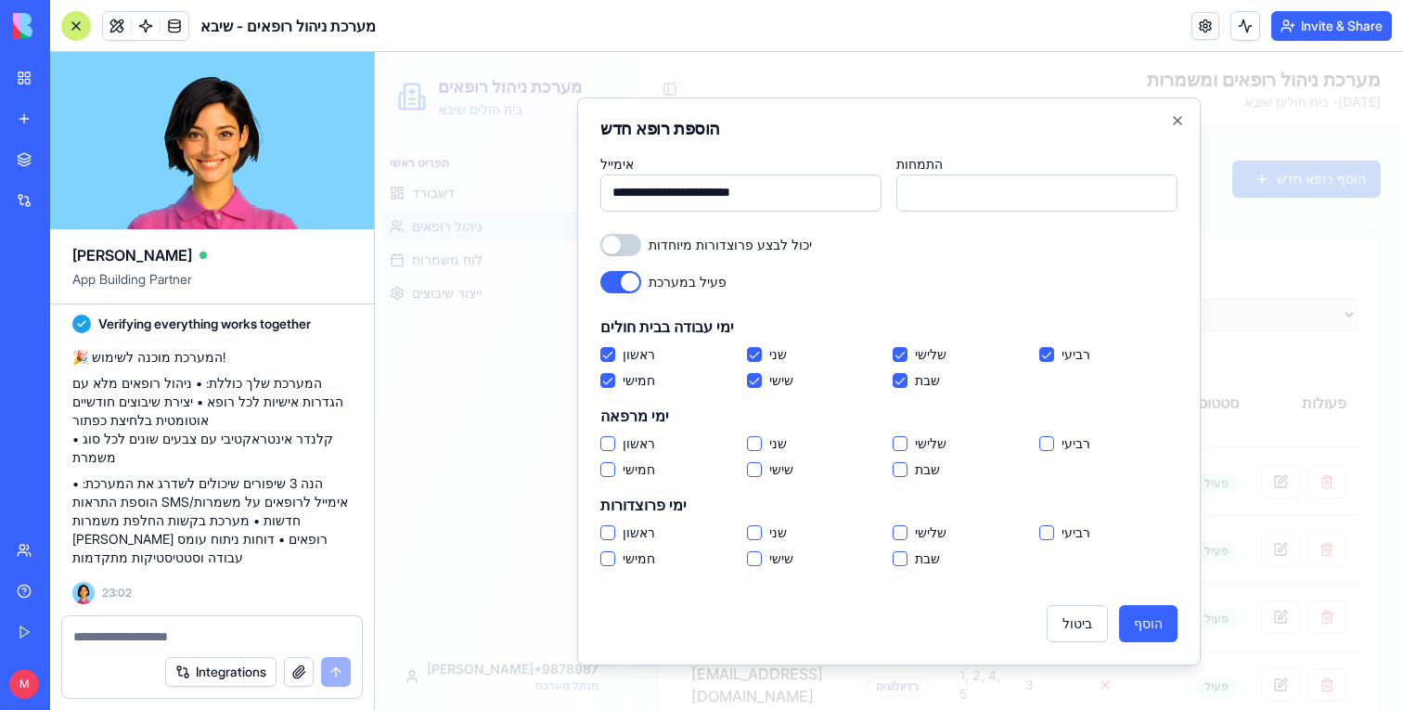
click at [944, 197] on input "התמחות" at bounding box center [1037, 192] width 281 height 37
click at [597, 447] on div "**********" at bounding box center [889, 381] width 624 height 568
click at [607, 447] on button "ראשון" at bounding box center [607, 443] width 15 height 15
click at [756, 445] on button "שני" at bounding box center [754, 443] width 15 height 15
click at [901, 536] on button "שלישי" at bounding box center [900, 532] width 15 height 15
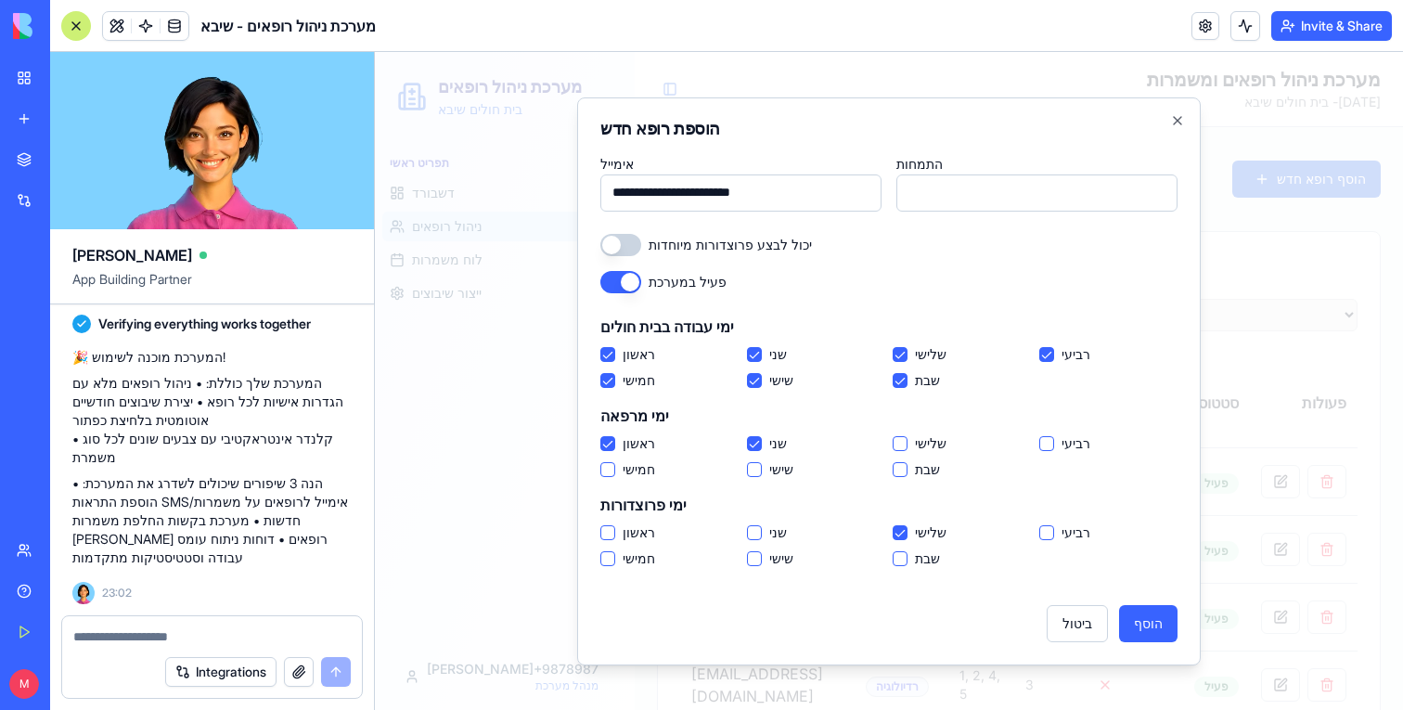
click at [1043, 535] on button "רביעי" at bounding box center [1046, 532] width 15 height 15
click at [1165, 618] on button "הוסף" at bounding box center [1148, 623] width 58 height 37
click at [1009, 194] on input "*****" at bounding box center [1037, 192] width 281 height 37
type input "*****"
click at [1137, 633] on button "הוסף" at bounding box center [1148, 623] width 58 height 37
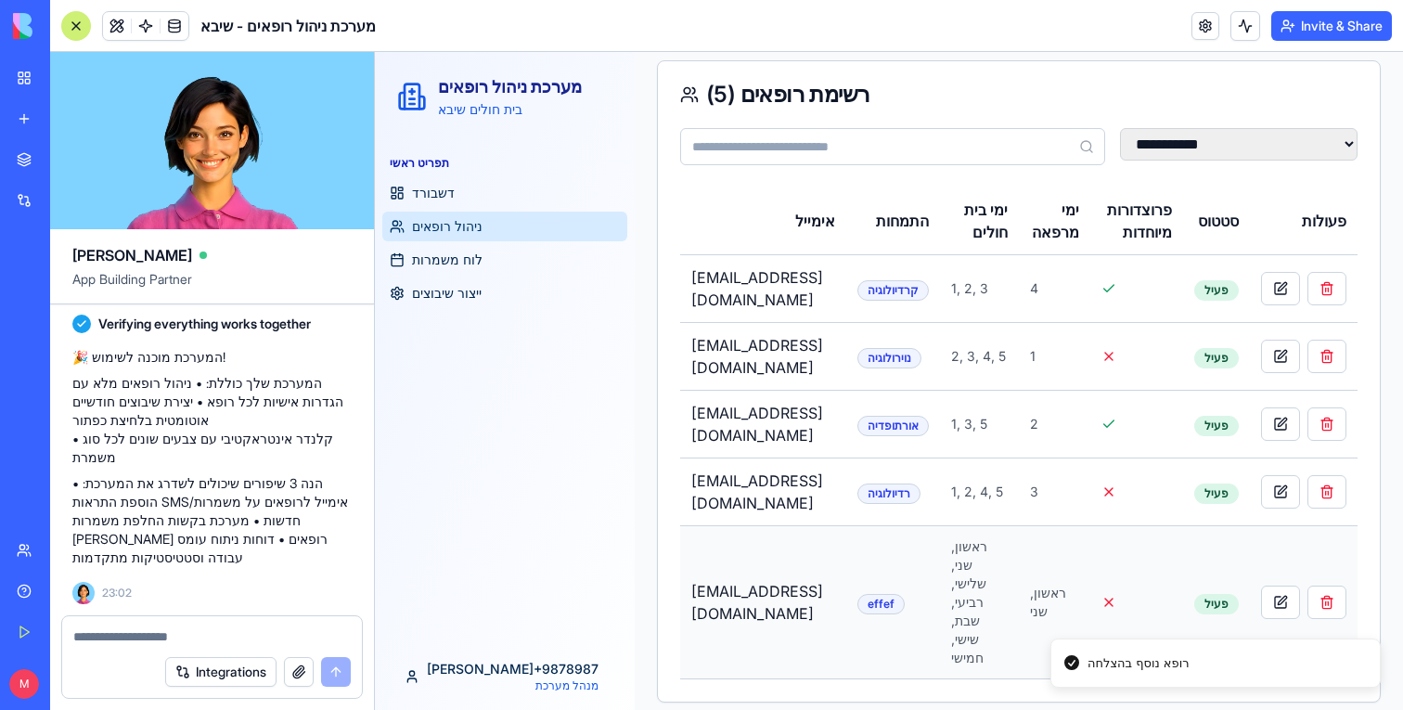
scroll to position [0, 46]
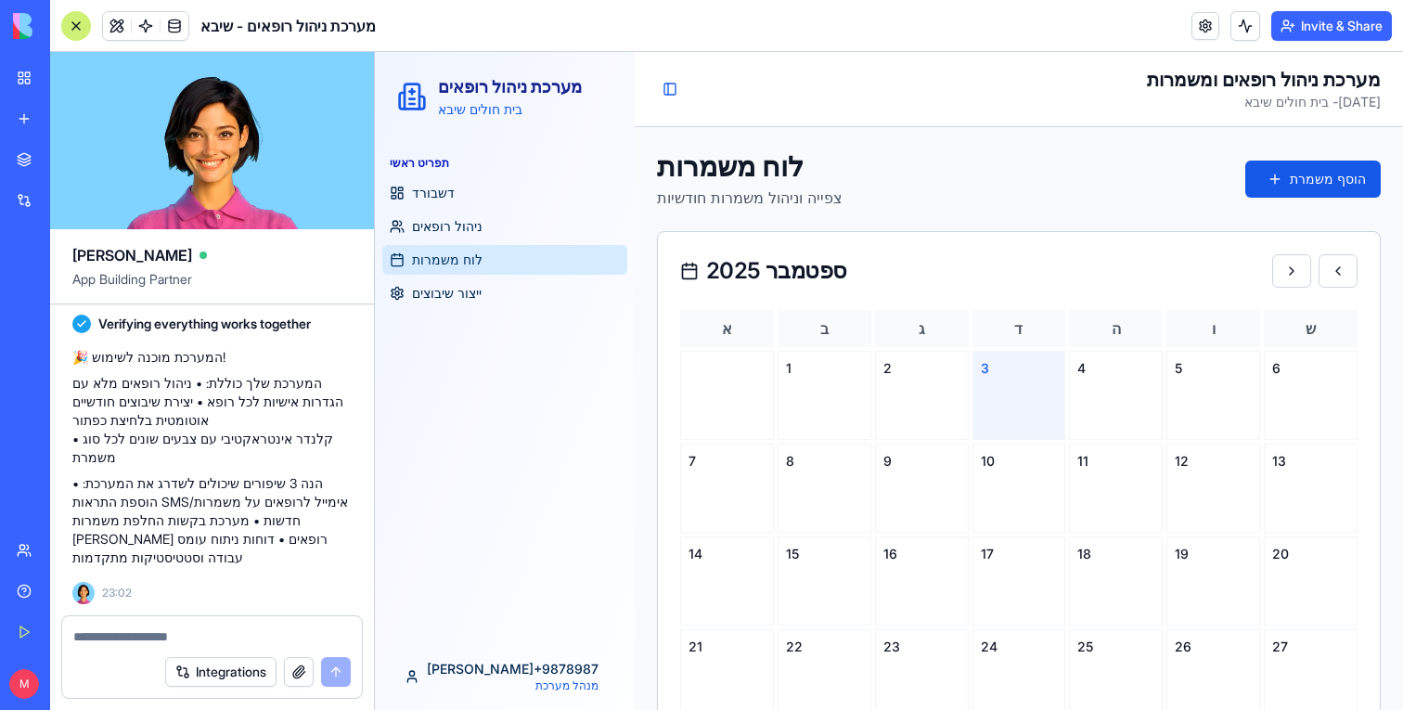
click at [463, 313] on div "תפריט ראשי דשבורד ניהול רופאים לוח משמרות ייצור שיבוצים" at bounding box center [505, 228] width 260 height 174
click at [463, 294] on span "ייצור שיבוצים" at bounding box center [447, 293] width 70 height 19
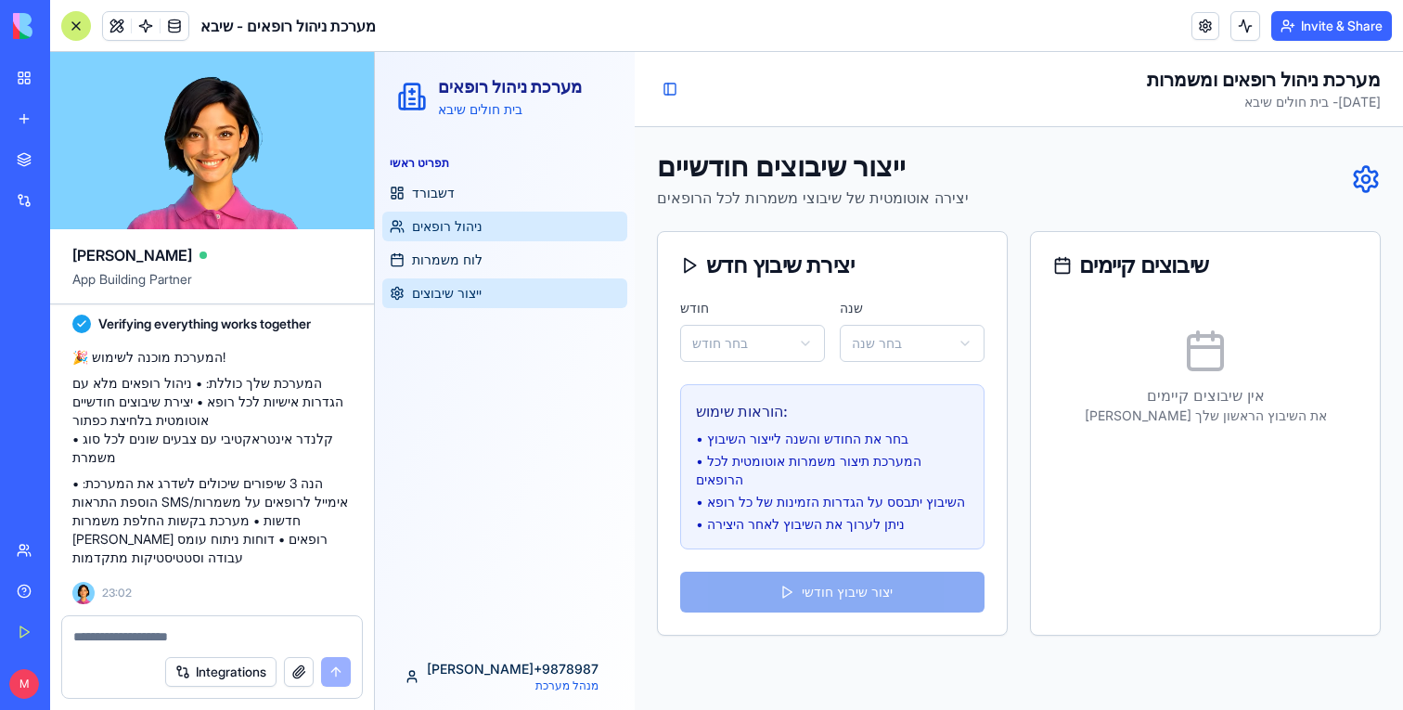
click at [482, 226] on span "ניהול רופאים" at bounding box center [447, 226] width 71 height 19
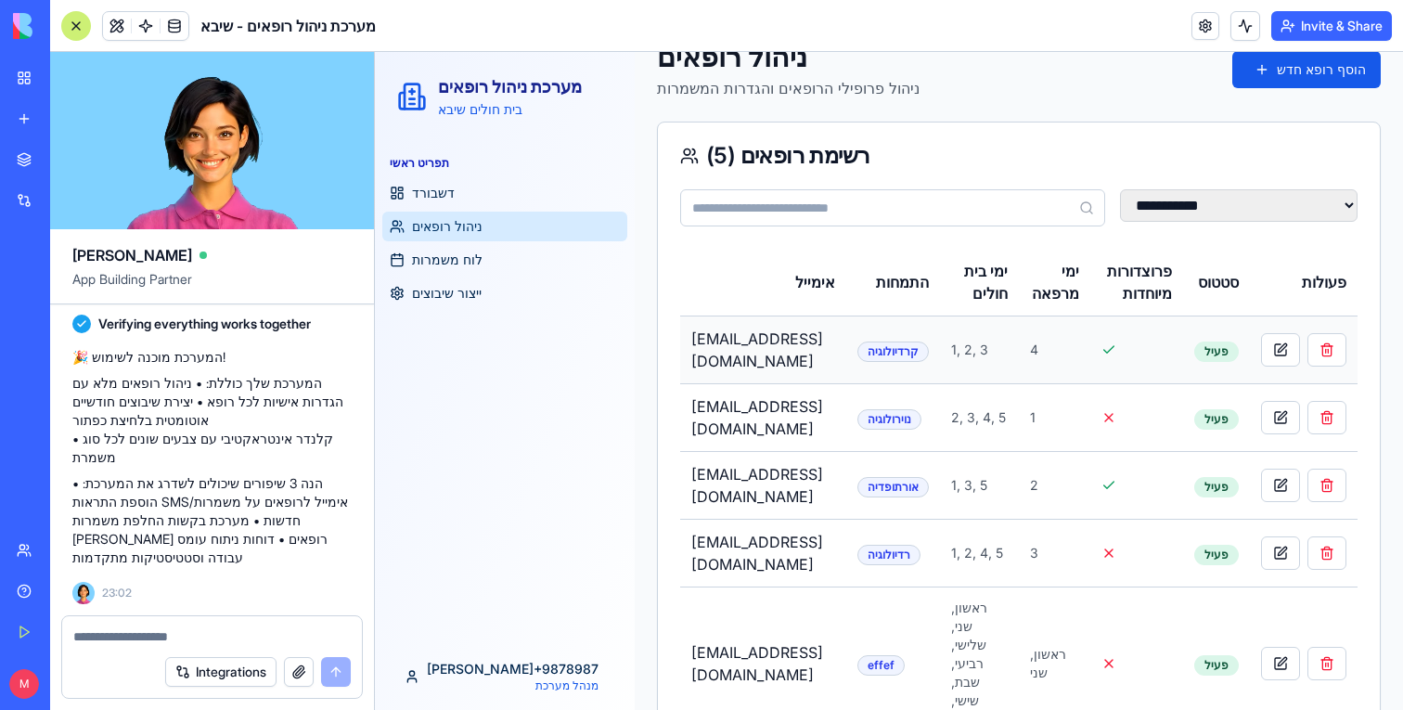
scroll to position [171, 0]
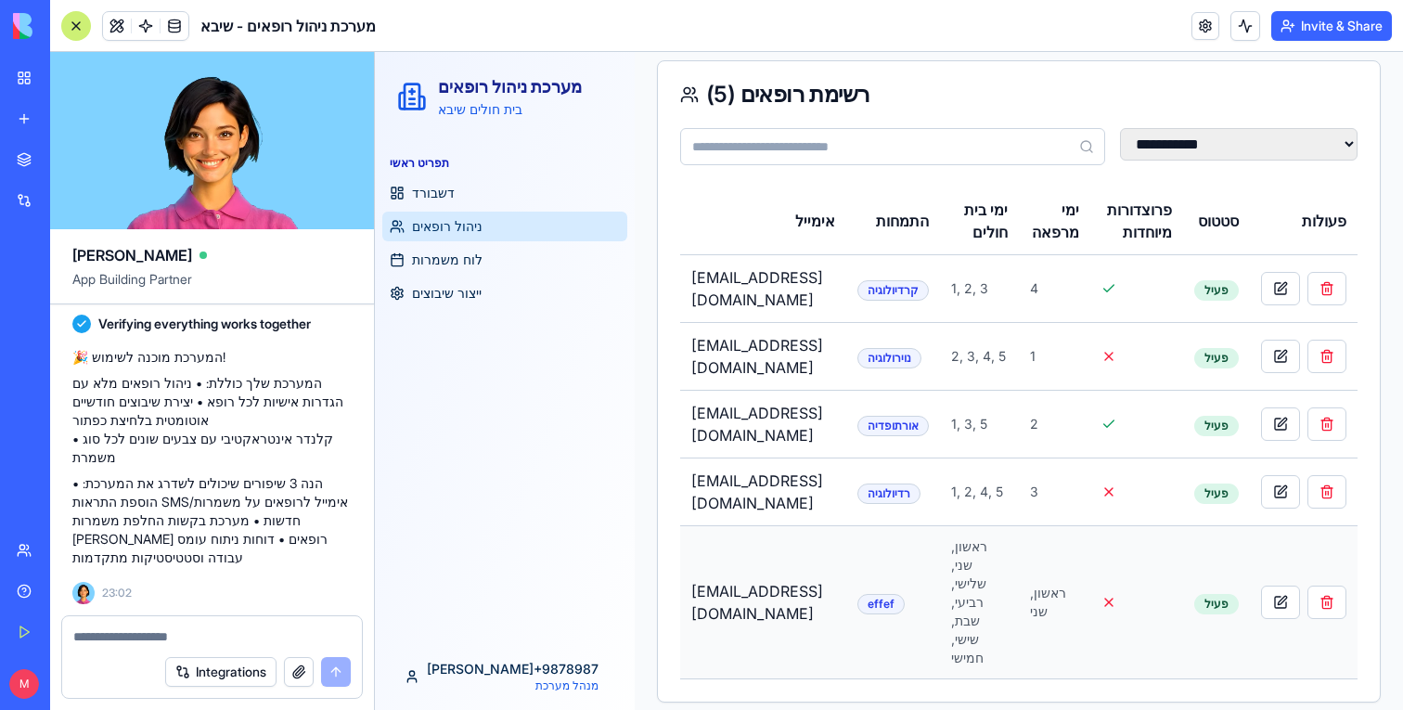
click at [846, 587] on td "michal+9878987@blocks.diy" at bounding box center [763, 602] width 166 height 153
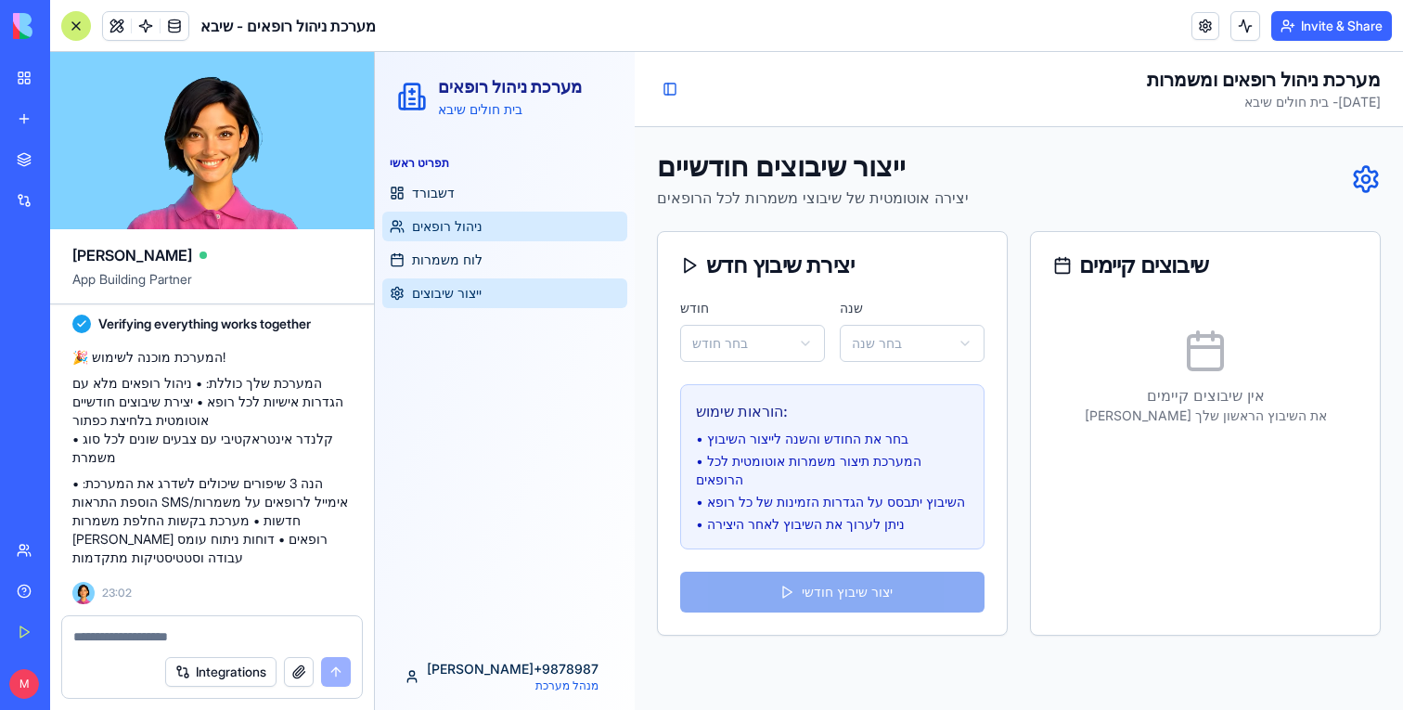
click at [486, 222] on link "ניהול רופאים" at bounding box center [504, 227] width 245 height 30
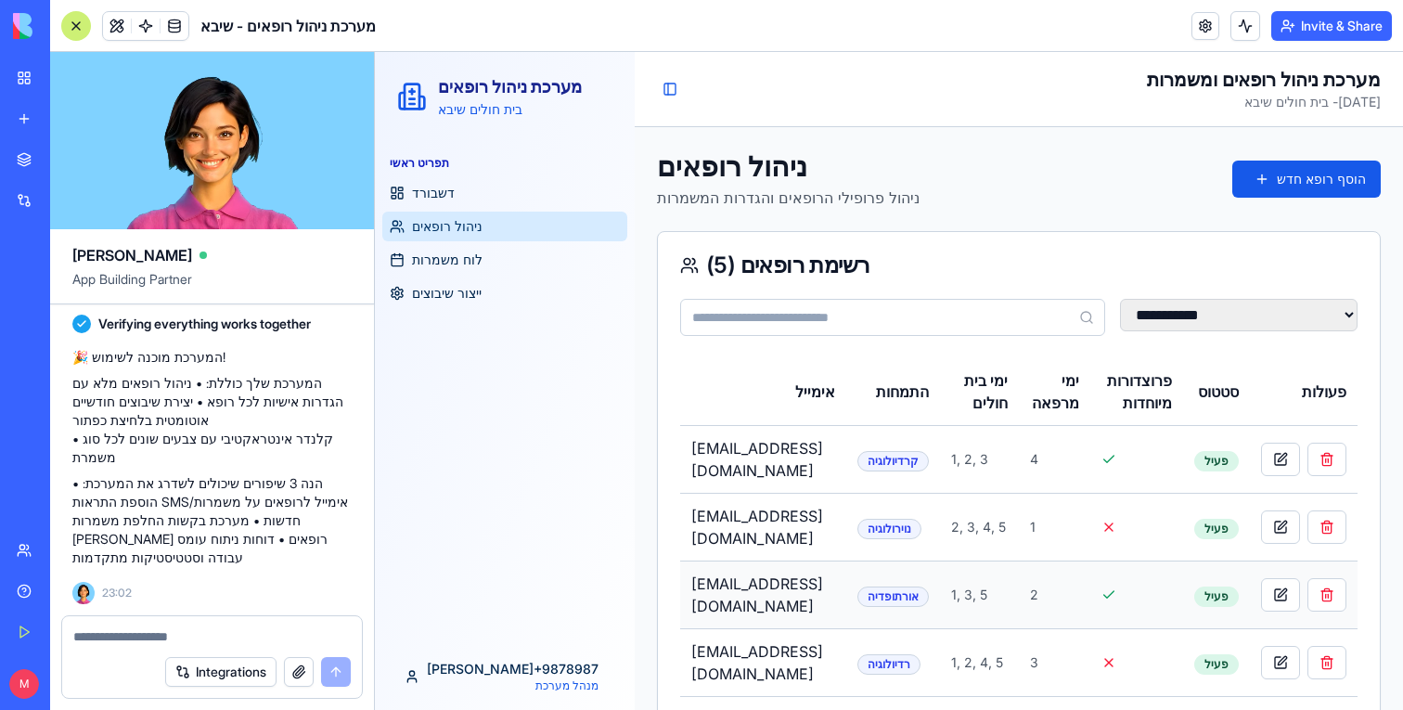
scroll to position [171, 0]
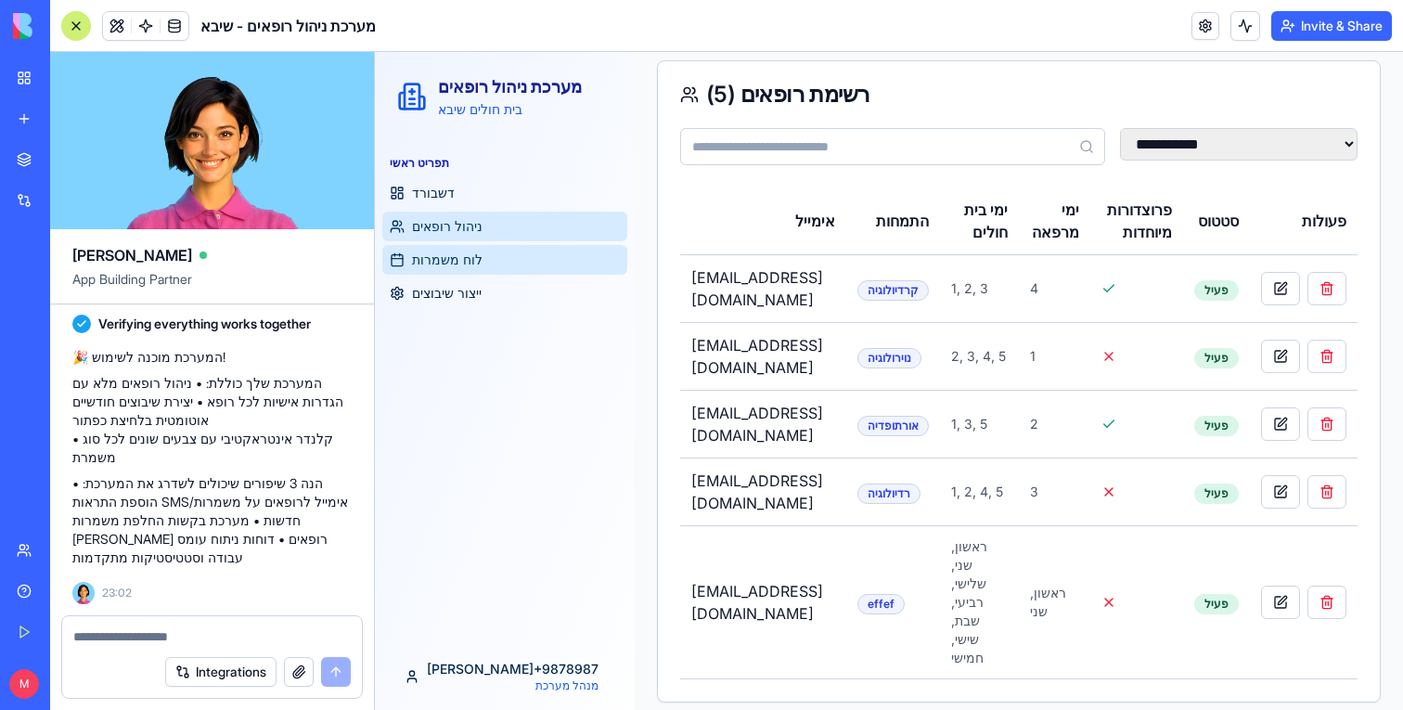
click at [465, 271] on link "לוח משמרות" at bounding box center [504, 260] width 245 height 30
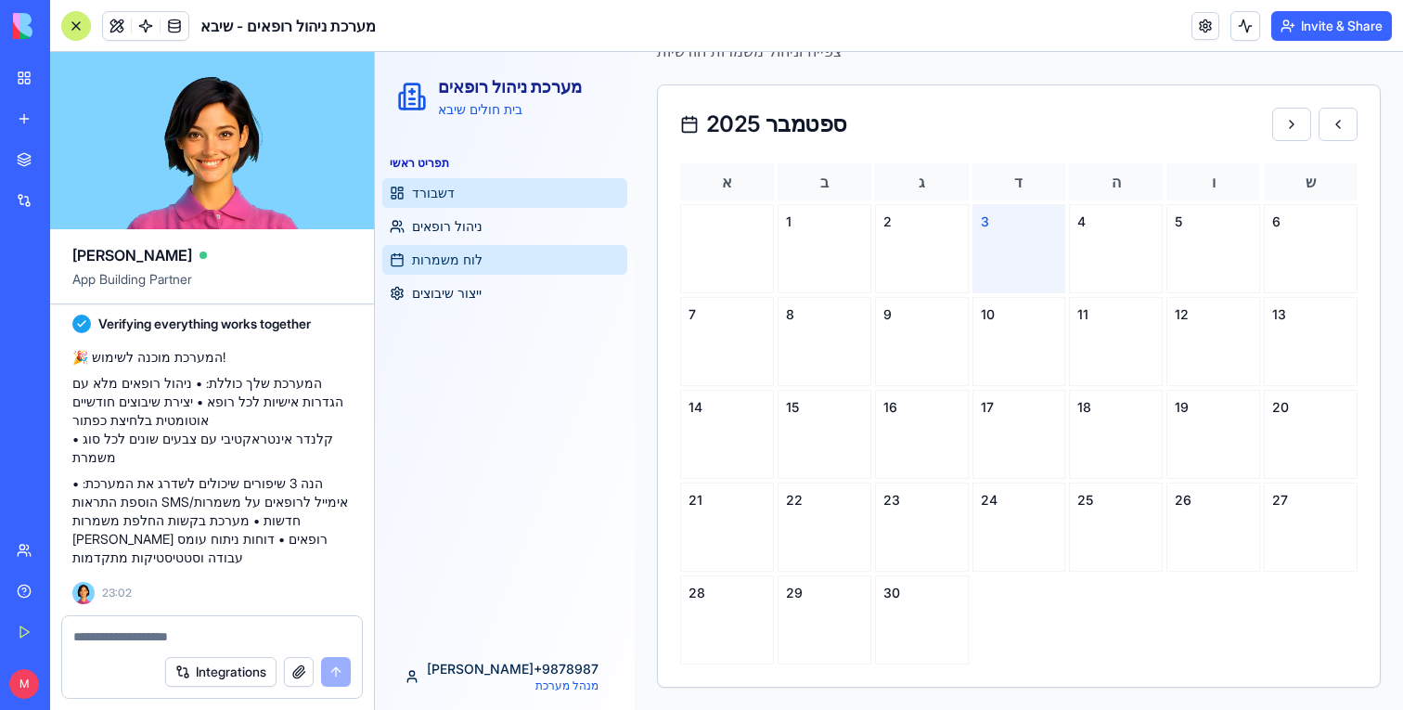
click at [461, 192] on link "דשבורד" at bounding box center [504, 193] width 245 height 30
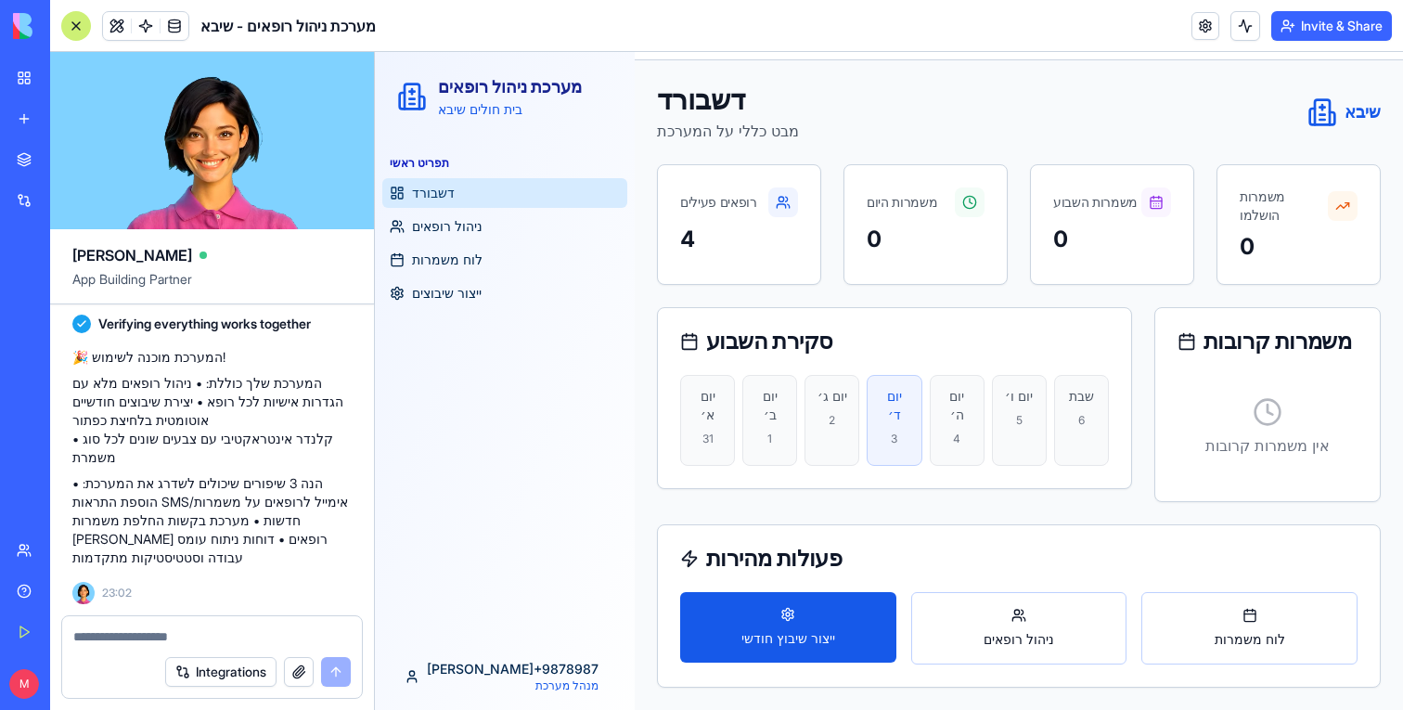
scroll to position [67, 0]
click at [462, 244] on ul "דשבורד ניהול רופאים לוח משמרות ייצור שיבוצים" at bounding box center [504, 243] width 245 height 130
click at [464, 258] on span "לוח משמרות" at bounding box center [447, 260] width 71 height 19
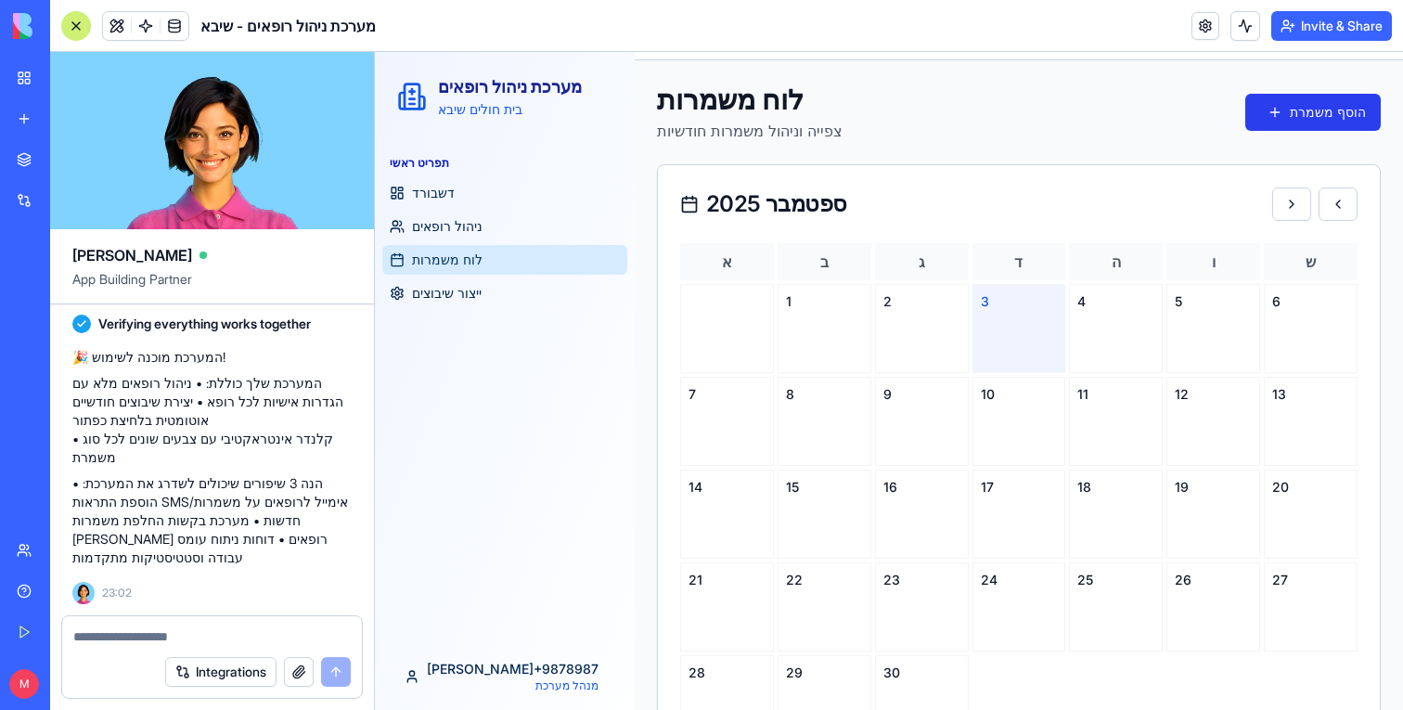
click at [1333, 114] on button "הוסף משמרת" at bounding box center [1314, 112] width 136 height 37
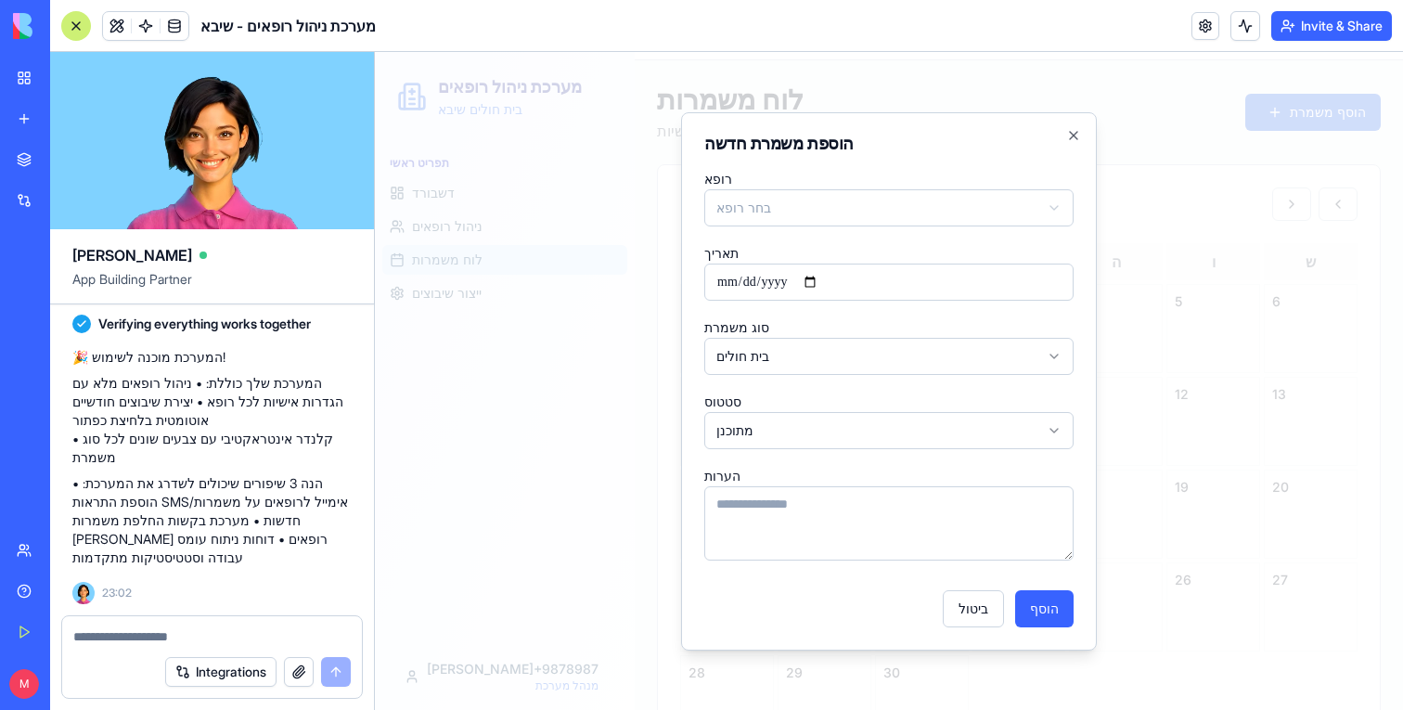
click at [1240, 174] on div at bounding box center [889, 381] width 1028 height 658
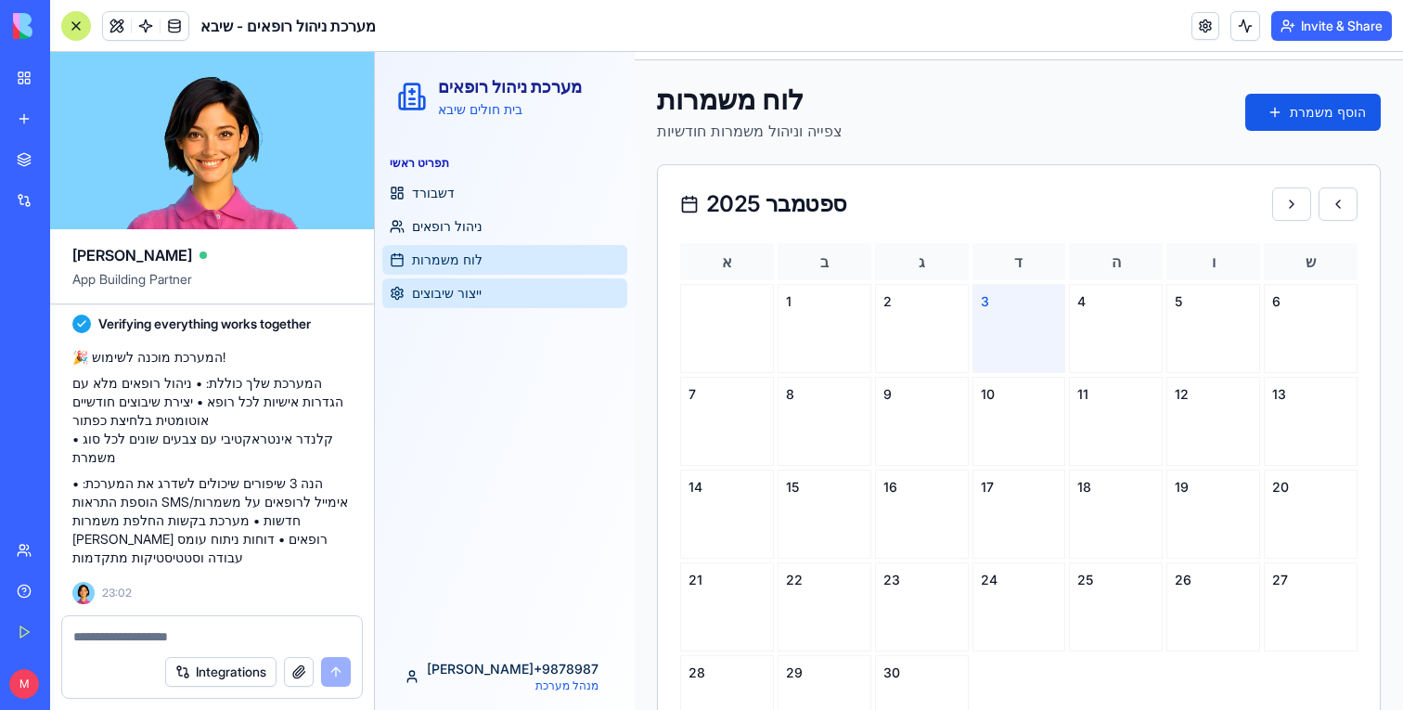
click at [564, 292] on link "ייצור שיבוצים" at bounding box center [504, 293] width 245 height 30
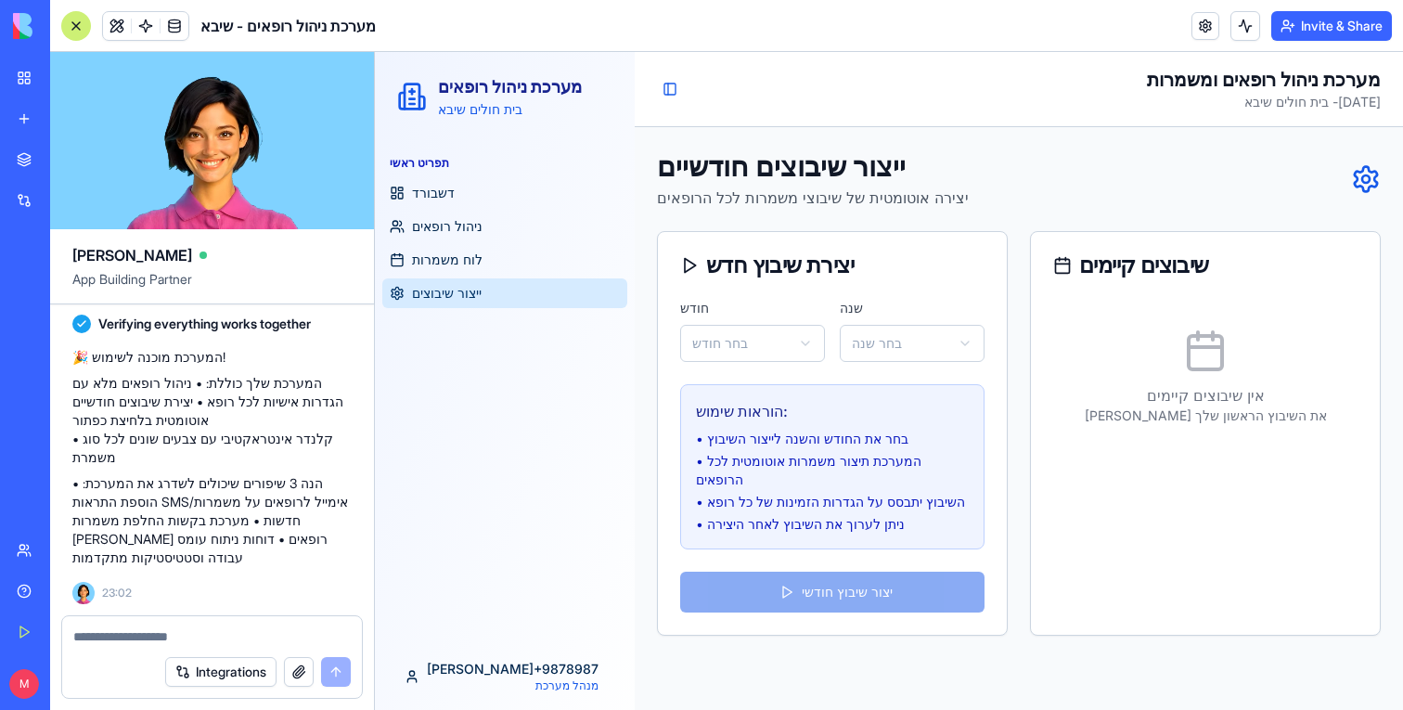
click at [794, 337] on html "מערכת ניהול רופאים בית חולים שיבא תפריט ראשי דשבורד ניהול רופאים לוח משמרות ייצ…" at bounding box center [889, 381] width 1028 height 658
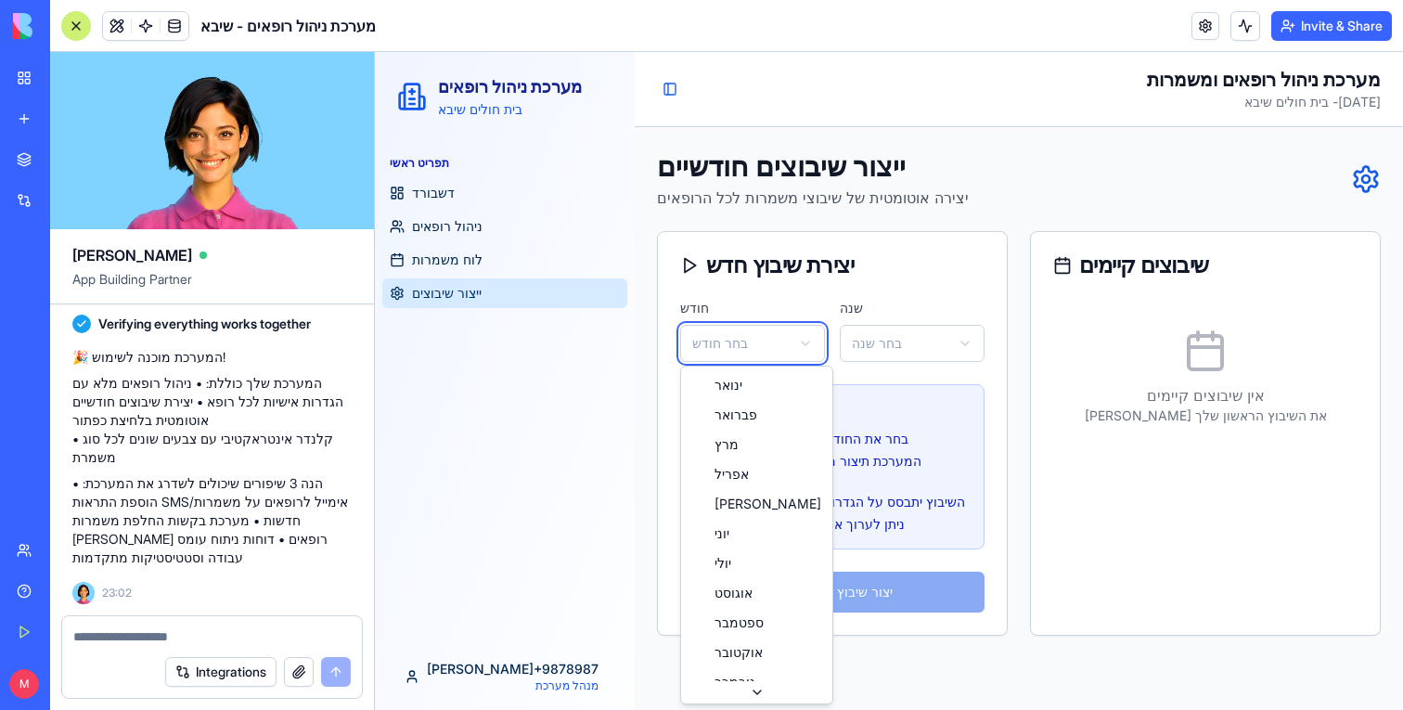
click at [972, 223] on html "מערכת ניהול רופאים בית חולים שיבא תפריט ראשי דשבורד ניהול רופאים לוח משמרות ייצ…" at bounding box center [889, 381] width 1028 height 658
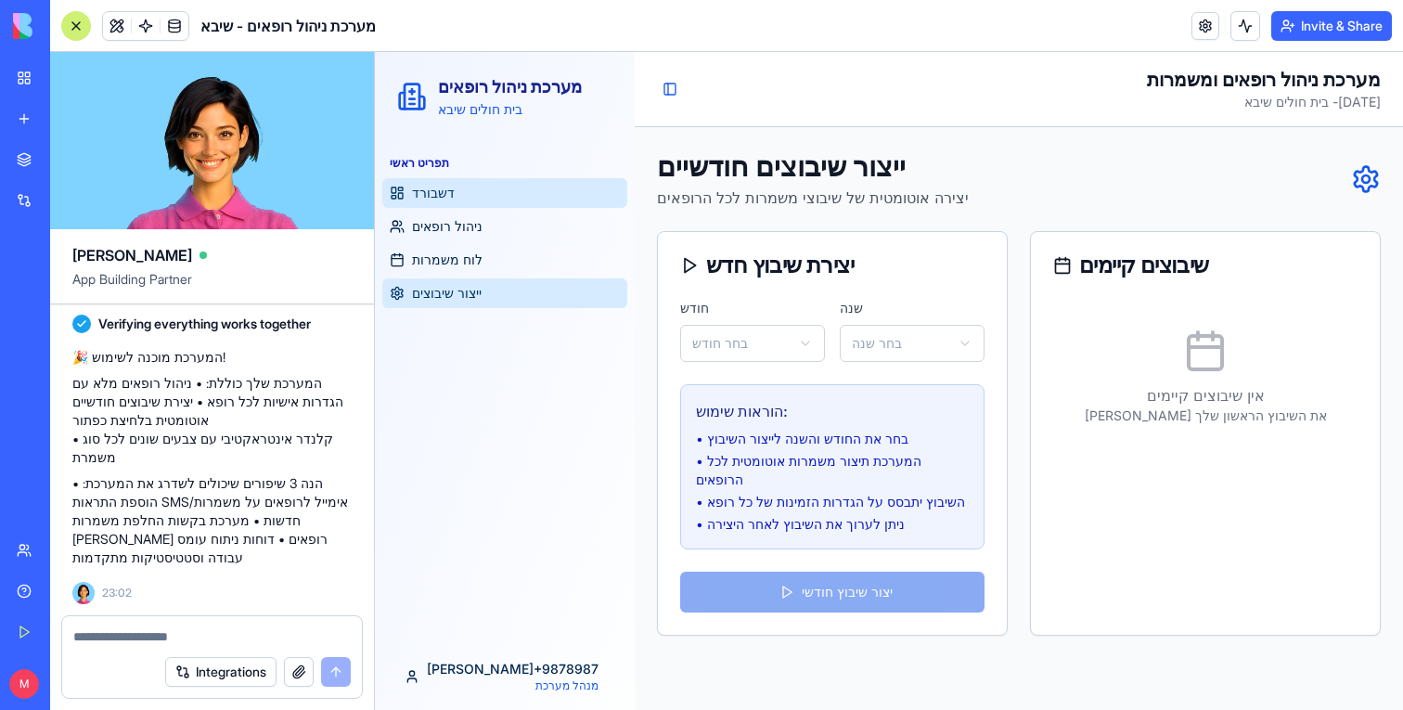
click at [485, 200] on link "דשבורד" at bounding box center [504, 193] width 245 height 30
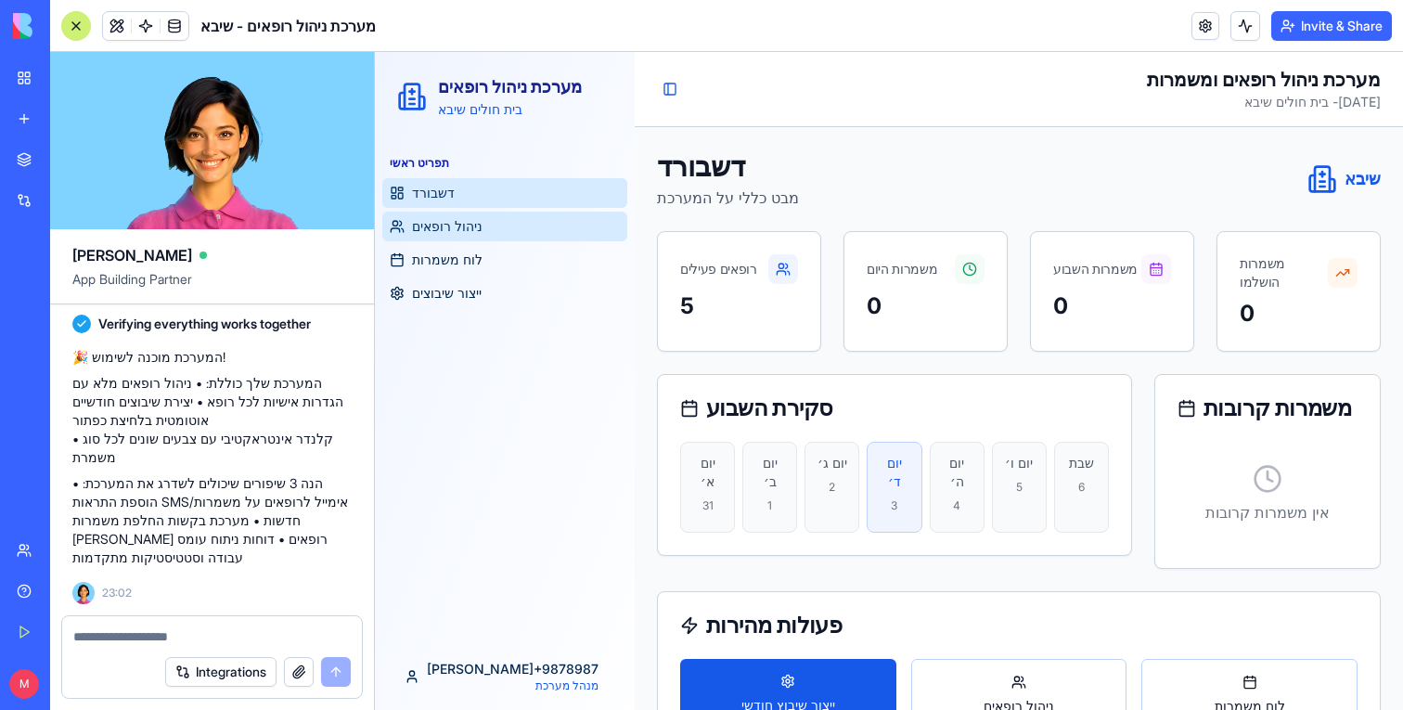
click at [474, 220] on span "ניהול רופאים" at bounding box center [447, 226] width 71 height 19
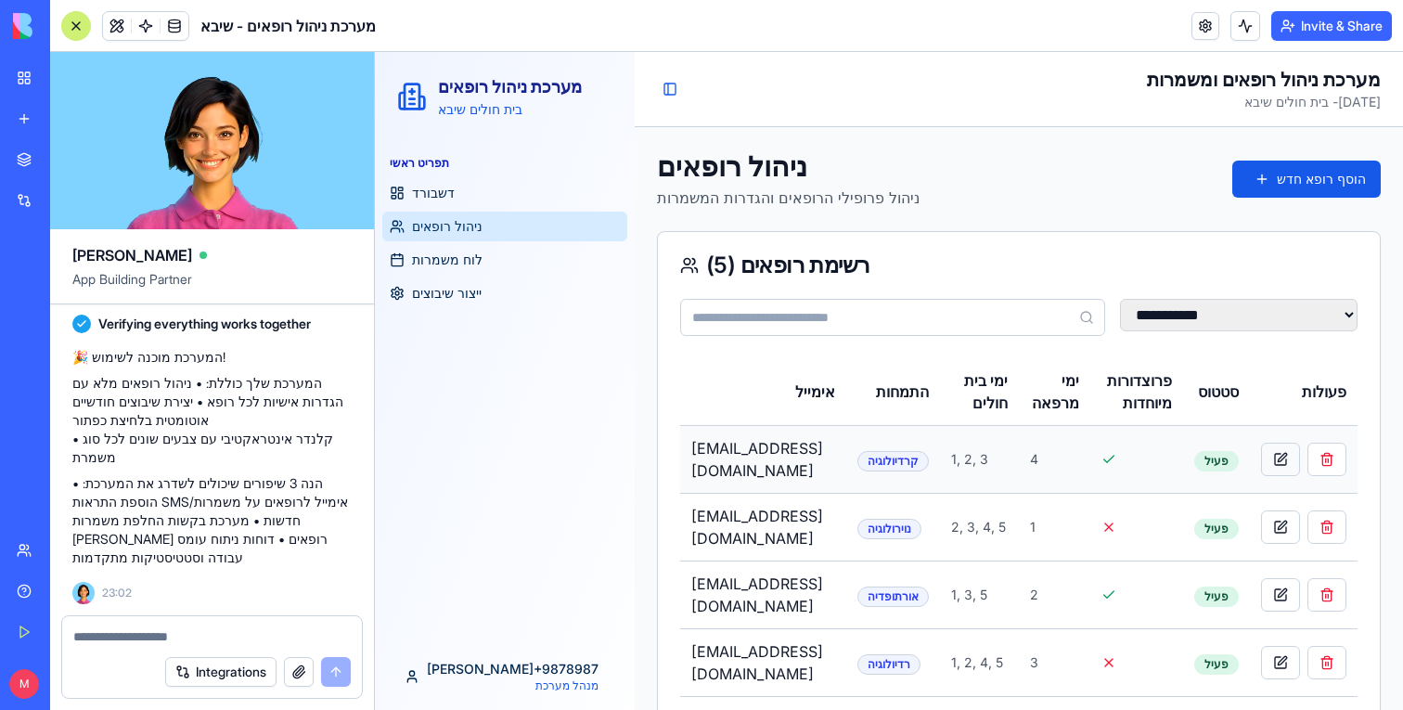
click at [1300, 461] on button at bounding box center [1280, 459] width 39 height 33
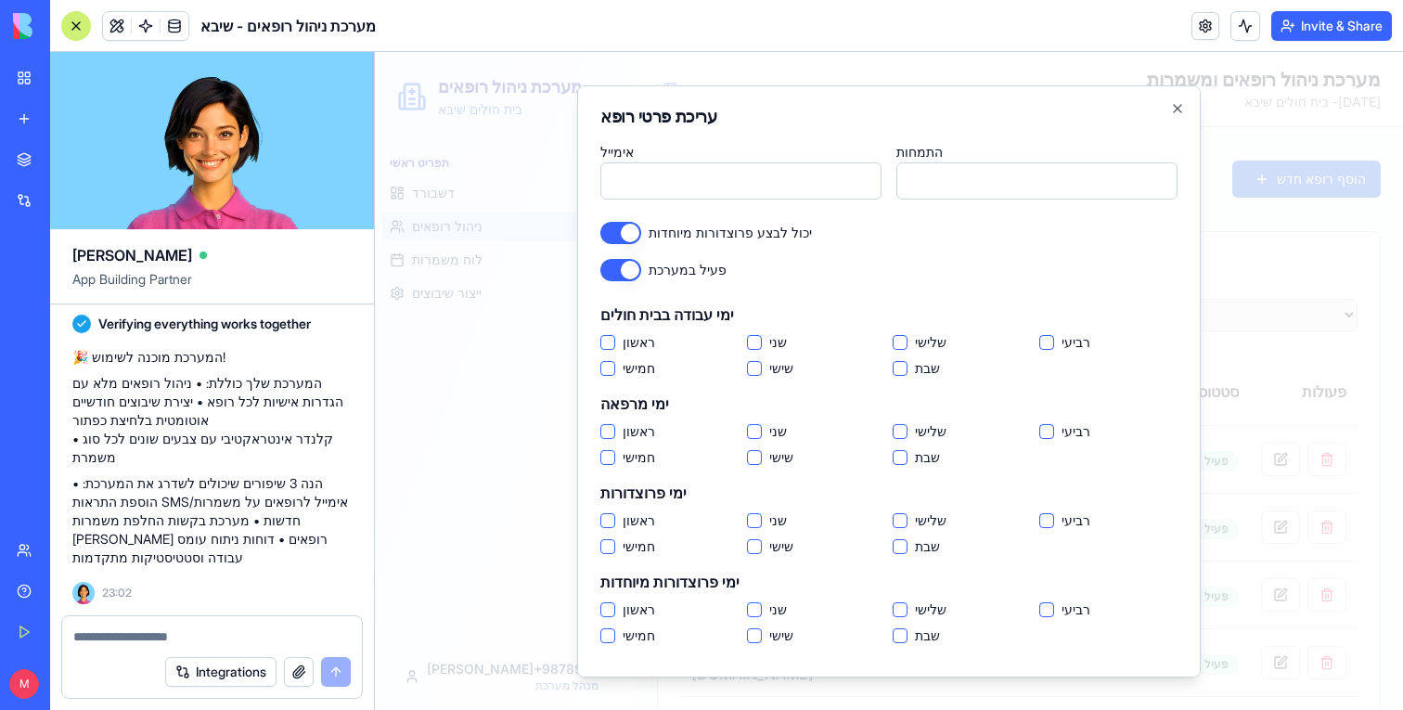
click at [1322, 459] on div at bounding box center [889, 381] width 1028 height 658
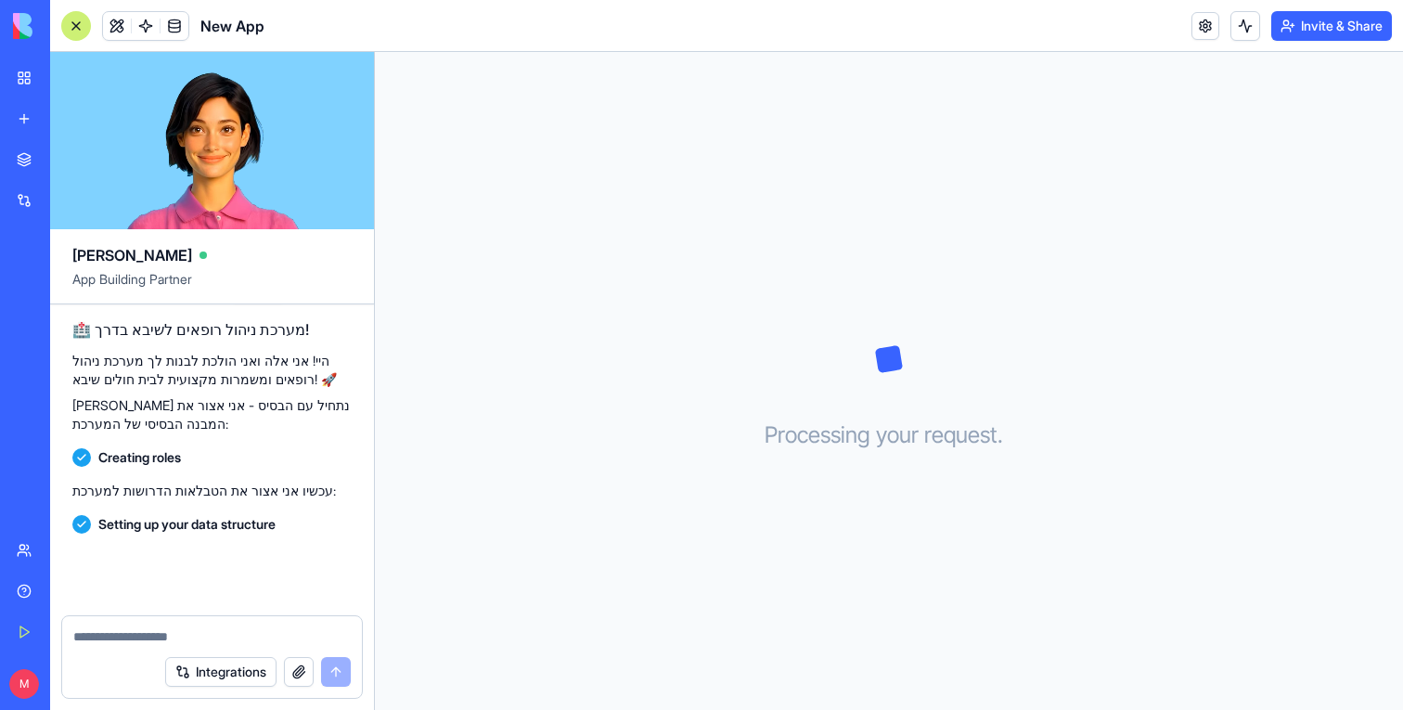
scroll to position [372, 0]
click at [28, 115] on link "New app" at bounding box center [43, 118] width 74 height 37
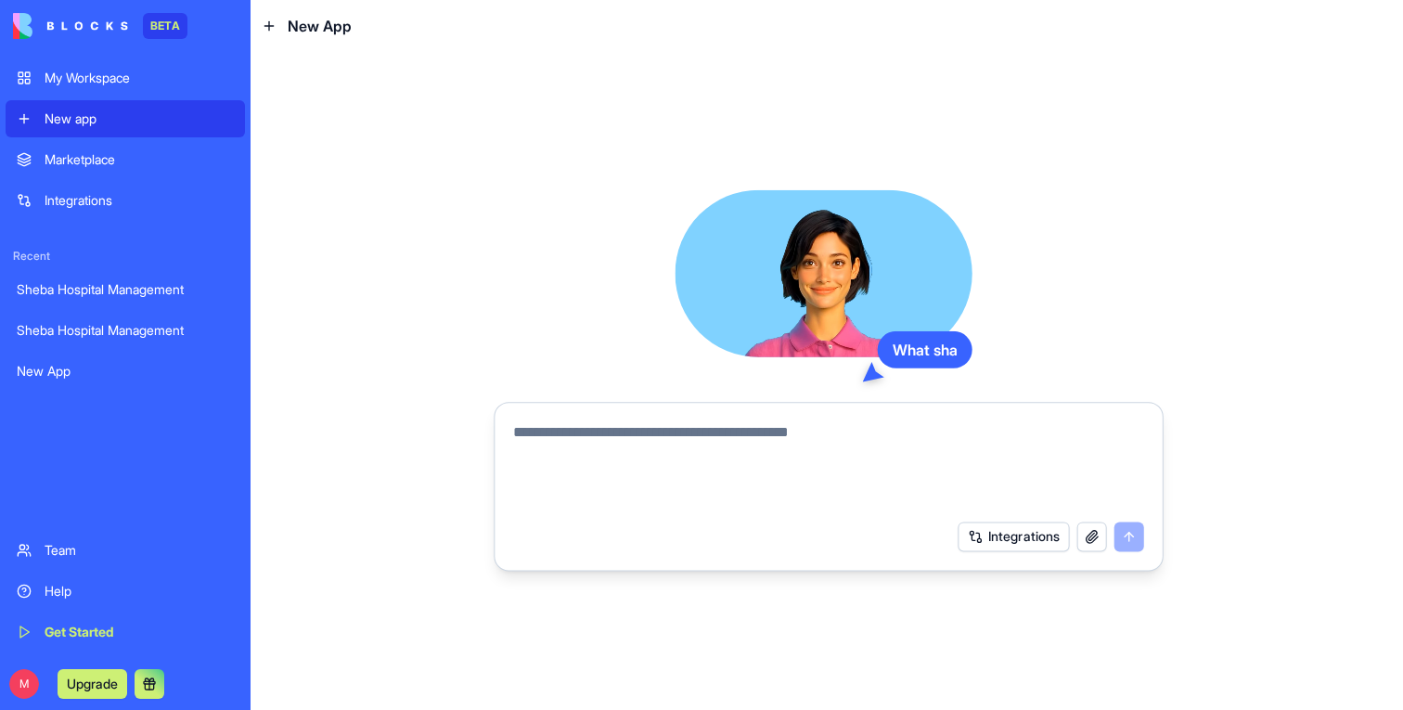
click at [798, 451] on textarea at bounding box center [828, 465] width 630 height 89
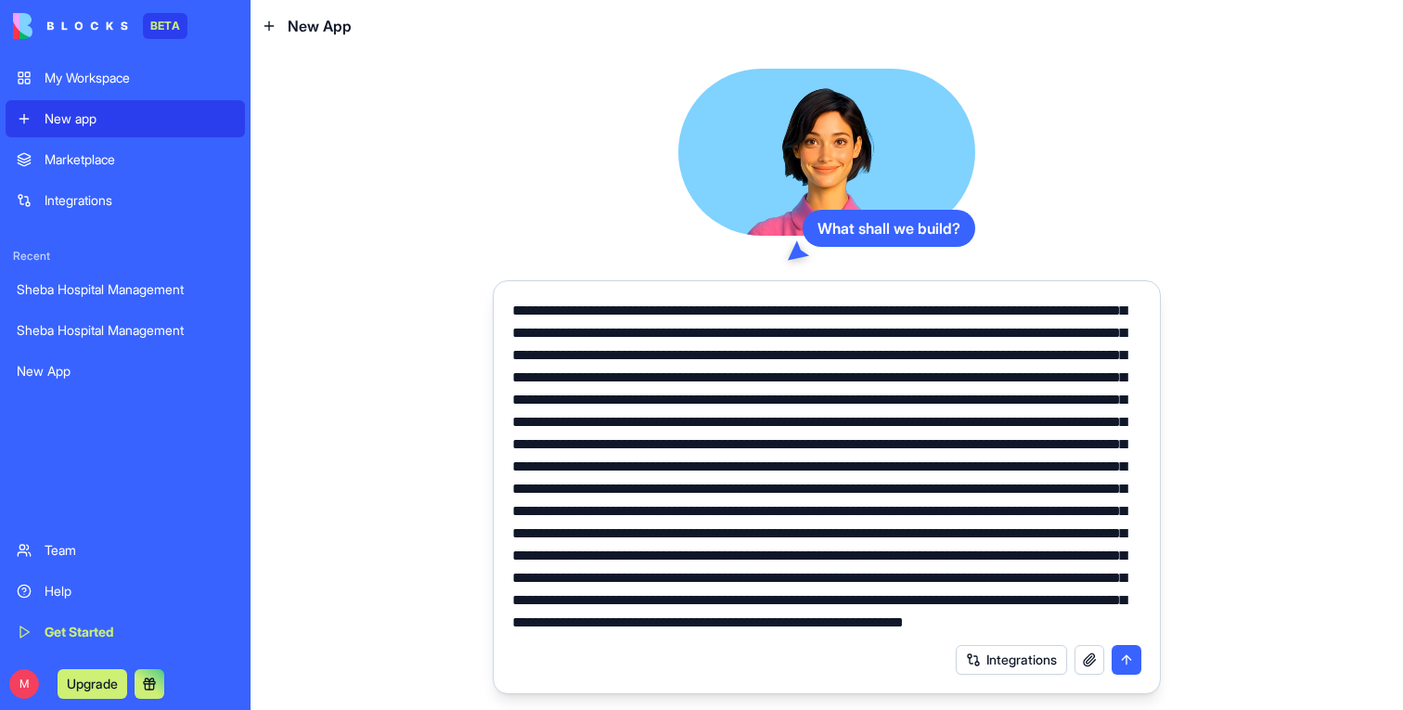
scroll to position [156, 0]
click at [923, 573] on textarea at bounding box center [826, 467] width 629 height 334
click at [738, 382] on textarea at bounding box center [826, 467] width 629 height 334
paste textarea
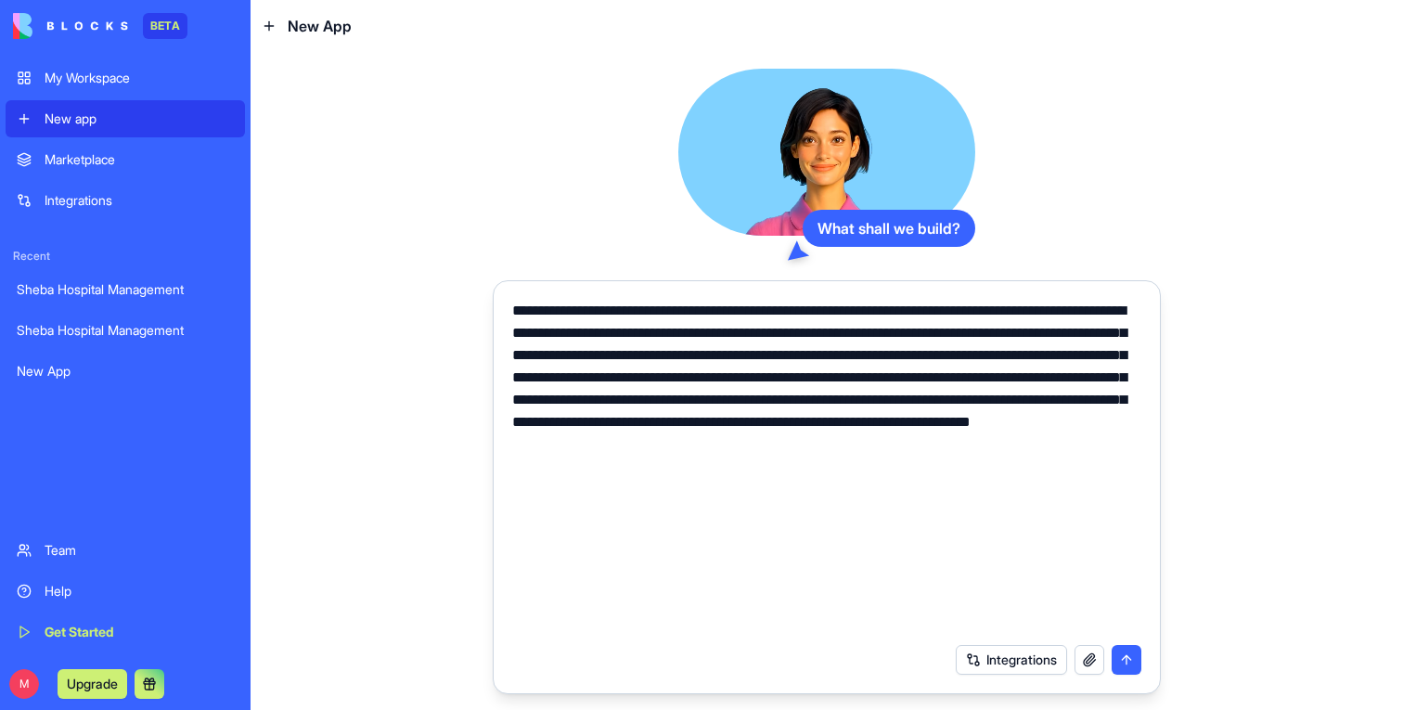
scroll to position [0, 0]
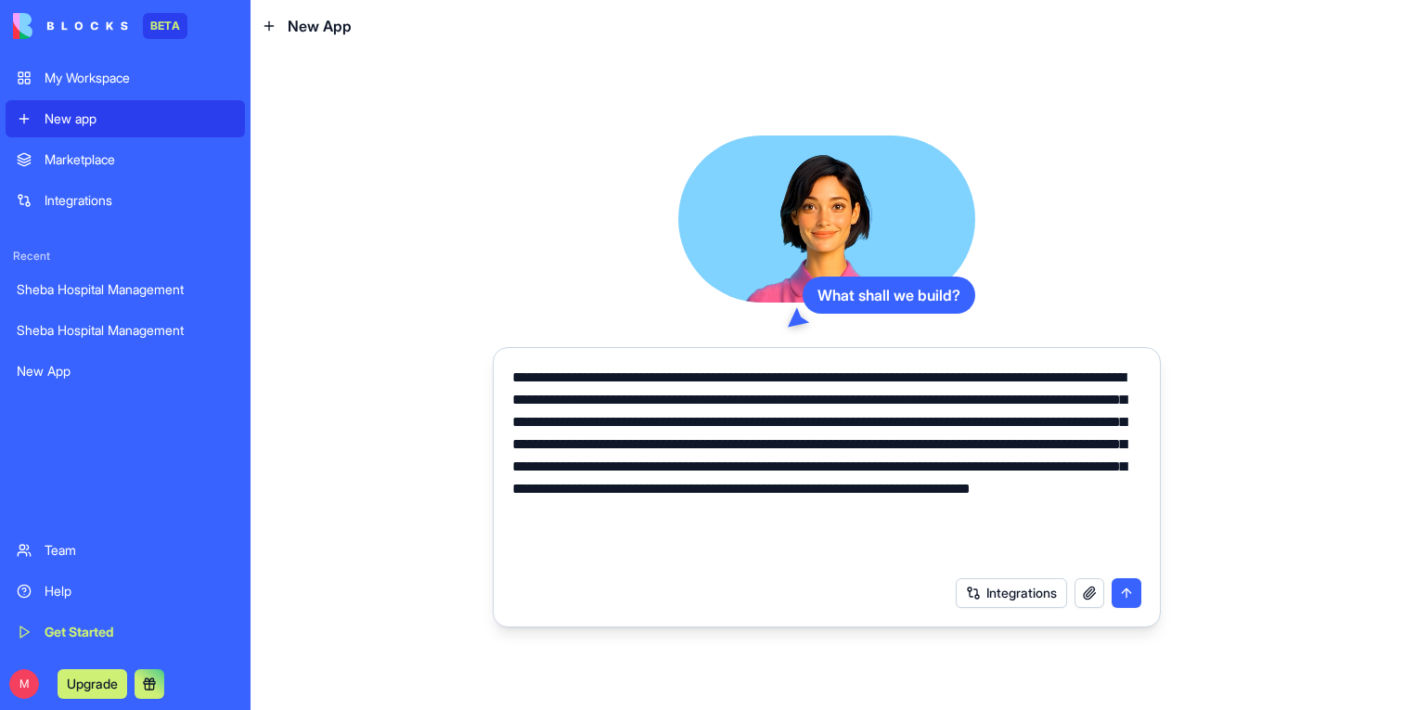
click at [673, 538] on textarea "**********" at bounding box center [826, 467] width 629 height 200
click at [598, 447] on textarea "**********" at bounding box center [826, 467] width 629 height 200
drag, startPoint x: 513, startPoint y: 538, endPoint x: 639, endPoint y: 539, distance: 125.3
click at [639, 539] on textarea "**********" at bounding box center [826, 467] width 629 height 200
drag, startPoint x: 912, startPoint y: 509, endPoint x: 691, endPoint y: 587, distance: 235.1
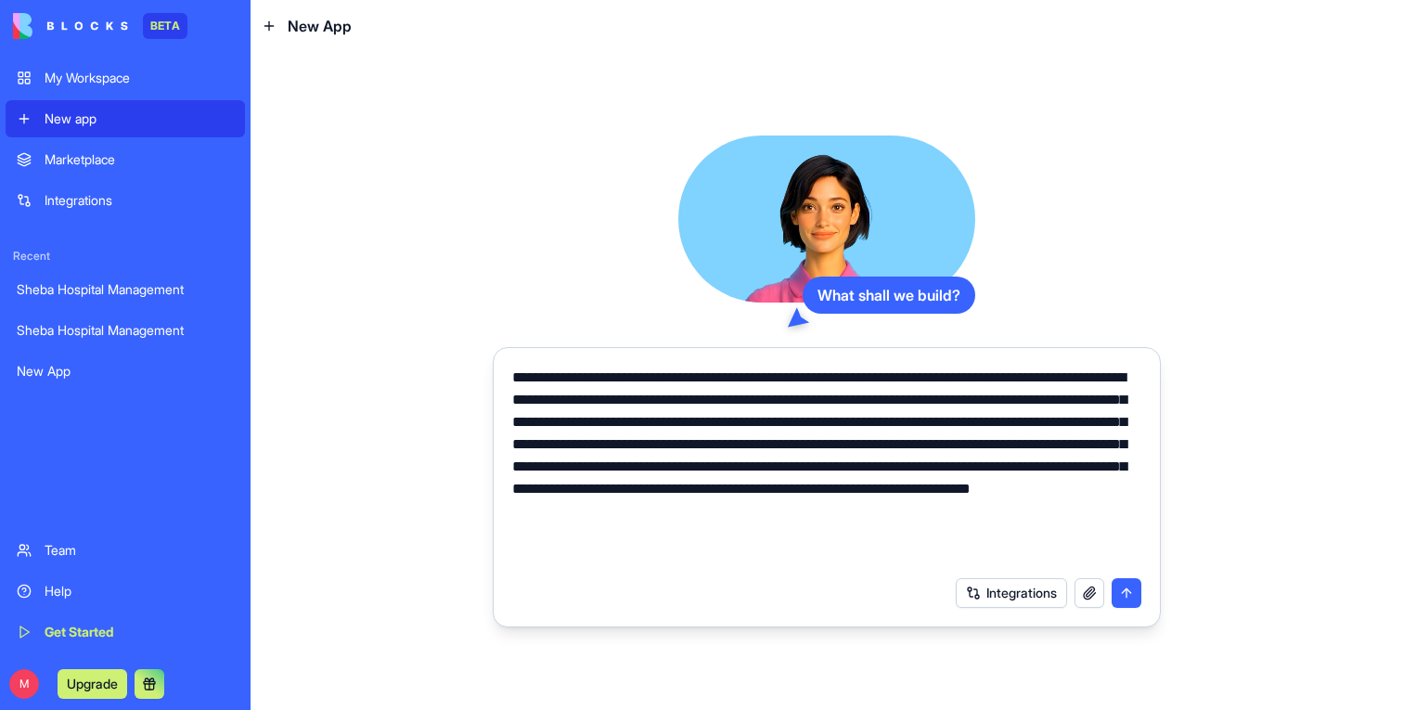
click at [691, 587] on form "**********" at bounding box center [827, 487] width 668 height 280
type textarea "**********"
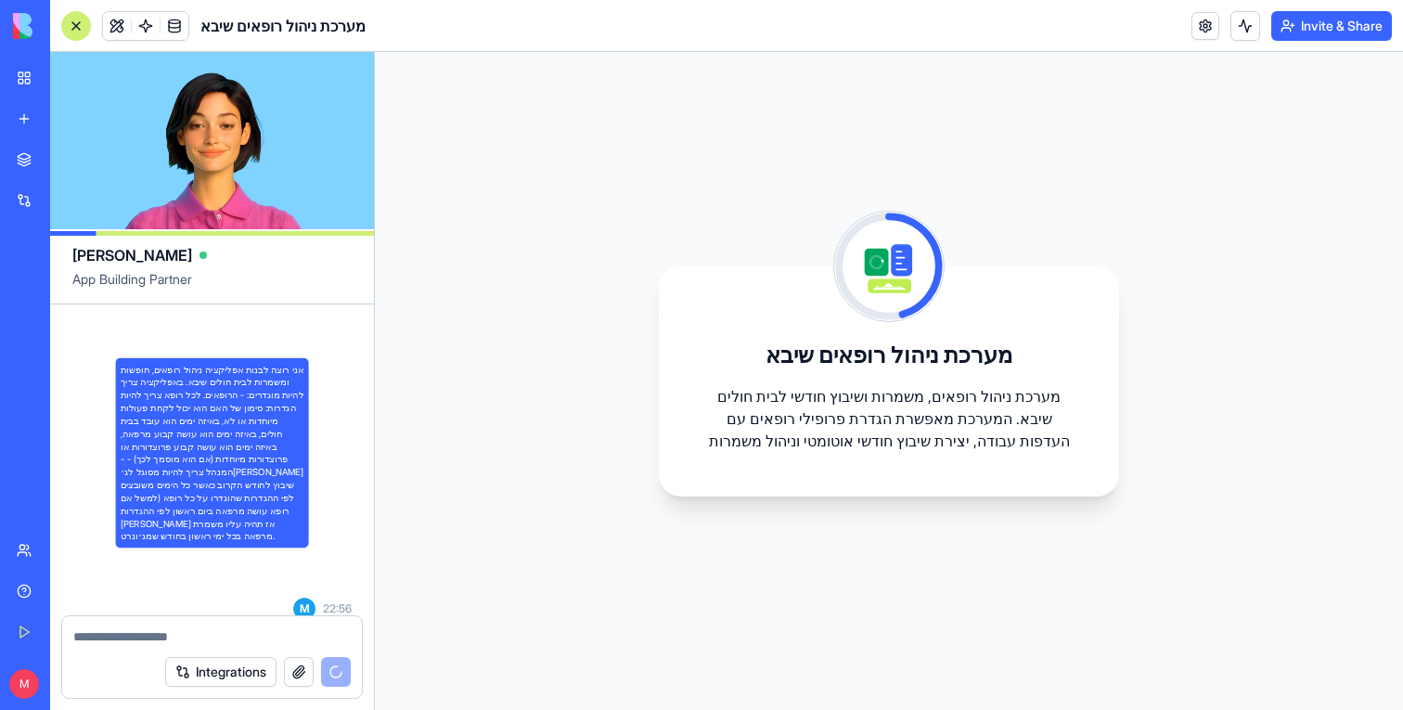
scroll to position [443, 0]
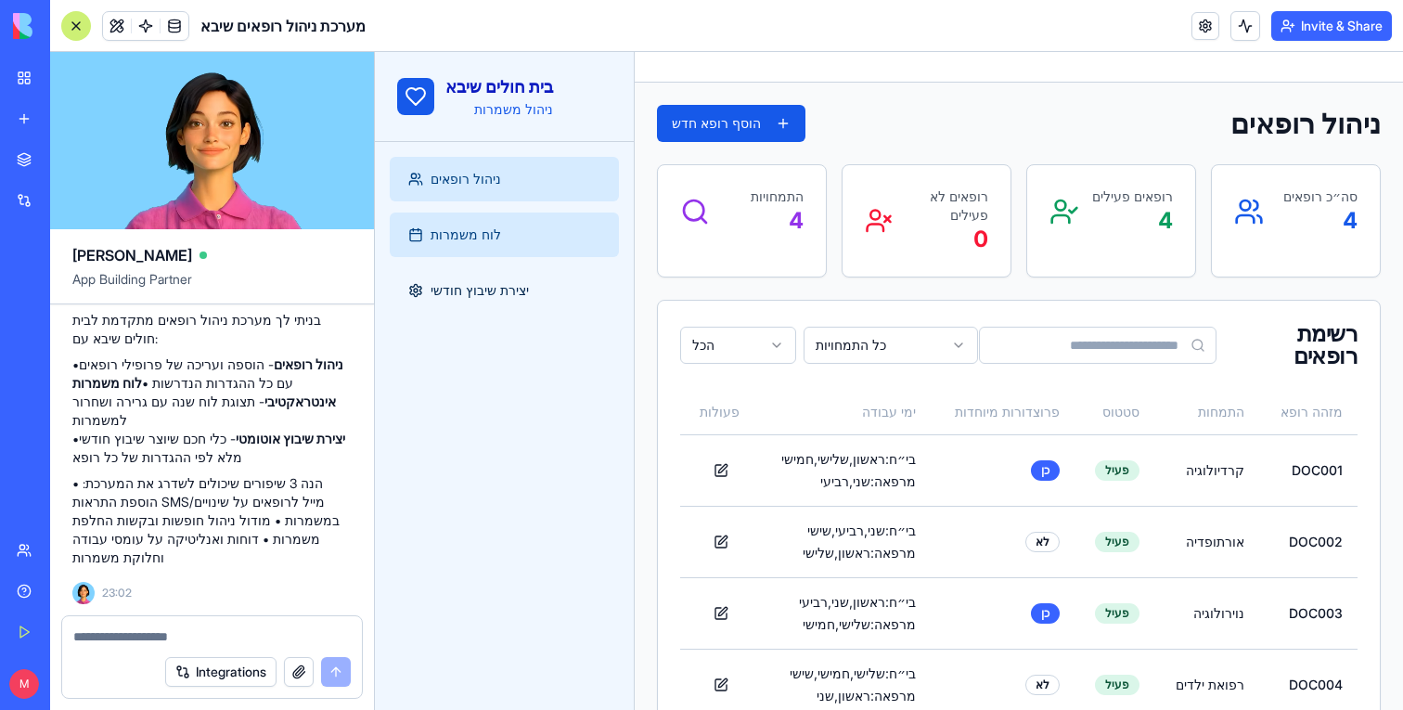
click at [585, 232] on link "לוח משמרות" at bounding box center [504, 235] width 229 height 45
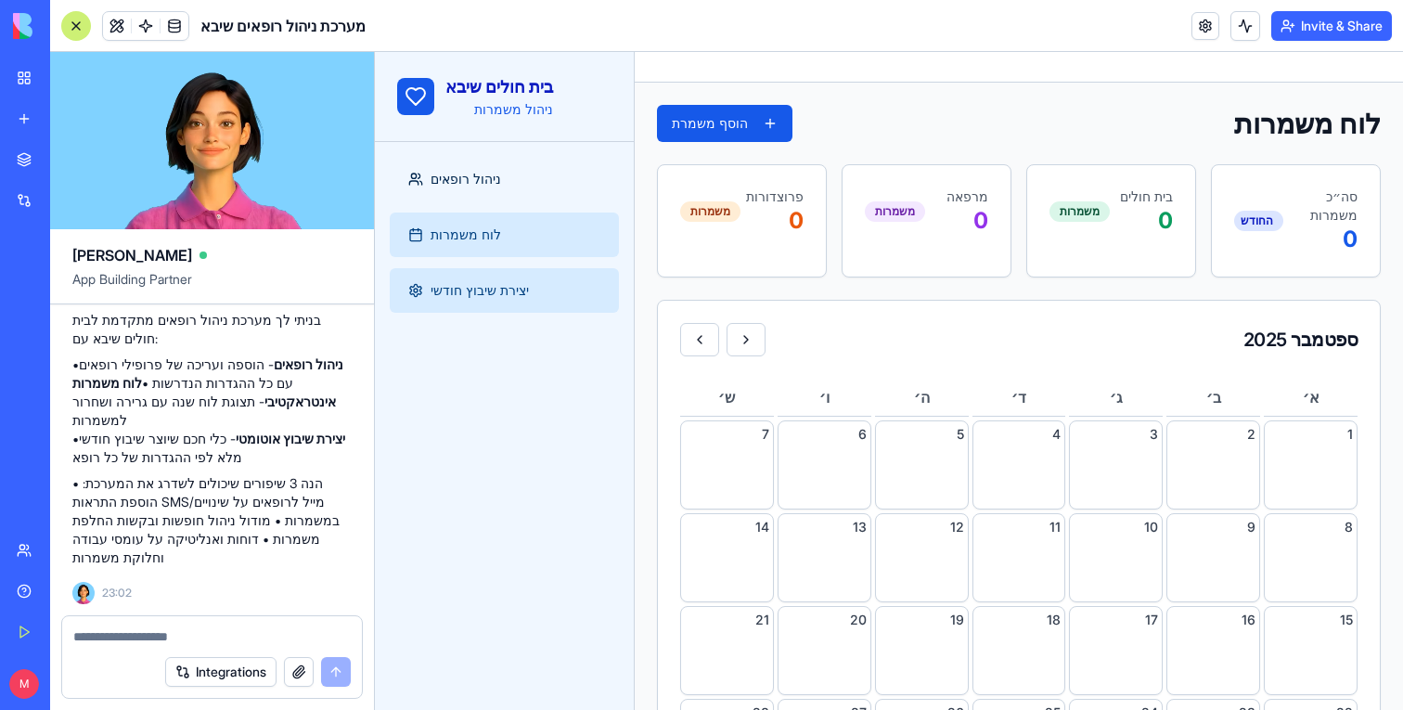
click at [540, 288] on link "יצירת שיבוץ חודשי" at bounding box center [504, 290] width 229 height 45
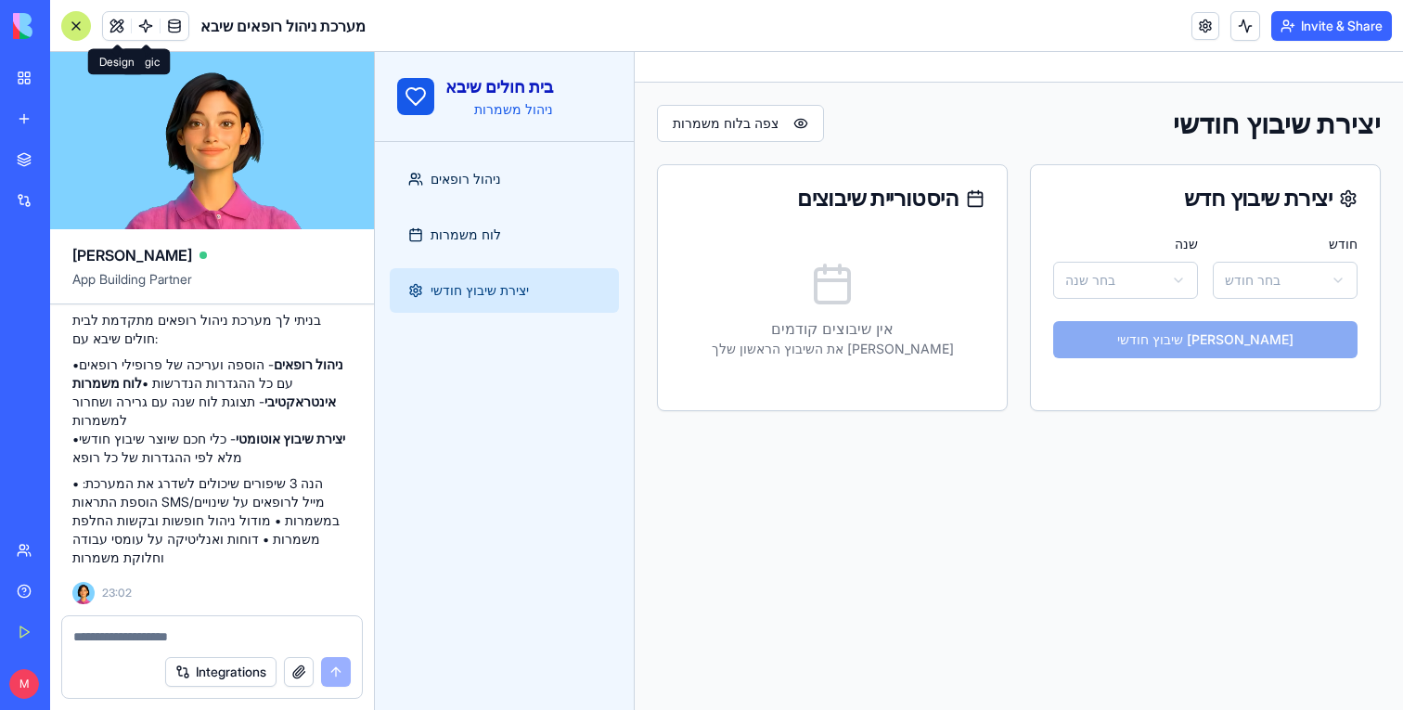
click at [105, 23] on span at bounding box center [117, 26] width 52 height 52
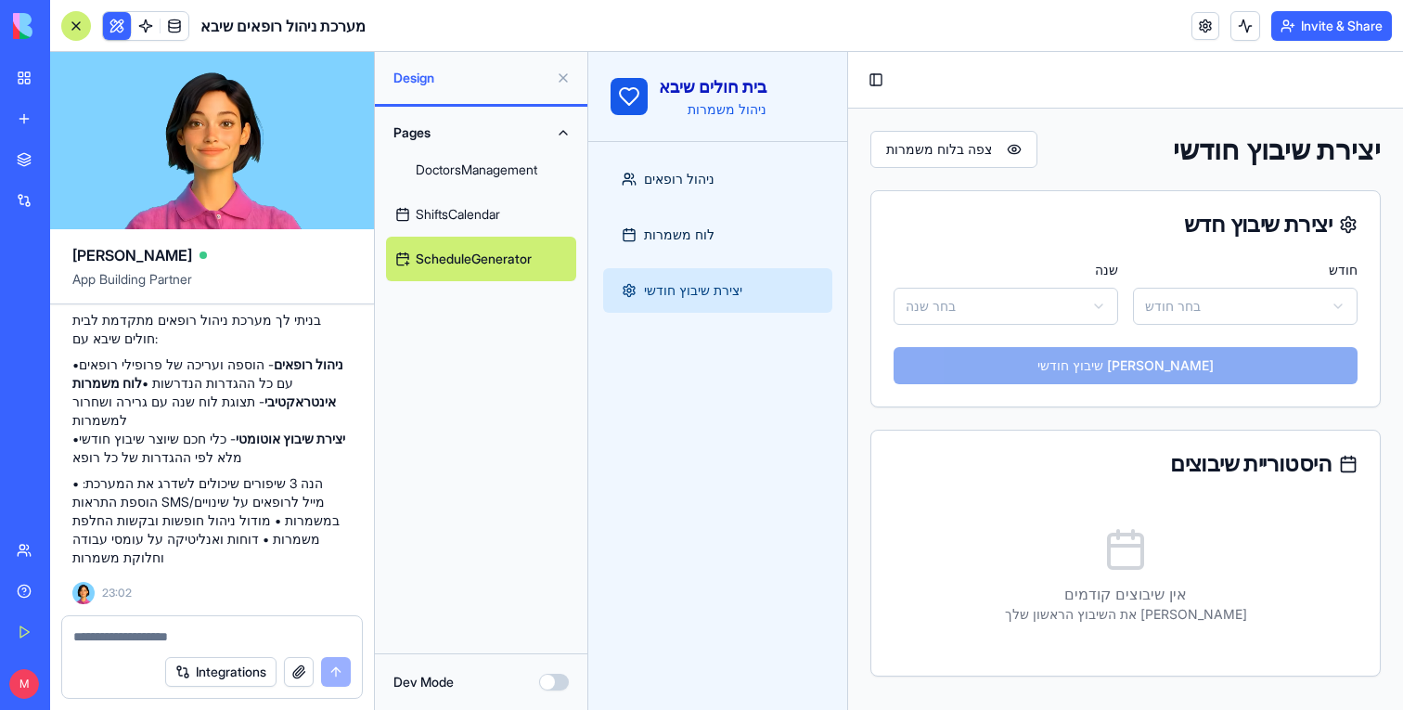
click at [106, 23] on button at bounding box center [117, 26] width 28 height 28
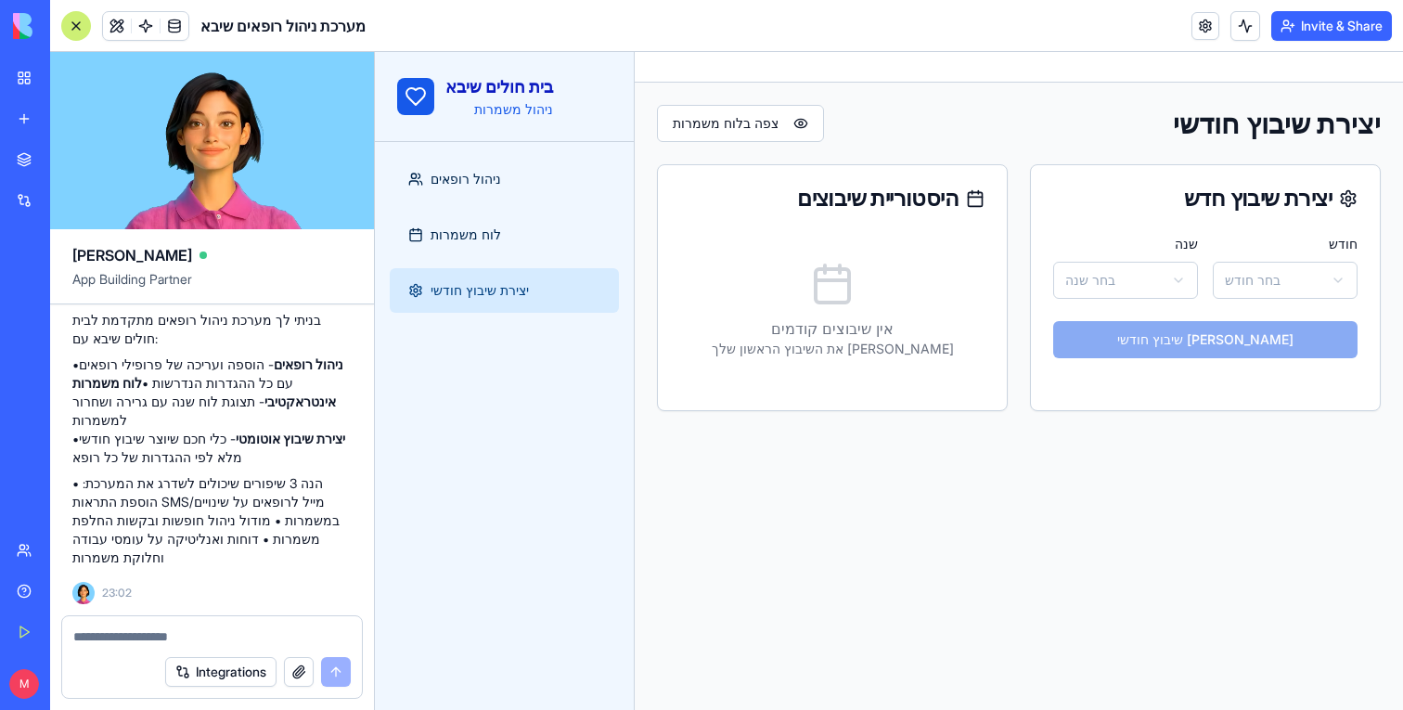
click at [1123, 267] on html "בית חולים שיבא ניהול משמרות ניהול רופאים לוח משמרות יצירת שיבוץ חודשי Toggle Si…" at bounding box center [889, 381] width 1028 height 658
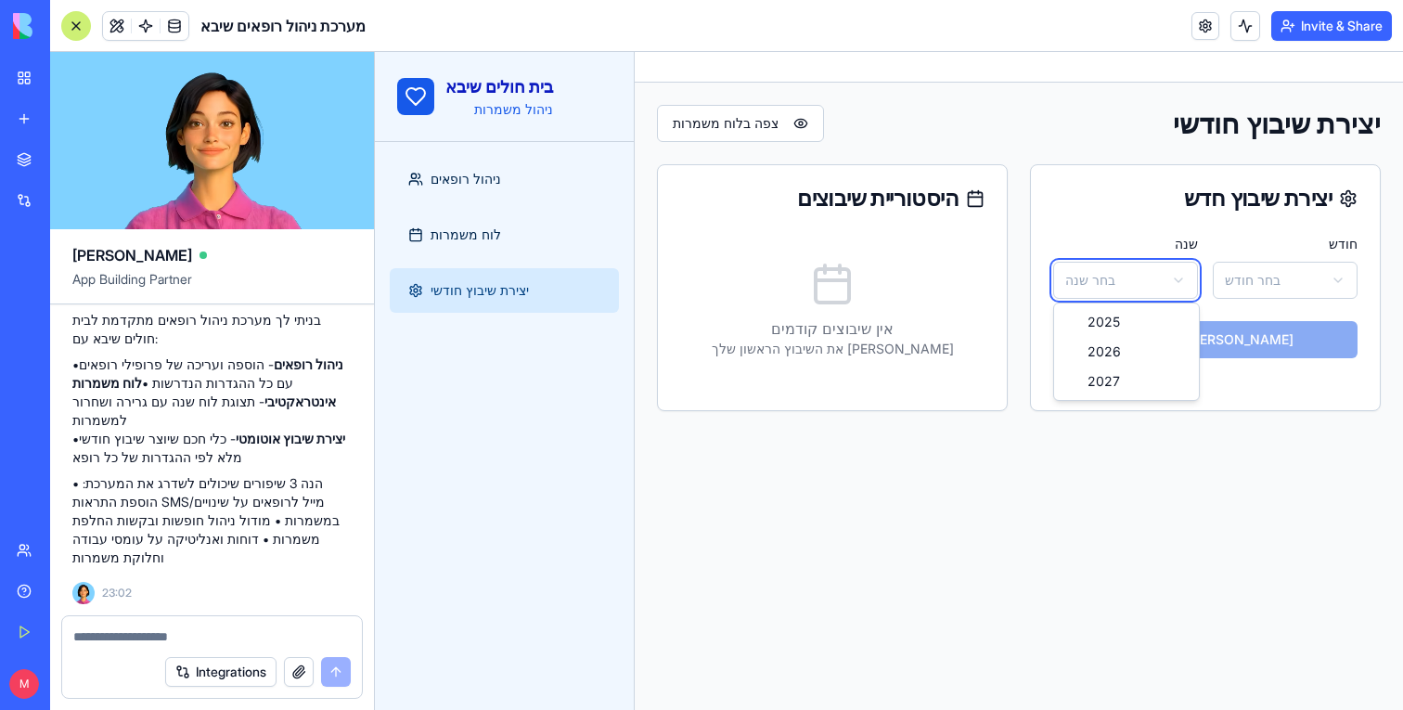
click at [1123, 267] on html "בית חולים שיבא ניהול משמרות ניהול רופאים לוח משמרות יצירת שיבוץ חודשי Toggle Si…" at bounding box center [889, 381] width 1028 height 658
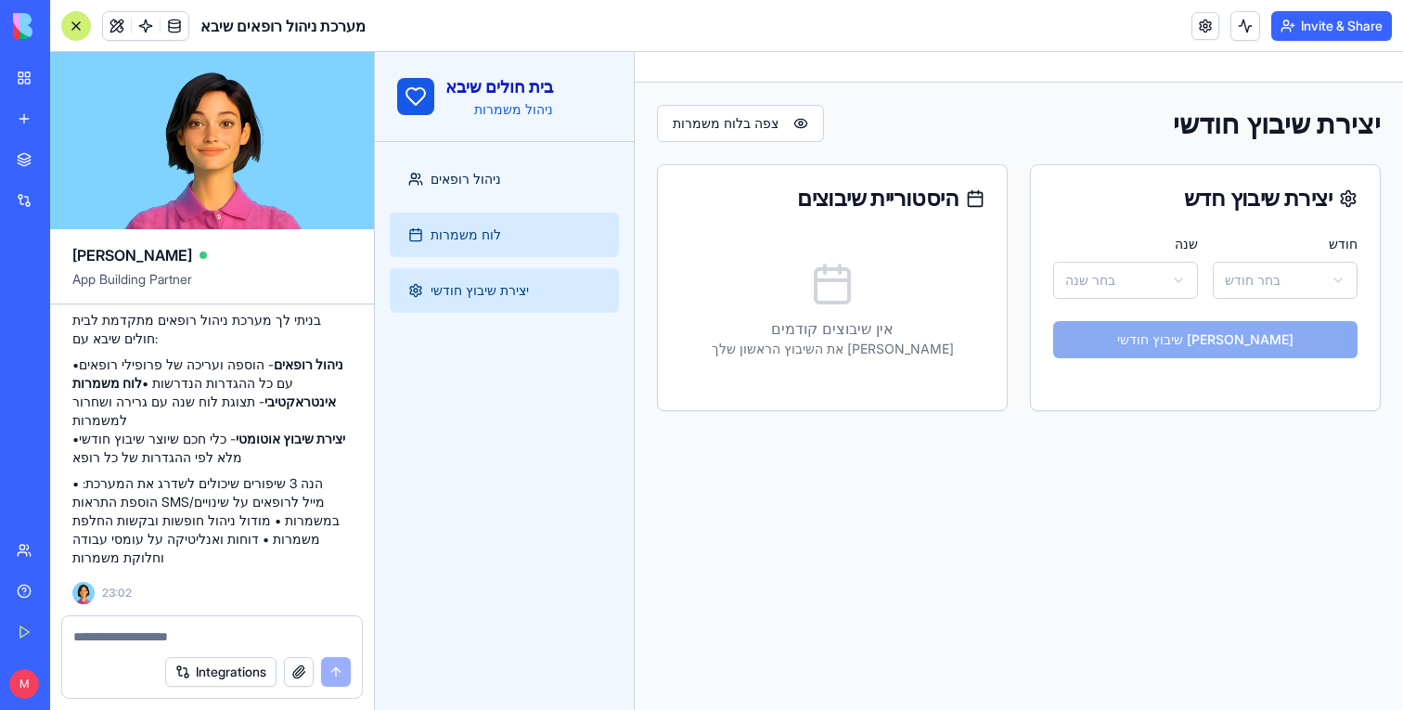
click at [495, 234] on span "לוח משמרות" at bounding box center [466, 235] width 71 height 19
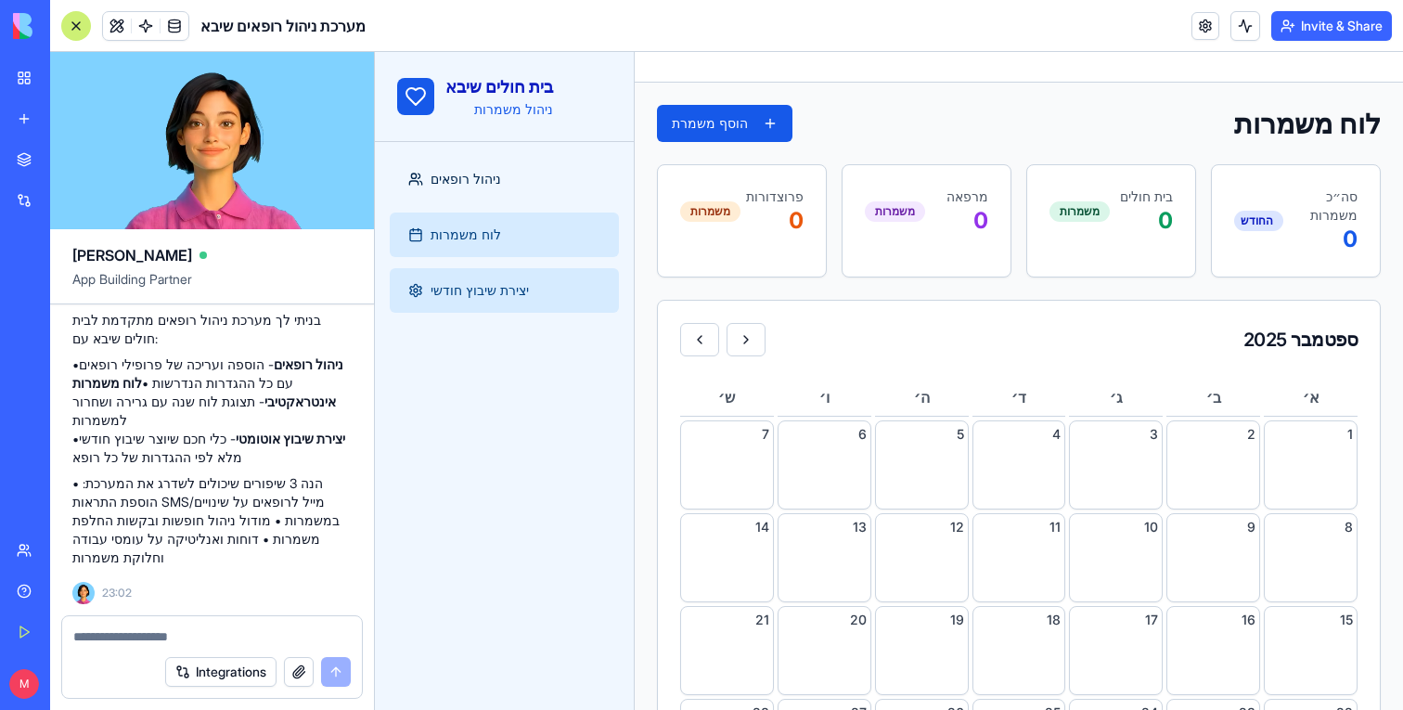
click at [511, 289] on span "יצירת שיבוץ חודשי" at bounding box center [480, 290] width 98 height 19
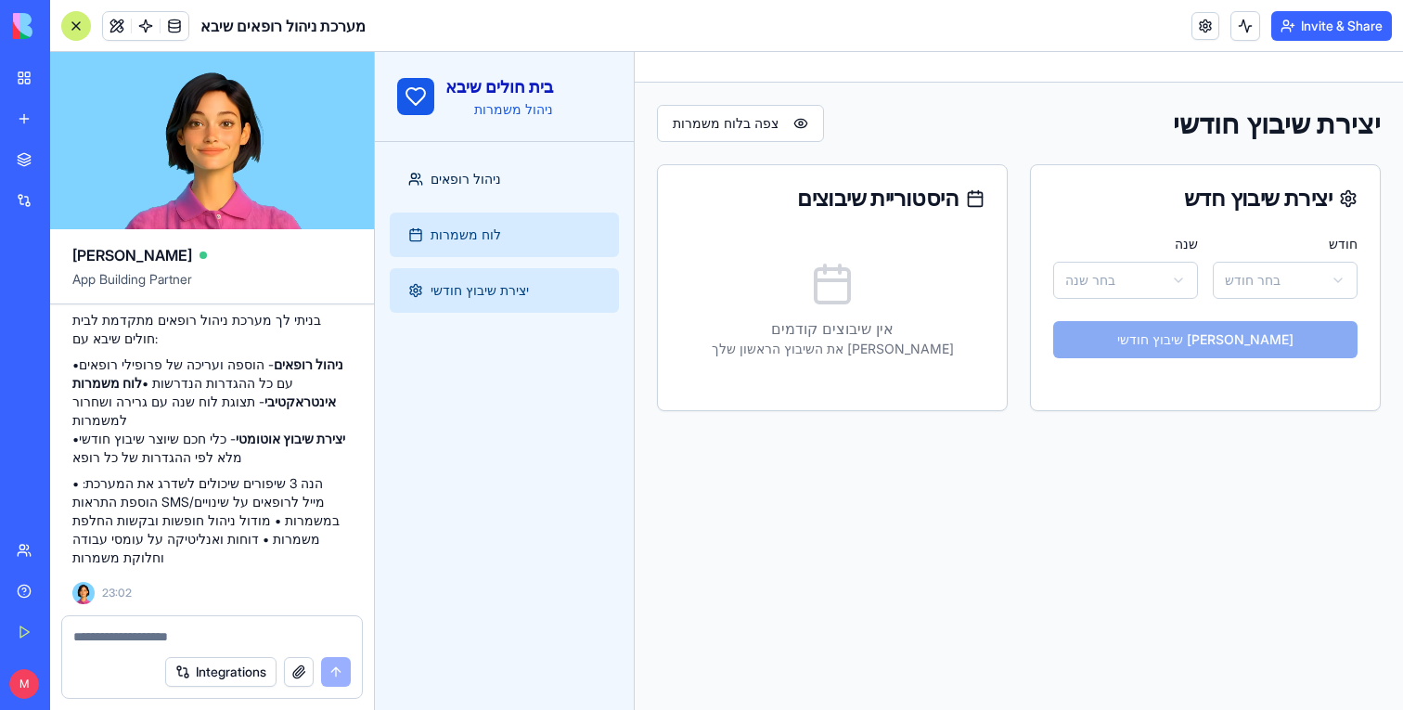
click at [516, 251] on link "לוח משמרות" at bounding box center [504, 235] width 229 height 45
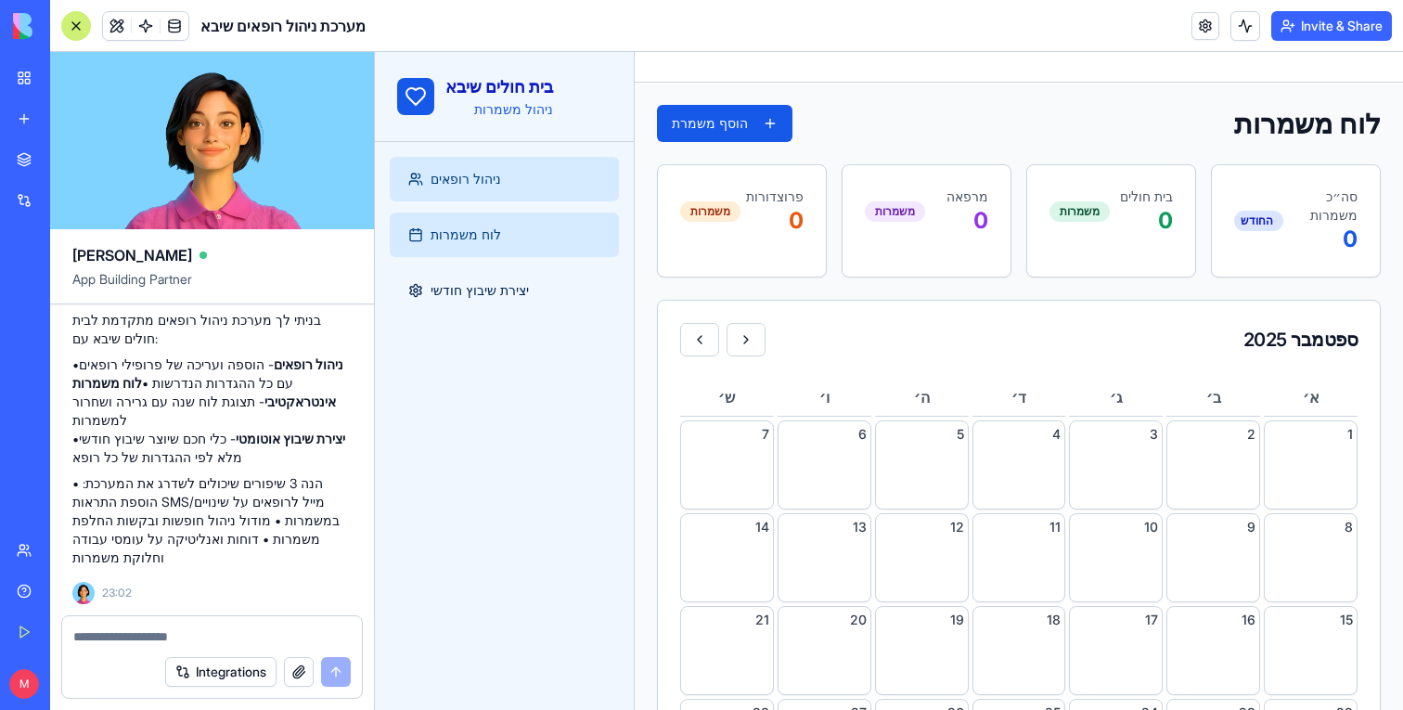
click at [501, 183] on span "ניהול רופאים" at bounding box center [466, 179] width 71 height 19
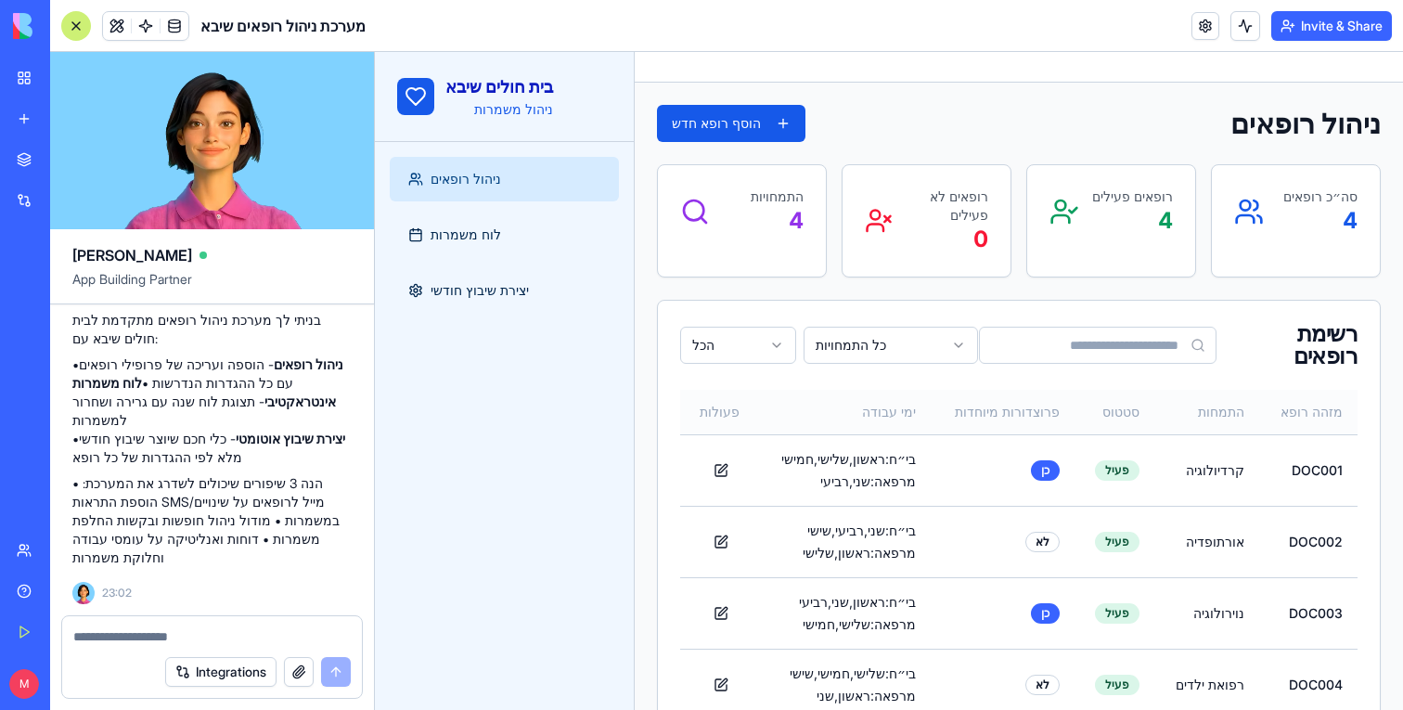
scroll to position [55, 0]
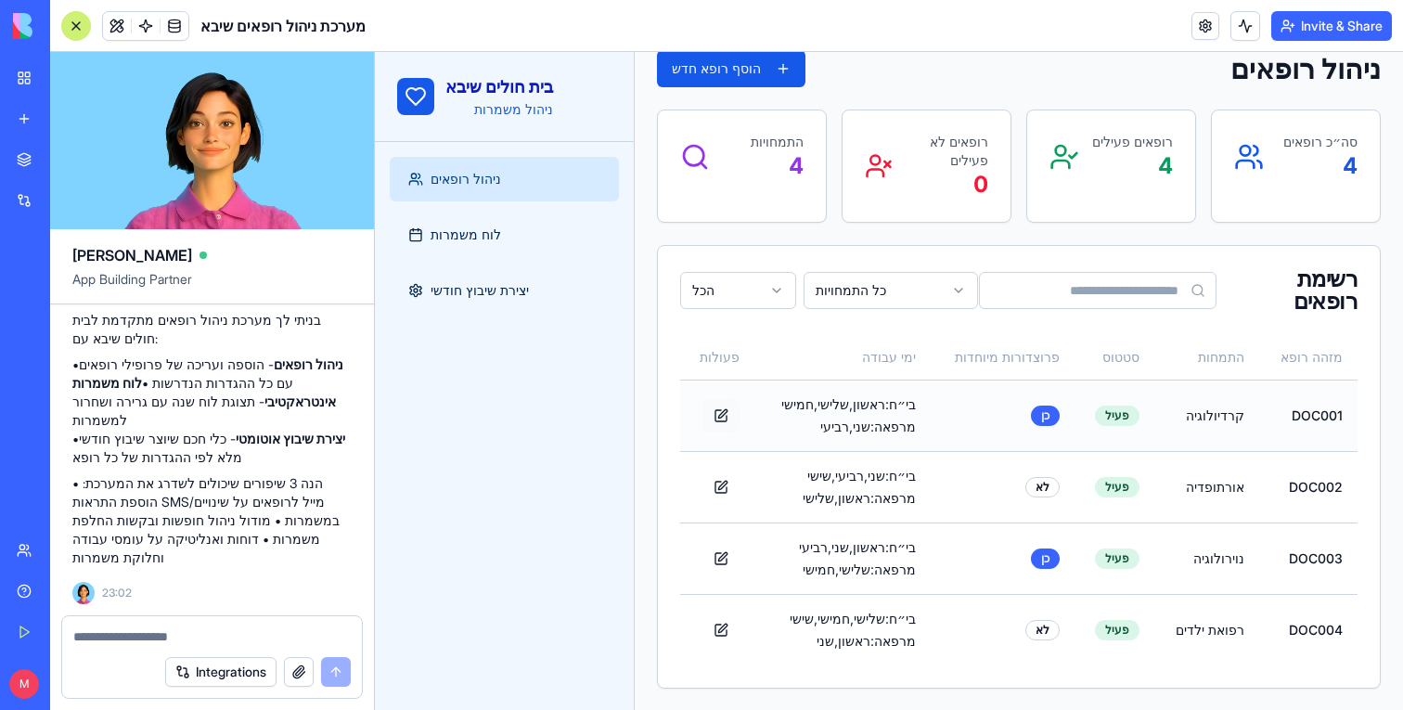
click at [712, 409] on button "button" at bounding box center [721, 415] width 37 height 33
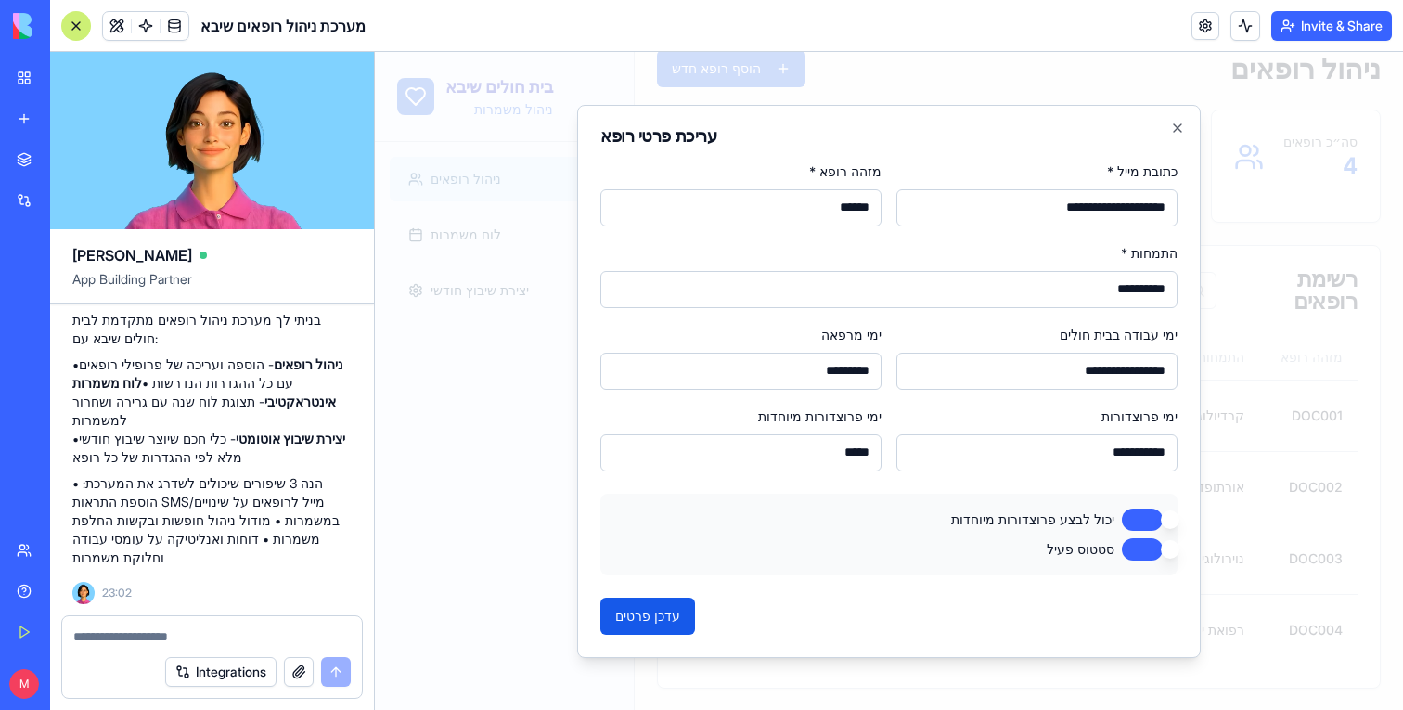
click at [1065, 378] on input "**********" at bounding box center [1037, 371] width 281 height 37
click at [1284, 312] on div at bounding box center [889, 381] width 1028 height 658
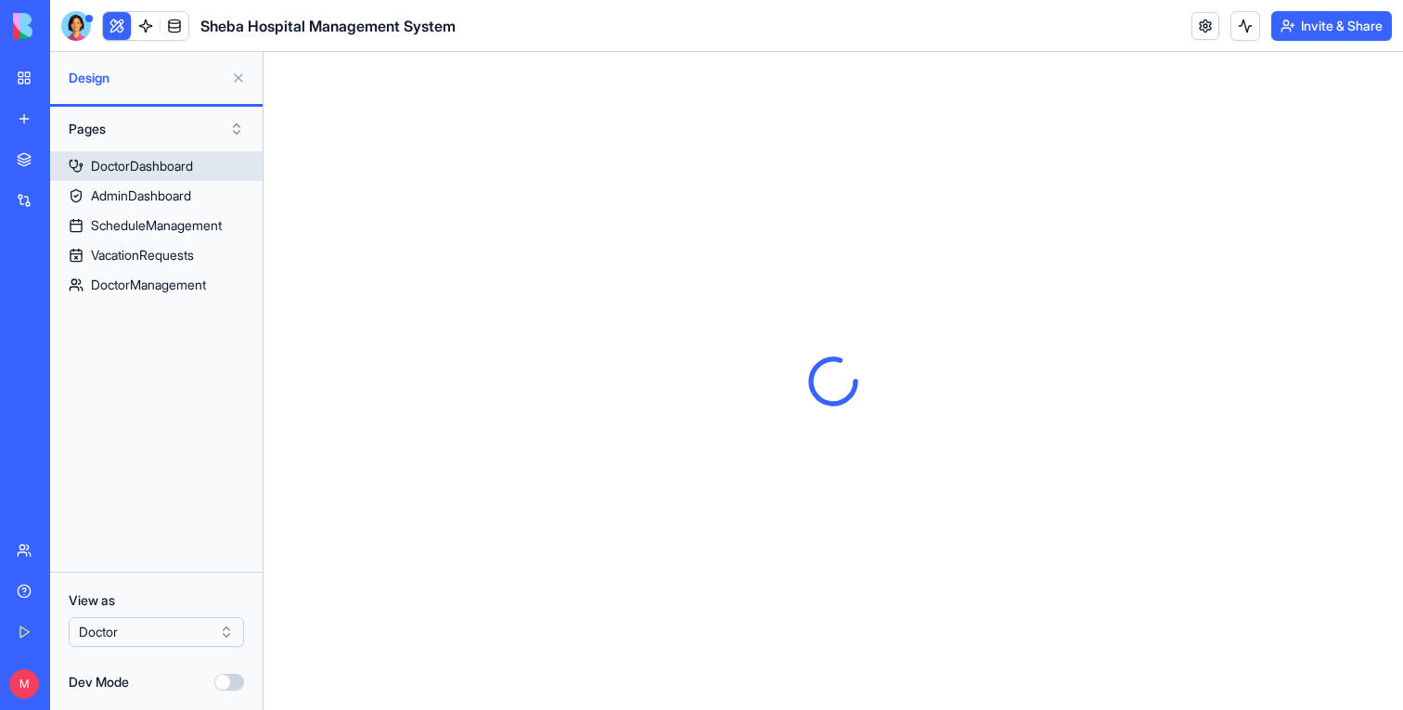
click at [162, 168] on div "DoctorDashboard" at bounding box center [142, 166] width 102 height 19
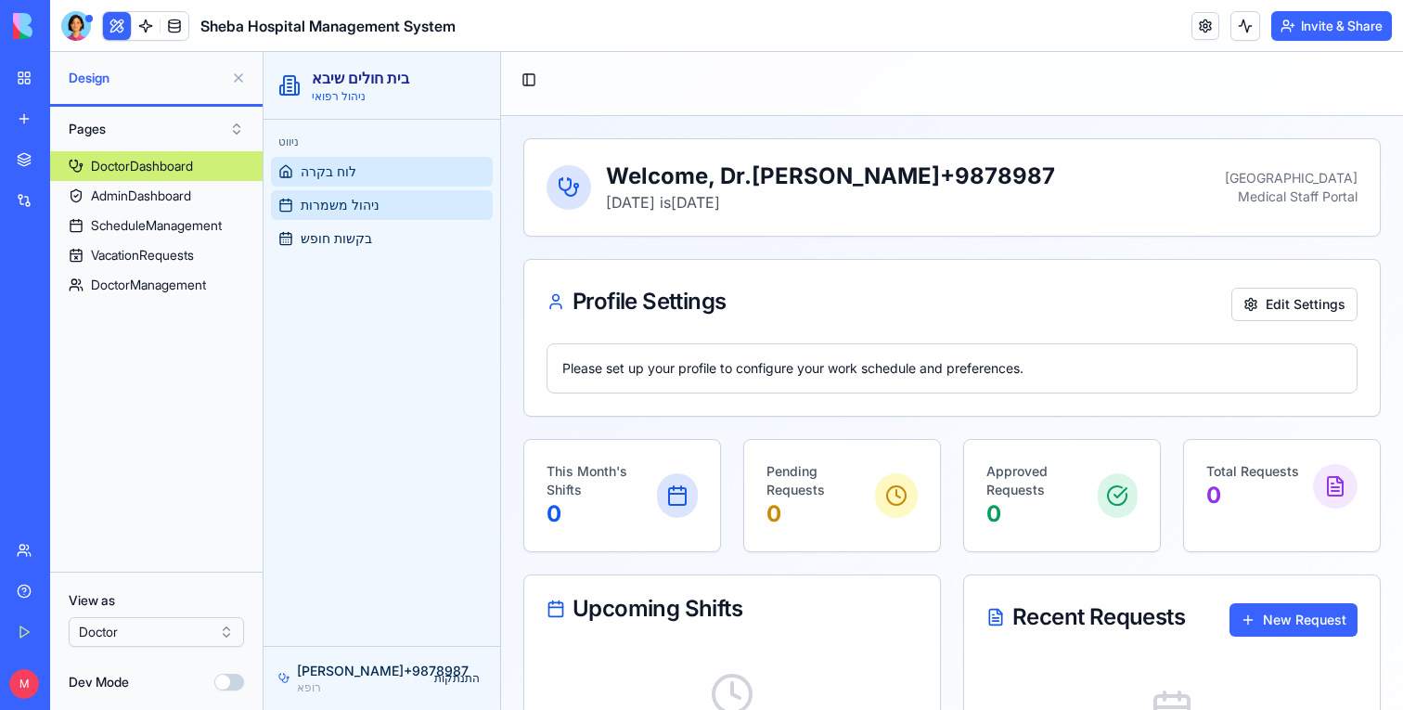
click at [329, 219] on link "ניהול משמרות" at bounding box center [382, 205] width 222 height 30
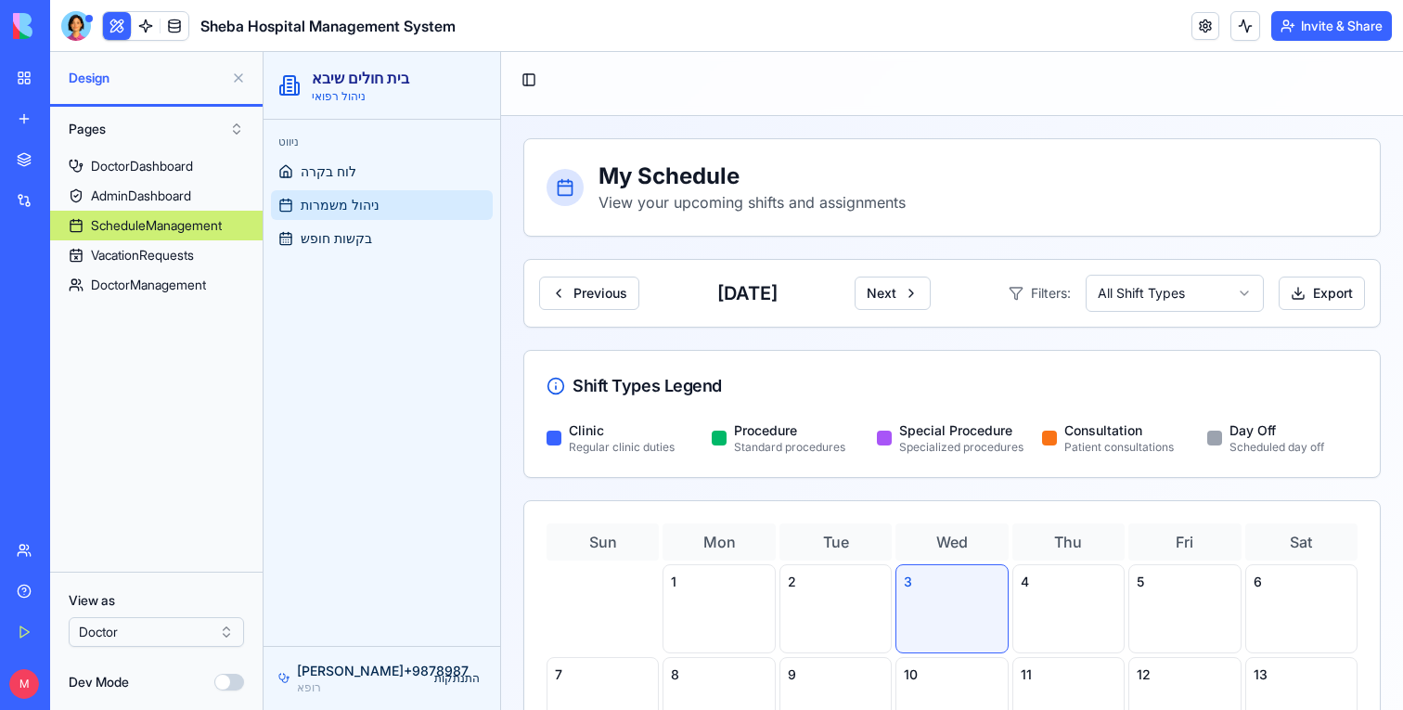
click at [346, 262] on div "ניווט לוח בקרה ניהול משמרות בקשות חופש" at bounding box center [382, 383] width 237 height 526
click at [358, 252] on link "בקשות חופש" at bounding box center [382, 239] width 222 height 30
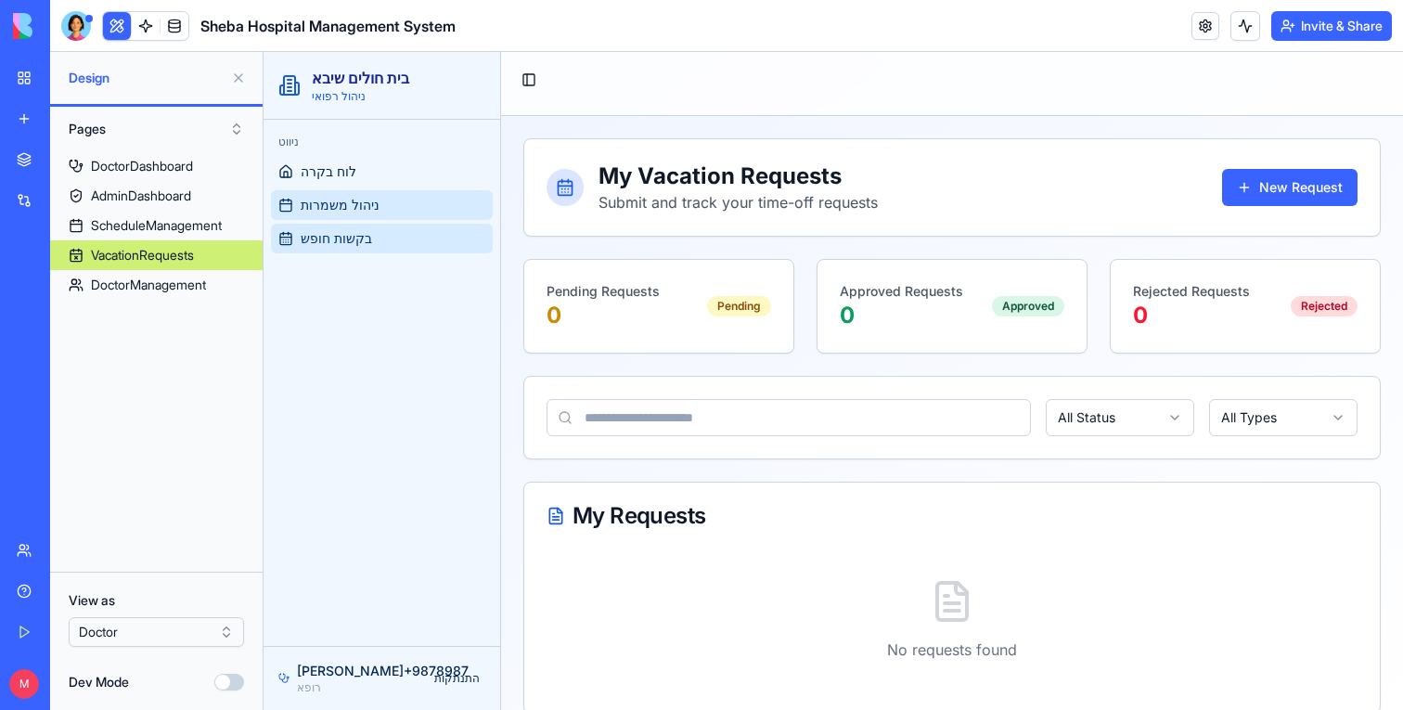
click at [361, 207] on span "ניהול משמרות" at bounding box center [340, 205] width 79 height 19
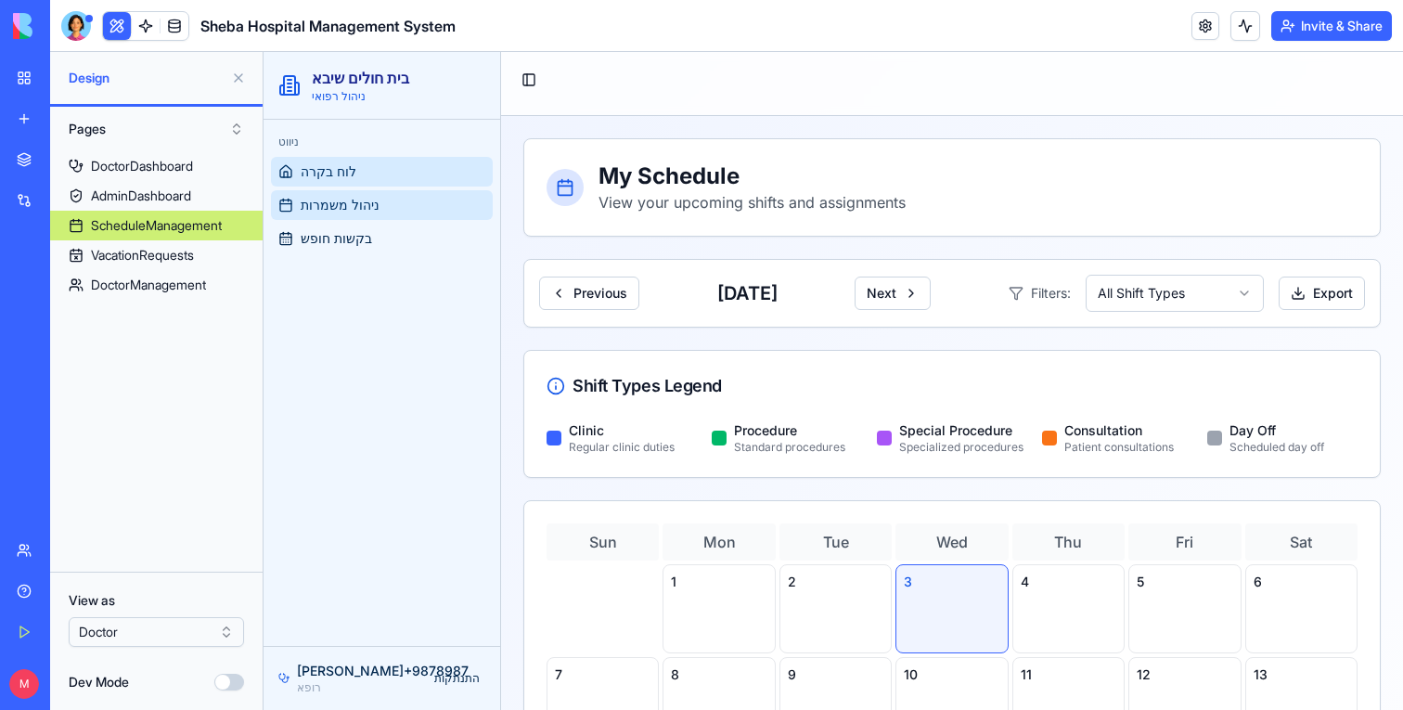
click at [353, 180] on span "לוח בקרה" at bounding box center [329, 171] width 56 height 19
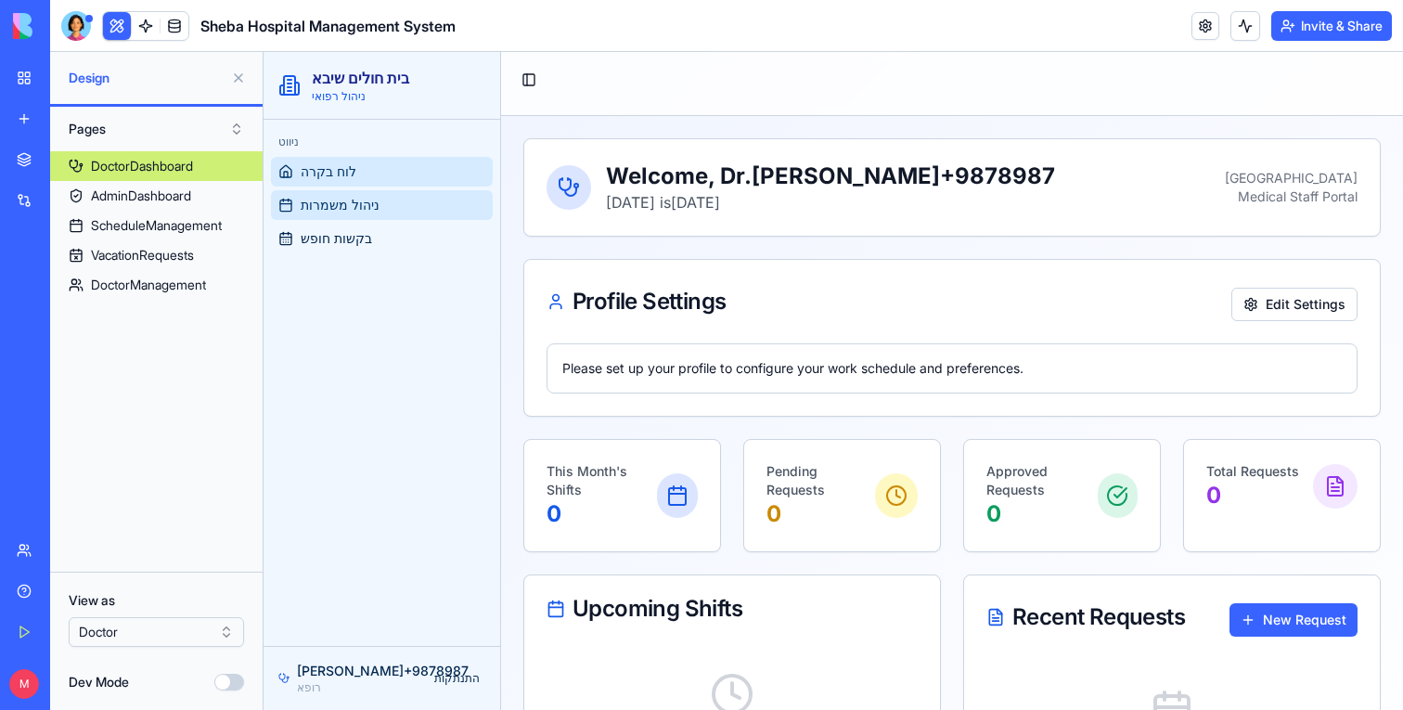
click at [355, 219] on link "ניהול משמרות" at bounding box center [382, 205] width 222 height 30
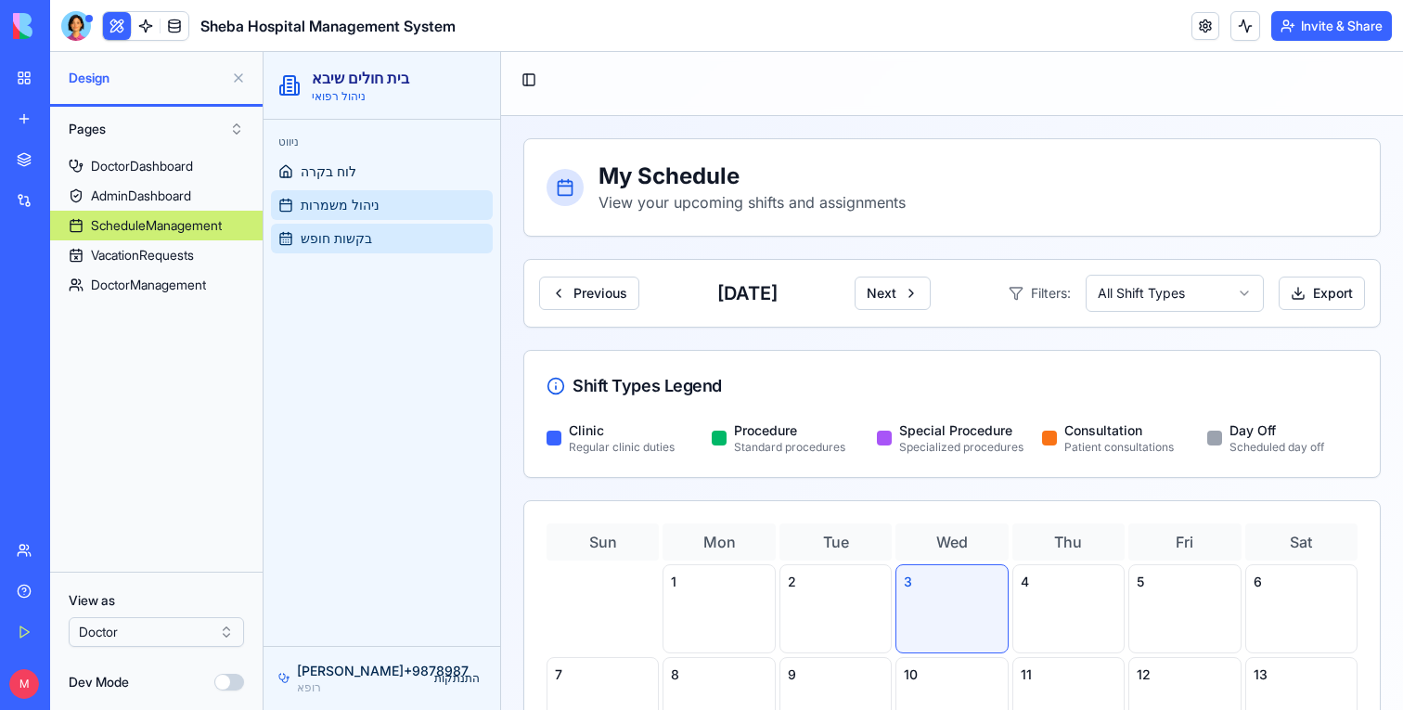
click at [355, 231] on span "בקשות חופש" at bounding box center [336, 238] width 71 height 19
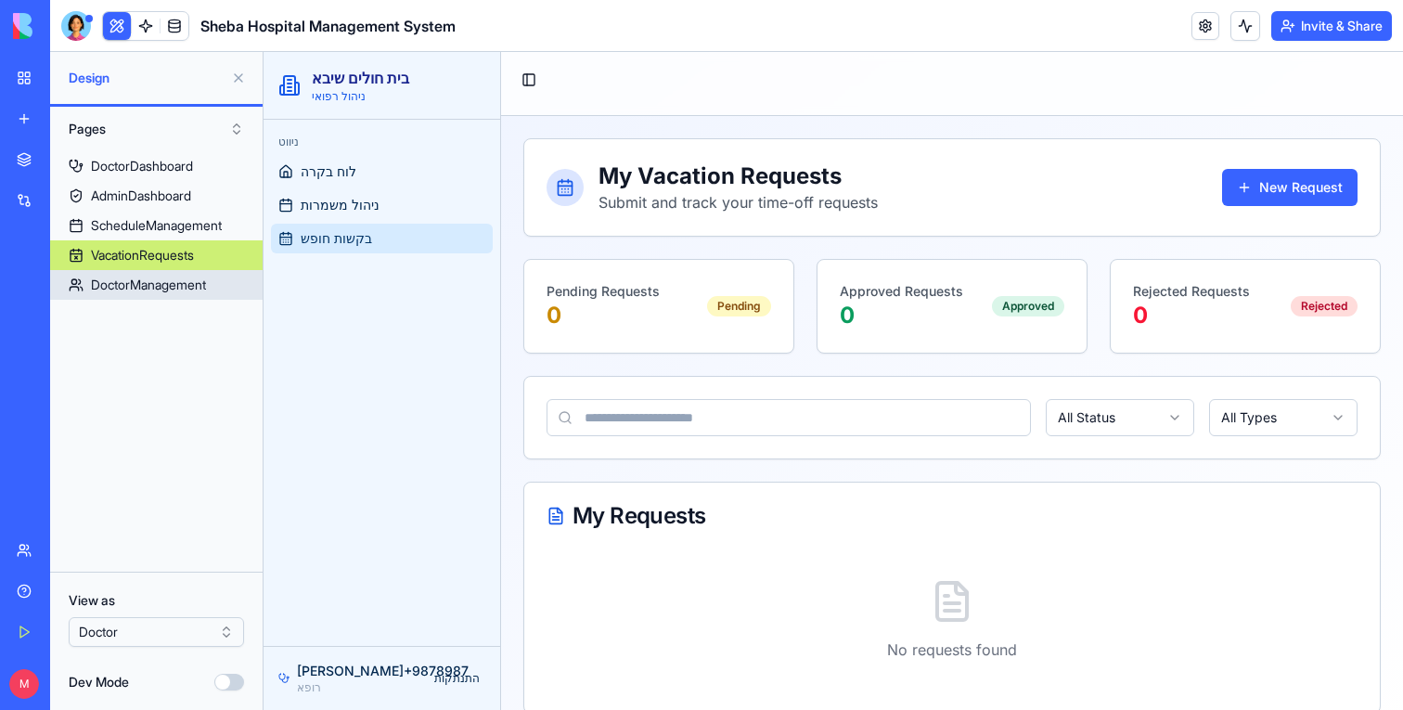
click at [201, 282] on div "DoctorManagement" at bounding box center [148, 285] width 115 height 19
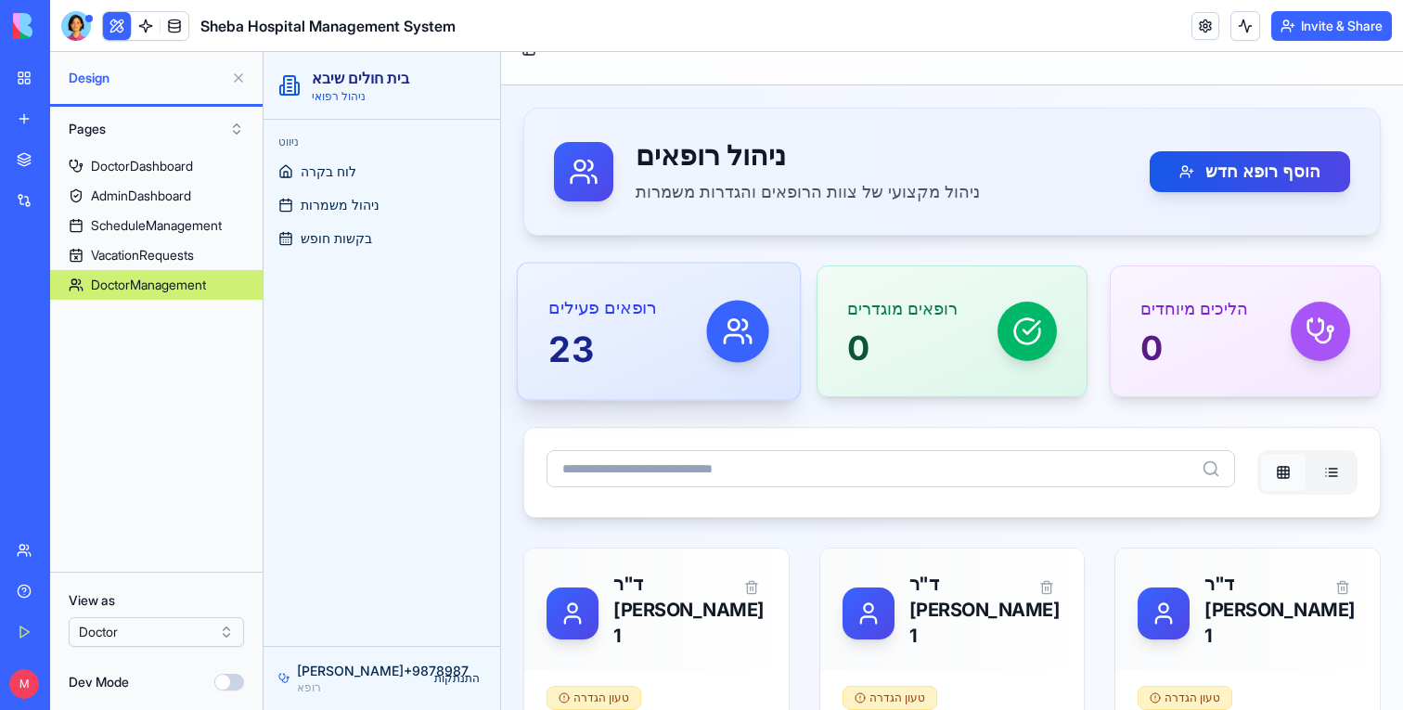
scroll to position [36, 0]
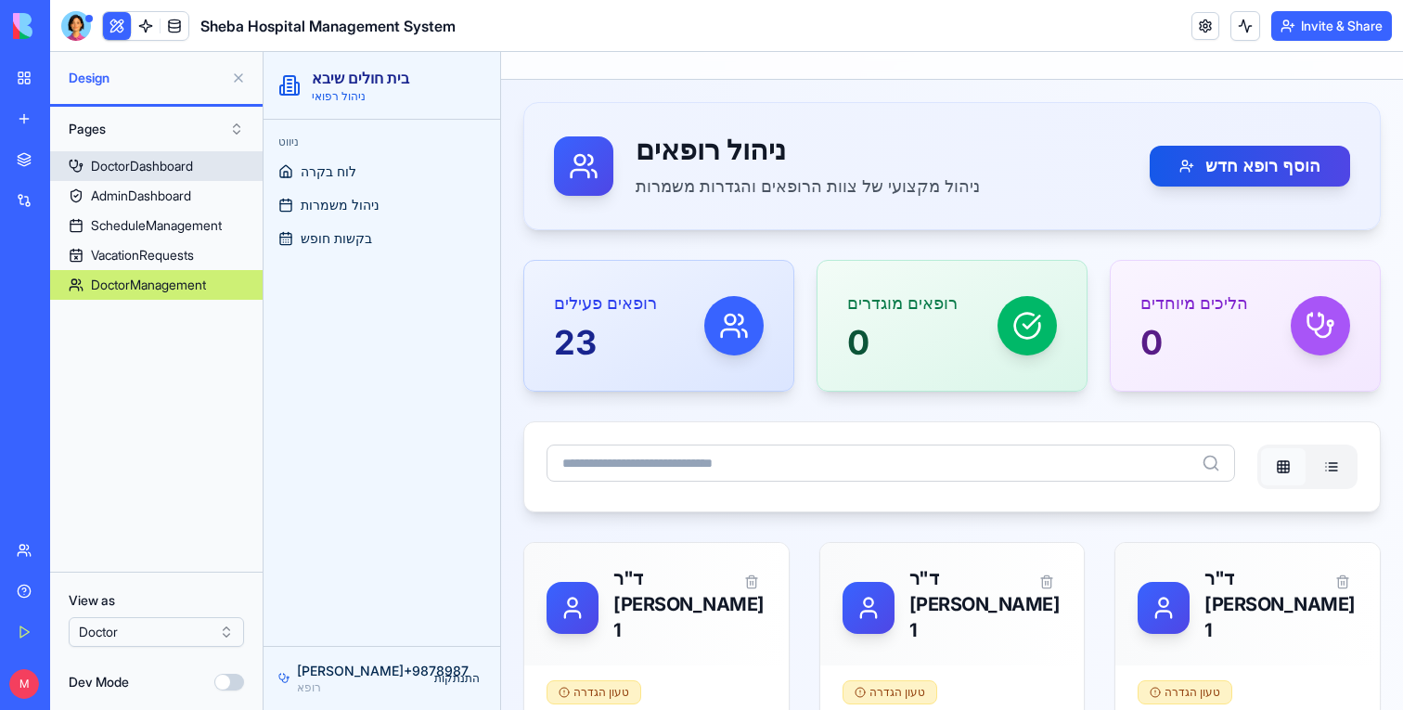
click at [135, 179] on link "DoctorDashboard" at bounding box center [156, 166] width 213 height 30
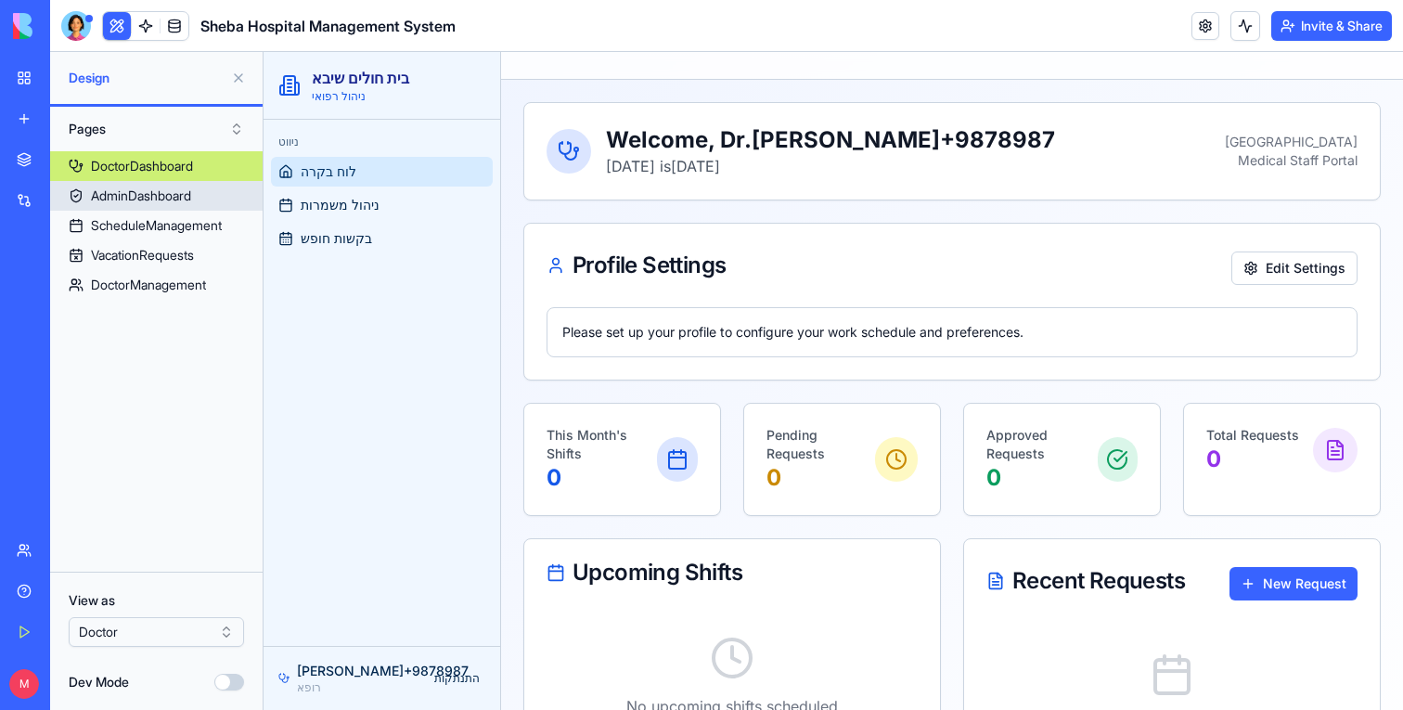
click at [135, 194] on div "AdminDashboard" at bounding box center [141, 196] width 100 height 19
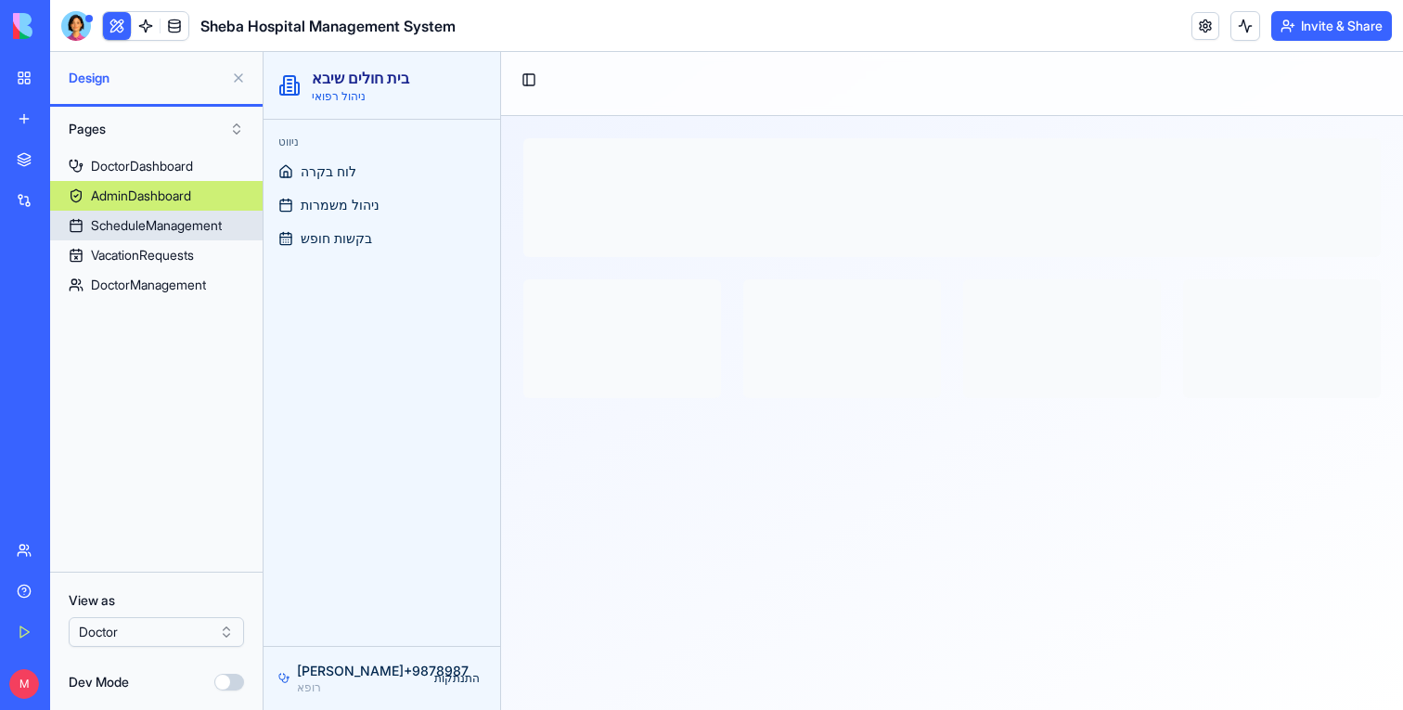
click at [135, 222] on div "ScheduleManagement" at bounding box center [156, 225] width 131 height 19
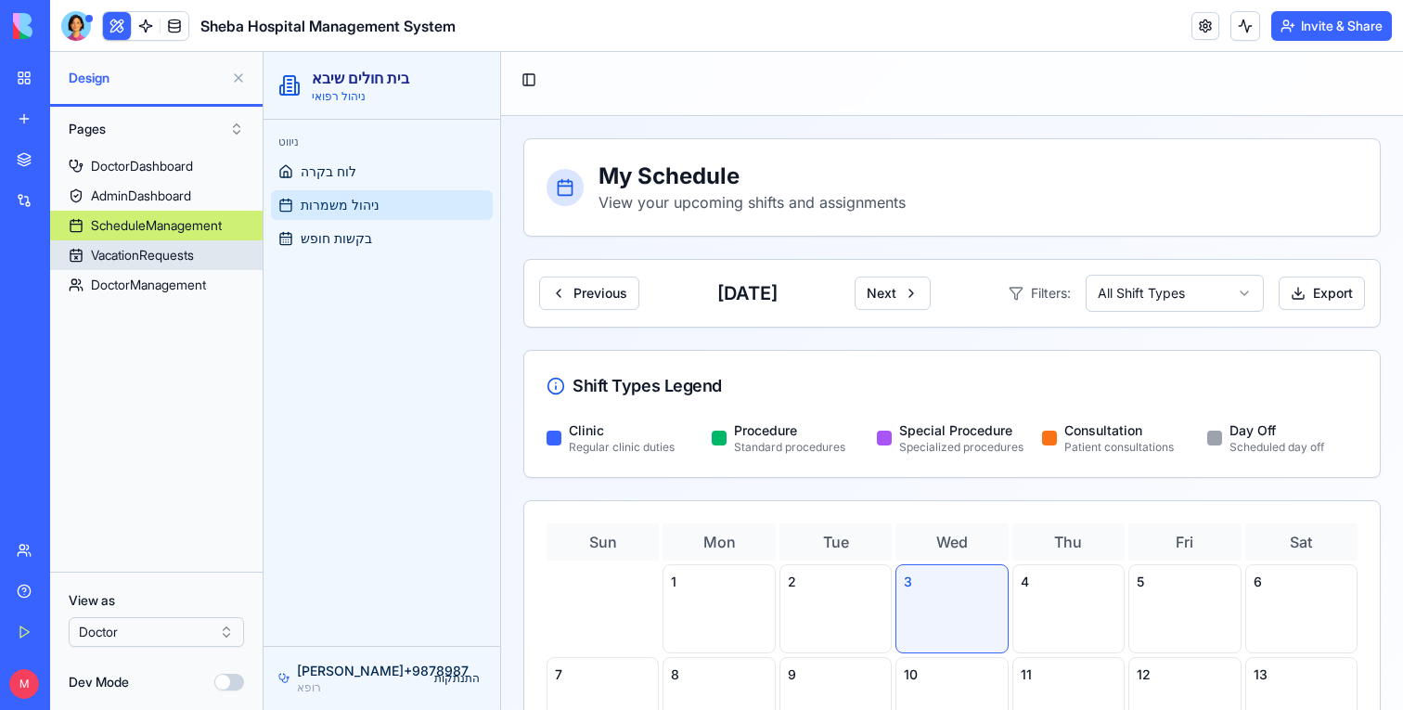
click at [132, 249] on div "VacationRequests" at bounding box center [142, 255] width 103 height 19
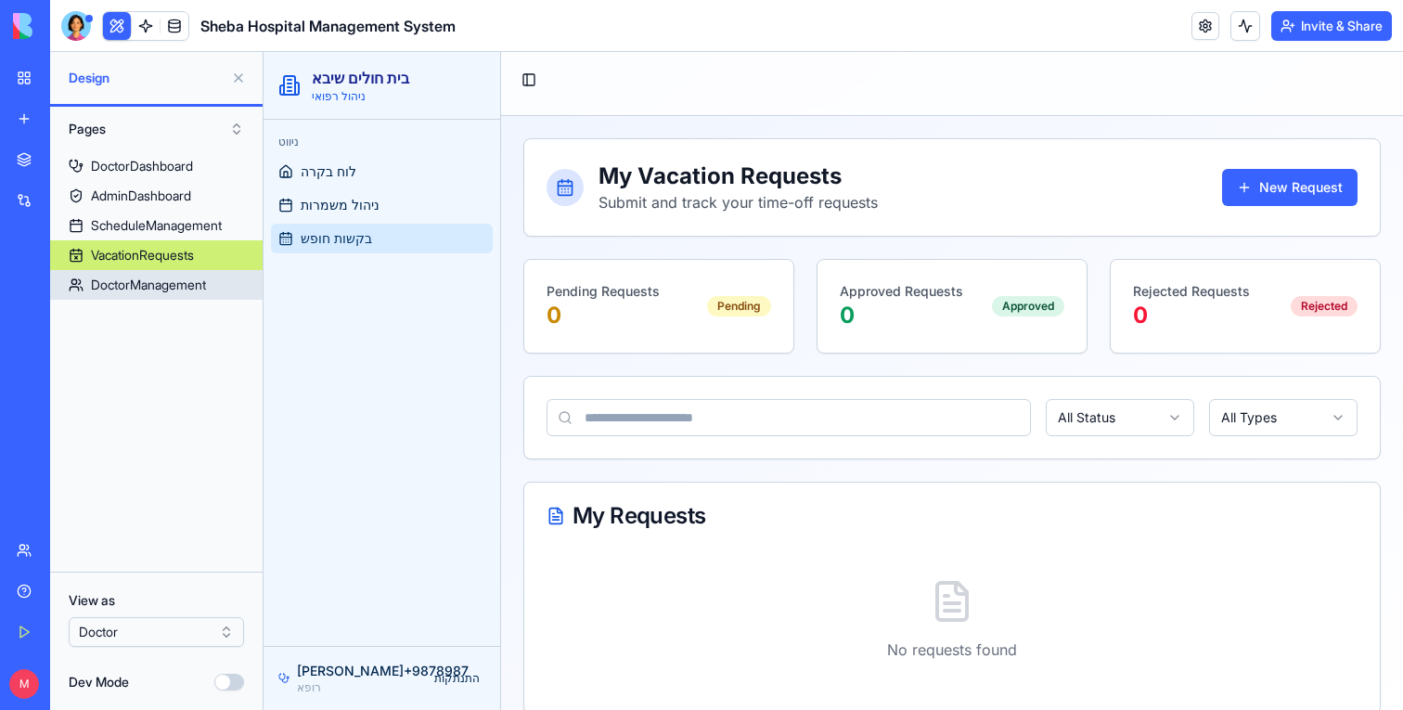
click at [132, 281] on div "DoctorManagement" at bounding box center [148, 285] width 115 height 19
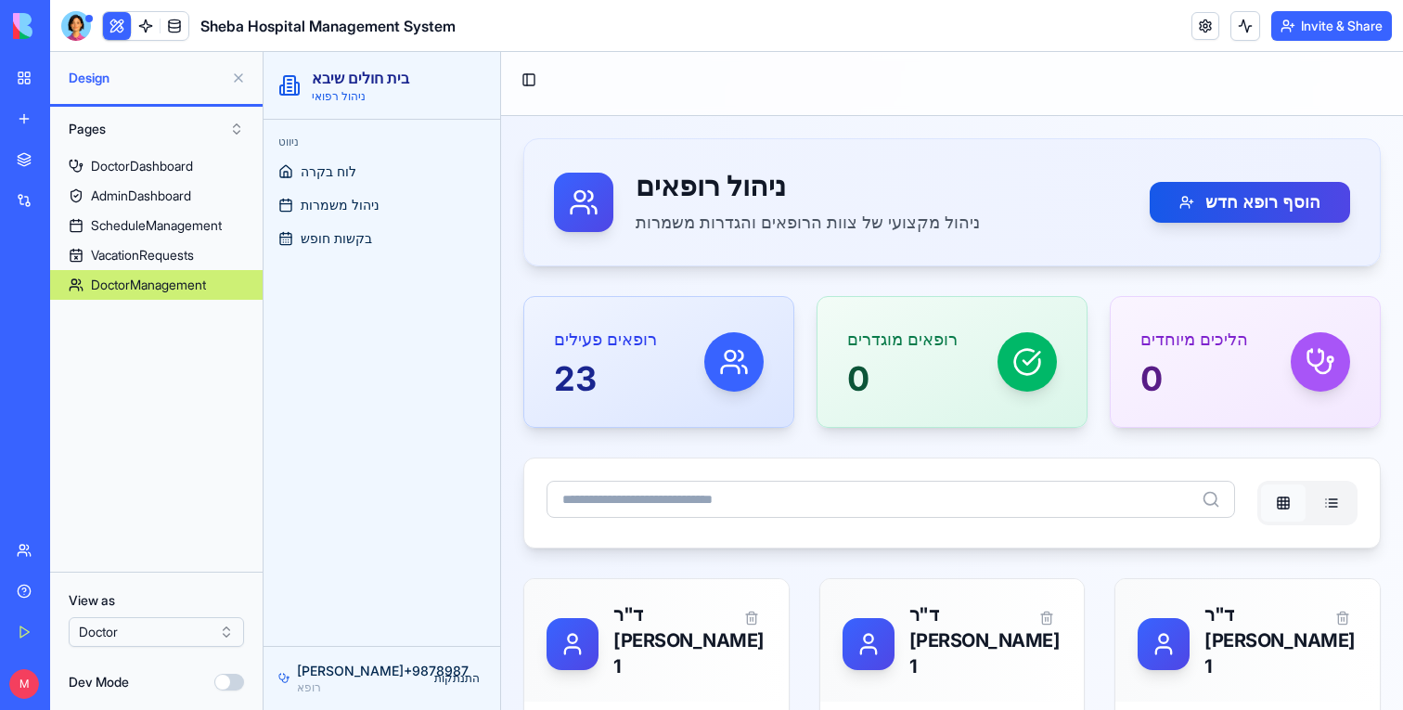
click at [155, 647] on div "View as Doctor [PERSON_NAME]" at bounding box center [156, 641] width 213 height 138
click at [155, 644] on html "BETA My Workspace New app Marketplace Integrations Recent מערכת ניהול רופאים שי…" at bounding box center [701, 355] width 1403 height 710
click at [349, 263] on span "ניהול רופאים" at bounding box center [336, 272] width 71 height 19
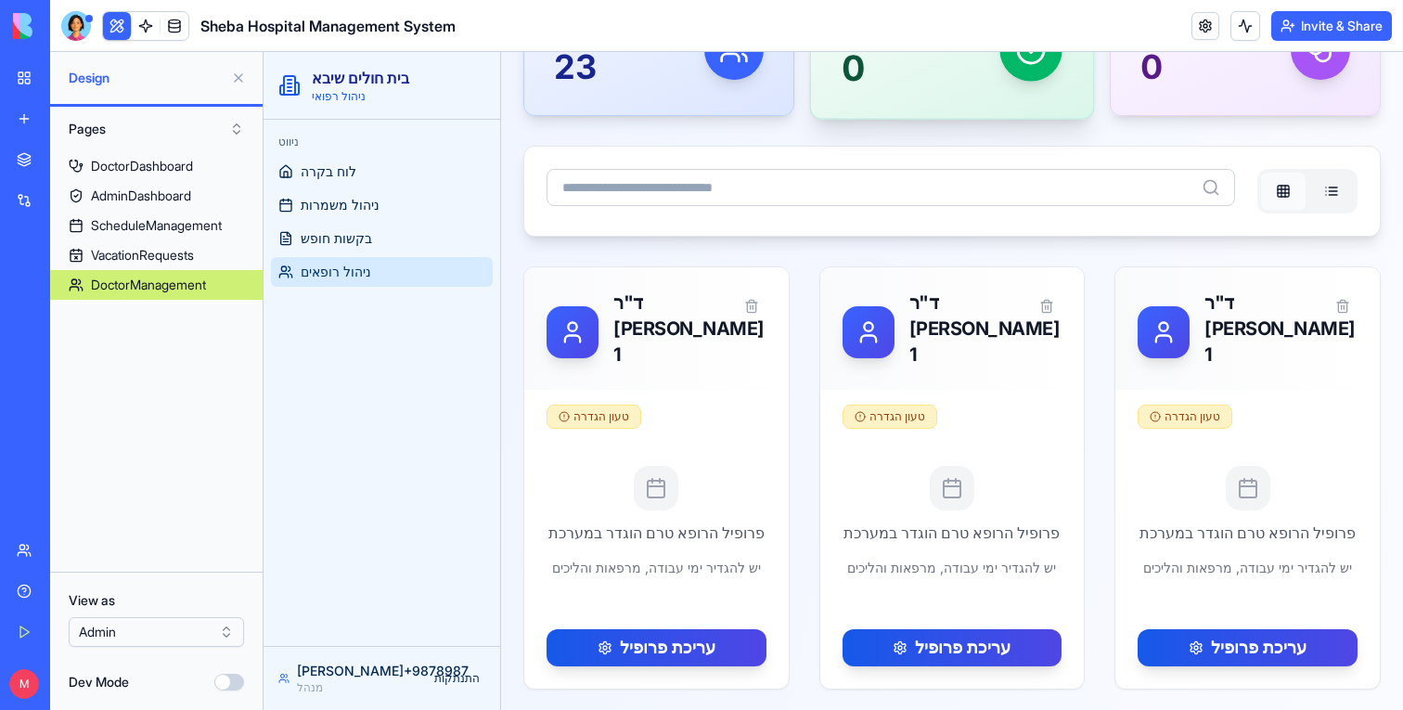
scroll to position [220, 0]
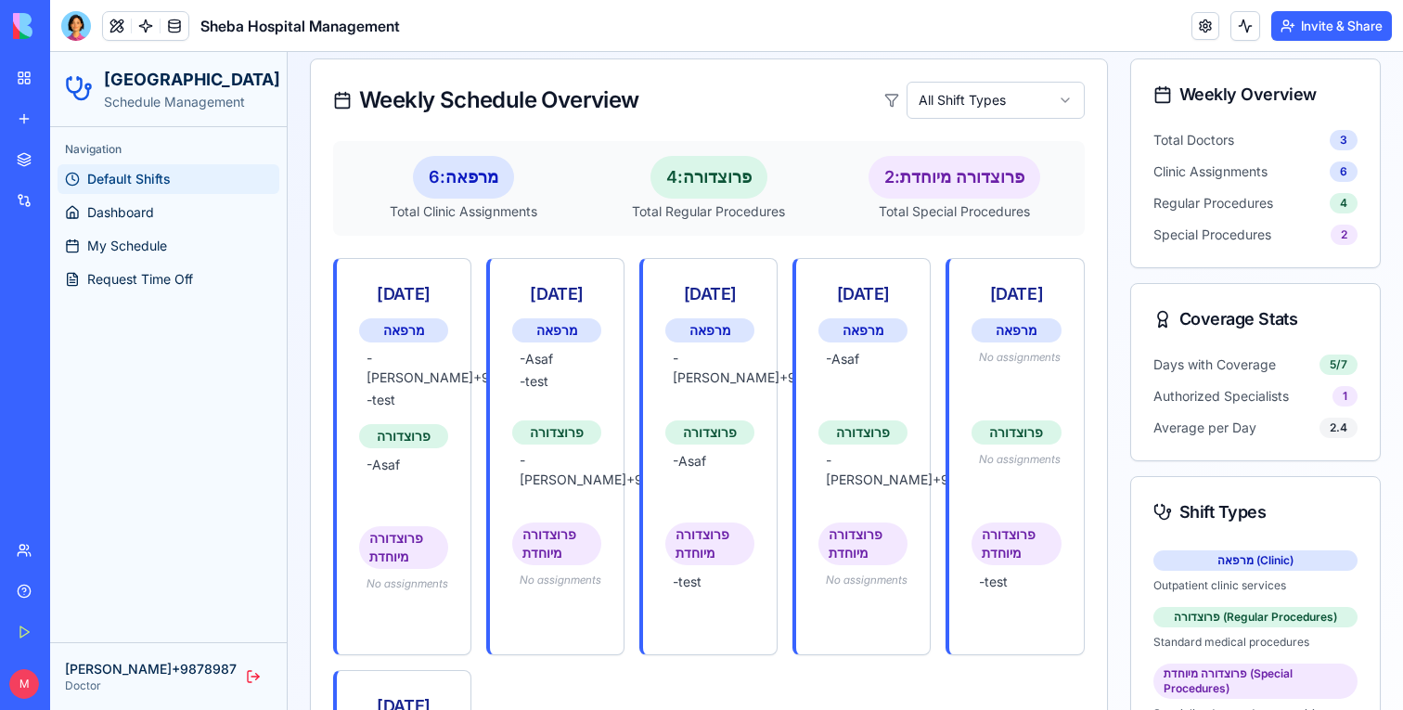
scroll to position [107, 0]
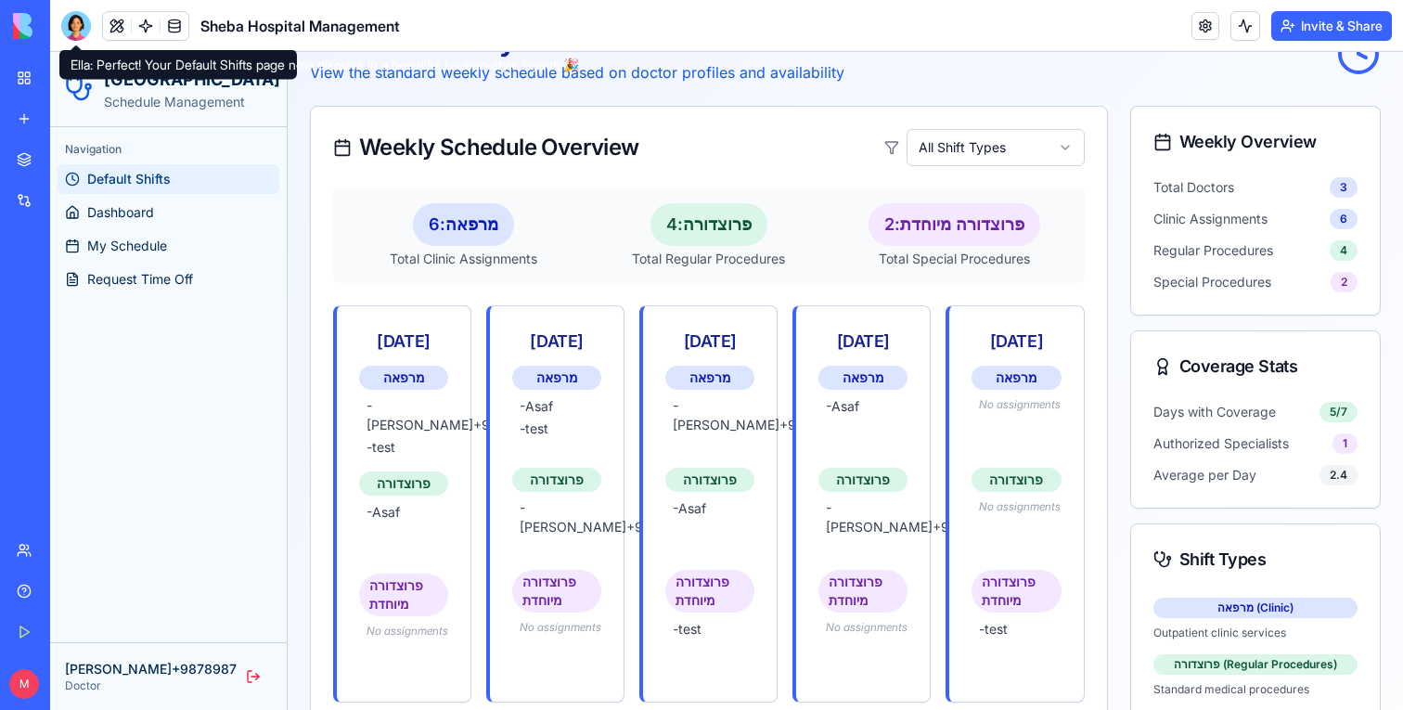
click at [66, 19] on div at bounding box center [76, 26] width 30 height 30
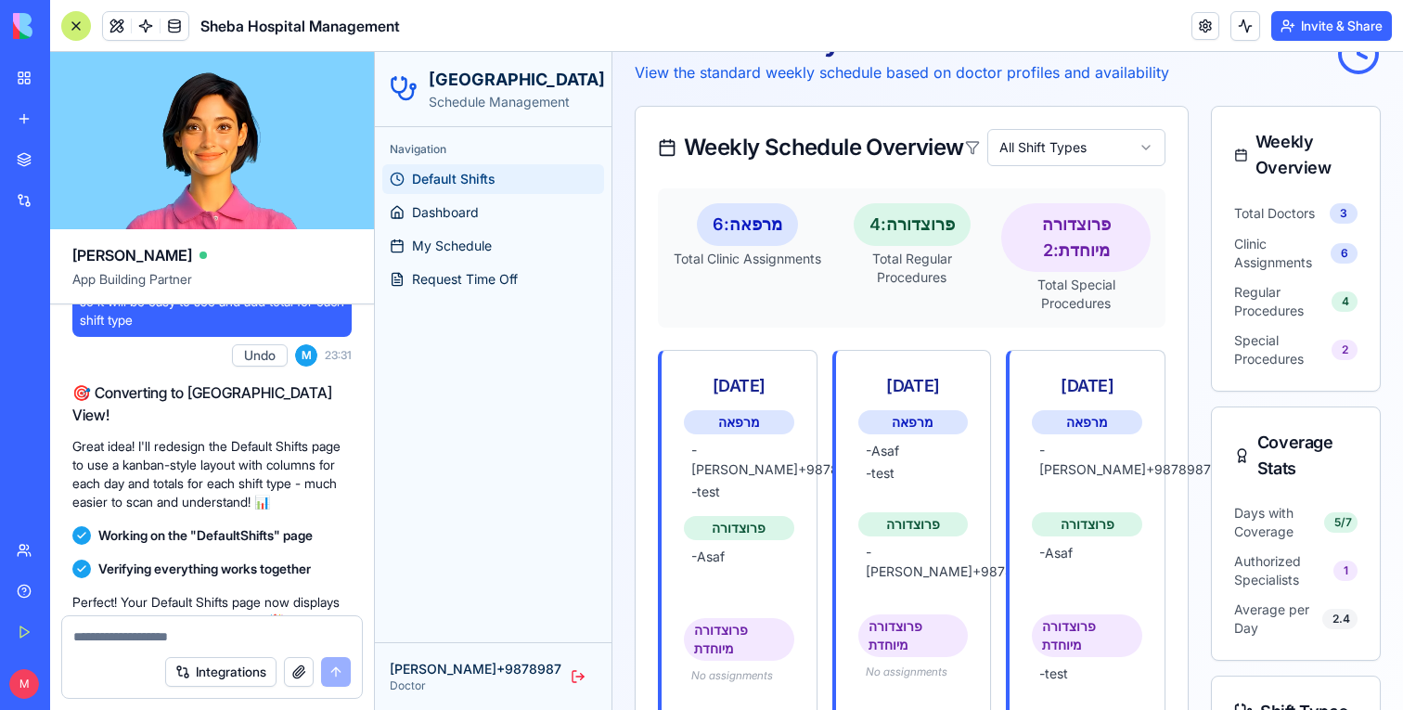
scroll to position [3531, 0]
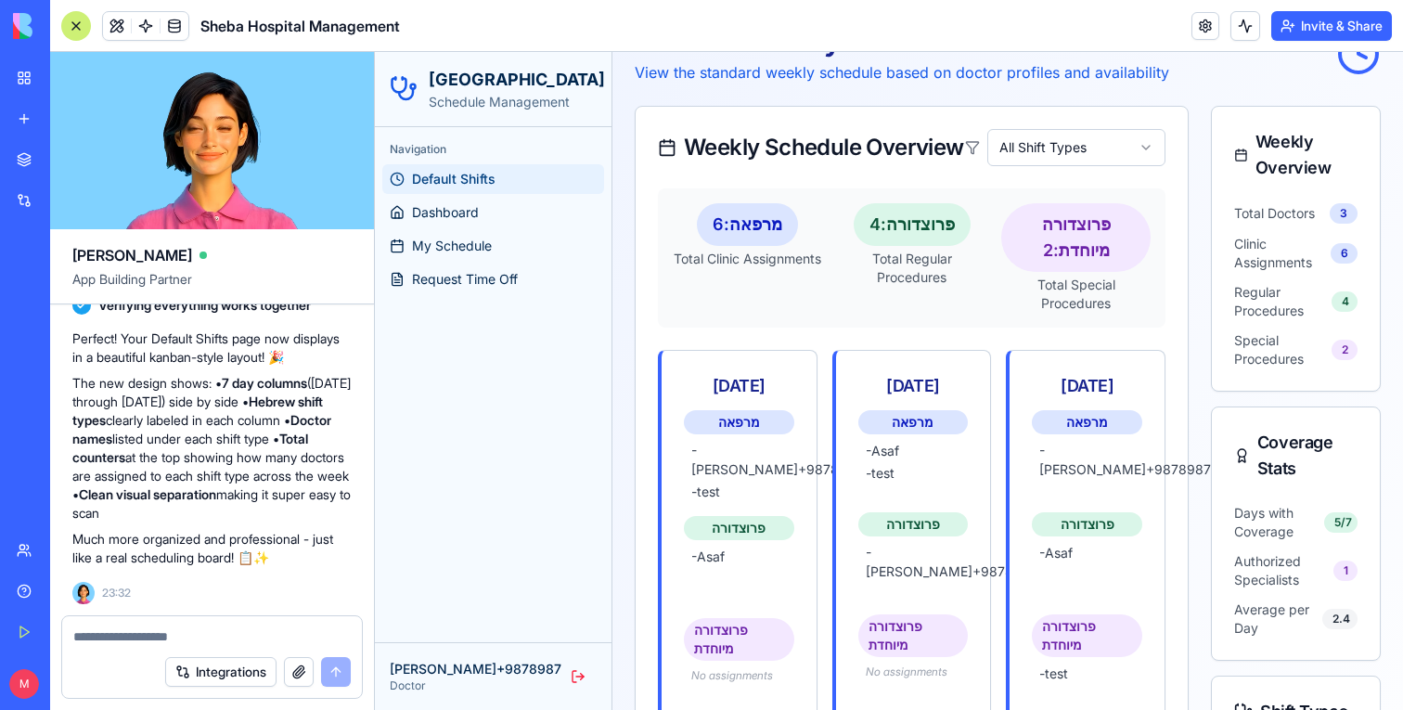
click at [136, 630] on textarea at bounding box center [212, 636] width 278 height 19
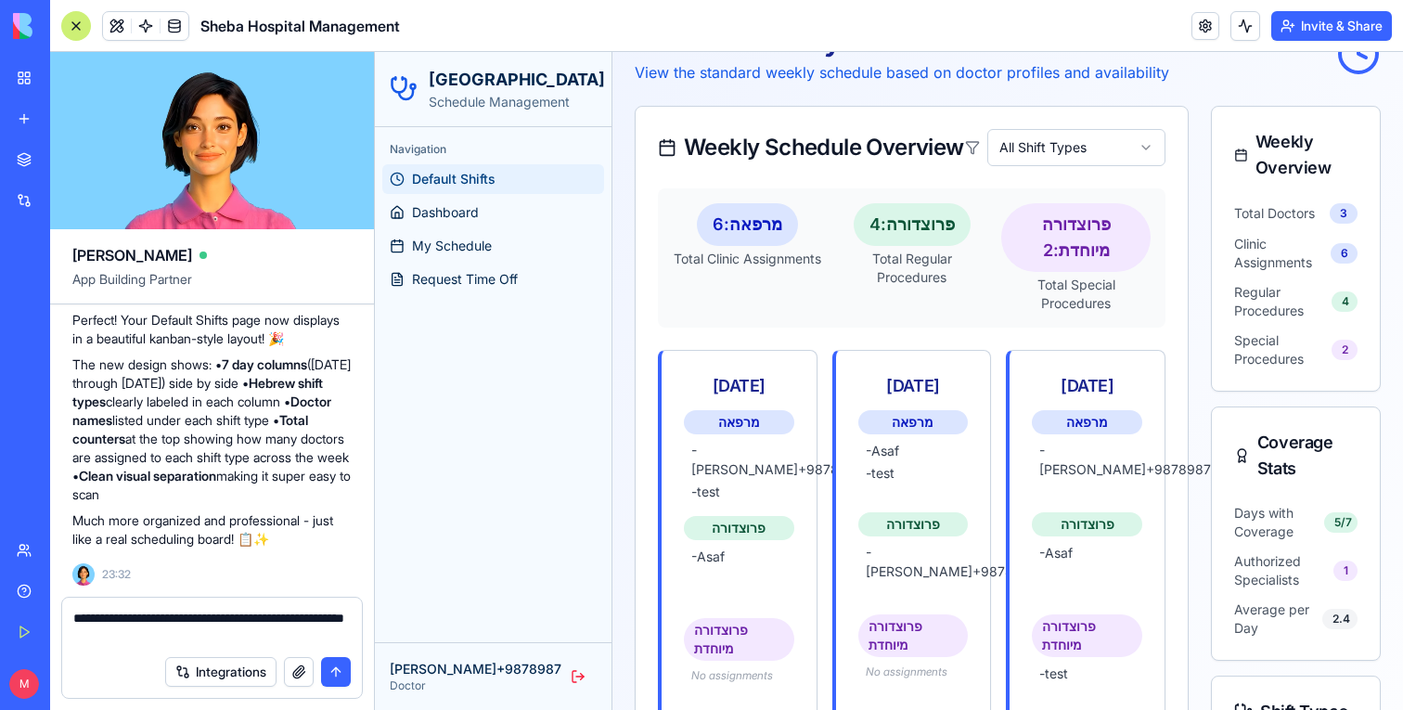
type textarea "**********"
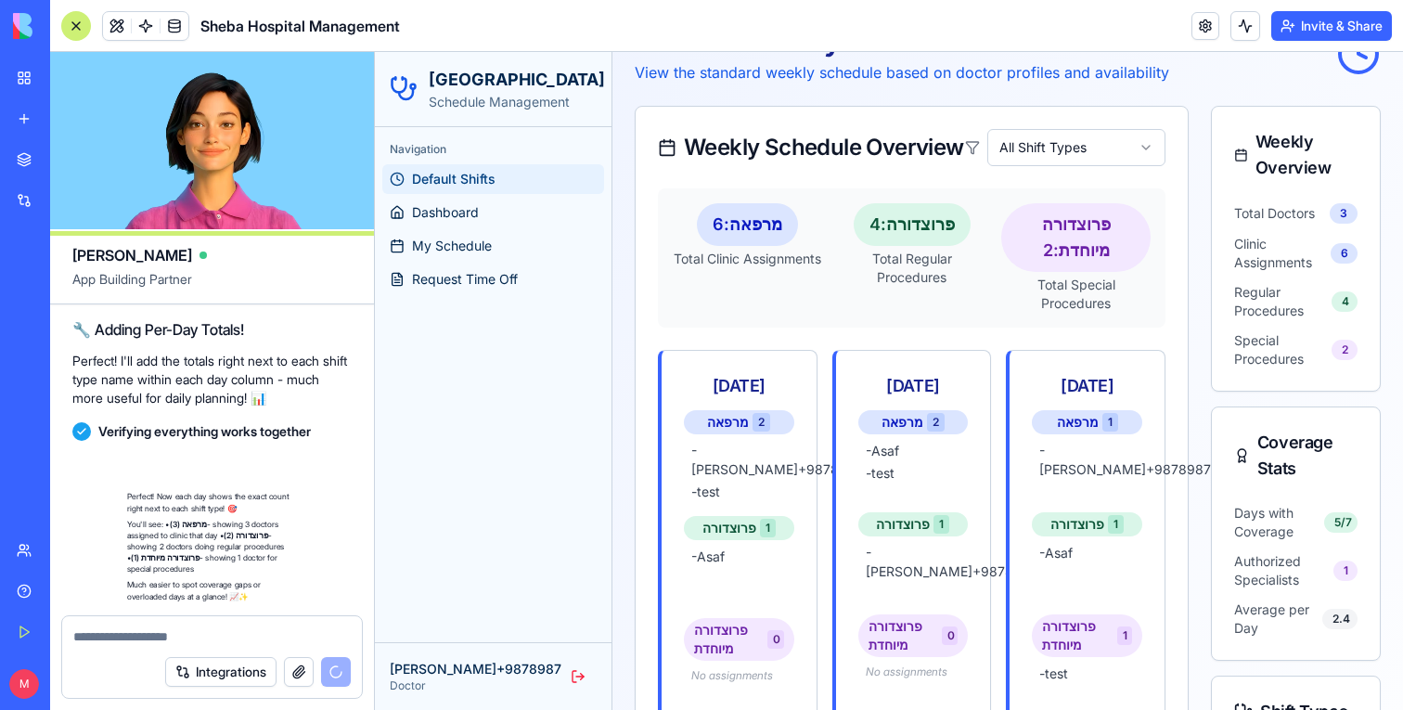
scroll to position [3992, 0]
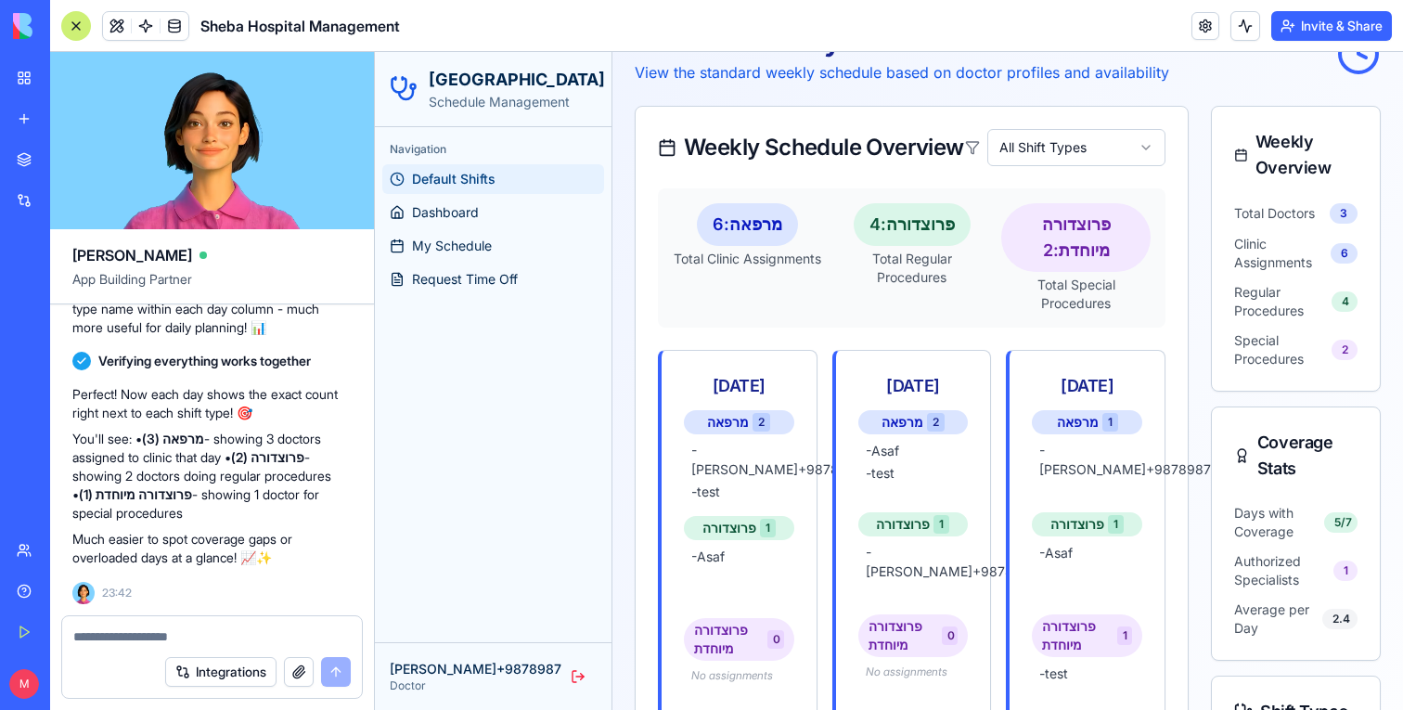
click at [71, 14] on div at bounding box center [76, 26] width 30 height 30
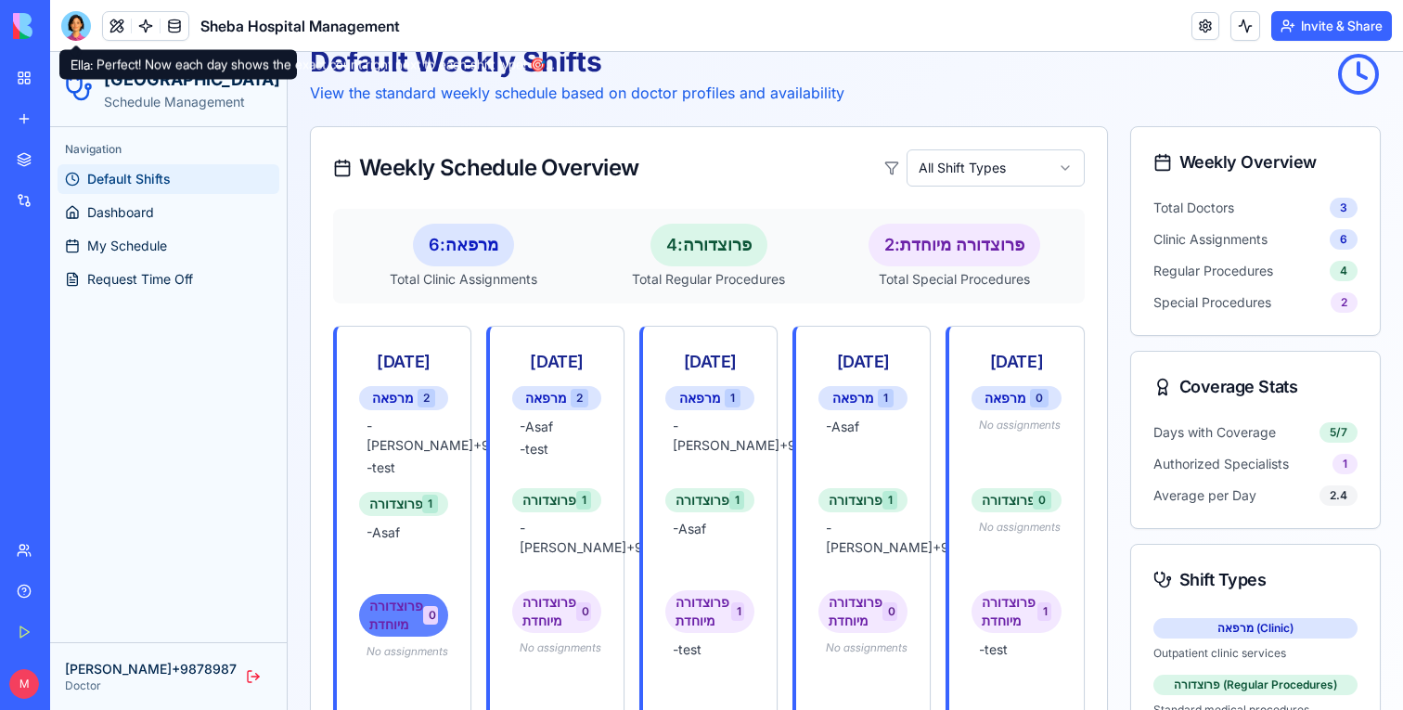
scroll to position [97, 0]
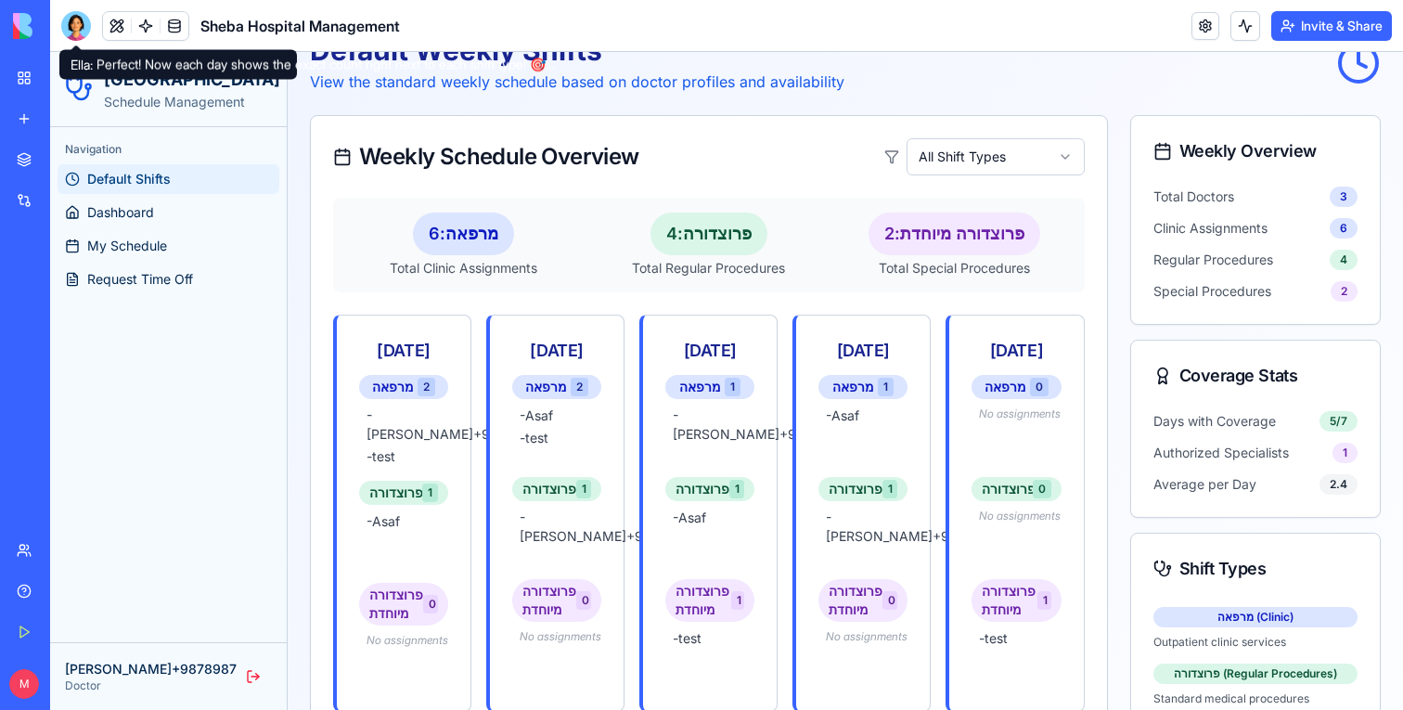
click at [87, 12] on div at bounding box center [76, 26] width 30 height 30
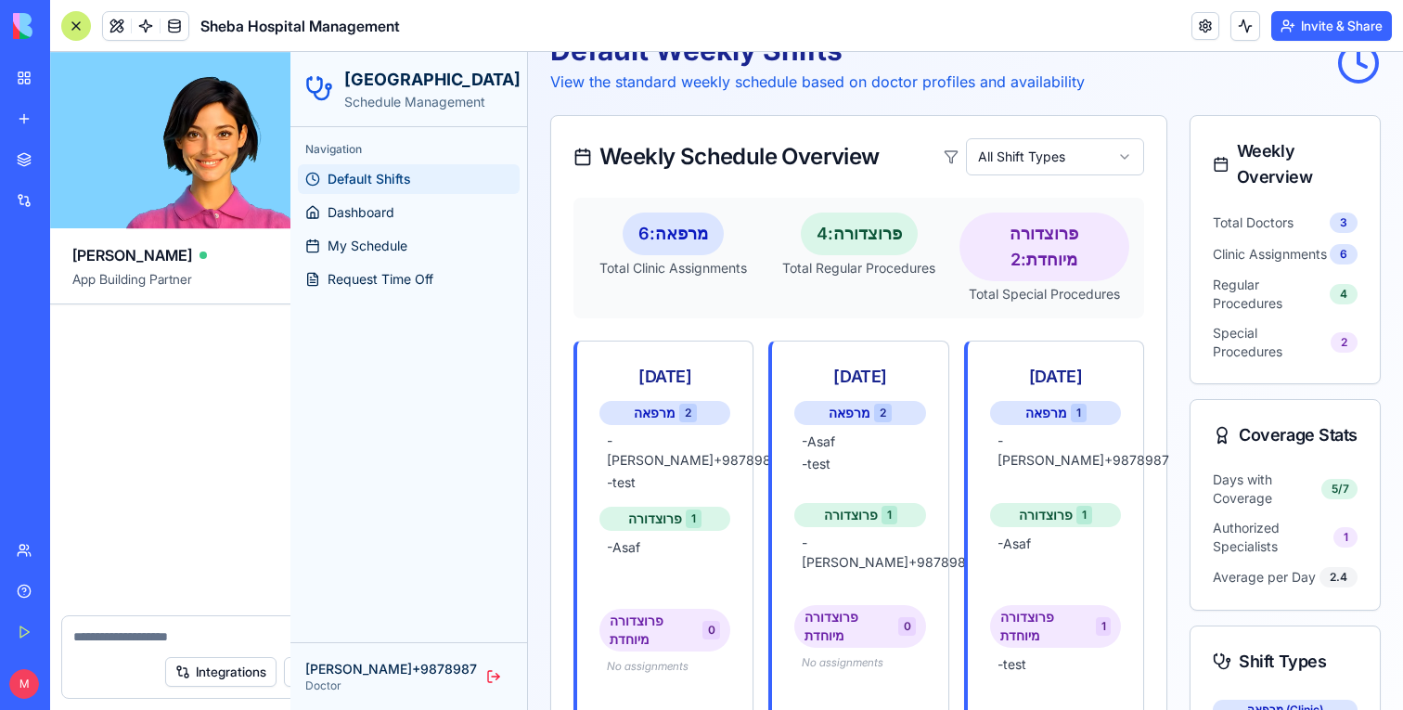
scroll to position [3992, 0]
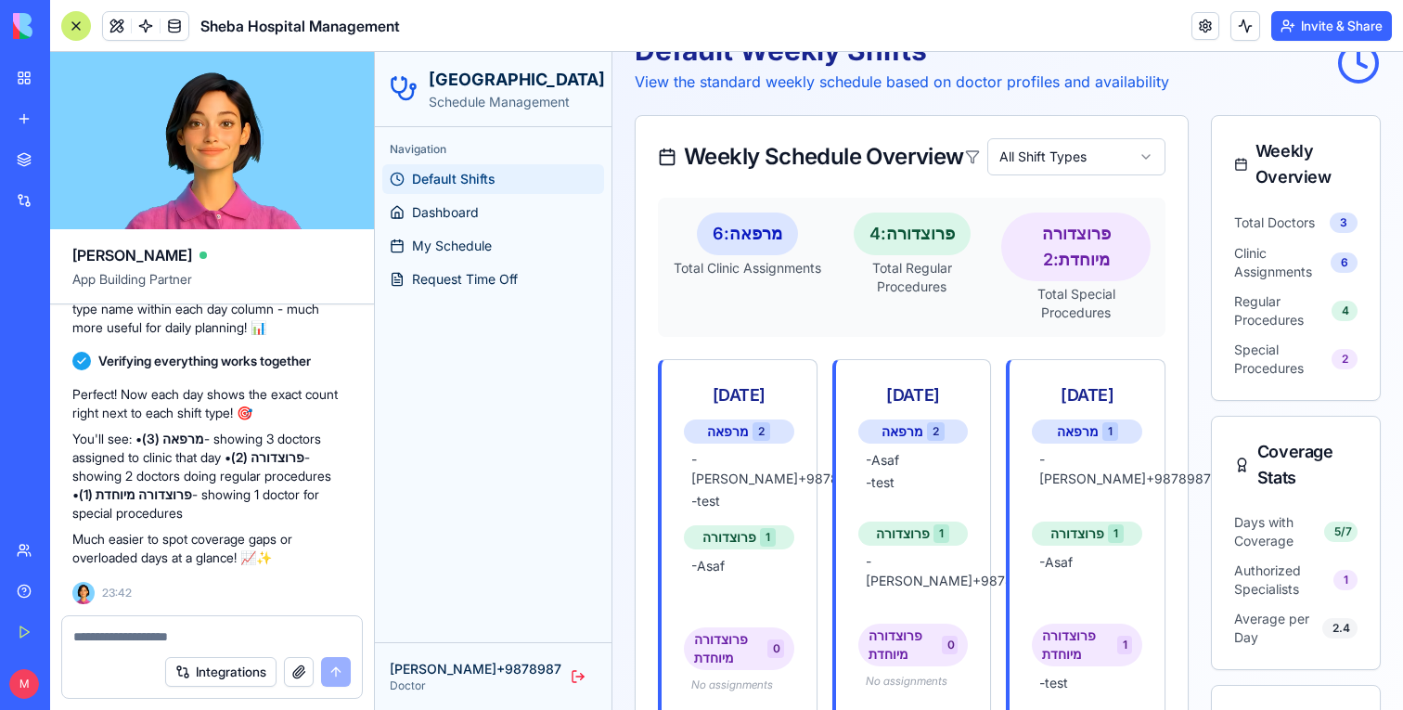
click at [188, 638] on textarea at bounding box center [212, 636] width 278 height 19
type textarea "*"
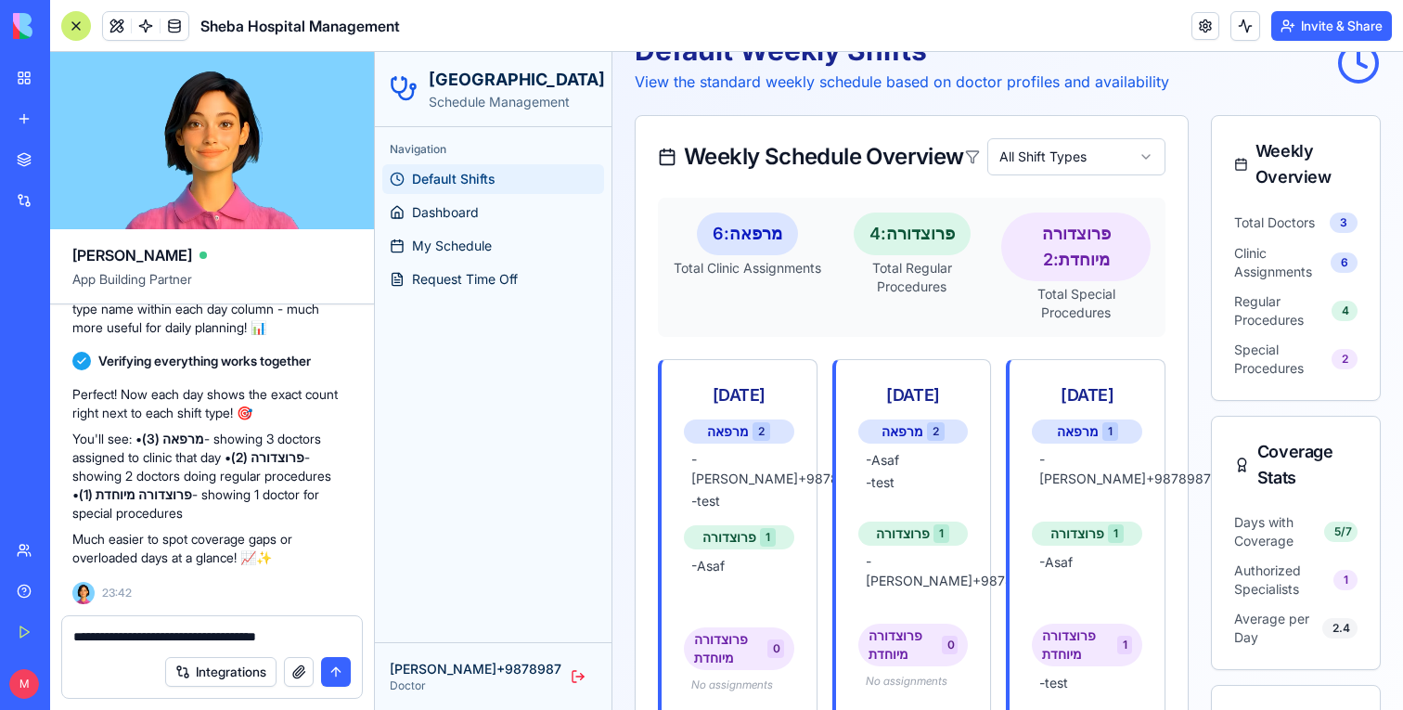
type textarea "**********"
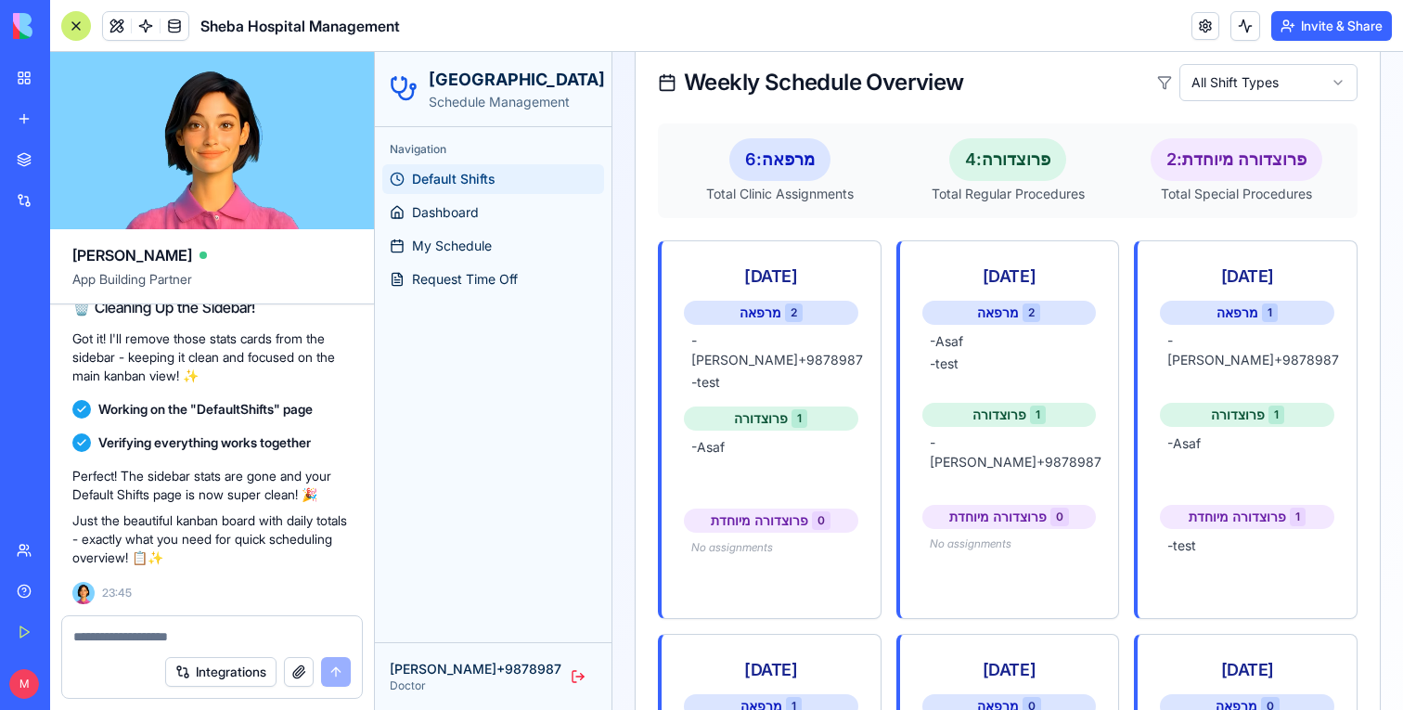
scroll to position [268, 0]
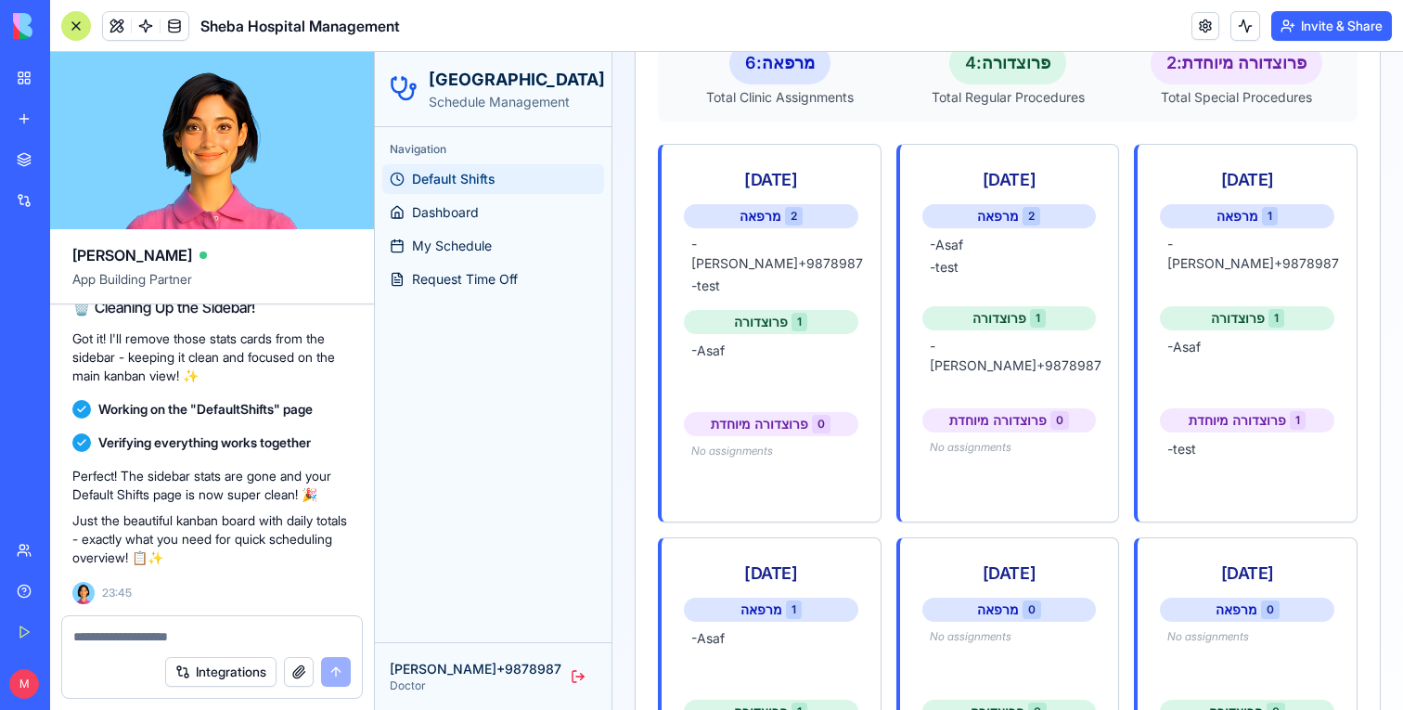
click at [70, 26] on div at bounding box center [76, 26] width 30 height 30
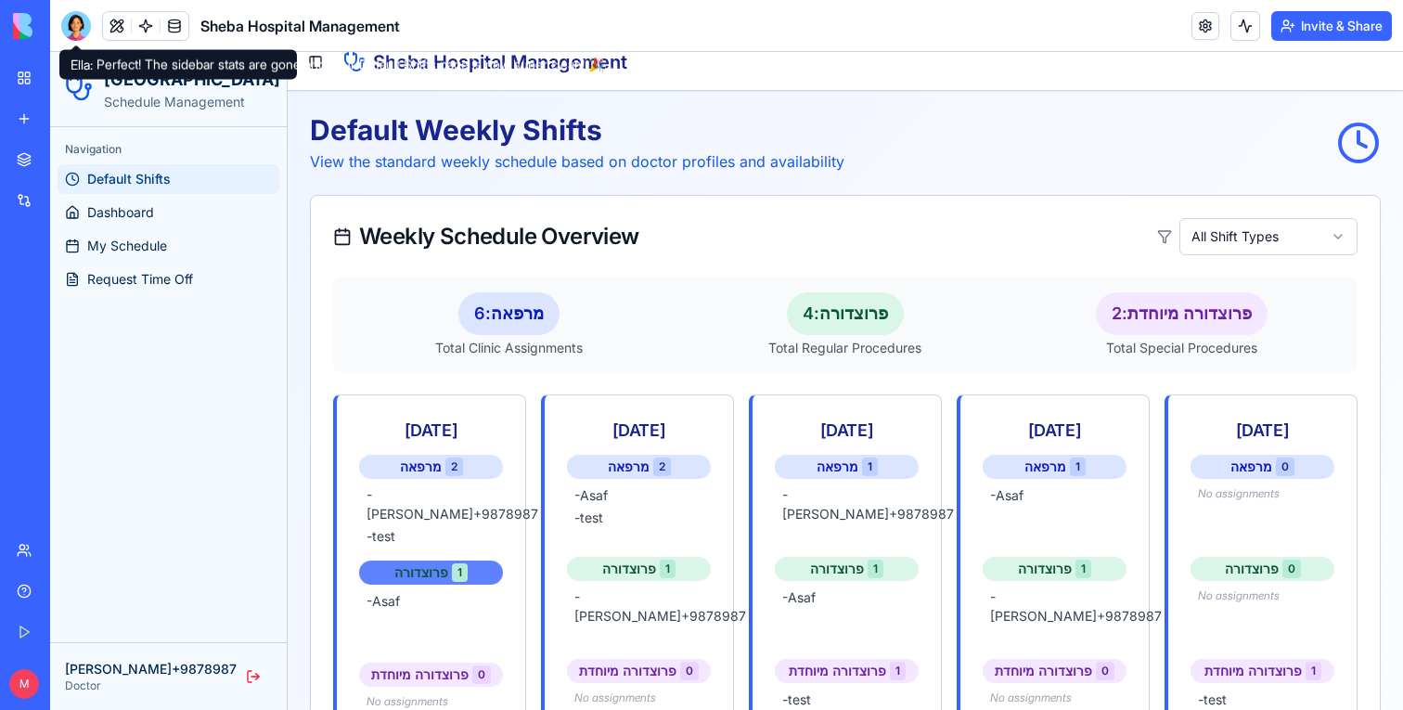
scroll to position [4, 0]
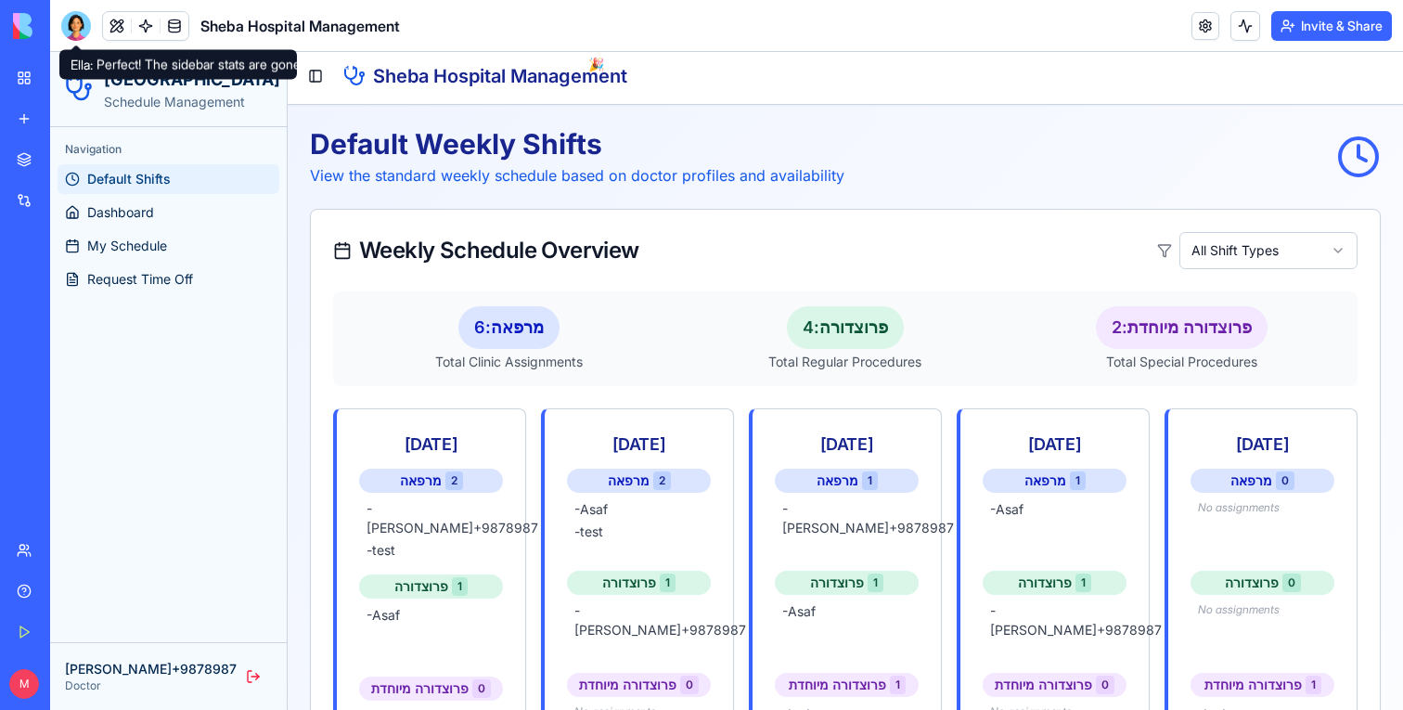
click at [72, 21] on div at bounding box center [76, 26] width 30 height 30
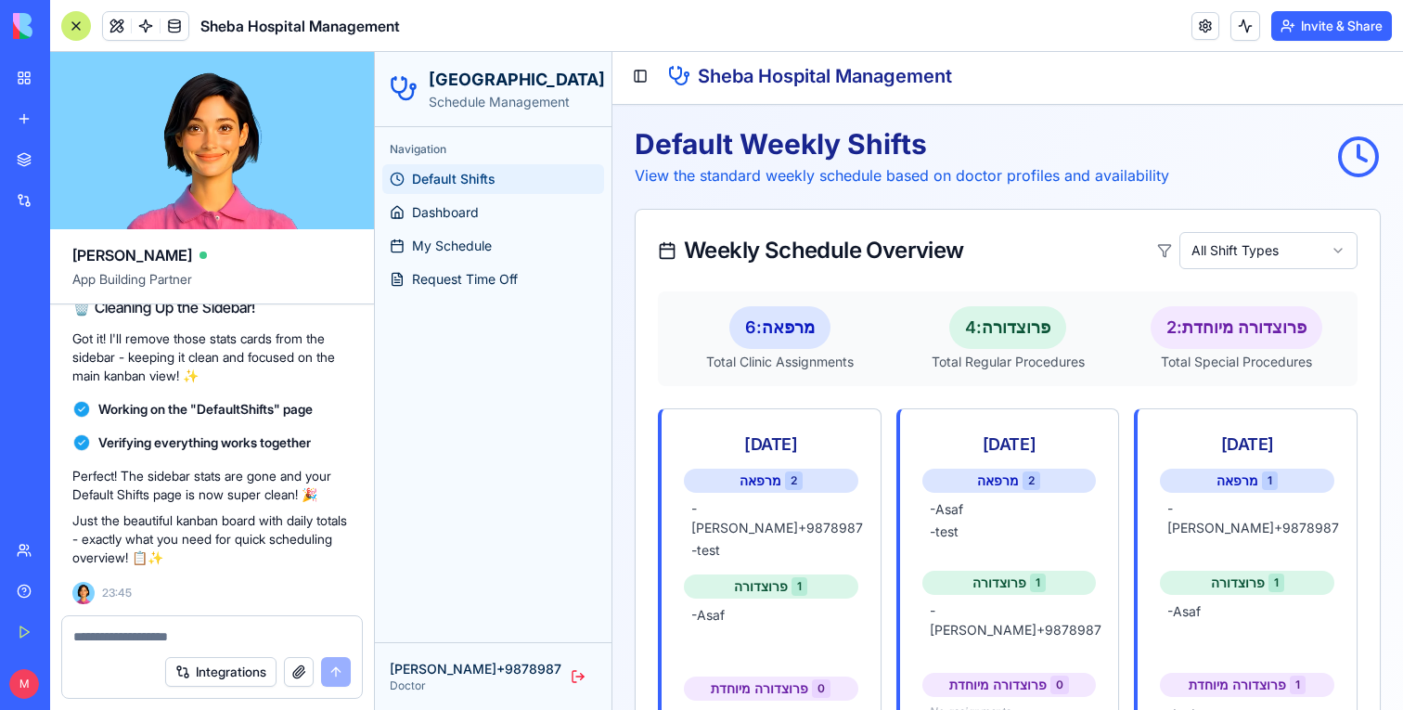
scroll to position [0, 0]
click at [72, 20] on div at bounding box center [76, 26] width 30 height 30
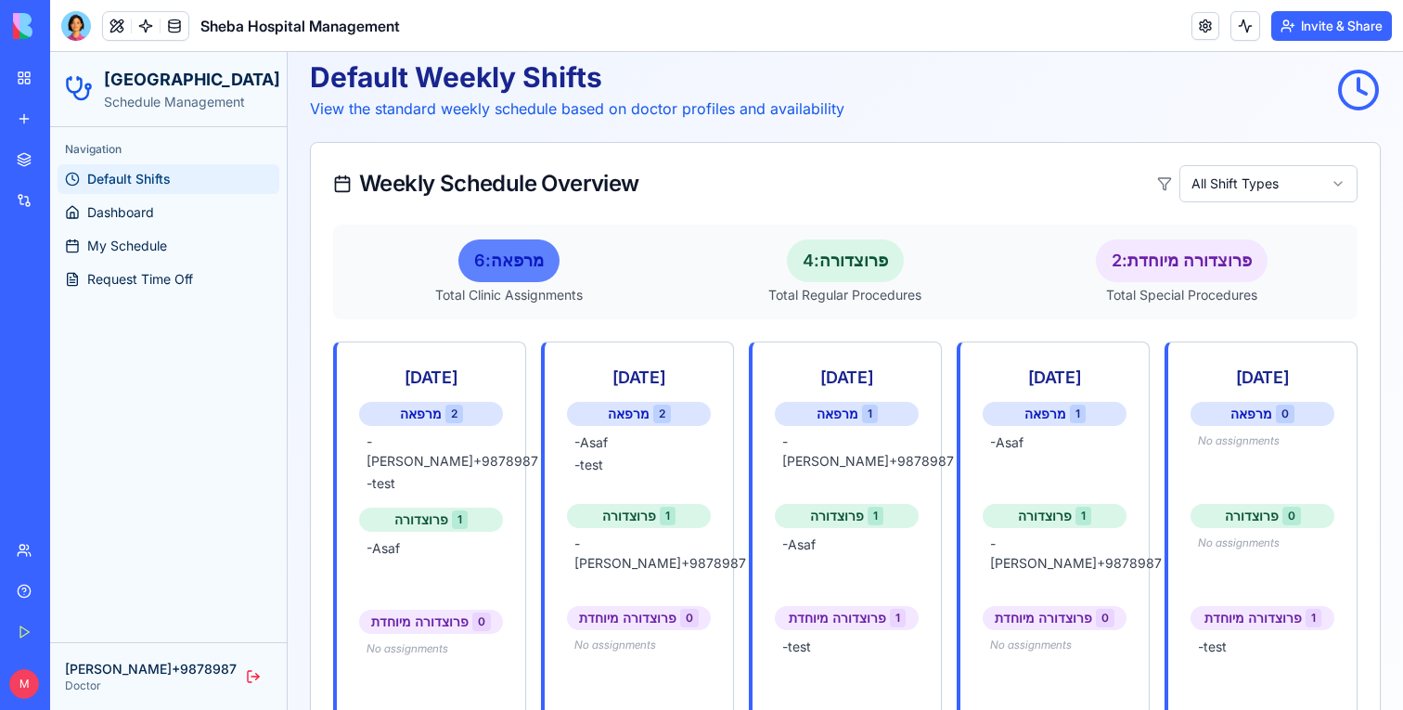
scroll to position [87, 0]
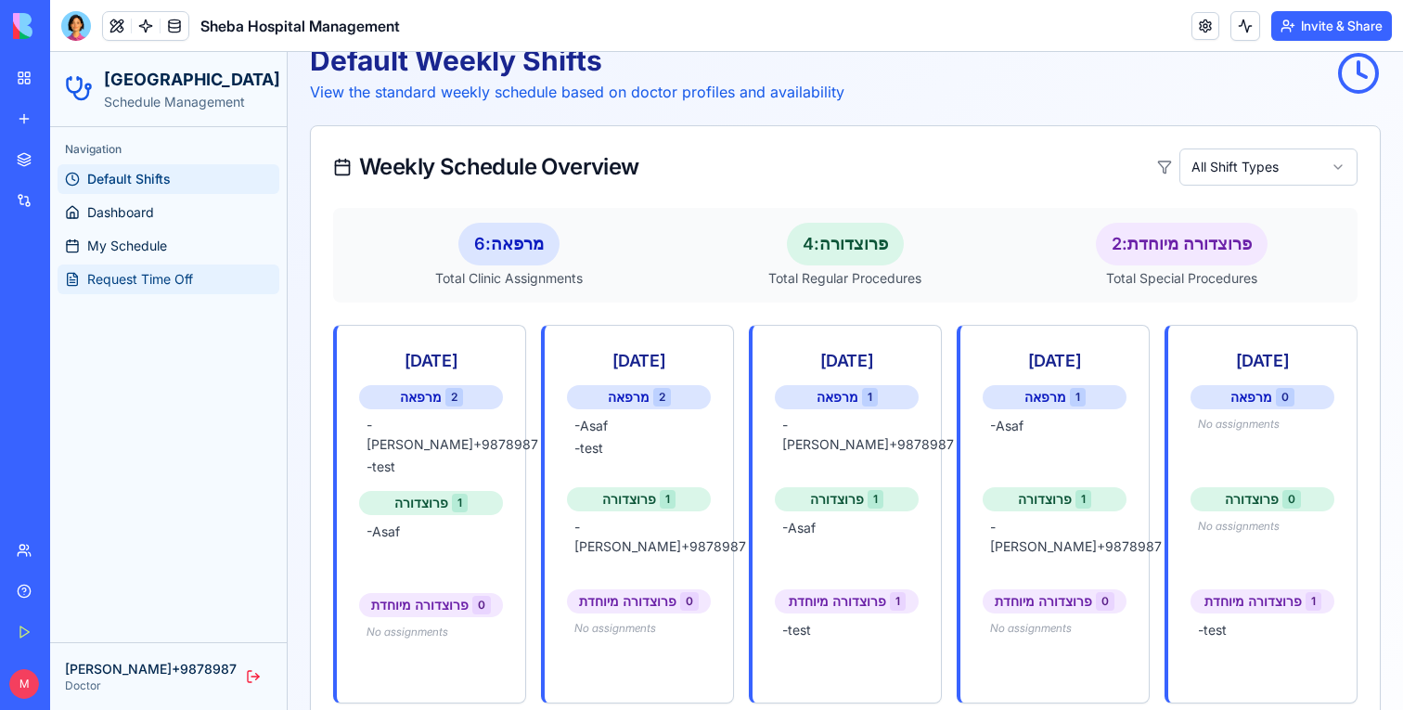
click at [129, 289] on link "Request Time Off" at bounding box center [169, 280] width 222 height 30
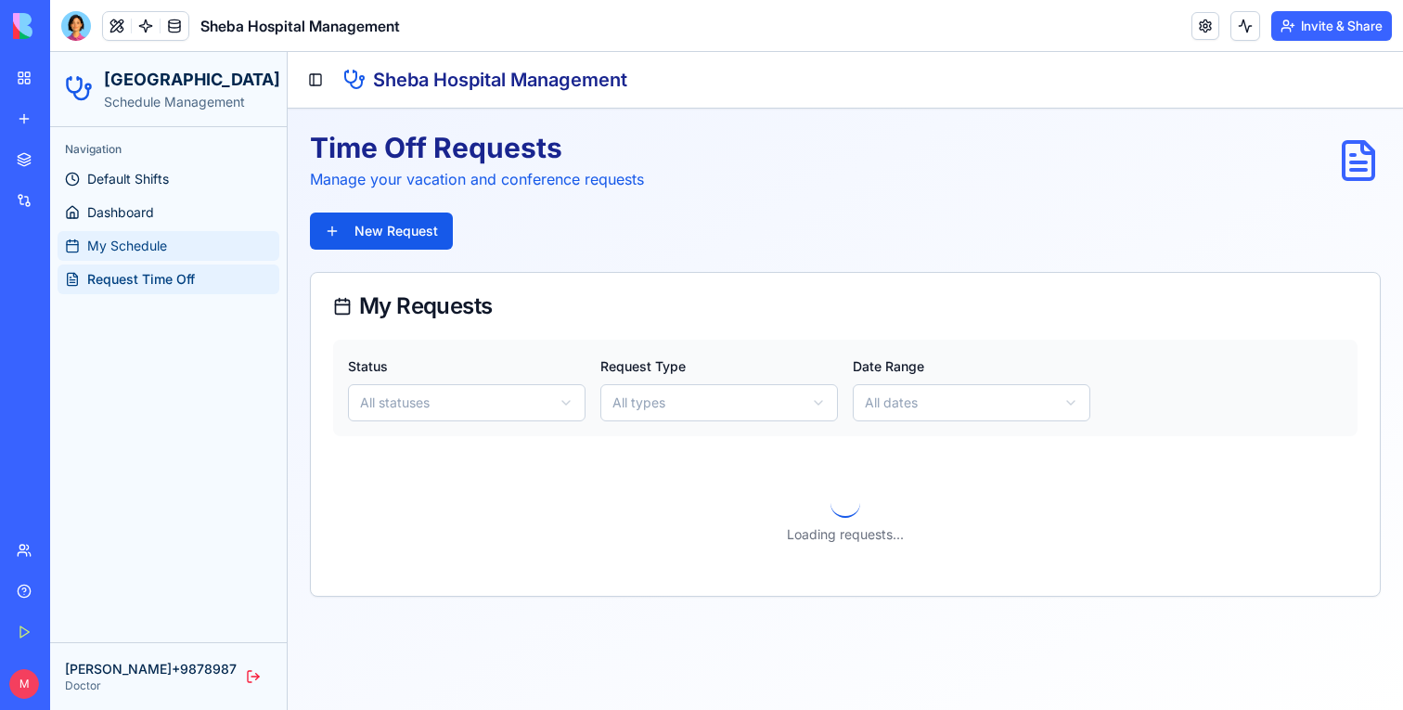
click at [147, 244] on span "My Schedule" at bounding box center [127, 246] width 80 height 19
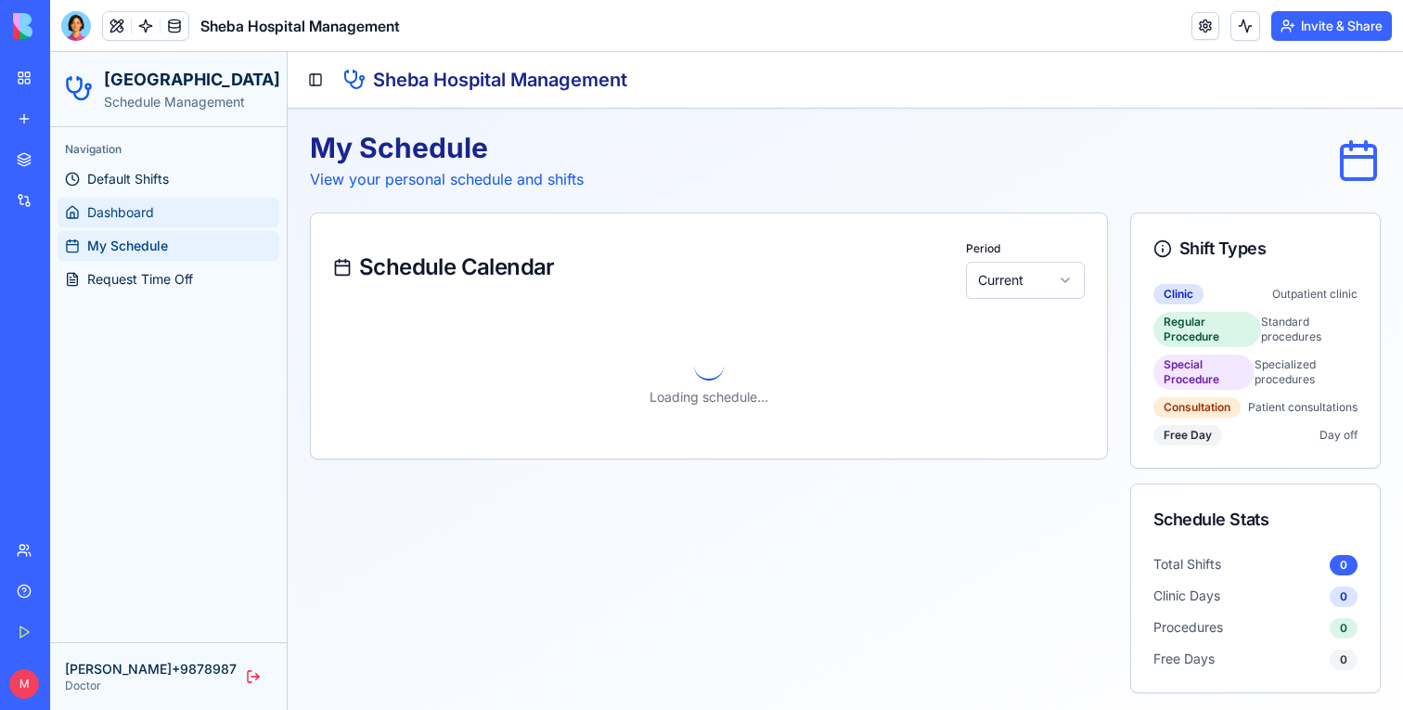
click at [147, 203] on span "Dashboard" at bounding box center [120, 212] width 67 height 19
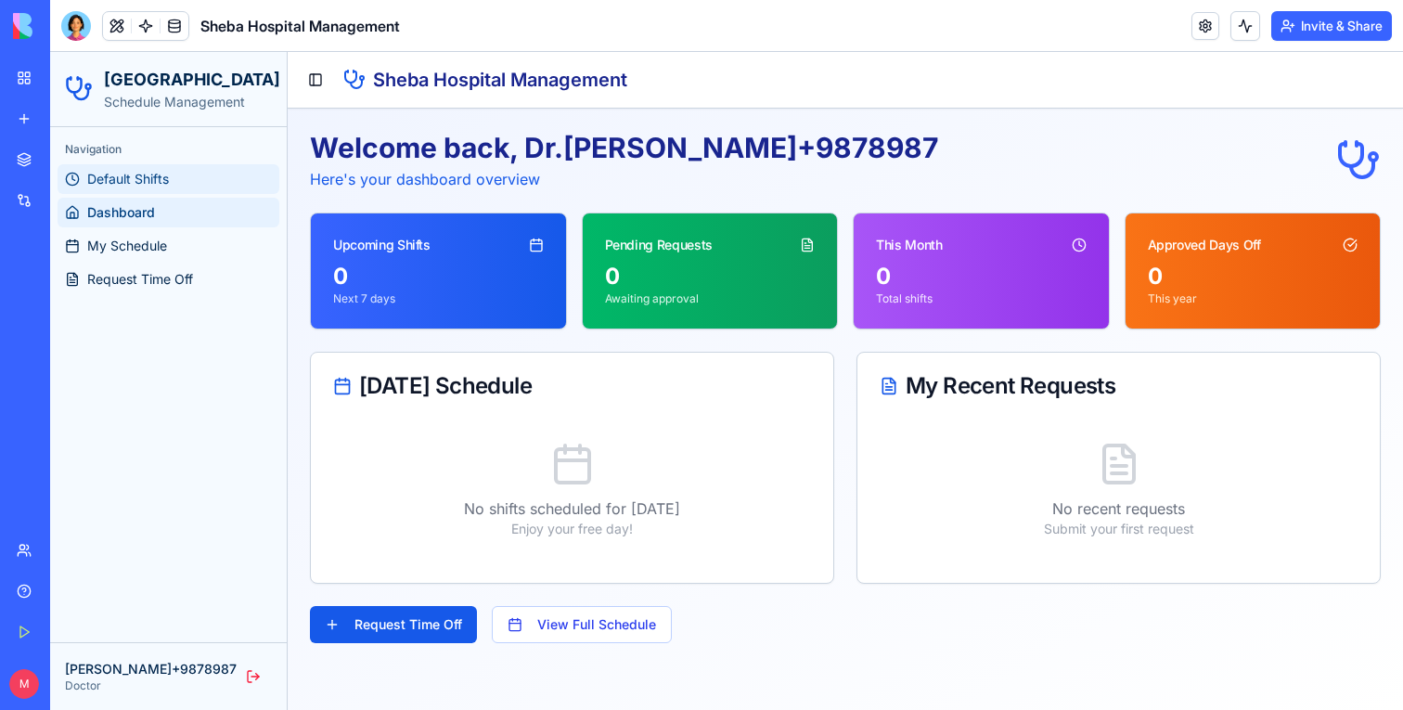
click at [147, 175] on span "Default Shifts" at bounding box center [128, 179] width 82 height 19
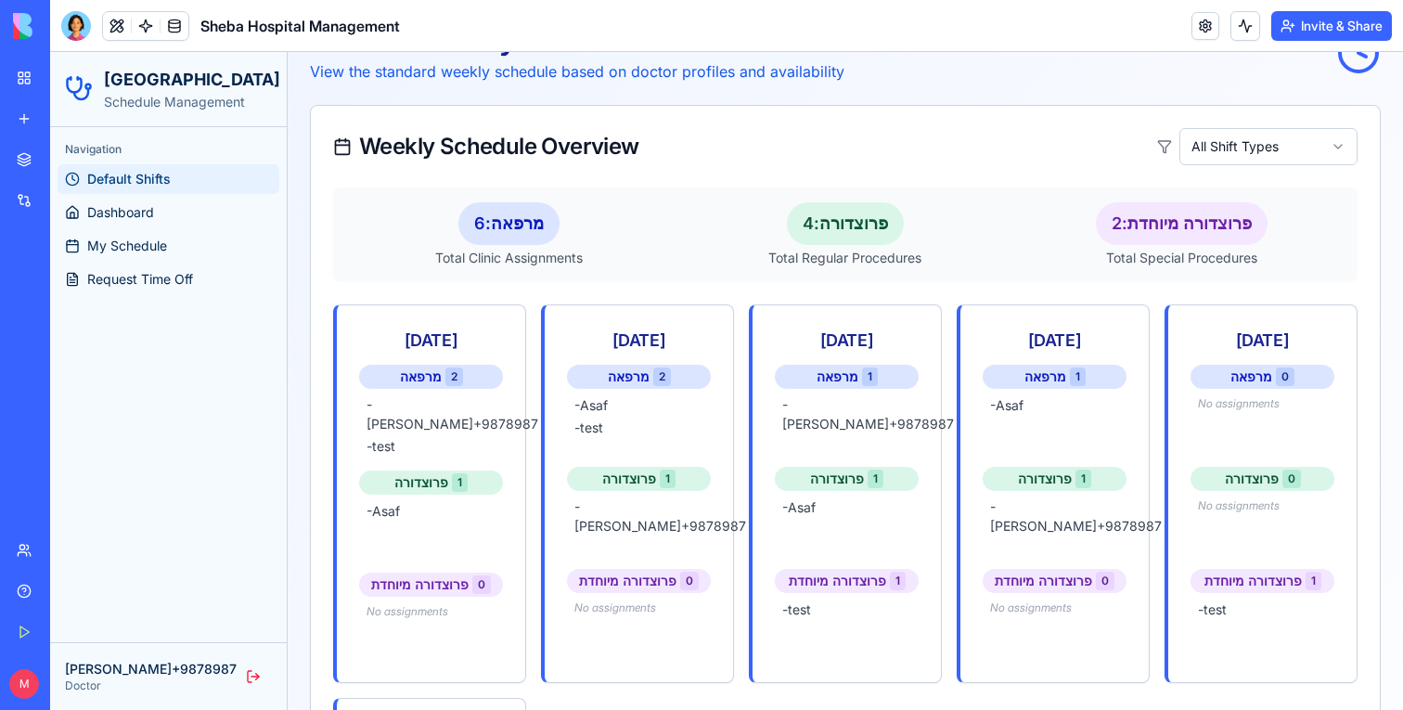
scroll to position [549, 0]
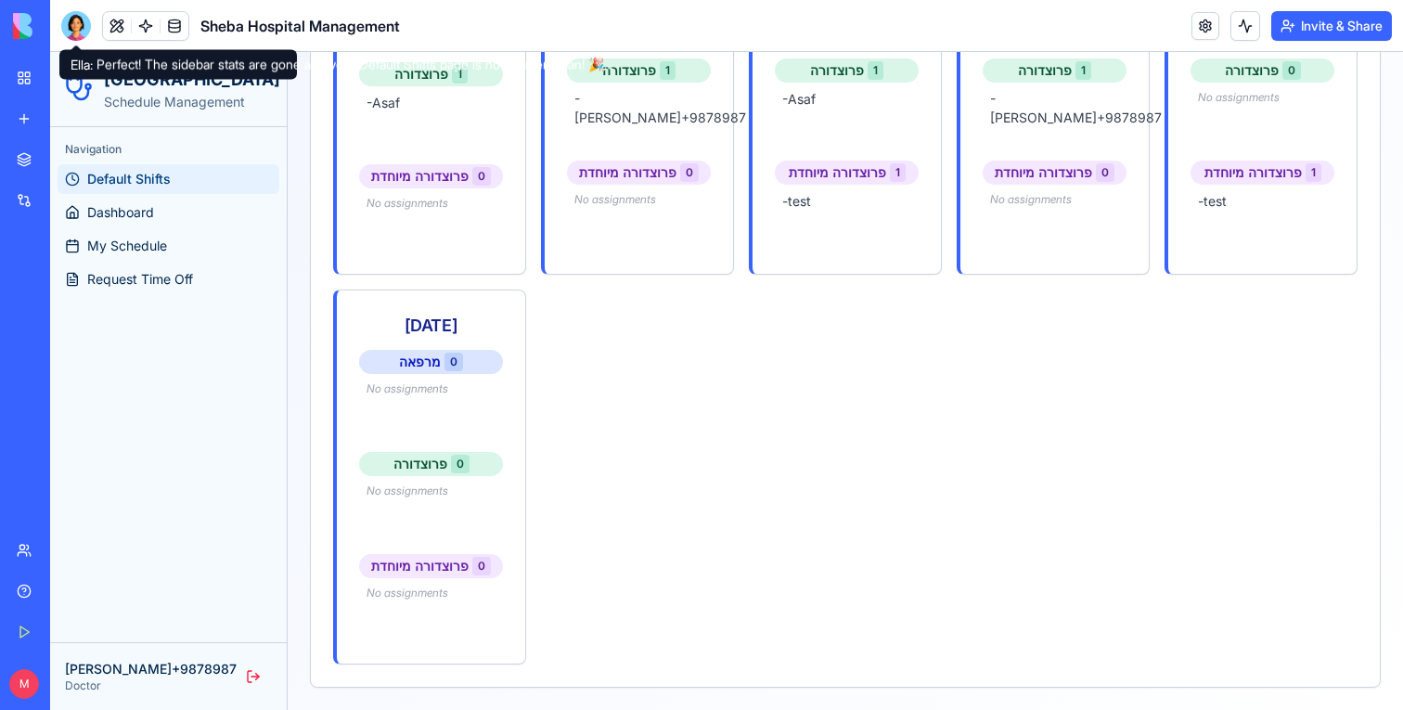
click at [105, 26] on span at bounding box center [117, 26] width 52 height 52
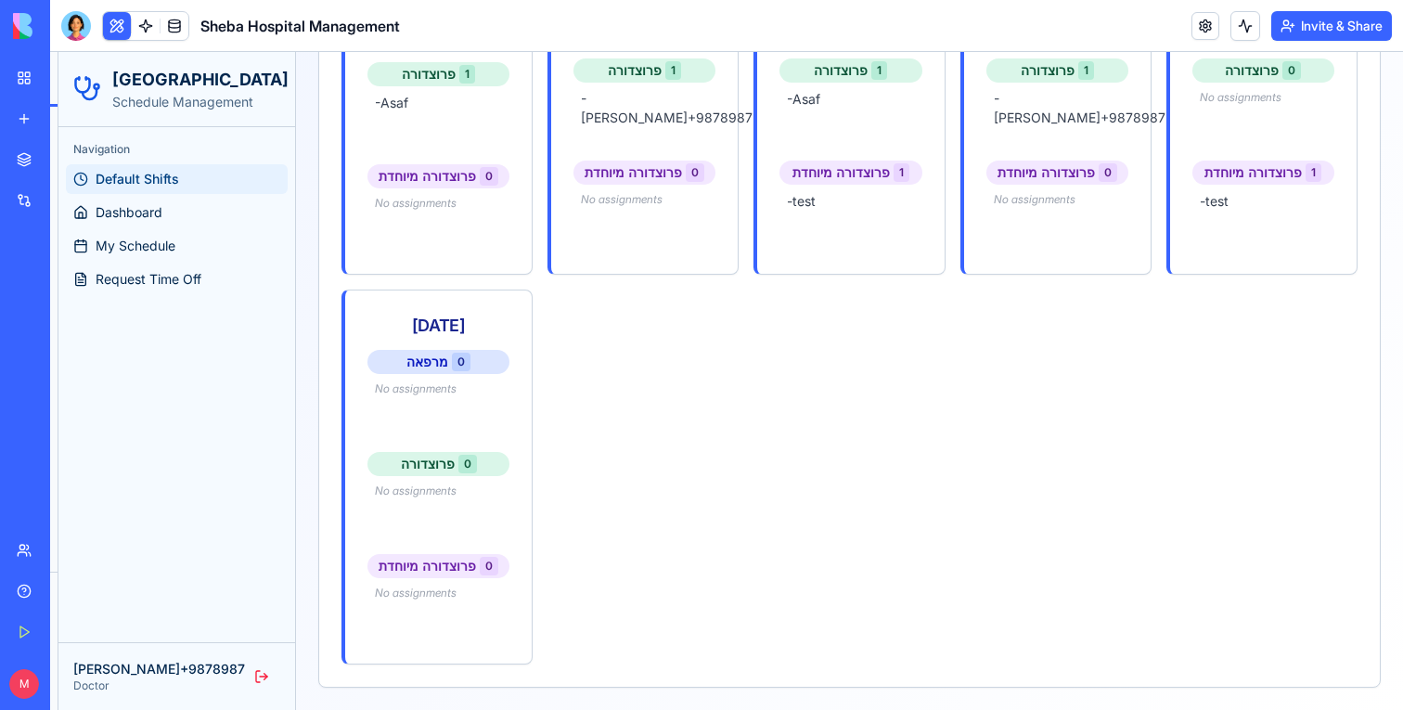
scroll to position [512, 0]
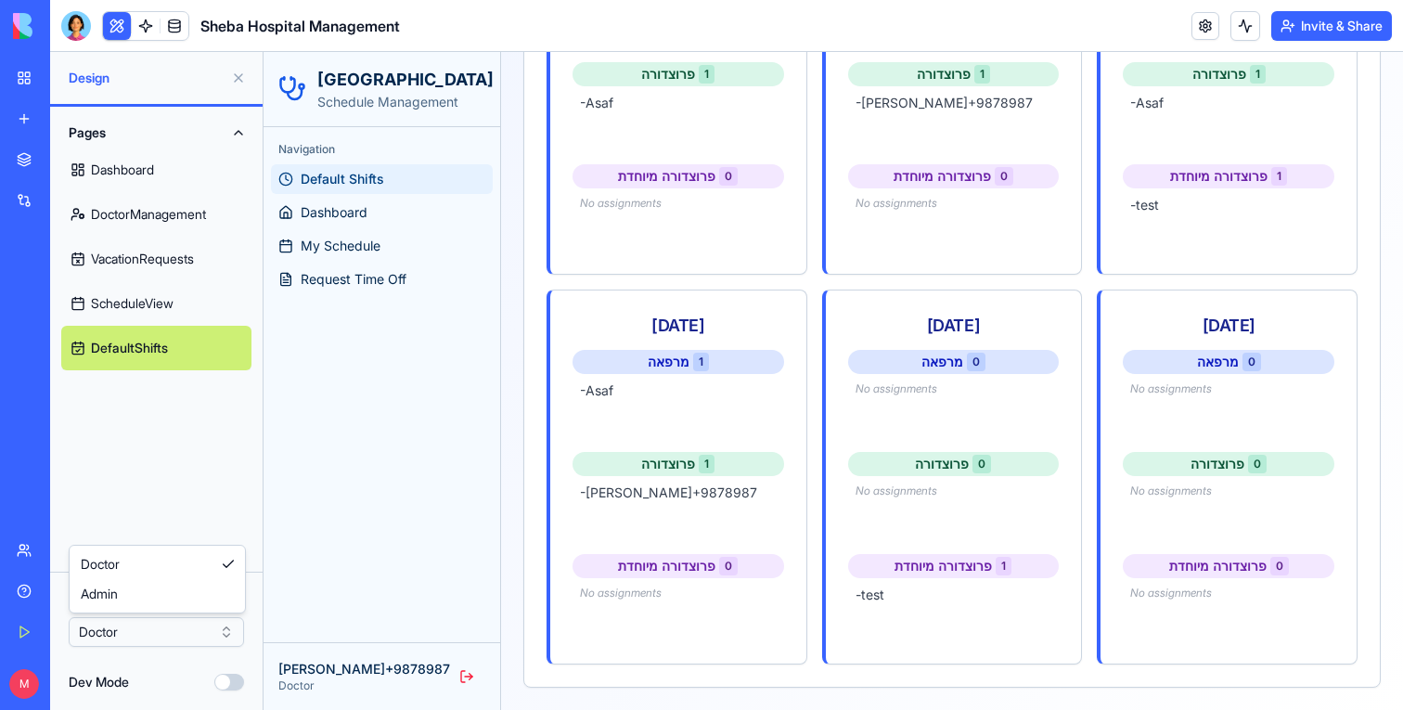
click at [136, 644] on html "BETA My Workspace New app Marketplace Integrations Recent Sheba Hospital Manage…" at bounding box center [701, 355] width 1403 height 710
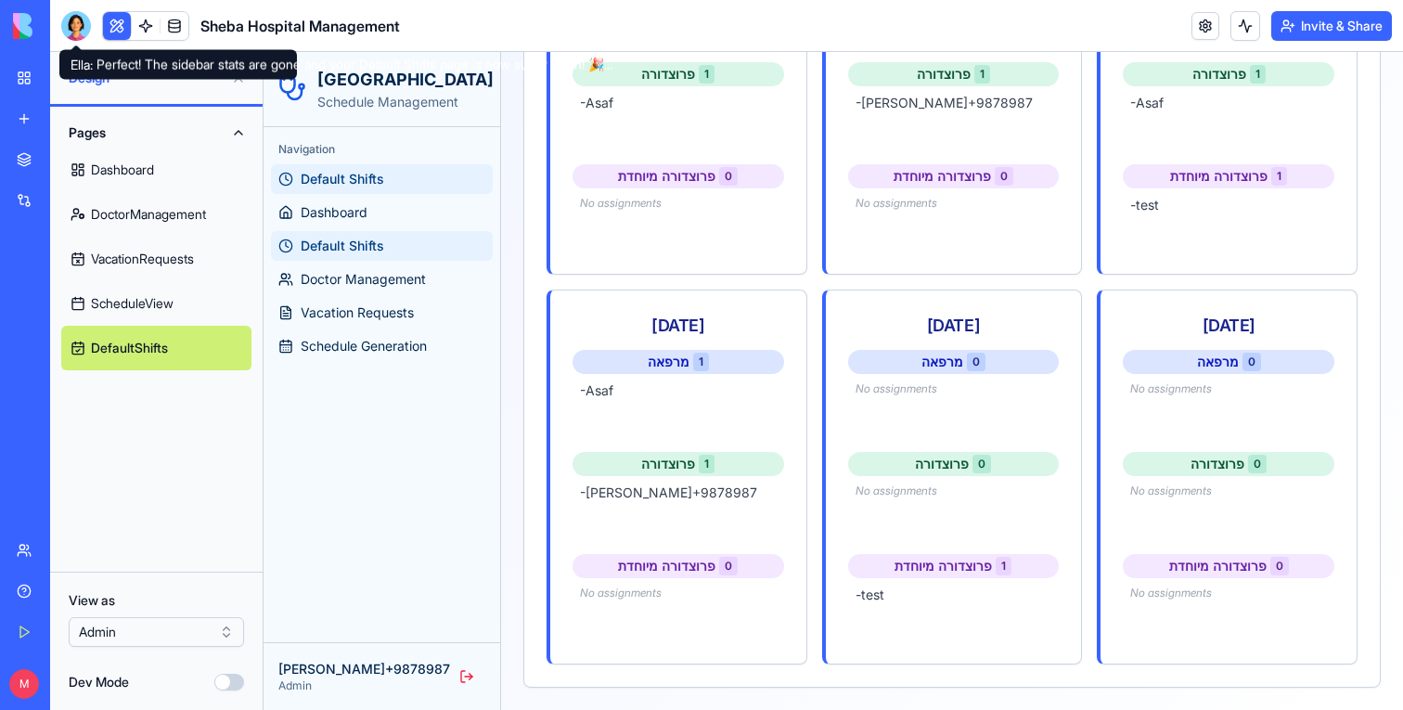
click at [85, 20] on div at bounding box center [76, 26] width 30 height 30
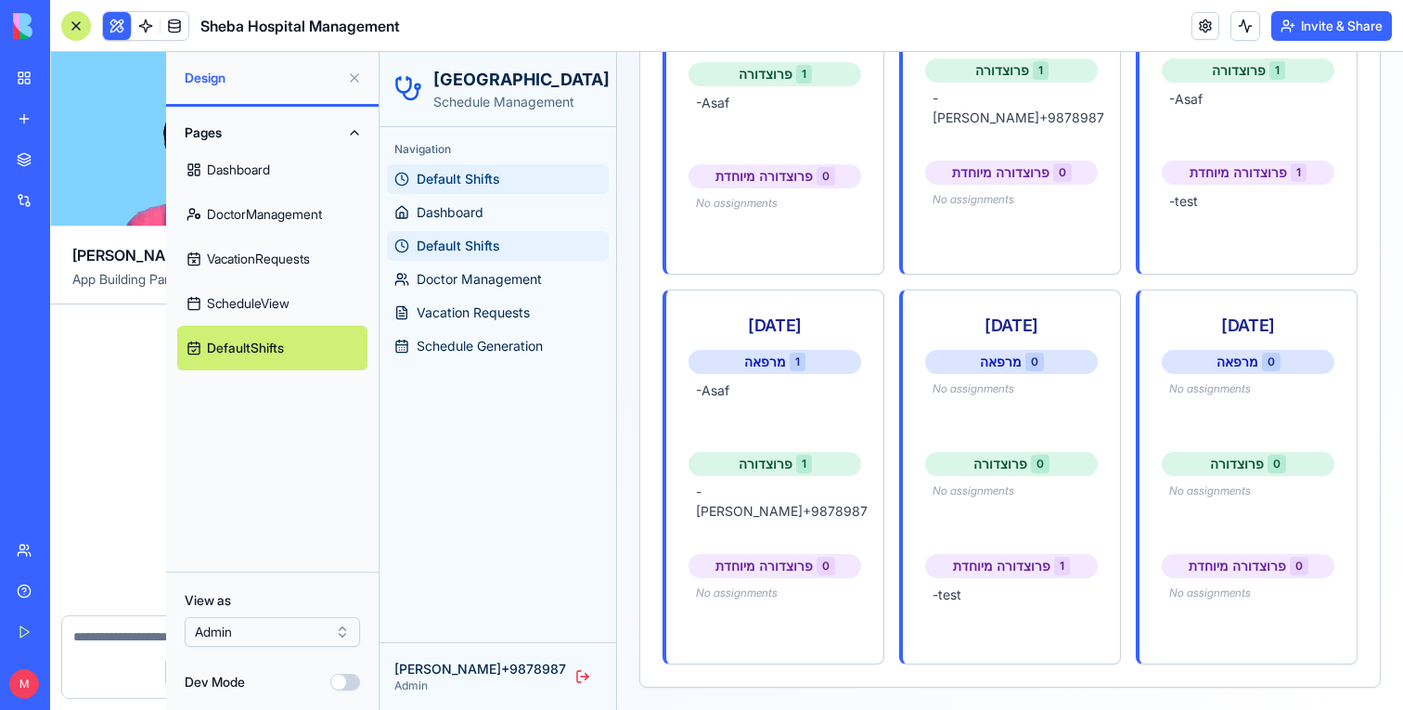
scroll to position [4437, 0]
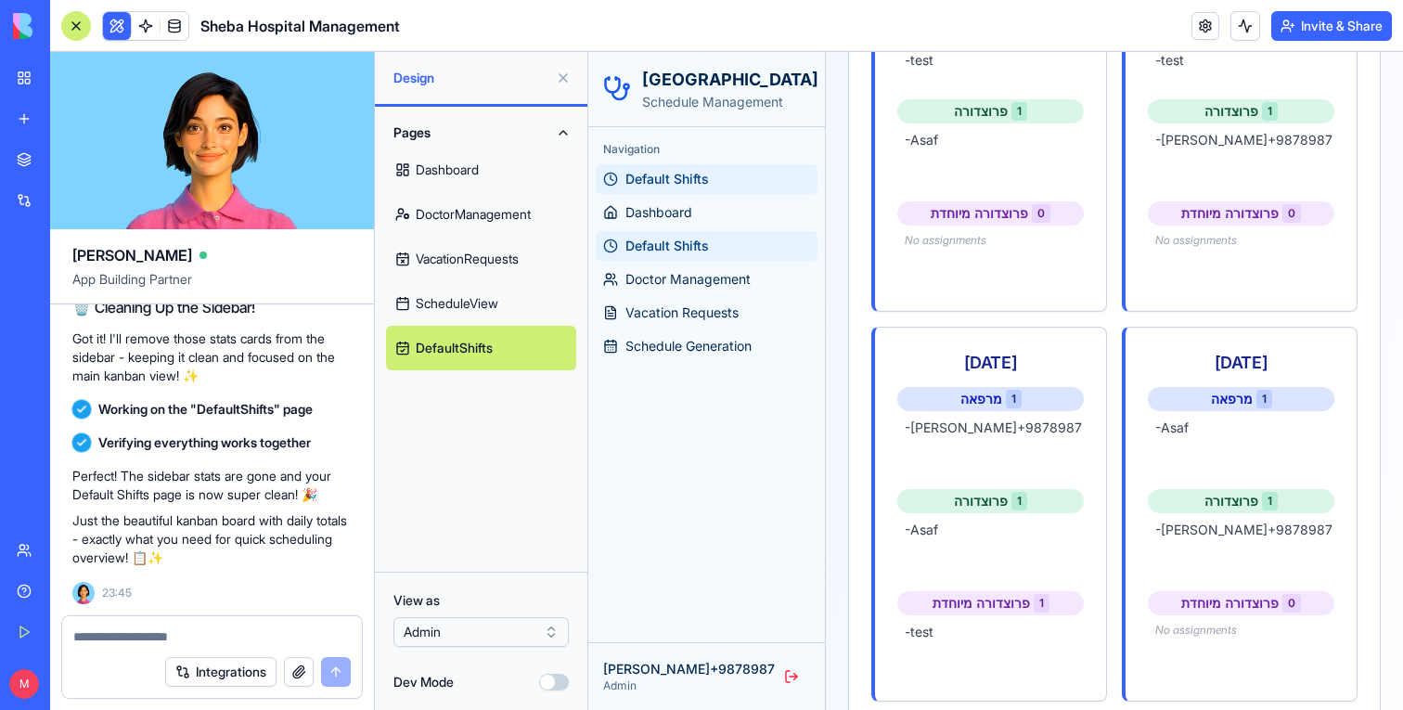
click at [85, 20] on div at bounding box center [76, 26] width 30 height 30
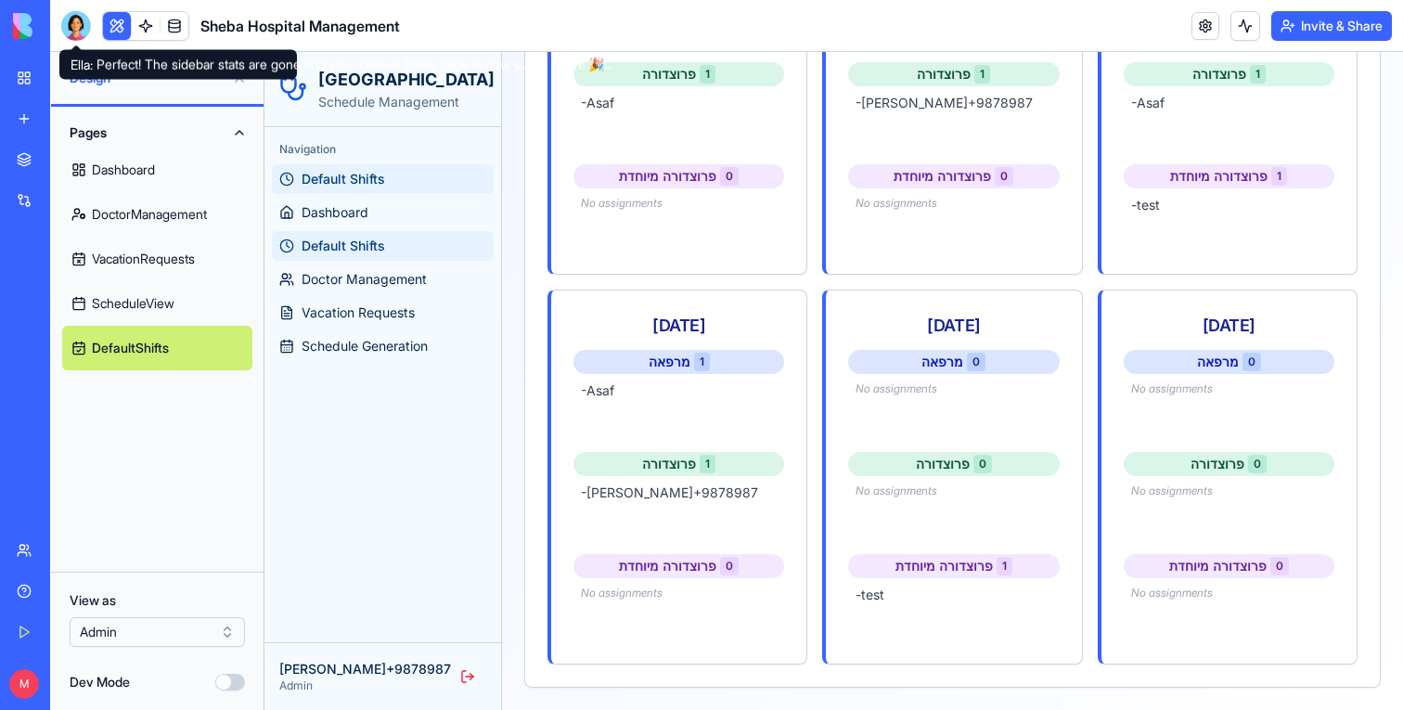
click at [107, 20] on button at bounding box center [117, 26] width 28 height 28
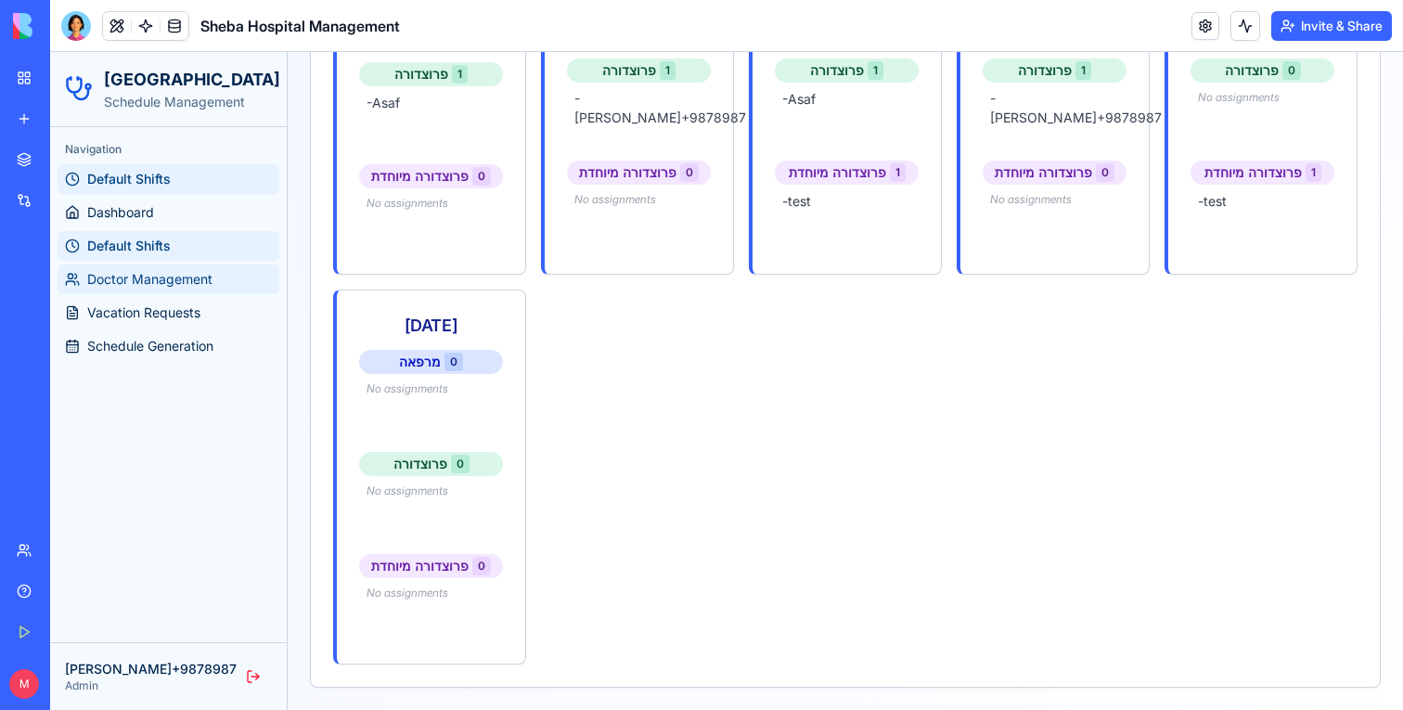
click at [151, 277] on span "Doctor Management" at bounding box center [149, 279] width 125 height 19
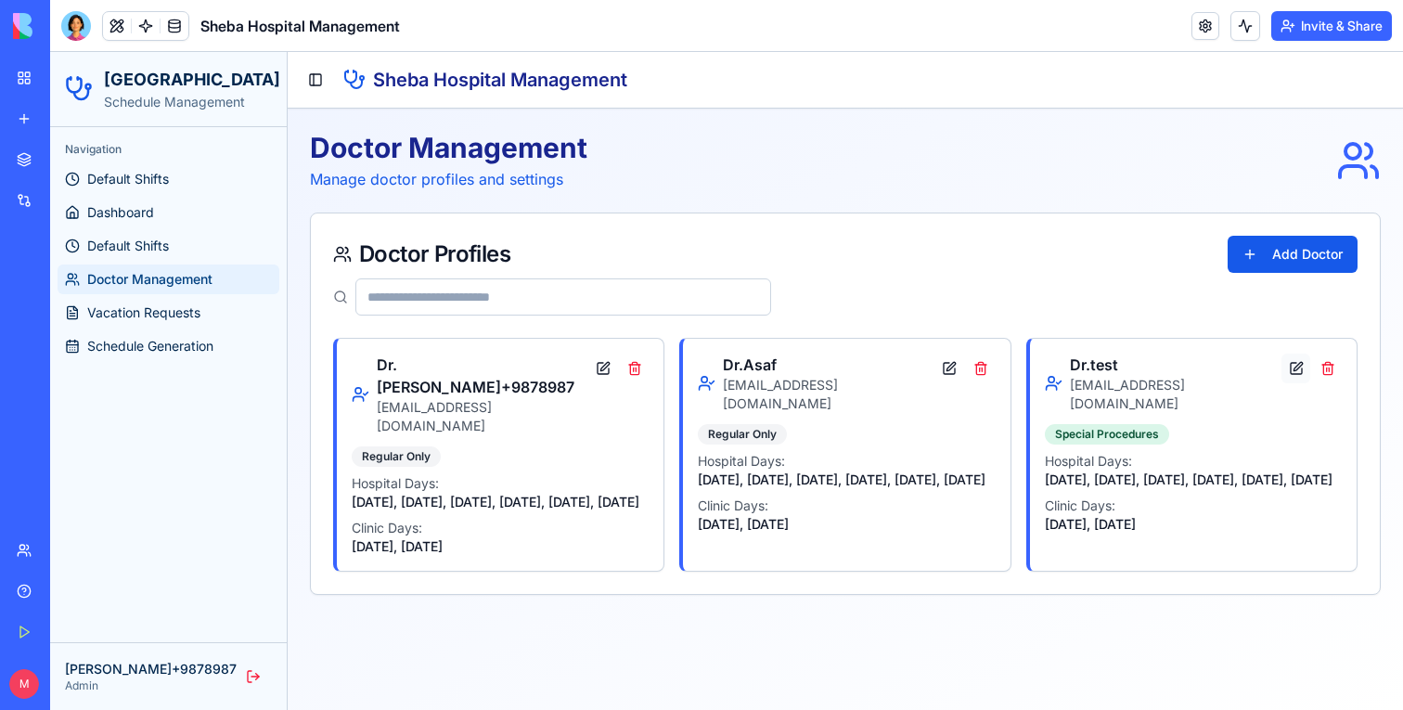
click at [1296, 368] on button at bounding box center [1296, 369] width 28 height 30
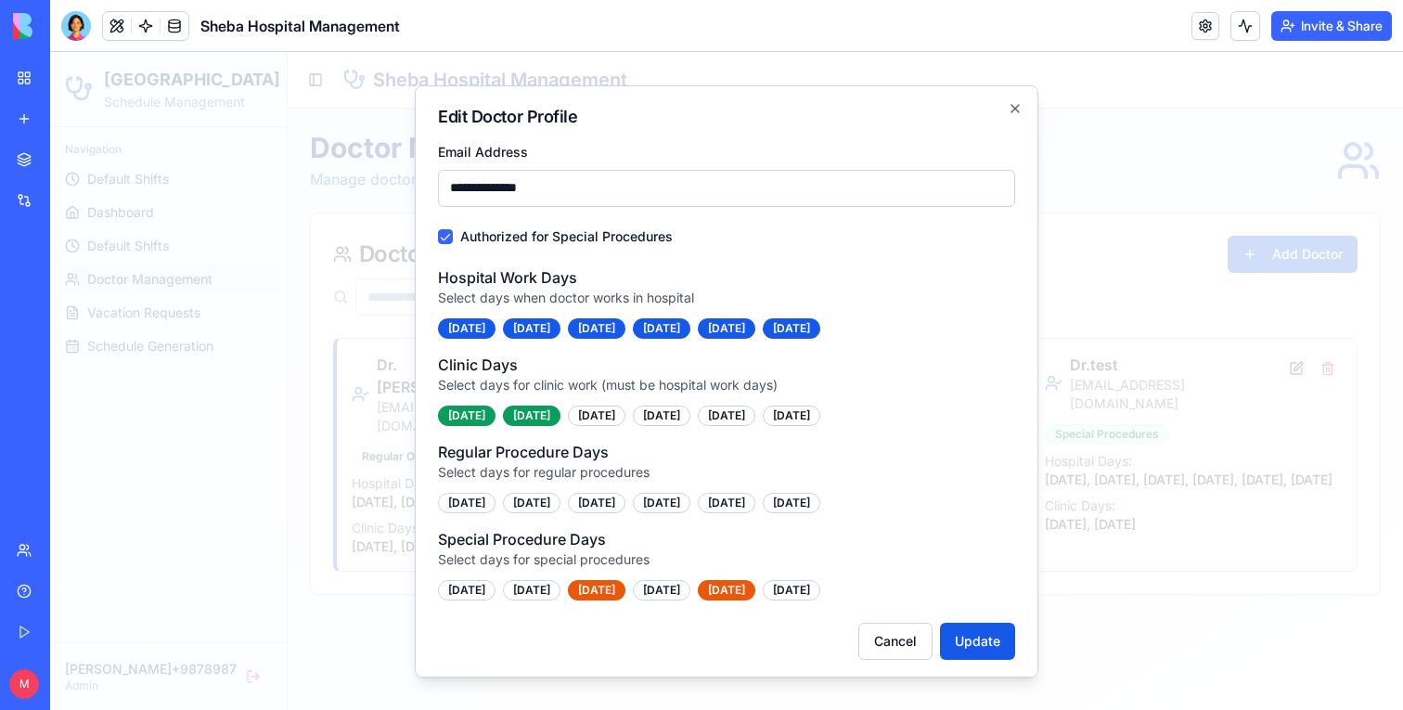
click at [1286, 367] on div at bounding box center [726, 381] width 1353 height 658
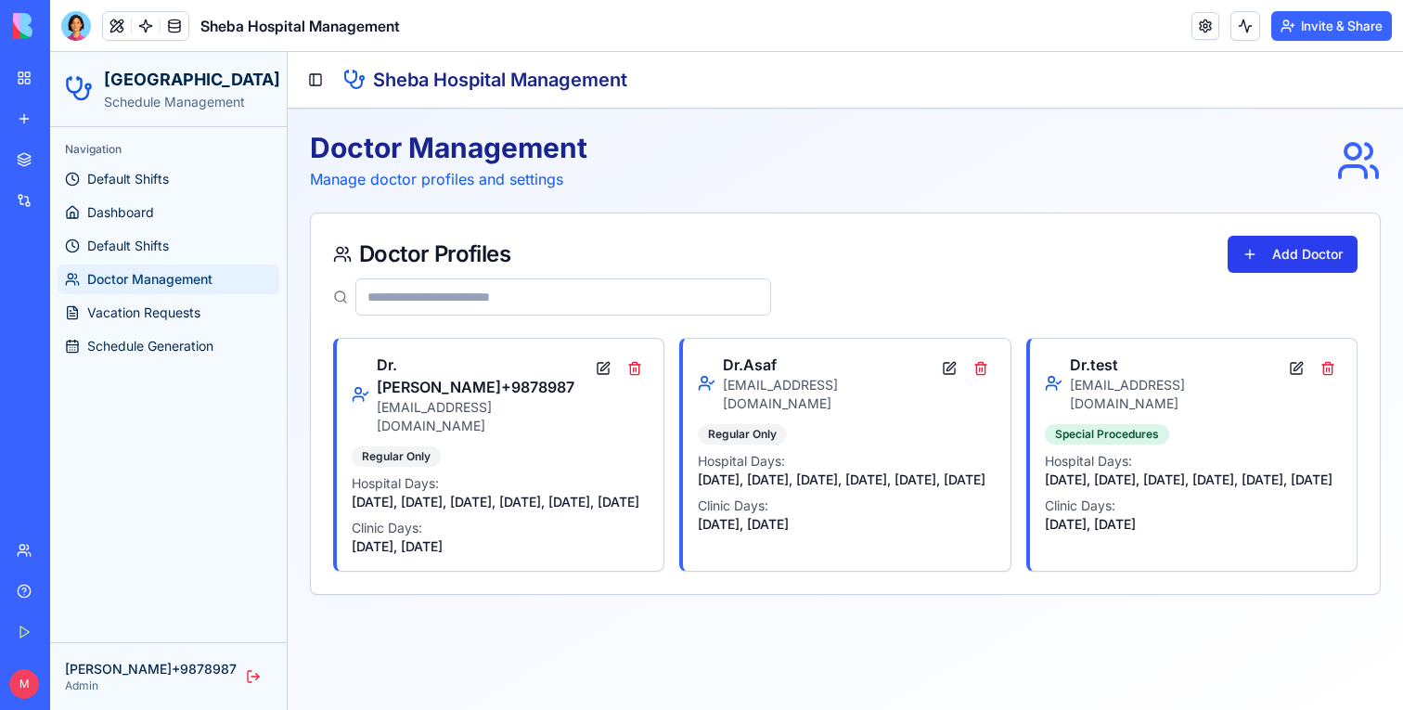
click at [1279, 247] on button "Add Doctor" at bounding box center [1293, 254] width 130 height 37
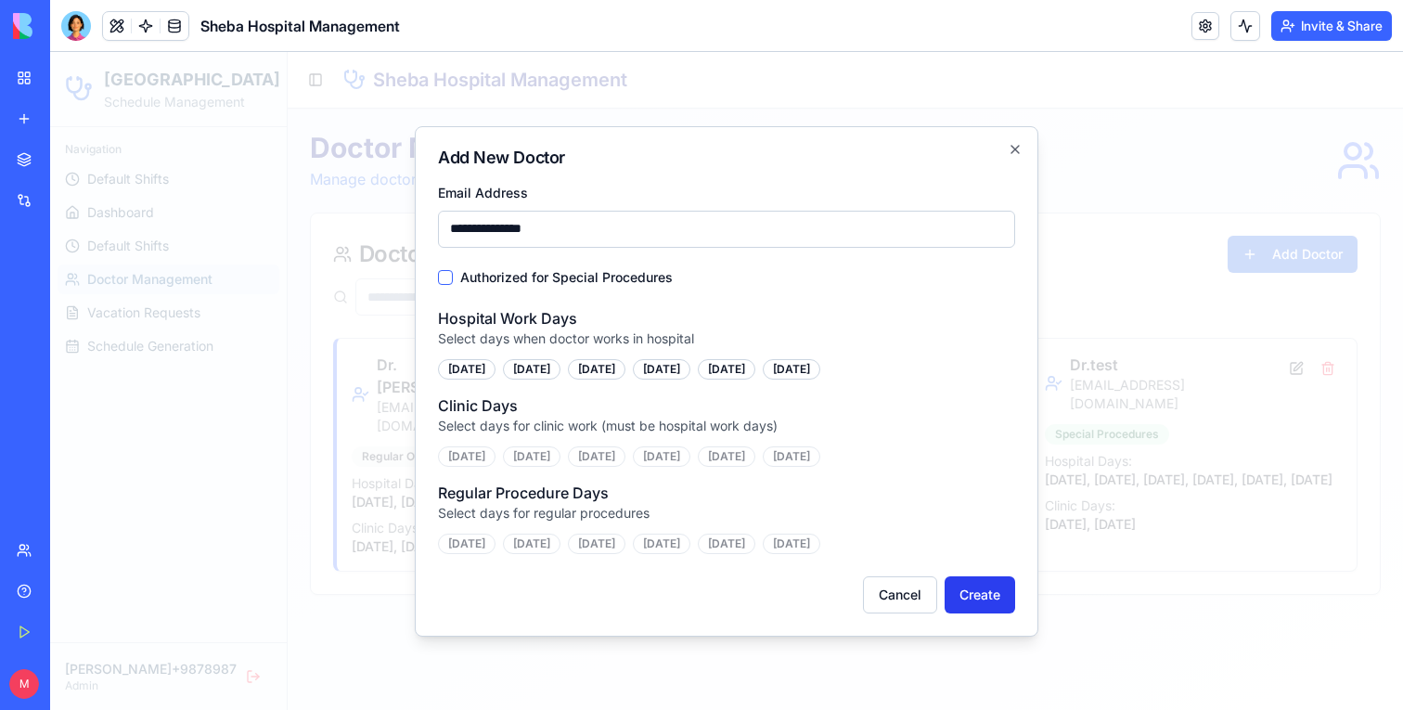
type input "**********"
click at [985, 598] on button "Create" at bounding box center [980, 594] width 71 height 37
click at [461, 368] on div "[DATE]" at bounding box center [467, 369] width 58 height 20
click at [522, 368] on div "[DATE]" at bounding box center [532, 369] width 58 height 20
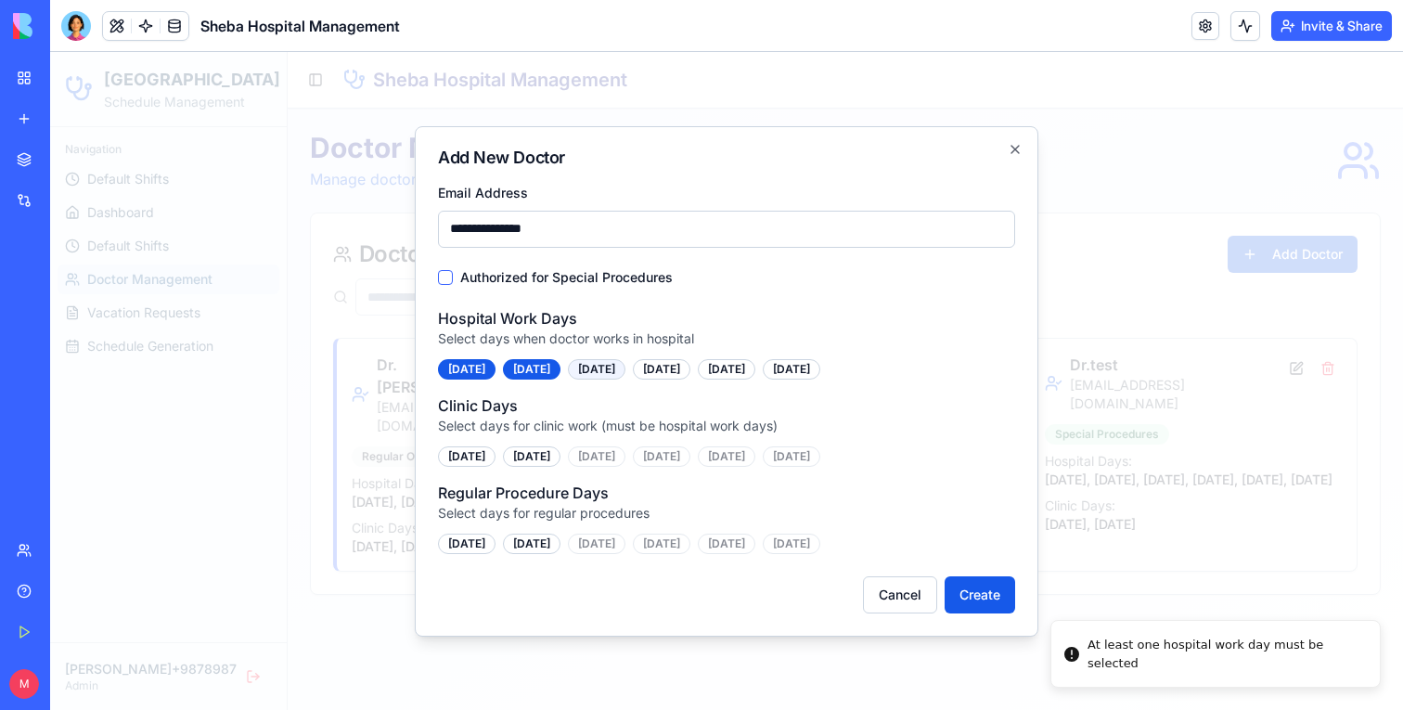
click at [606, 368] on div "[DATE]" at bounding box center [597, 369] width 58 height 20
click at [746, 368] on div "[DATE]" at bounding box center [727, 369] width 58 height 20
click at [755, 368] on div "[DATE]" at bounding box center [727, 369] width 58 height 20
click at [820, 368] on div "[DATE]" at bounding box center [792, 369] width 58 height 20
click at [755, 368] on div "[DATE]" at bounding box center [727, 369] width 58 height 20
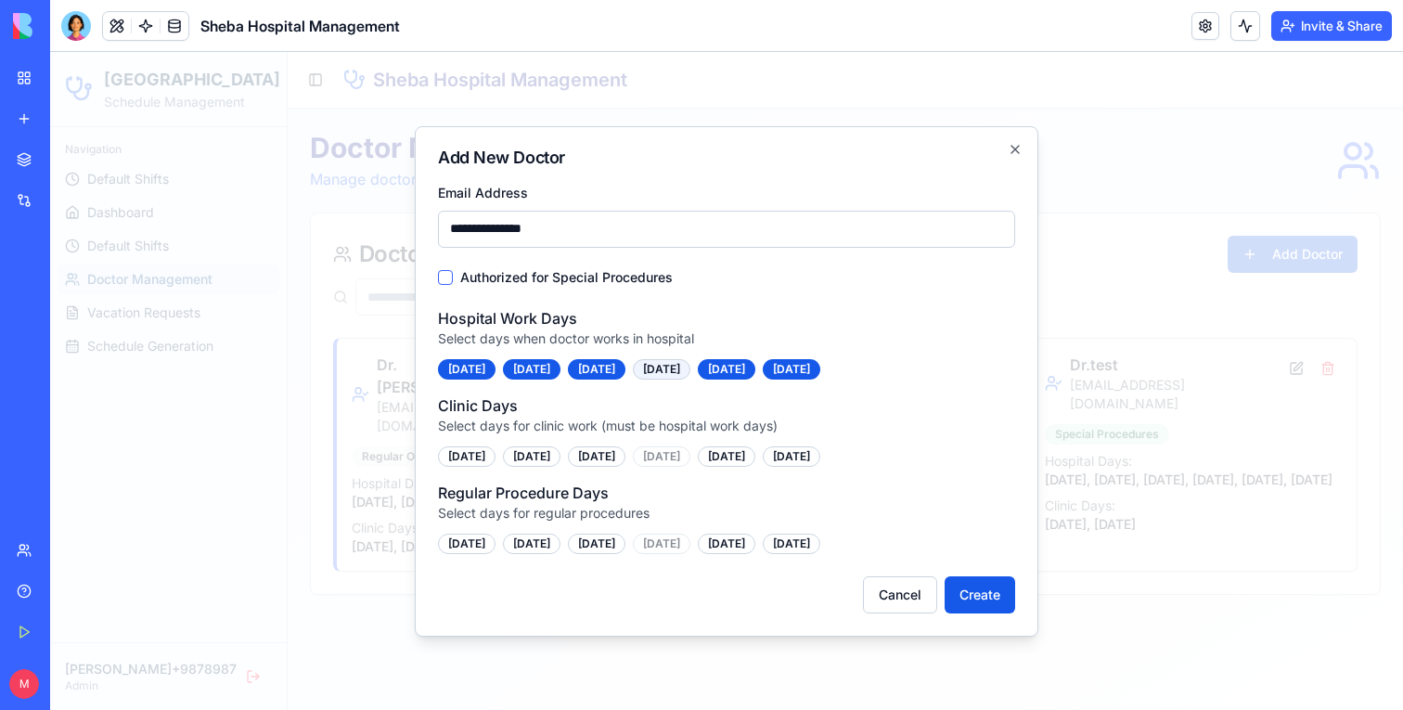
click at [691, 368] on div "[DATE]" at bounding box center [662, 369] width 58 height 20
click at [476, 460] on div "[DATE]" at bounding box center [467, 456] width 58 height 20
click at [755, 460] on div "[DATE]" at bounding box center [727, 456] width 58 height 20
click at [626, 545] on div "[DATE]" at bounding box center [597, 544] width 58 height 20
click at [554, 545] on div "[DATE]" at bounding box center [532, 544] width 58 height 20
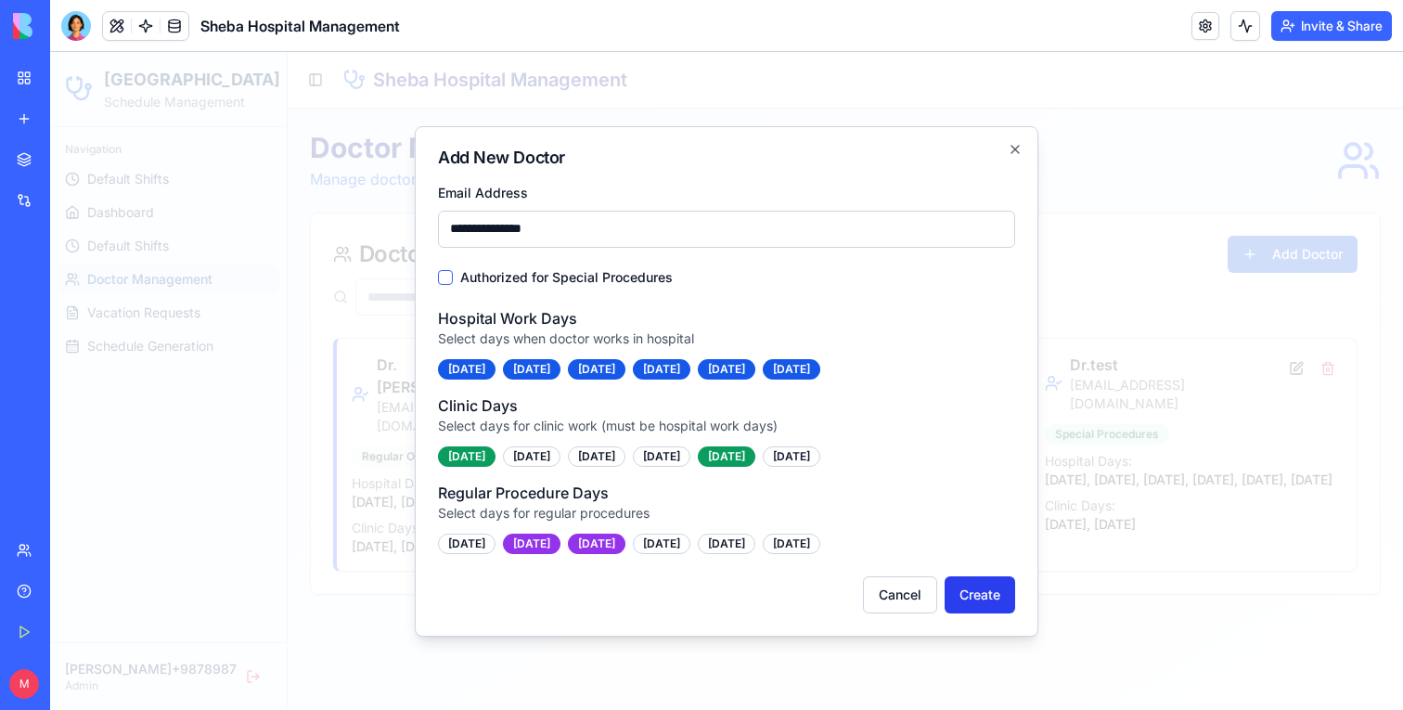
click at [945, 580] on button "Create" at bounding box center [980, 594] width 71 height 37
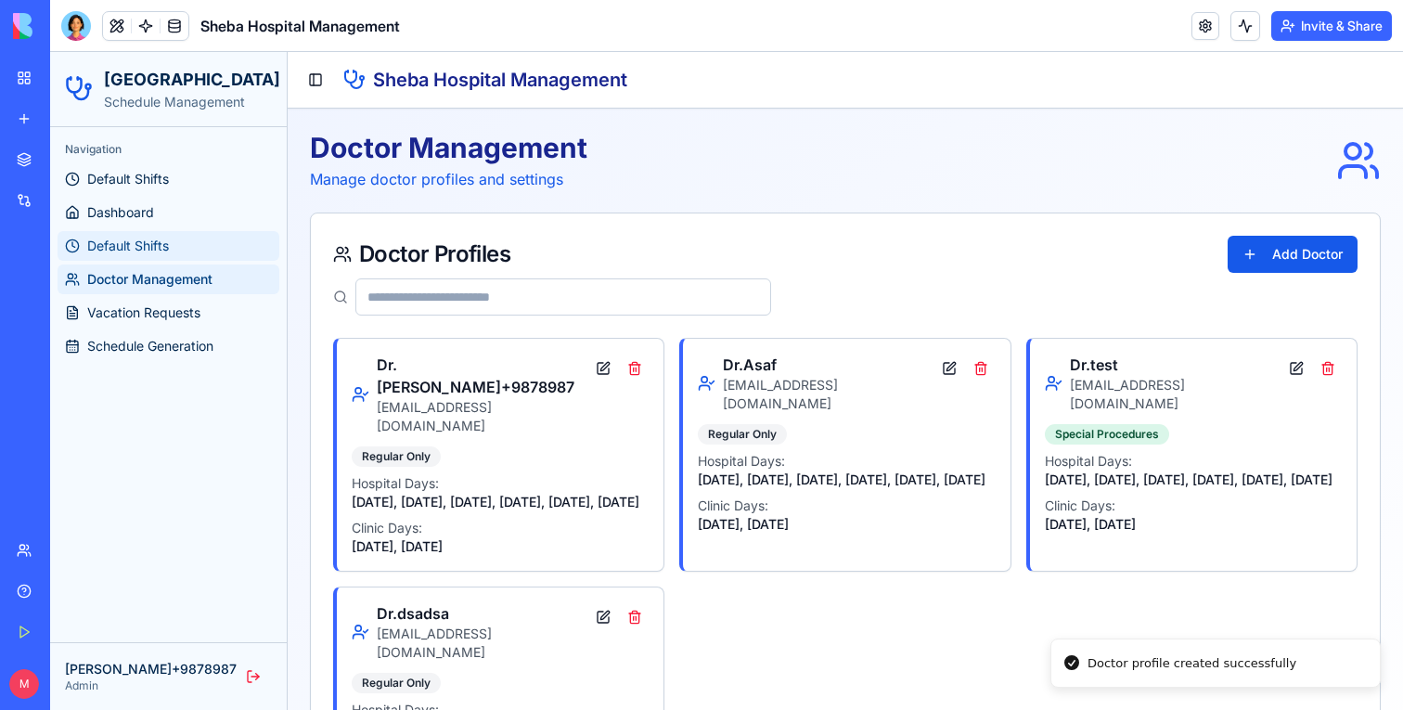
click at [163, 239] on span "Default Shifts" at bounding box center [128, 246] width 82 height 19
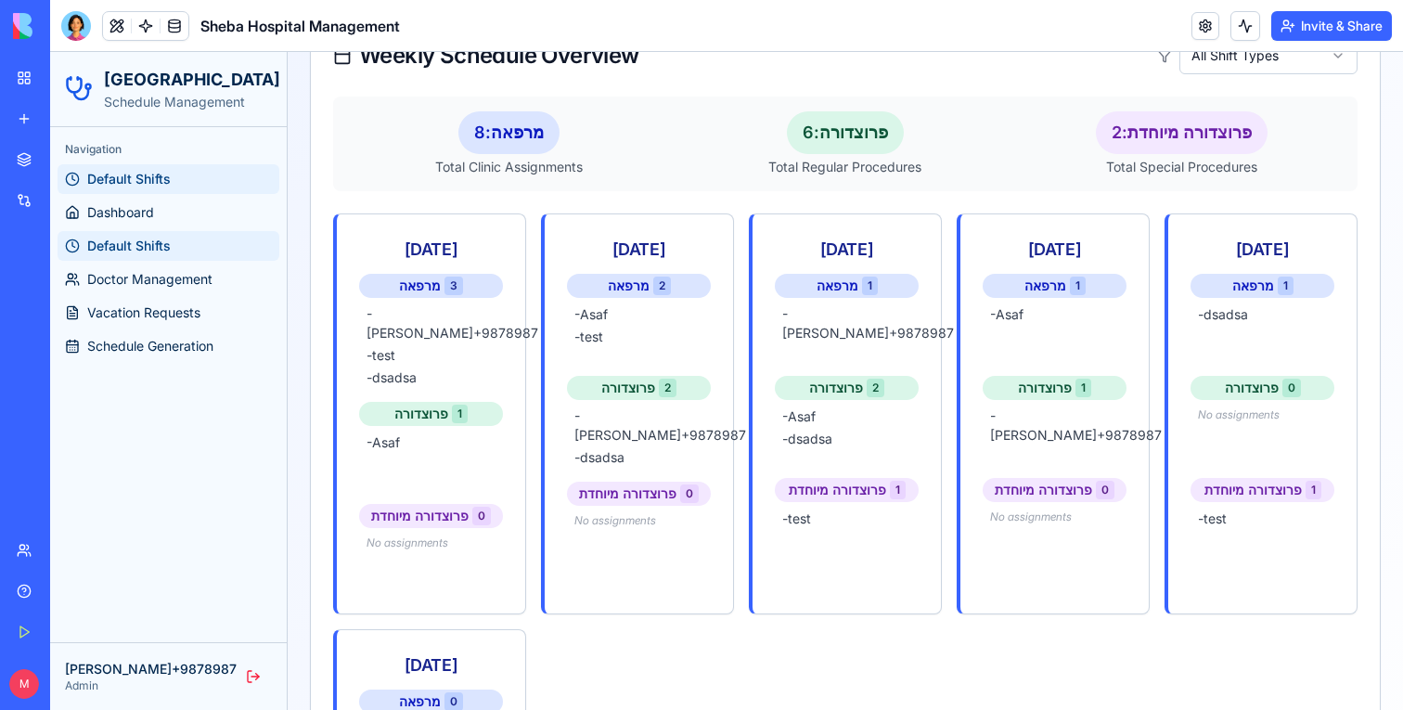
scroll to position [230, 0]
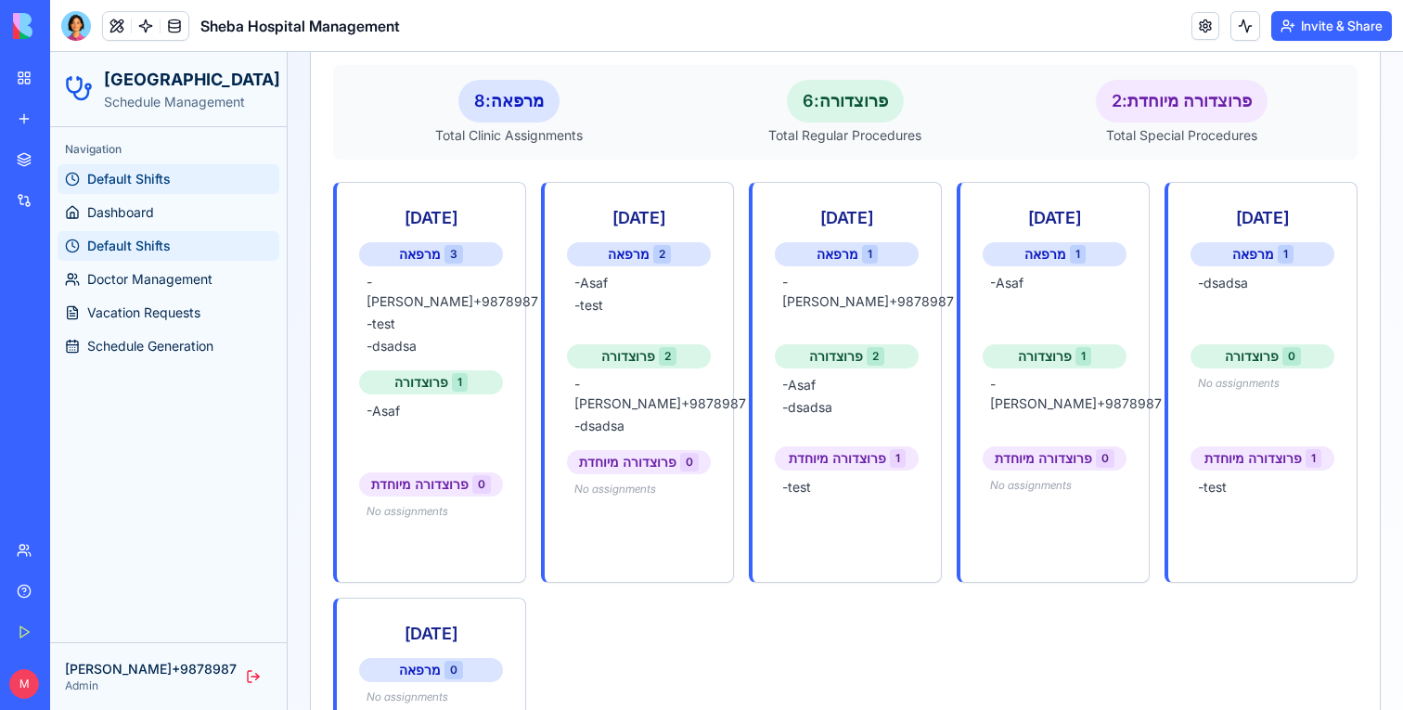
click at [183, 296] on ul "Default Shifts Dashboard Default Shifts Doctor Management Vacation Requests Sch…" at bounding box center [169, 262] width 222 height 197
click at [179, 311] on span "Vacation Requests" at bounding box center [143, 312] width 113 height 19
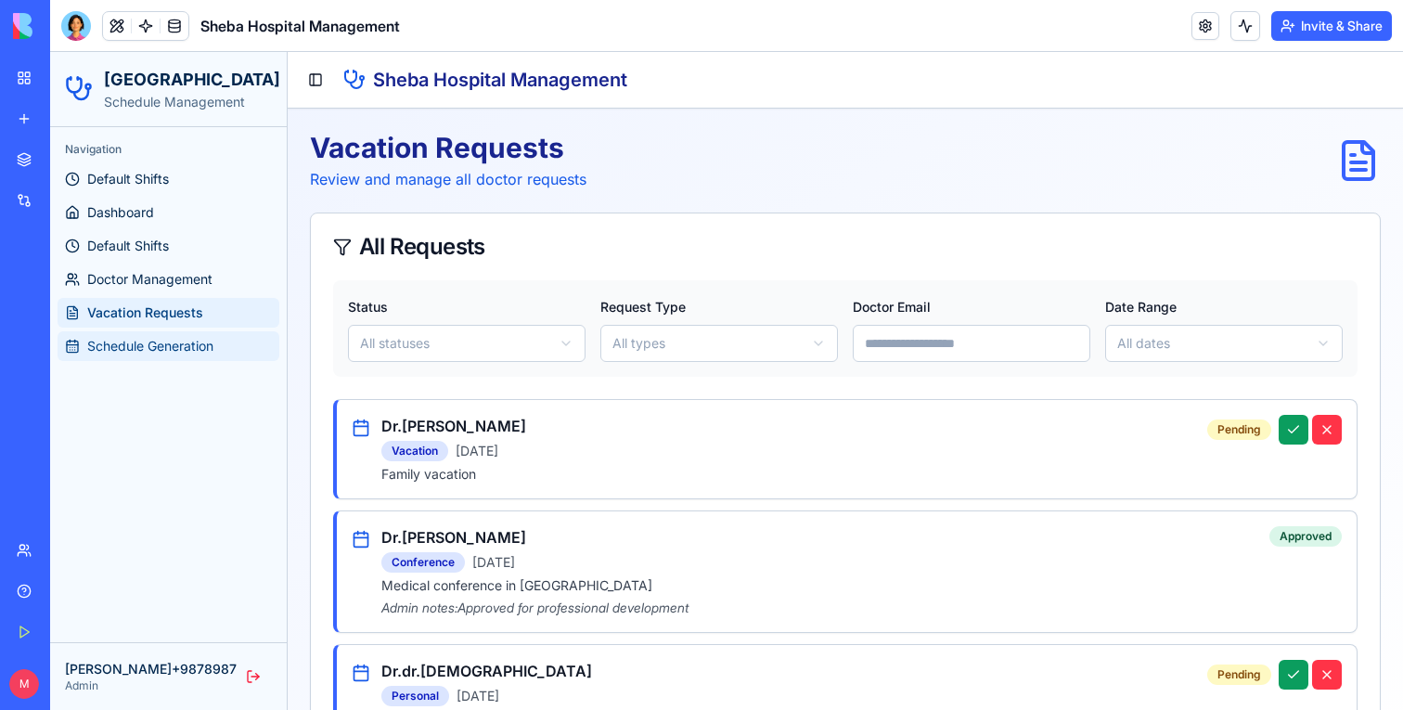
click at [149, 351] on span "Schedule Generation" at bounding box center [150, 346] width 126 height 19
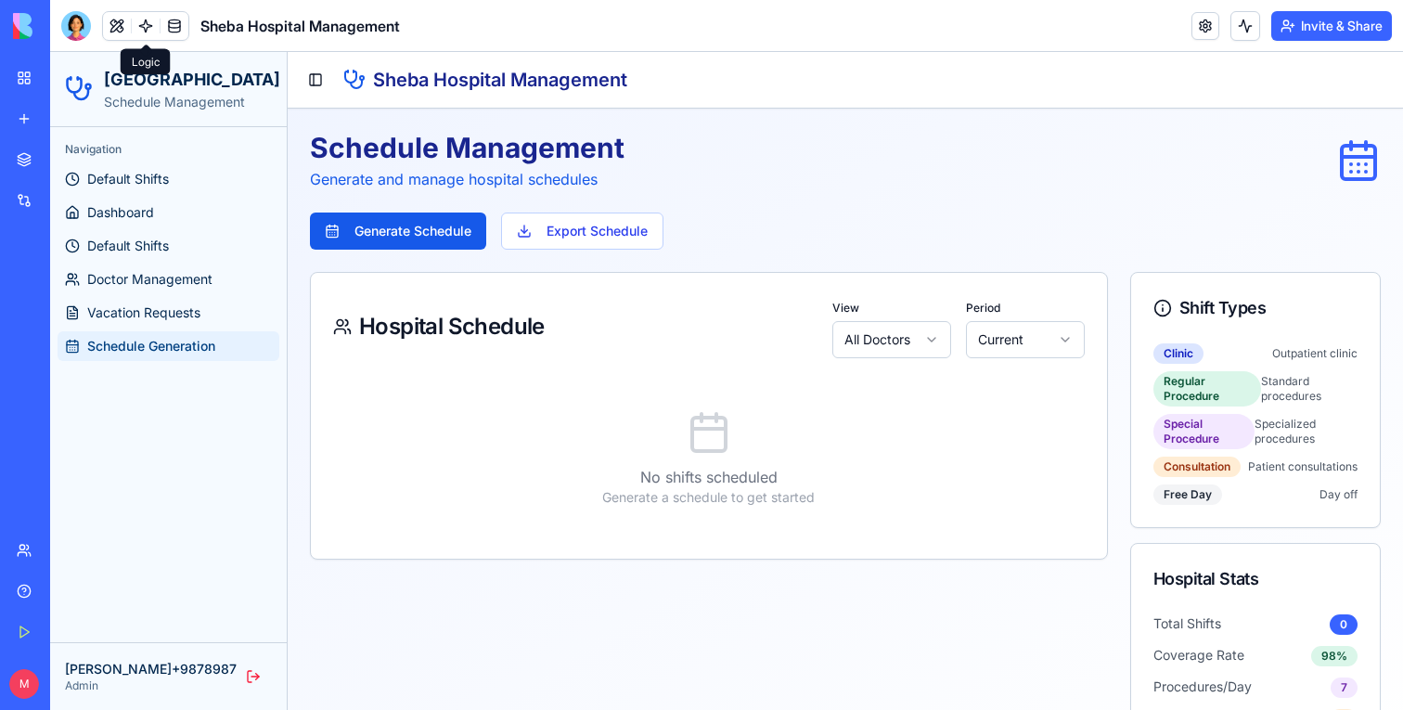
click at [146, 24] on link at bounding box center [146, 26] width 28 height 28
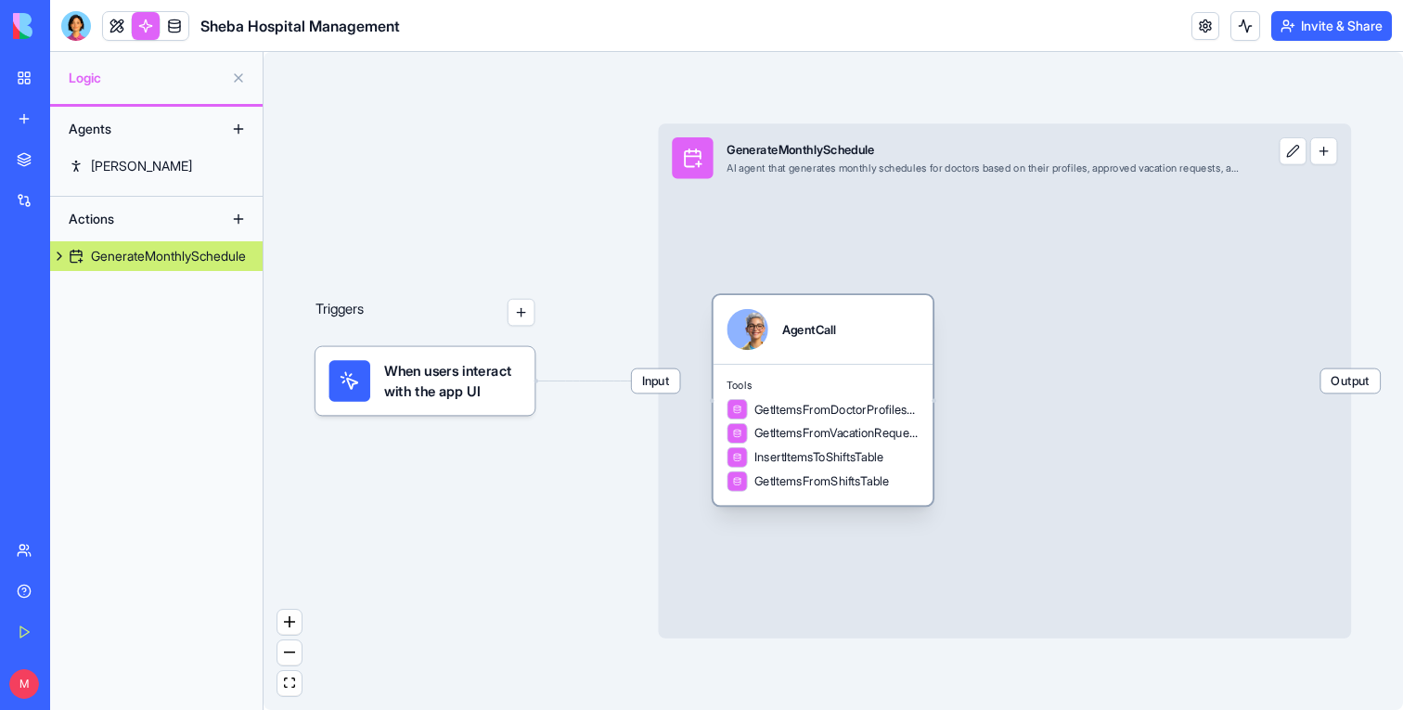
click at [862, 386] on span "Tools" at bounding box center [823, 386] width 192 height 14
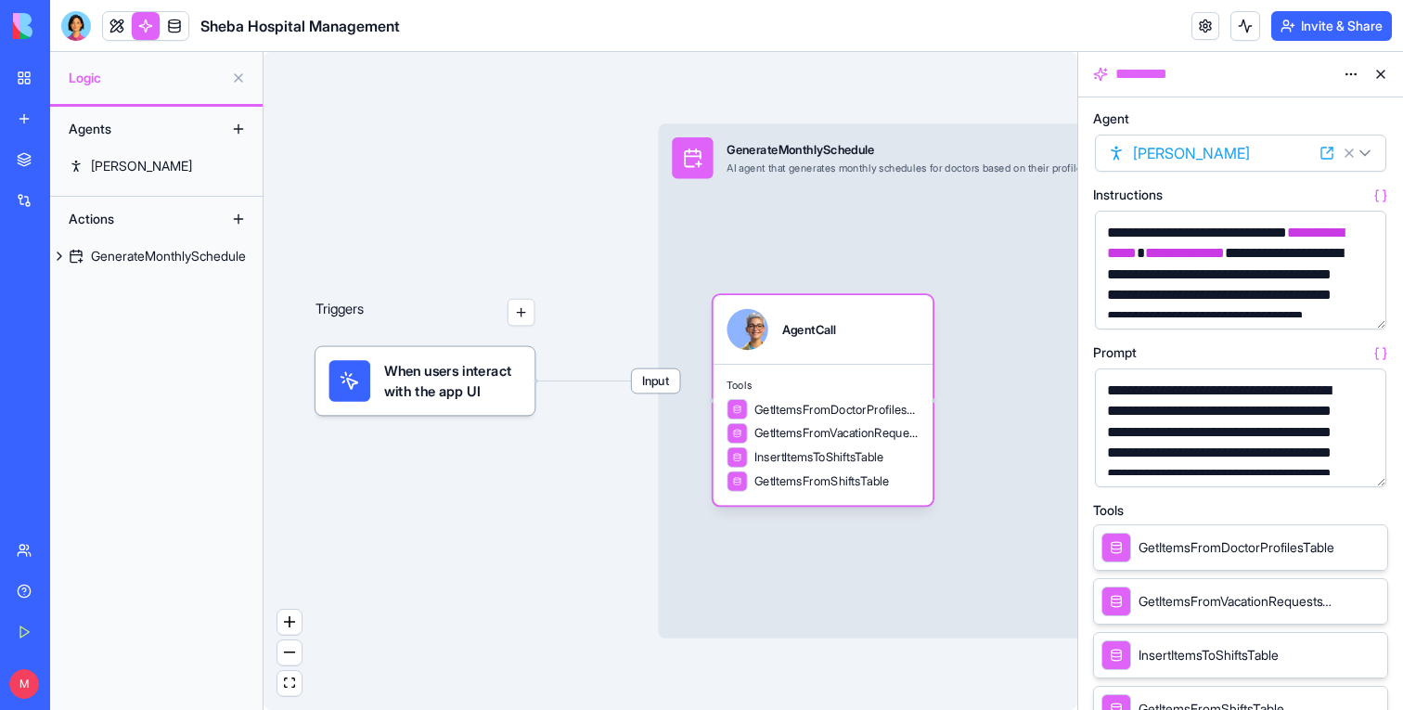
click at [1372, 468] on button "button" at bounding box center [1368, 469] width 30 height 30
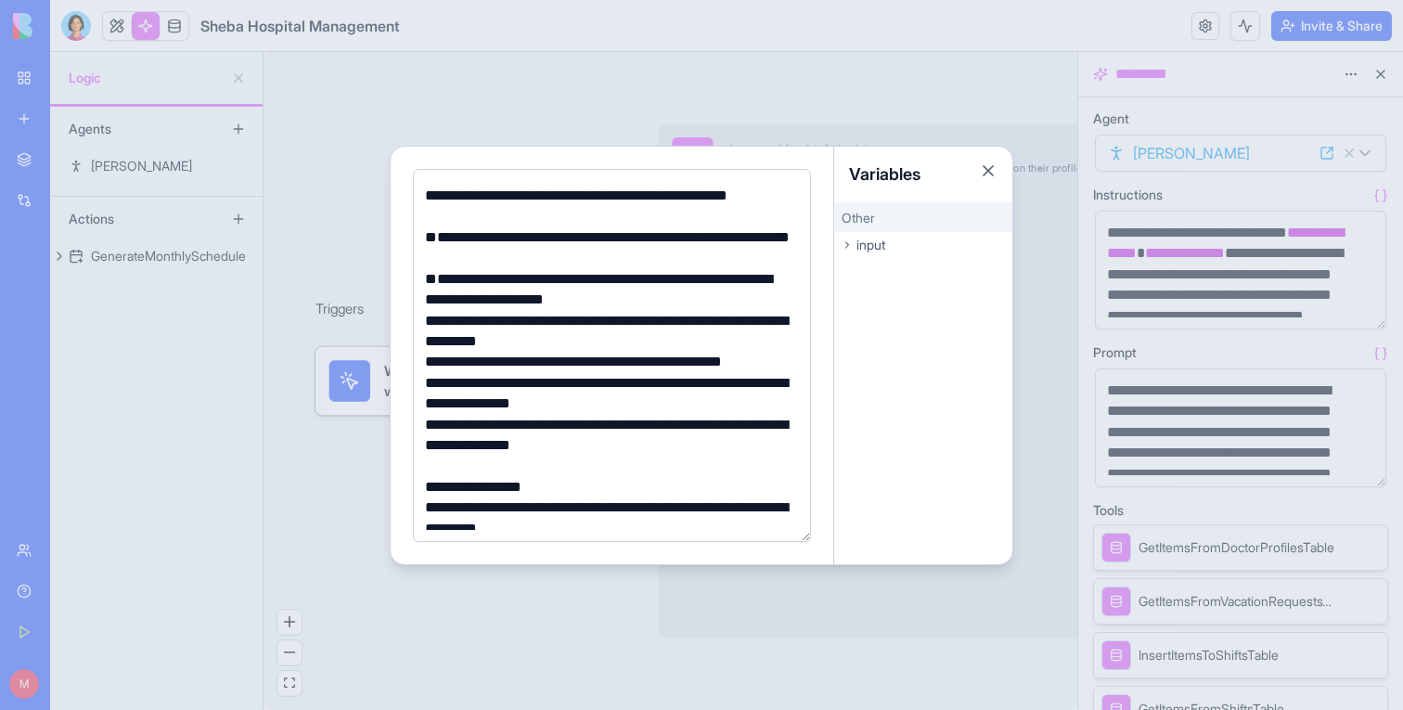
scroll to position [143, 0]
